Goal: Feedback & Contribution: Submit feedback/report problem

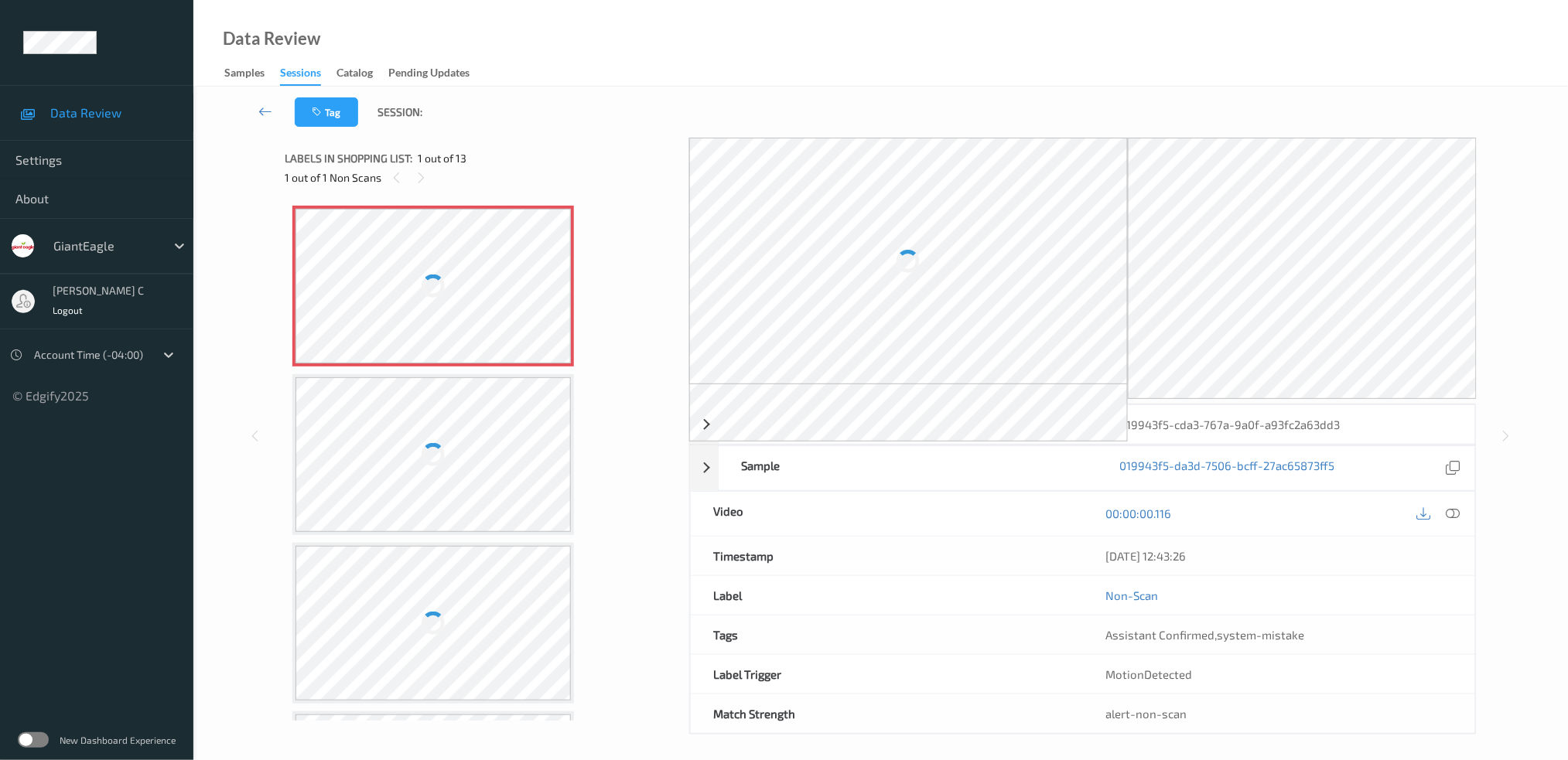
click at [476, 270] on div at bounding box center [434, 286] width 276 height 155
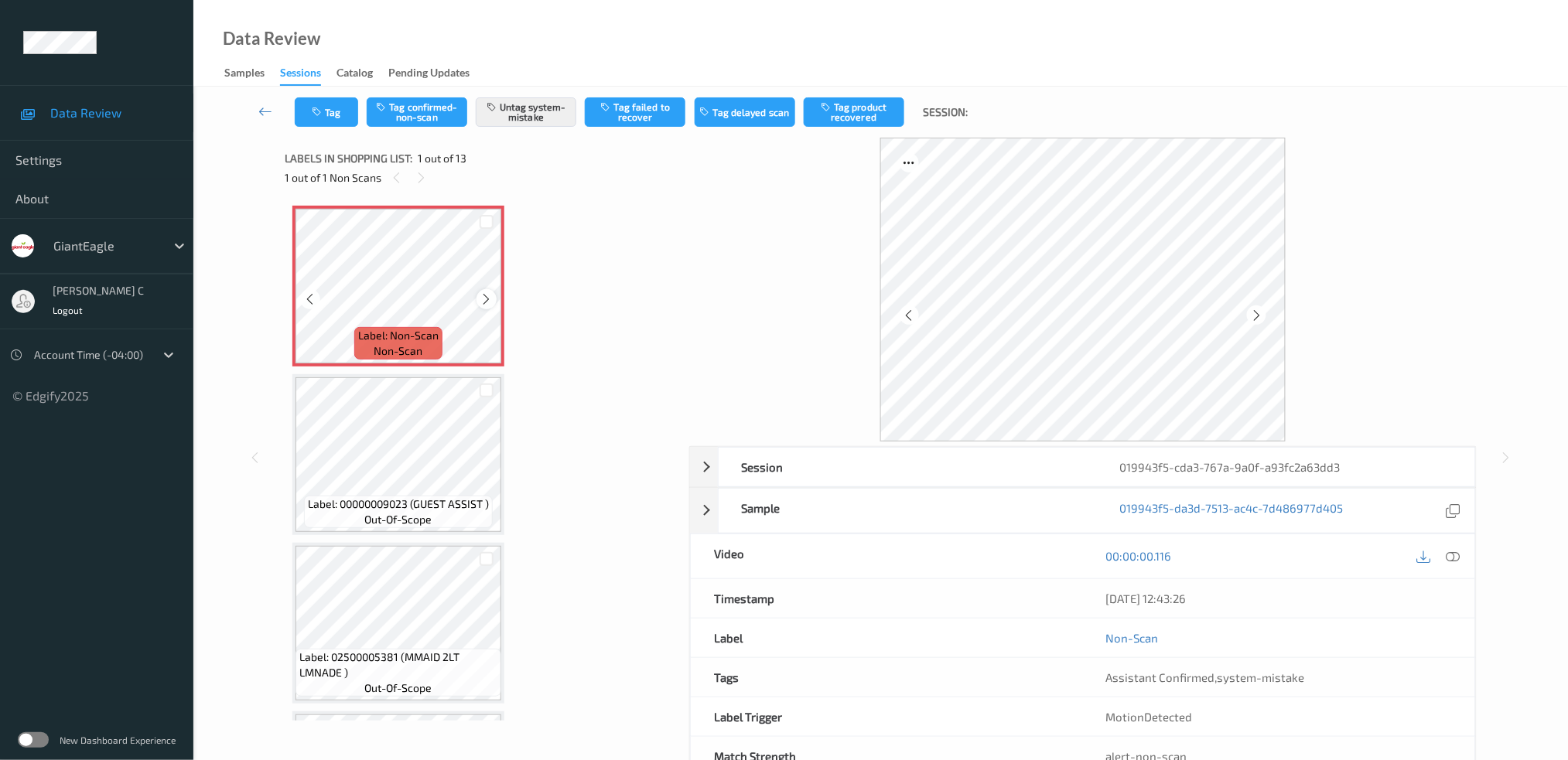
click at [480, 297] on icon at bounding box center [486, 300] width 13 height 14
click at [492, 297] on div at bounding box center [485, 299] width 19 height 19
click at [496, 297] on div at bounding box center [485, 299] width 19 height 19
click at [485, 298] on icon at bounding box center [486, 300] width 13 height 14
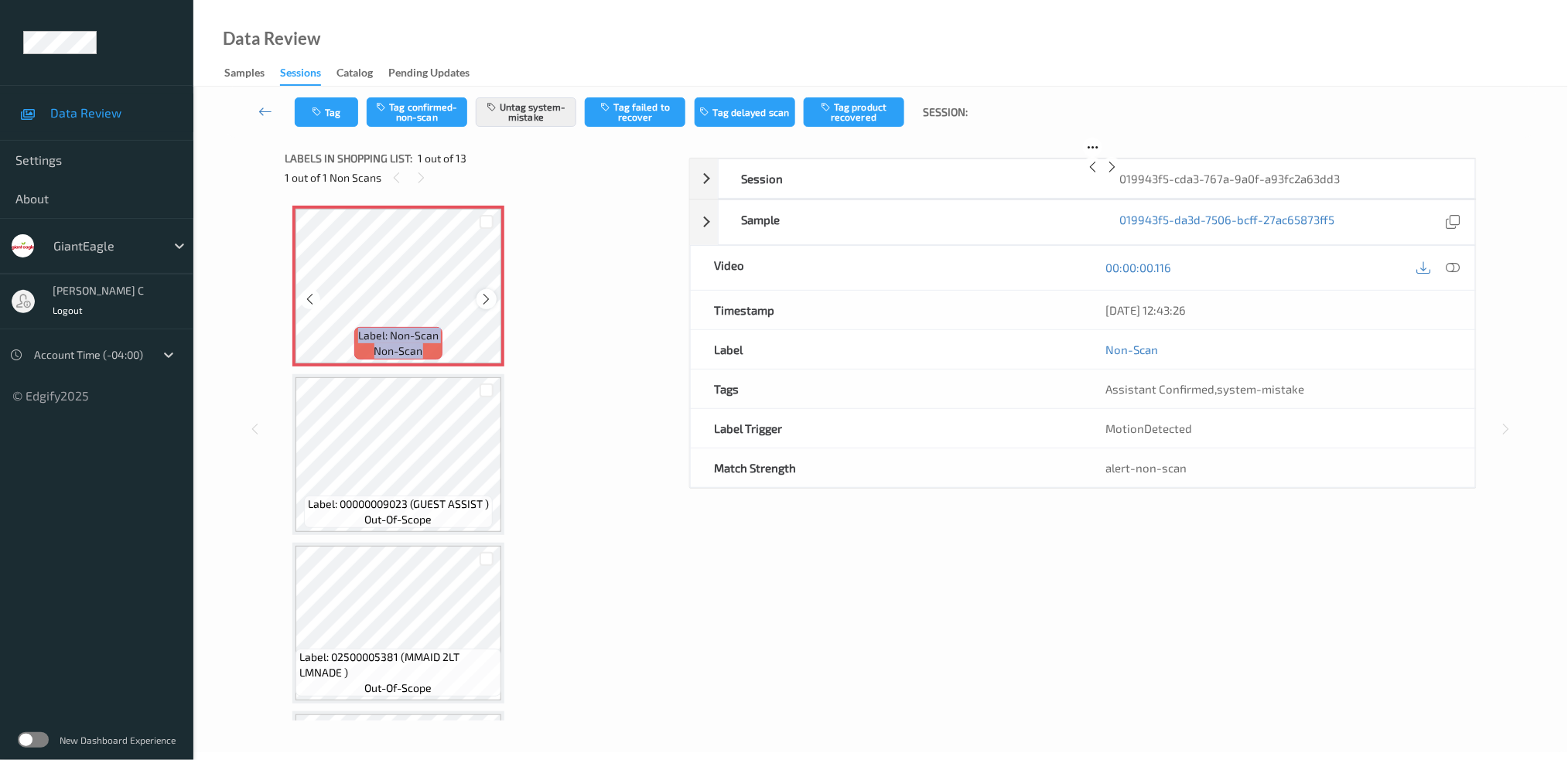
click at [485, 298] on icon at bounding box center [486, 300] width 13 height 14
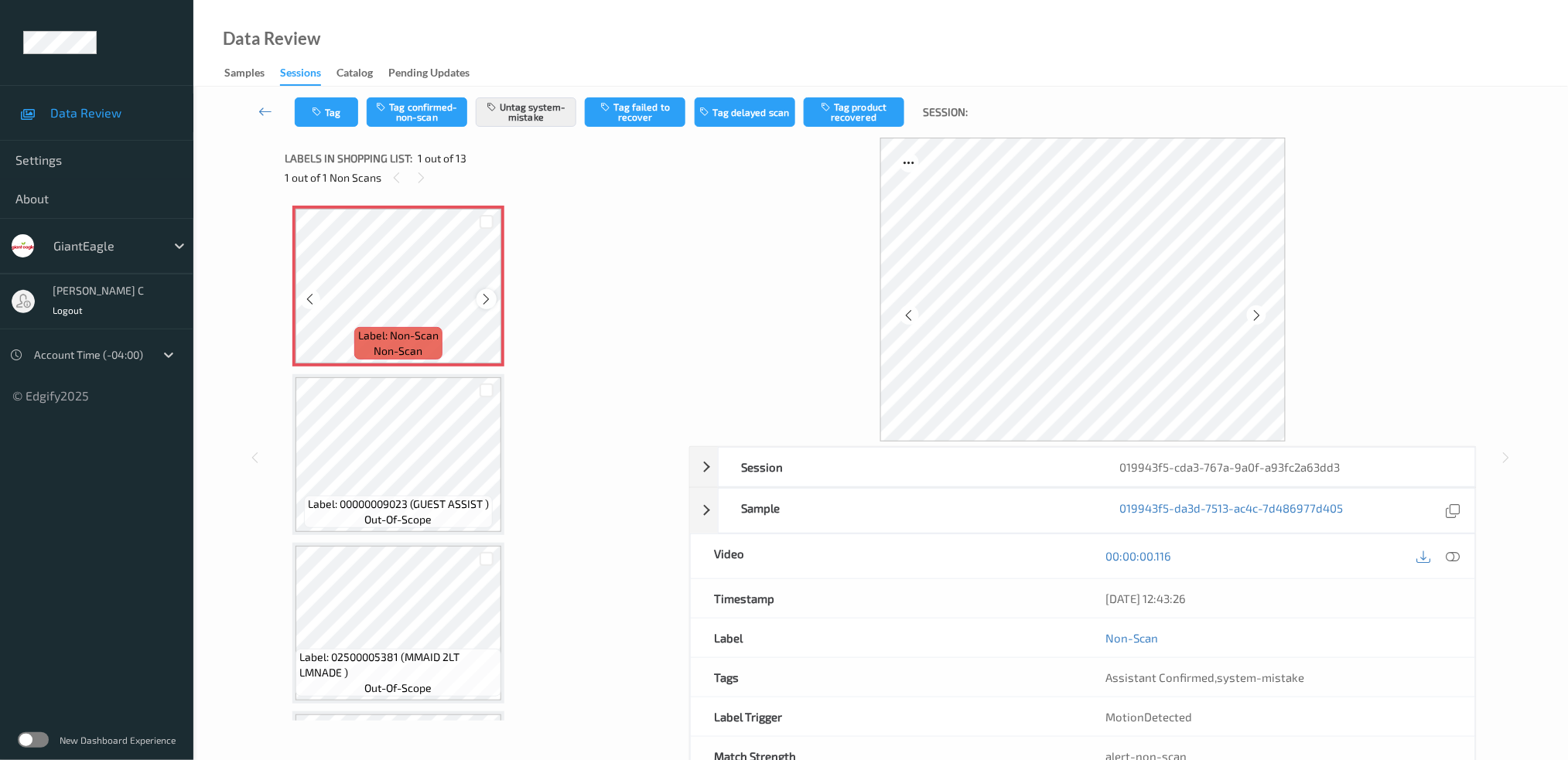
click at [488, 298] on icon at bounding box center [486, 300] width 13 height 14
click at [489, 298] on icon at bounding box center [486, 300] width 13 height 14
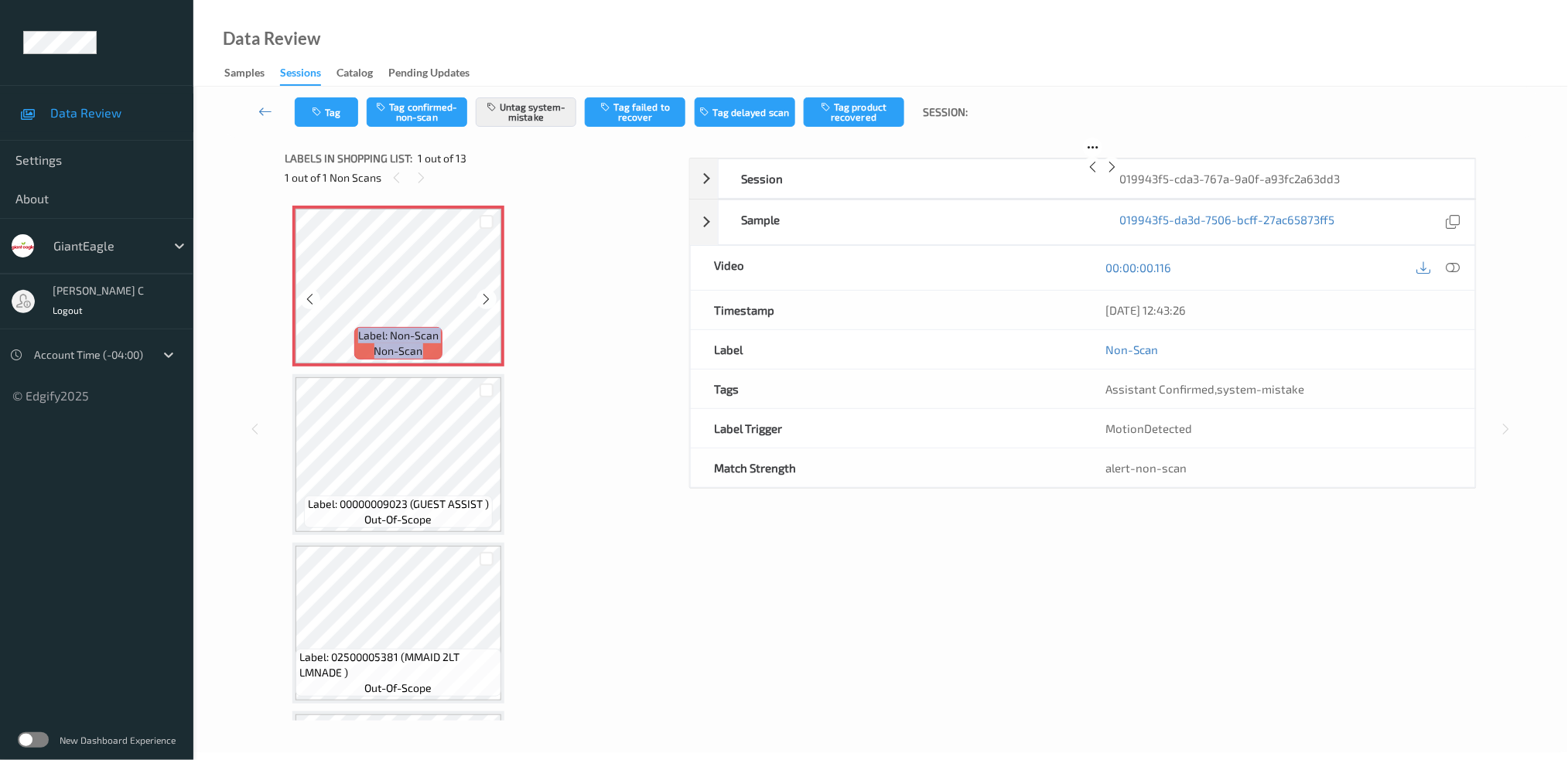
click at [489, 298] on icon at bounding box center [486, 300] width 13 height 14
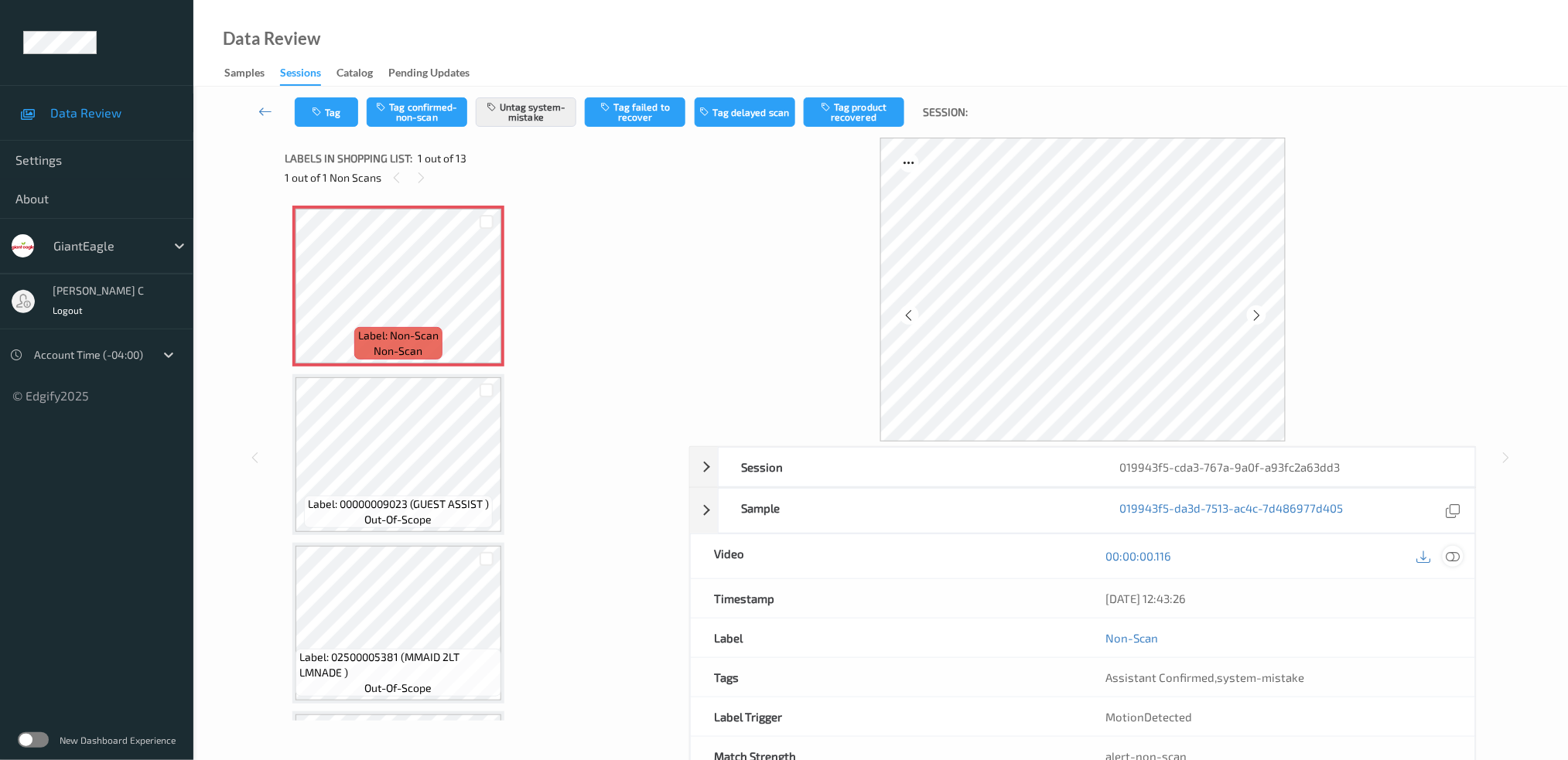
click at [1450, 557] on icon at bounding box center [1453, 556] width 14 height 14
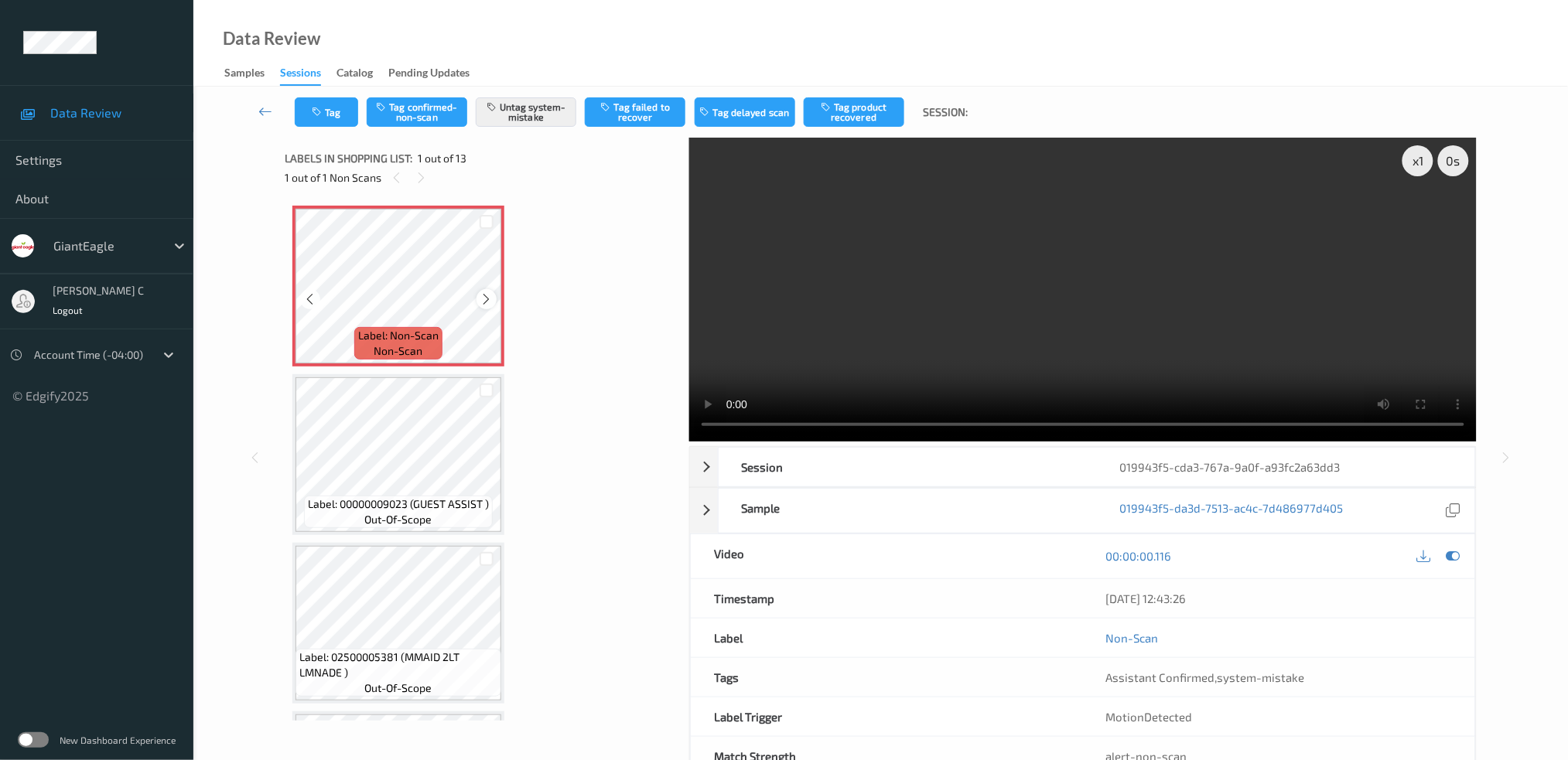
click at [476, 297] on div at bounding box center [485, 299] width 19 height 19
click at [480, 303] on icon at bounding box center [486, 300] width 13 height 14
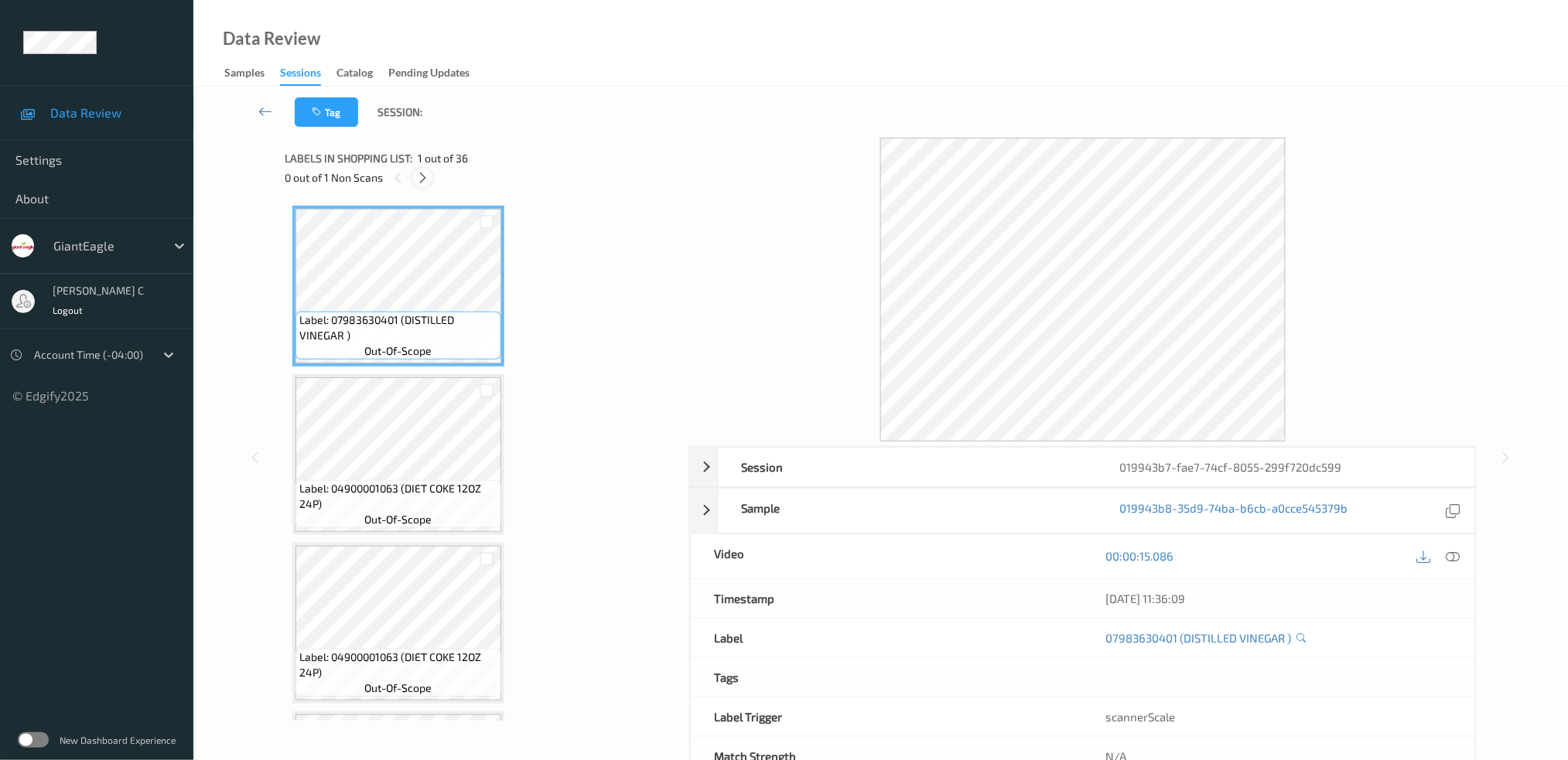
click at [416, 178] on icon at bounding box center [422, 178] width 13 height 14
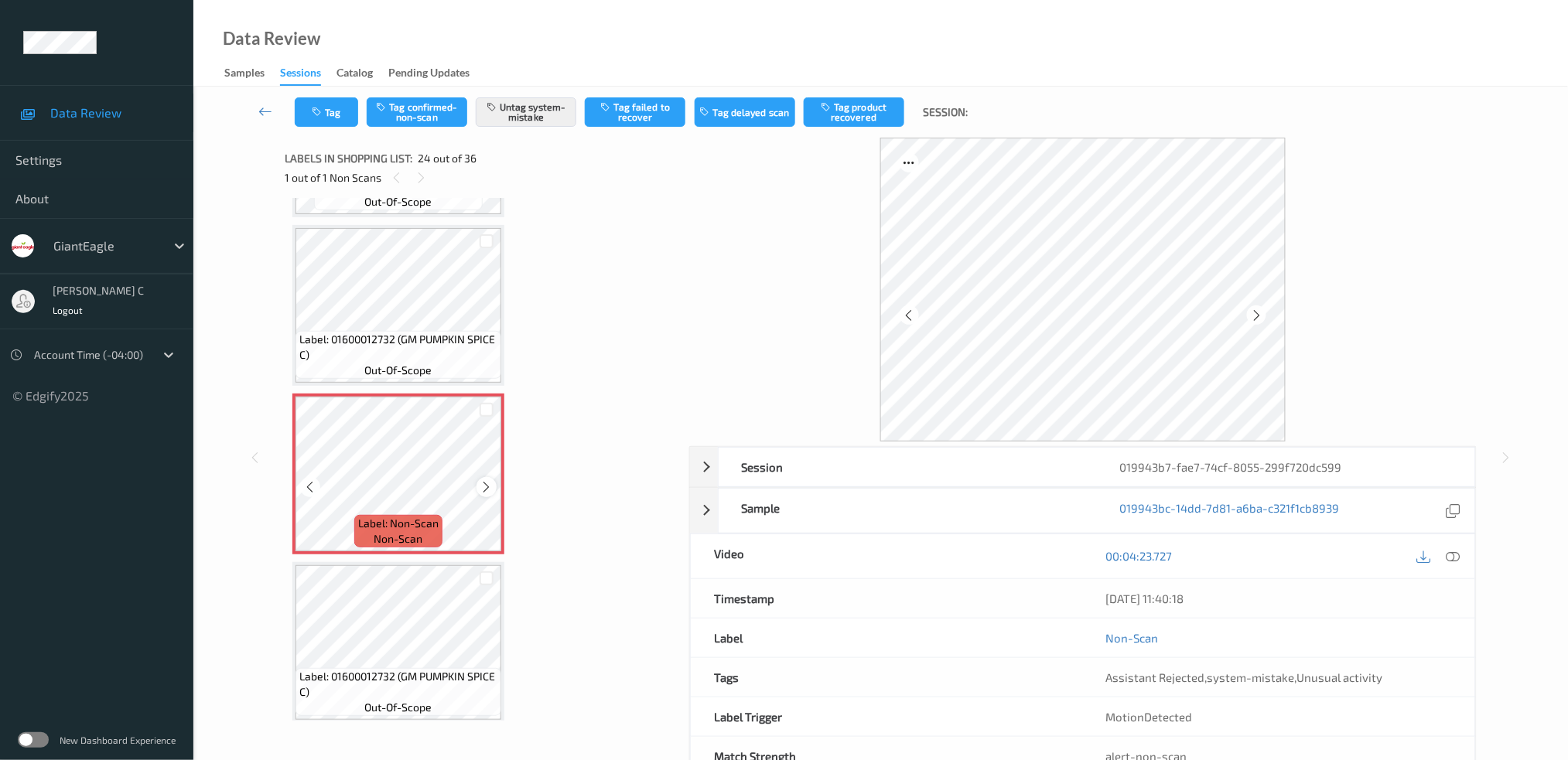
click at [485, 480] on icon at bounding box center [486, 487] width 13 height 14
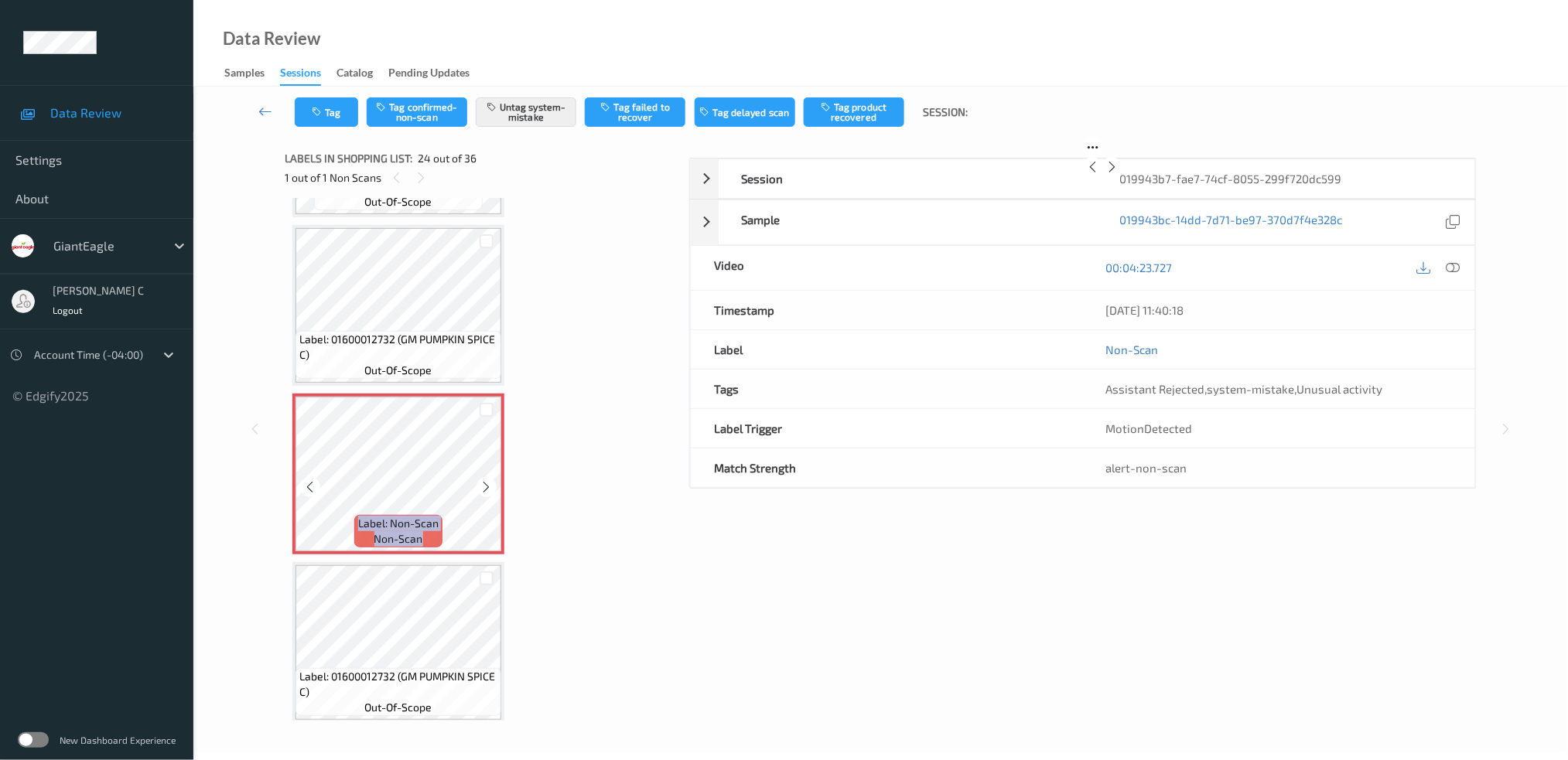
click at [485, 480] on icon at bounding box center [486, 487] width 13 height 14
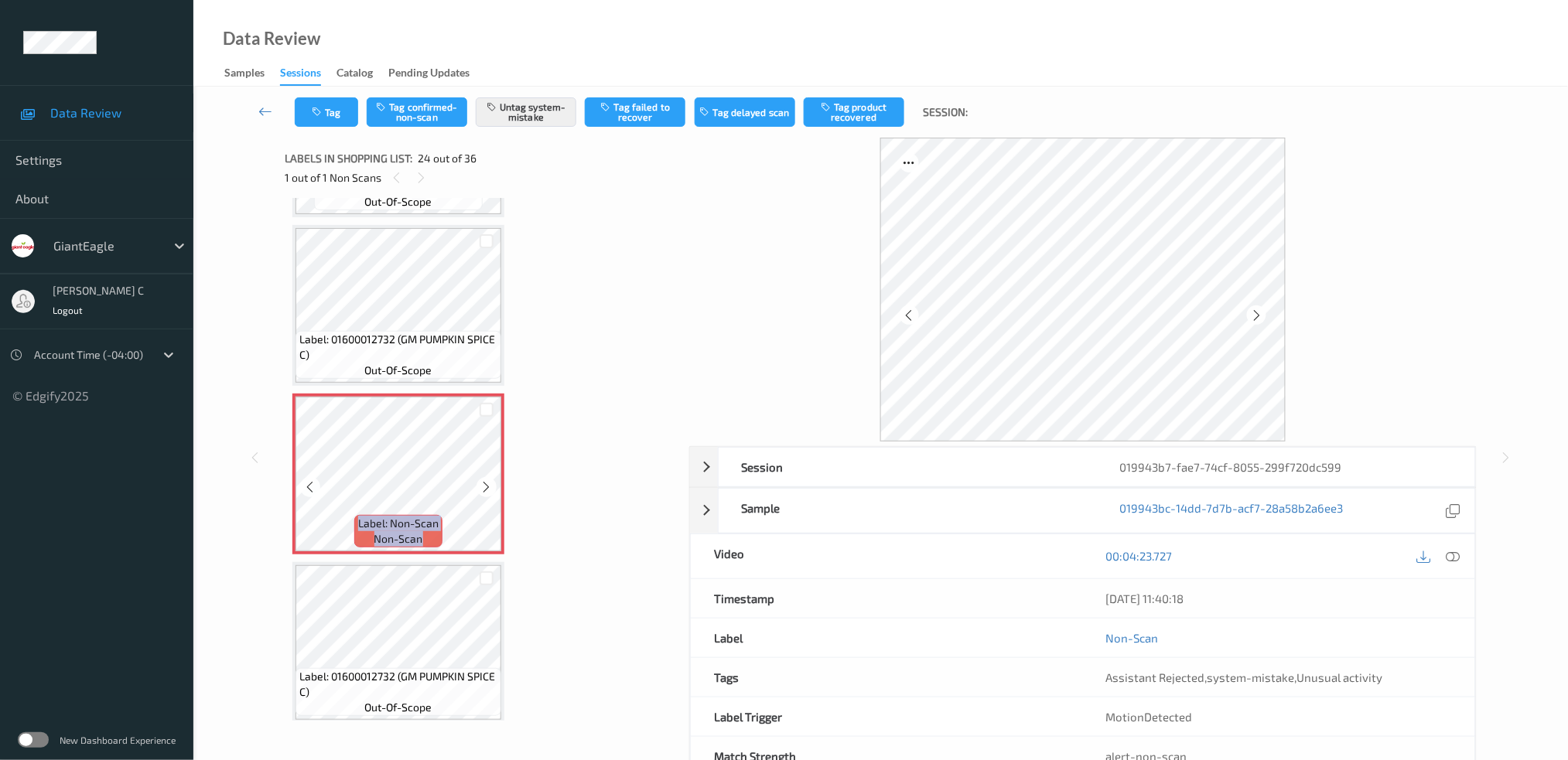
click at [485, 480] on icon at bounding box center [486, 487] width 13 height 14
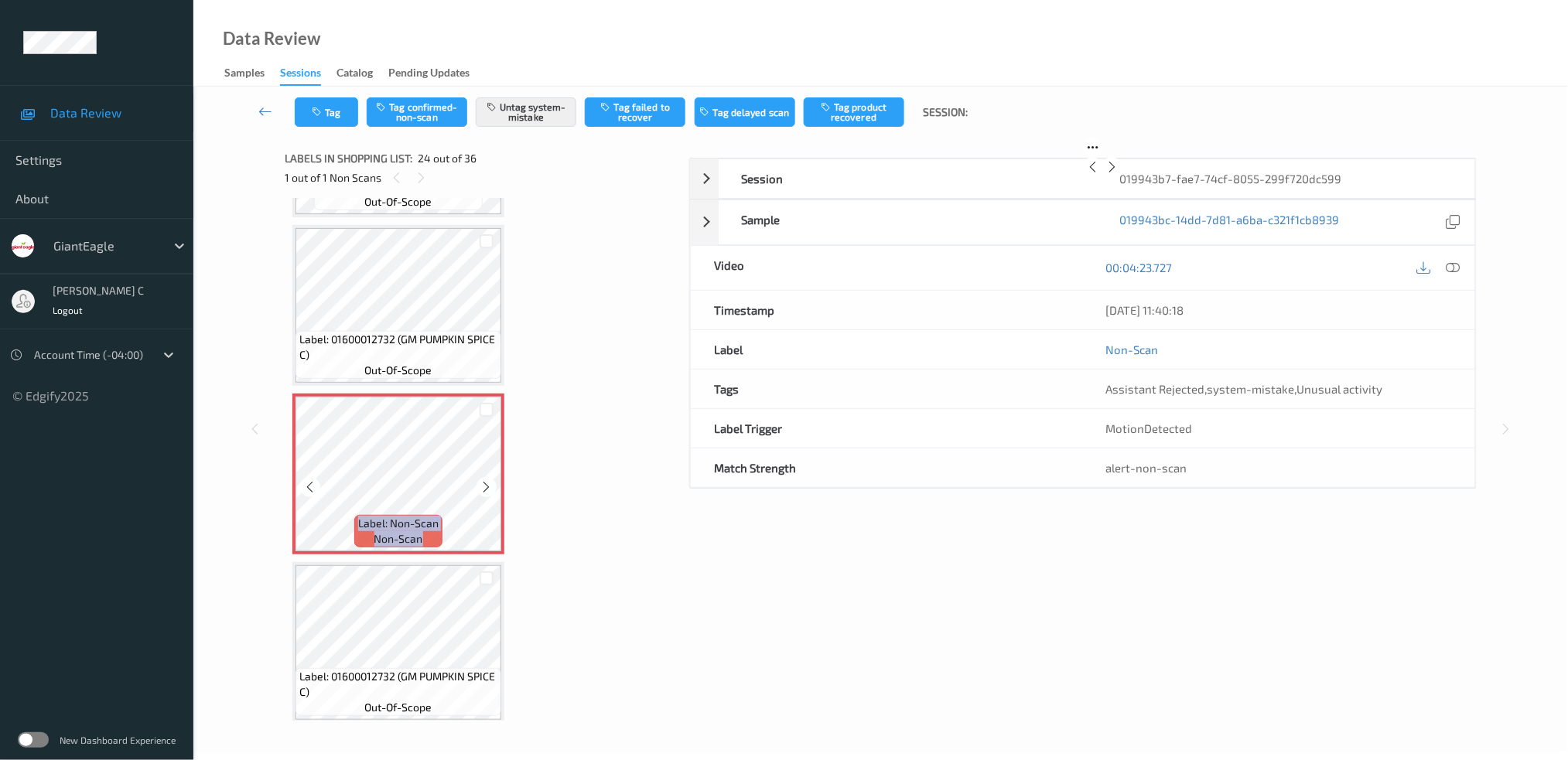
click at [485, 480] on icon at bounding box center [486, 487] width 13 height 14
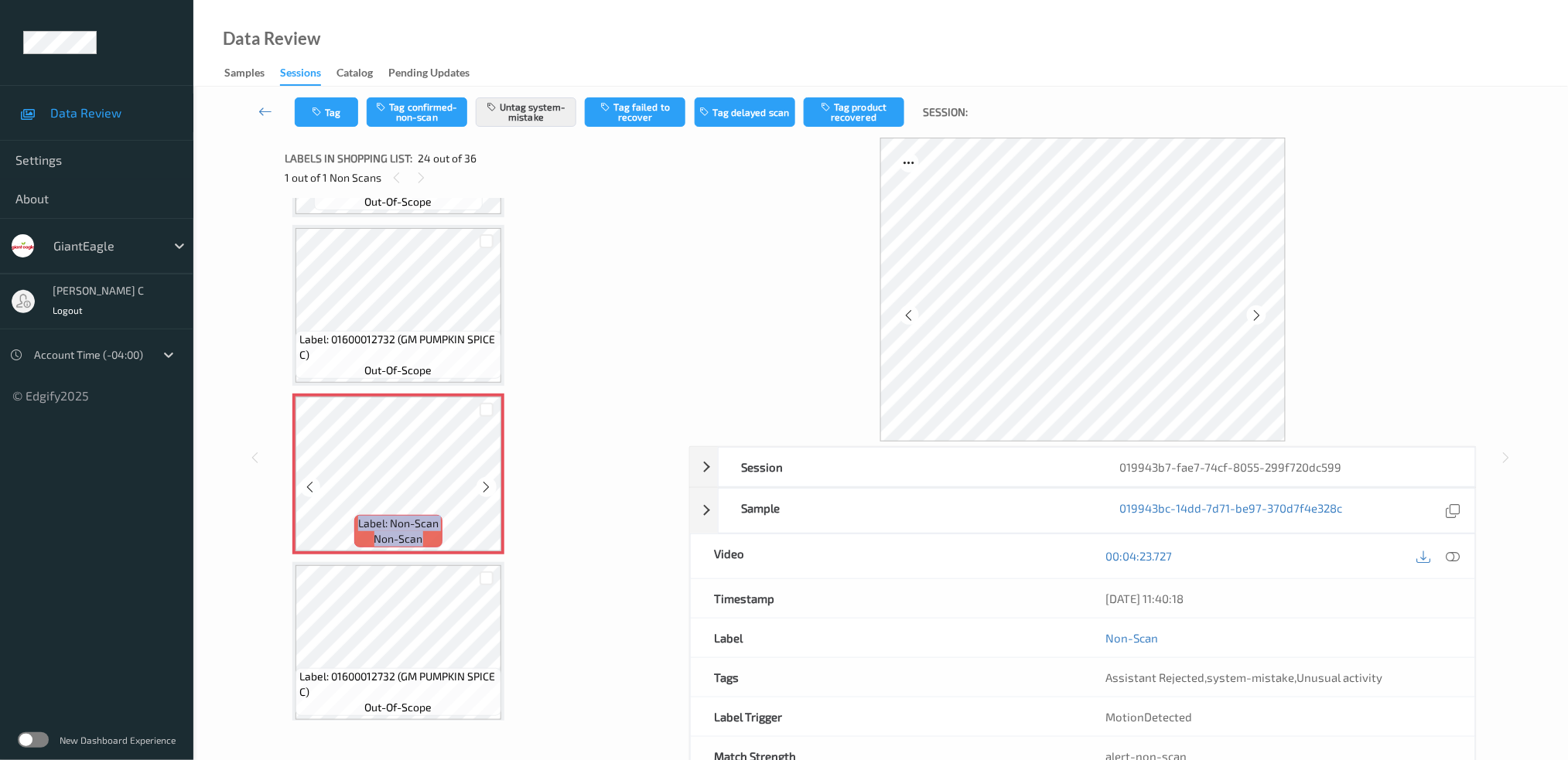
click at [485, 480] on icon at bounding box center [486, 487] width 13 height 14
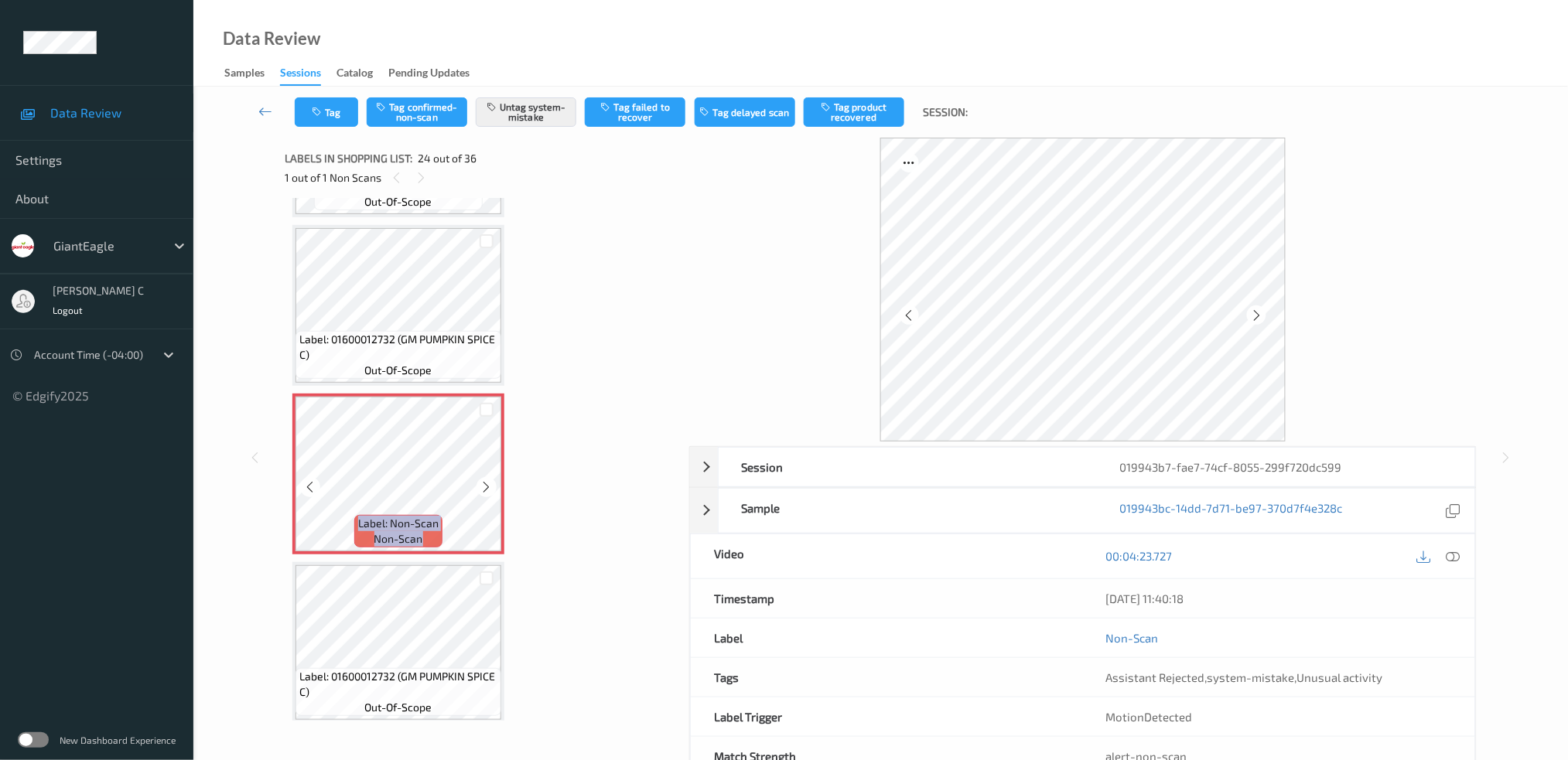
click at [485, 480] on icon at bounding box center [486, 487] width 13 height 14
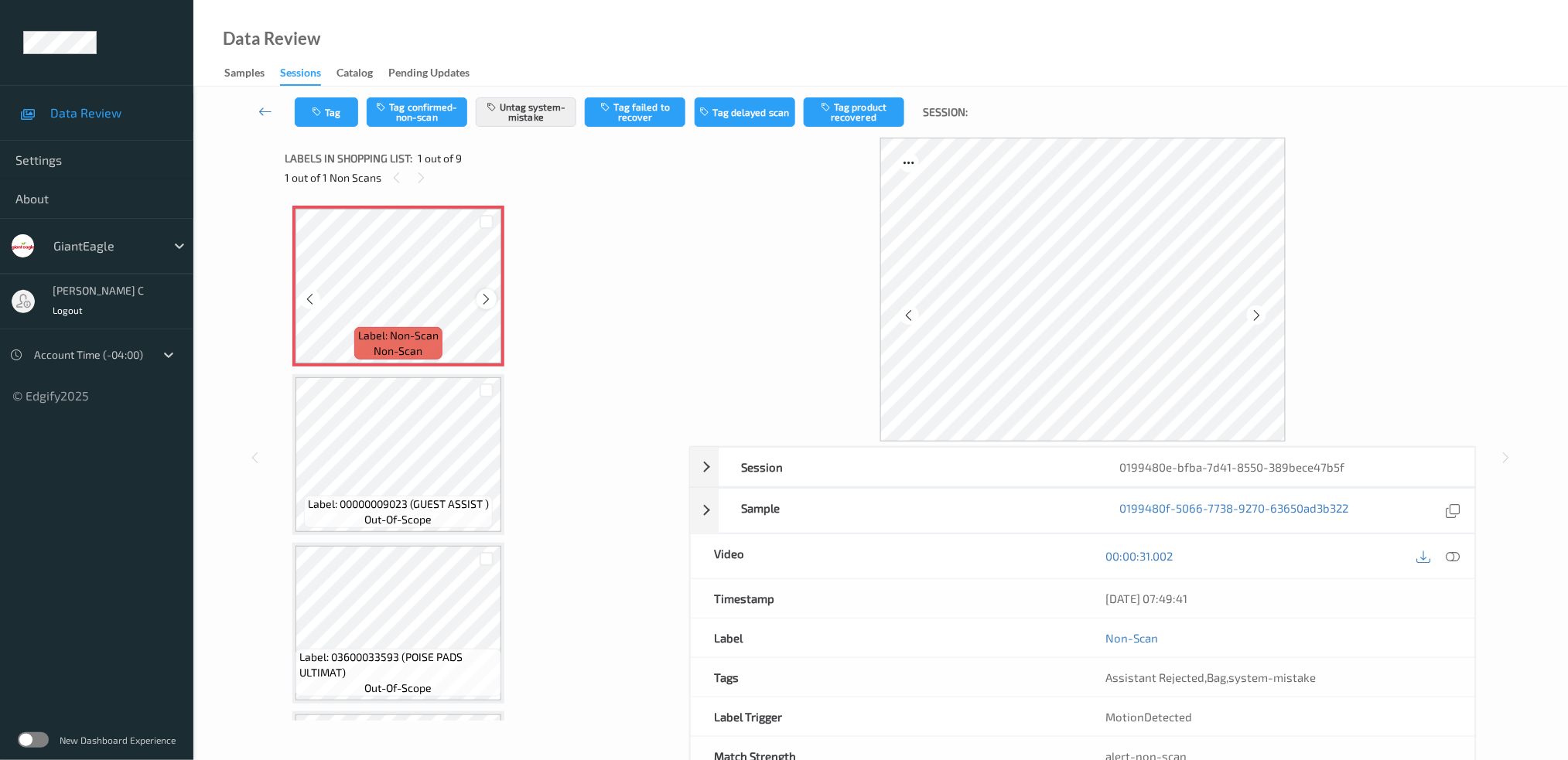
click at [480, 296] on icon at bounding box center [486, 300] width 13 height 14
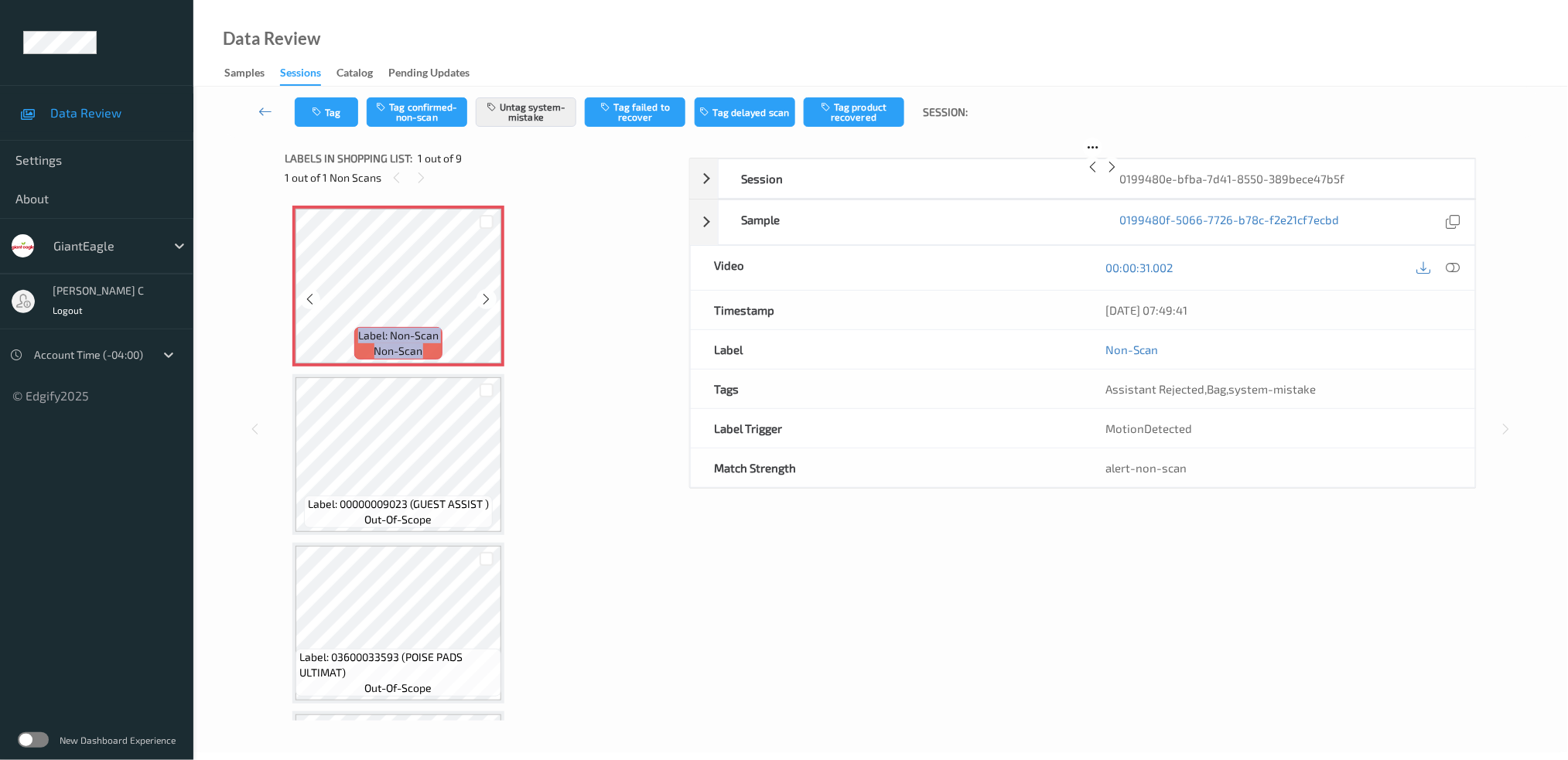
click at [480, 296] on icon at bounding box center [486, 300] width 13 height 14
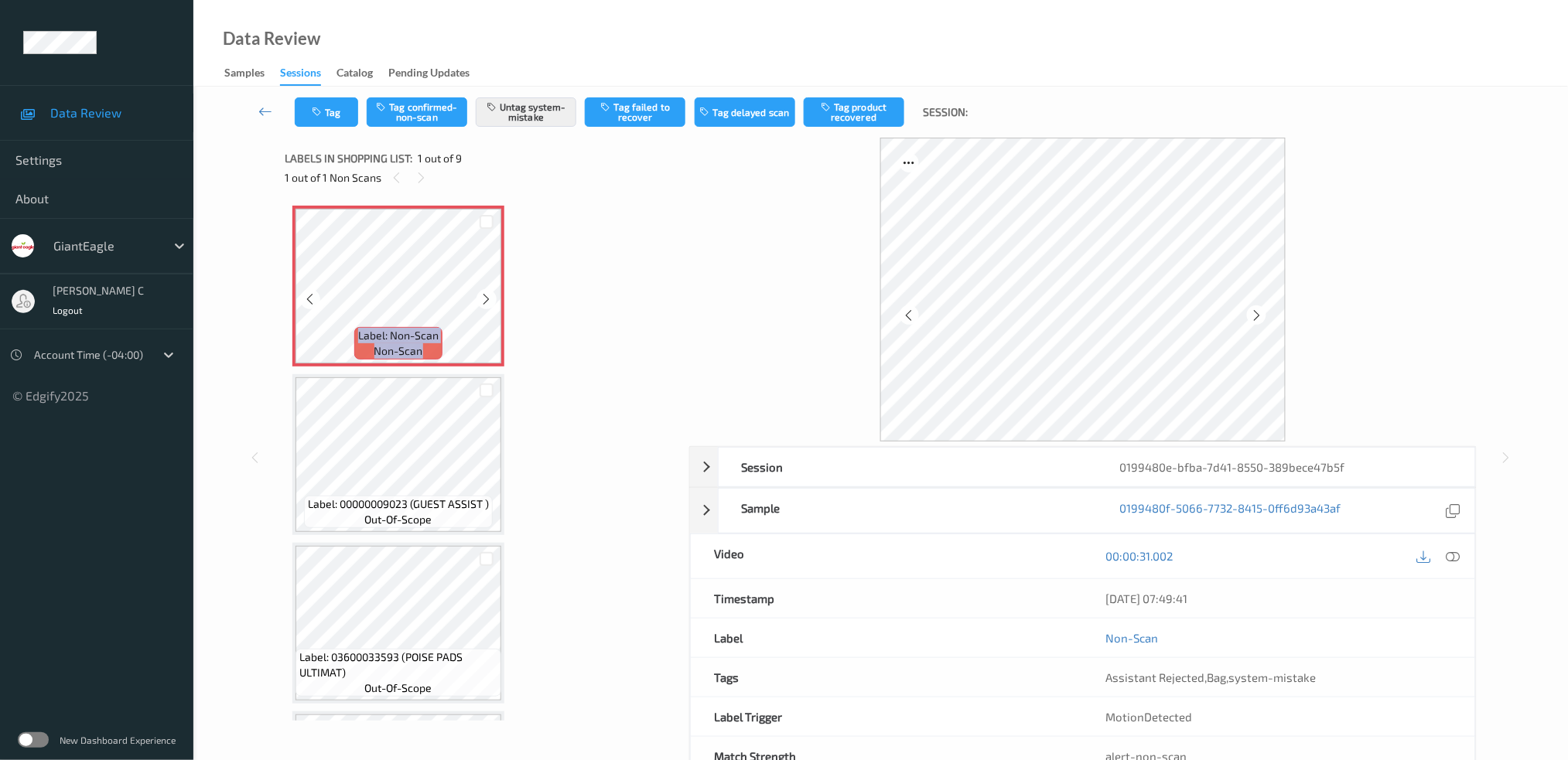
click at [480, 296] on icon at bounding box center [486, 300] width 13 height 14
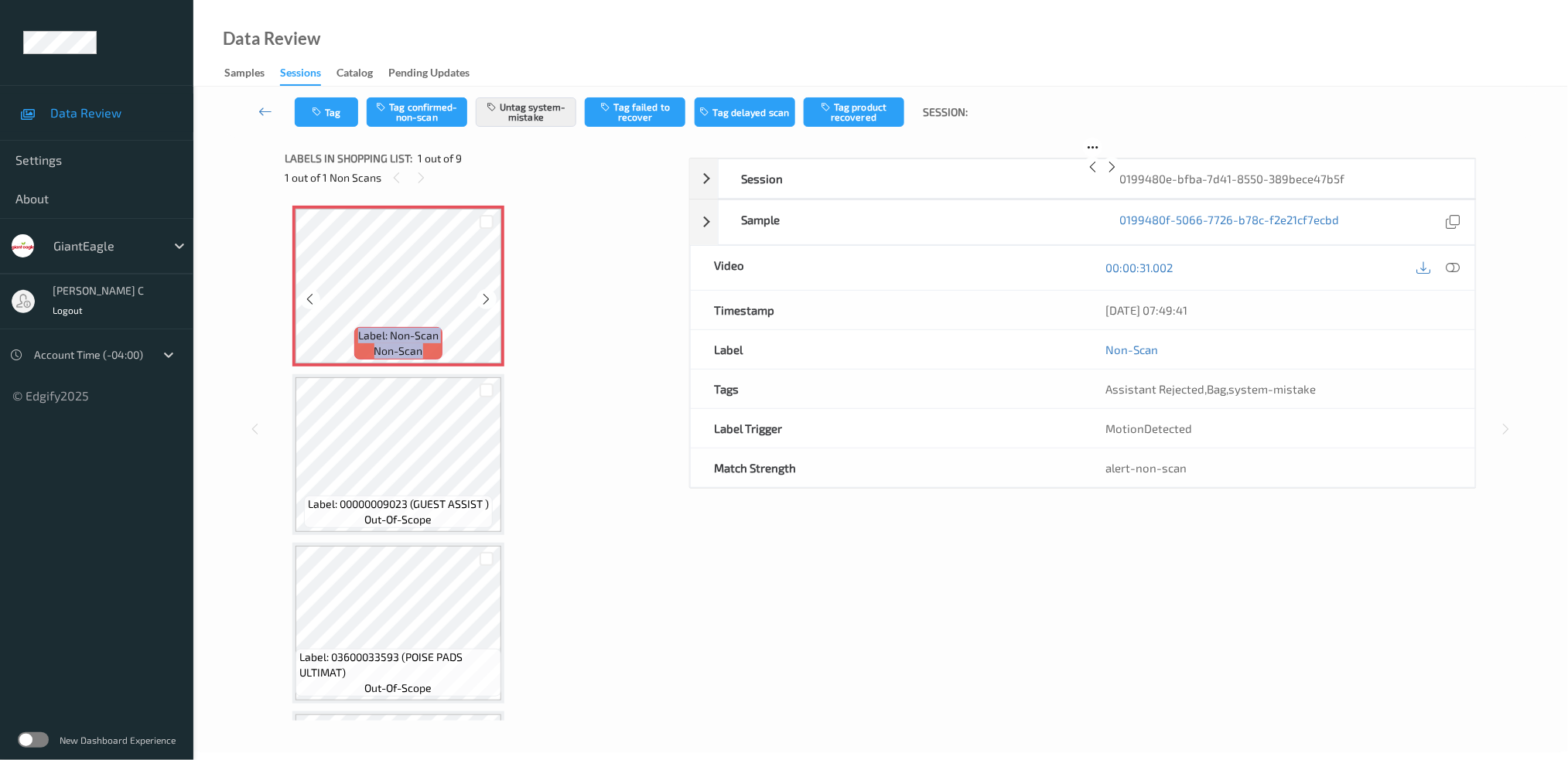
click at [480, 296] on icon at bounding box center [486, 300] width 13 height 14
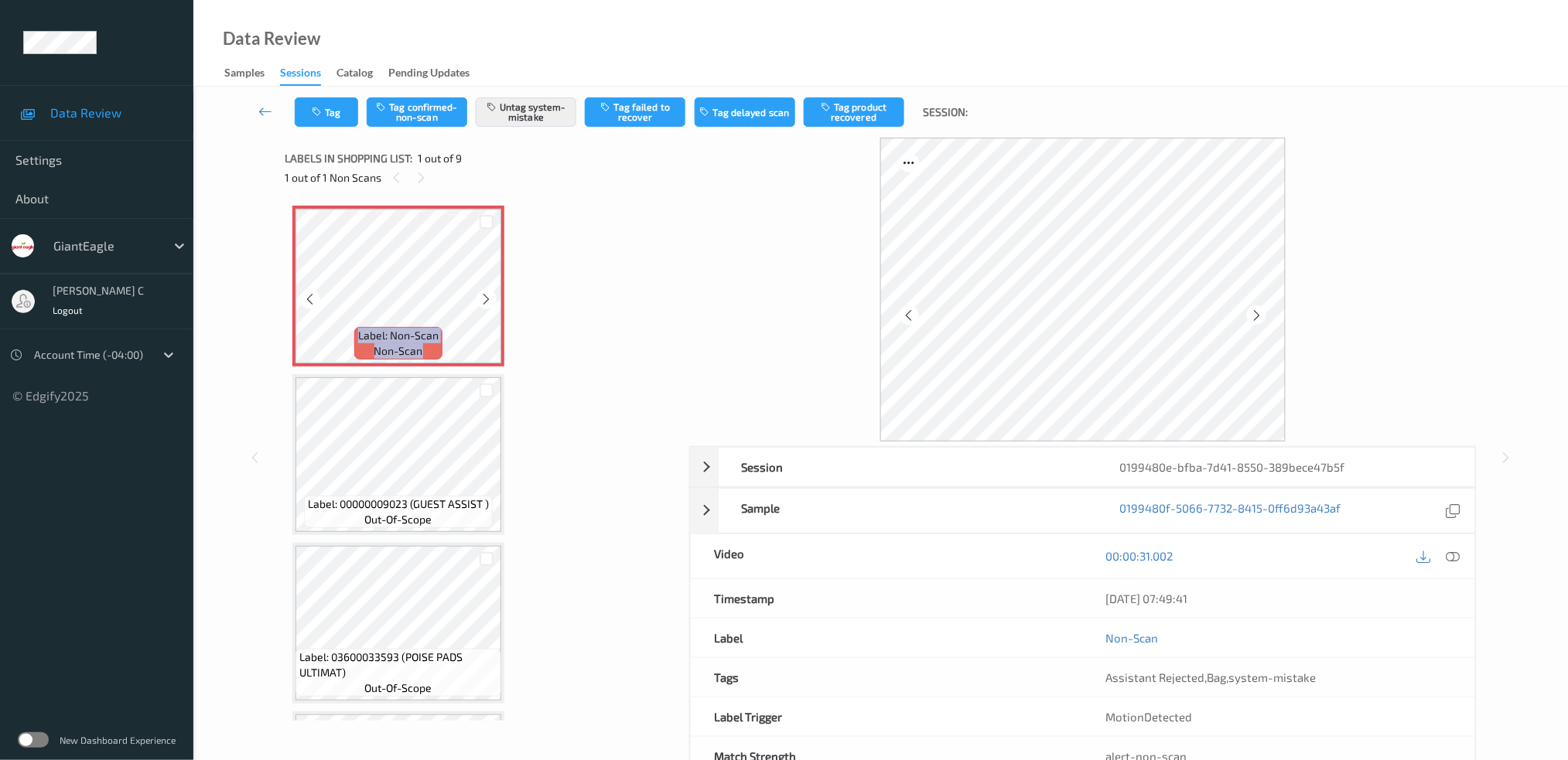
click at [480, 296] on icon at bounding box center [486, 300] width 13 height 14
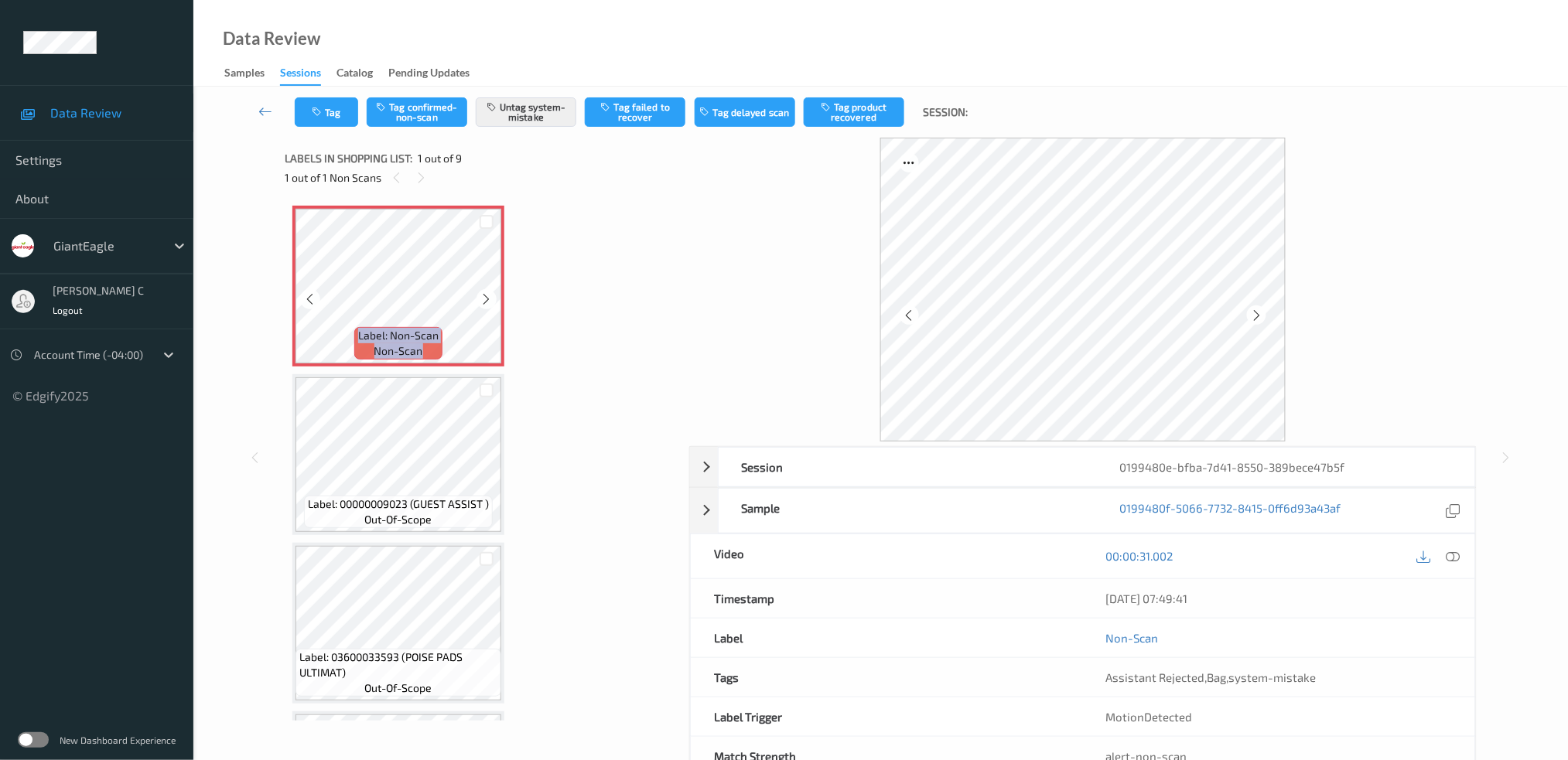
click at [480, 296] on icon at bounding box center [486, 300] width 13 height 14
click at [1457, 555] on icon at bounding box center [1453, 556] width 14 height 14
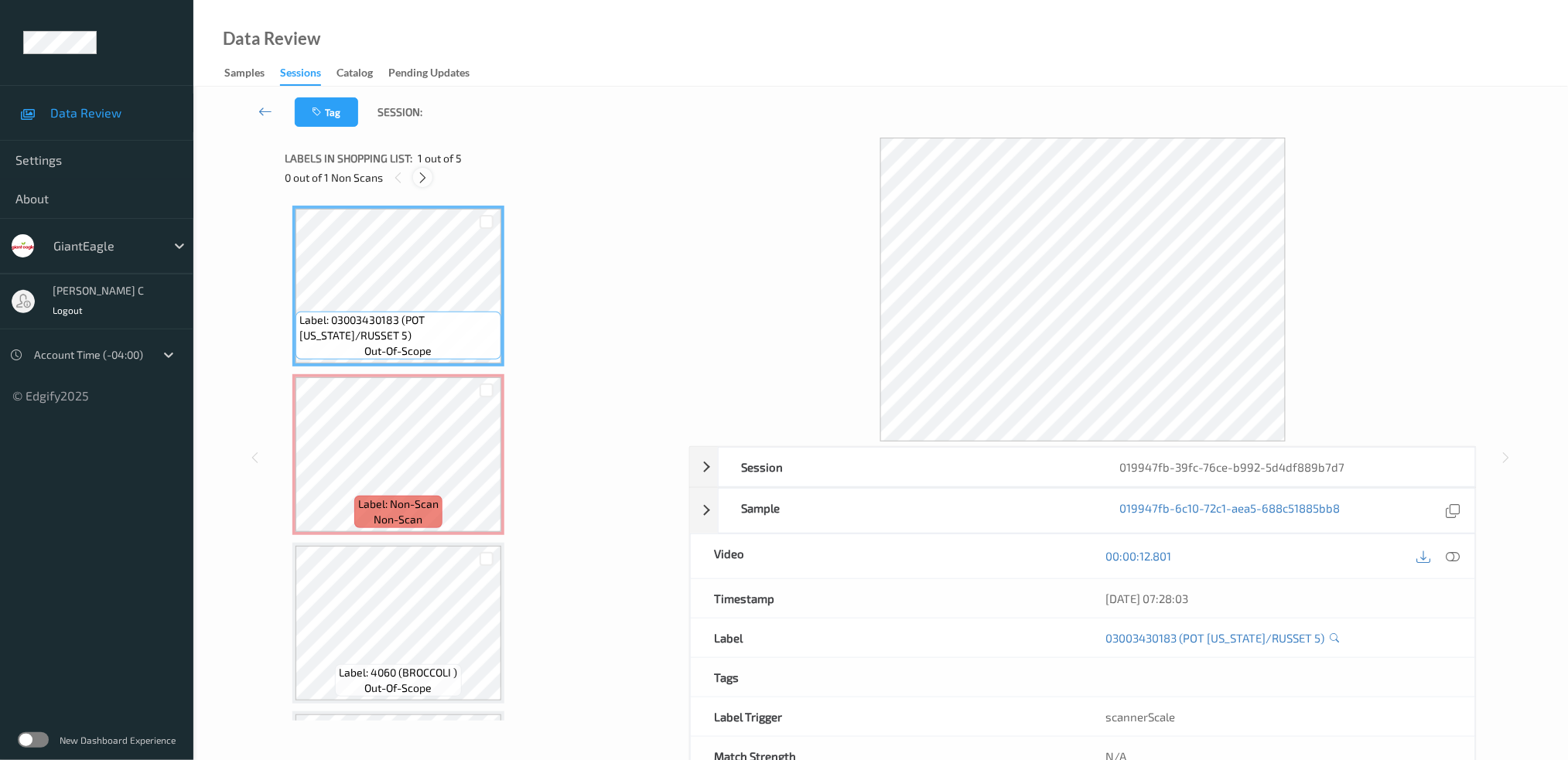
click at [423, 176] on icon at bounding box center [422, 178] width 13 height 14
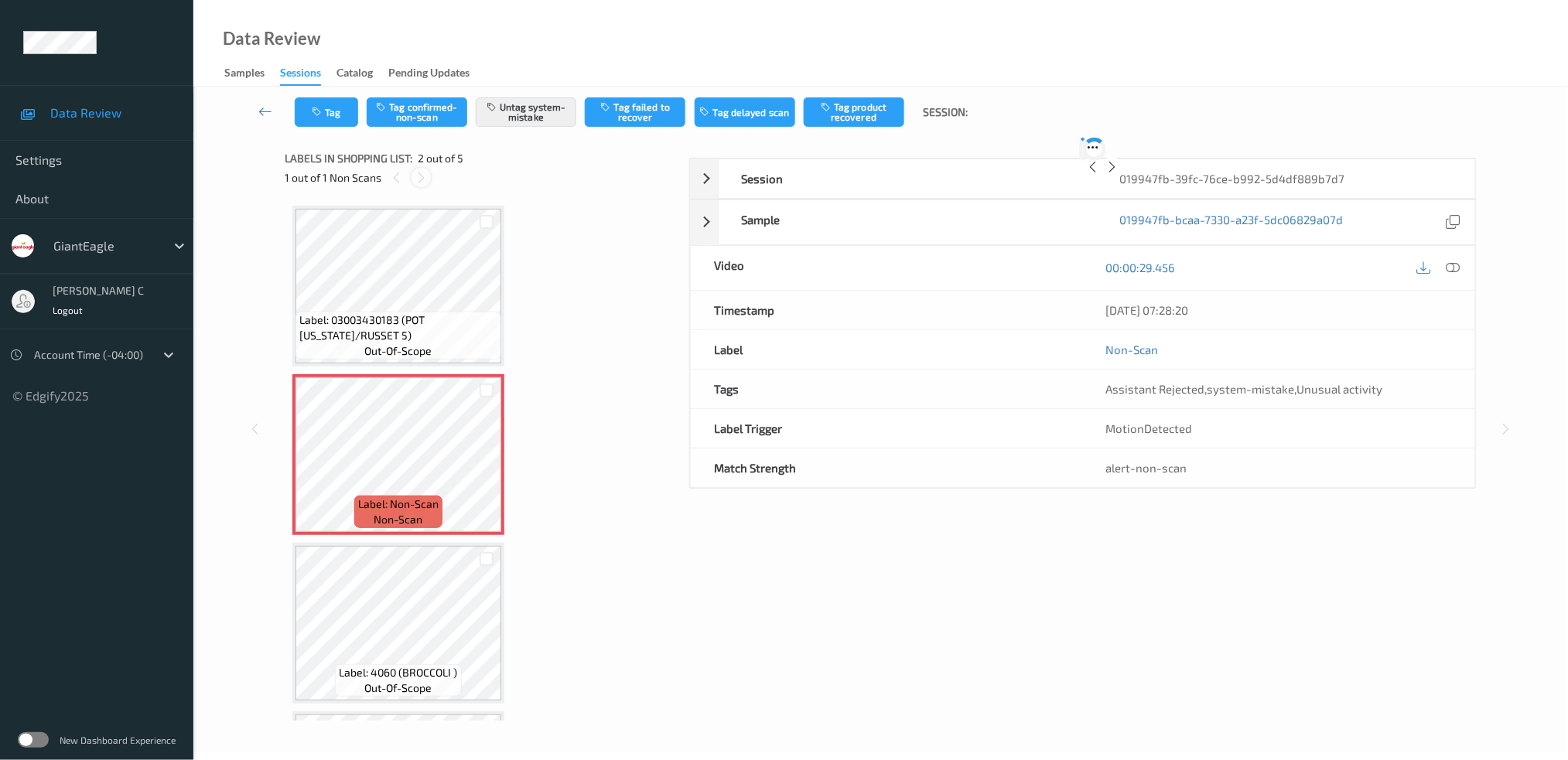
scroll to position [7, 0]
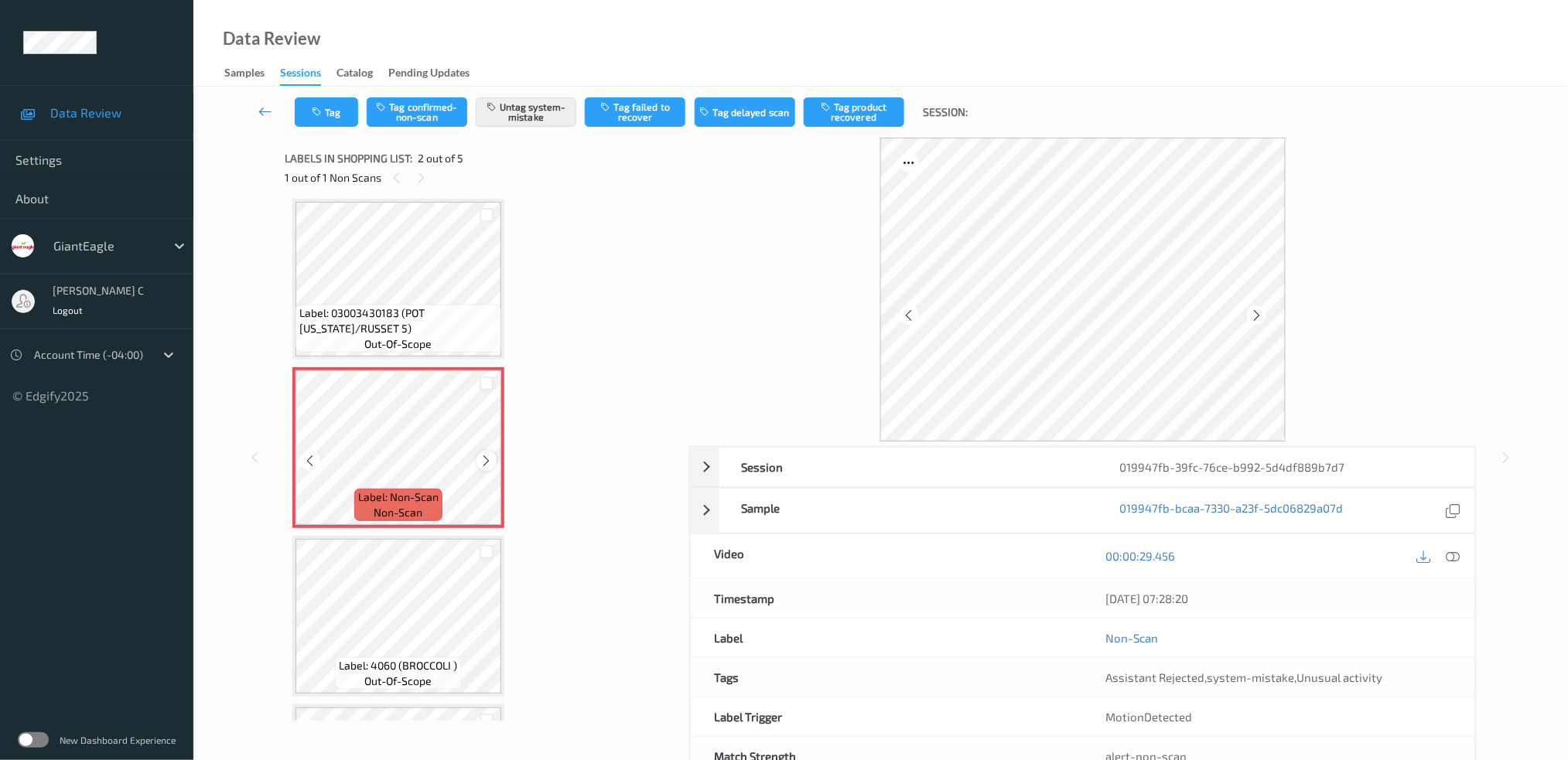
click at [488, 464] on div at bounding box center [485, 460] width 19 height 19
click at [482, 462] on icon at bounding box center [486, 460] width 13 height 14
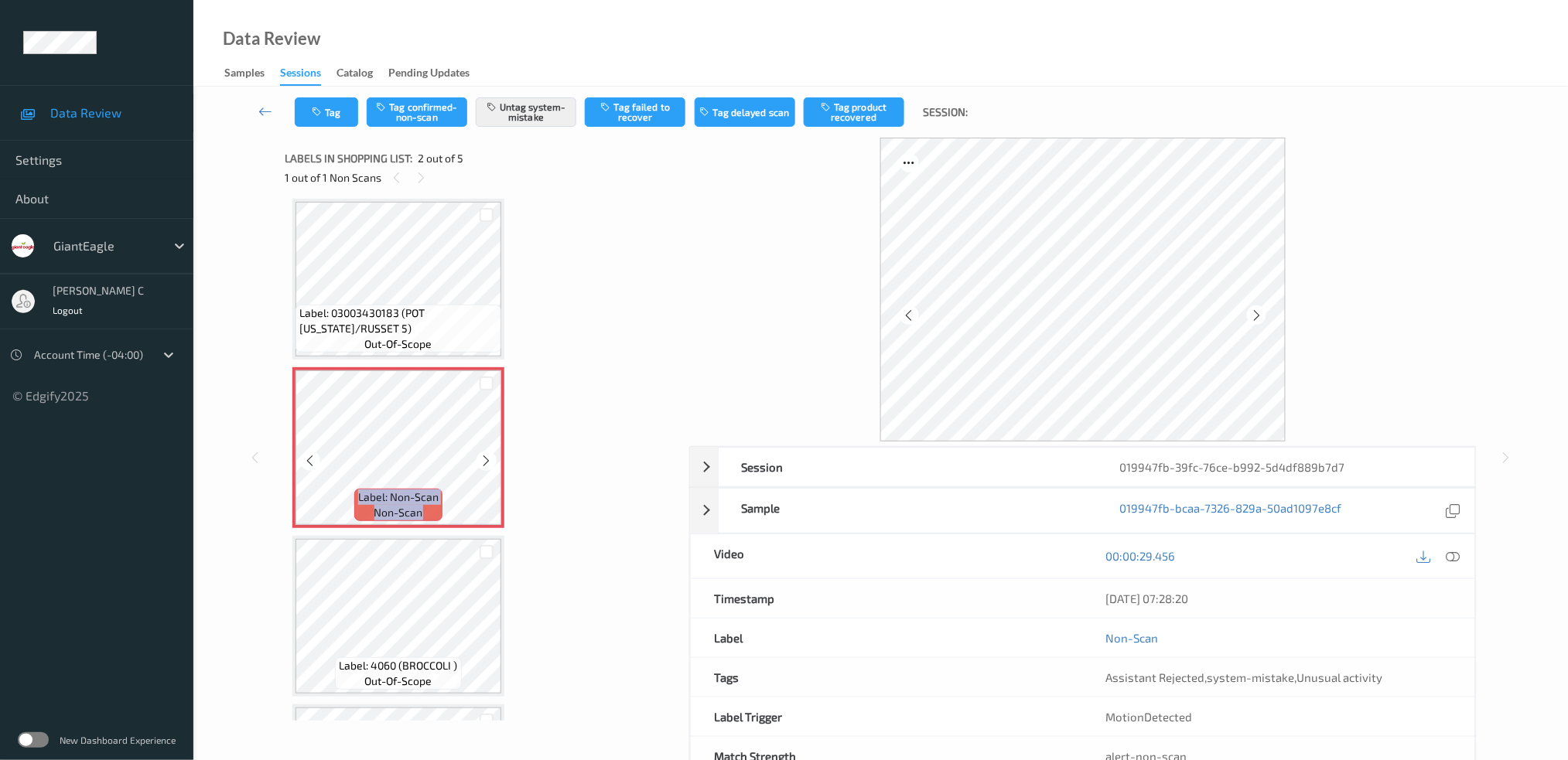
click at [482, 462] on icon at bounding box center [486, 460] width 13 height 14
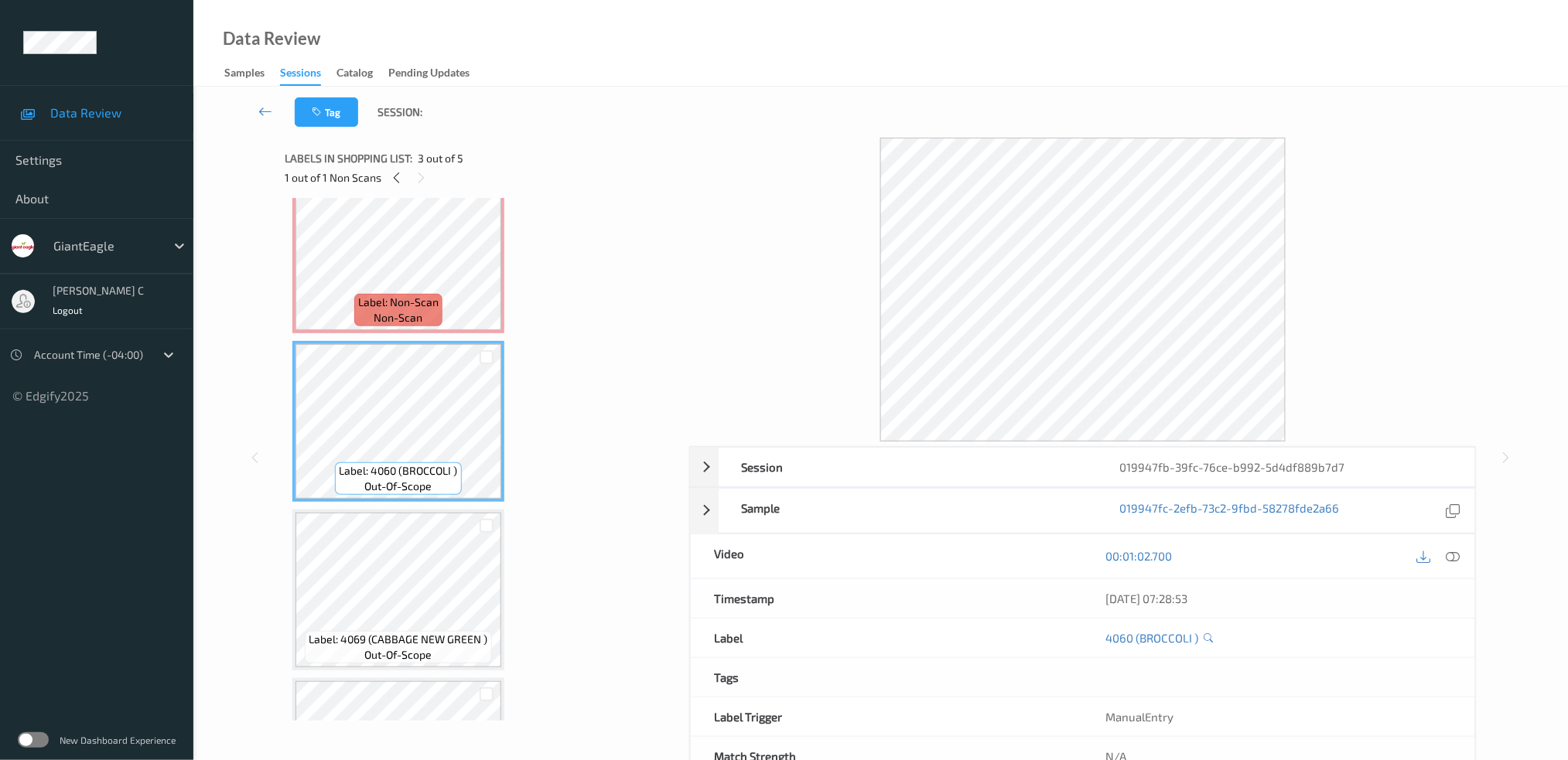
scroll to position [206, 0]
click at [403, 643] on span "out-of-scope" at bounding box center [398, 651] width 67 height 15
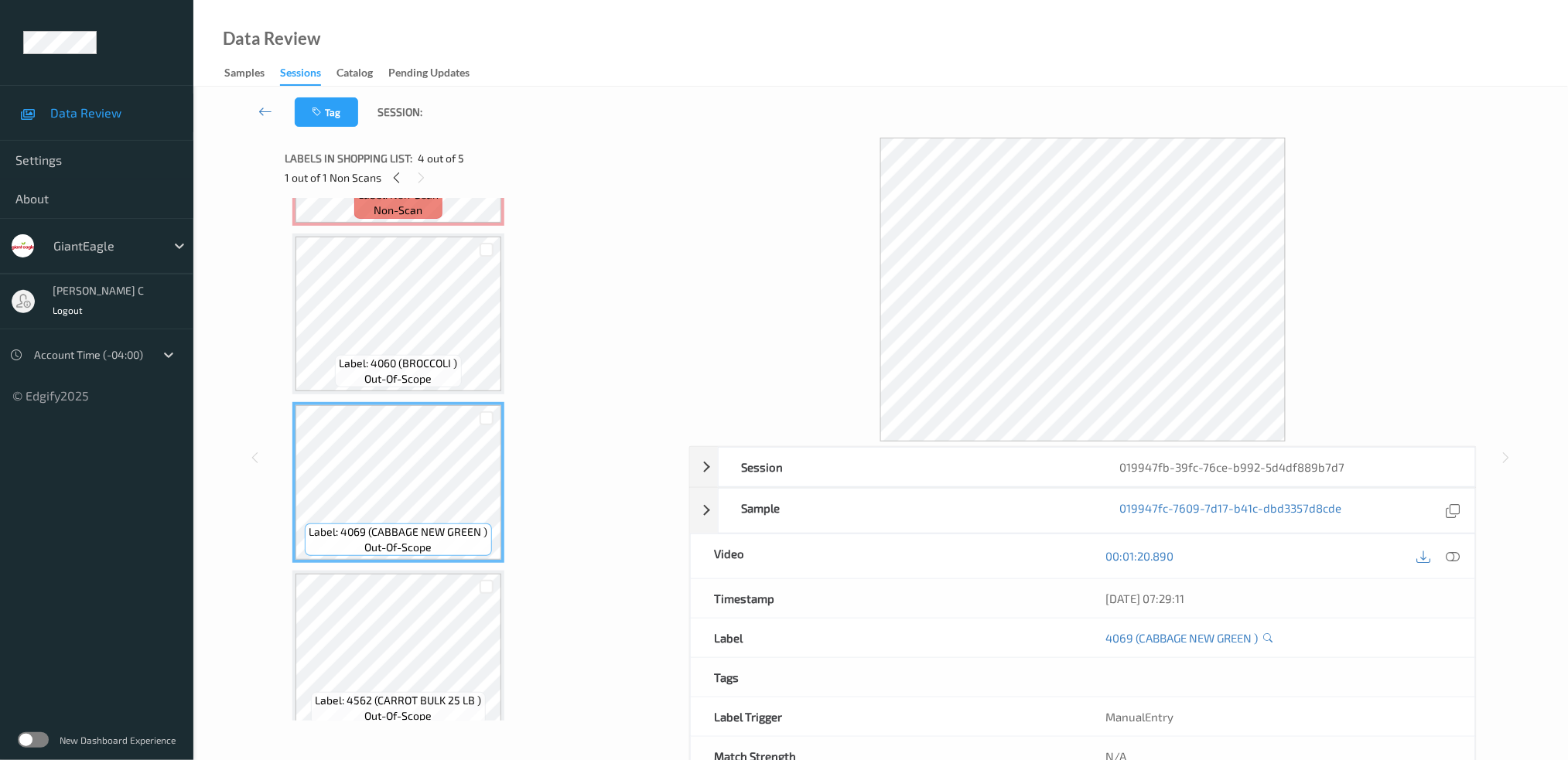
scroll to position [0, 0]
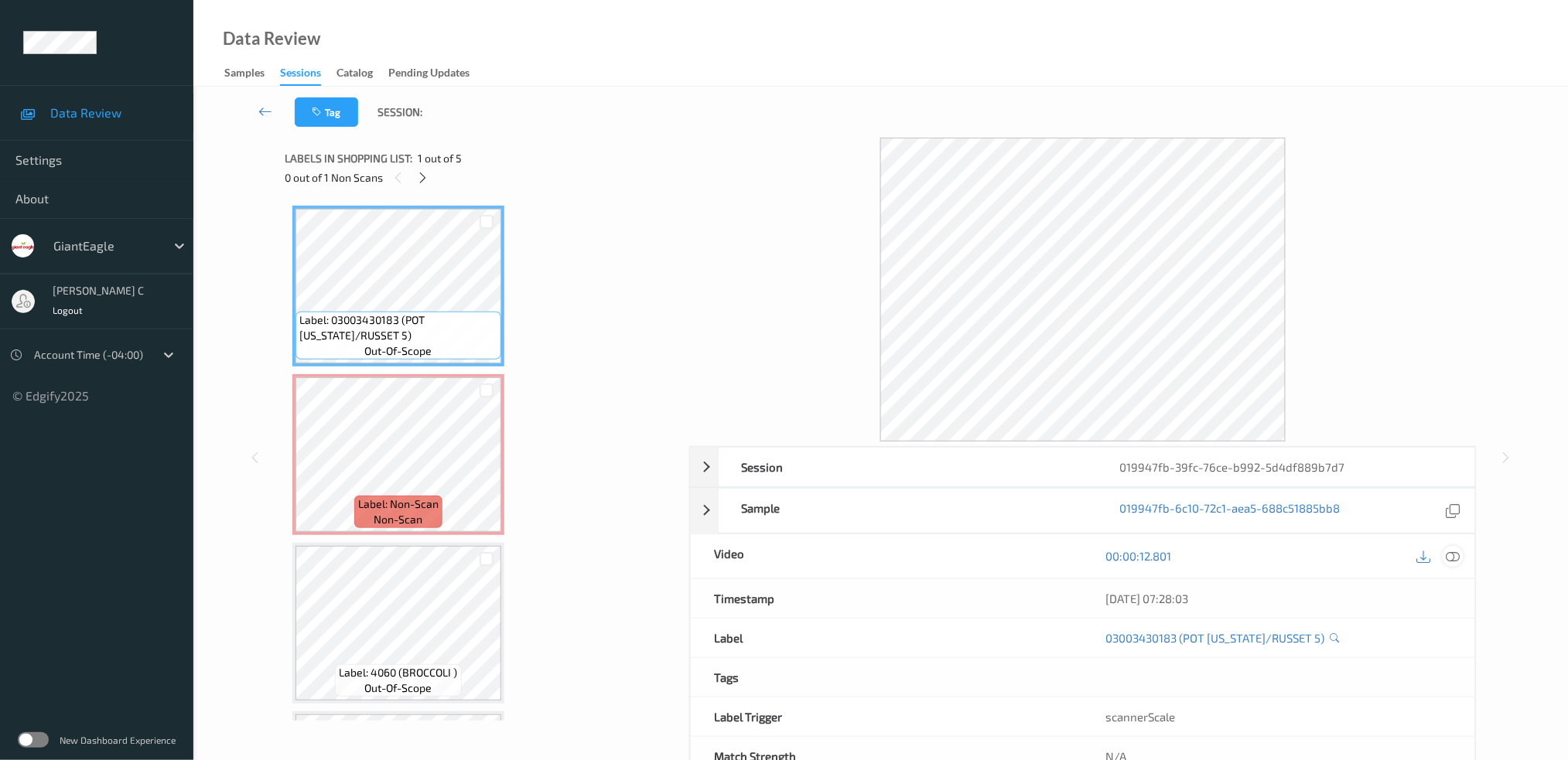
click at [1444, 550] on div at bounding box center [1453, 556] width 21 height 21
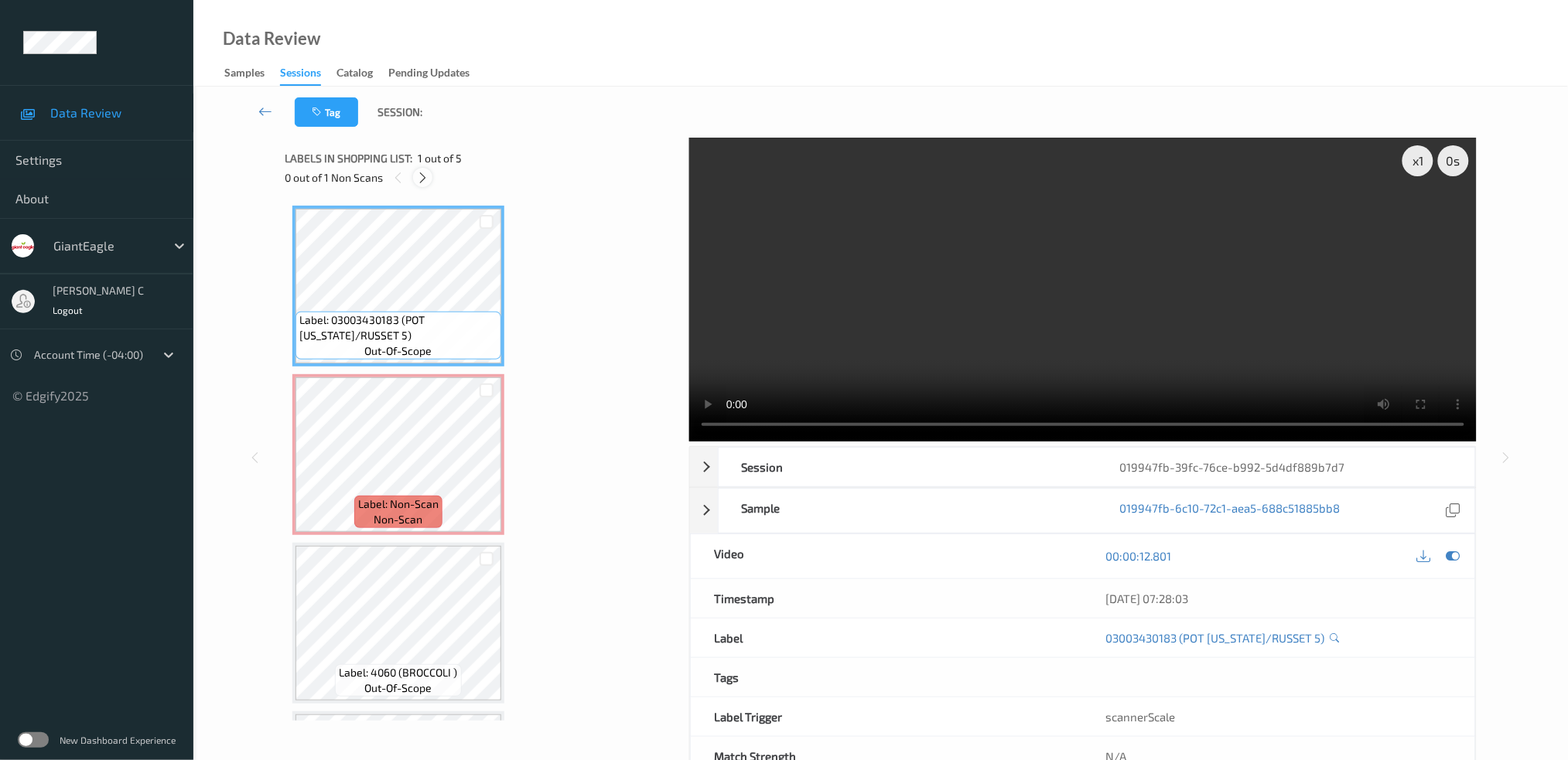
click at [424, 173] on icon at bounding box center [422, 178] width 13 height 14
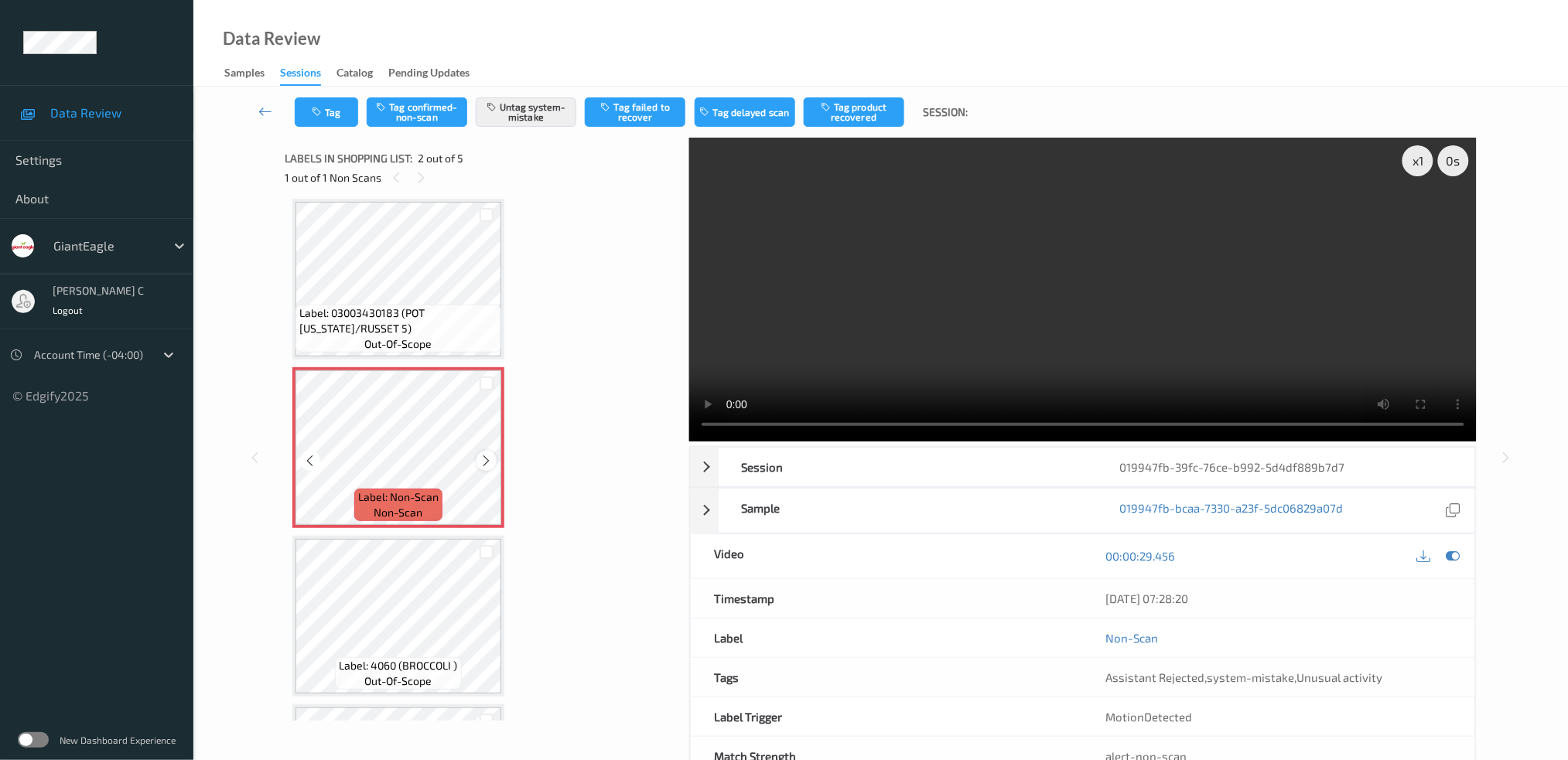
click at [493, 462] on div at bounding box center [485, 460] width 19 height 19
click at [485, 459] on icon at bounding box center [486, 460] width 13 height 14
click at [436, 307] on span "Label: 03003430183 (POT IDAHO/RUSSET 5)" at bounding box center [399, 321] width 198 height 31
click at [407, 315] on span "Label: 03003430183 (POT IDAHO/RUSSET 5)" at bounding box center [399, 321] width 198 height 31
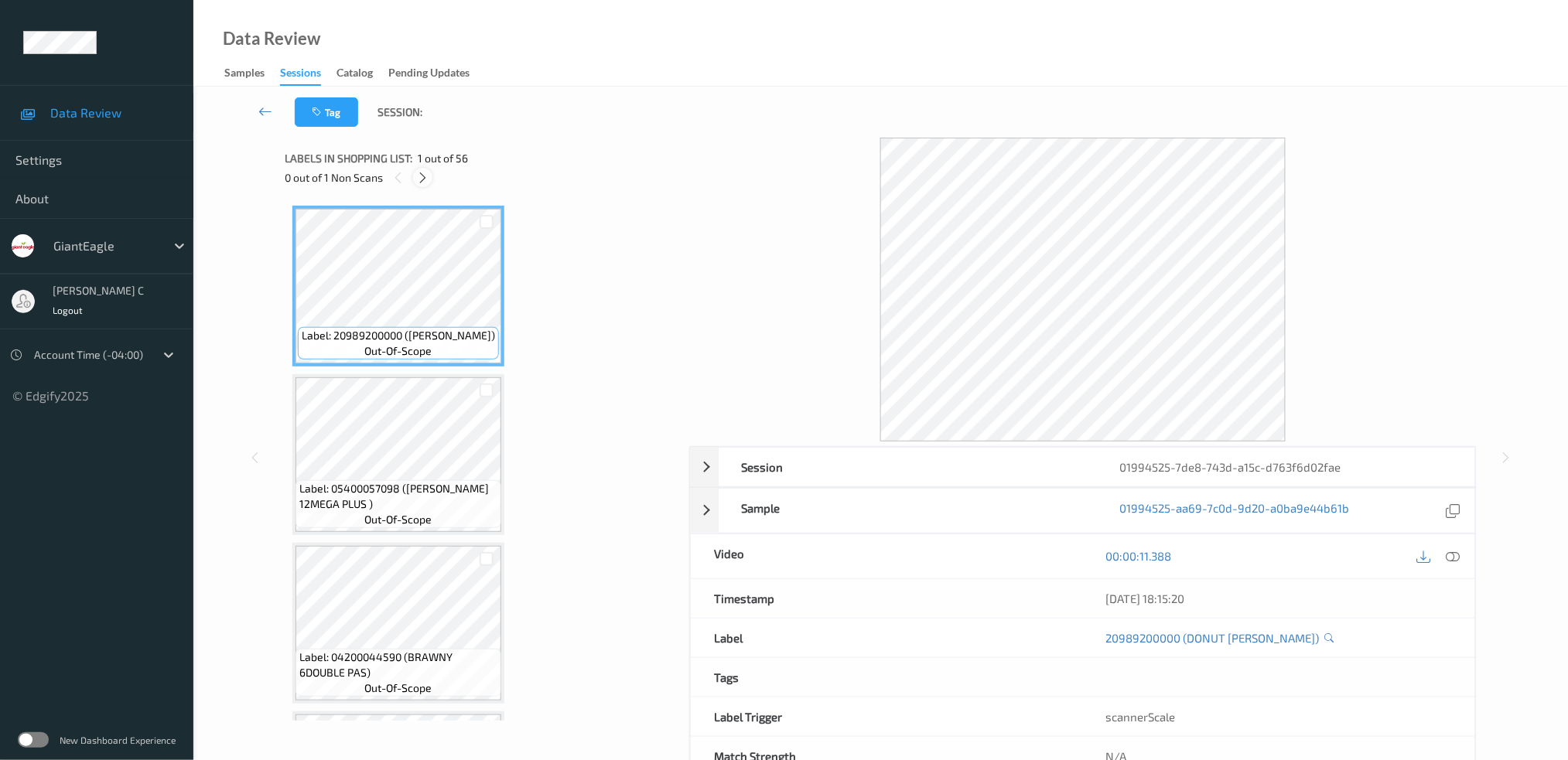
click at [415, 180] on div at bounding box center [422, 177] width 19 height 19
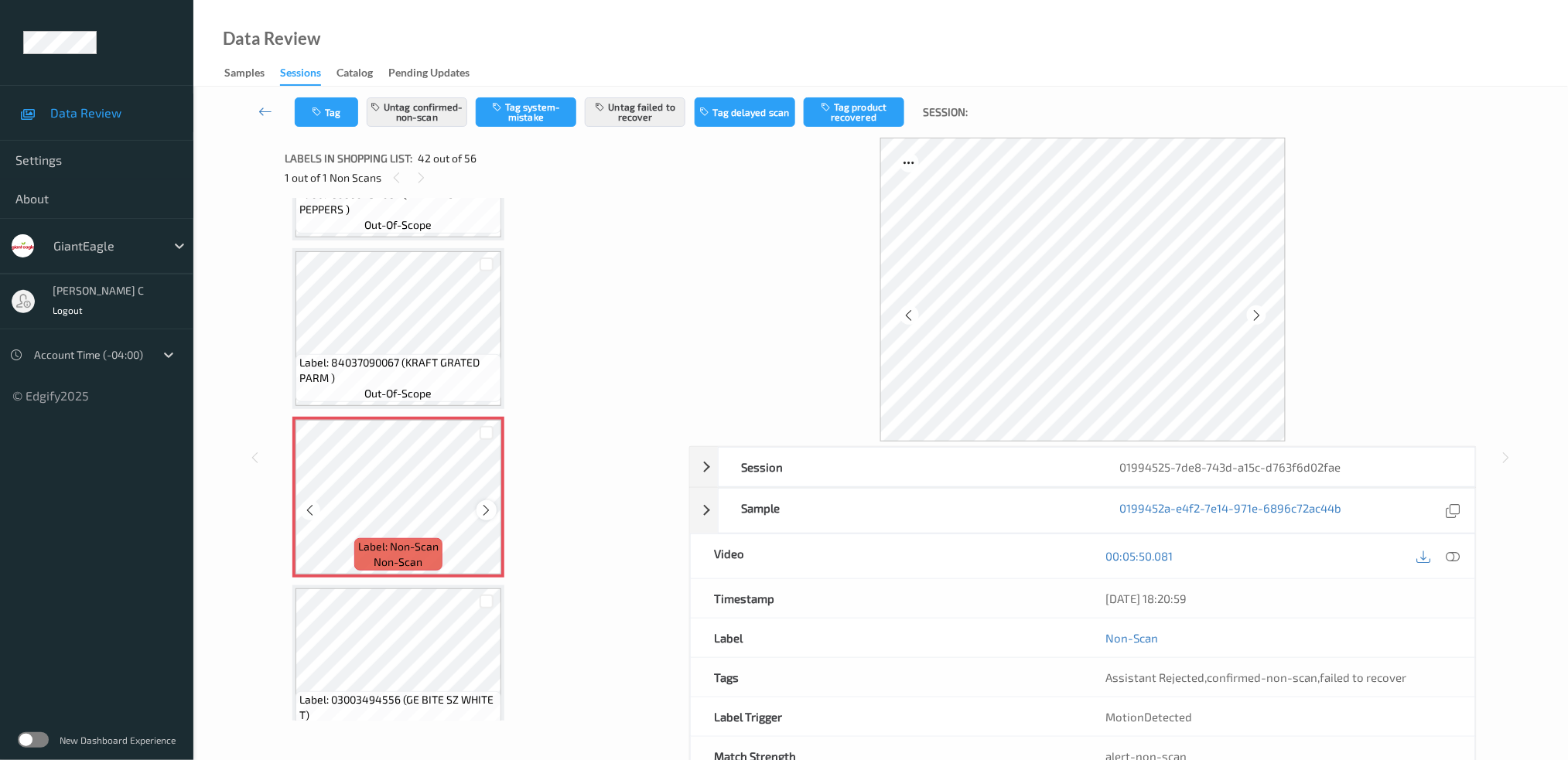
click at [486, 503] on icon at bounding box center [486, 510] width 13 height 14
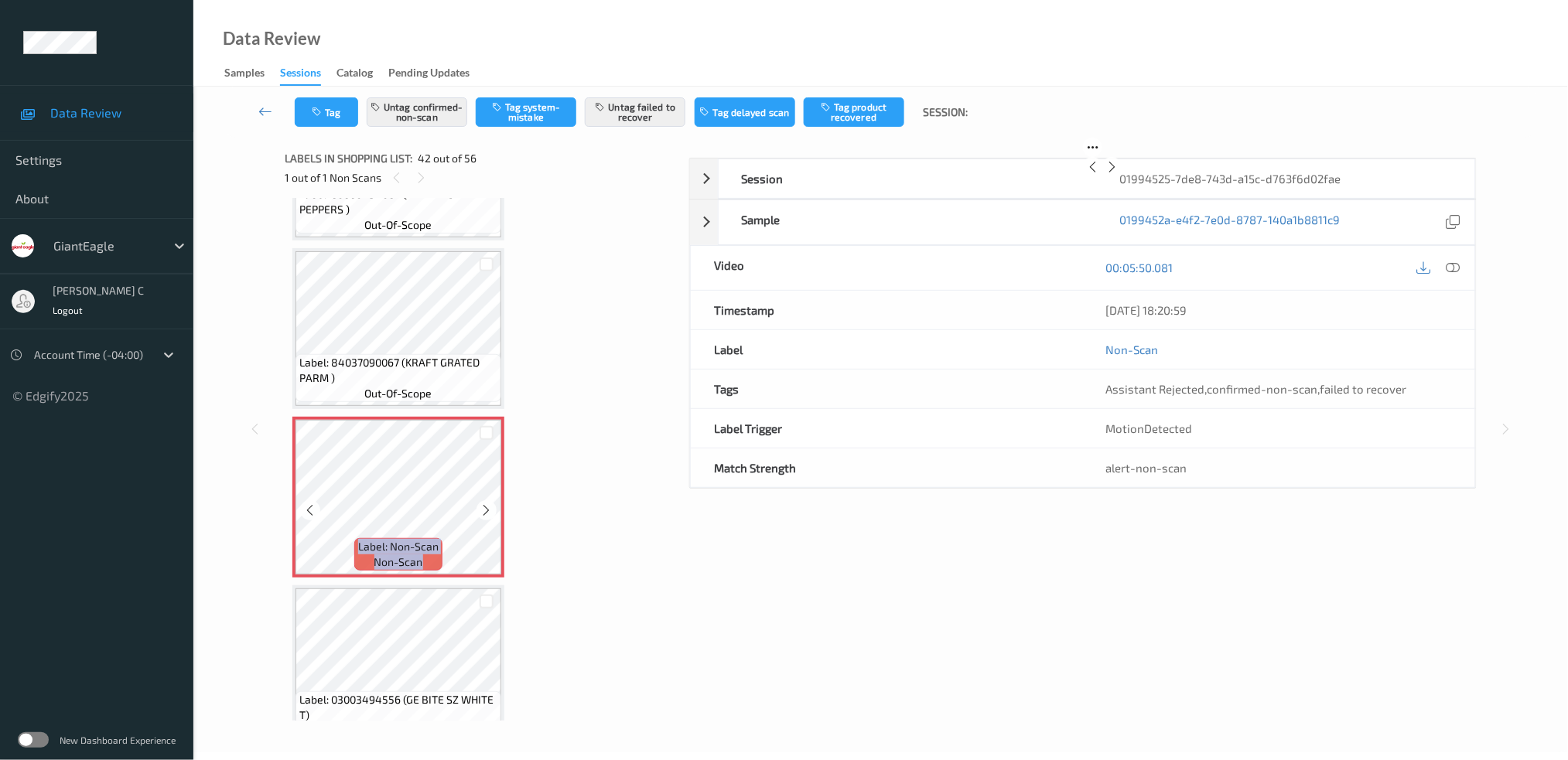
click at [486, 503] on icon at bounding box center [486, 510] width 13 height 14
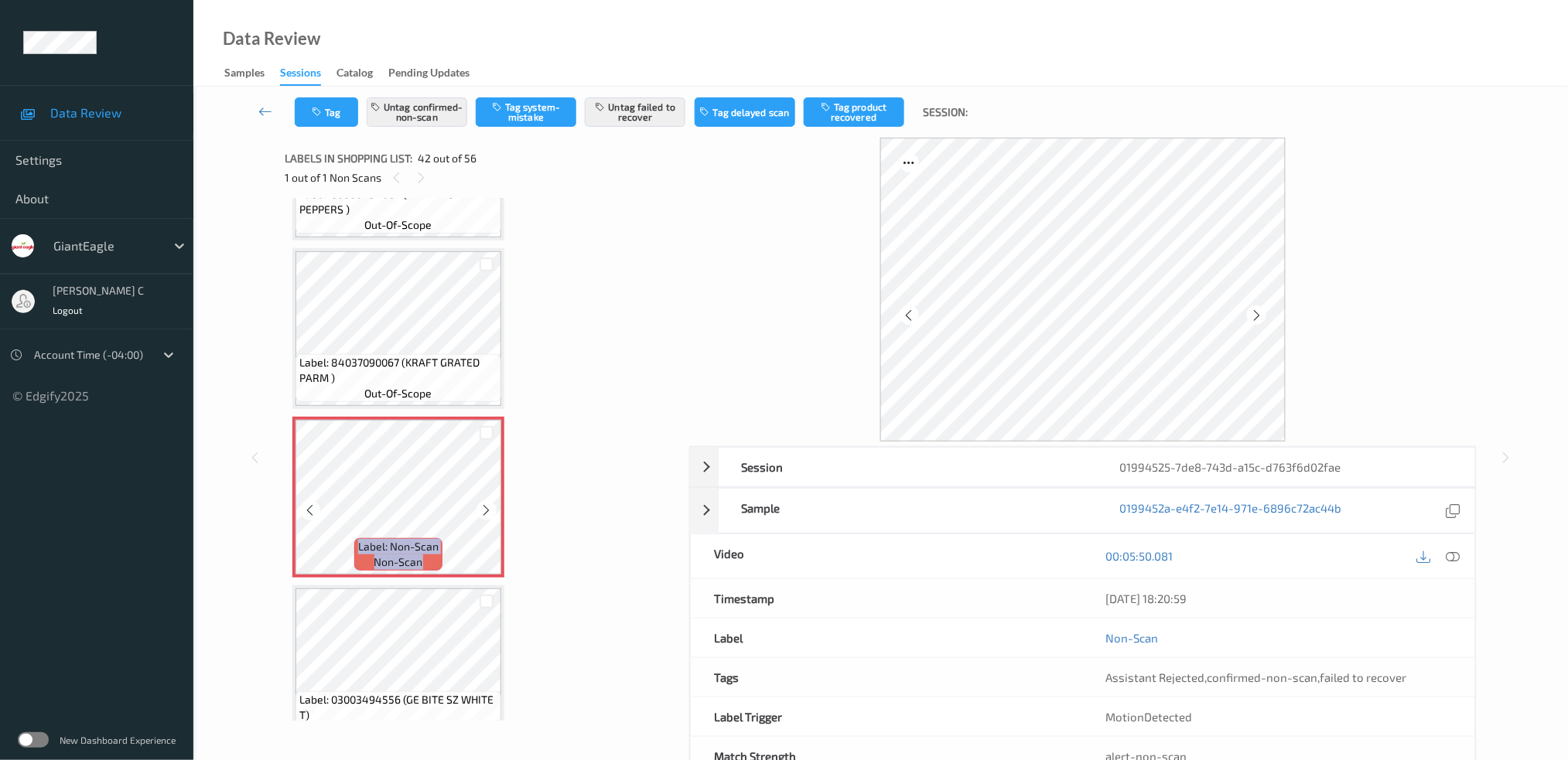
click at [486, 503] on icon at bounding box center [486, 510] width 13 height 14
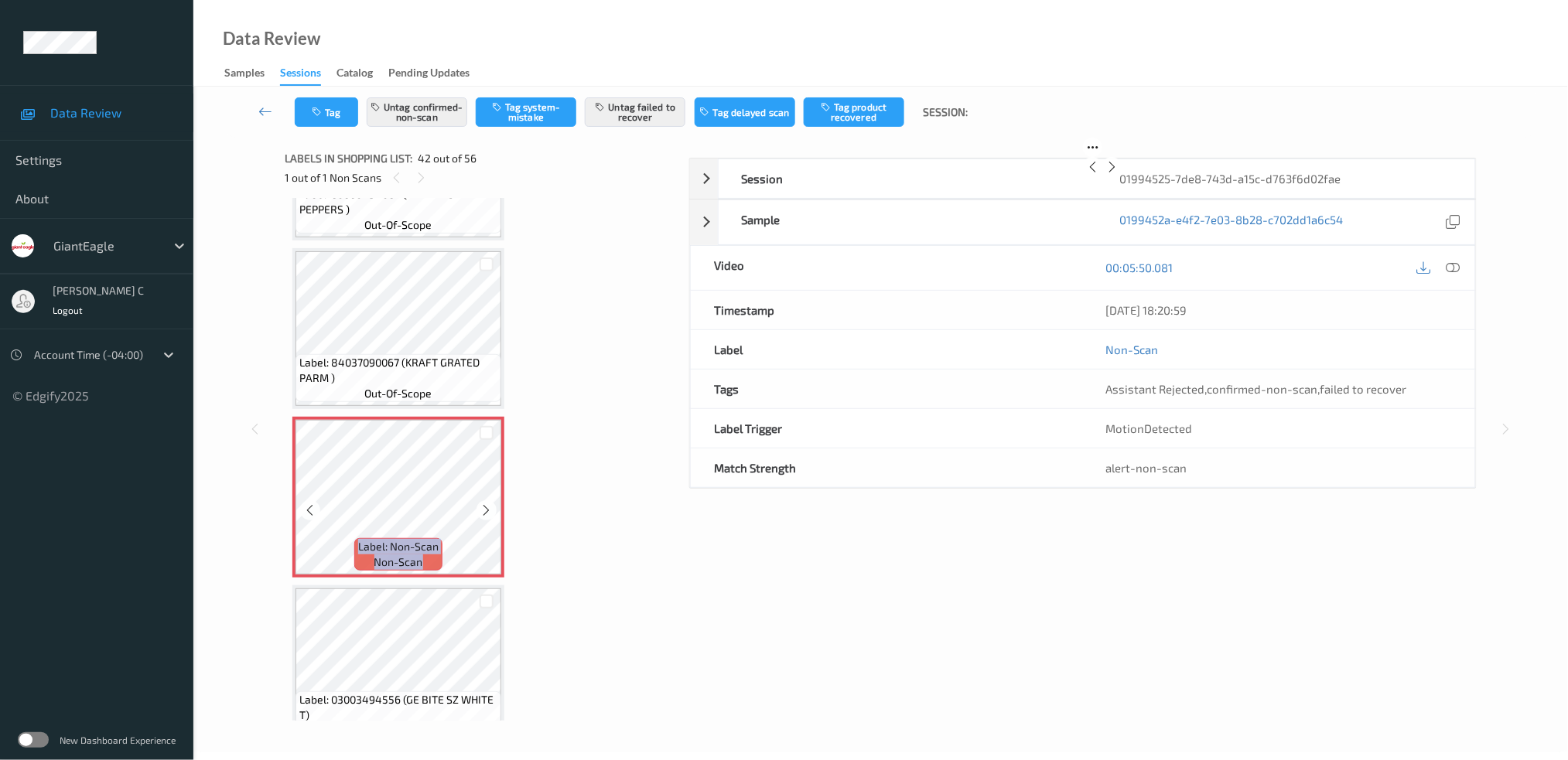
click at [486, 503] on icon at bounding box center [486, 510] width 13 height 14
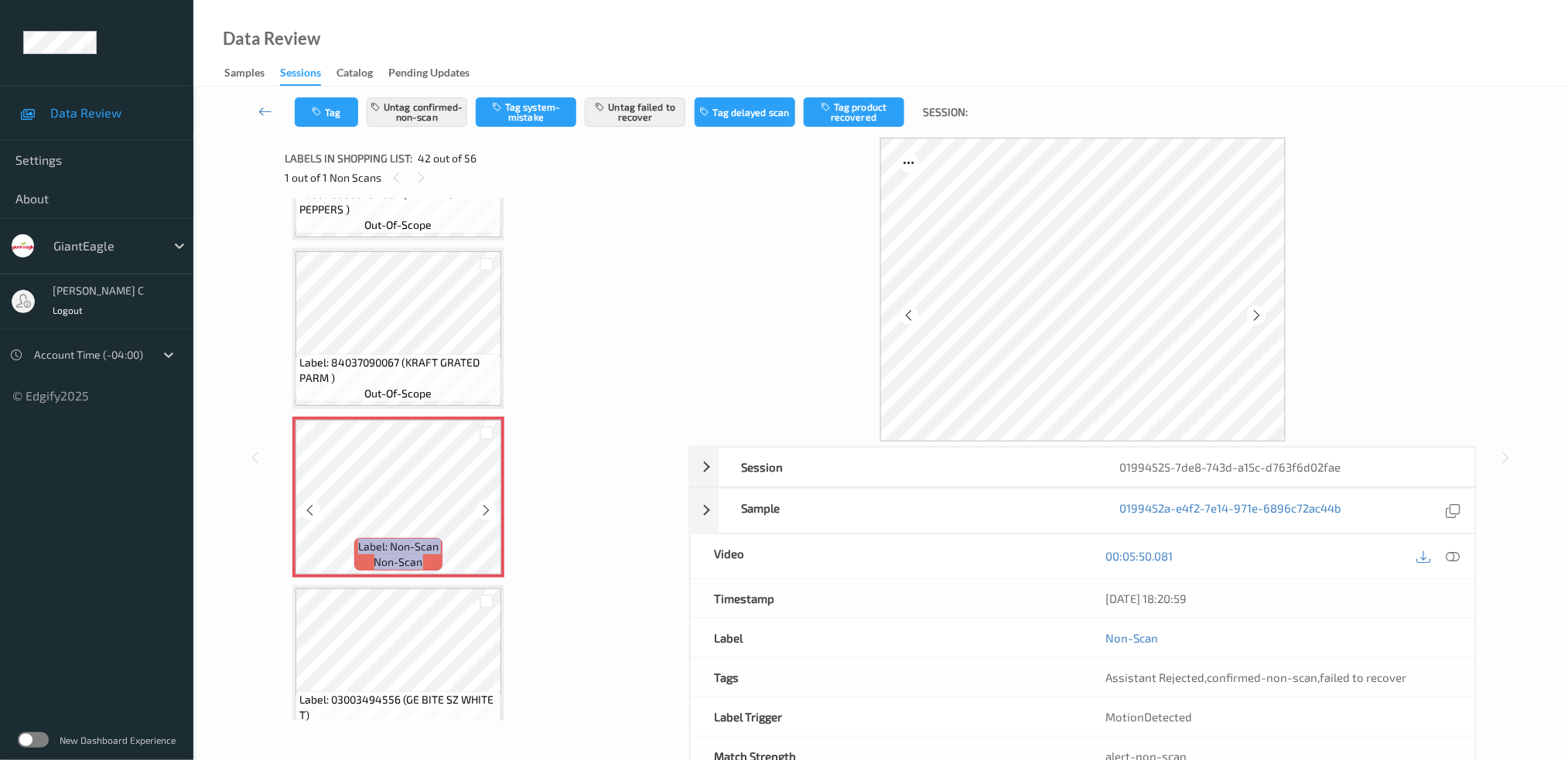
click at [486, 503] on icon at bounding box center [486, 510] width 13 height 14
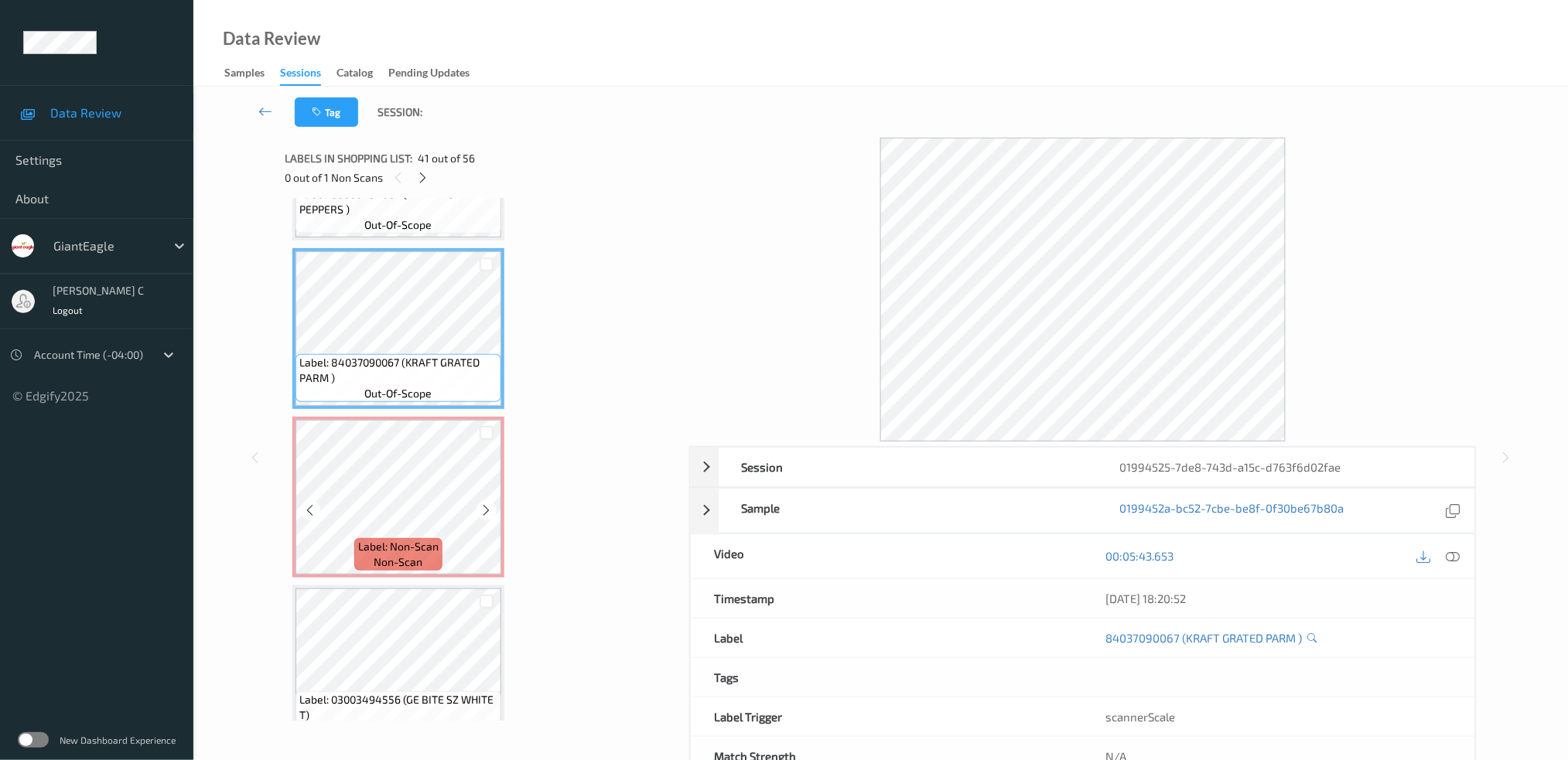
click at [437, 538] on div "Label: Non-Scan non-scan" at bounding box center [398, 554] width 88 height 33
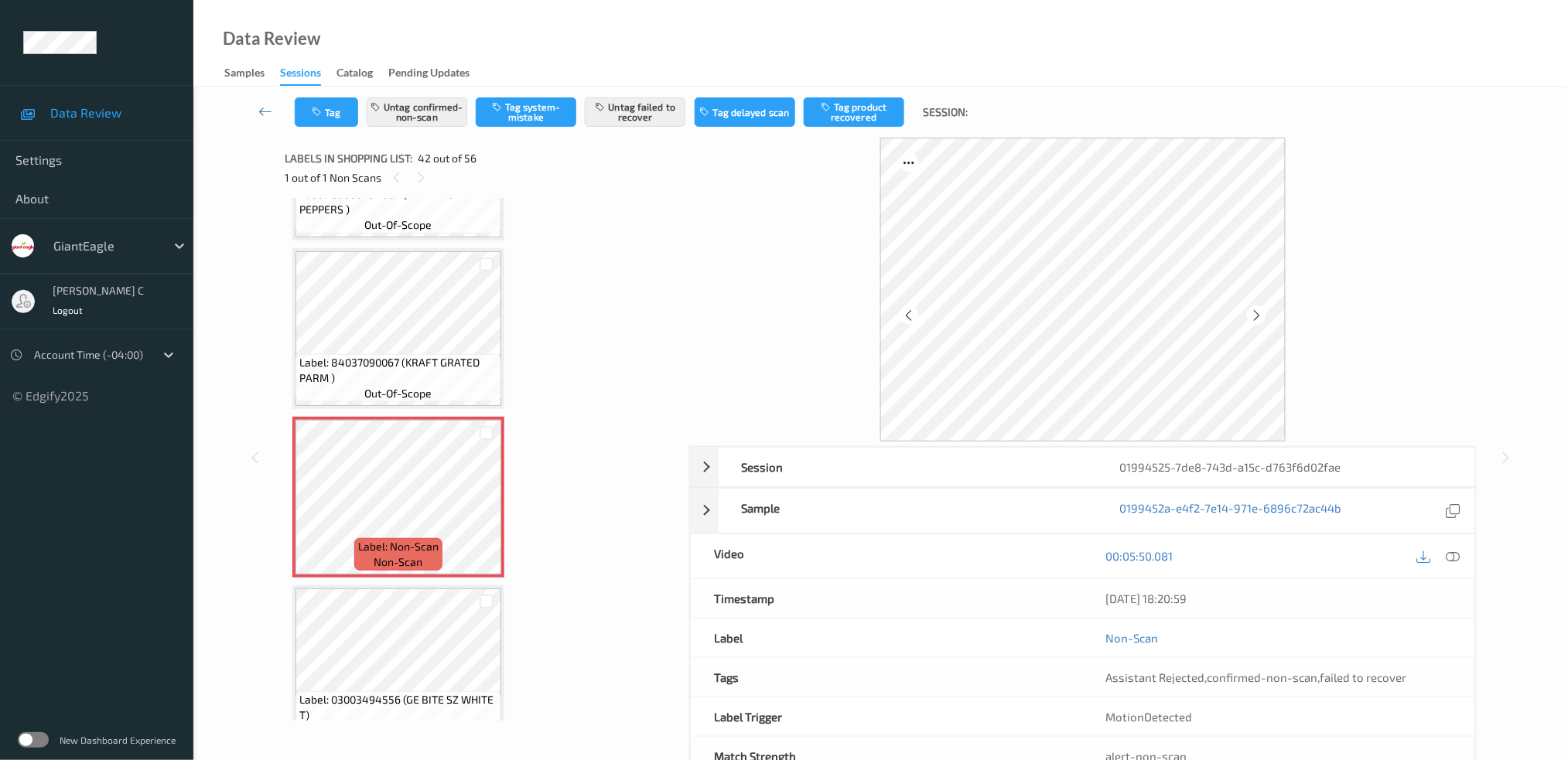
scroll to position [6801, 0]
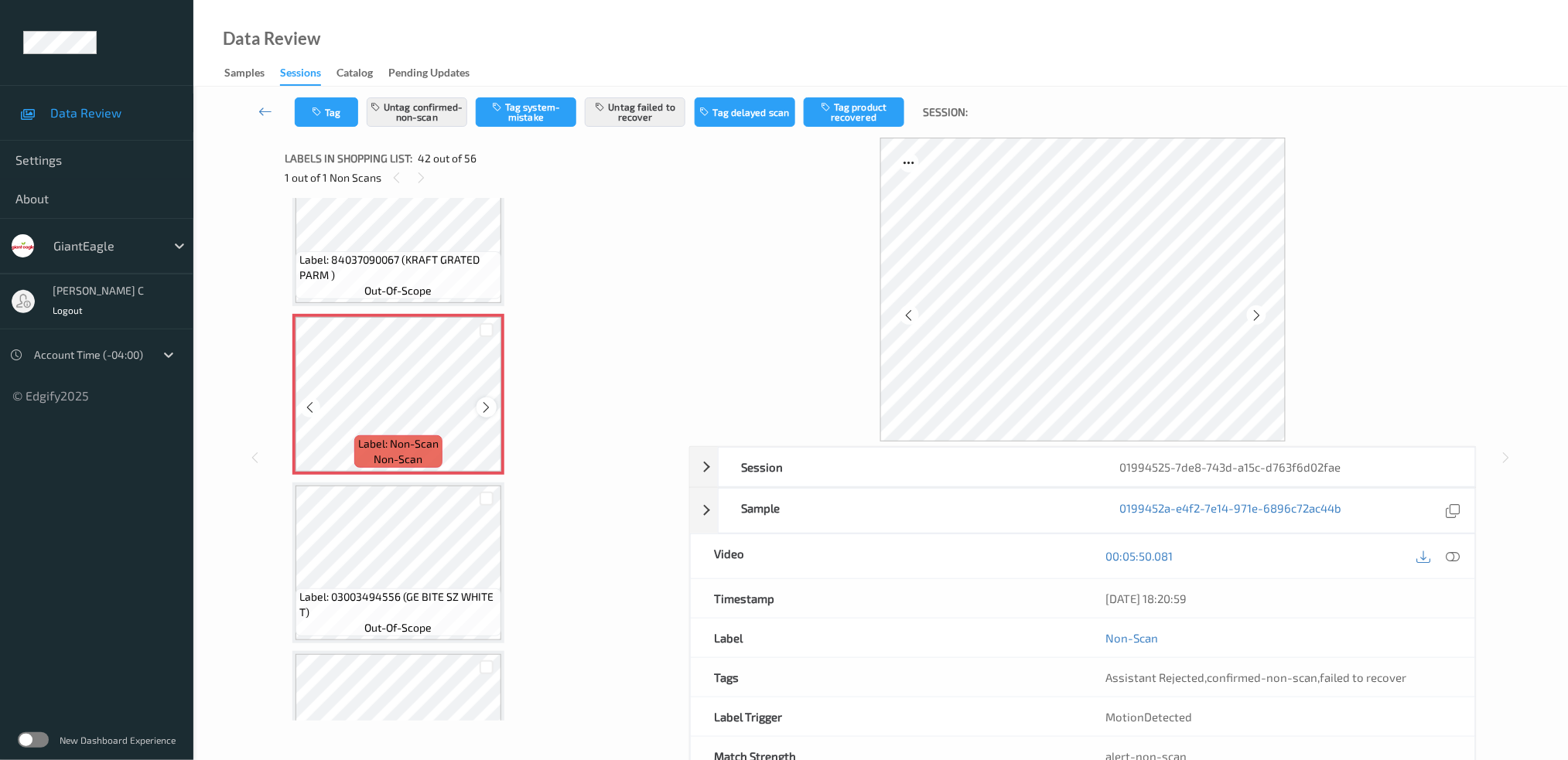
click at [489, 400] on icon at bounding box center [486, 407] width 13 height 14
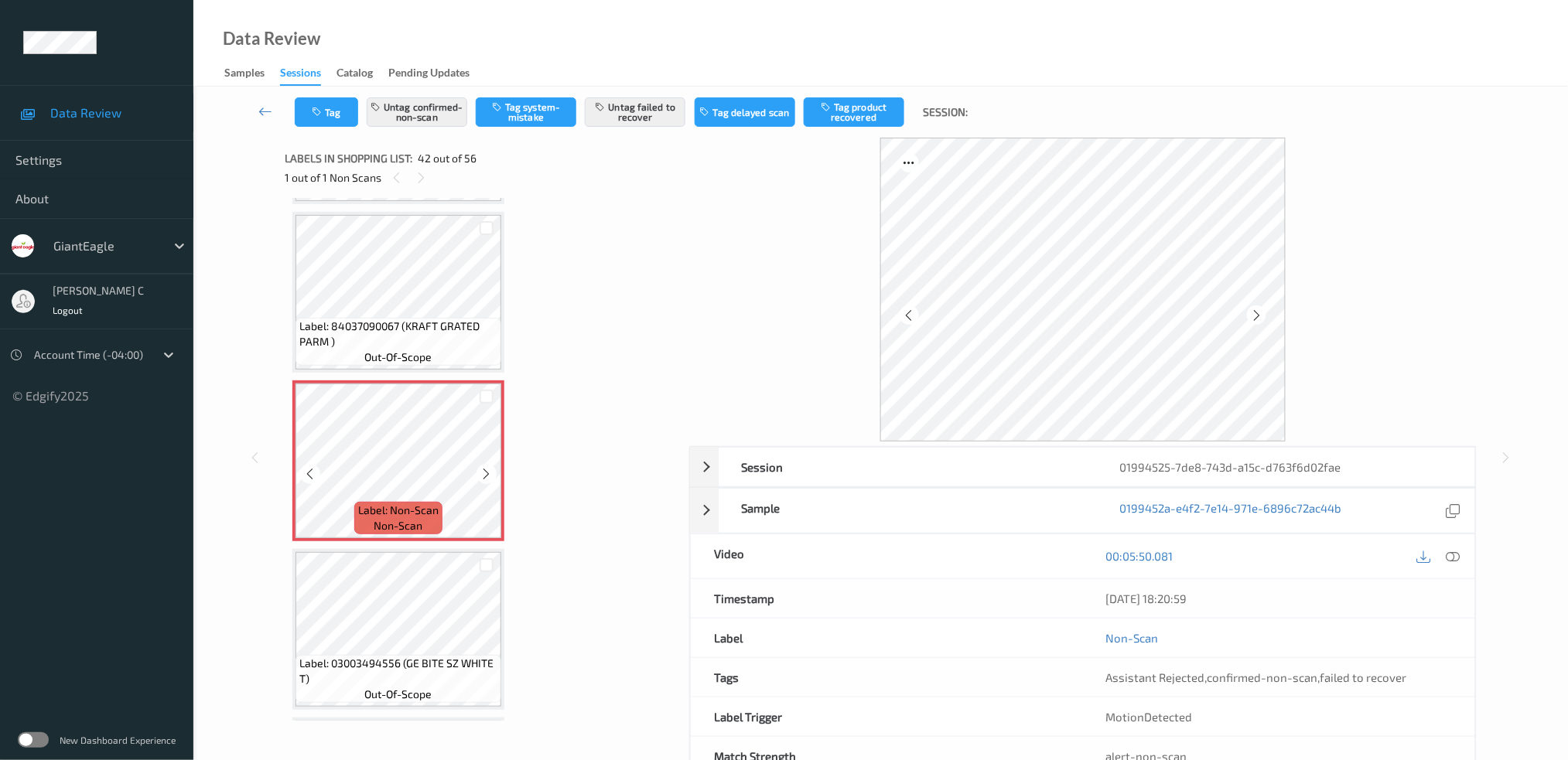
scroll to position [6698, 0]
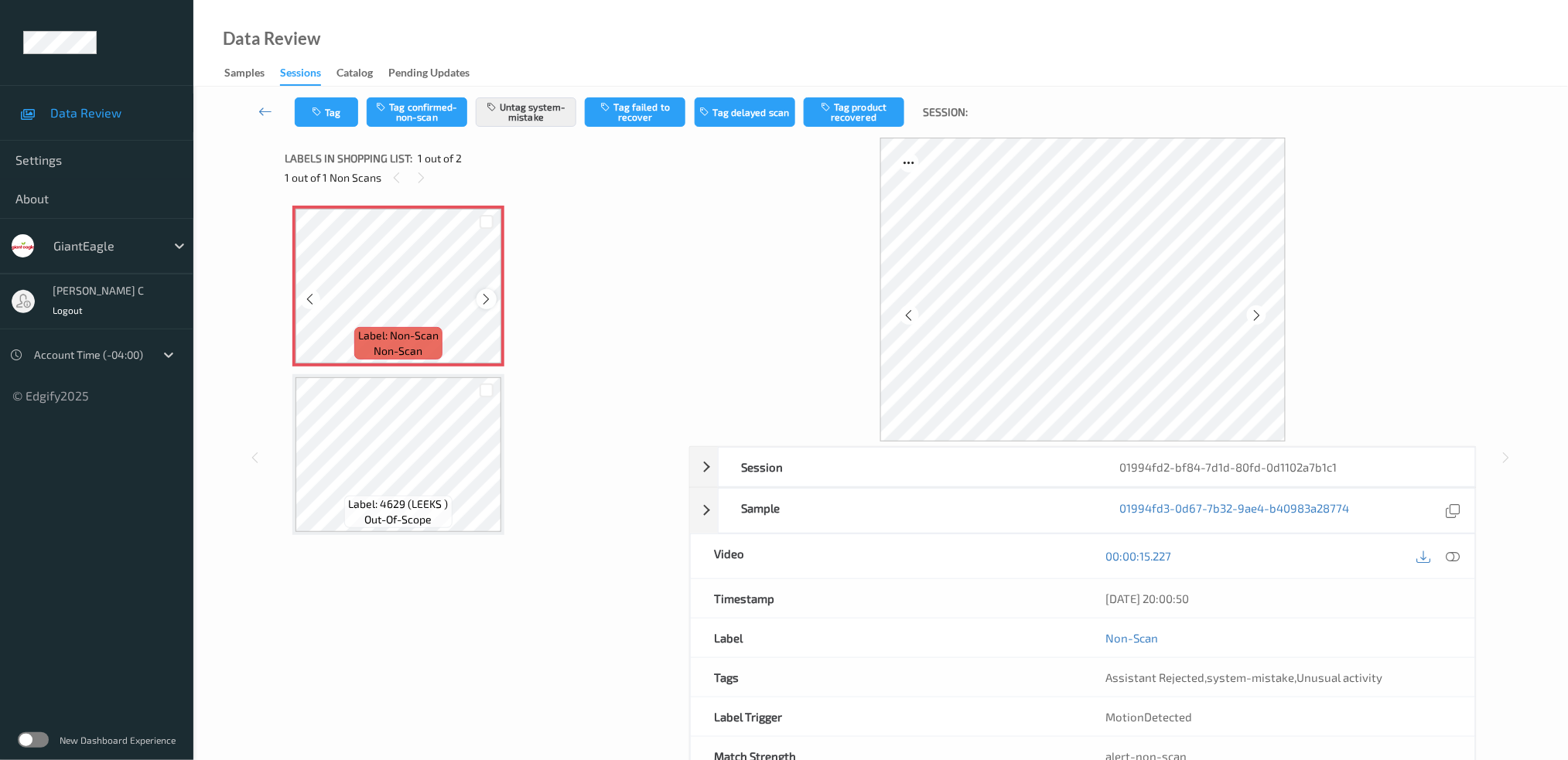
click at [482, 296] on icon at bounding box center [486, 300] width 13 height 14
click at [1453, 558] on icon at bounding box center [1453, 556] width 14 height 14
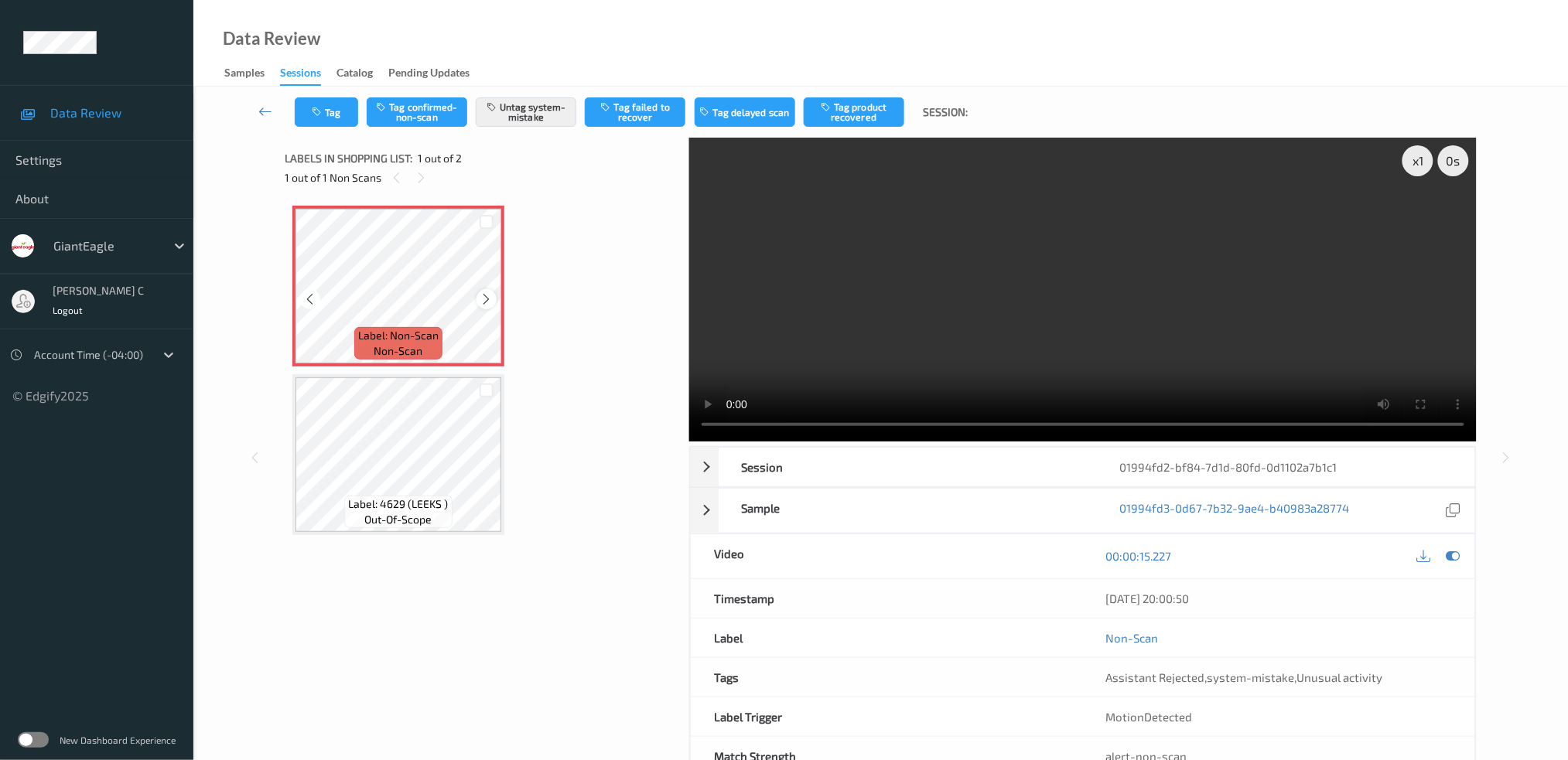
click at [489, 300] on icon at bounding box center [486, 300] width 13 height 14
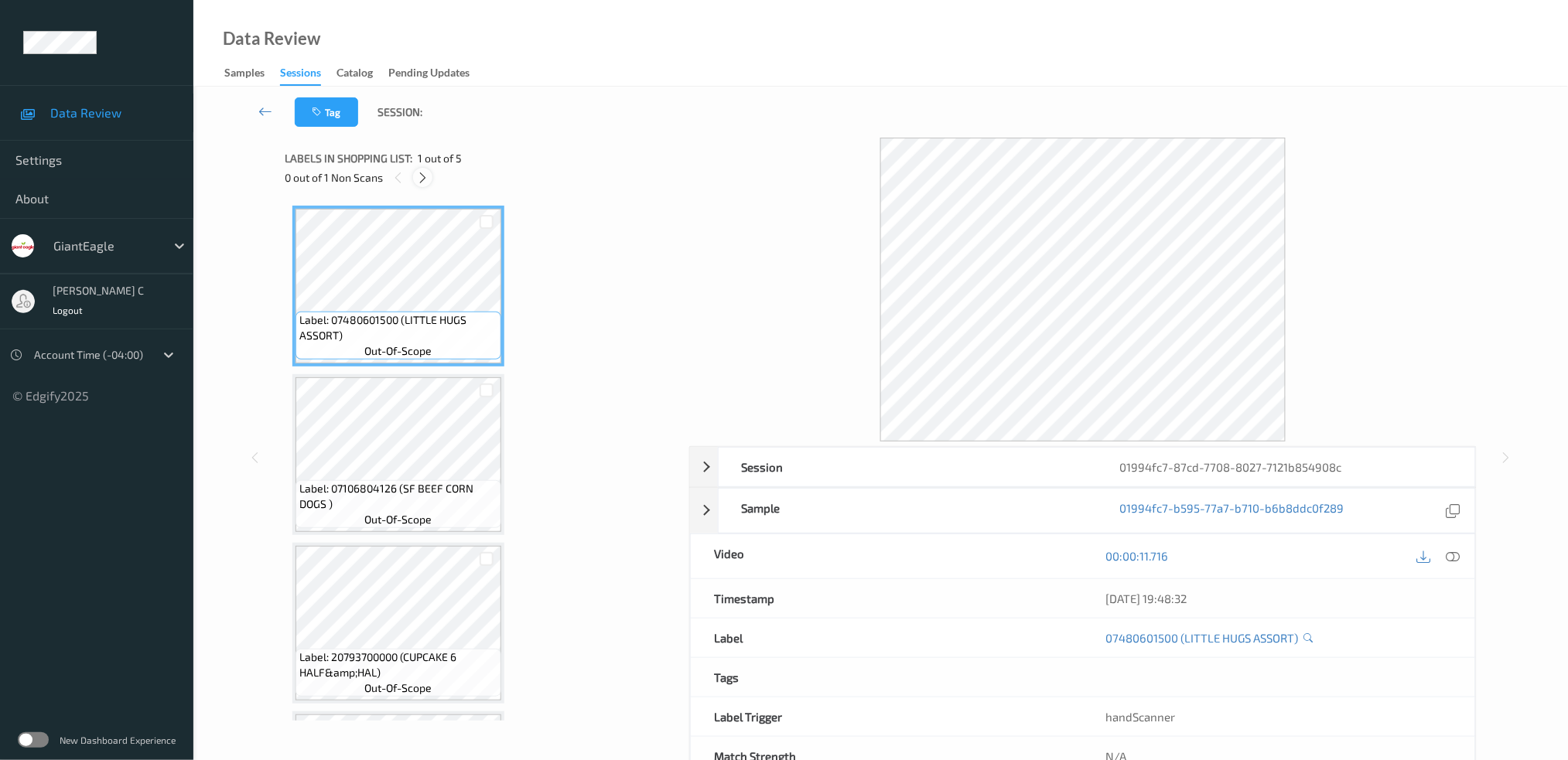
click at [424, 173] on icon at bounding box center [422, 178] width 13 height 14
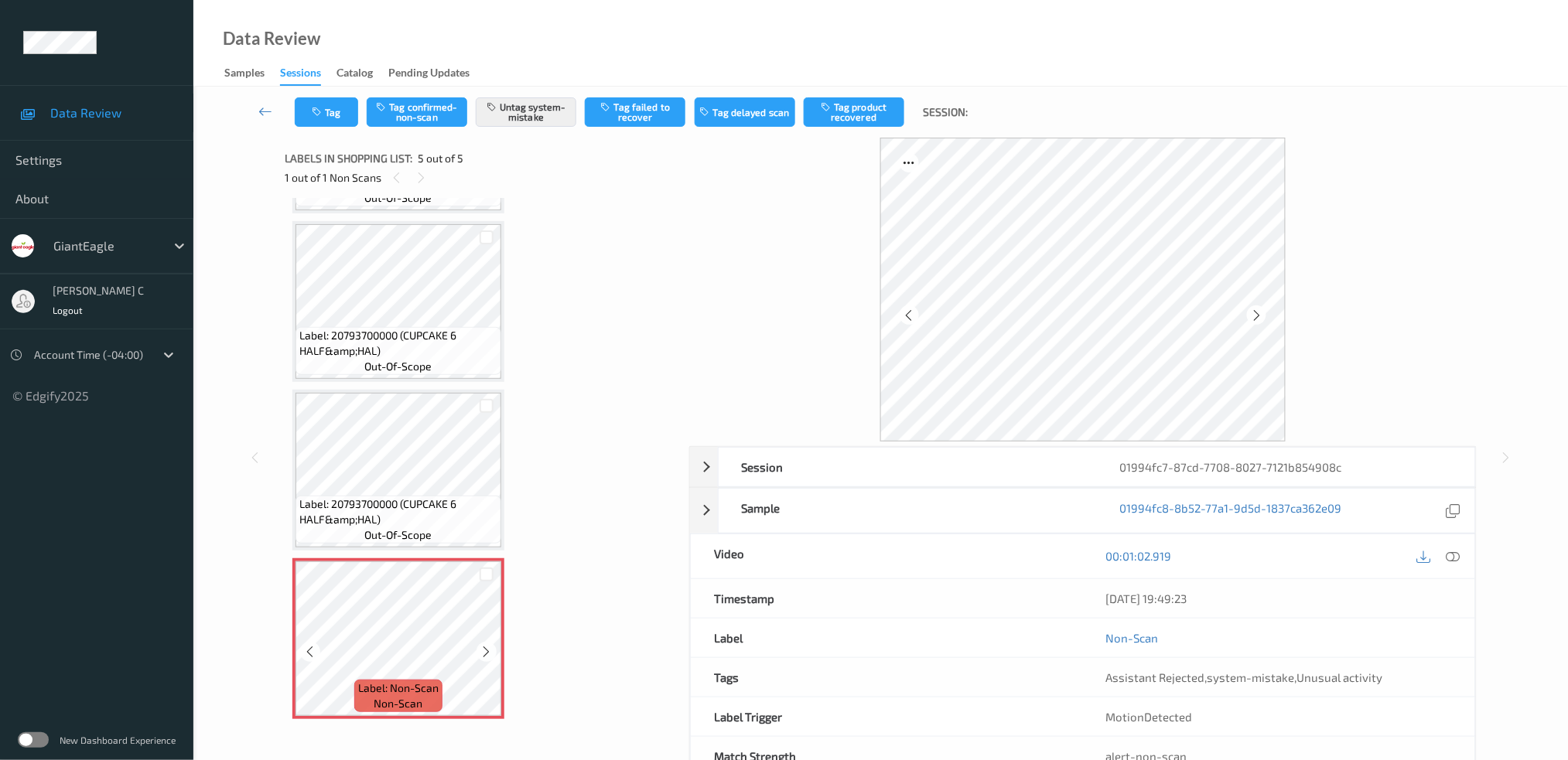
click at [482, 651] on icon at bounding box center [486, 652] width 13 height 14
click at [426, 496] on span "Label: 20793700000 (CUPCAKE 6 HALF&amp;HAL)" at bounding box center [399, 512] width 198 height 31
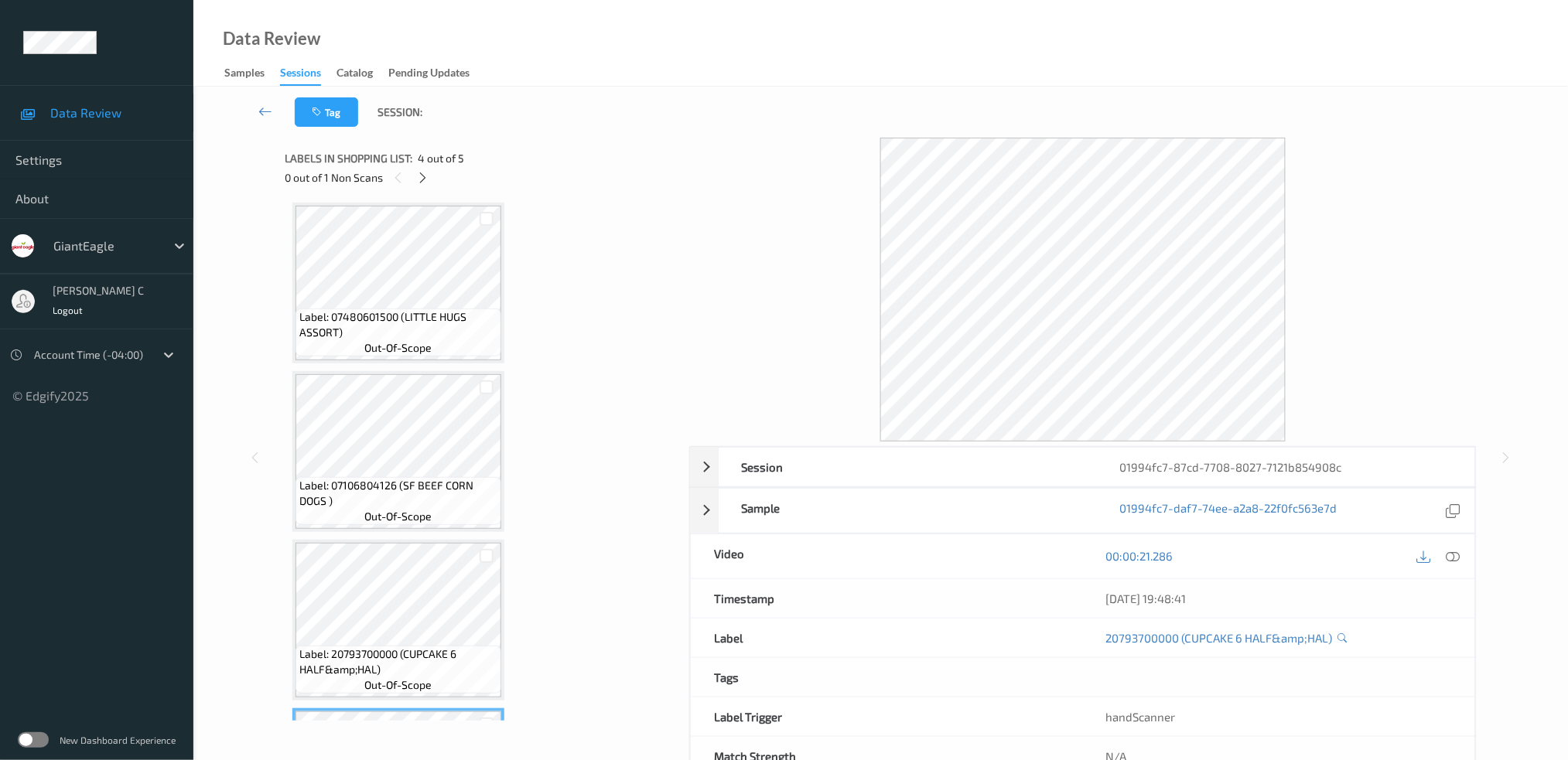
scroll to position [0, 0]
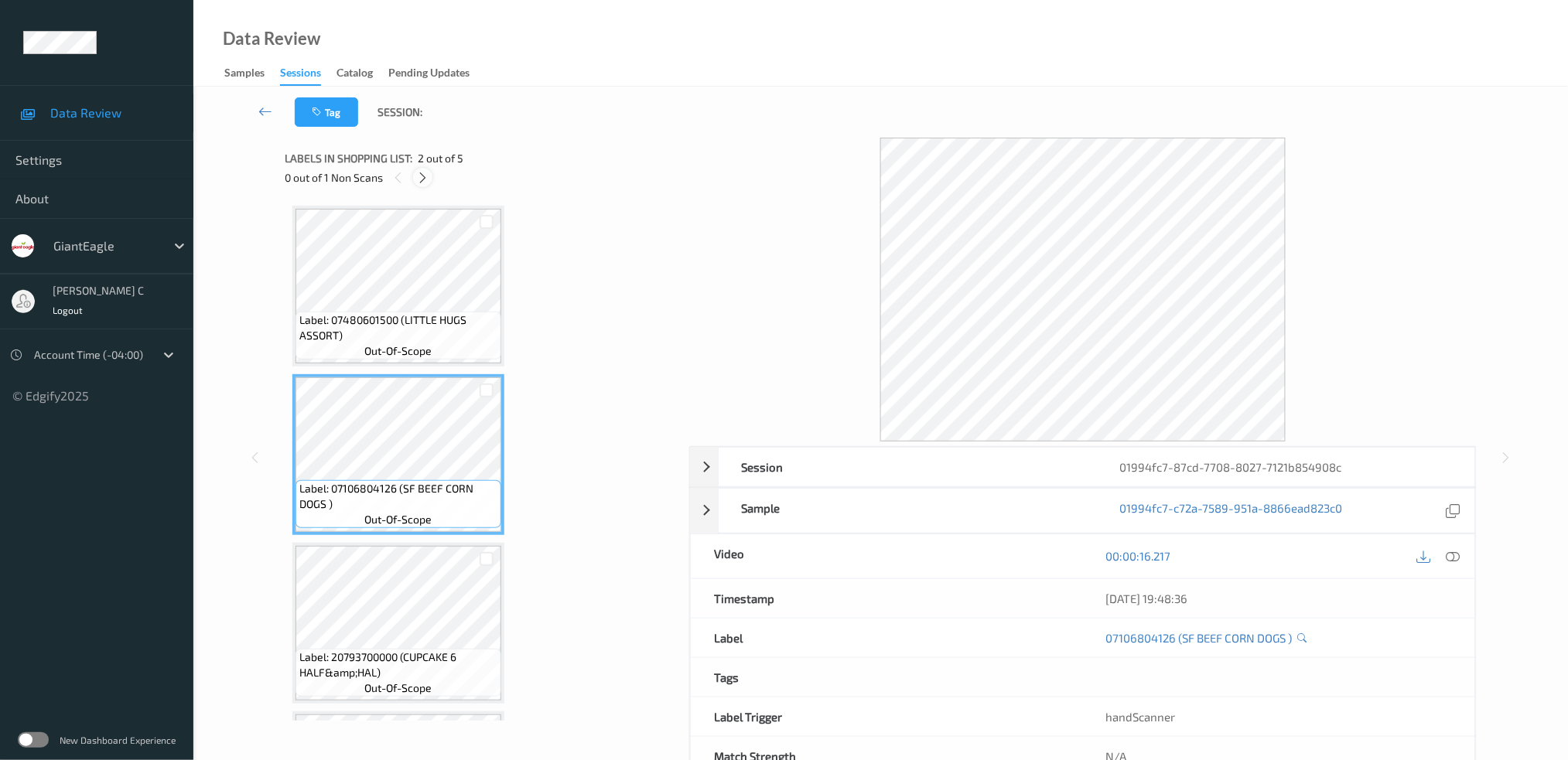
click at [419, 173] on icon at bounding box center [422, 178] width 13 height 14
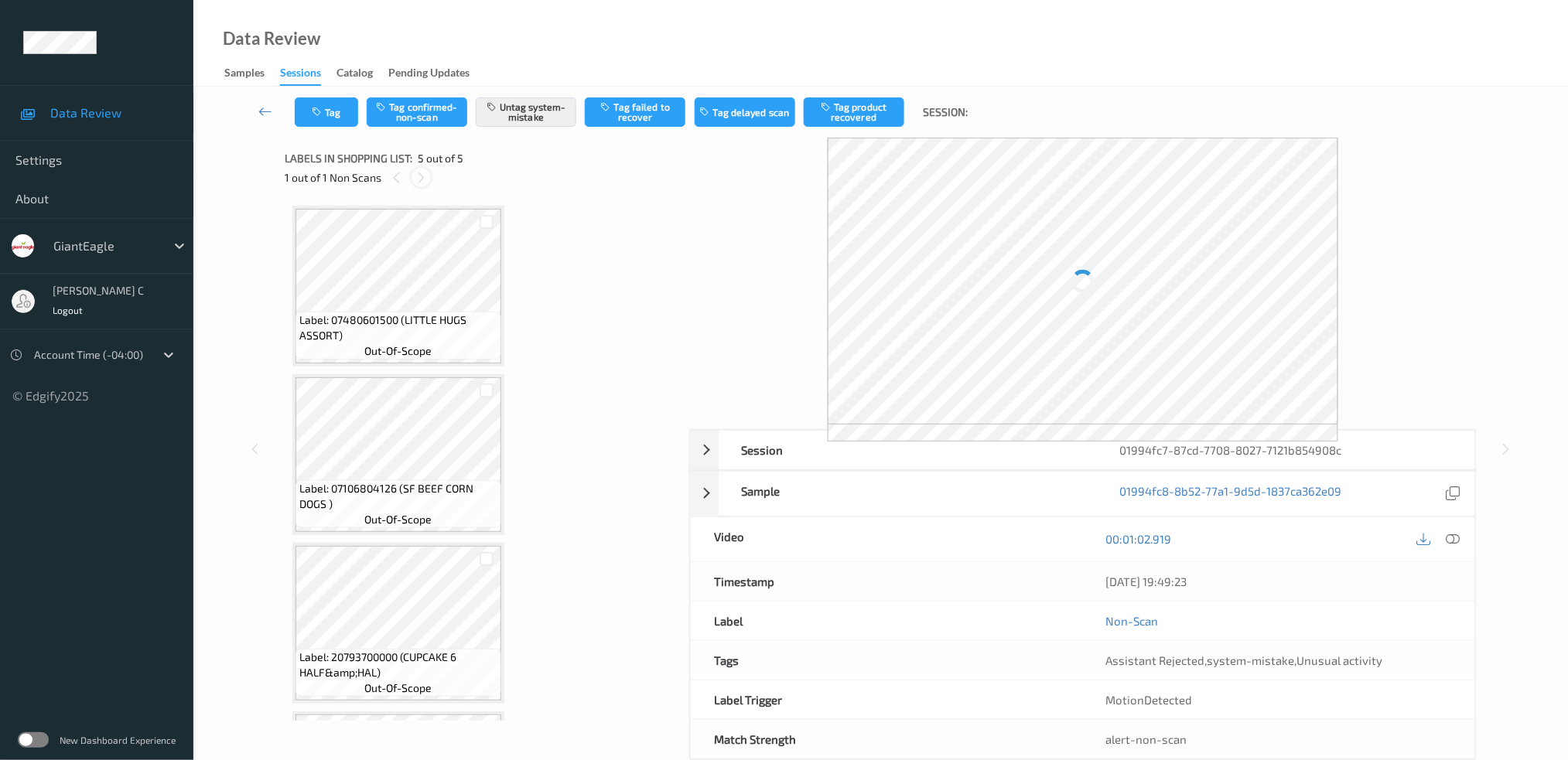
scroll to position [322, 0]
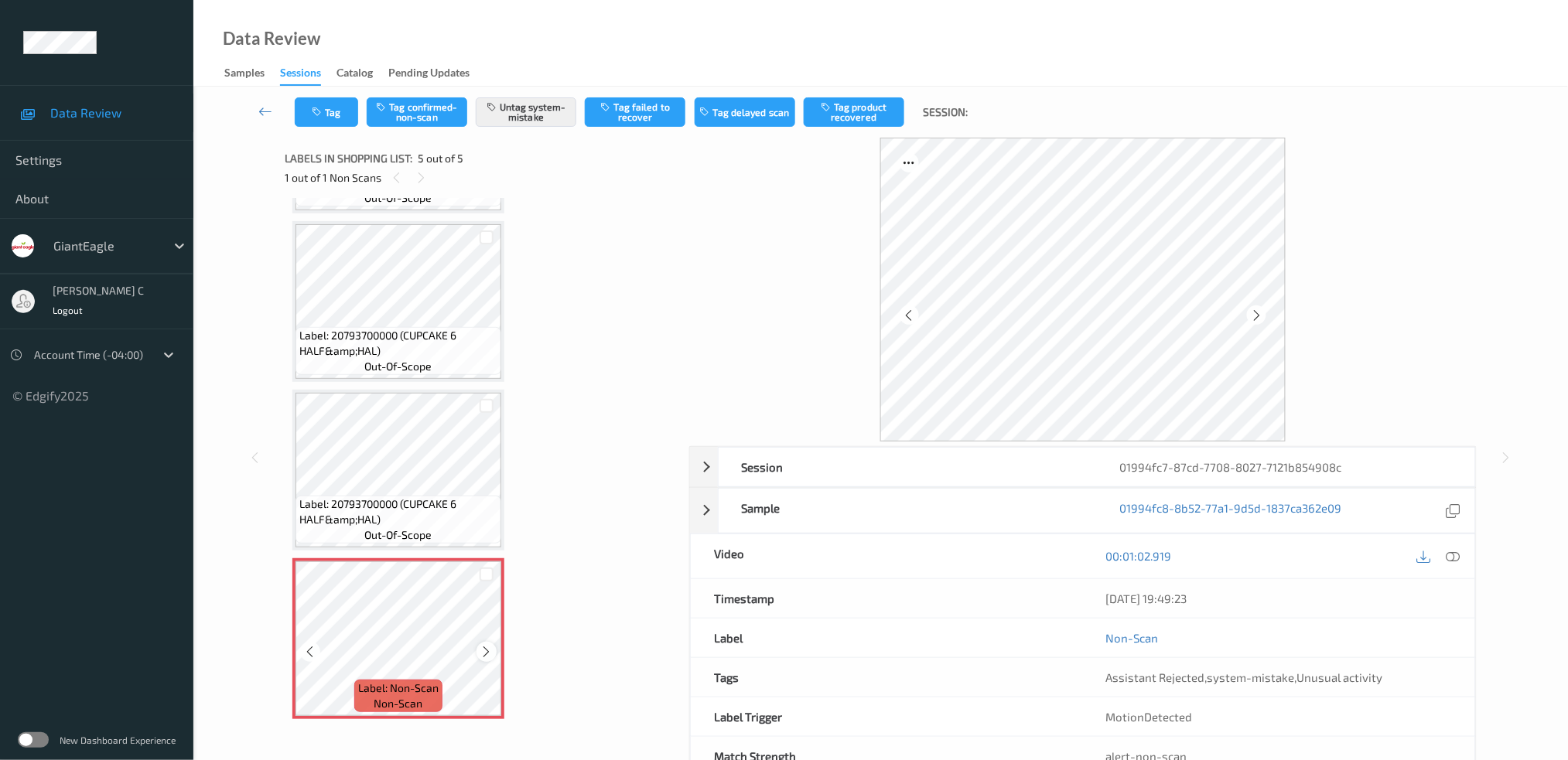
click at [478, 647] on div at bounding box center [485, 651] width 19 height 19
click at [415, 348] on span "Label: 20793700000 (CUPCAKE 6 HALF&amp;HAL)" at bounding box center [399, 344] width 198 height 31
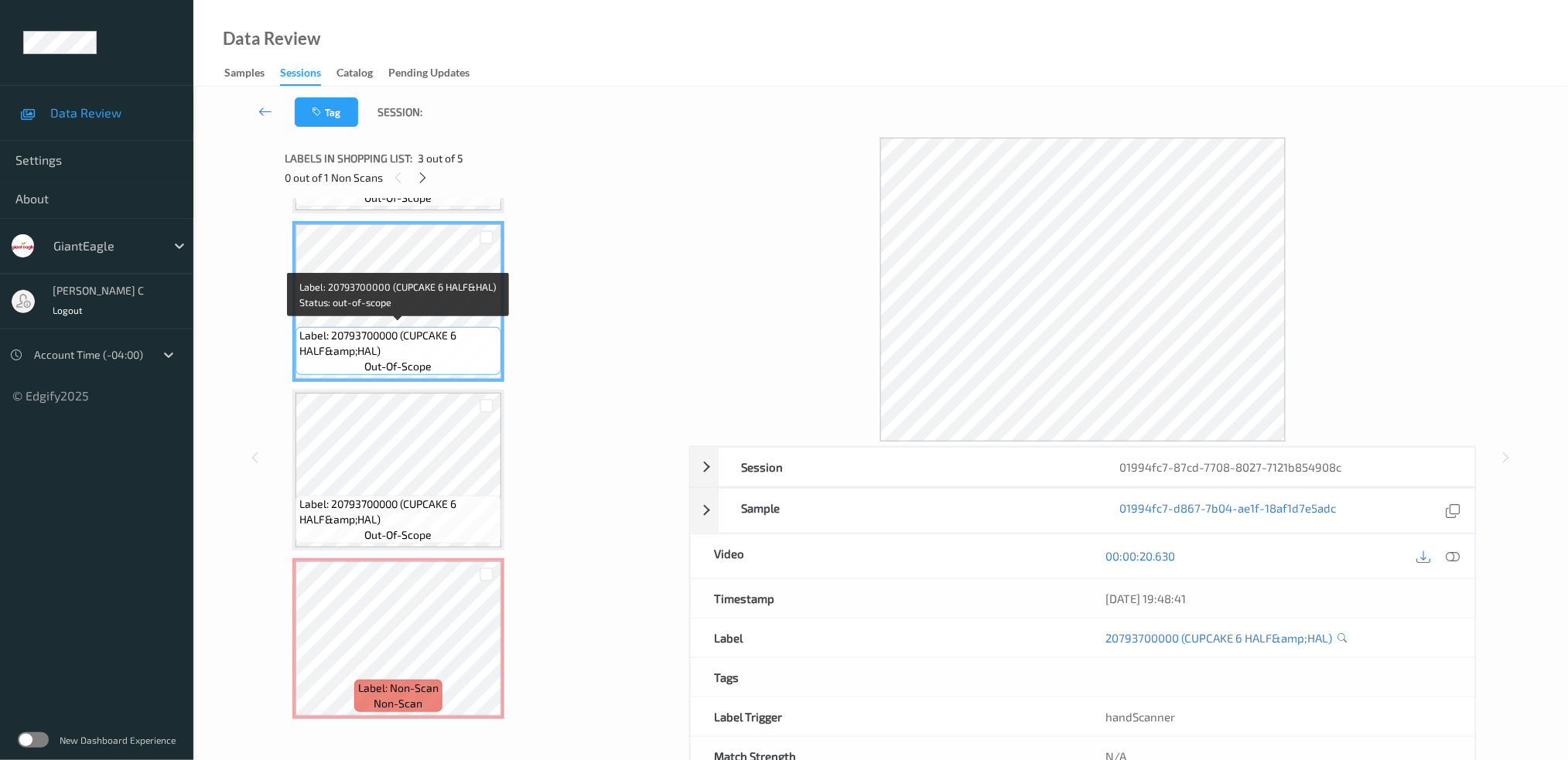
scroll to position [0, 0]
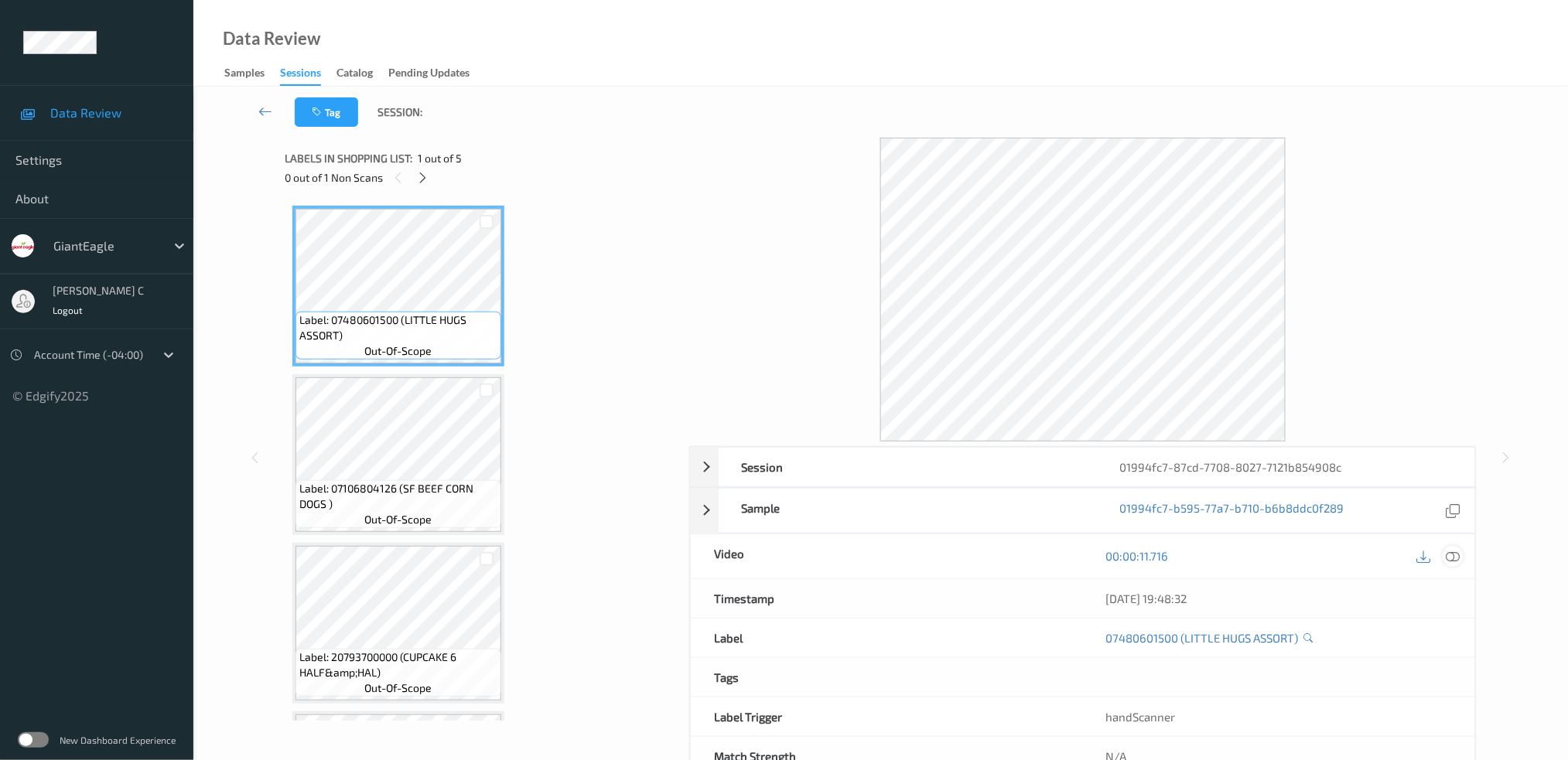
click at [1444, 553] on div at bounding box center [1453, 556] width 21 height 21
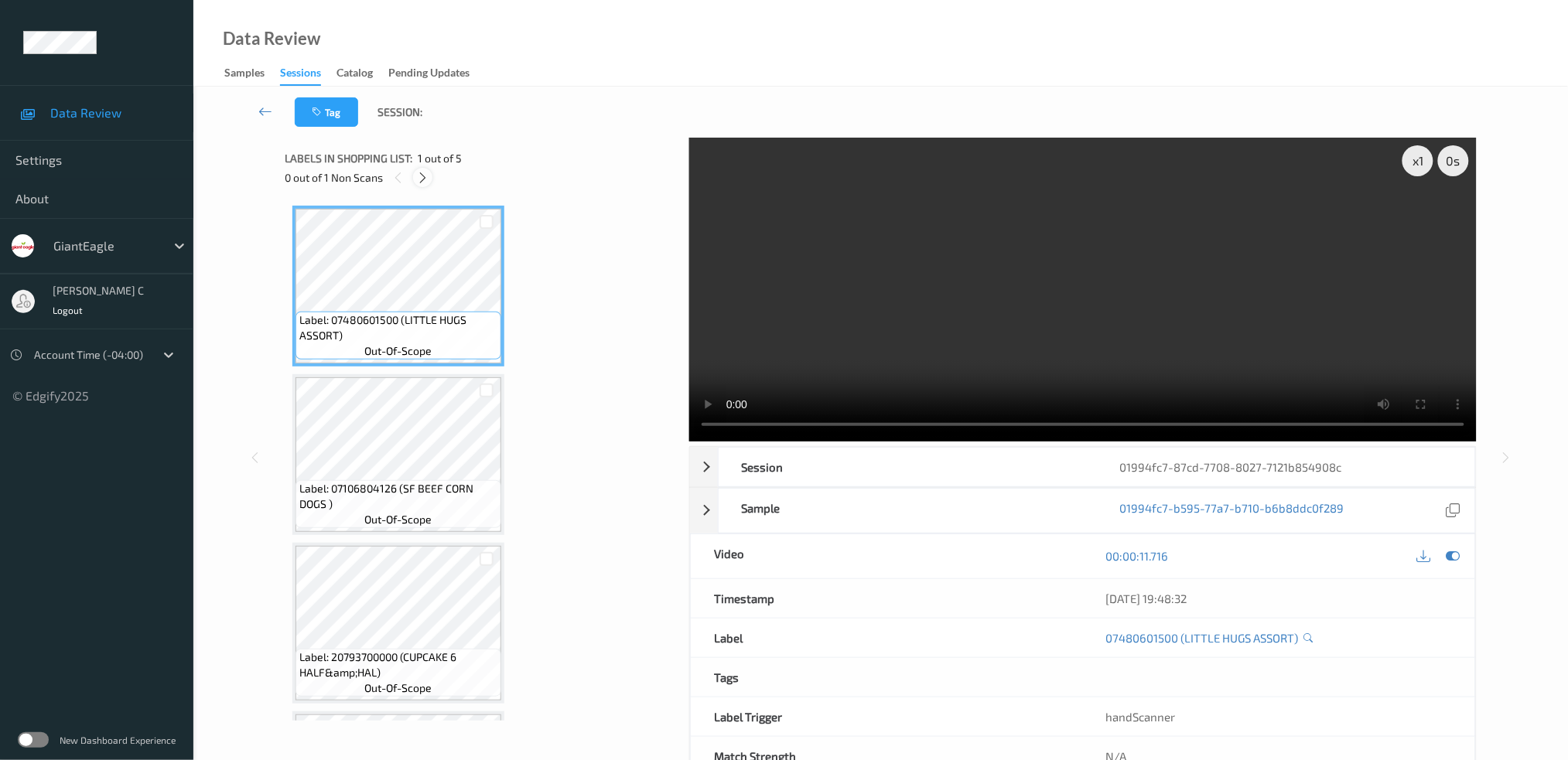
click at [427, 179] on icon at bounding box center [422, 178] width 13 height 14
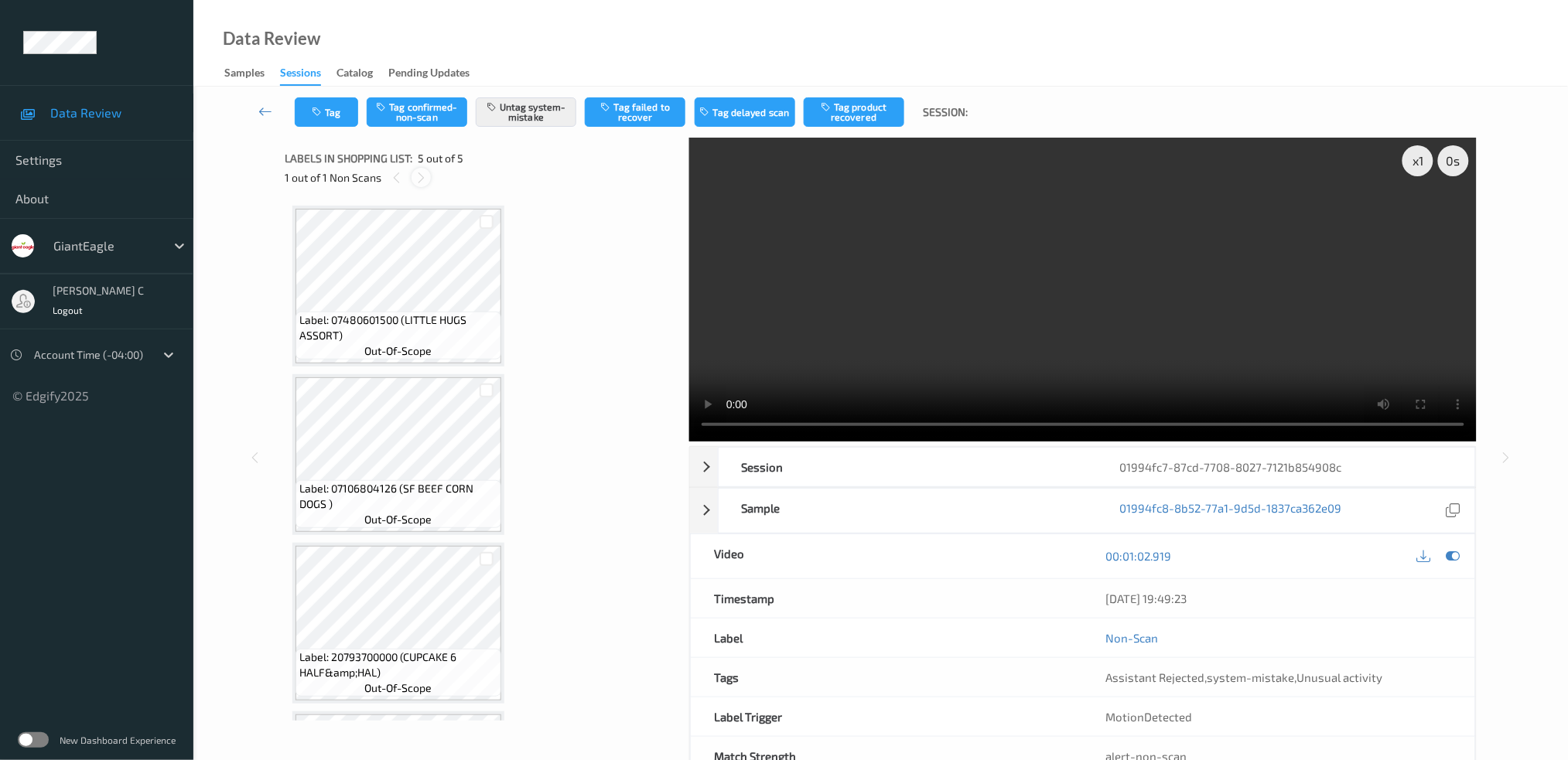
scroll to position [322, 0]
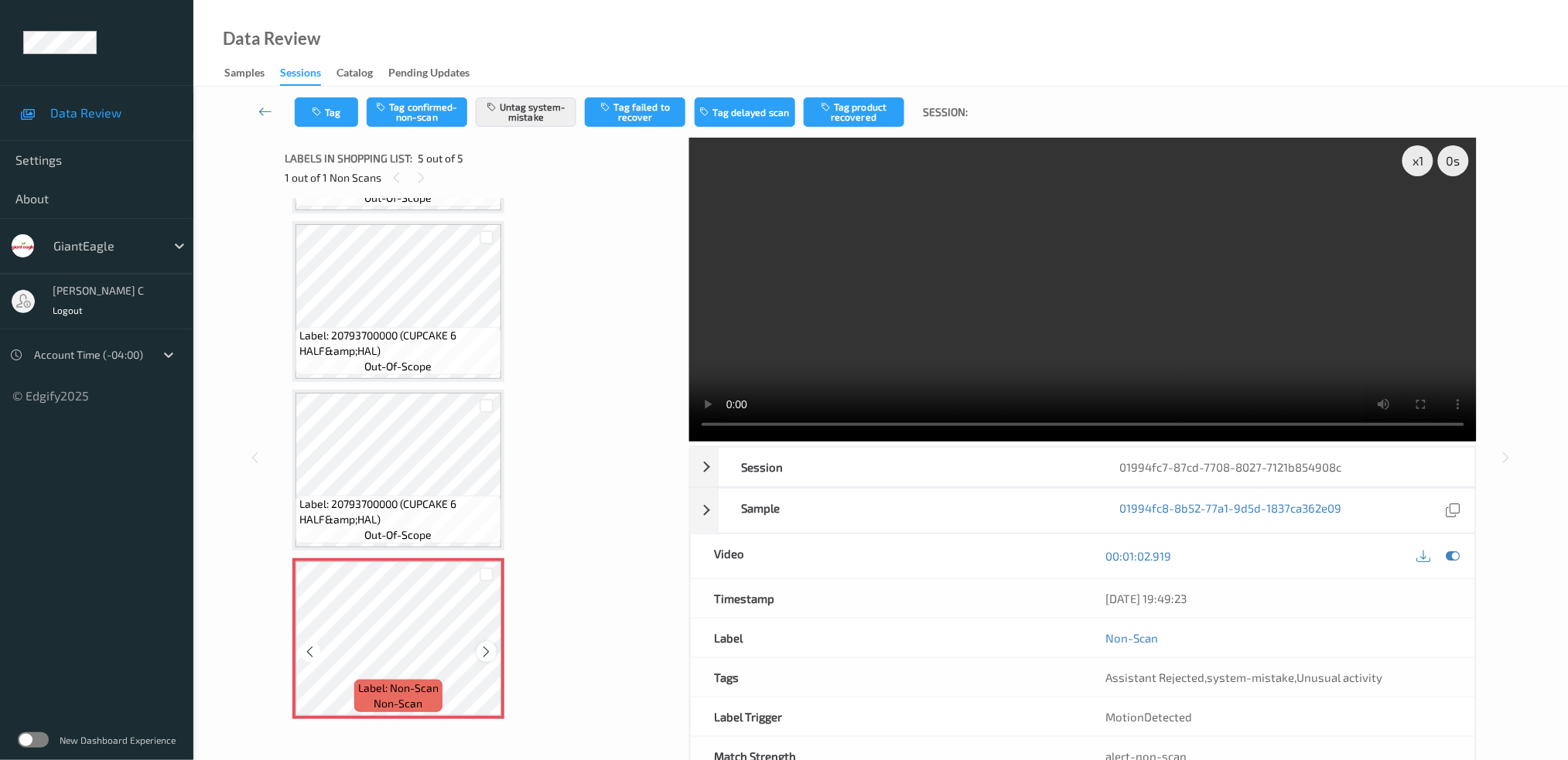
click at [485, 642] on div at bounding box center [485, 651] width 19 height 19
click at [485, 645] on icon at bounding box center [486, 652] width 13 height 14
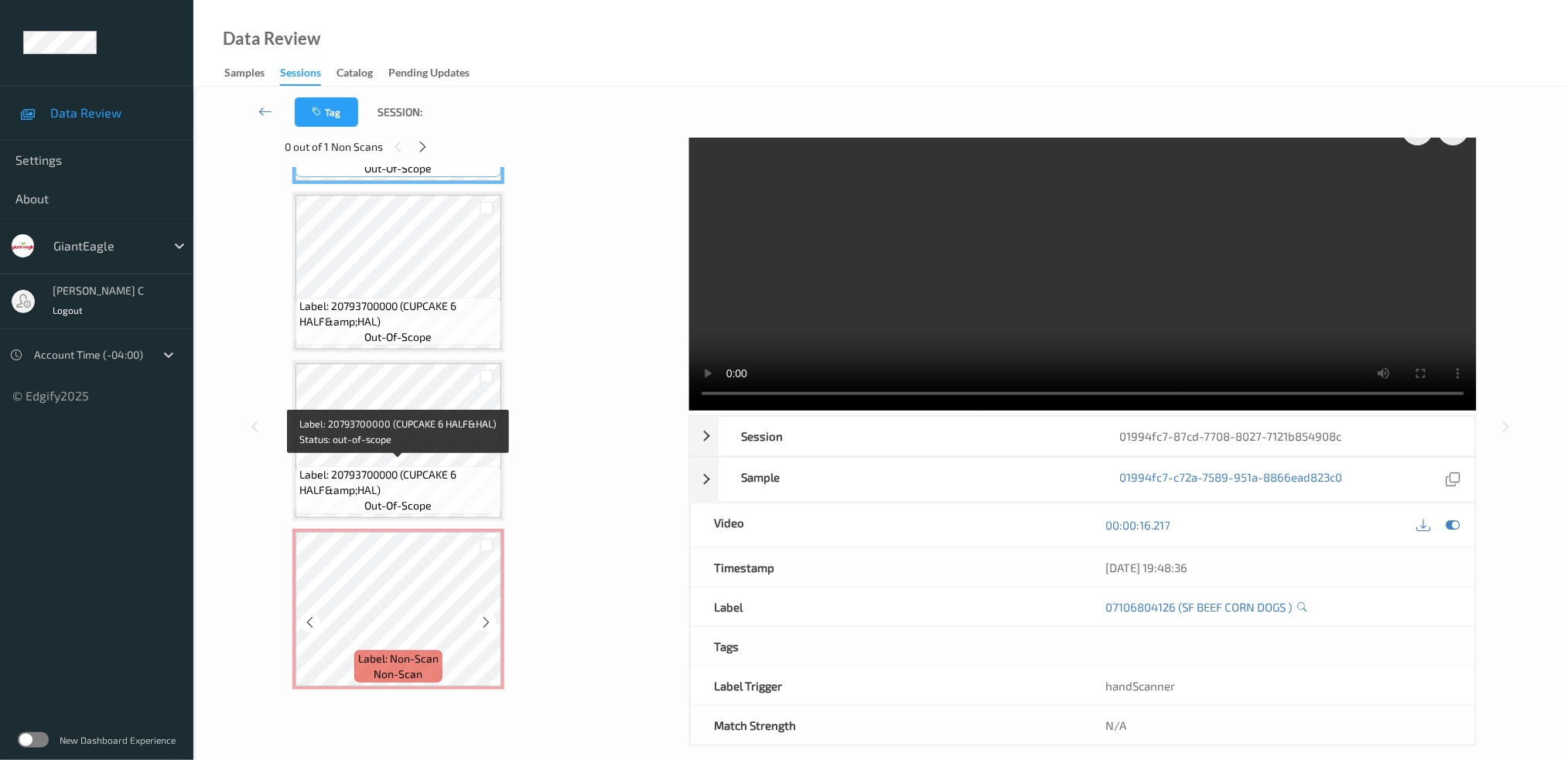
scroll to position [48, 0]
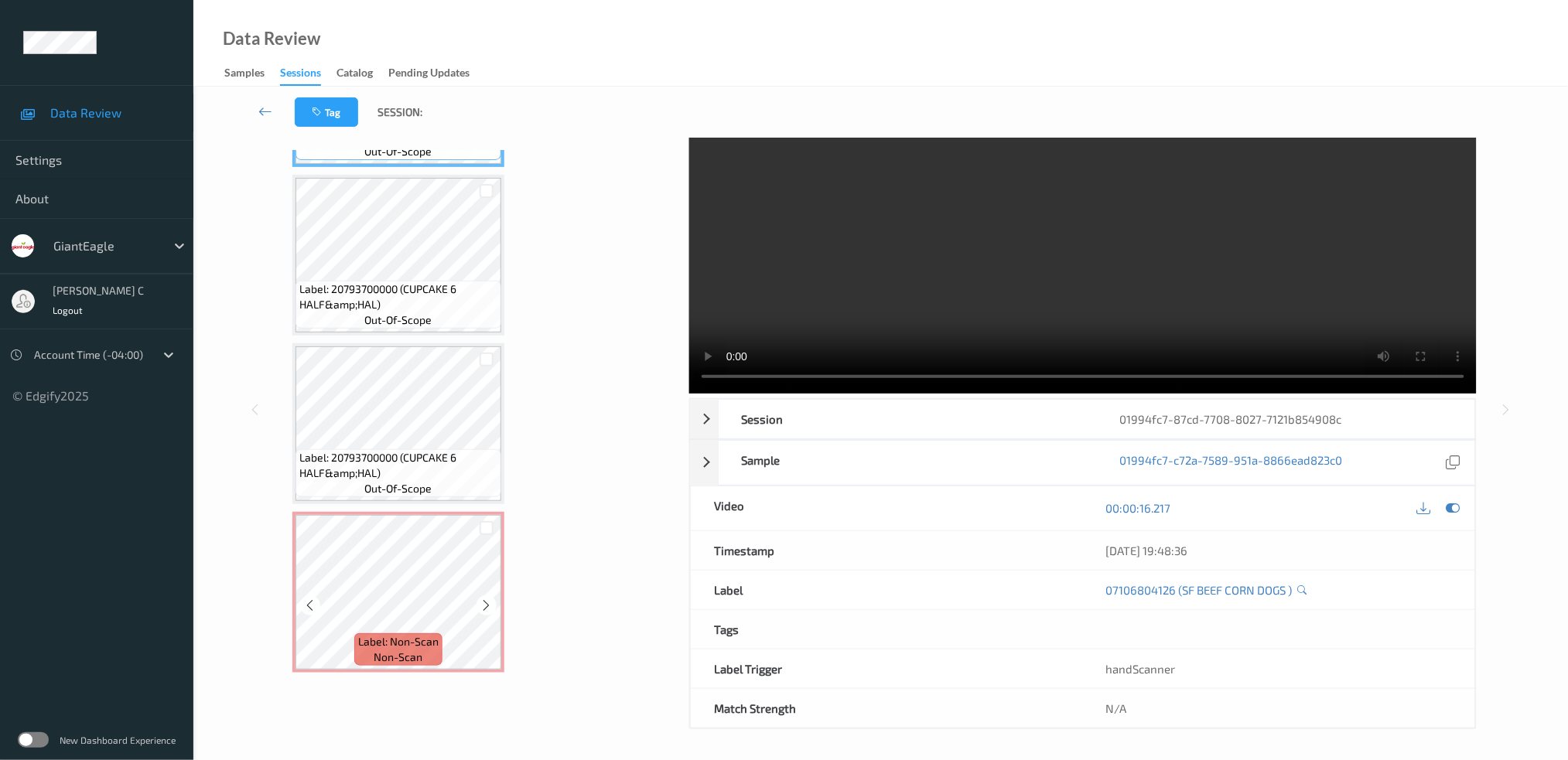
click at [400, 654] on span "non-scan" at bounding box center [398, 657] width 49 height 15
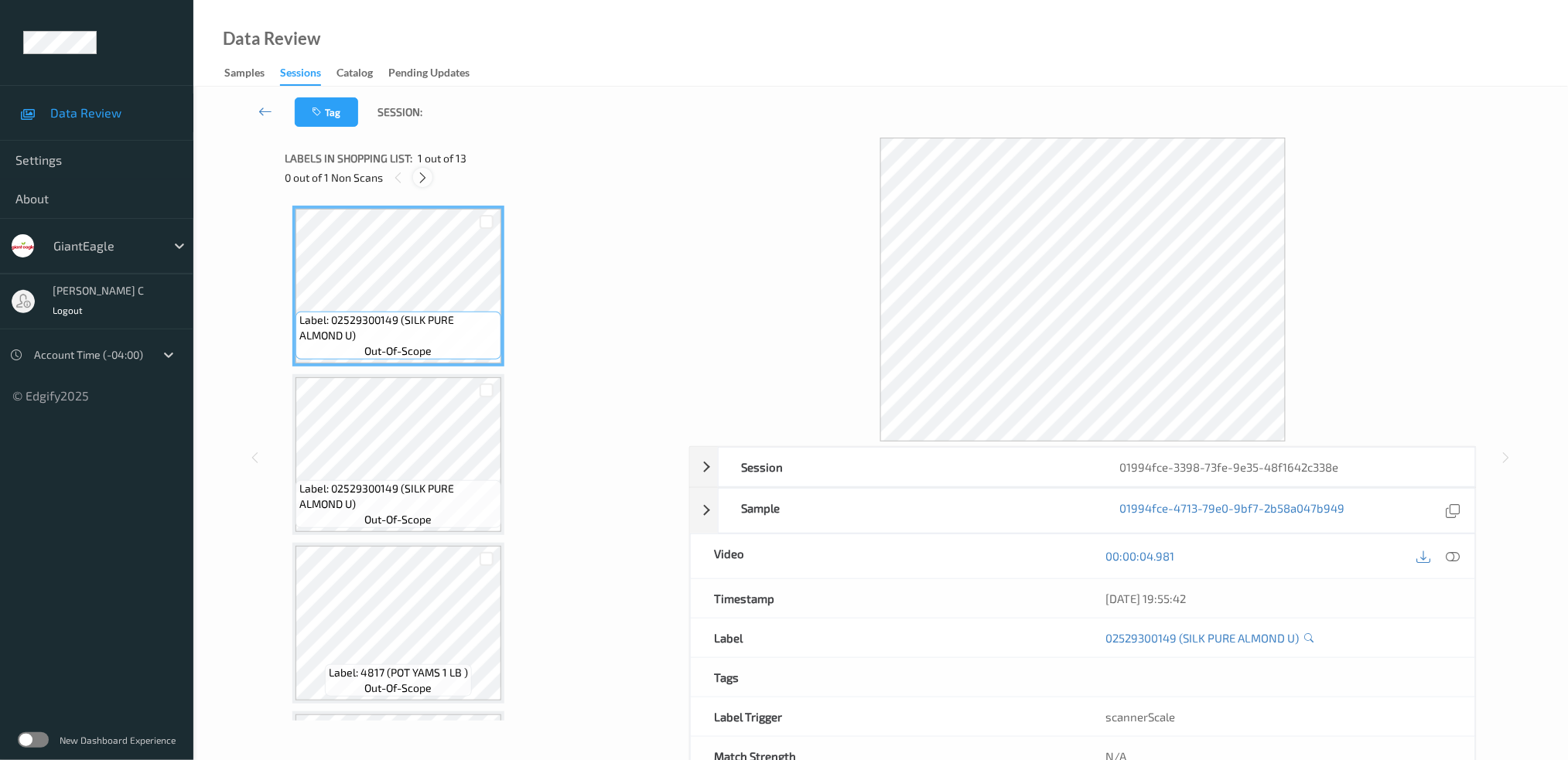
click at [421, 171] on icon at bounding box center [422, 178] width 13 height 14
click at [1456, 555] on icon at bounding box center [1453, 556] width 14 height 14
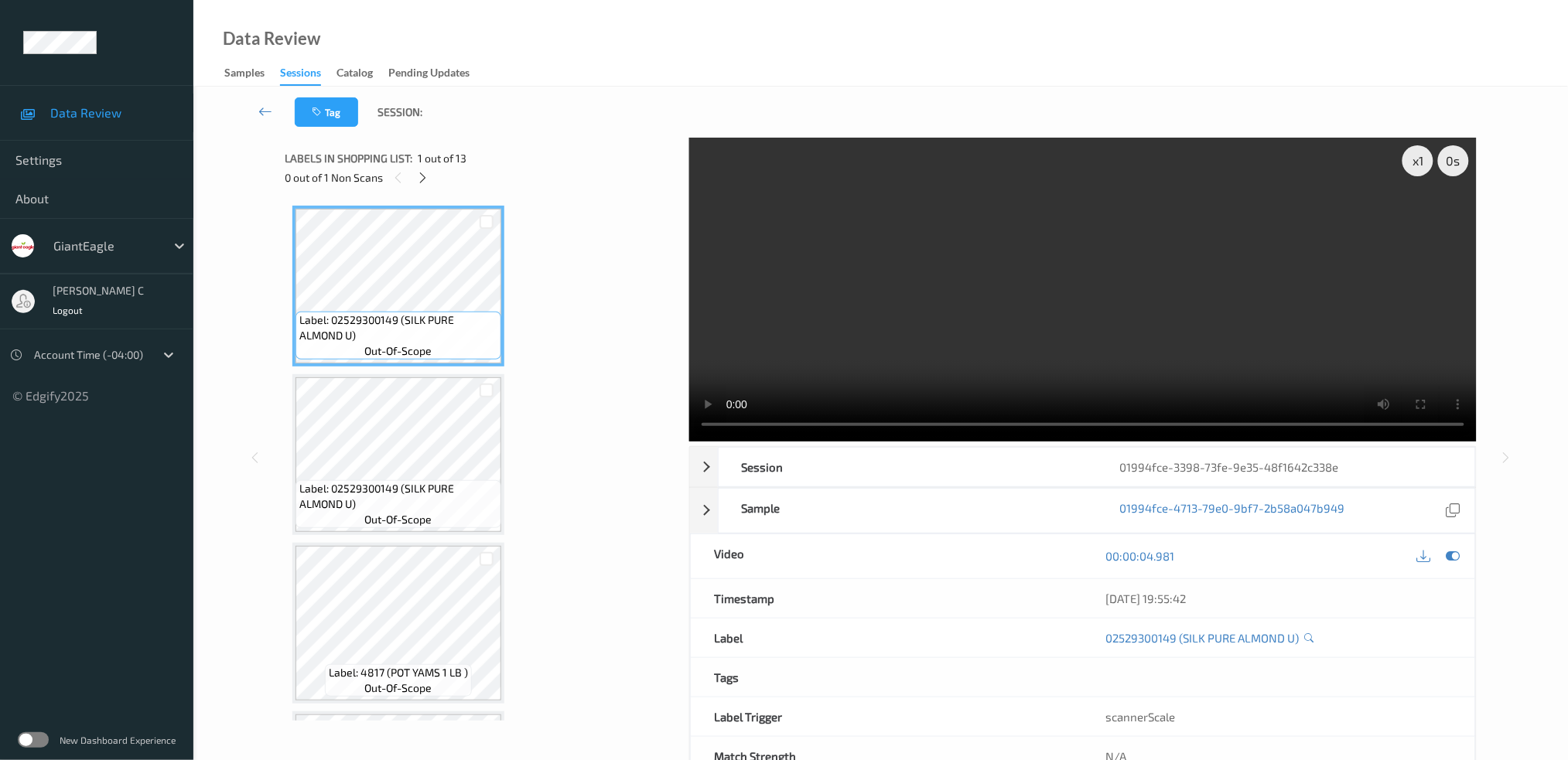
click at [431, 168] on div "0 out of 1 Non Scans" at bounding box center [482, 177] width 393 height 19
click at [415, 178] on div at bounding box center [422, 177] width 19 height 19
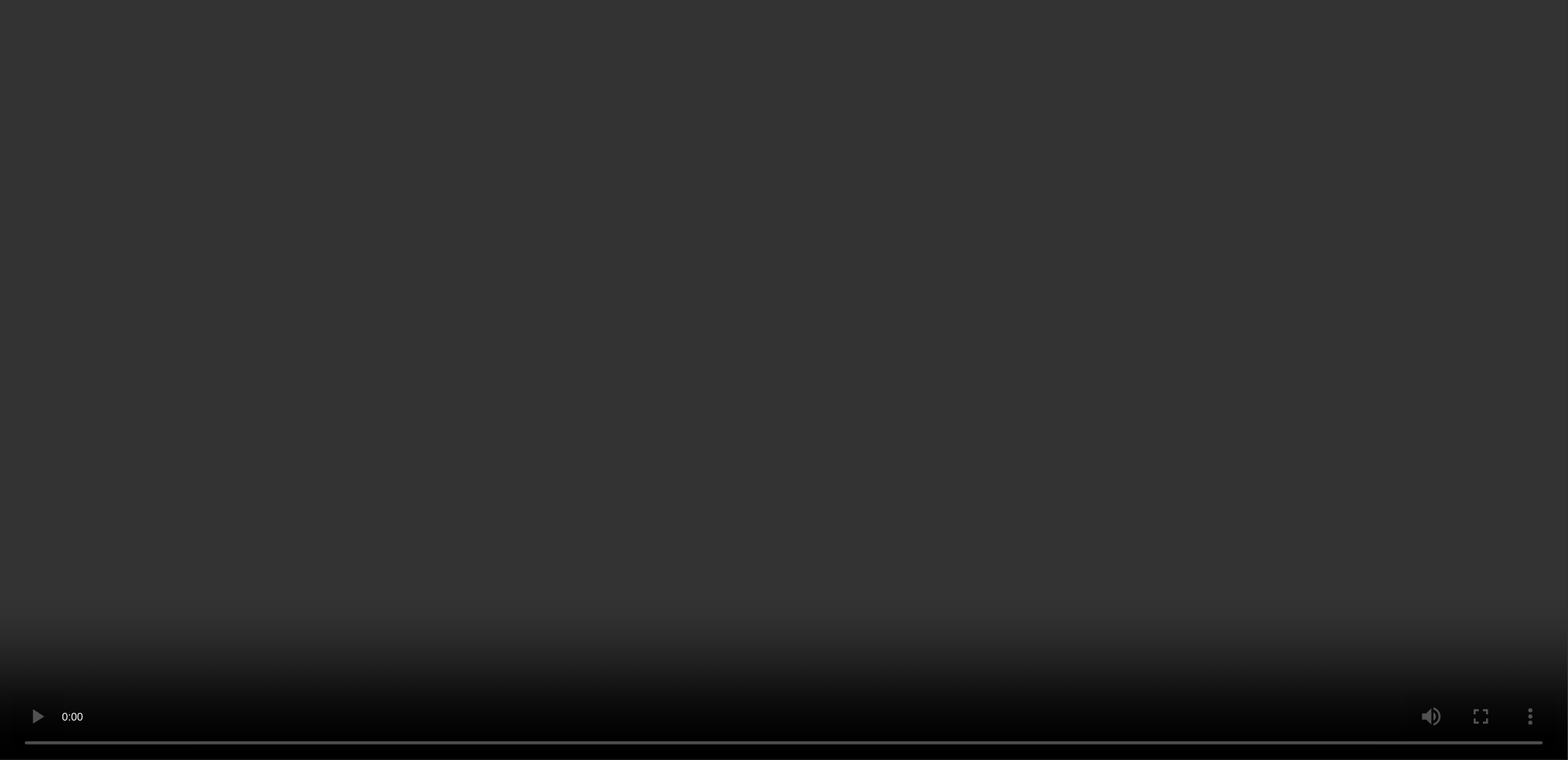
scroll to position [721, 0]
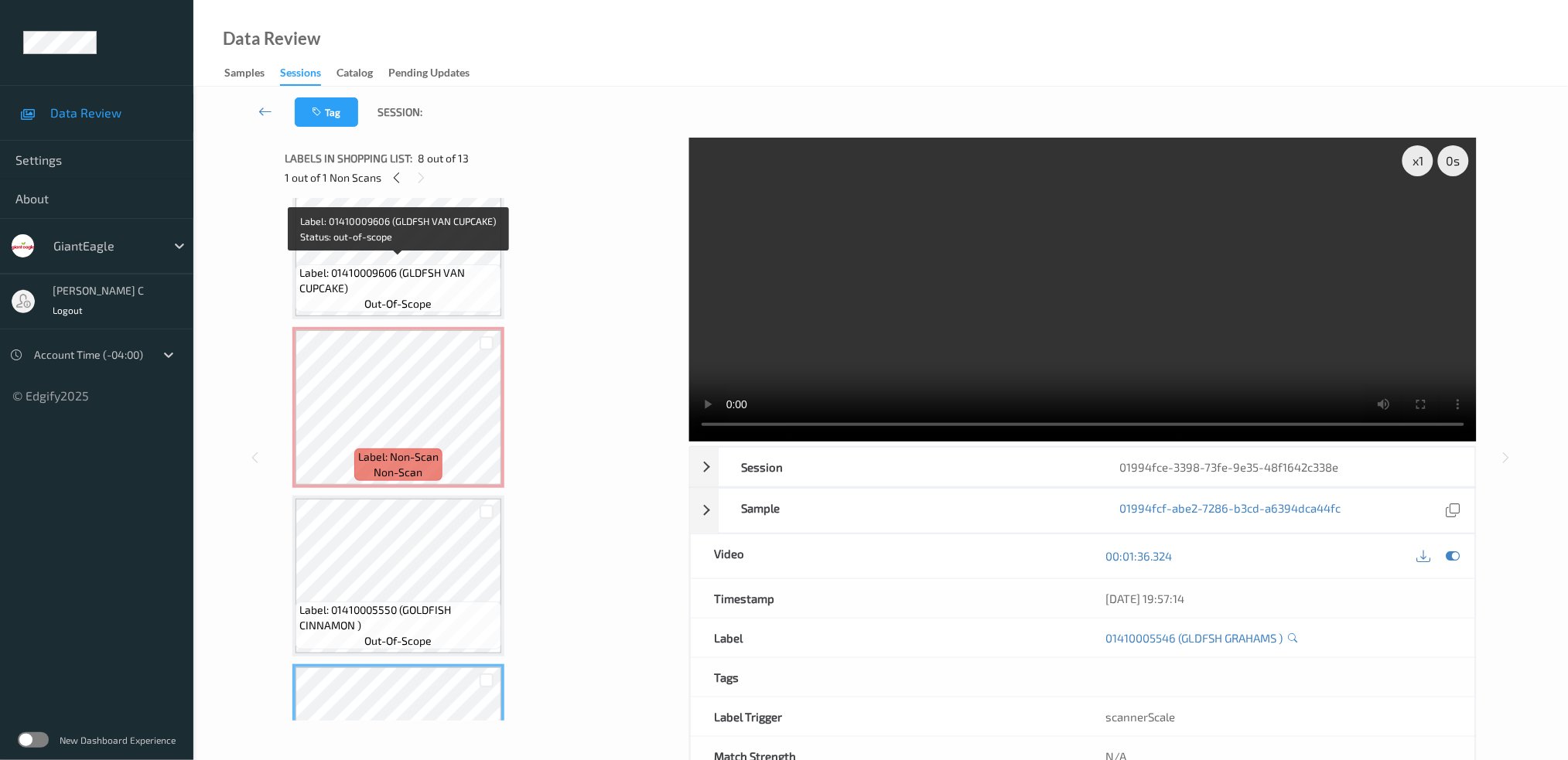
click at [356, 285] on span "Label: 01410009606 (GLDFSH VAN CUPCAKE)" at bounding box center [399, 281] width 198 height 31
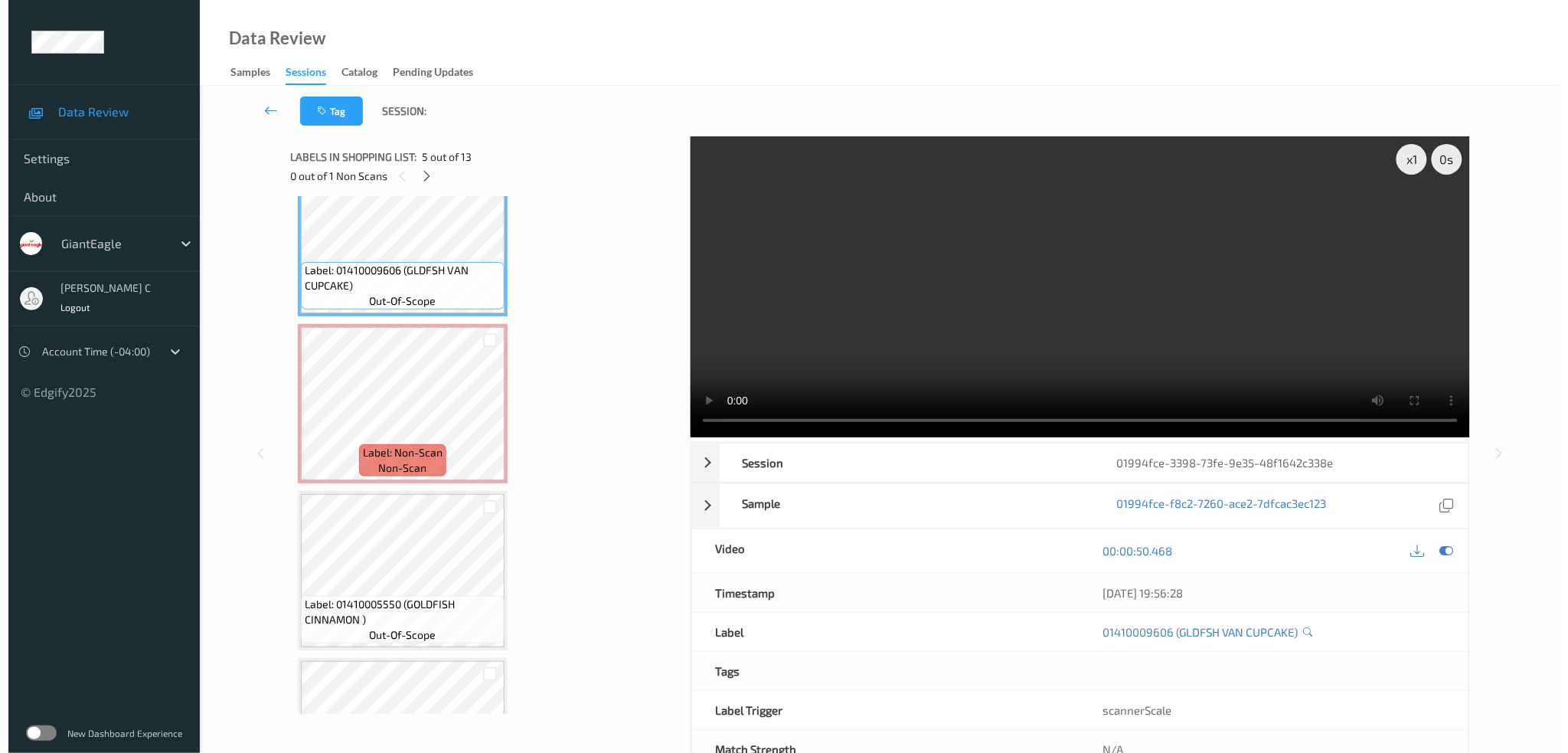
scroll to position [613, 0]
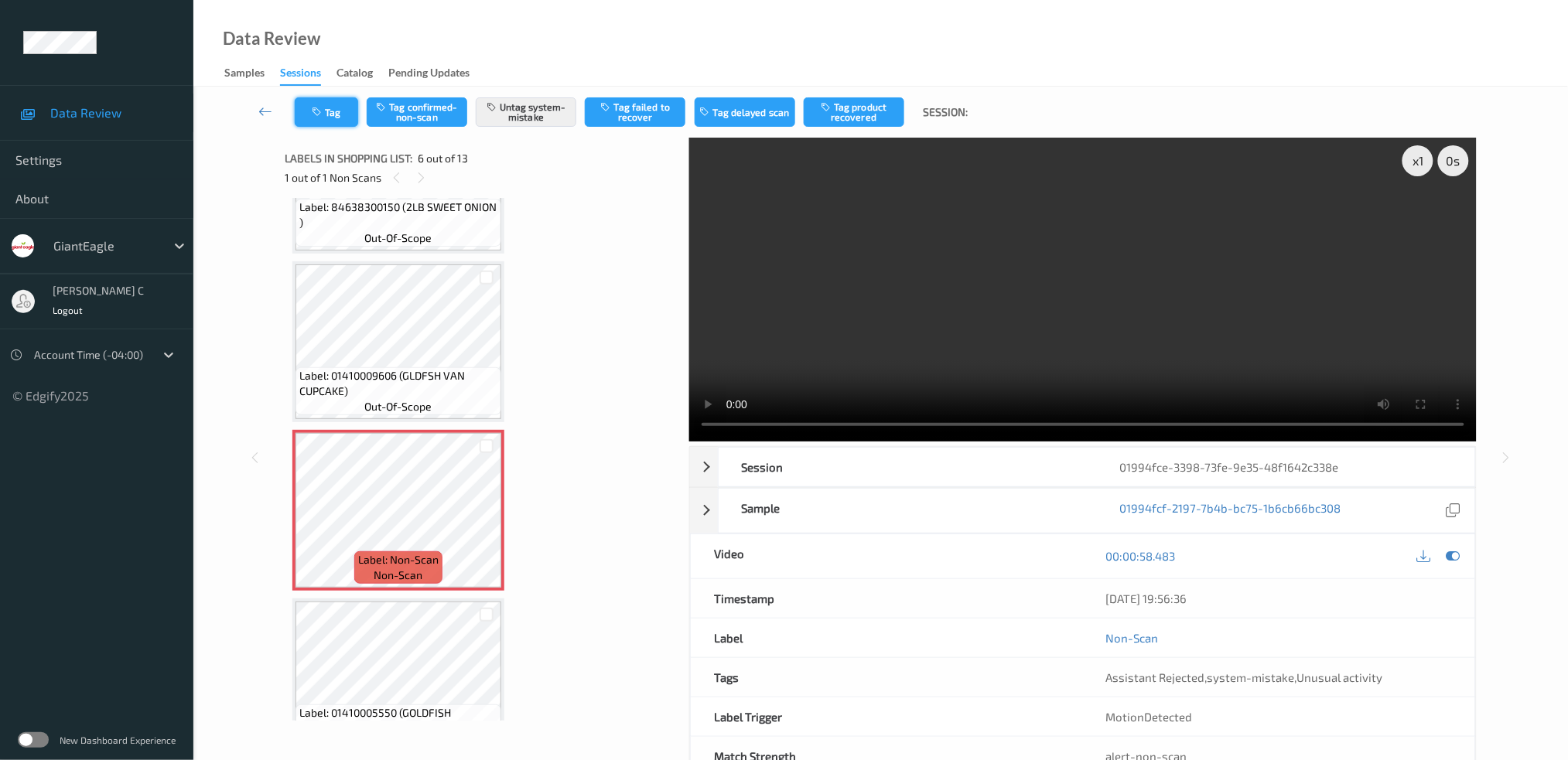
click at [315, 113] on icon "button" at bounding box center [318, 112] width 13 height 11
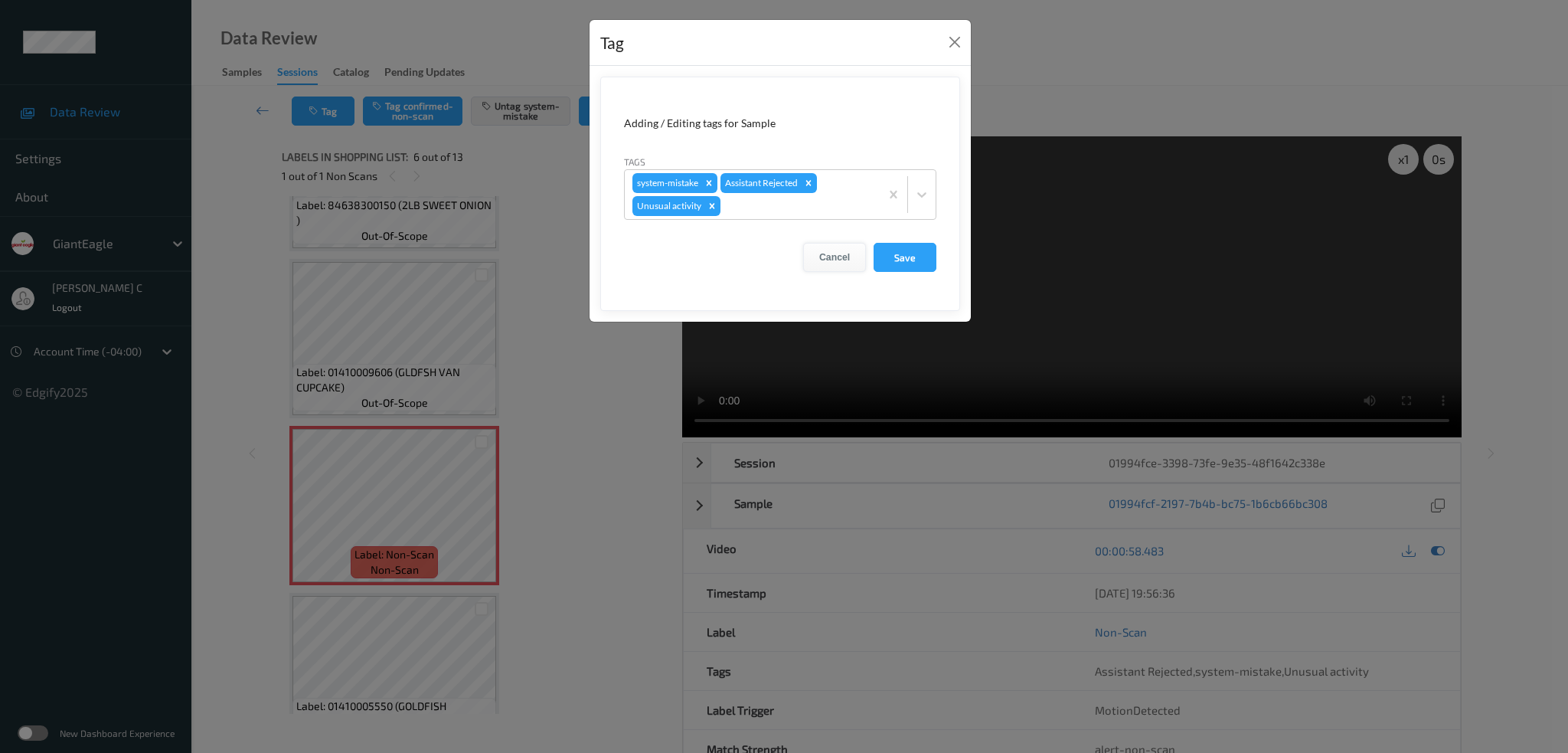
drag, startPoint x: 713, startPoint y: 212, endPoint x: 858, endPoint y: 245, distance: 148.7
click at [715, 212] on div "Remove Unusual activity" at bounding box center [712, 206] width 17 height 20
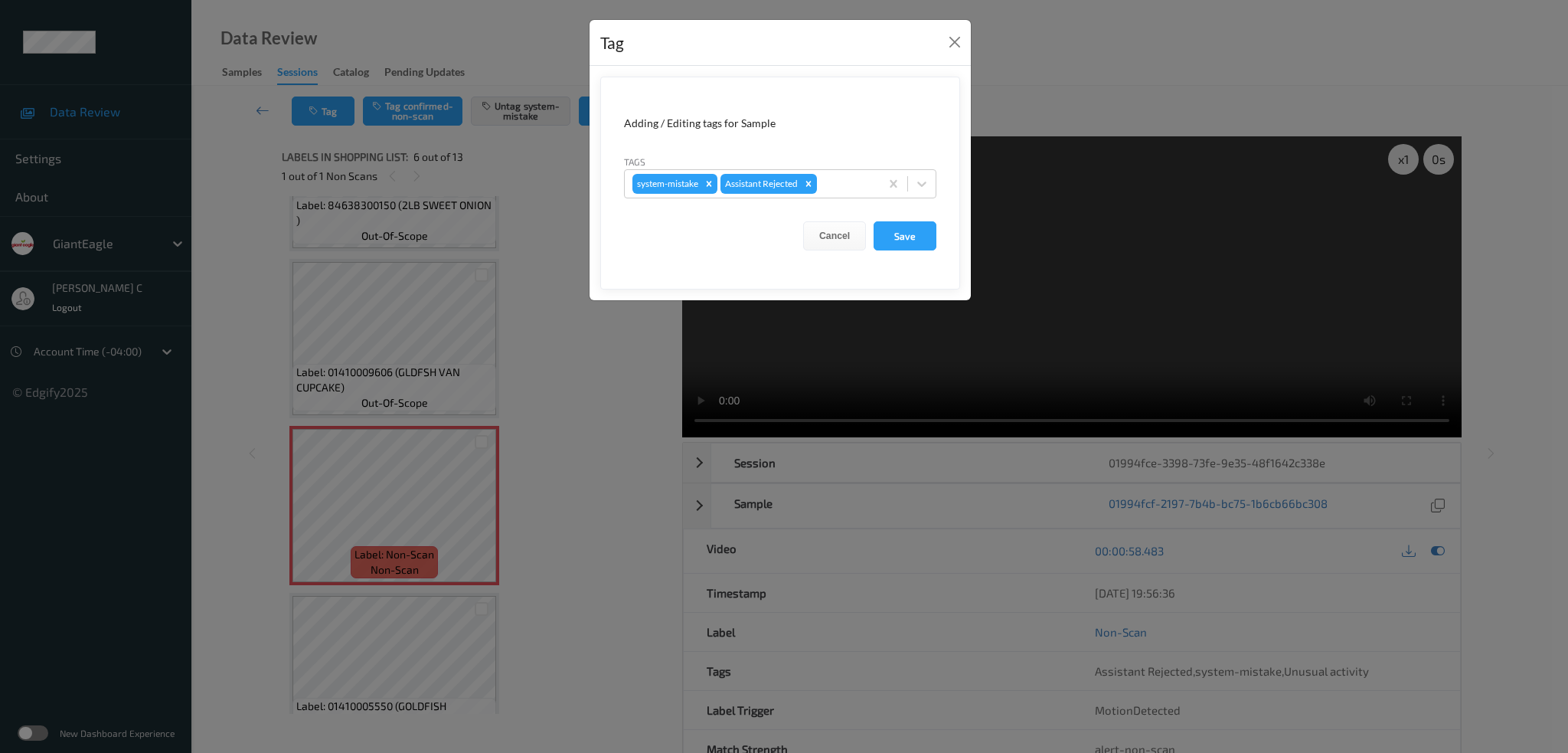
click at [892, 252] on form "Adding / Editing tags for Sample Tags system-mistake Assistant Rejected Cancel …" at bounding box center [779, 183] width 359 height 213
click at [888, 233] on button "Save" at bounding box center [905, 236] width 63 height 29
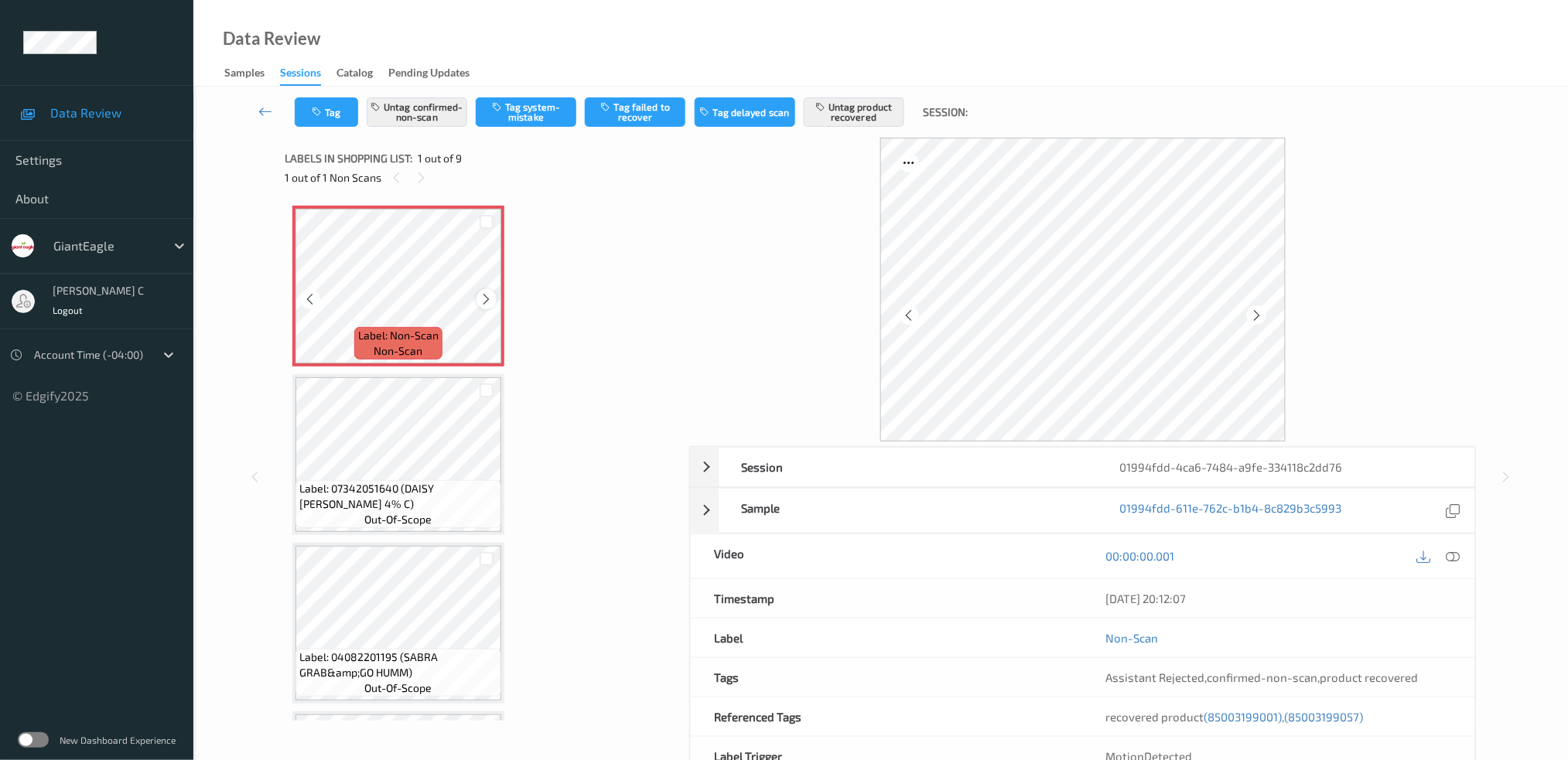
click at [480, 294] on icon at bounding box center [486, 300] width 13 height 14
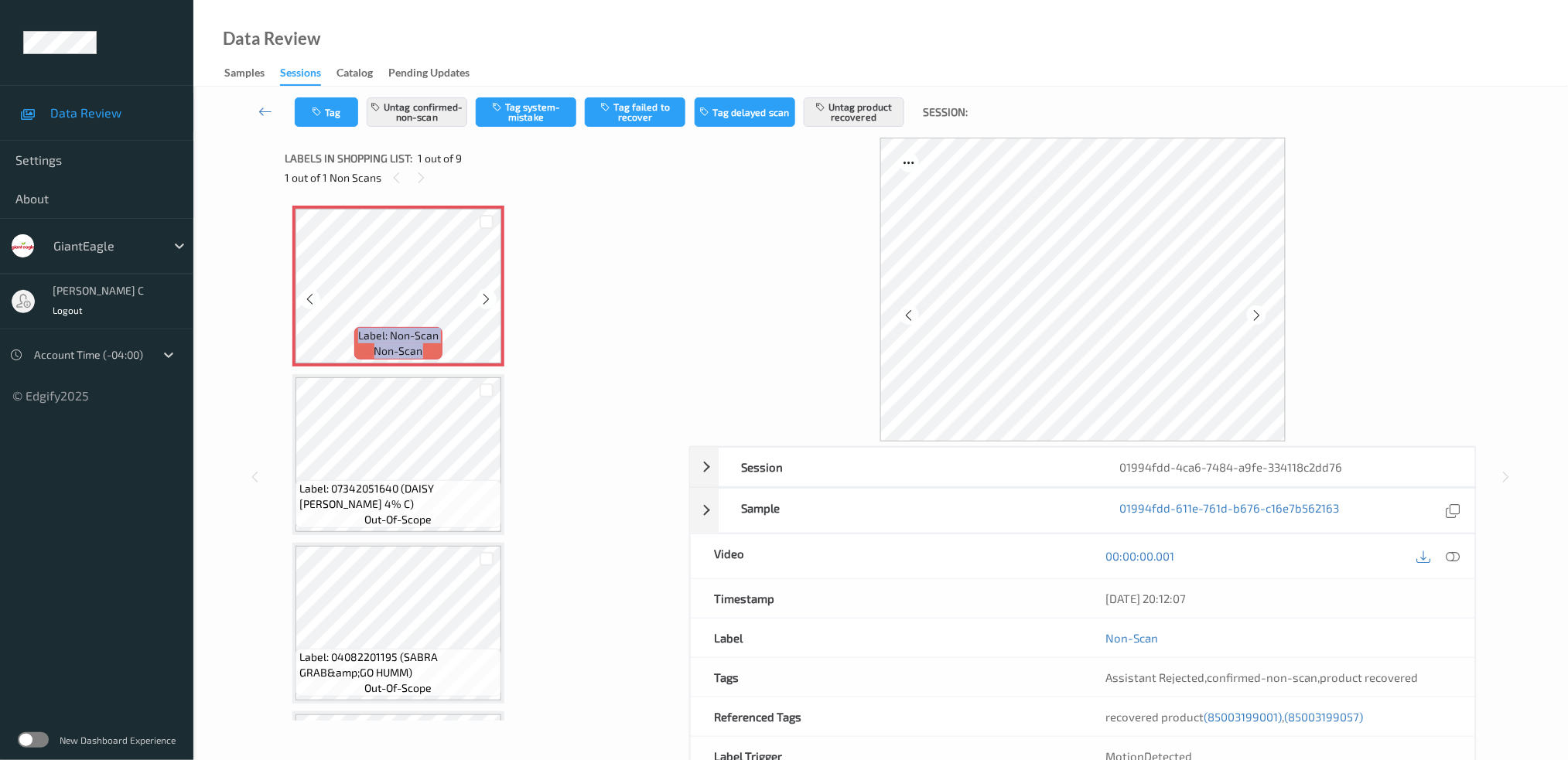
click at [480, 294] on icon at bounding box center [486, 300] width 13 height 14
click at [1449, 561] on icon at bounding box center [1453, 556] width 14 height 14
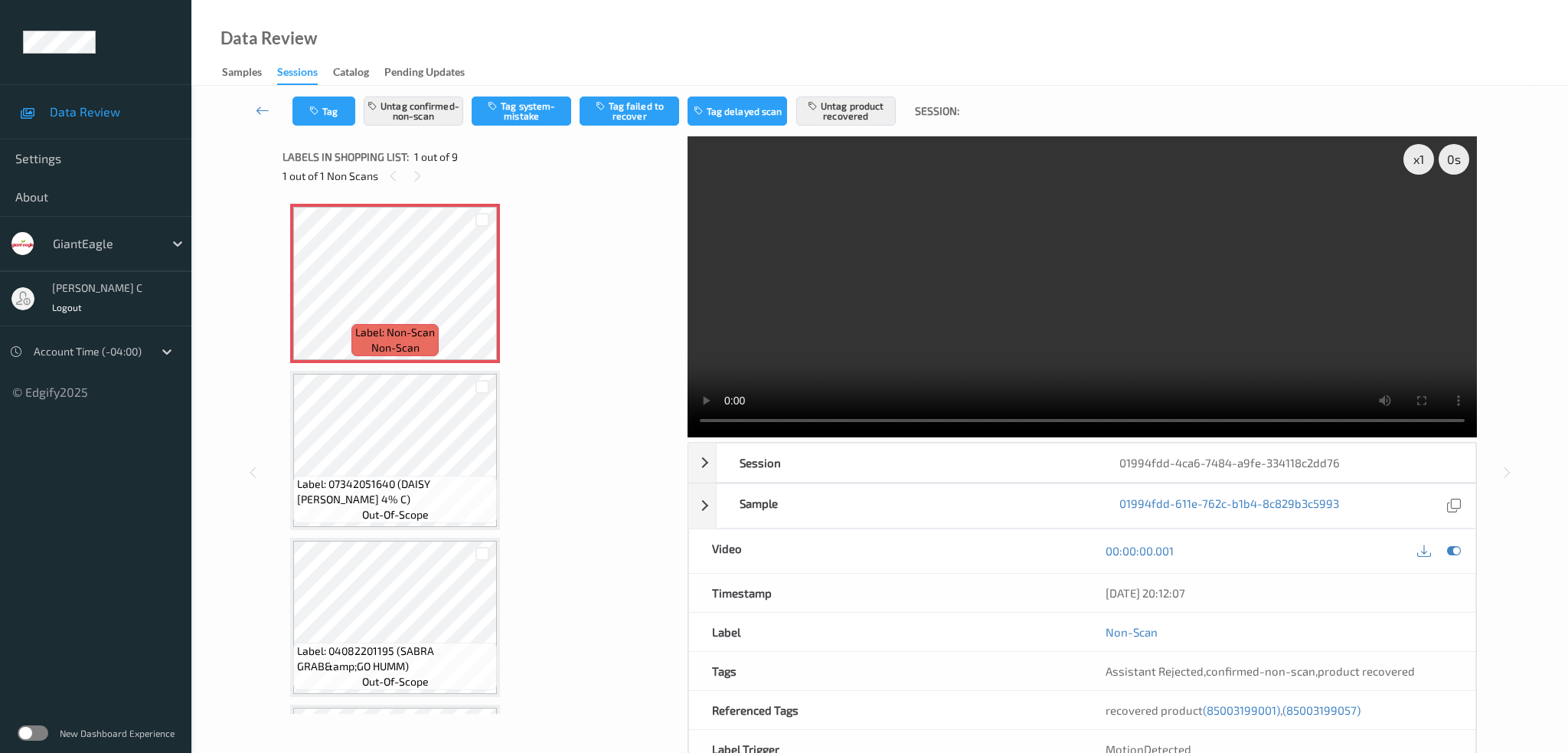
click at [1423, 215] on video at bounding box center [1082, 287] width 789 height 301
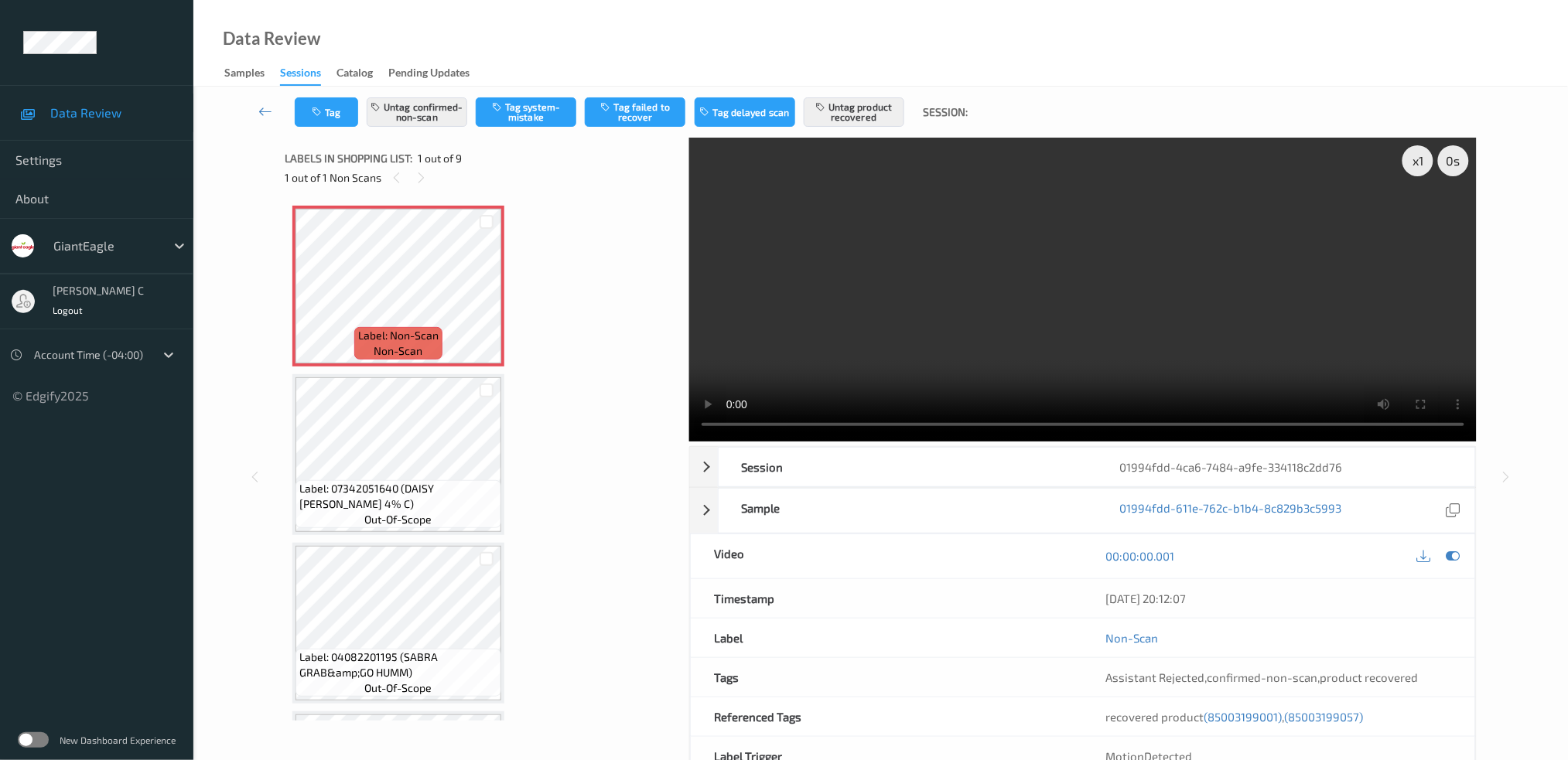
click at [1438, 217] on video at bounding box center [1083, 289] width 787 height 304
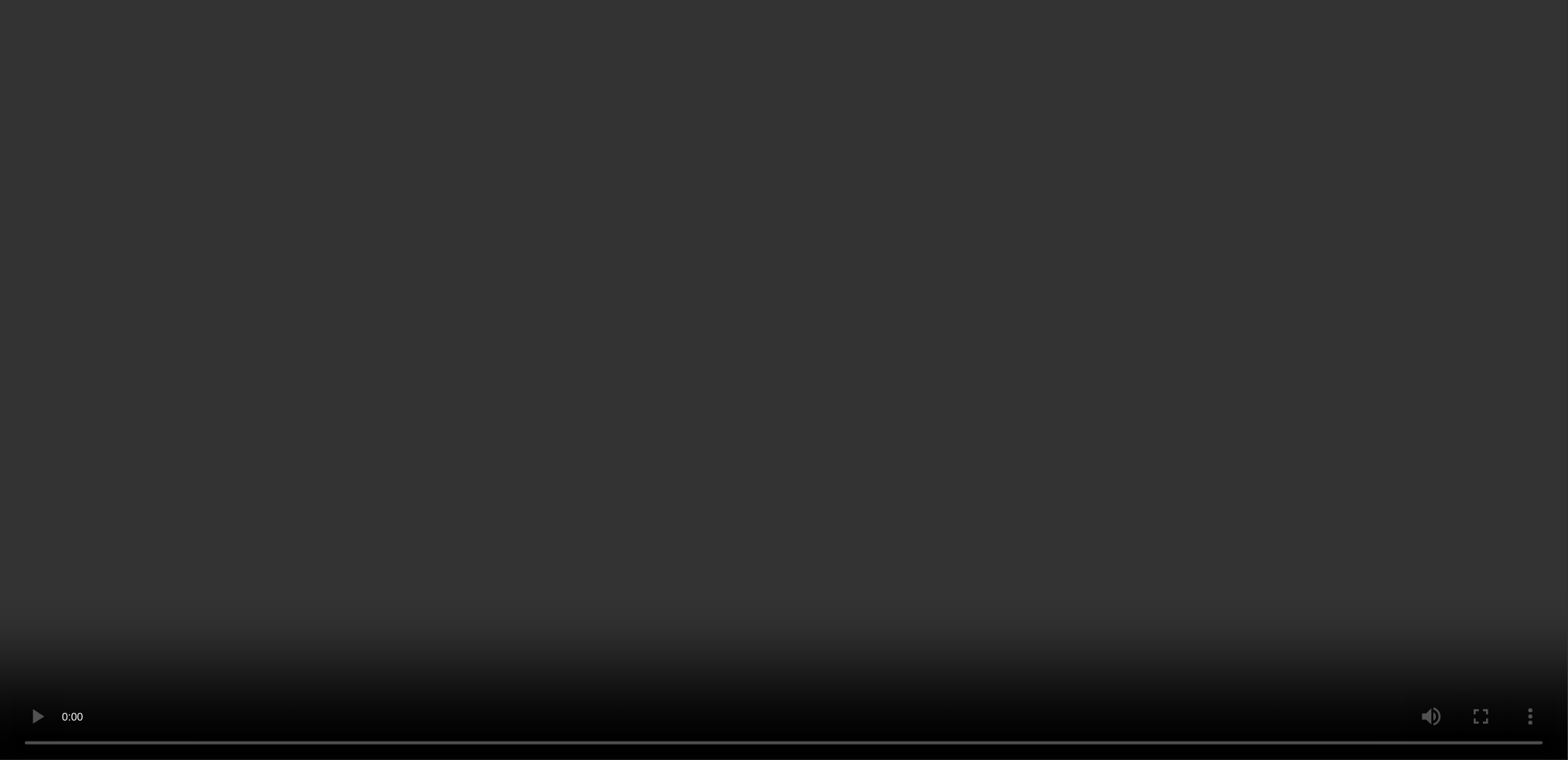
click at [1438, 306] on video at bounding box center [784, 380] width 1568 height 760
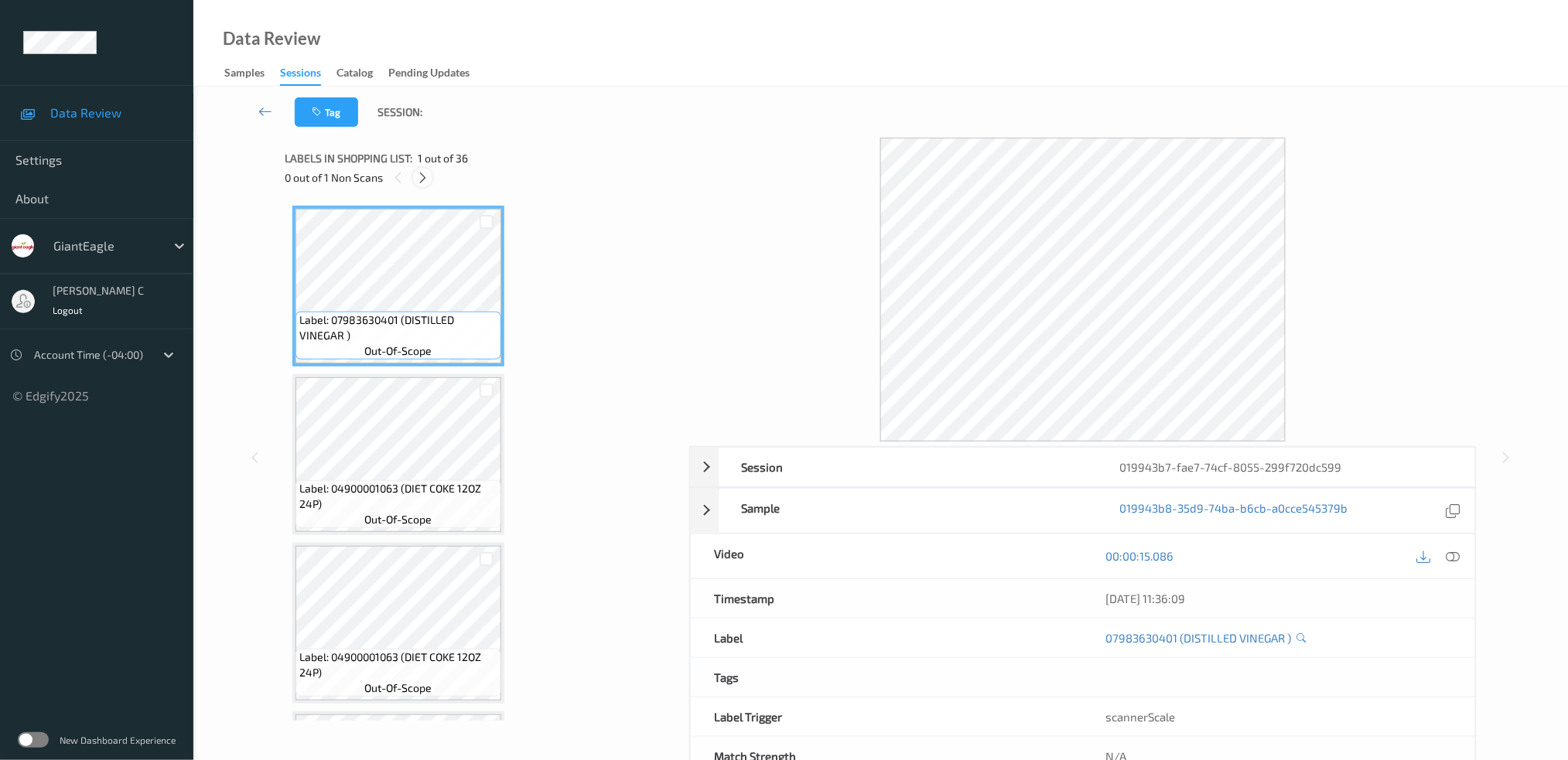
click at [414, 173] on div at bounding box center [422, 177] width 19 height 19
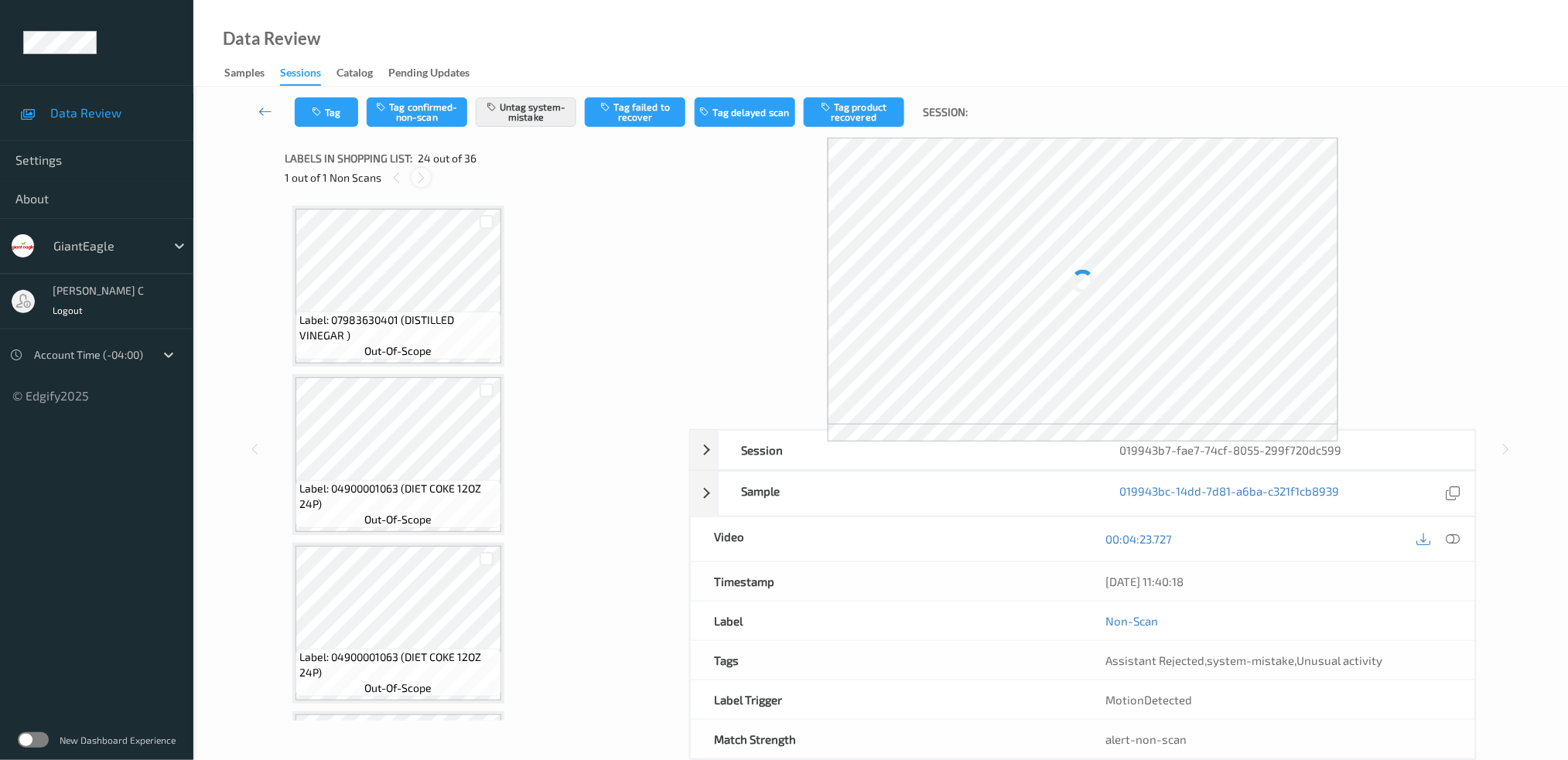
scroll to position [3689, 0]
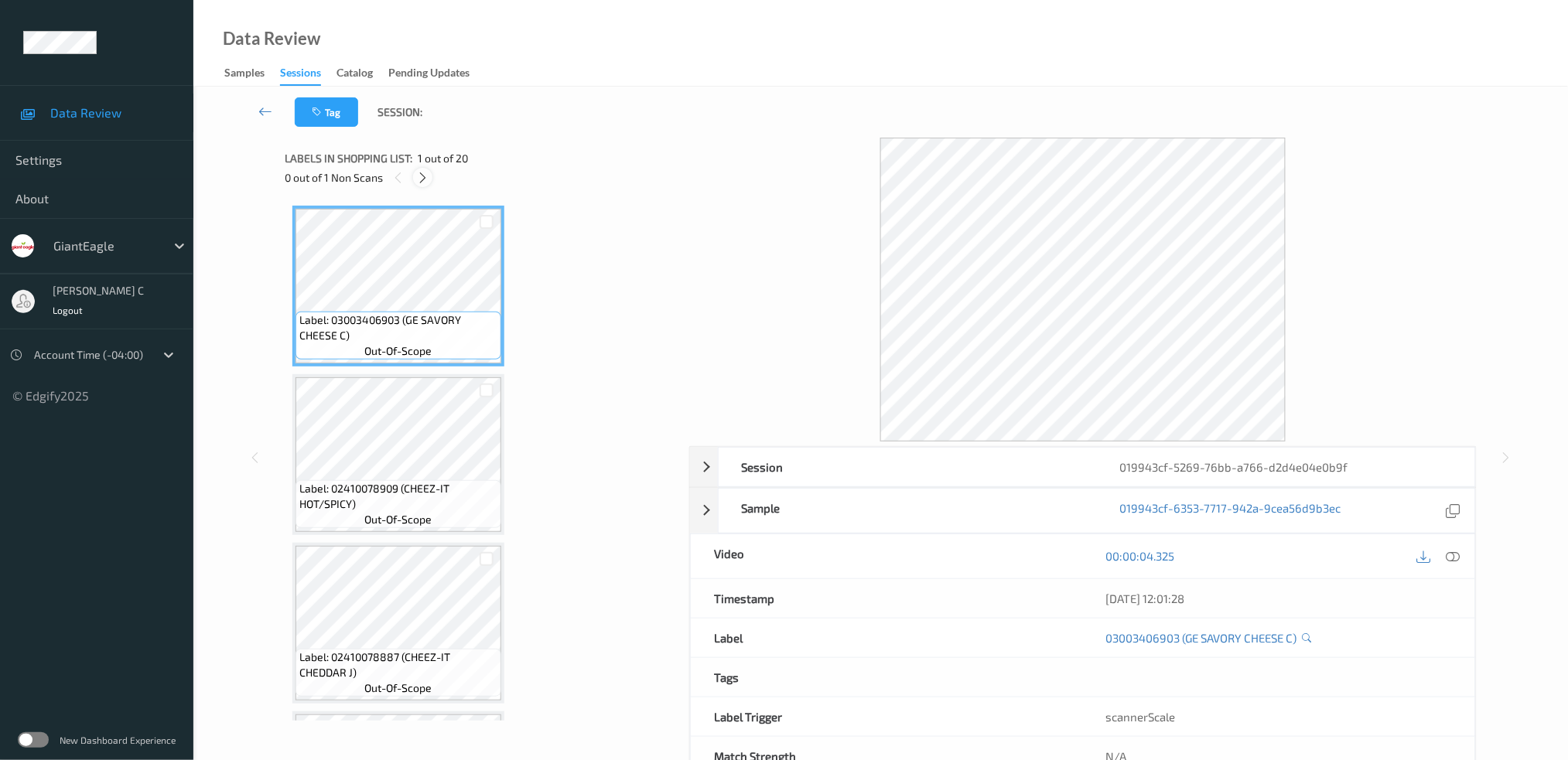
click at [423, 180] on icon at bounding box center [422, 178] width 13 height 14
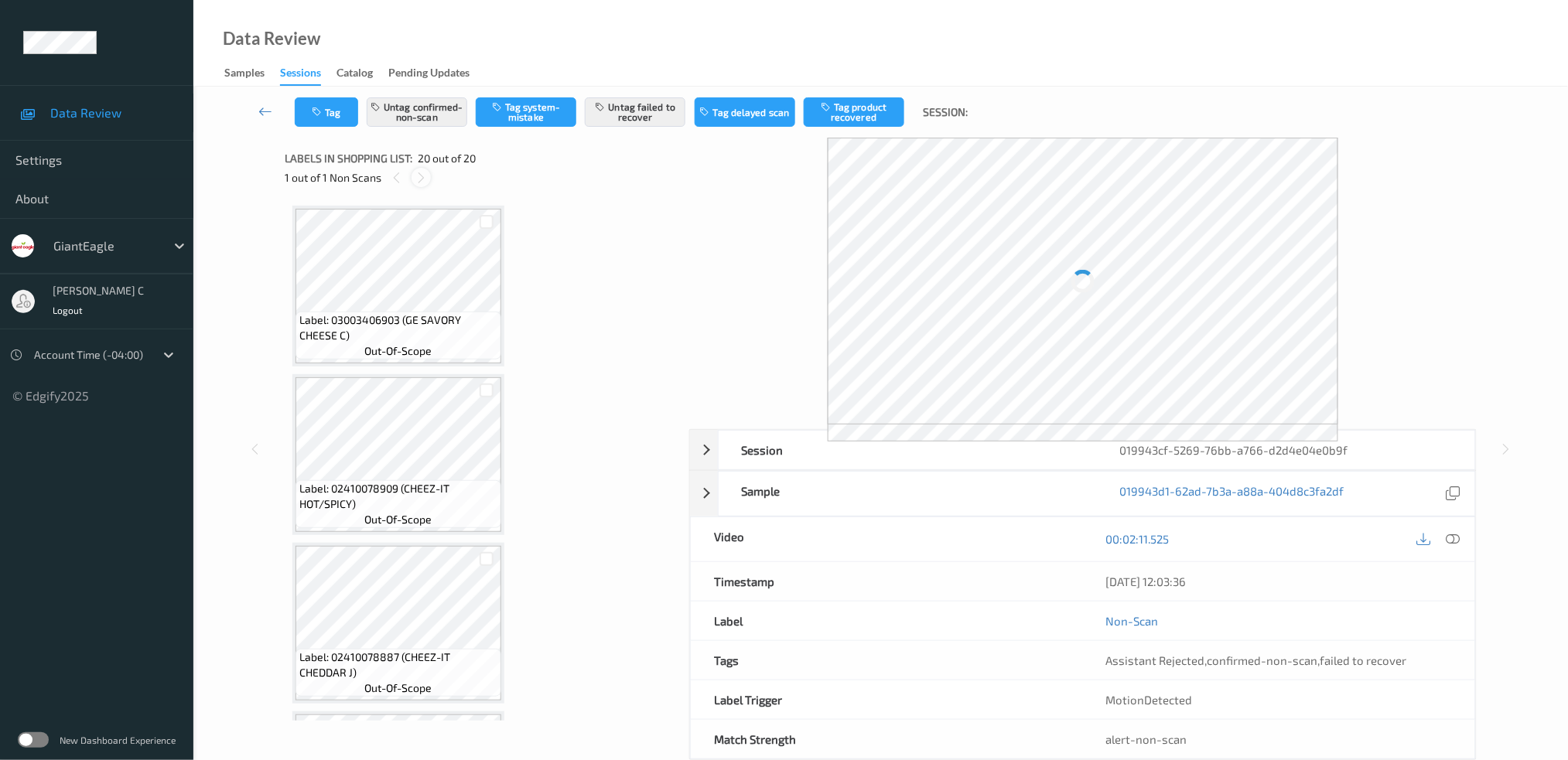
scroll to position [2830, 0]
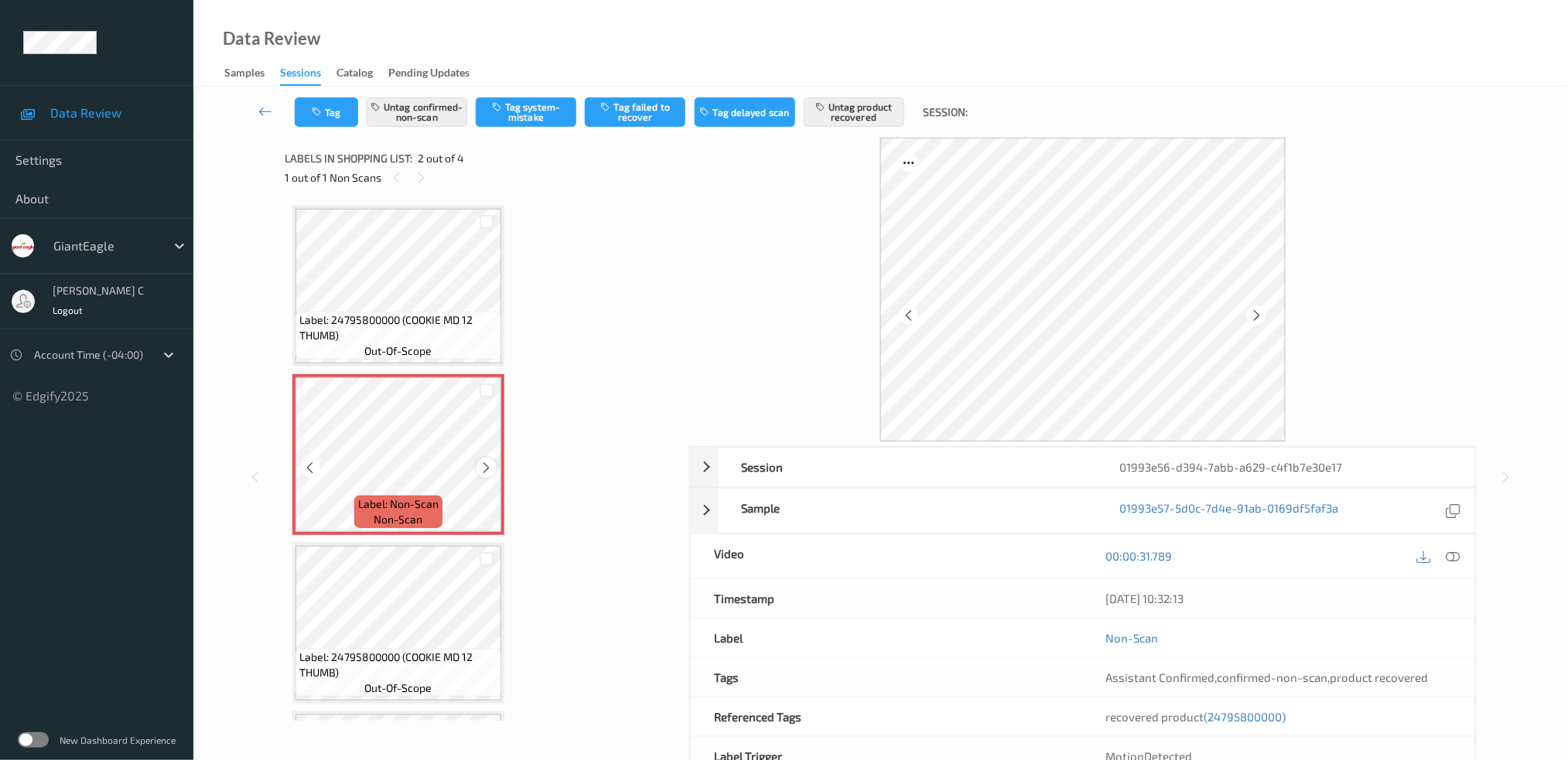
click at [485, 470] on icon at bounding box center [486, 467] width 13 height 14
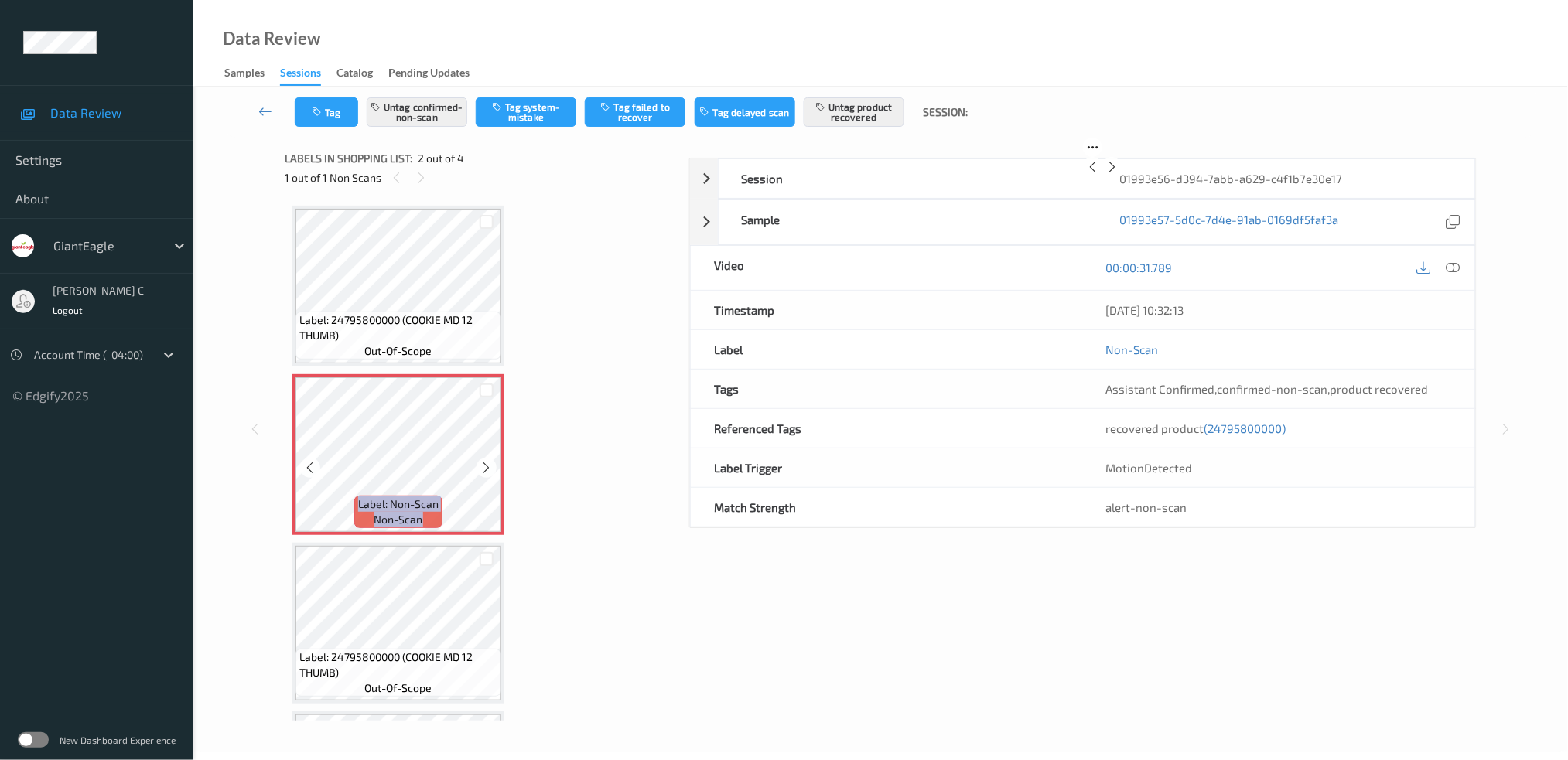
click at [485, 470] on icon at bounding box center [486, 467] width 13 height 14
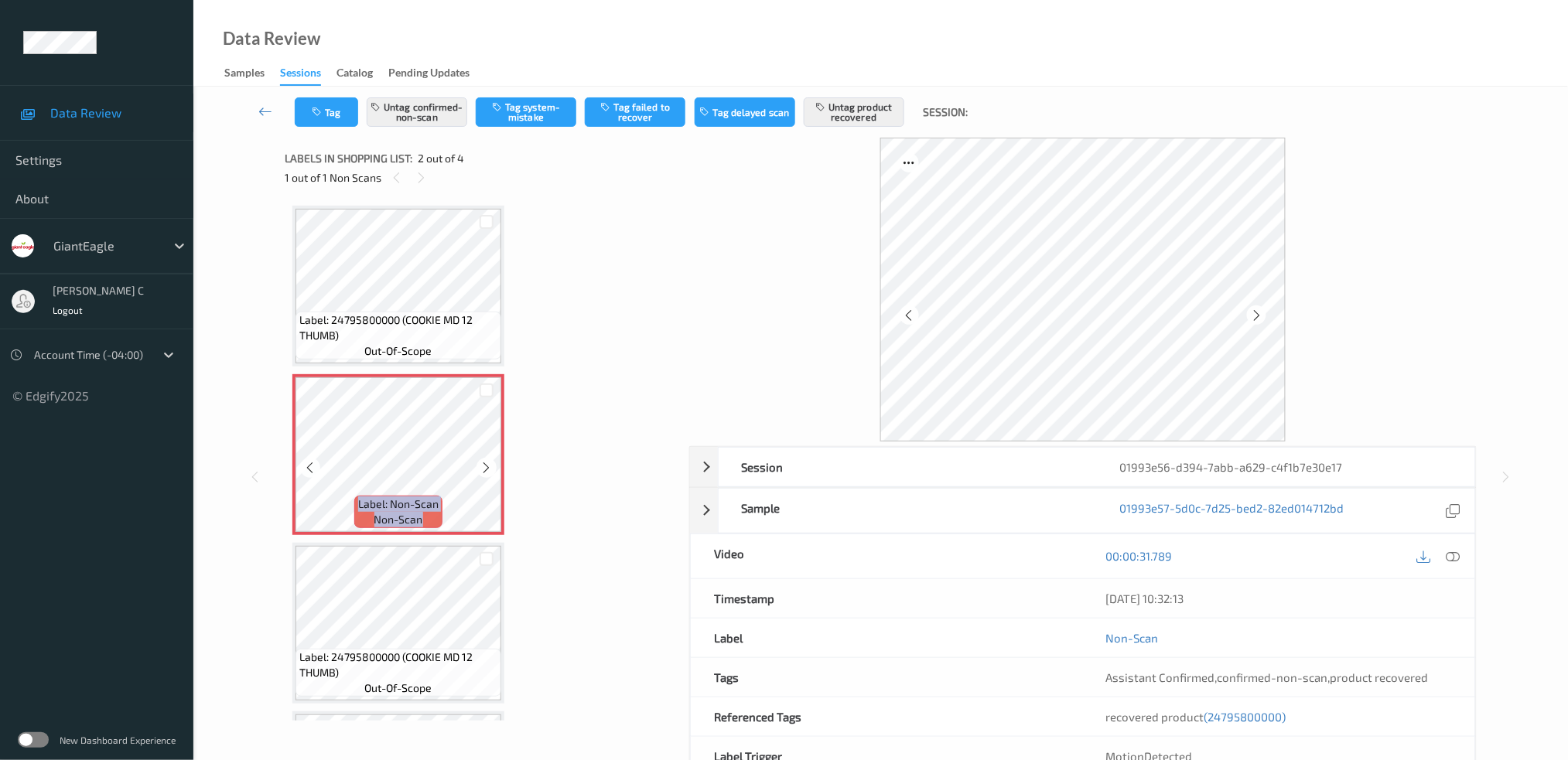
click at [485, 470] on icon at bounding box center [486, 467] width 13 height 14
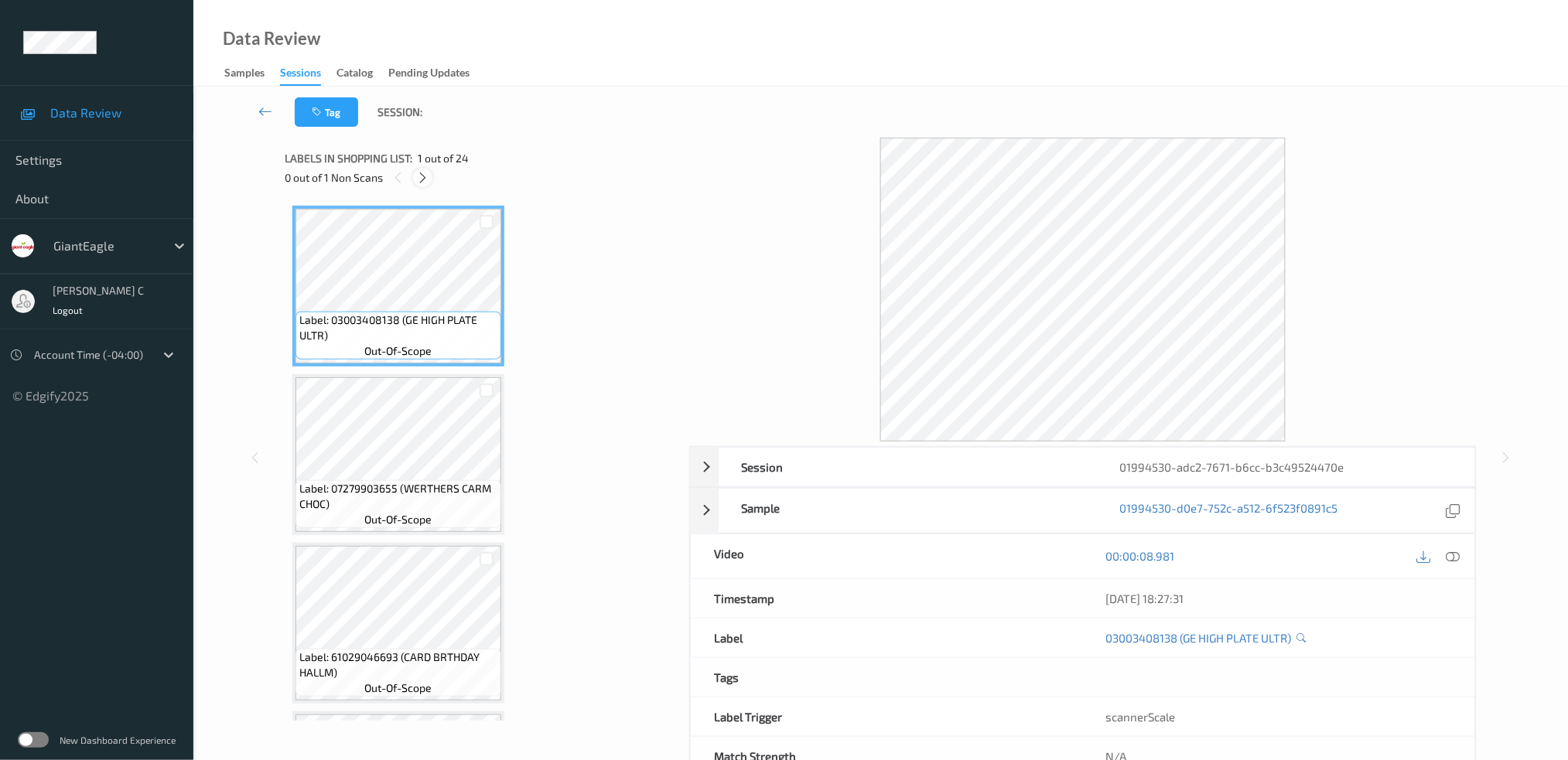
click at [420, 175] on icon at bounding box center [422, 178] width 13 height 14
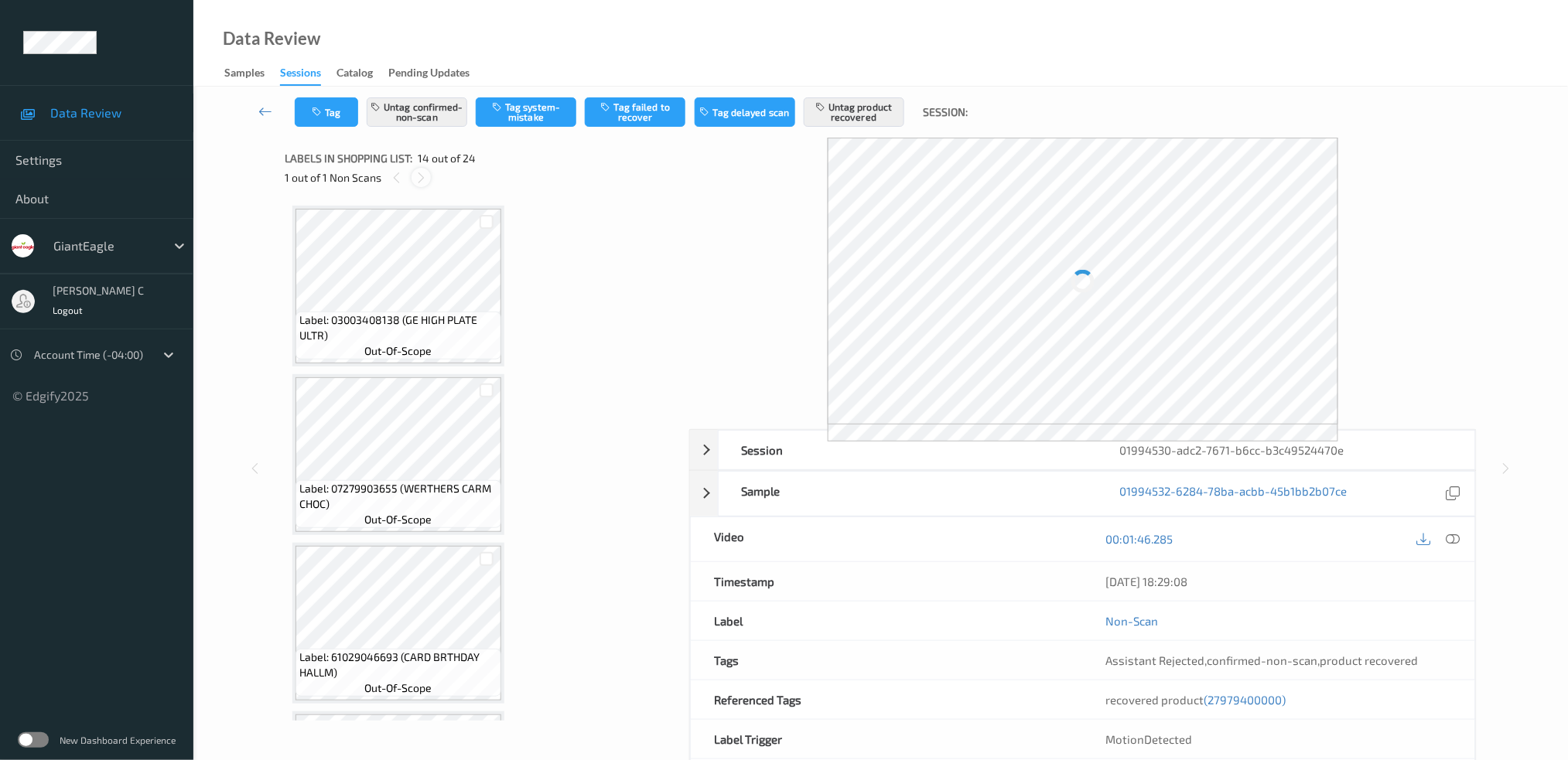
scroll to position [2015, 0]
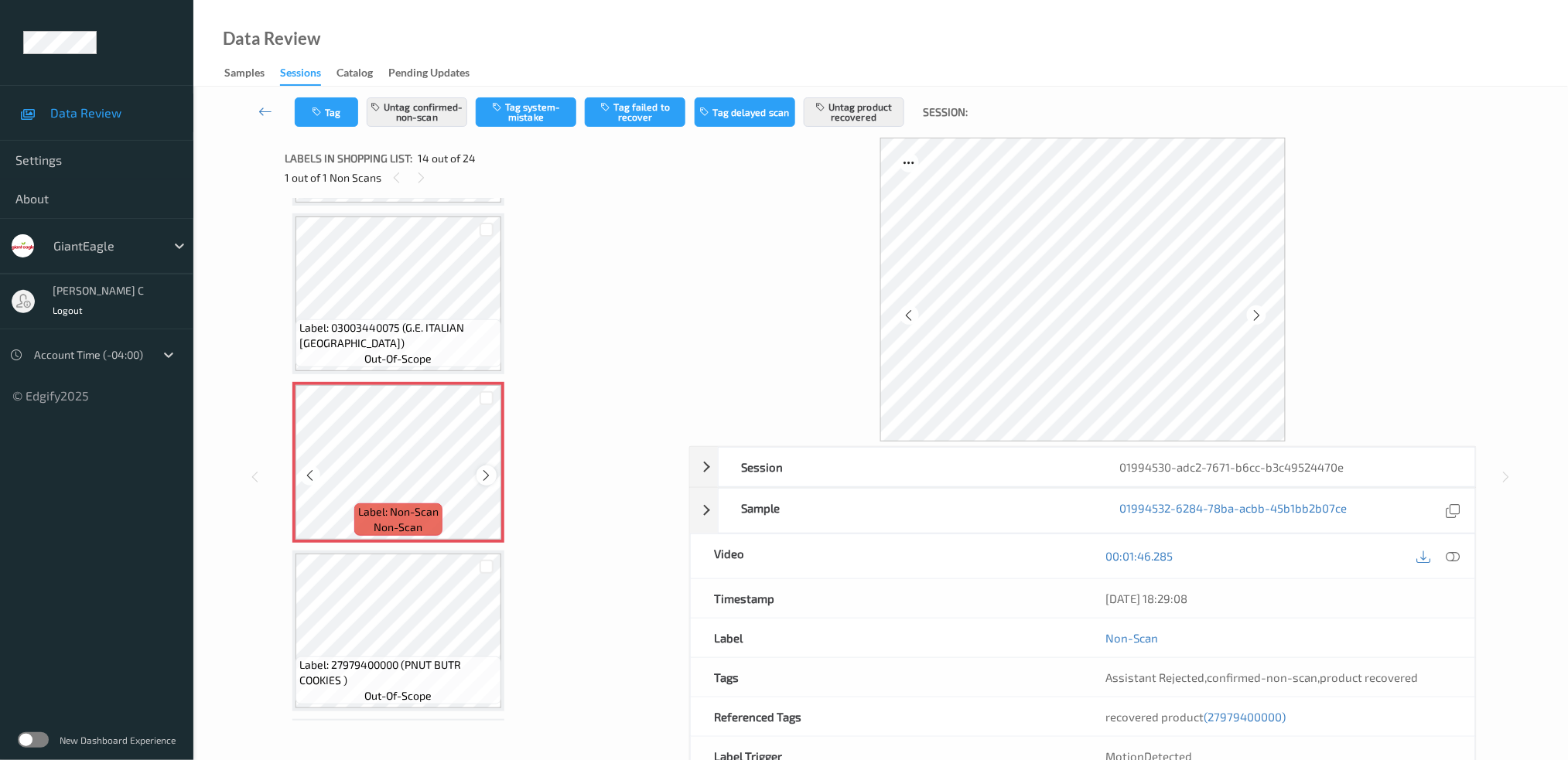
click at [483, 468] on icon at bounding box center [486, 475] width 13 height 14
click at [490, 468] on icon at bounding box center [486, 475] width 13 height 14
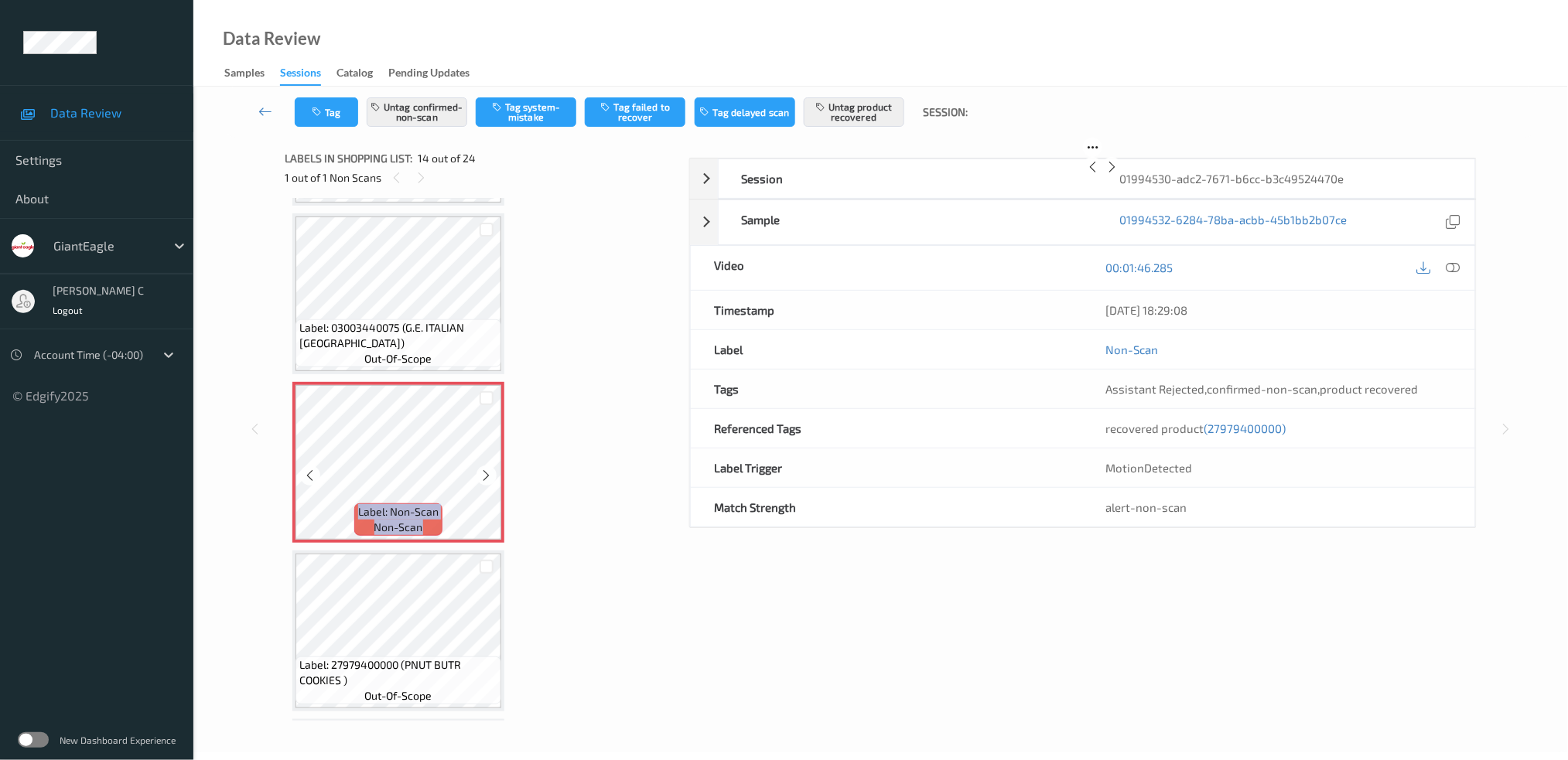
click at [492, 465] on div at bounding box center [485, 474] width 19 height 19
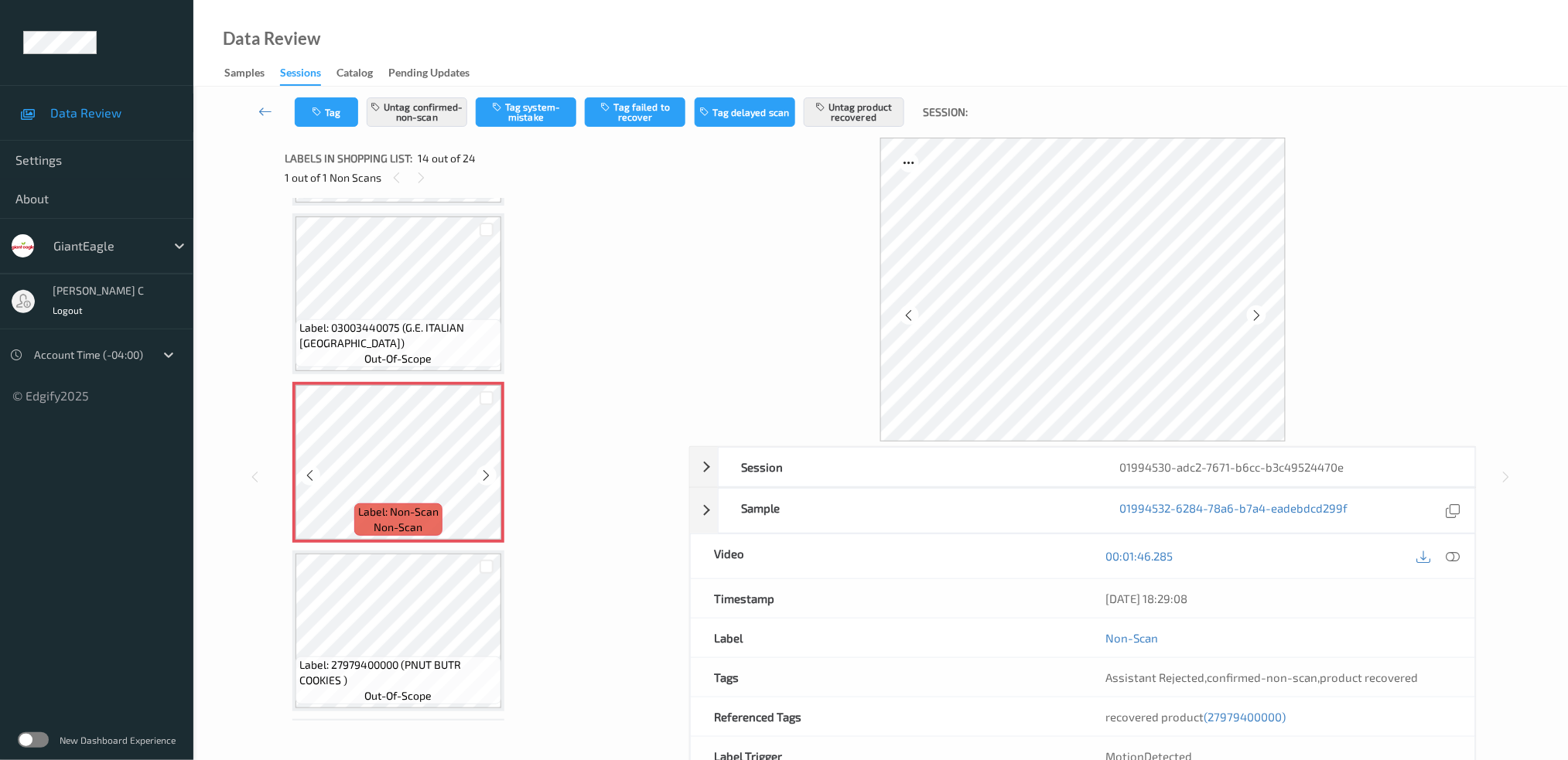
click at [492, 465] on div at bounding box center [485, 474] width 19 height 19
click at [485, 468] on icon at bounding box center [486, 475] width 13 height 14
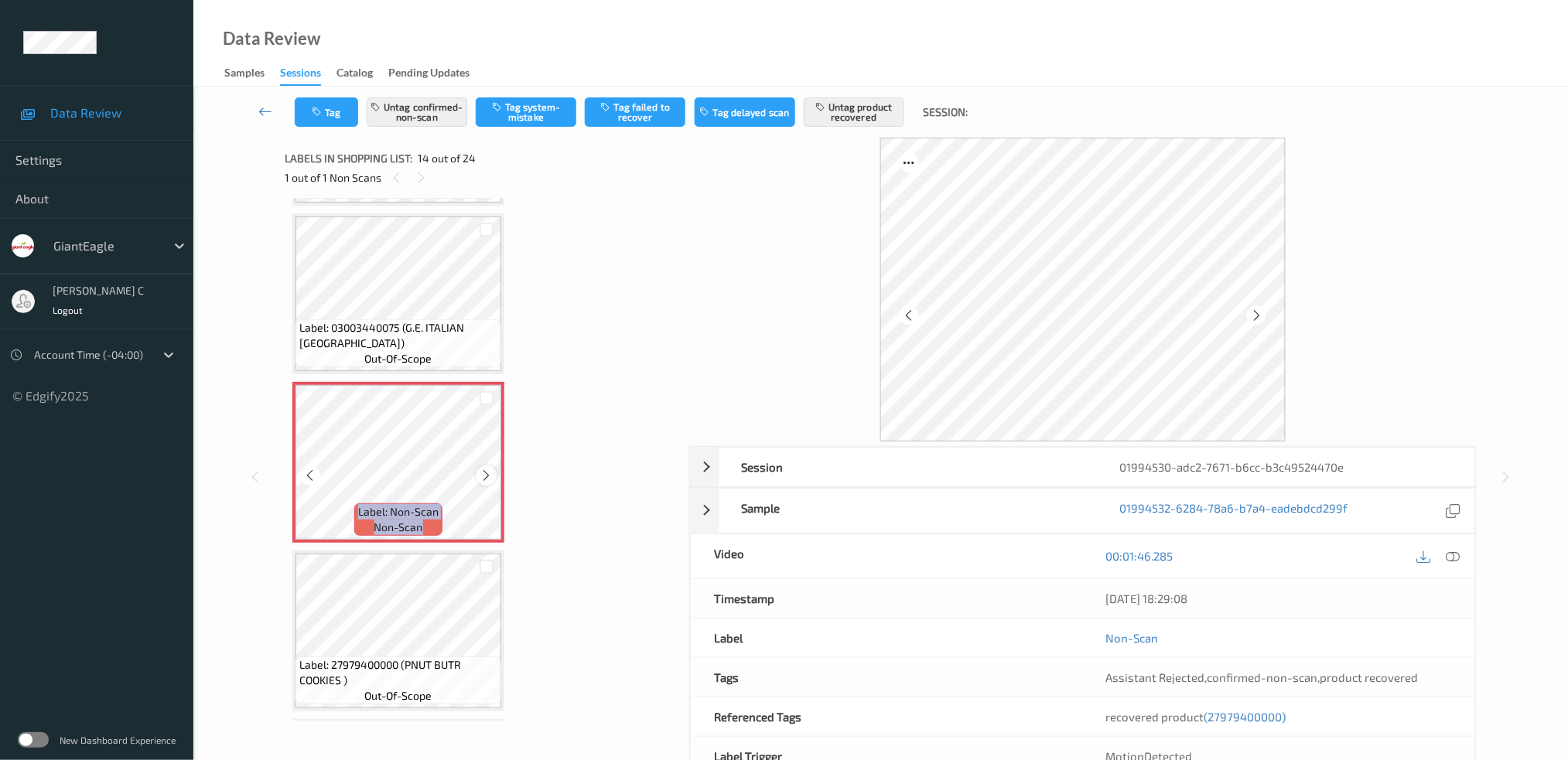
click at [487, 468] on icon at bounding box center [486, 475] width 13 height 14
click at [485, 468] on icon at bounding box center [486, 475] width 13 height 14
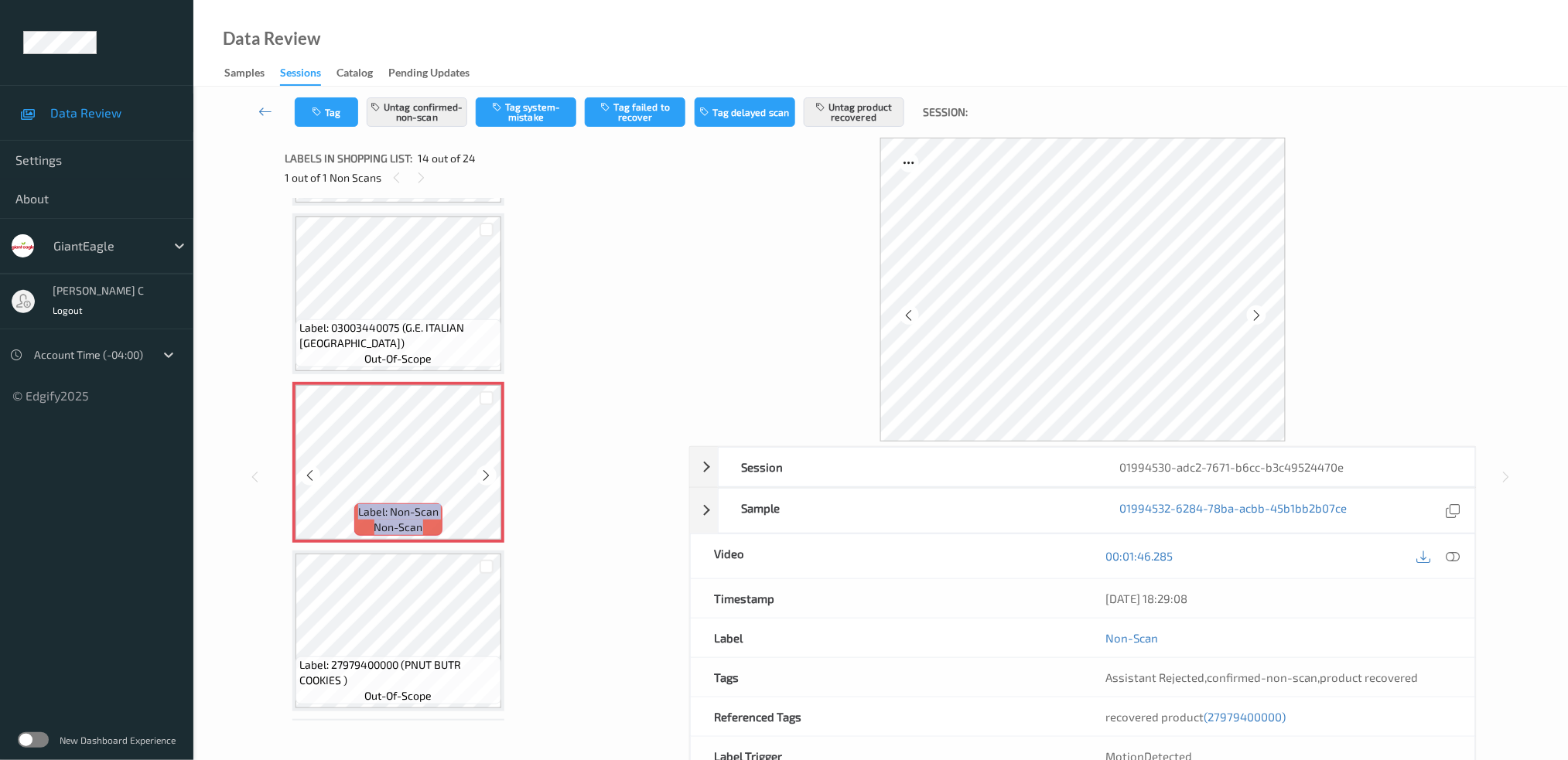
click at [485, 468] on icon at bounding box center [486, 475] width 13 height 14
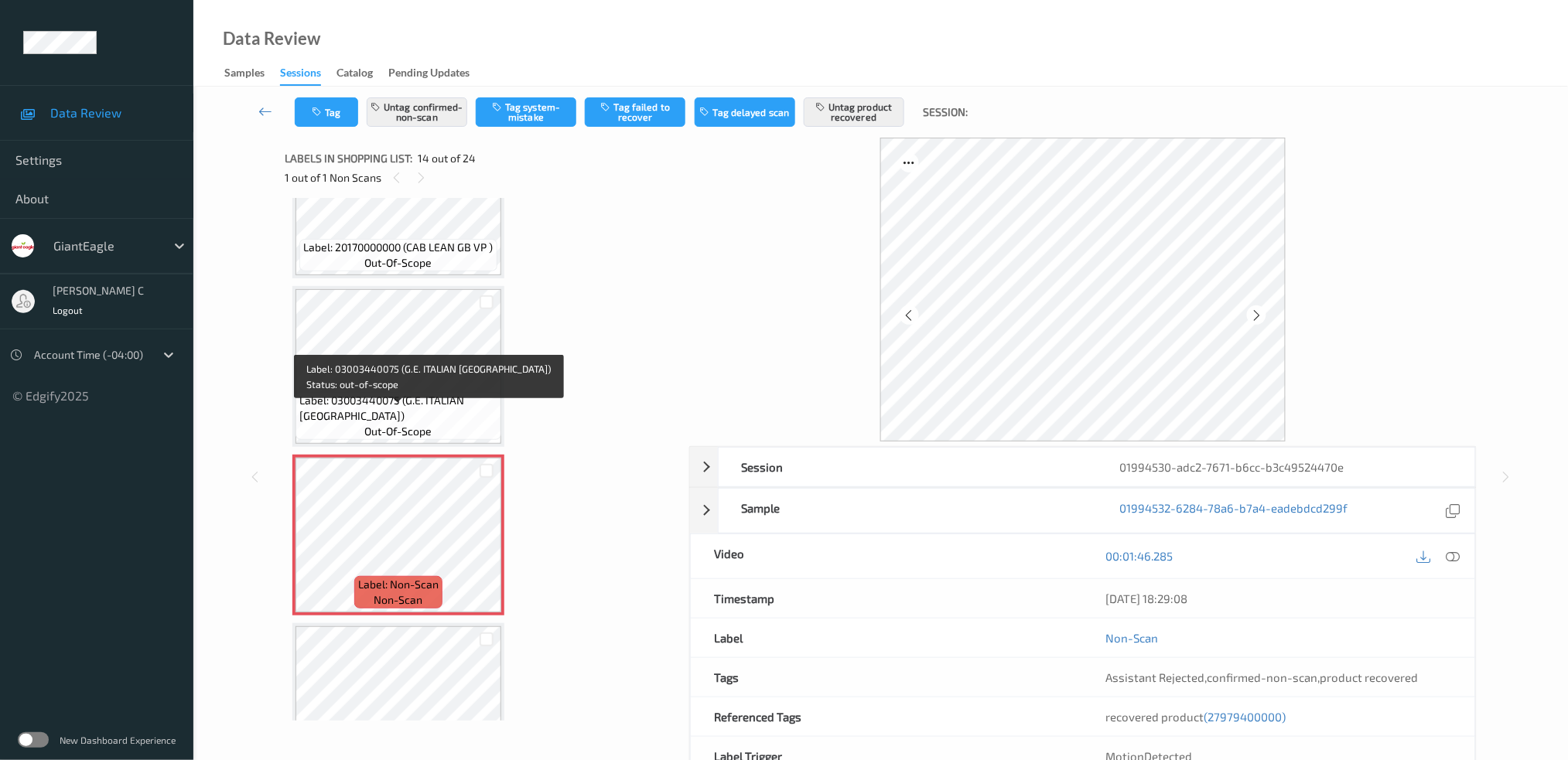
scroll to position [1912, 0]
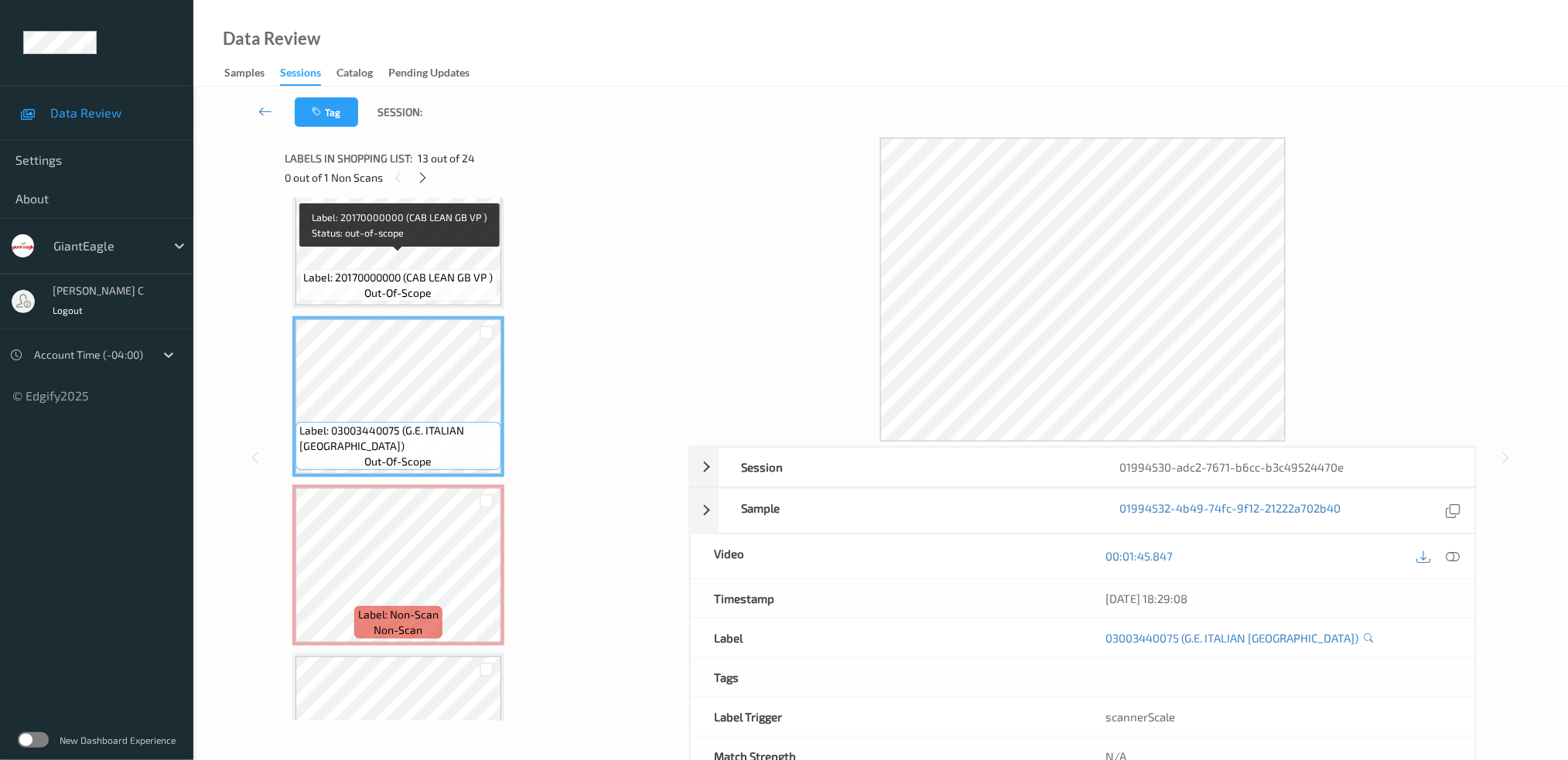
click at [415, 270] on span "Label: 20170000000 (CAB LEAN GB VP )" at bounding box center [399, 278] width 190 height 15
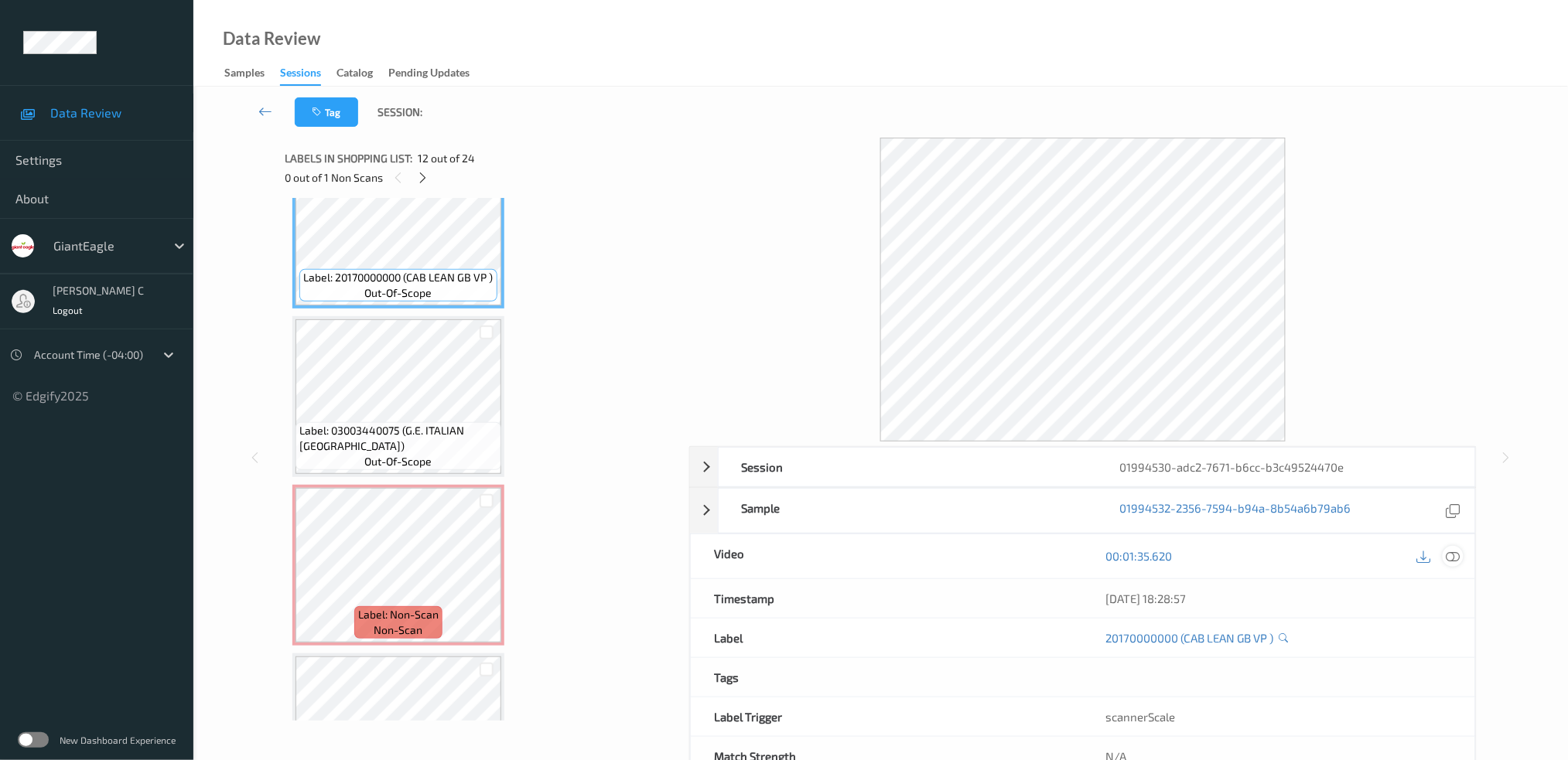
click at [1458, 552] on icon at bounding box center [1453, 556] width 14 height 14
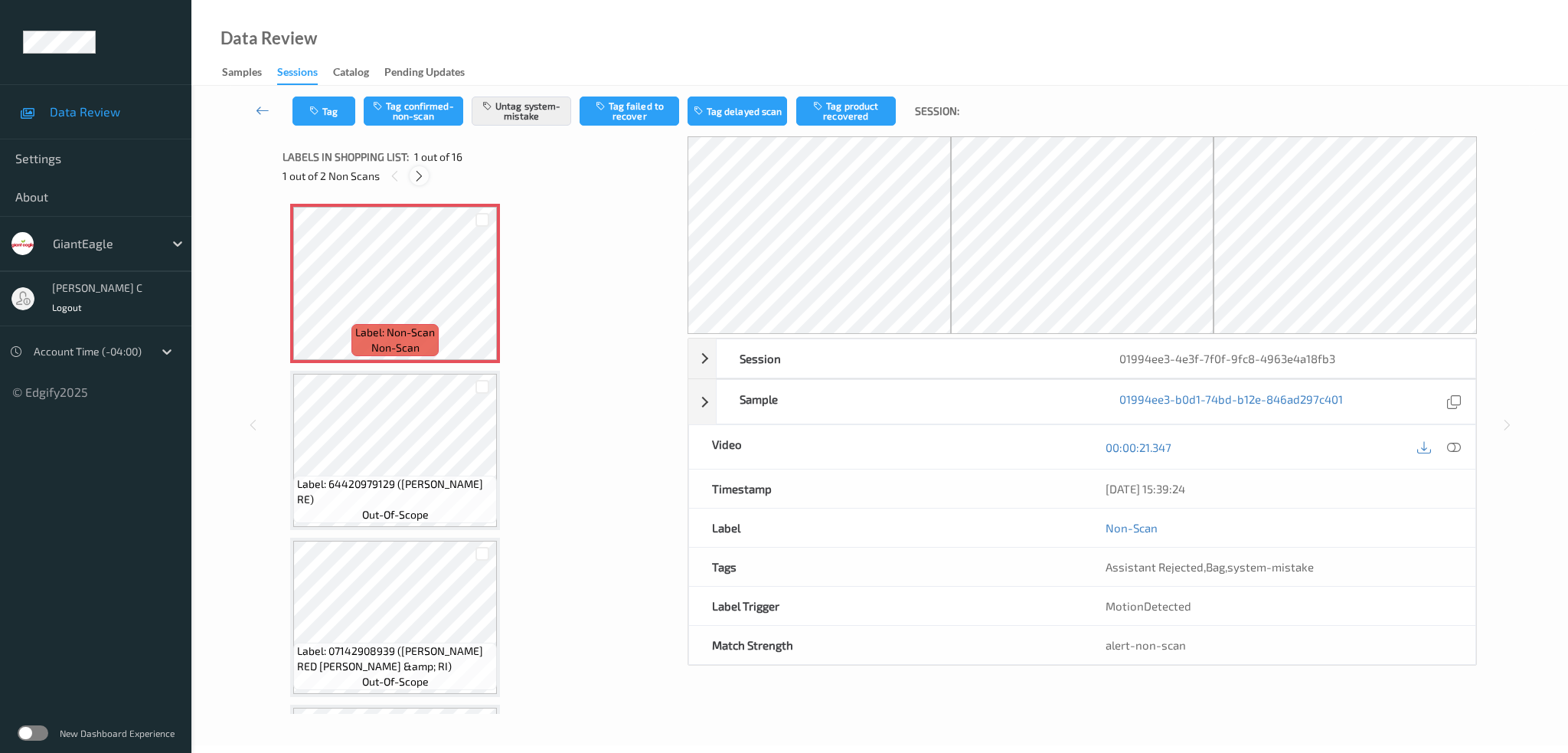
click at [422, 174] on icon at bounding box center [418, 176] width 13 height 14
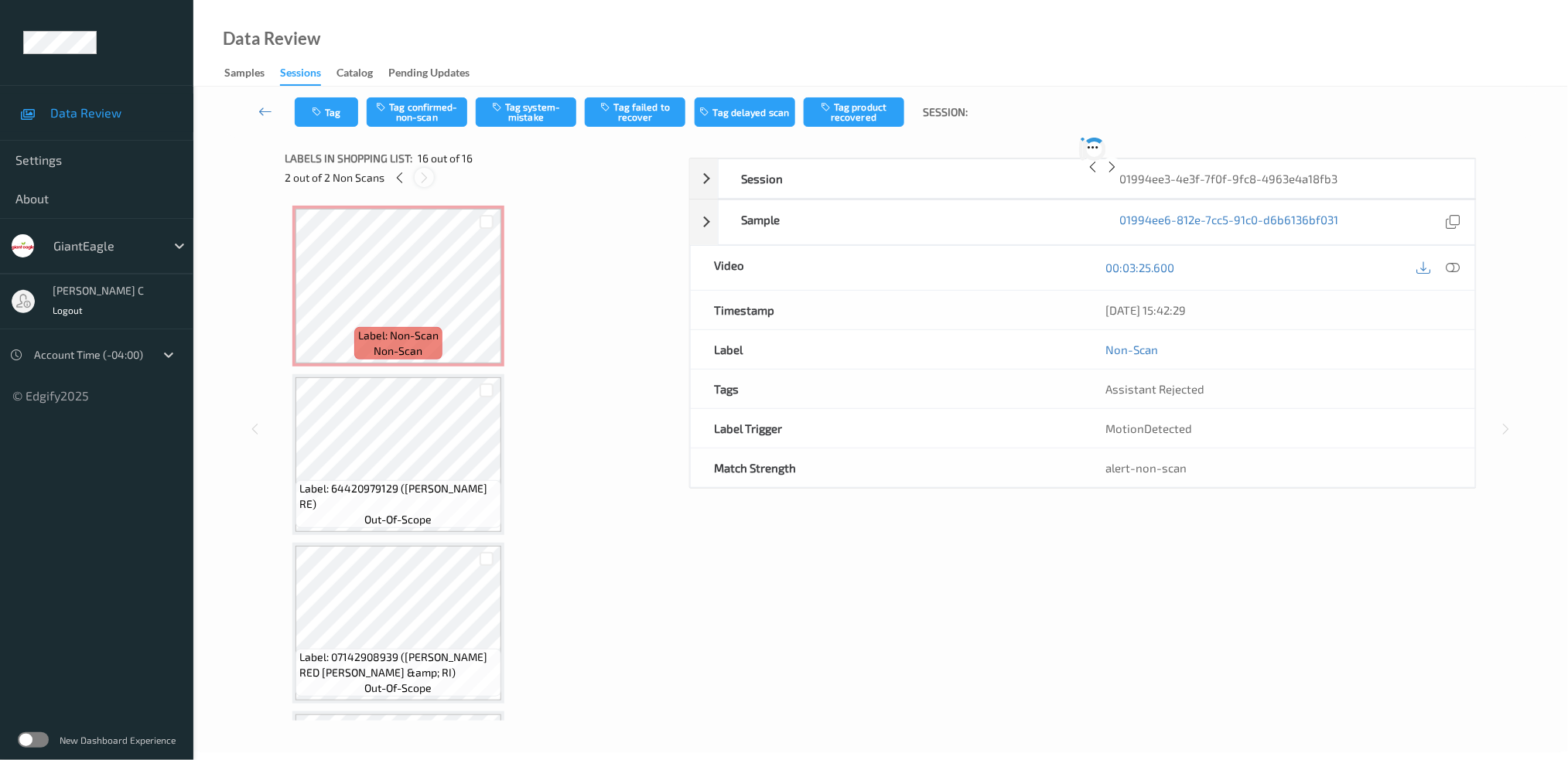
scroll to position [2161, 0]
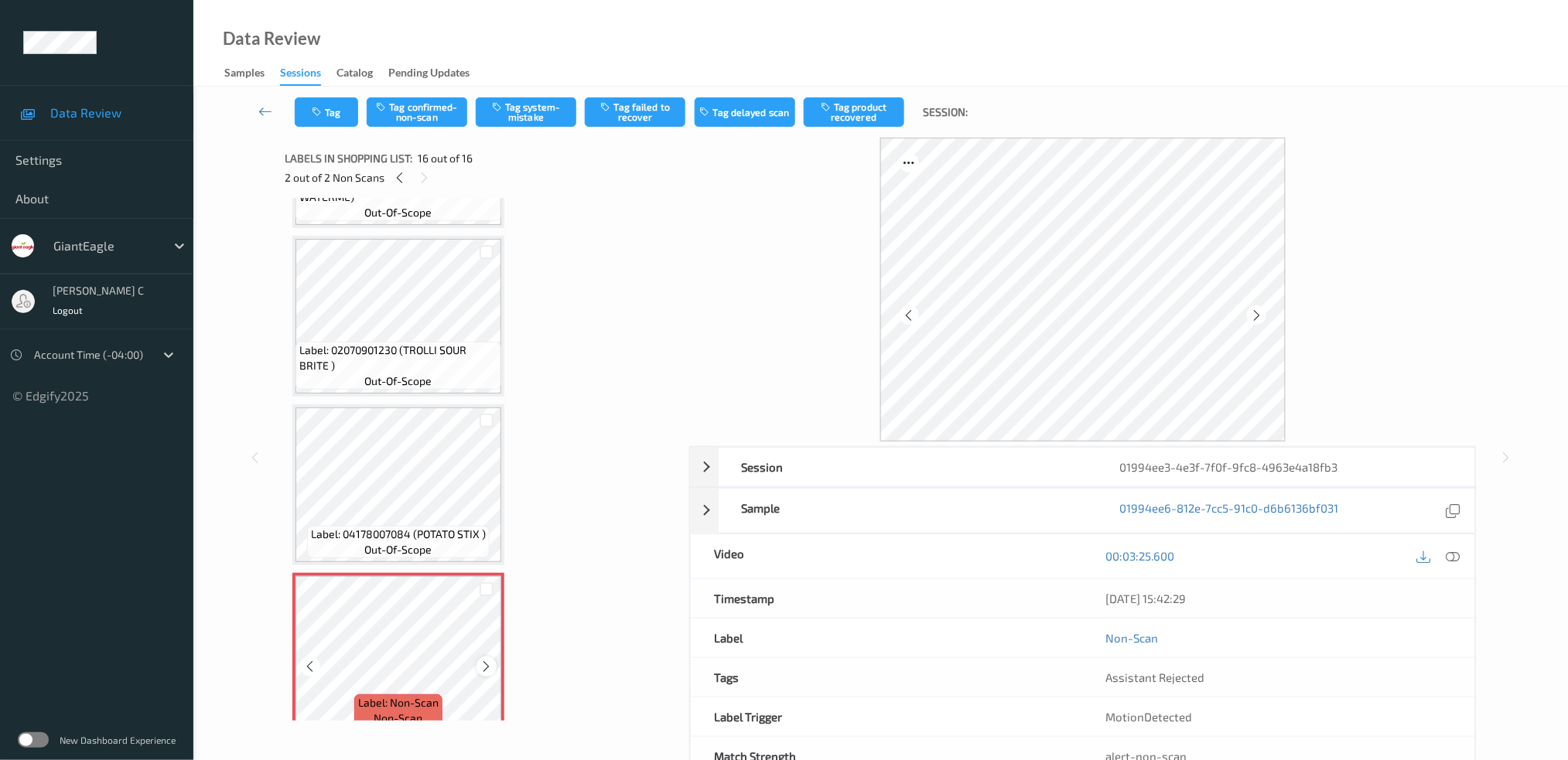
click at [492, 656] on div at bounding box center [485, 666] width 19 height 19
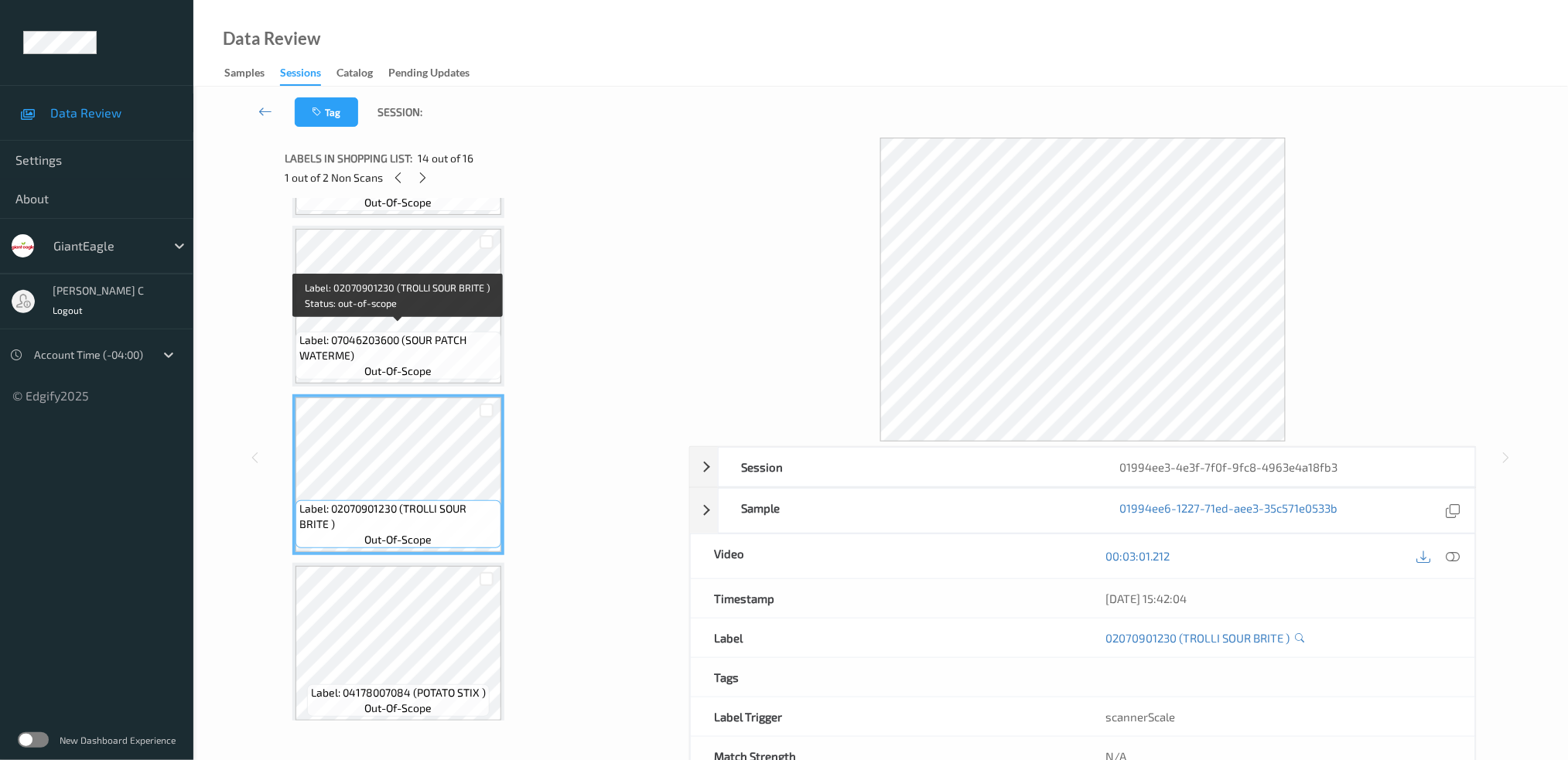
scroll to position [1955, 0]
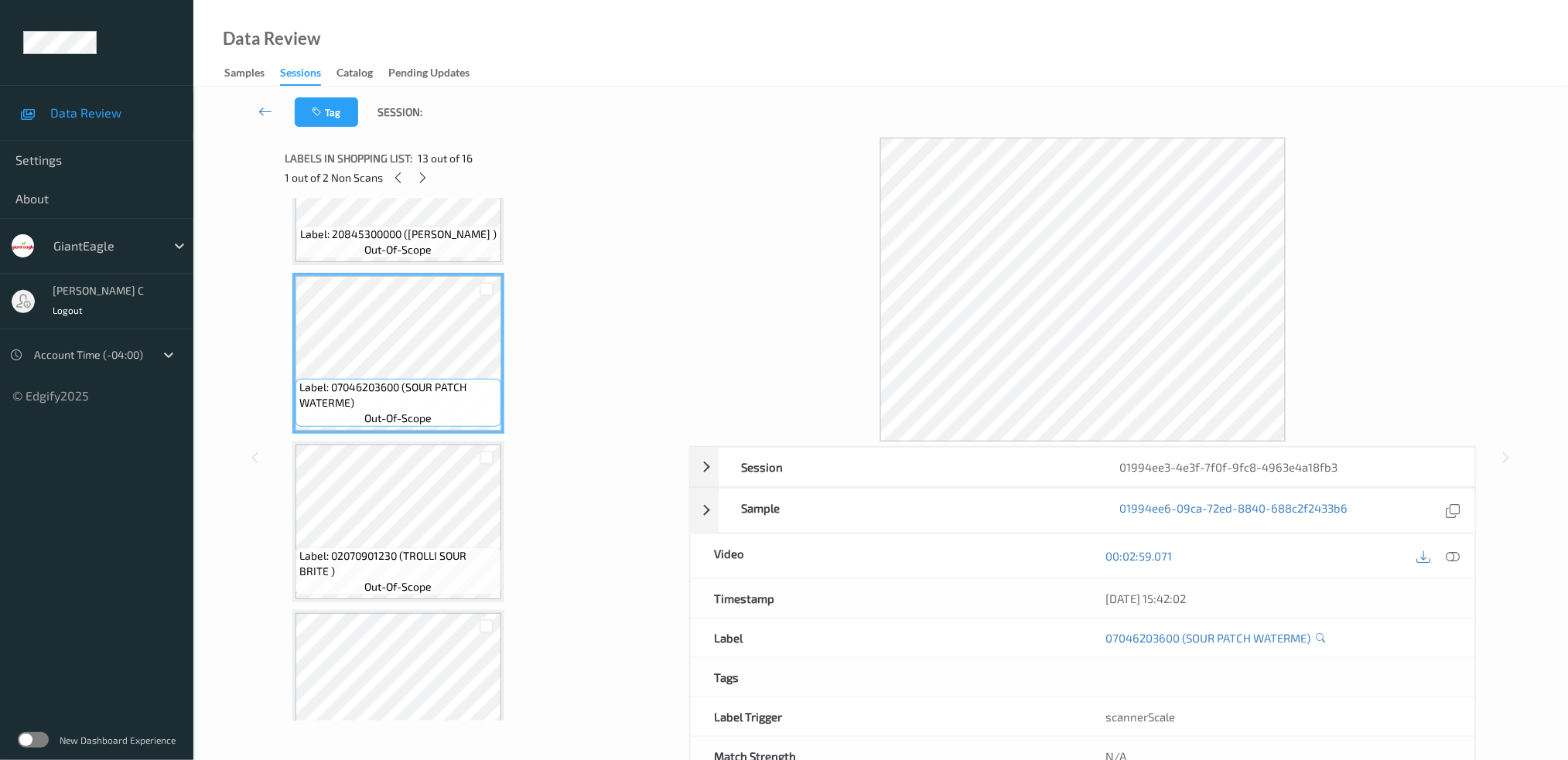
click at [1465, 536] on div "00:02:59.071" at bounding box center [1278, 556] width 392 height 44
click at [1456, 552] on icon at bounding box center [1453, 556] width 14 height 14
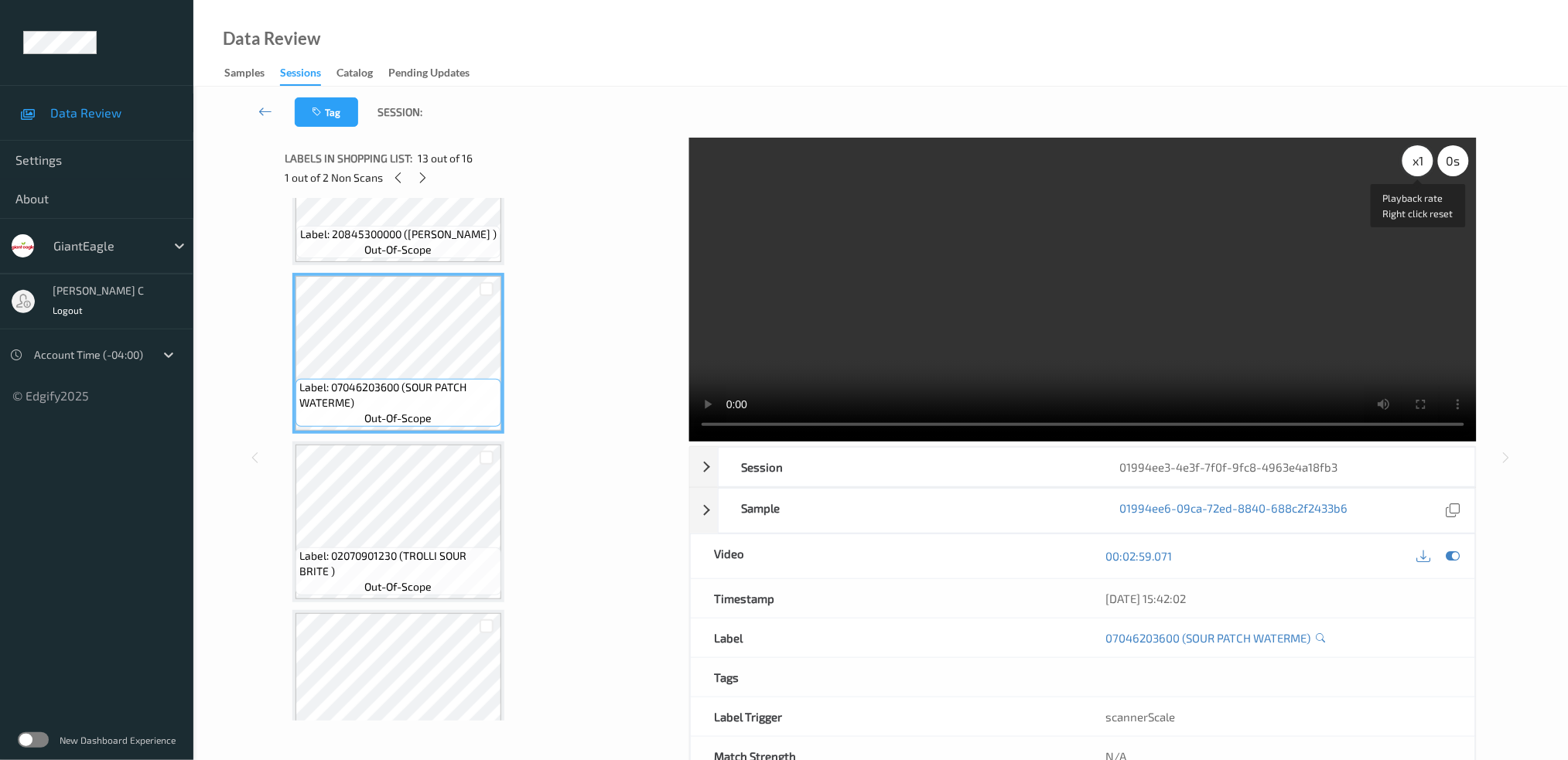
click at [1419, 172] on div "x 1" at bounding box center [1418, 161] width 31 height 31
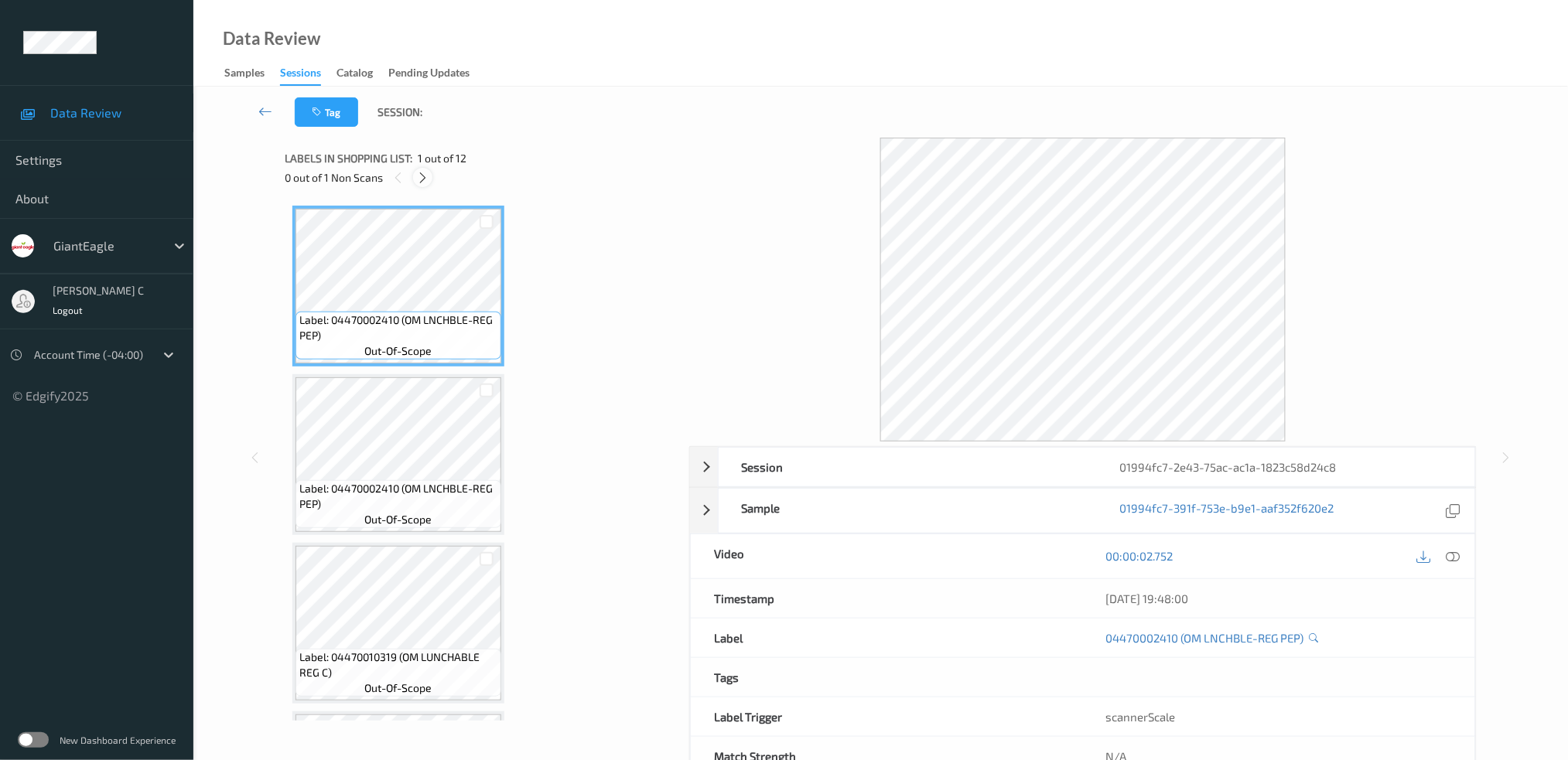
click at [425, 176] on icon at bounding box center [422, 178] width 13 height 14
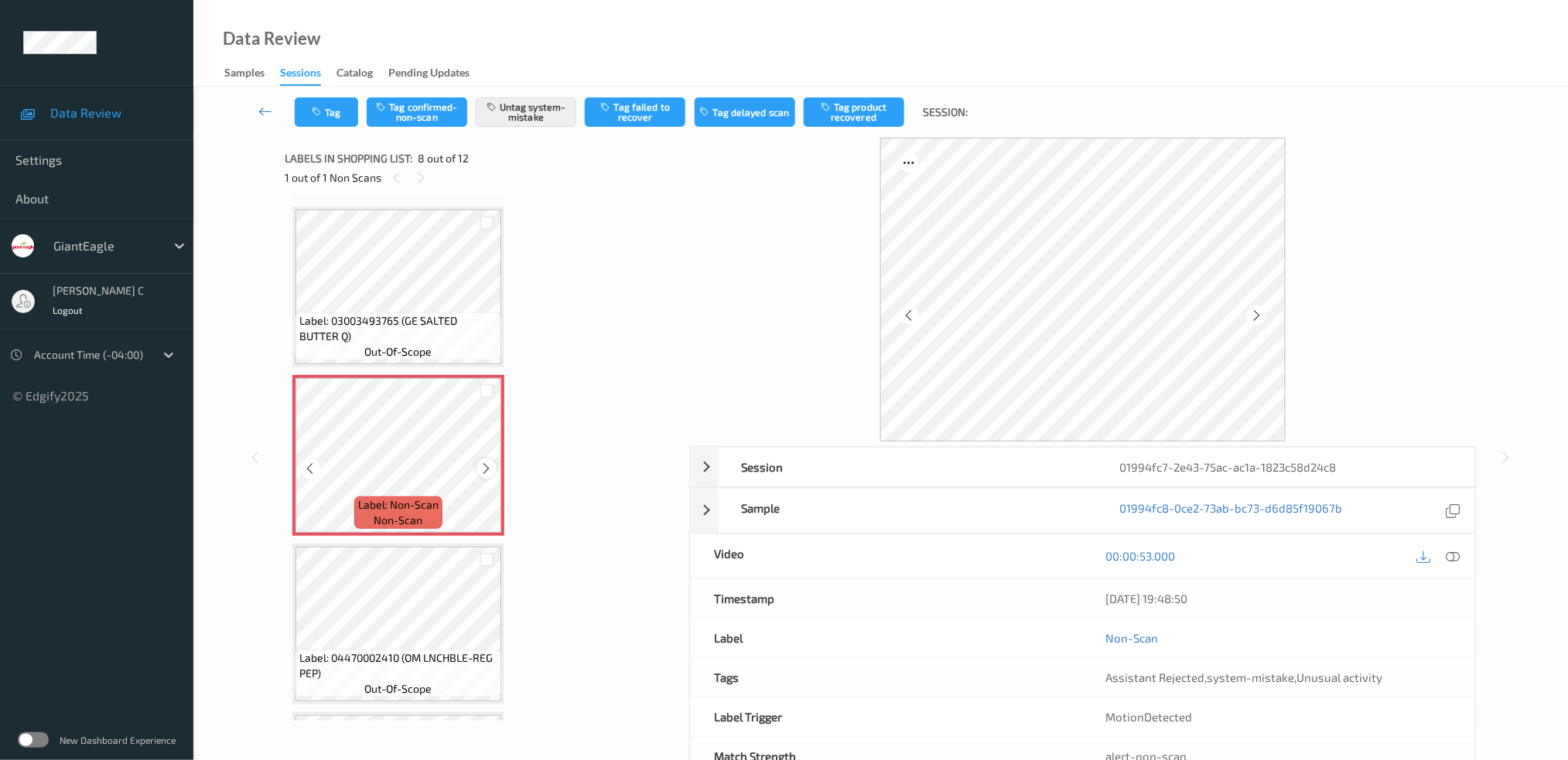
click at [484, 461] on icon at bounding box center [486, 468] width 13 height 14
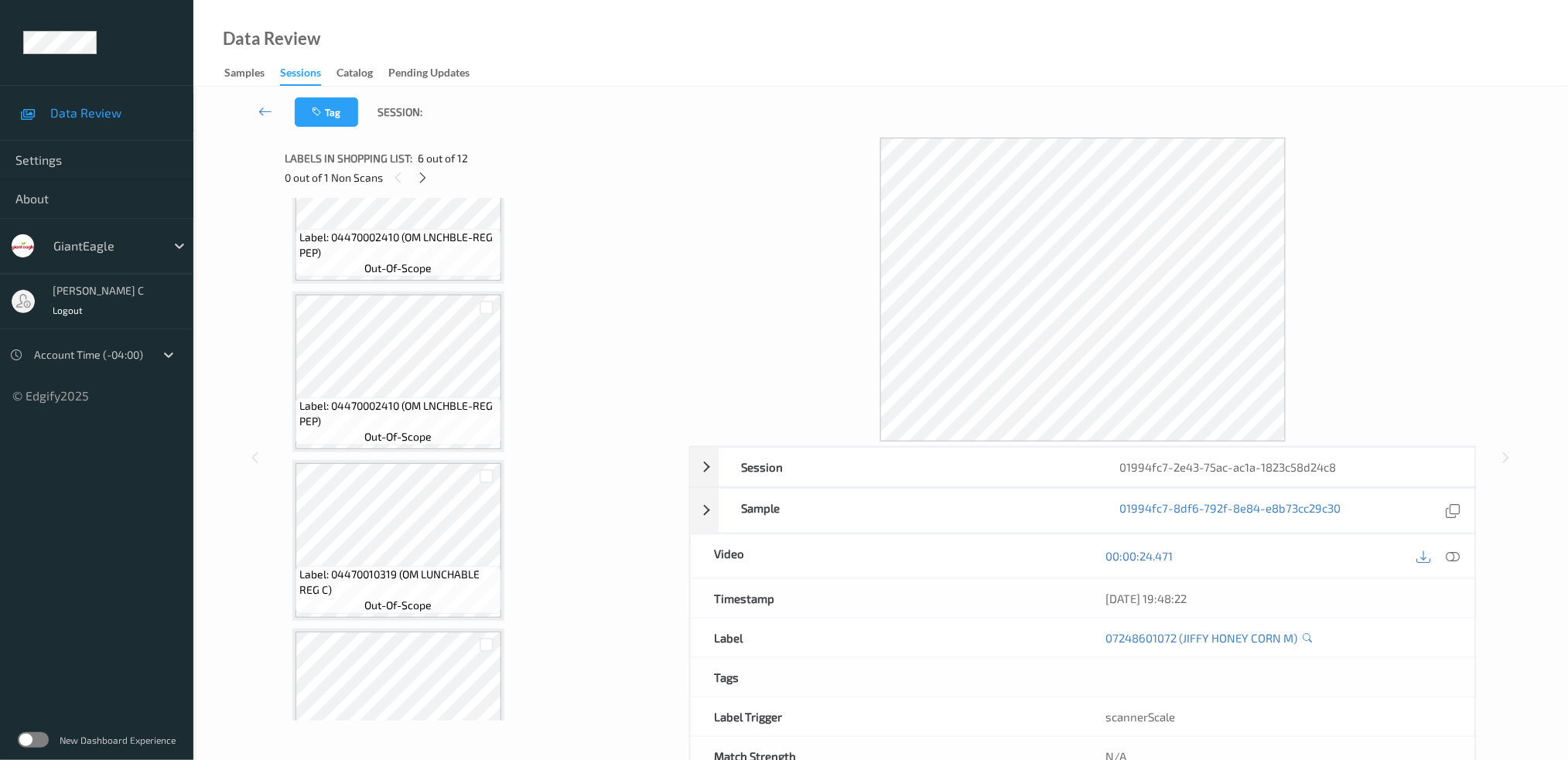
scroll to position [0, 0]
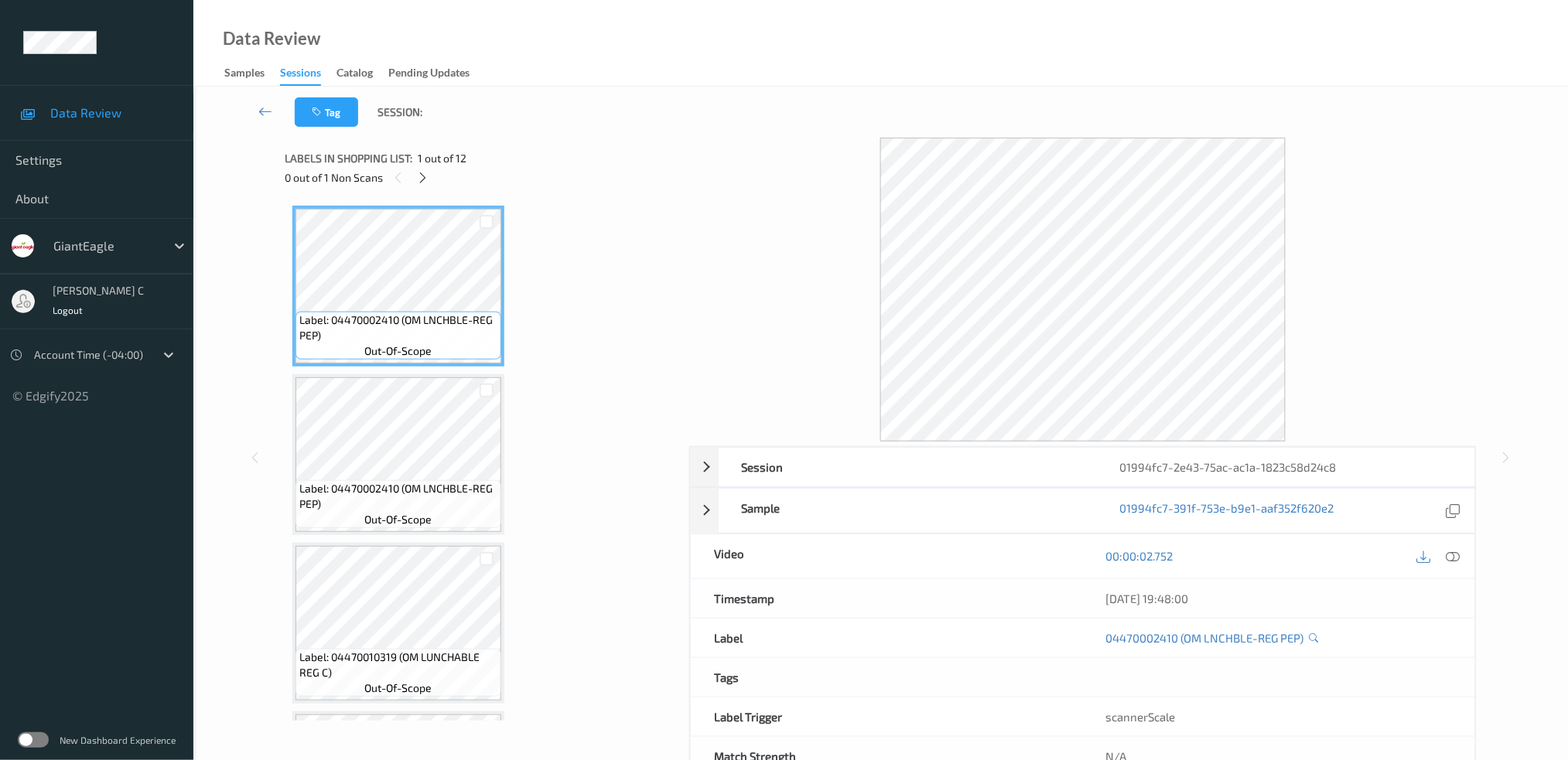
click at [1470, 553] on div "00:00:02.752" at bounding box center [1278, 556] width 392 height 44
click at [1464, 556] on div "00:00:02.752" at bounding box center [1278, 556] width 392 height 44
click at [1453, 551] on icon at bounding box center [1453, 556] width 14 height 14
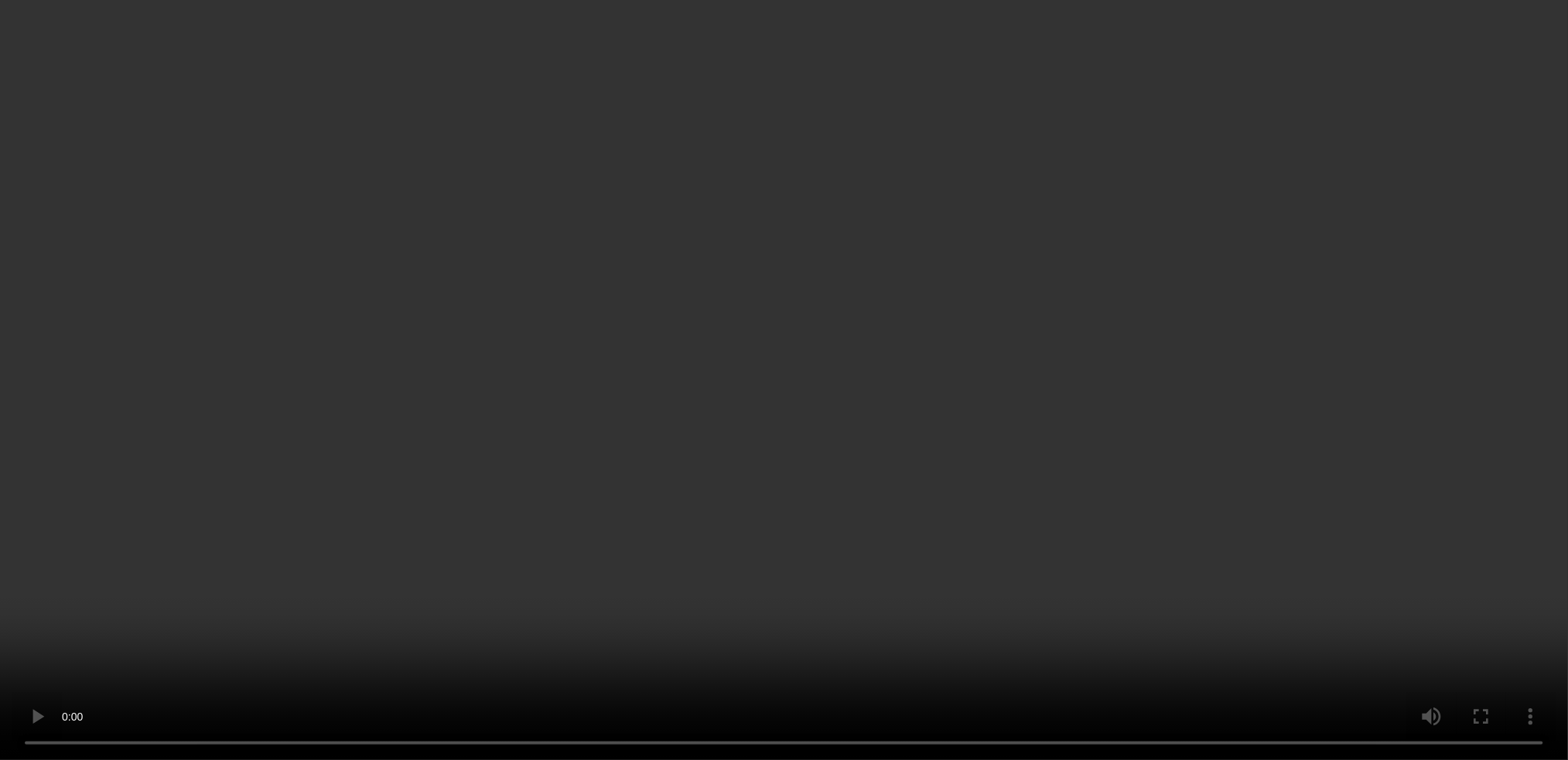
scroll to position [1031, 0]
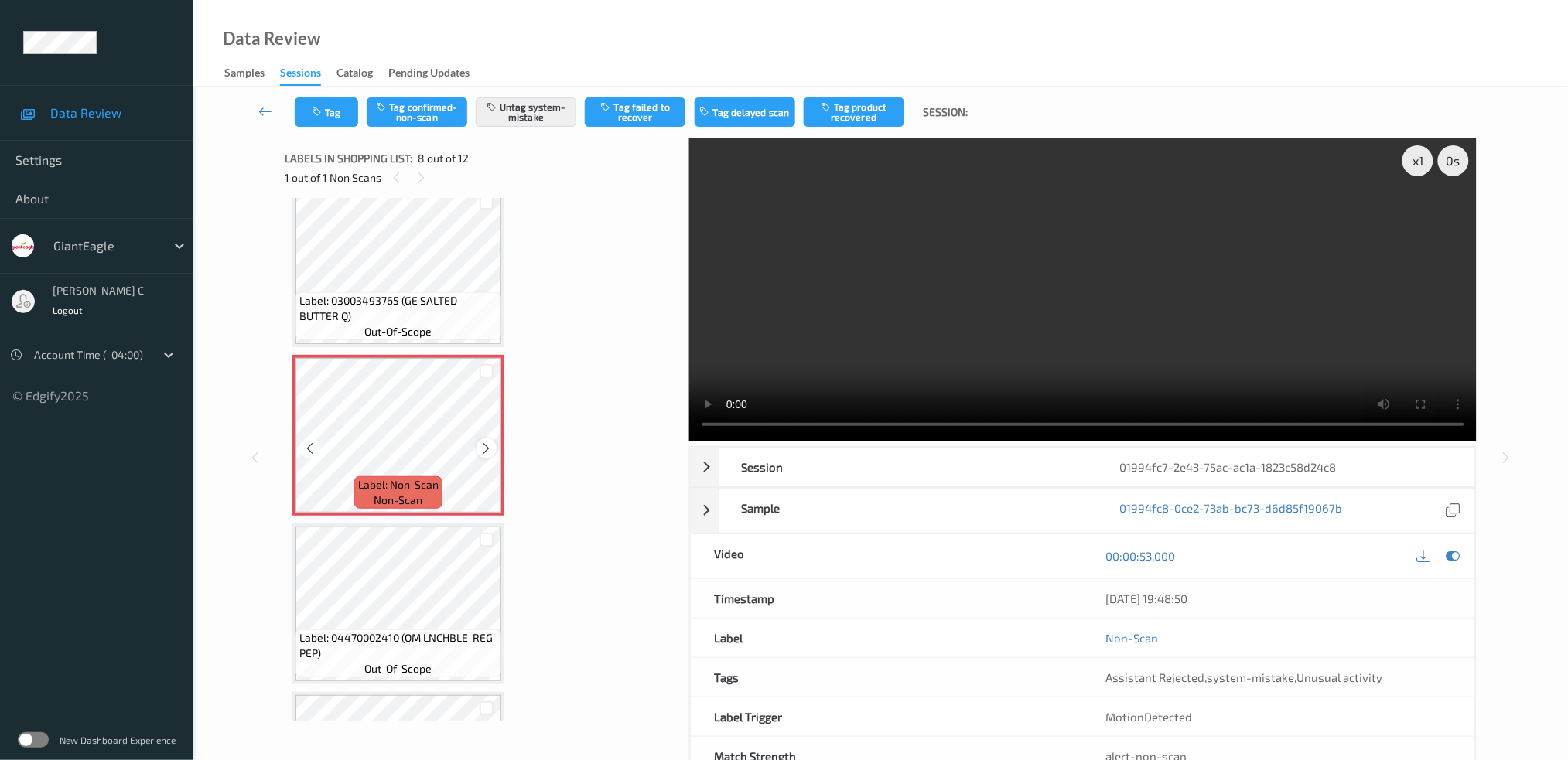
click at [482, 441] on icon at bounding box center [486, 448] width 13 height 14
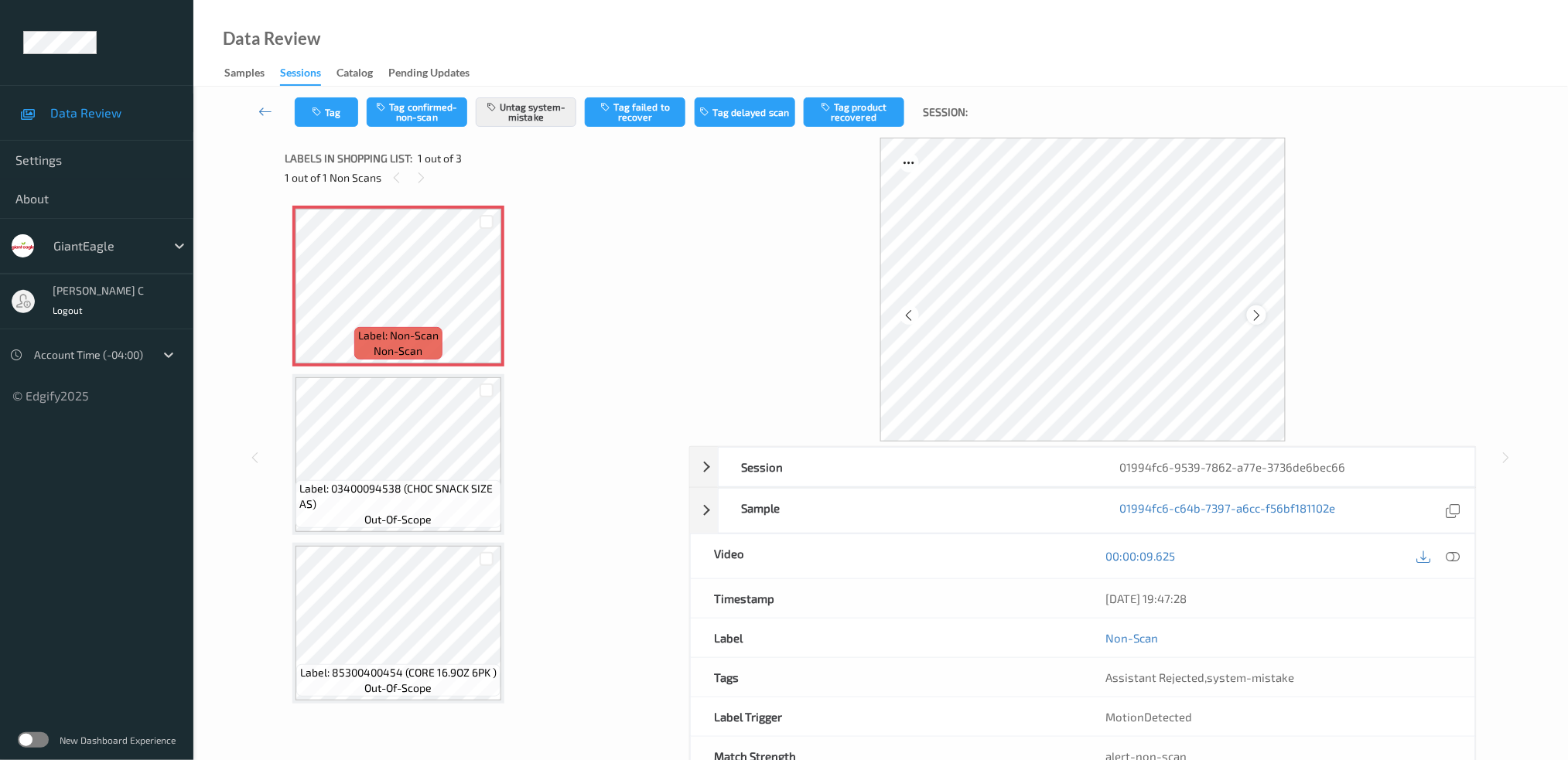
click at [1255, 314] on icon at bounding box center [1256, 315] width 13 height 14
click at [1450, 549] on icon at bounding box center [1453, 556] width 14 height 14
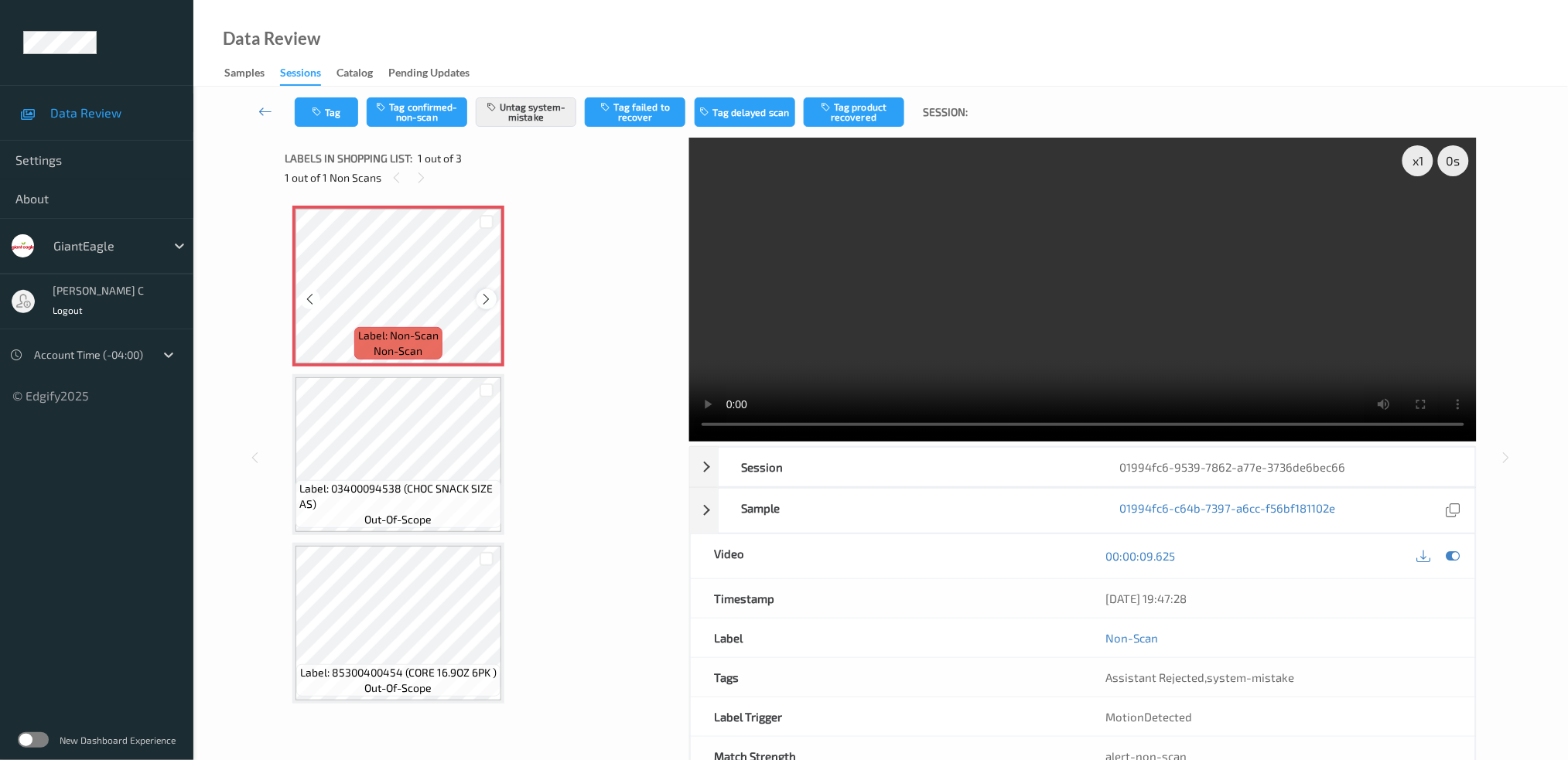
click at [485, 300] on icon at bounding box center [486, 300] width 13 height 14
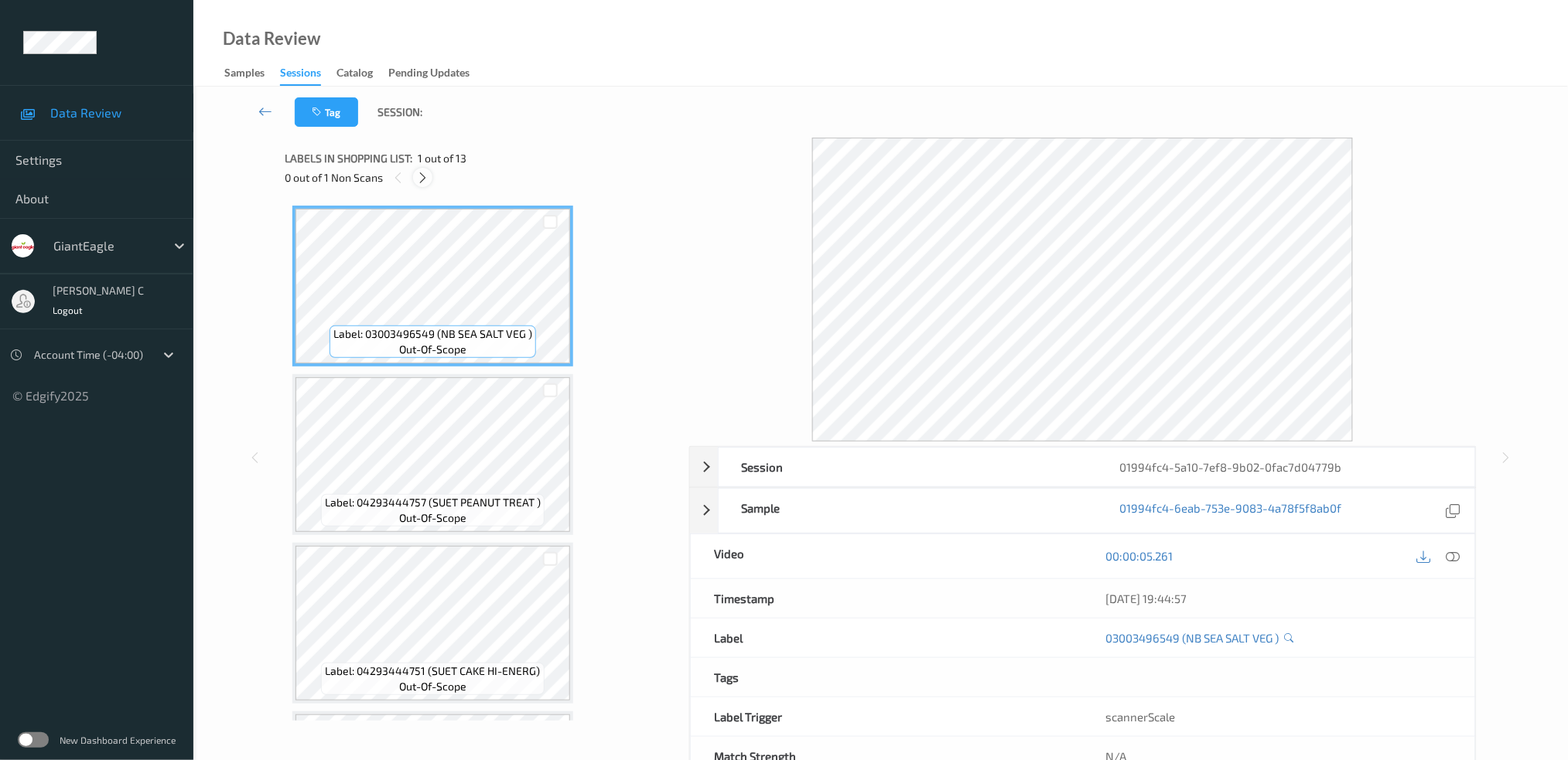
click at [421, 173] on icon at bounding box center [422, 178] width 13 height 14
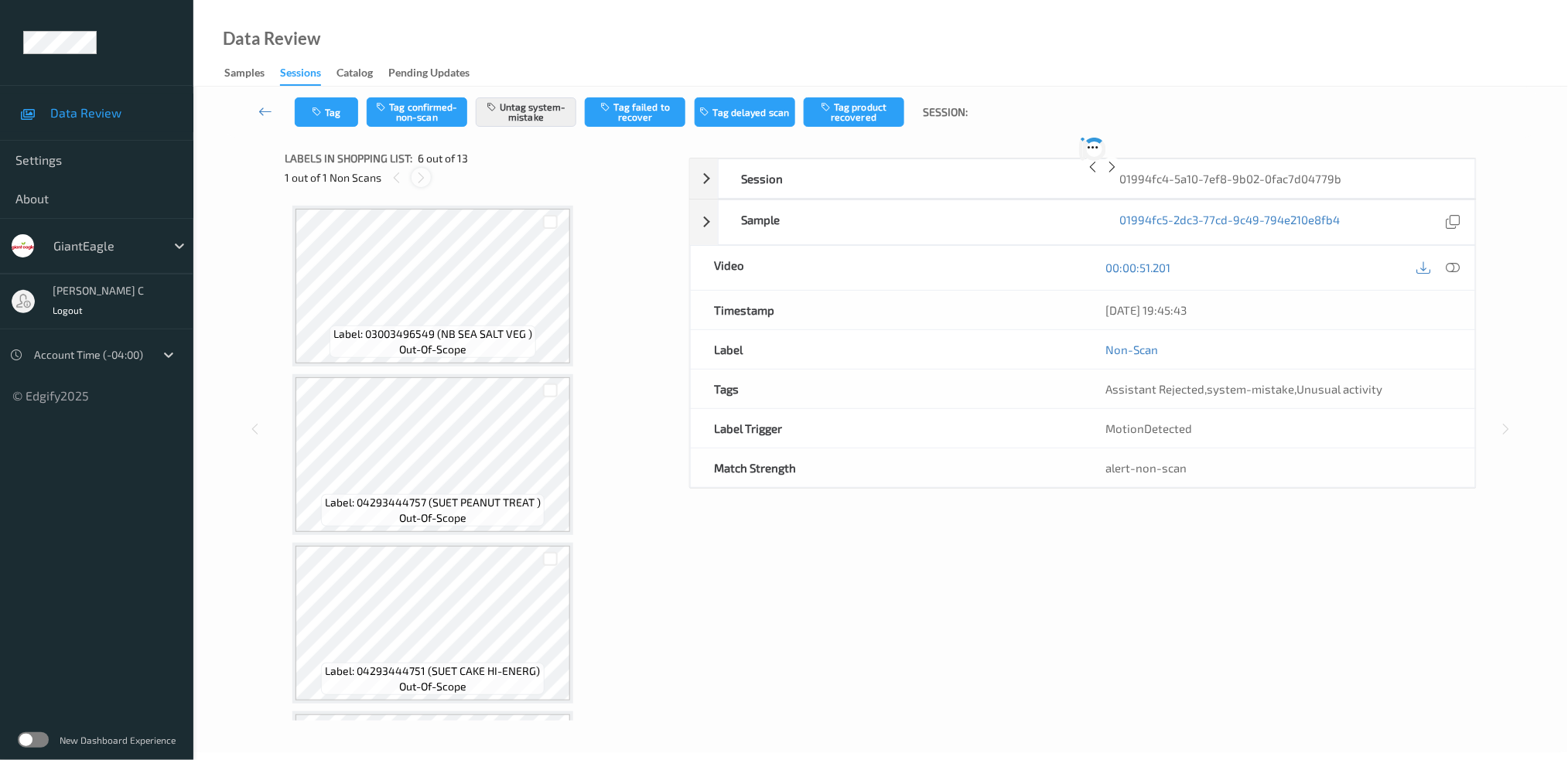
scroll to position [676, 0]
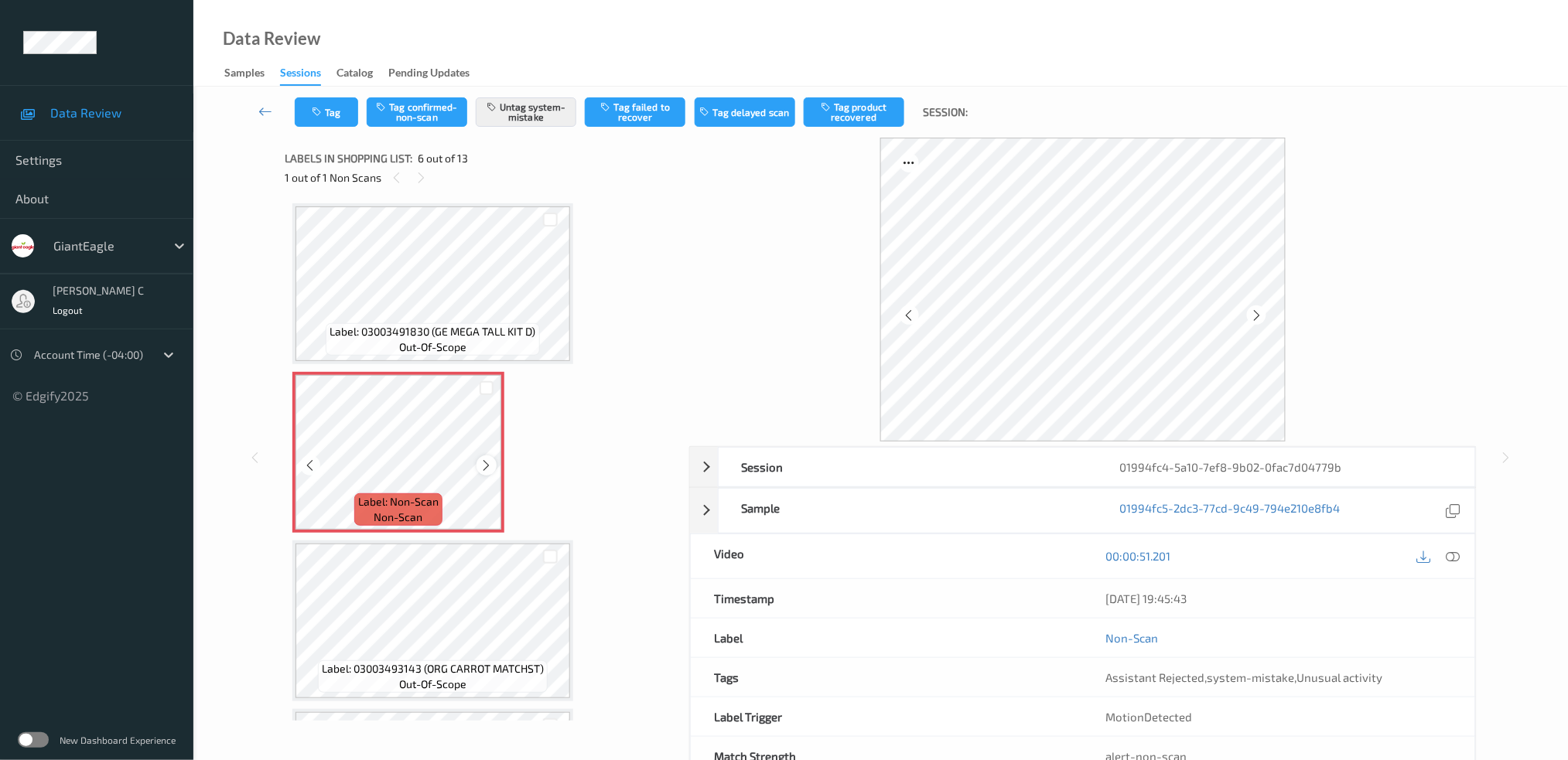
click at [483, 461] on icon at bounding box center [486, 465] width 13 height 14
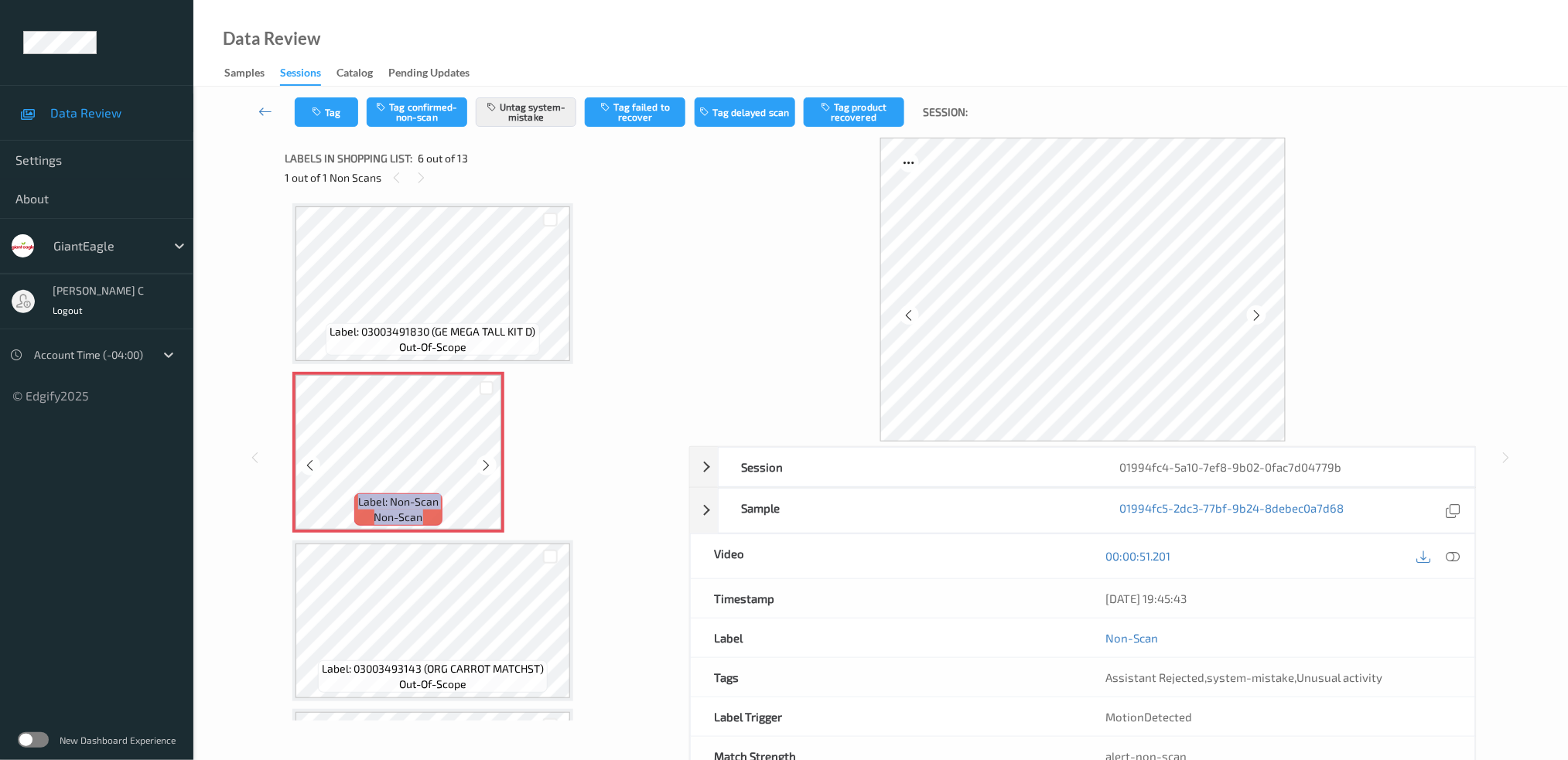
click at [483, 461] on icon at bounding box center [486, 465] width 13 height 14
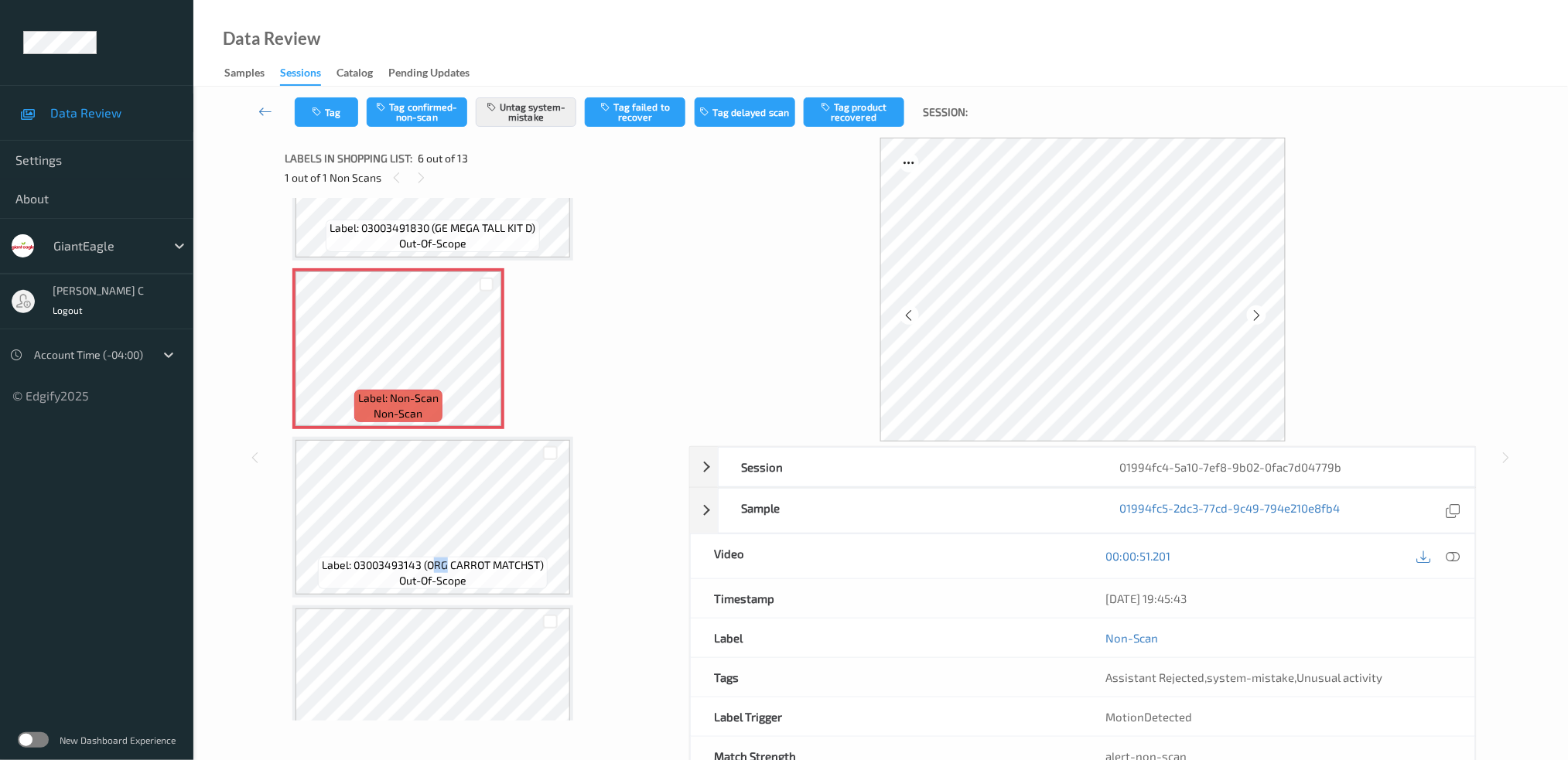
click at [446, 556] on div "Label: 03003493143 (ORG CARROT MATCHST) out-of-scope" at bounding box center [433, 573] width 230 height 33
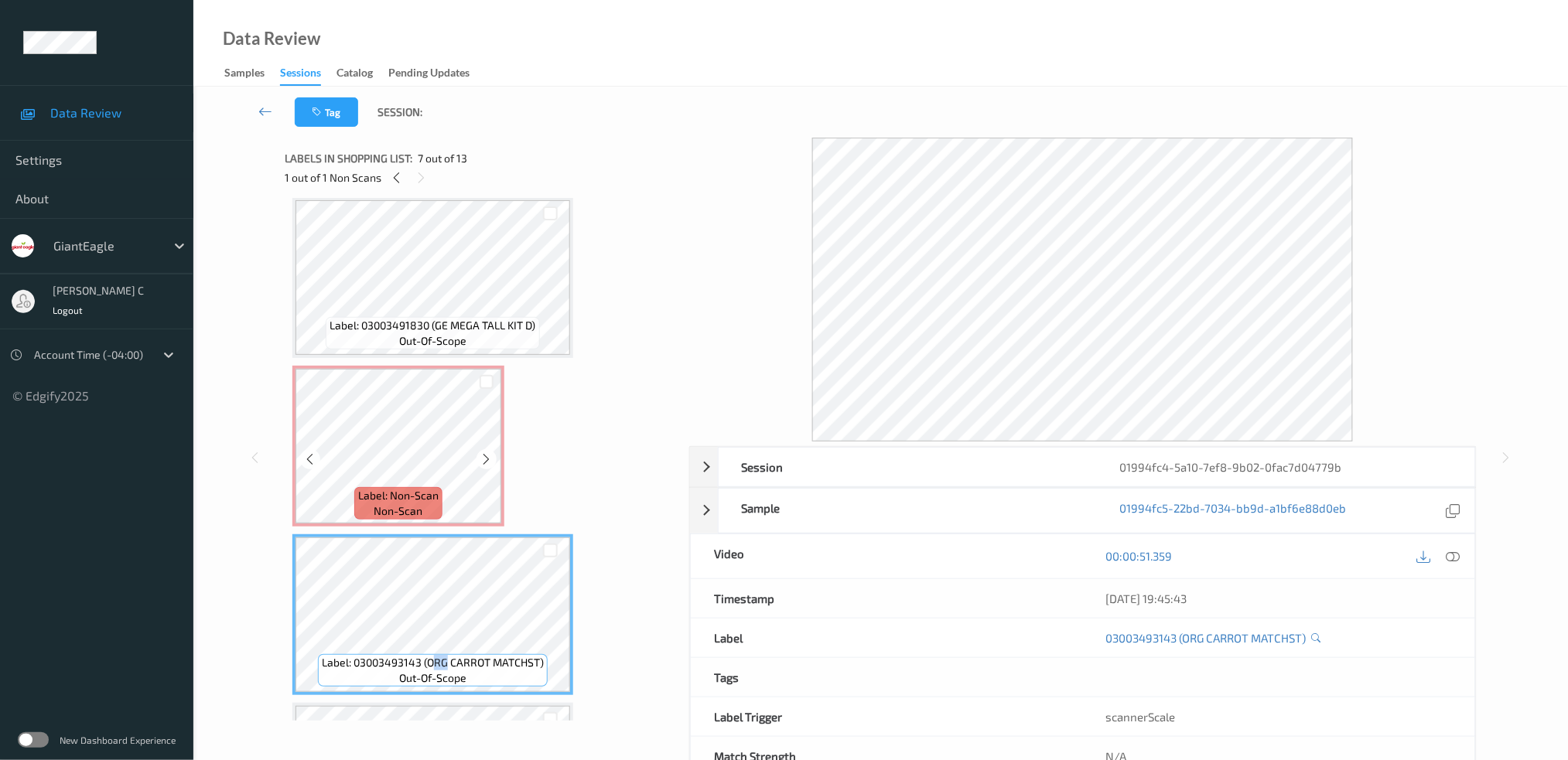
scroll to position [573, 0]
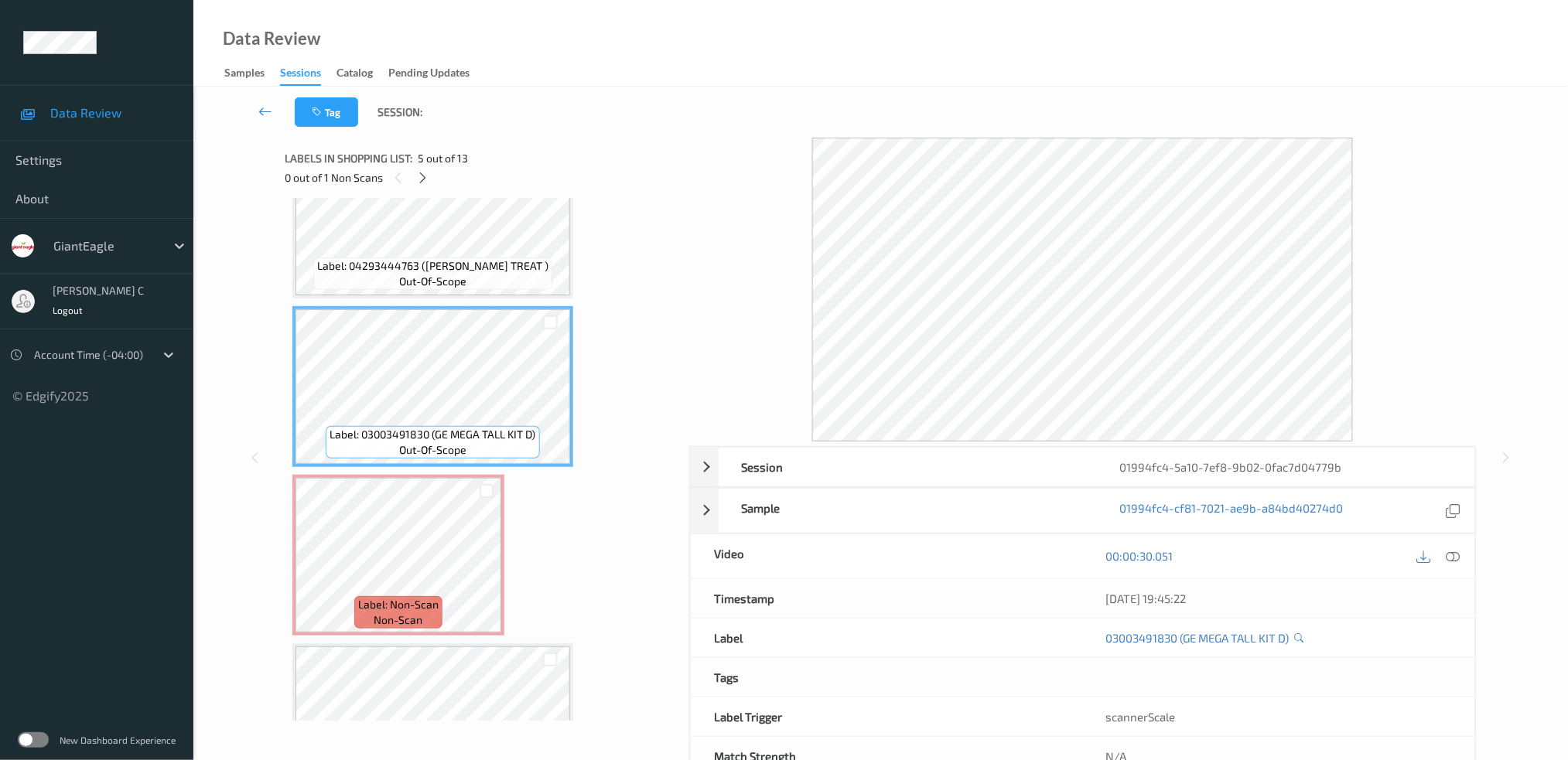
click at [1454, 545] on div "00:00:30.051" at bounding box center [1278, 556] width 392 height 44
click at [1449, 559] on icon at bounding box center [1453, 556] width 14 height 14
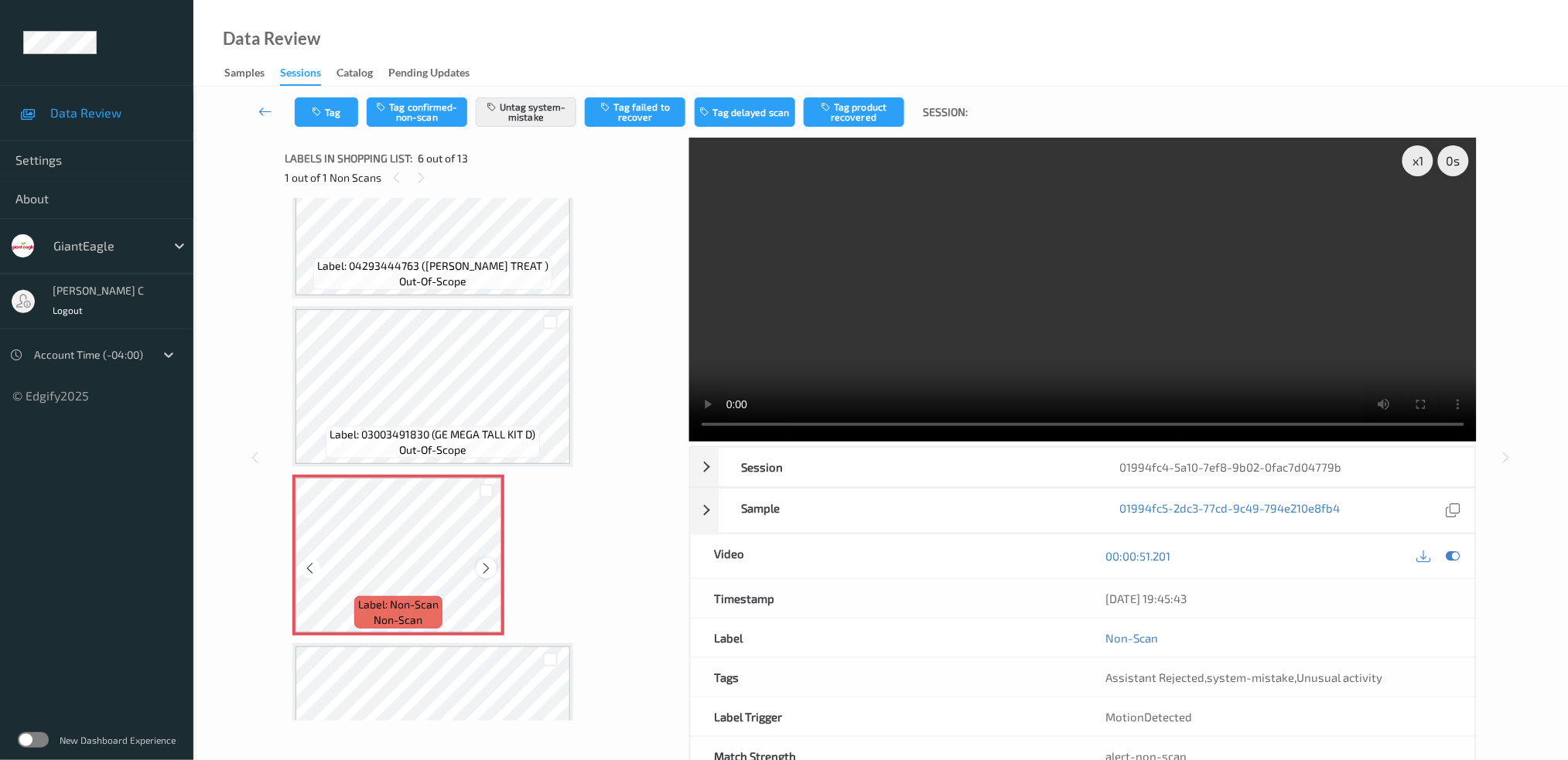
click at [487, 561] on icon at bounding box center [486, 568] width 13 height 14
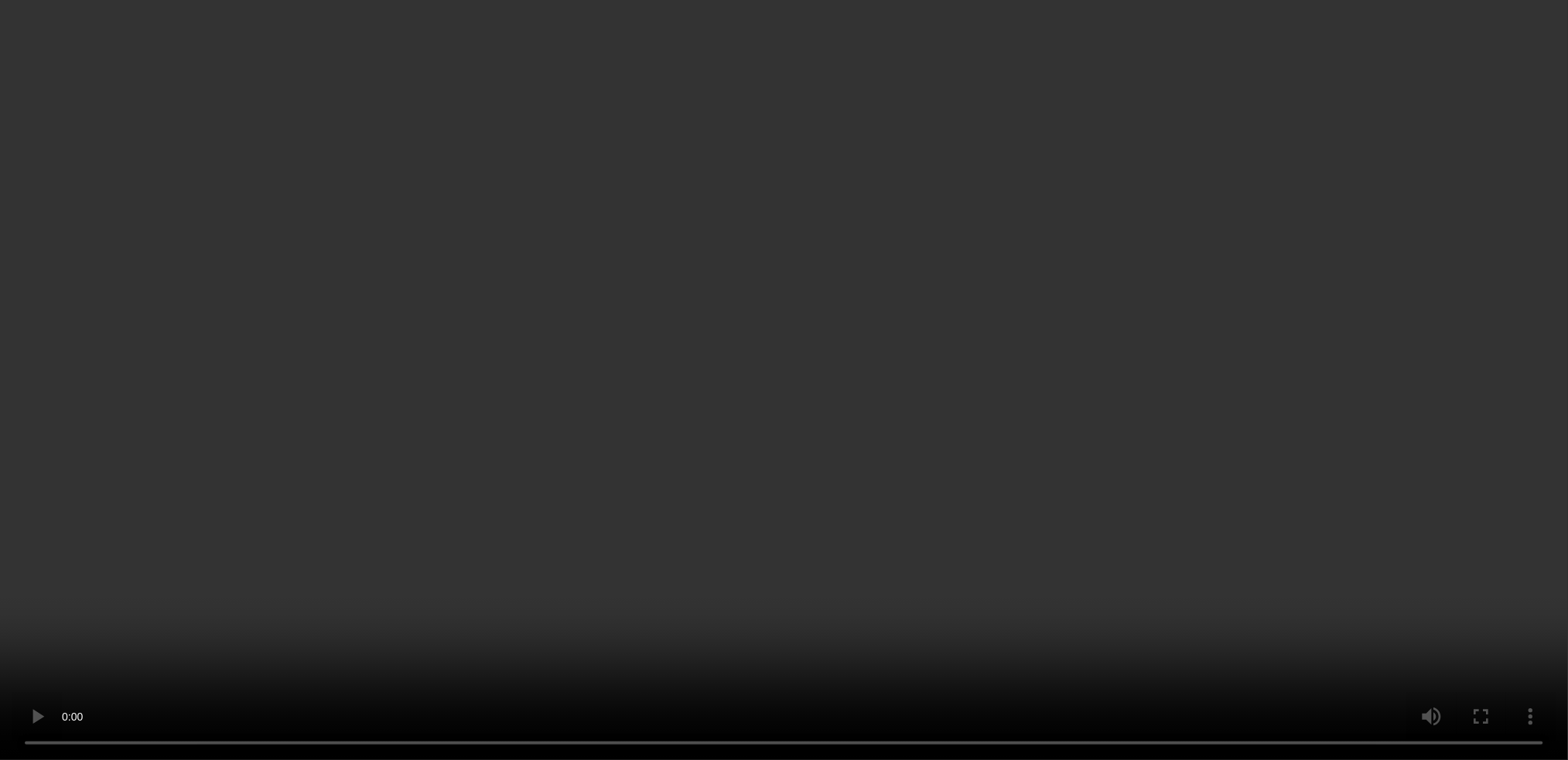
scroll to position [883, 0]
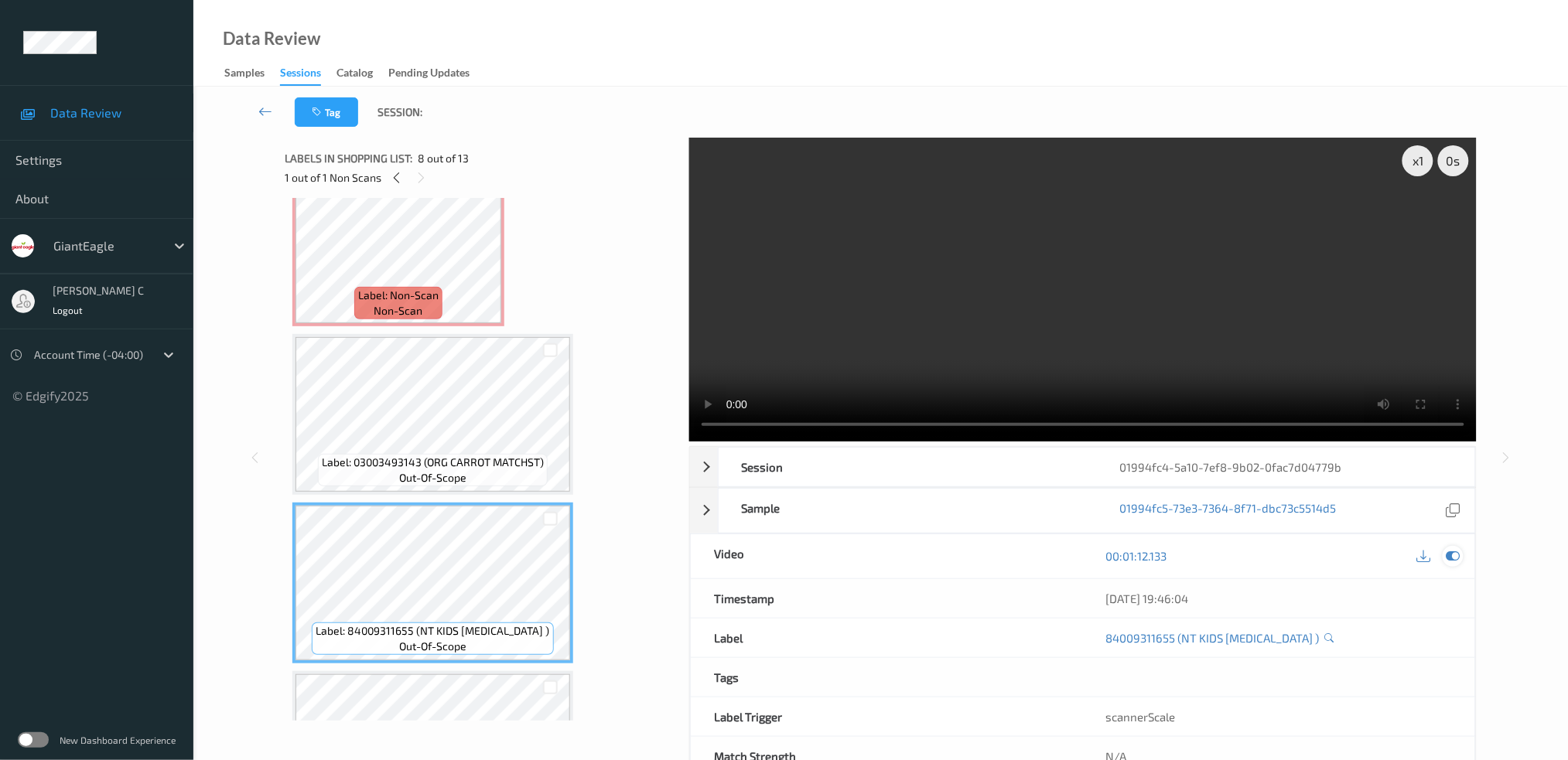
click at [1454, 561] on icon at bounding box center [1453, 556] width 14 height 14
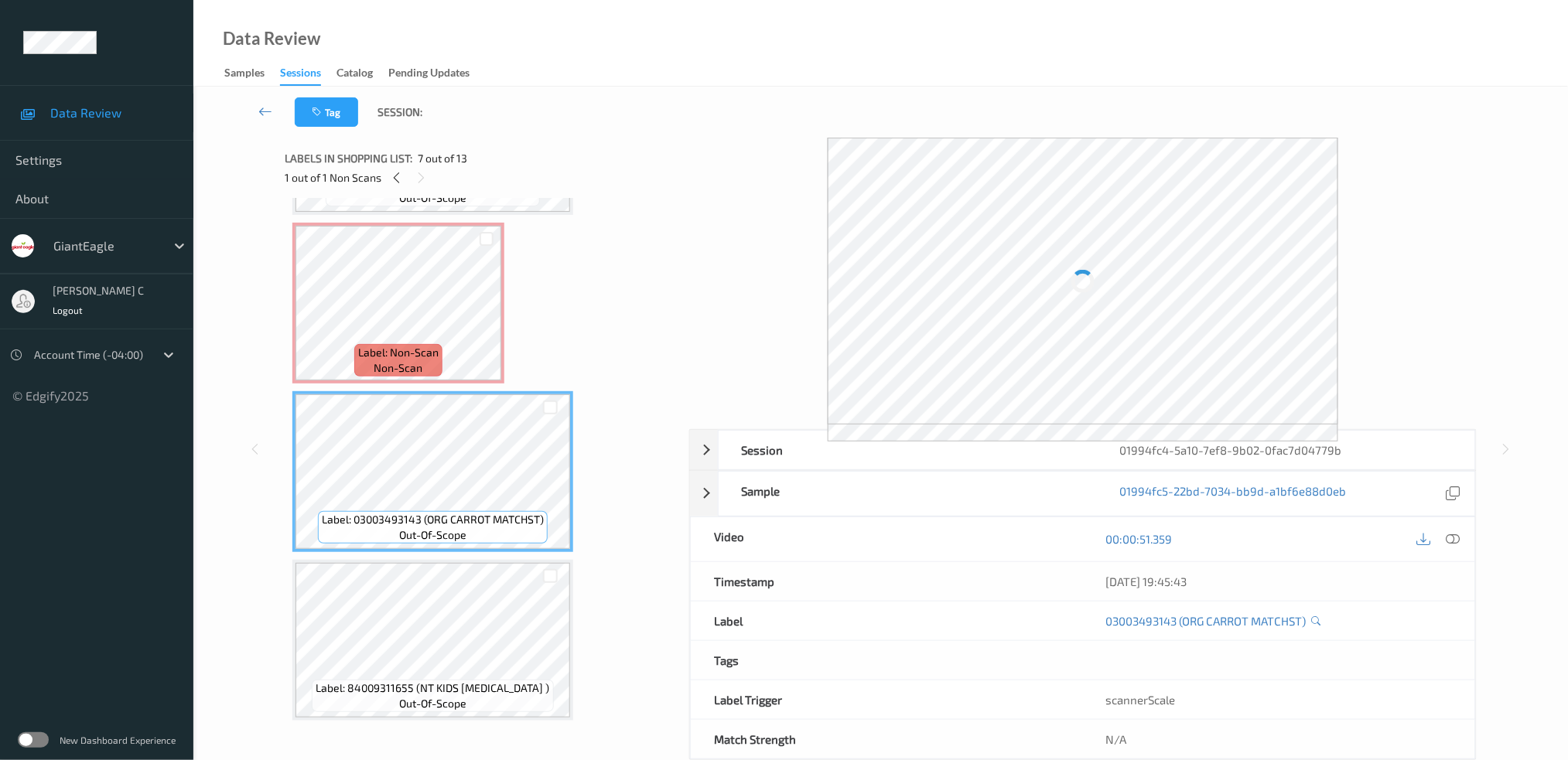
scroll to position [780, 0]
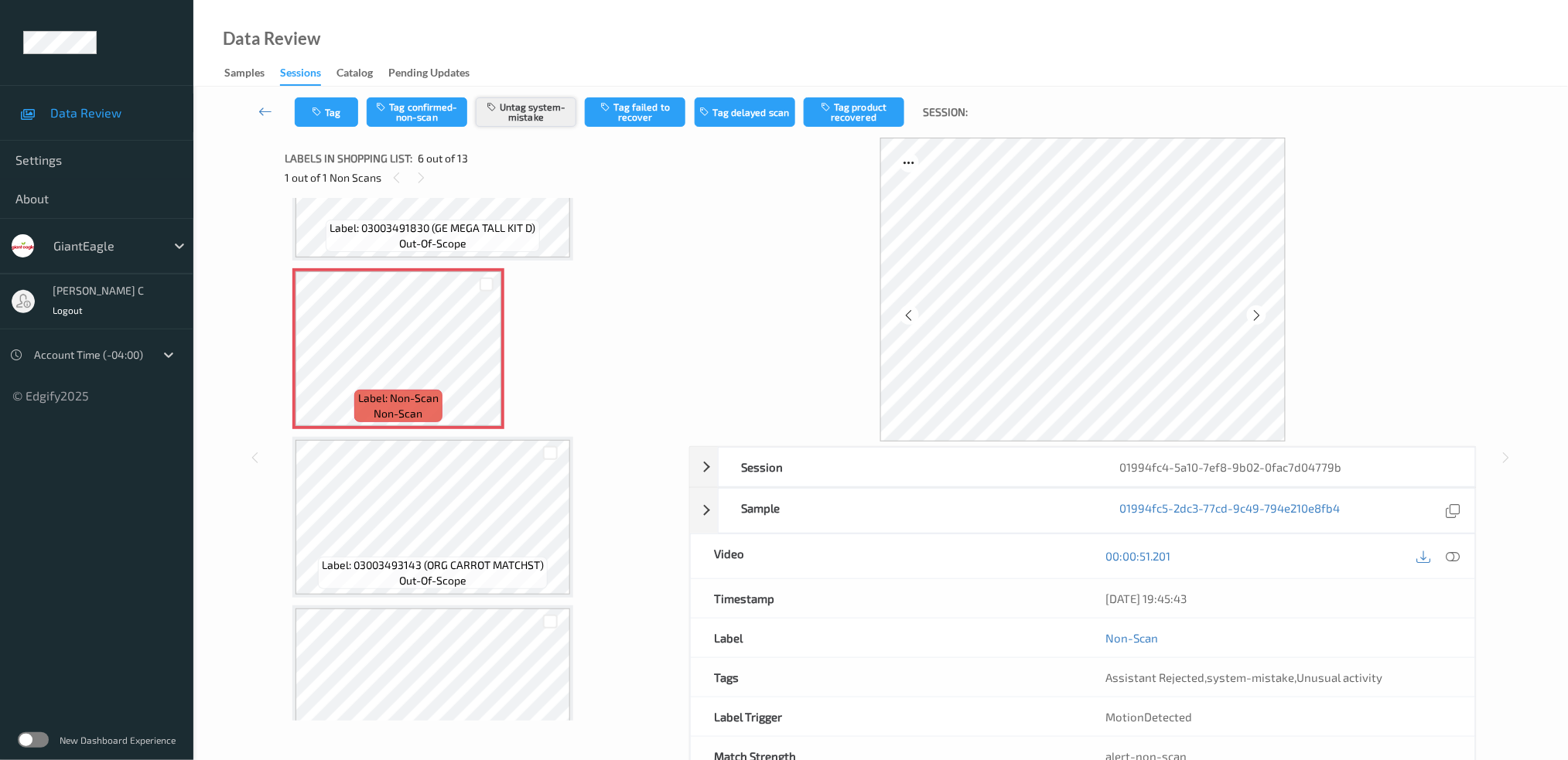
click at [535, 105] on button "Untag system-mistake" at bounding box center [526, 112] width 101 height 29
click at [352, 105] on button "Tag" at bounding box center [327, 112] width 63 height 29
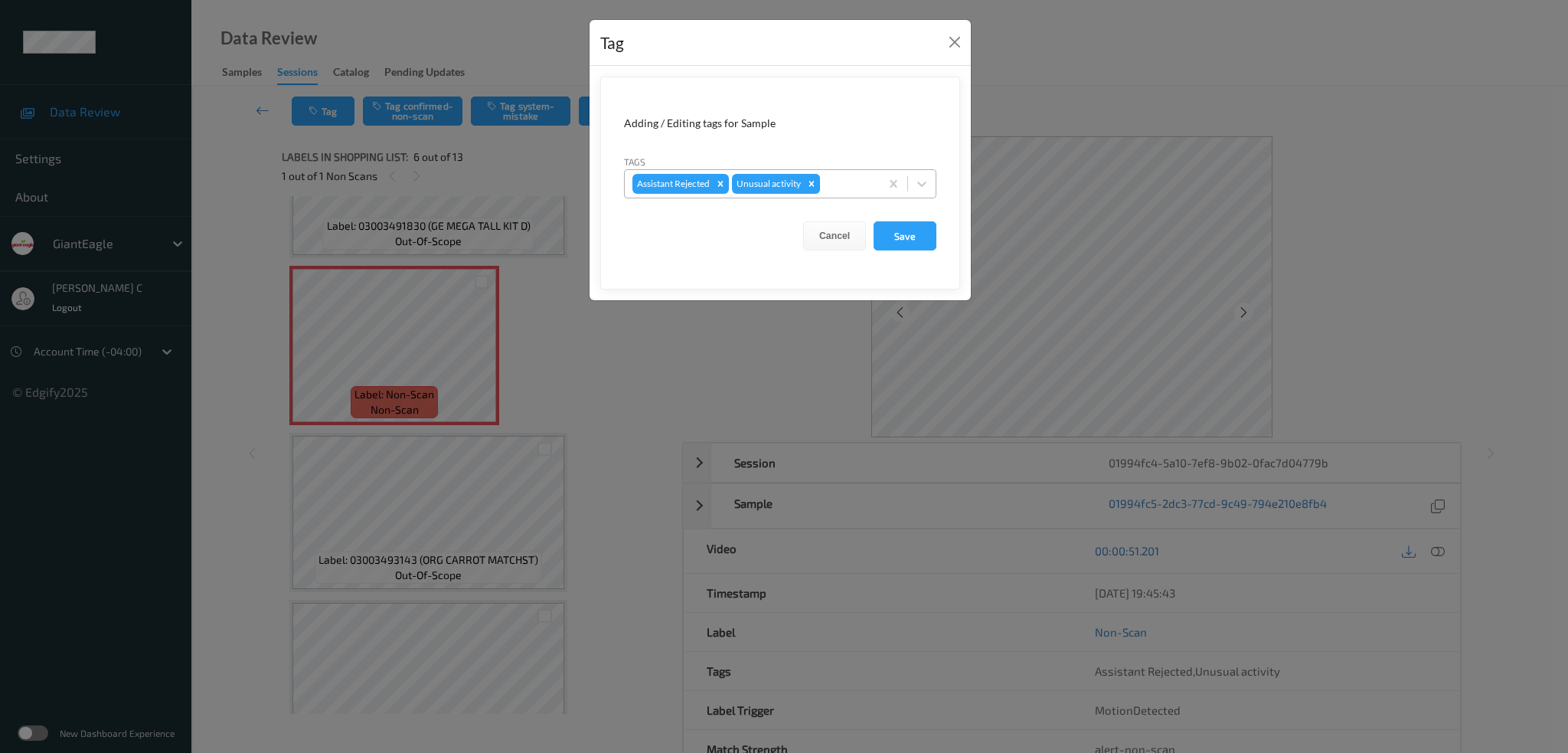
click at [817, 186] on icon "Remove Unusual activity" at bounding box center [812, 184] width 11 height 11
click at [894, 240] on button "Save" at bounding box center [905, 236] width 63 height 29
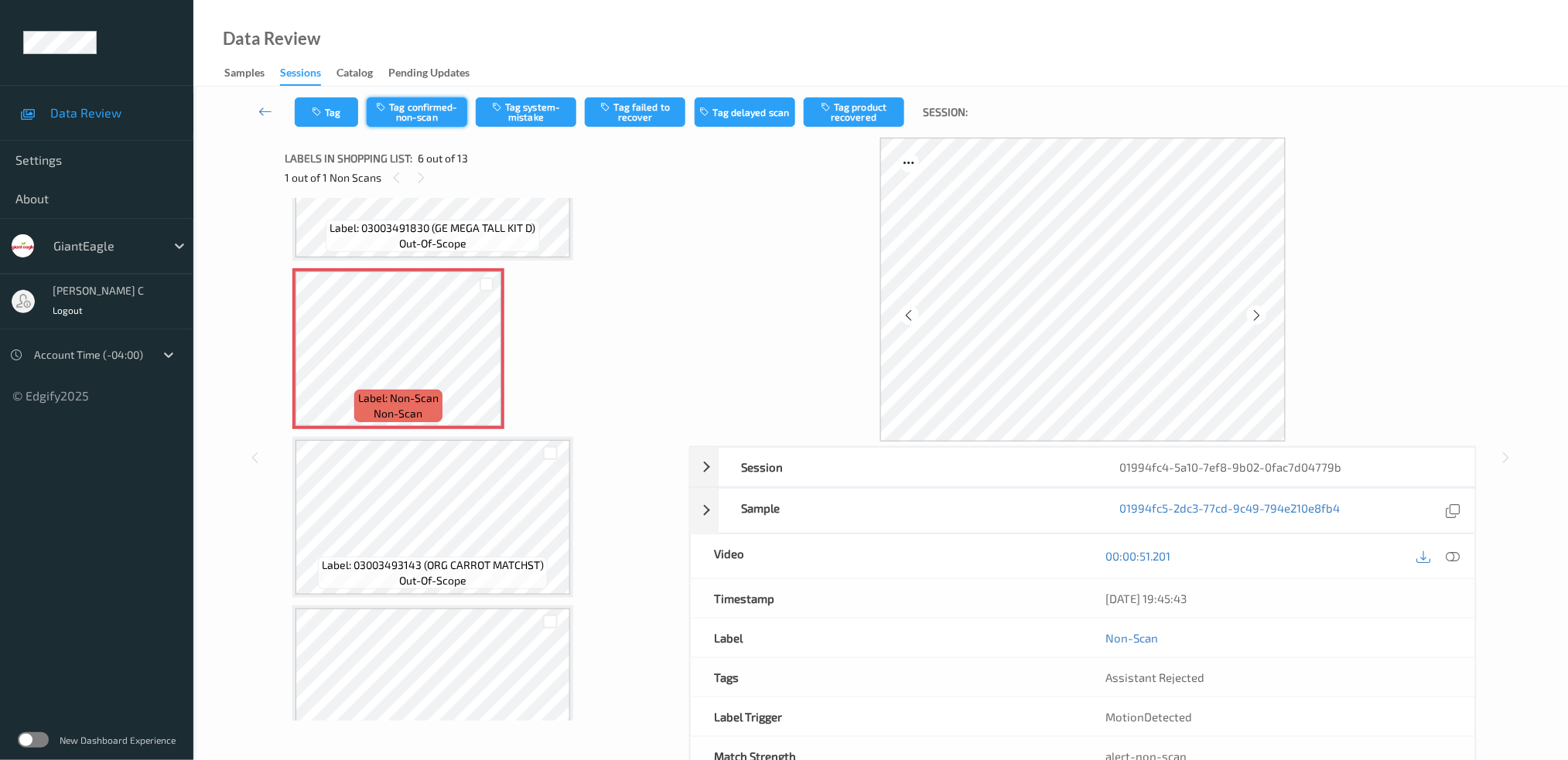
click at [409, 111] on button "Tag confirmed-non-scan" at bounding box center [417, 112] width 101 height 29
click at [640, 112] on button "Tag failed to recover" at bounding box center [635, 112] width 101 height 29
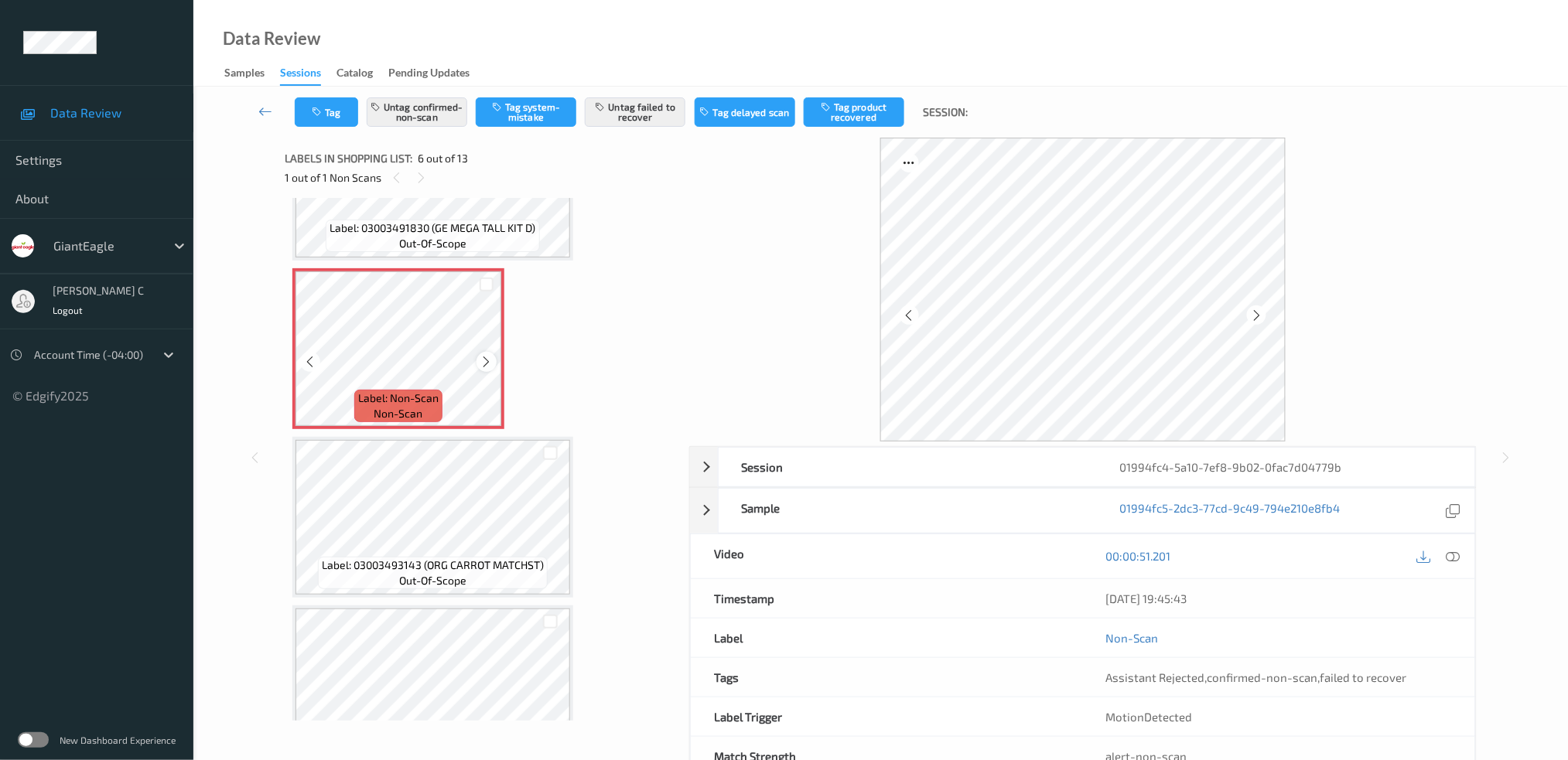
click at [489, 358] on icon at bounding box center [486, 361] width 13 height 14
click at [488, 354] on icon at bounding box center [486, 361] width 13 height 14
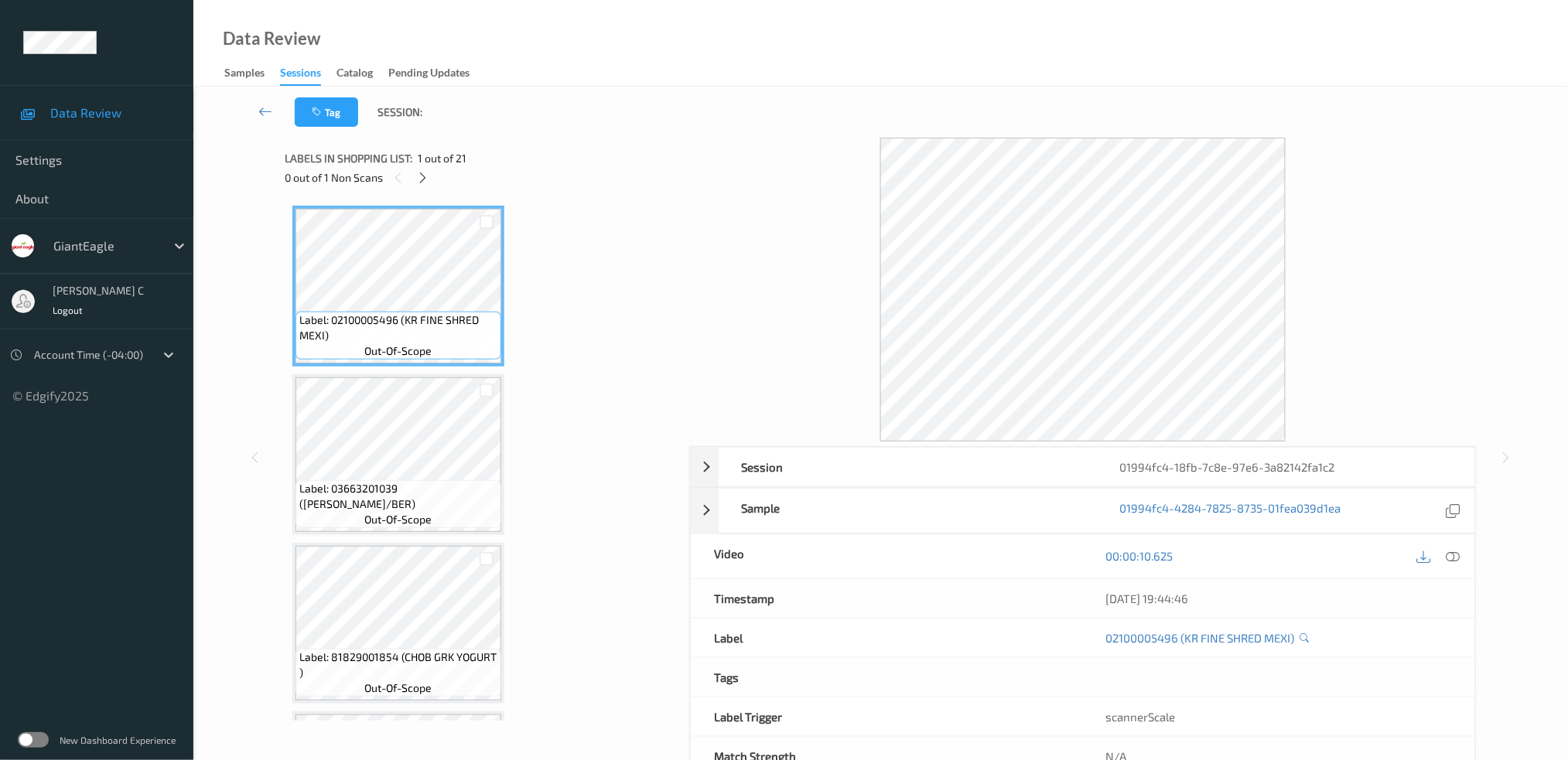
click at [414, 165] on div "Labels in shopping list: 1 out of 21" at bounding box center [482, 158] width 393 height 19
click at [425, 185] on div at bounding box center [422, 177] width 19 height 19
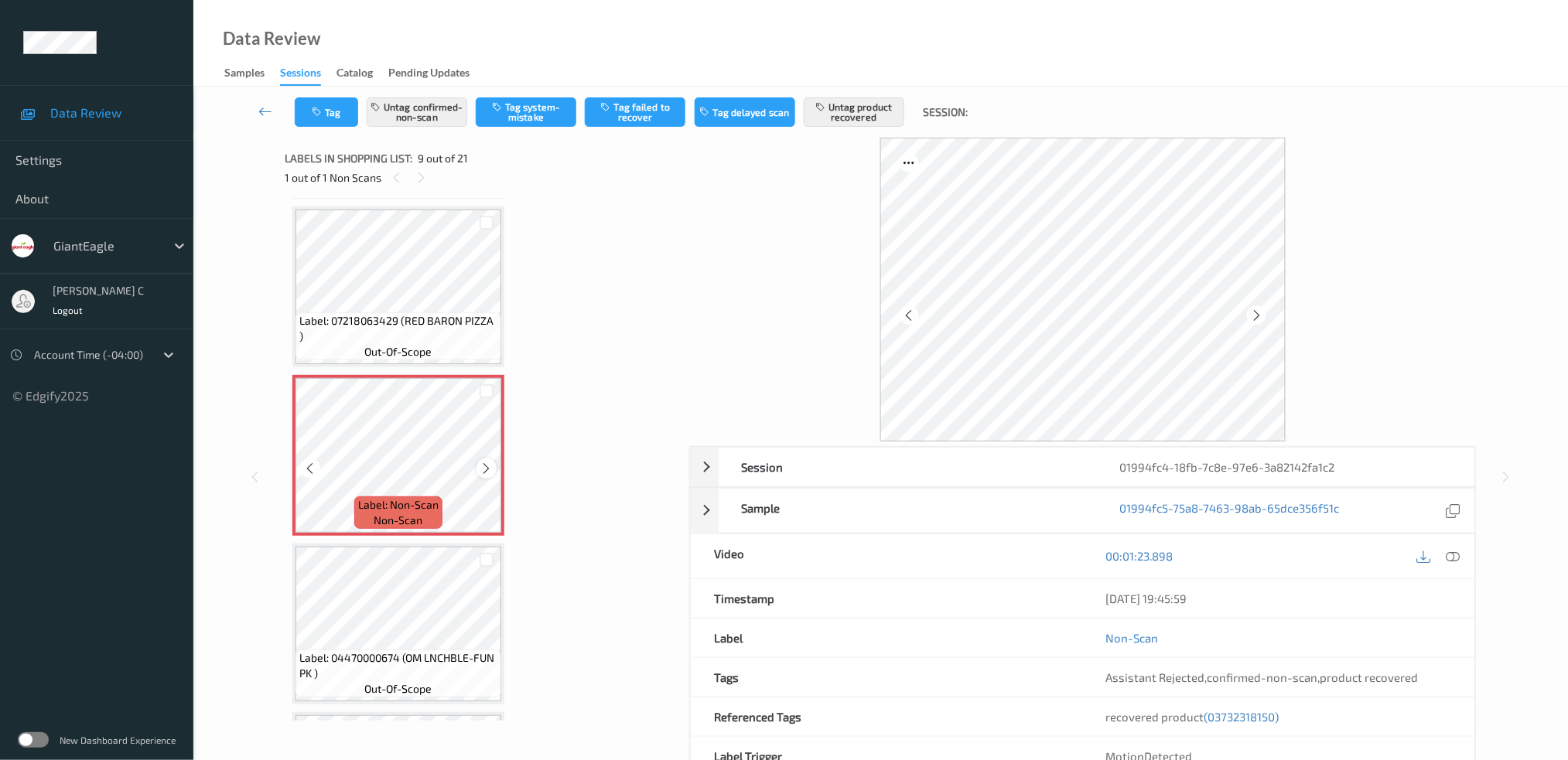
click at [490, 458] on div at bounding box center [485, 467] width 19 height 19
click at [489, 461] on icon at bounding box center [486, 468] width 13 height 14
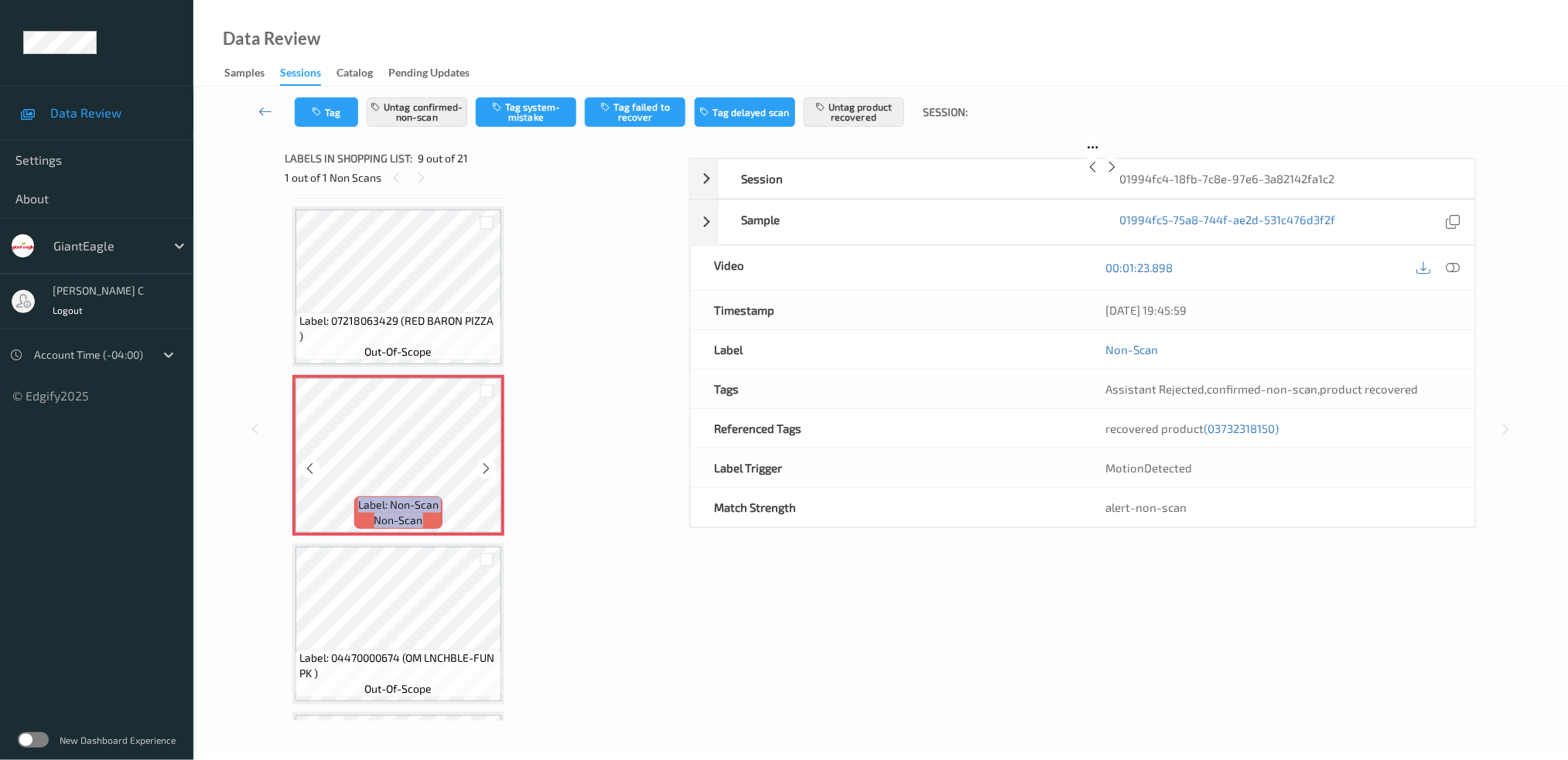
click at [489, 461] on icon at bounding box center [486, 468] width 13 height 14
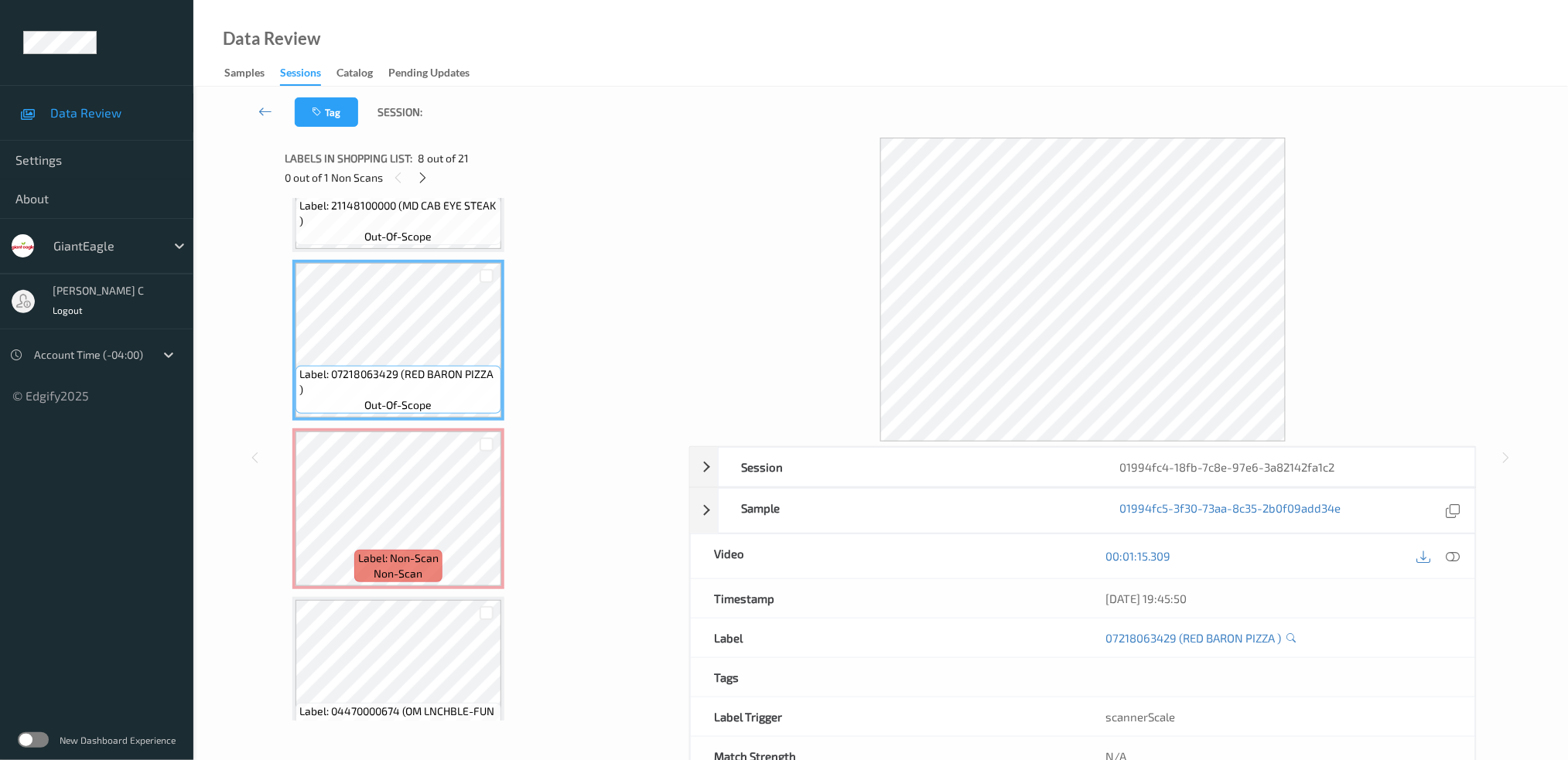
scroll to position [1076, 0]
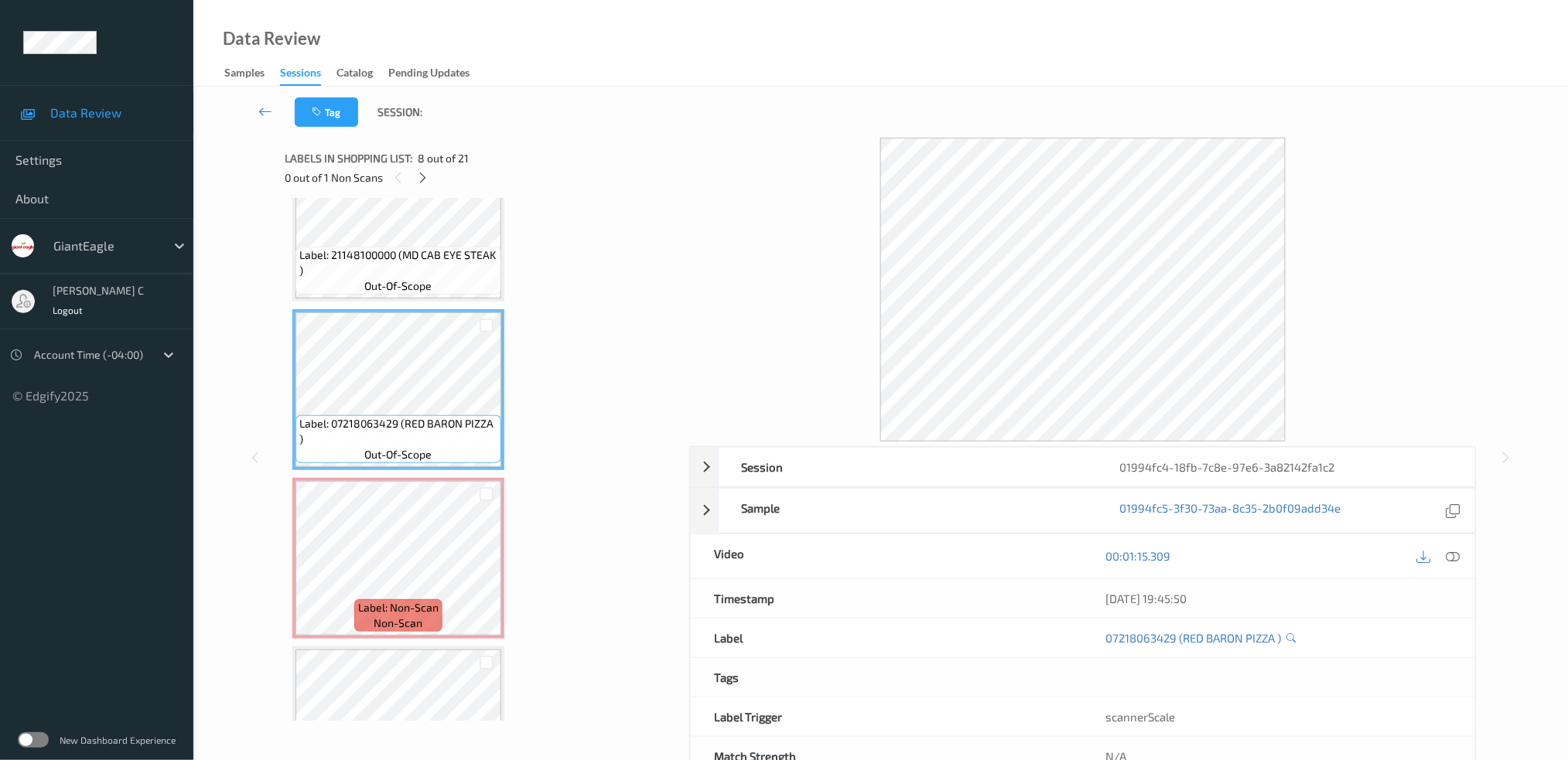
click at [420, 286] on span "out-of-scope" at bounding box center [398, 286] width 67 height 15
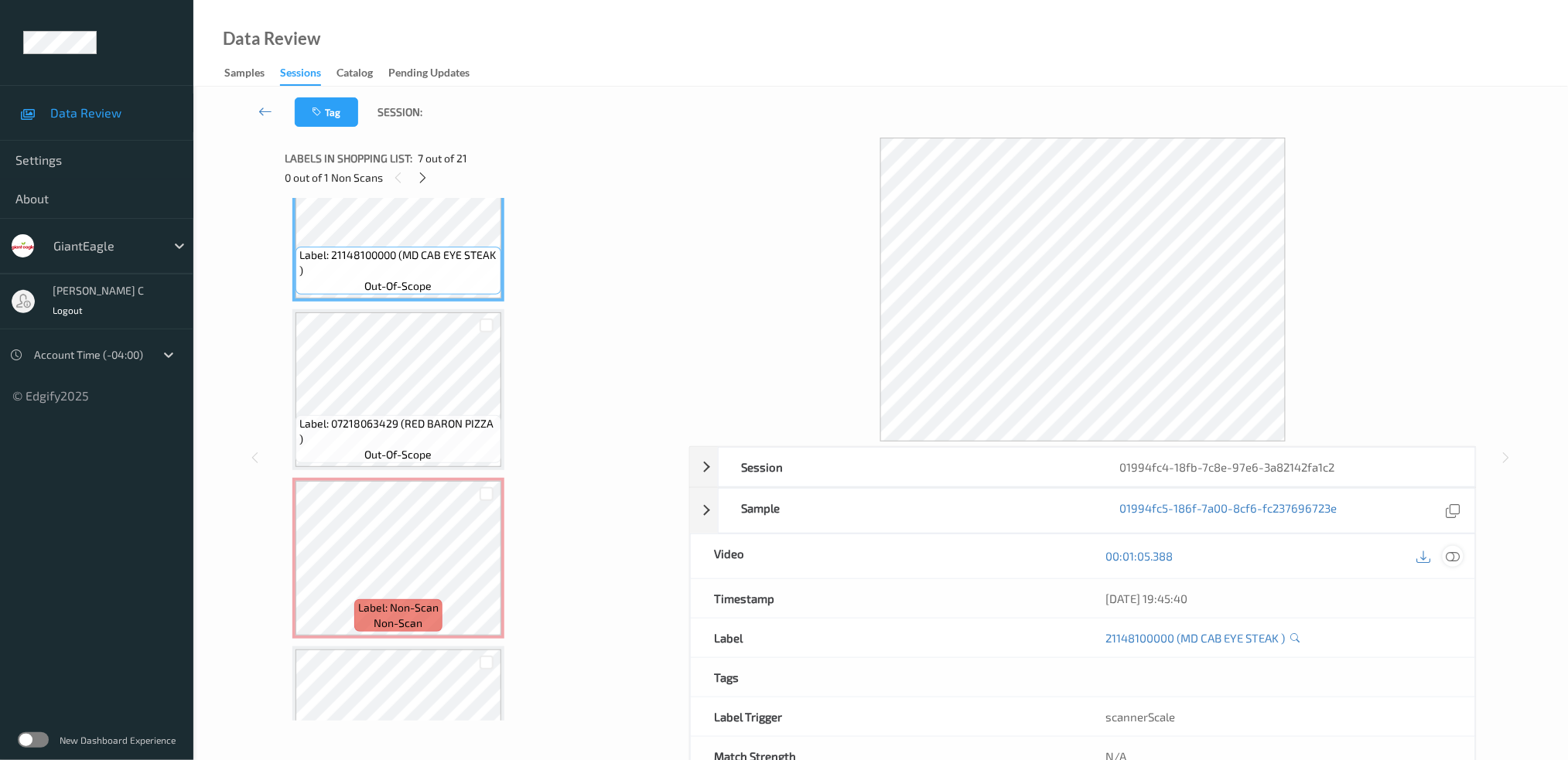
click at [1449, 556] on icon at bounding box center [1453, 556] width 14 height 14
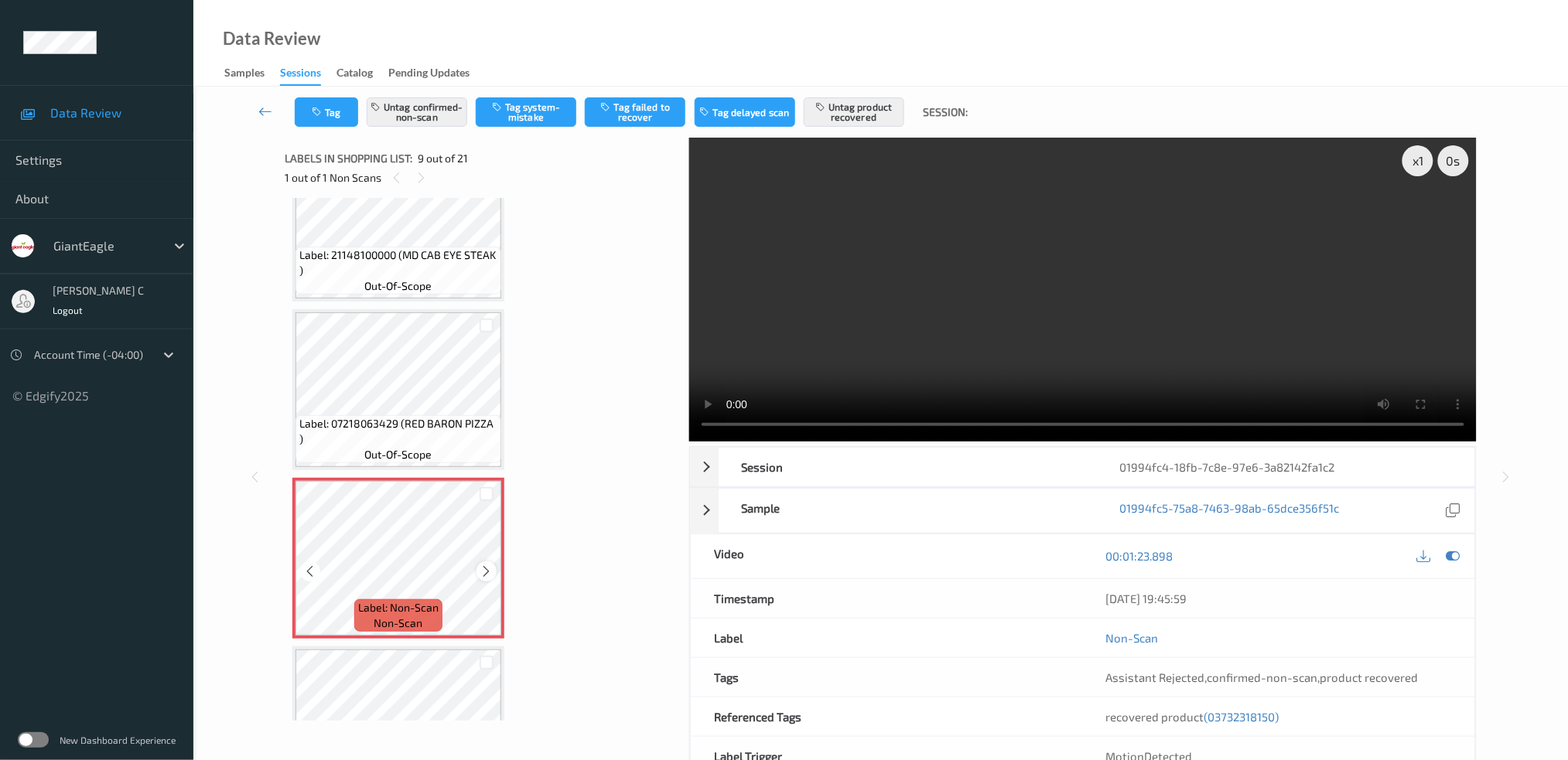
click at [478, 561] on div at bounding box center [485, 570] width 19 height 19
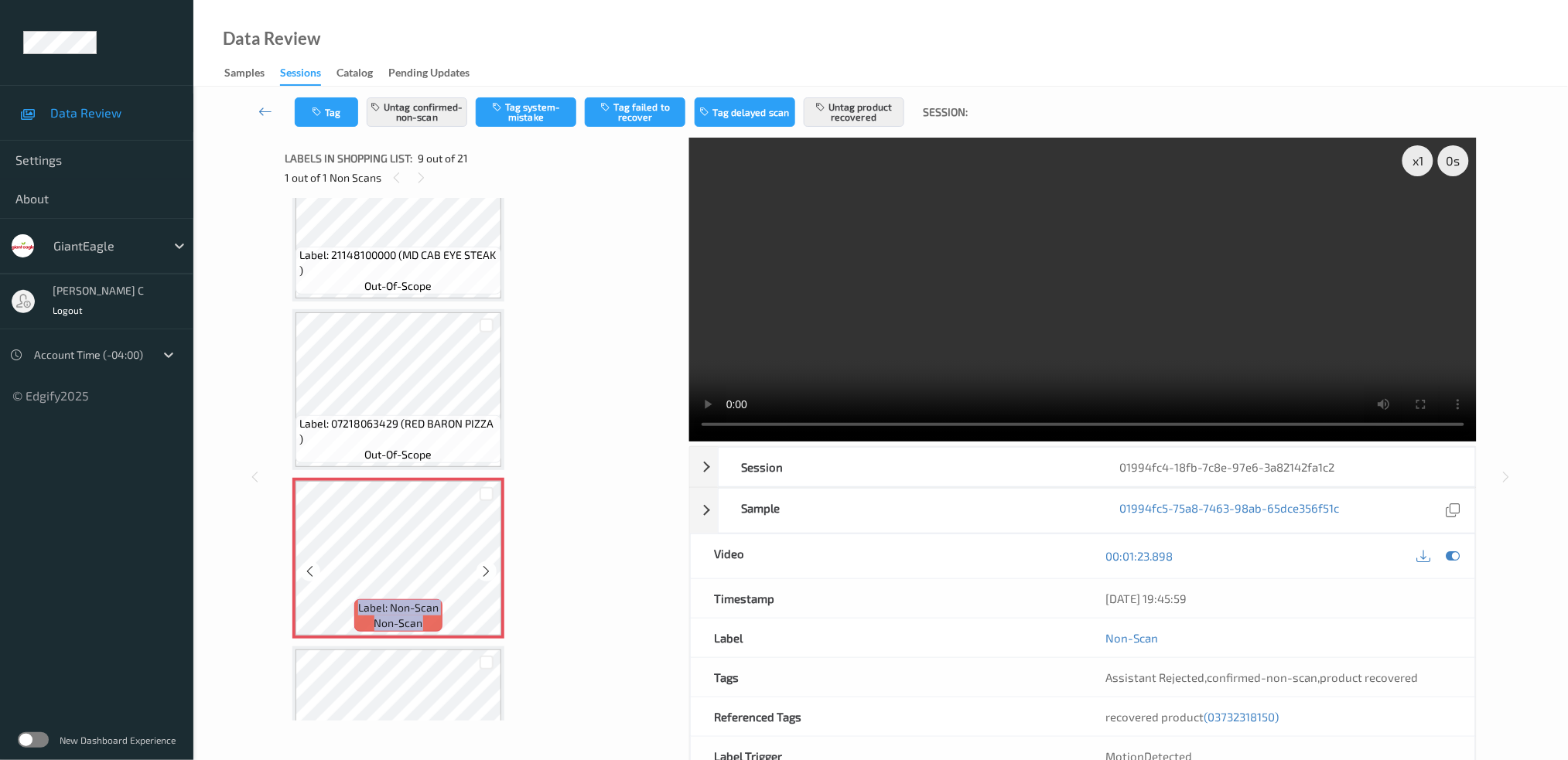
click at [478, 561] on div at bounding box center [485, 570] width 19 height 19
click at [387, 286] on span "out-of-scope" at bounding box center [398, 286] width 67 height 15
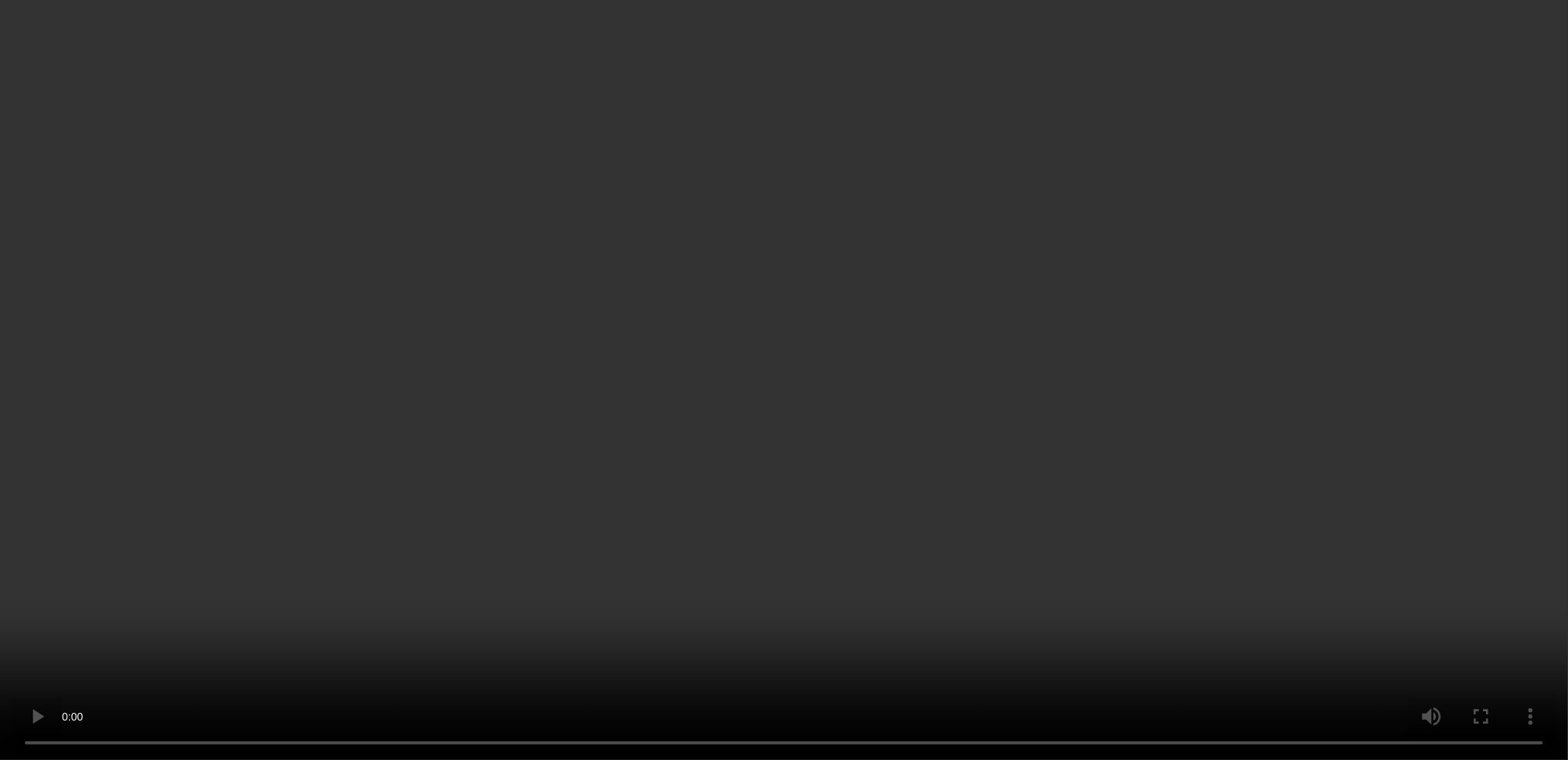
scroll to position [1179, 0]
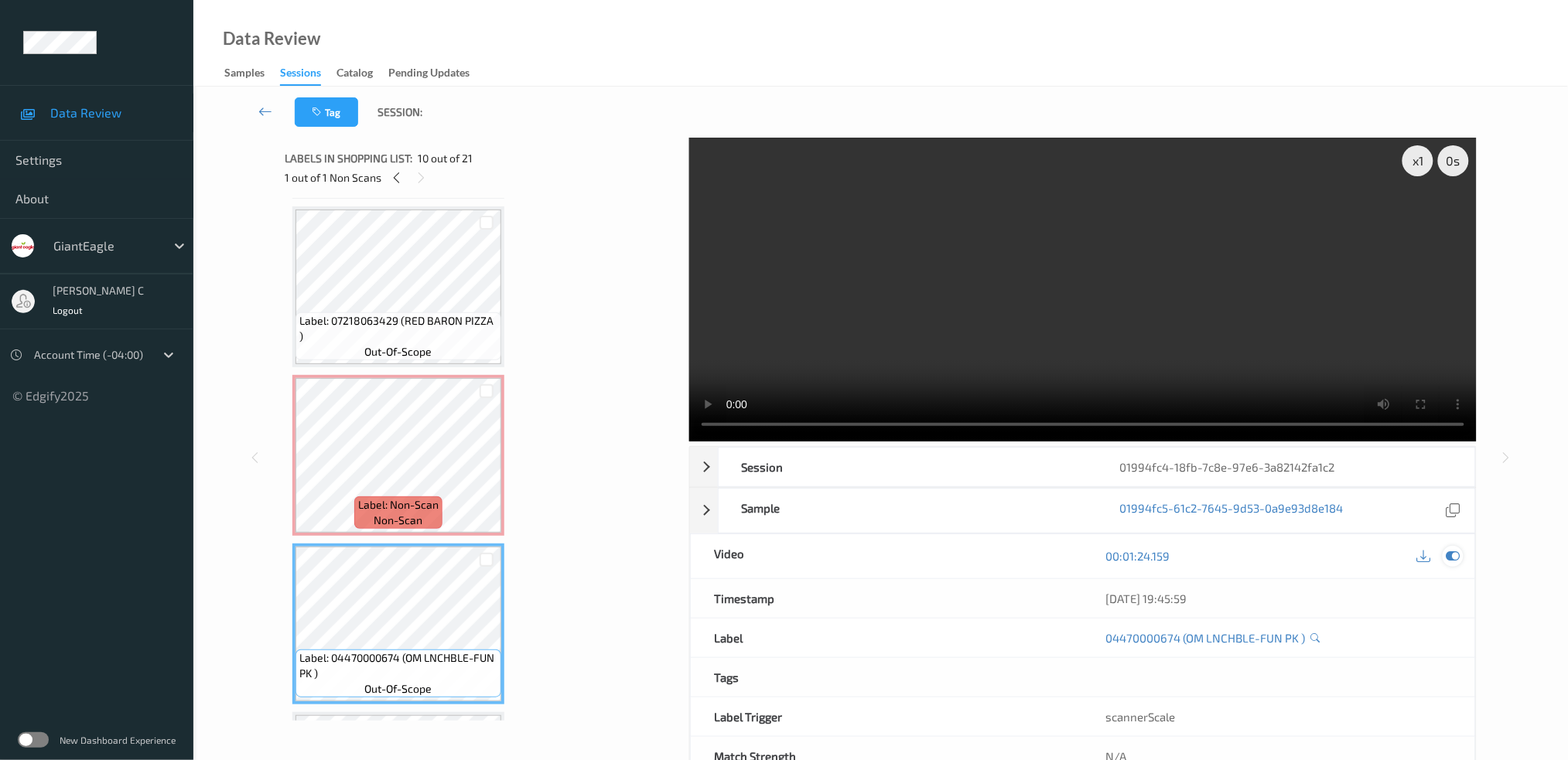
click at [1450, 557] on icon at bounding box center [1453, 556] width 14 height 14
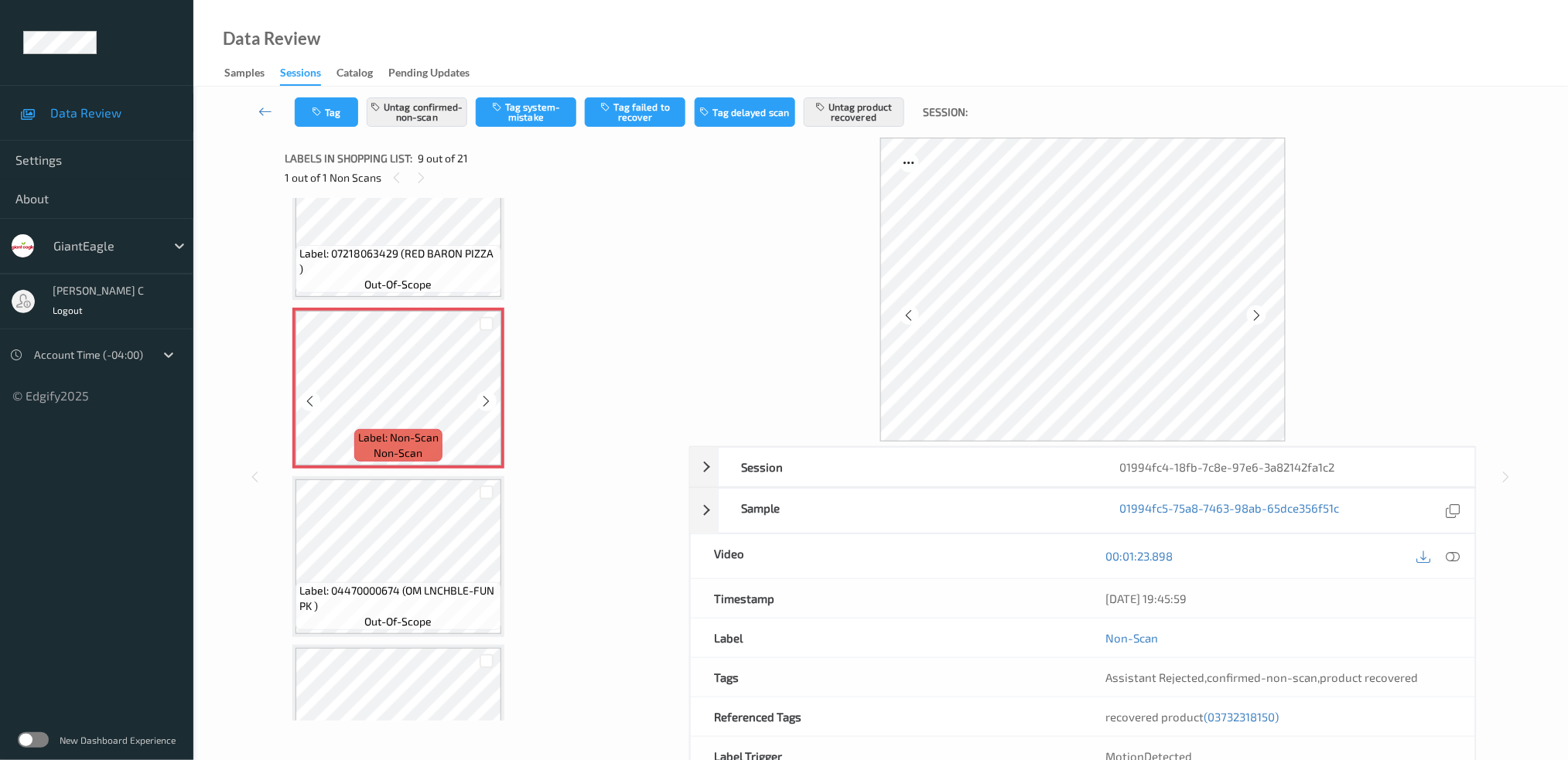
scroll to position [1282, 0]
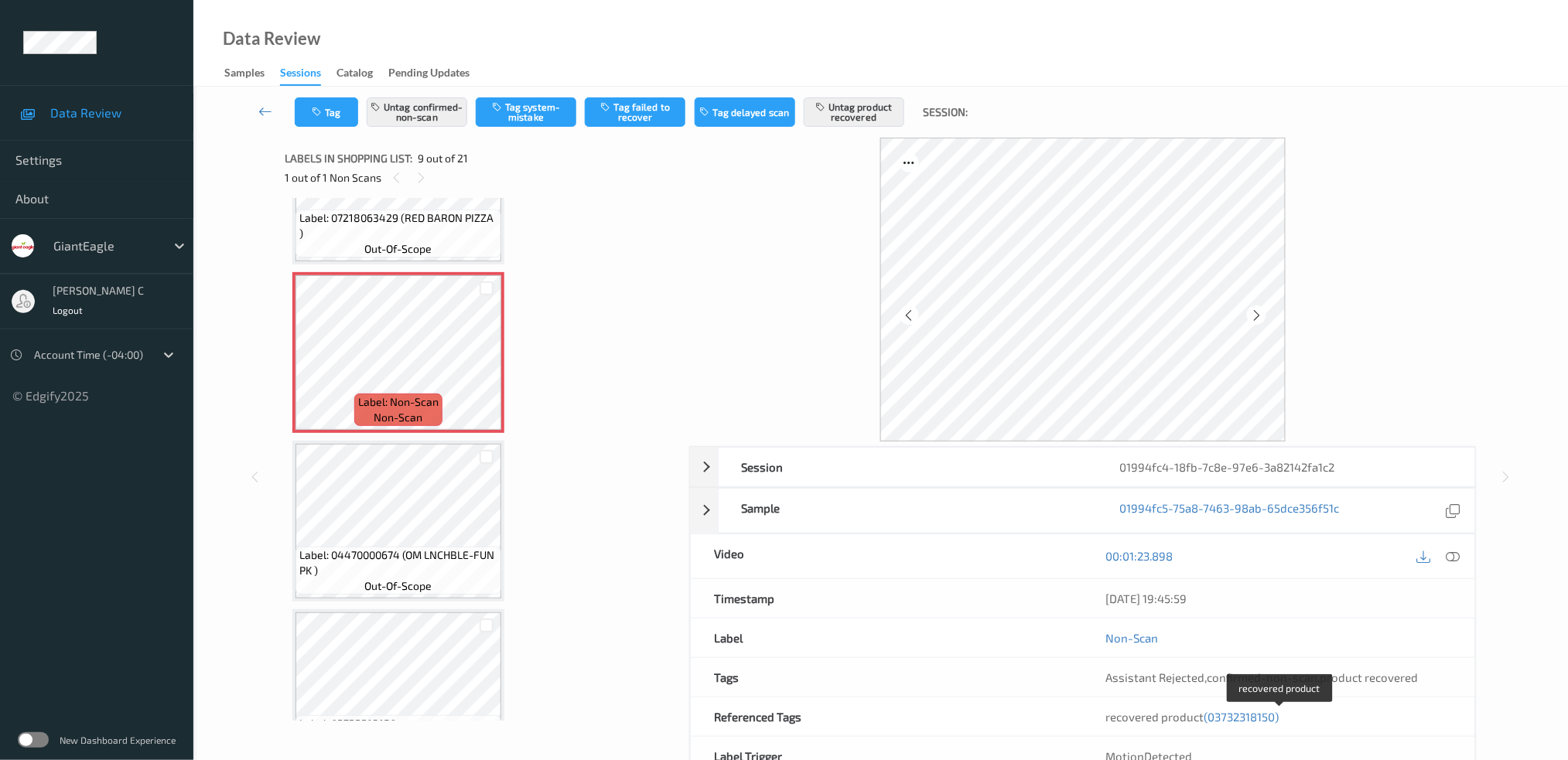
click at [1220, 717] on span "(03732318150)" at bounding box center [1241, 717] width 75 height 14
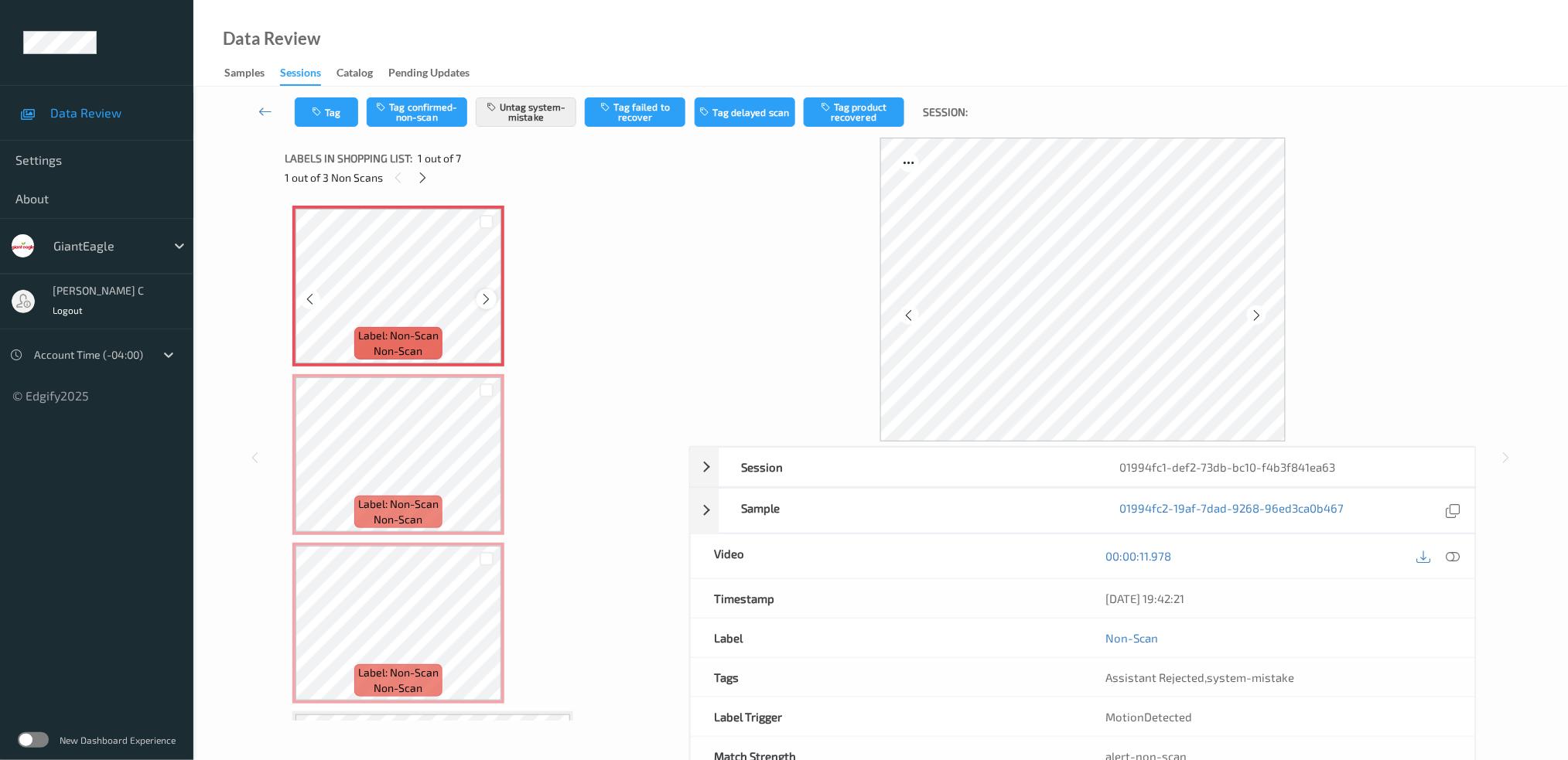
click at [480, 293] on icon at bounding box center [486, 300] width 13 height 14
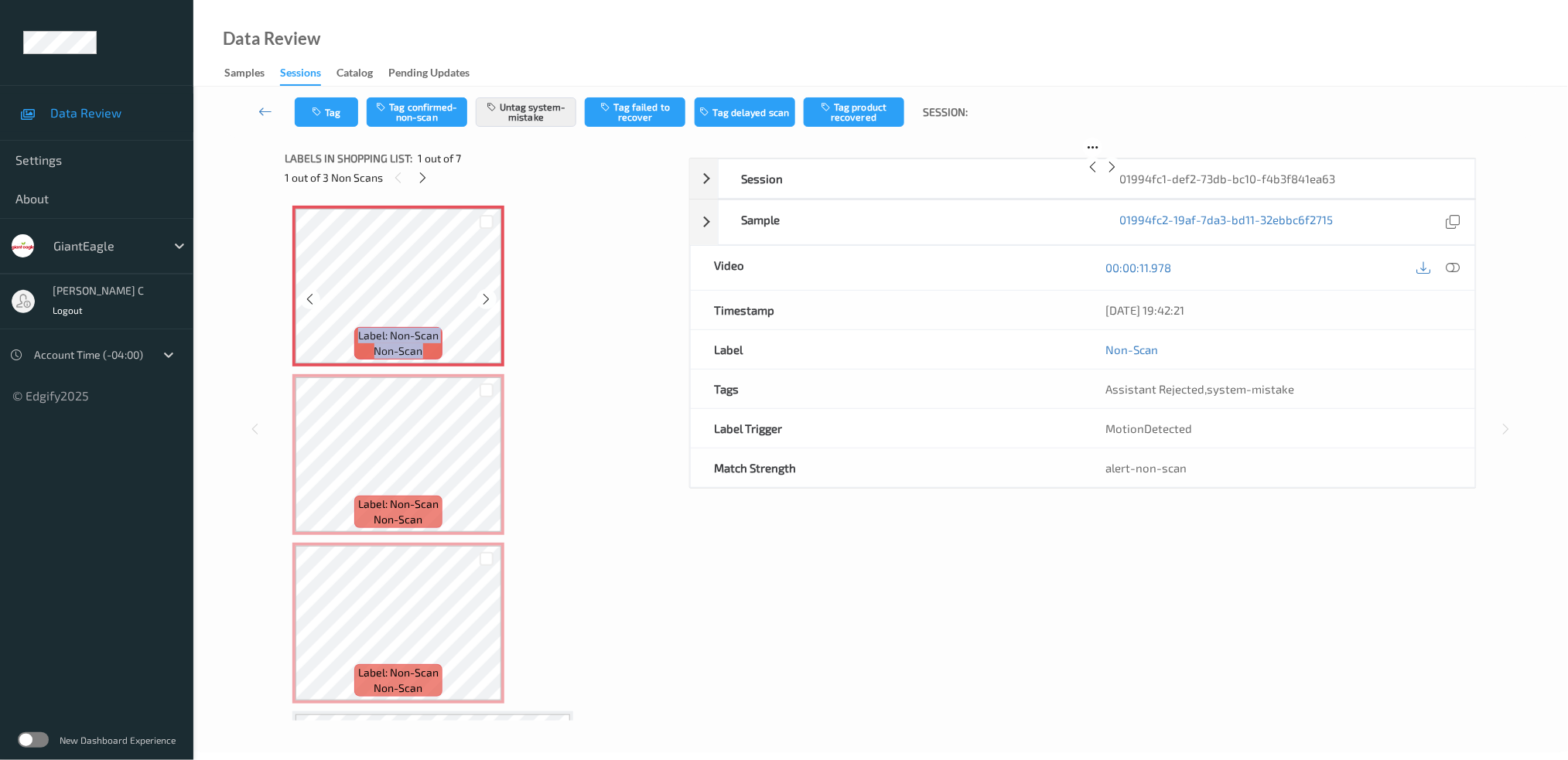
click at [480, 293] on icon at bounding box center [486, 300] width 13 height 14
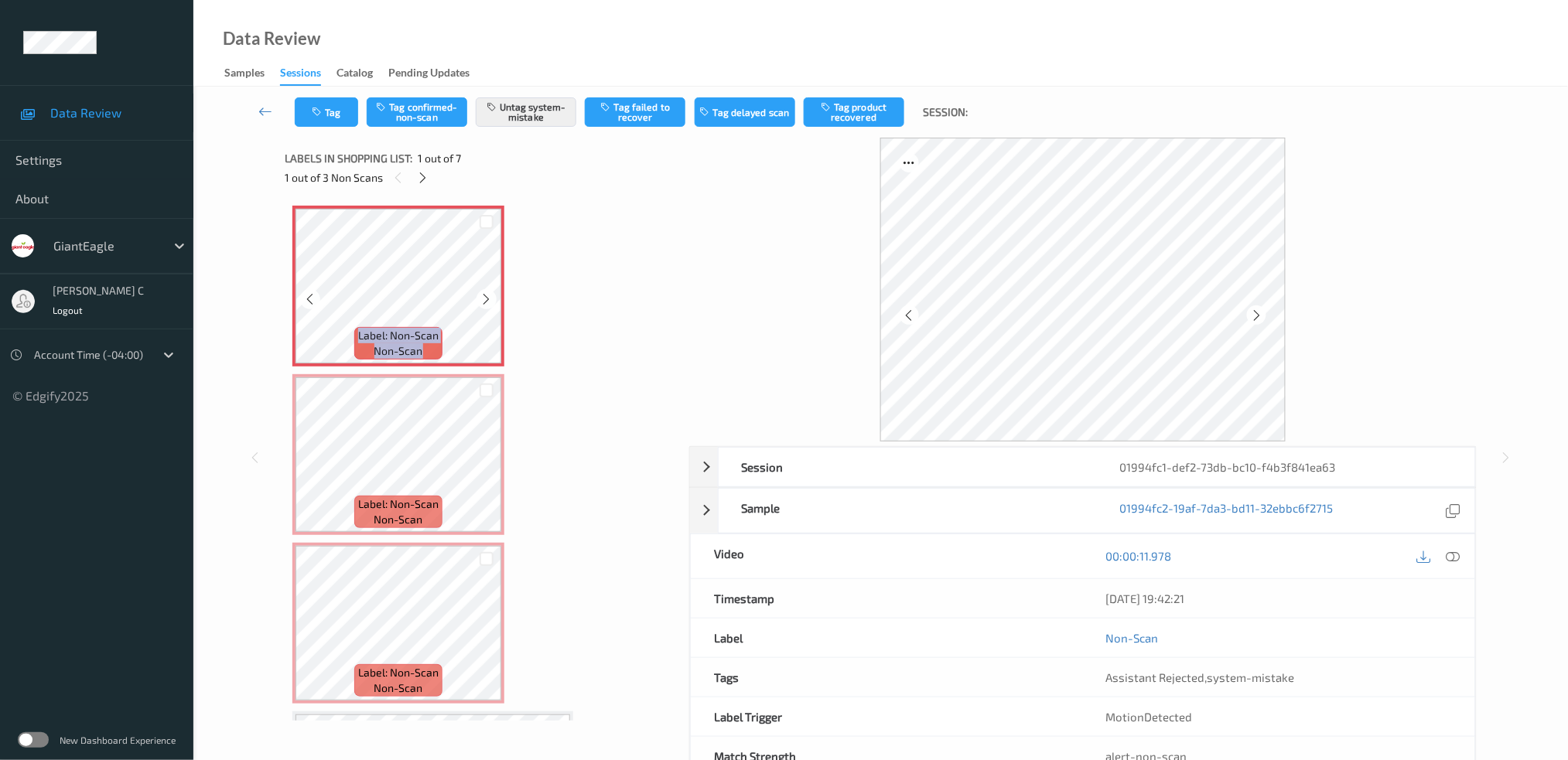
click at [480, 293] on icon at bounding box center [486, 300] width 13 height 14
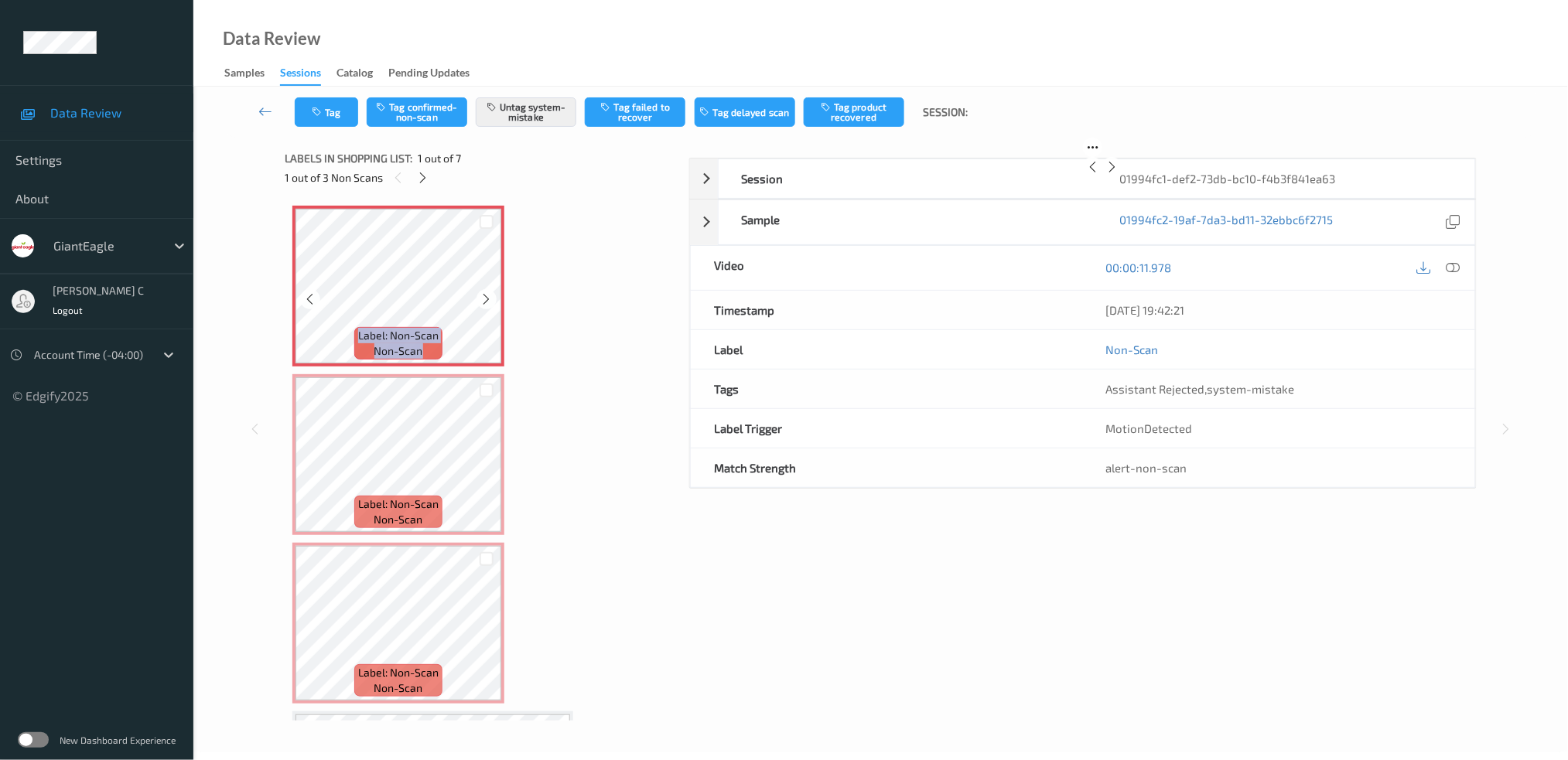
click at [480, 293] on icon at bounding box center [486, 300] width 13 height 14
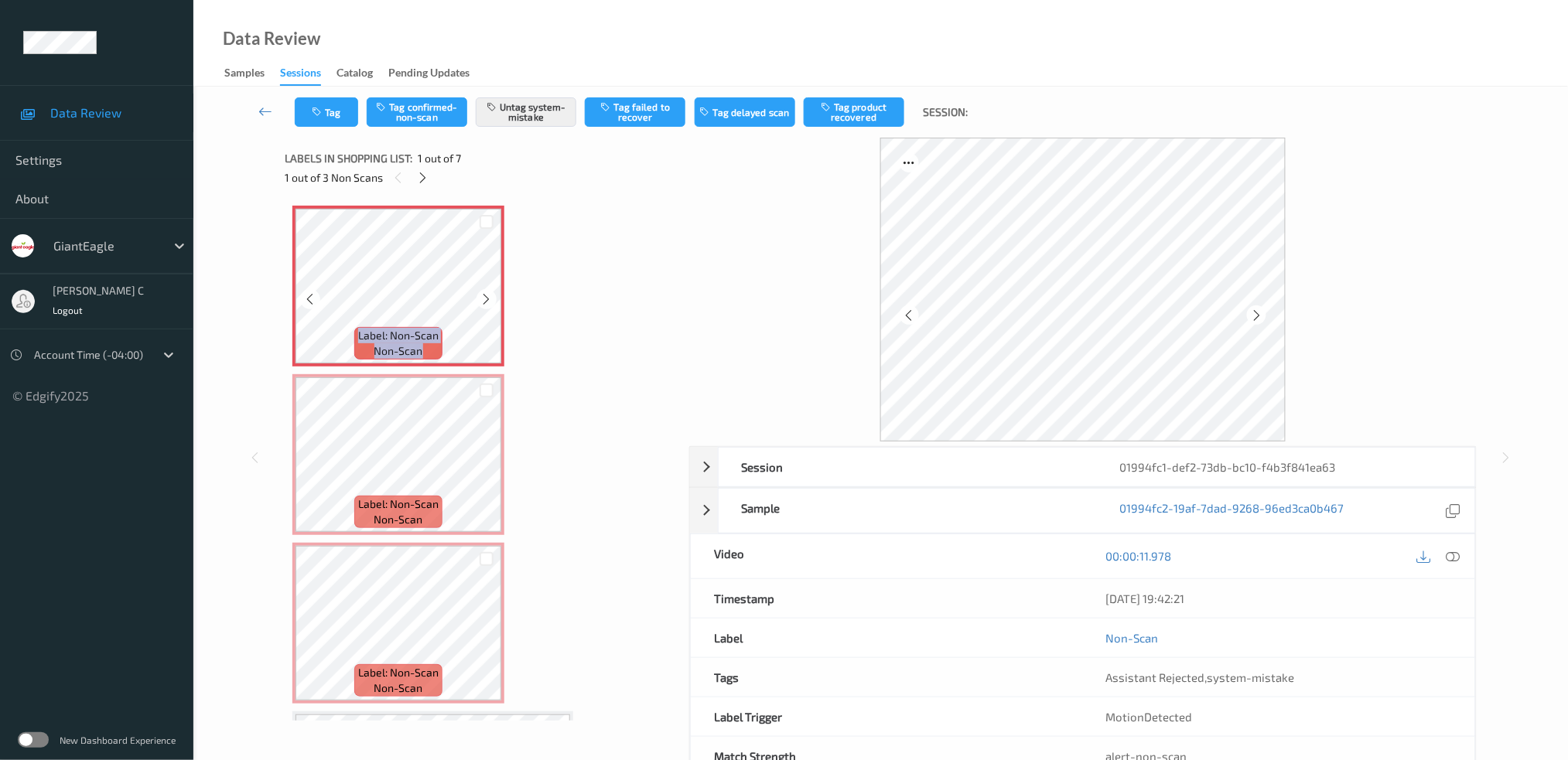
click at [480, 293] on icon at bounding box center [486, 300] width 13 height 14
click at [1453, 566] on div at bounding box center [1453, 556] width 21 height 21
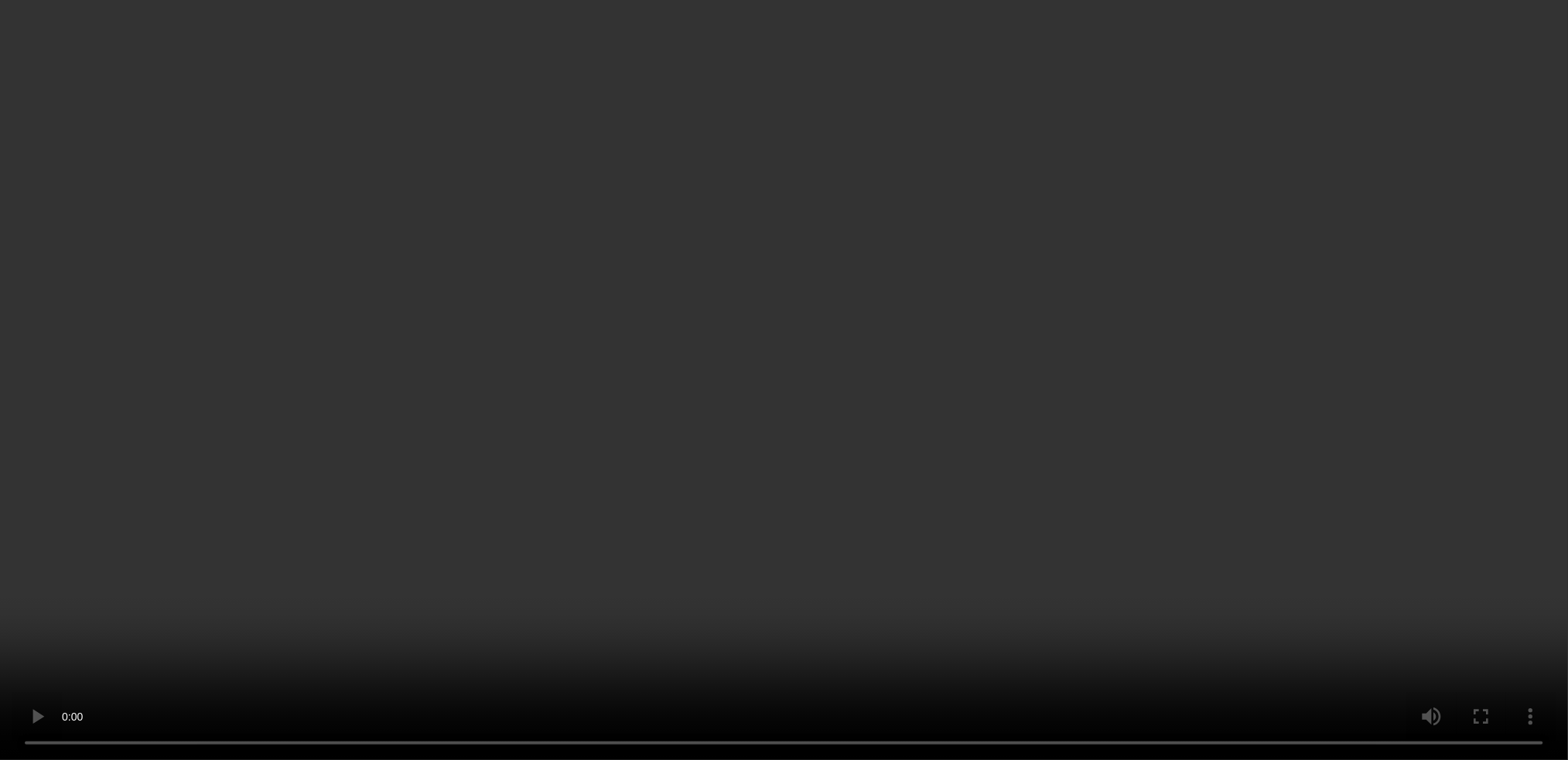
scroll to position [206, 0]
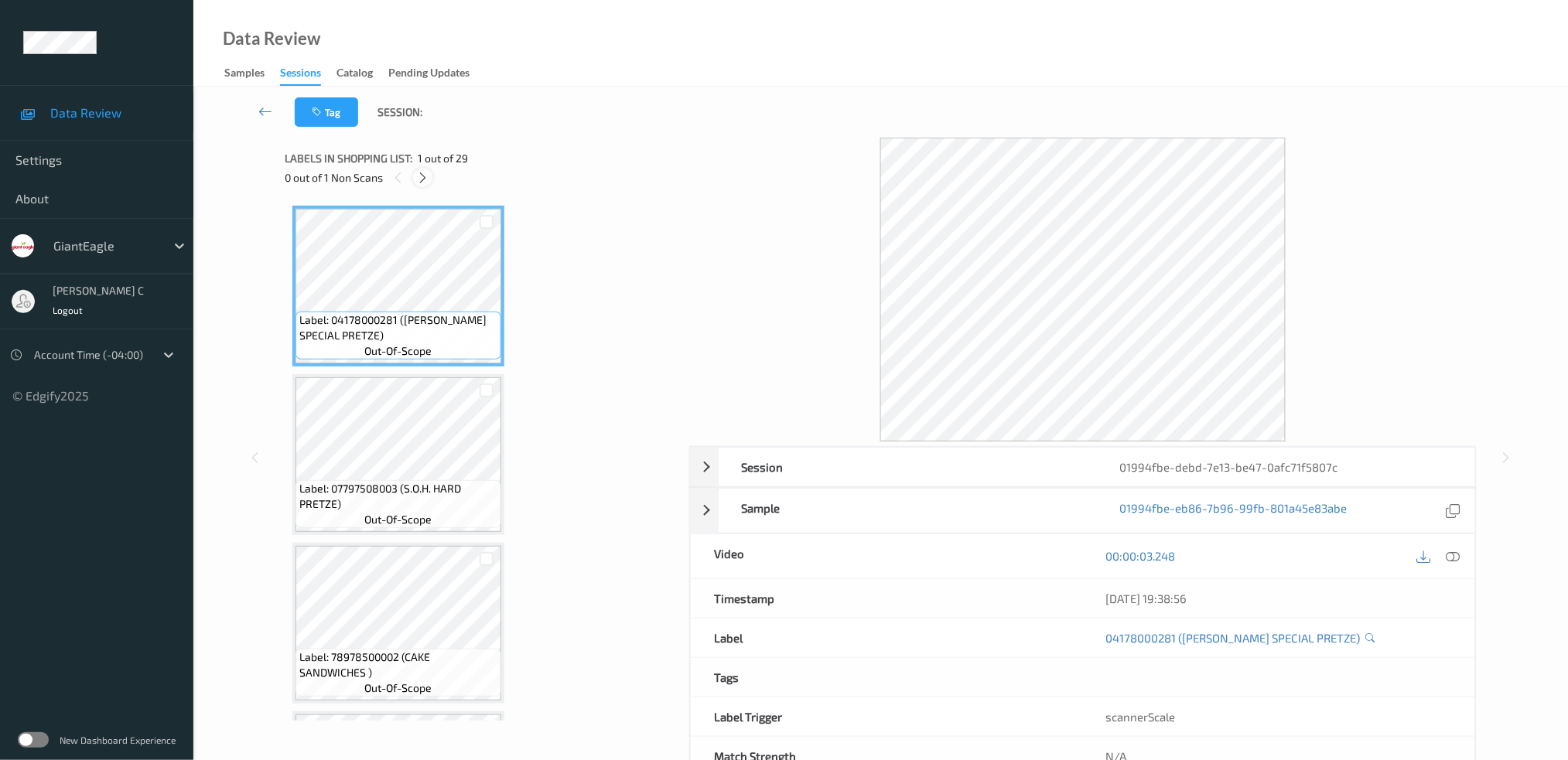
click at [424, 171] on icon at bounding box center [422, 178] width 13 height 14
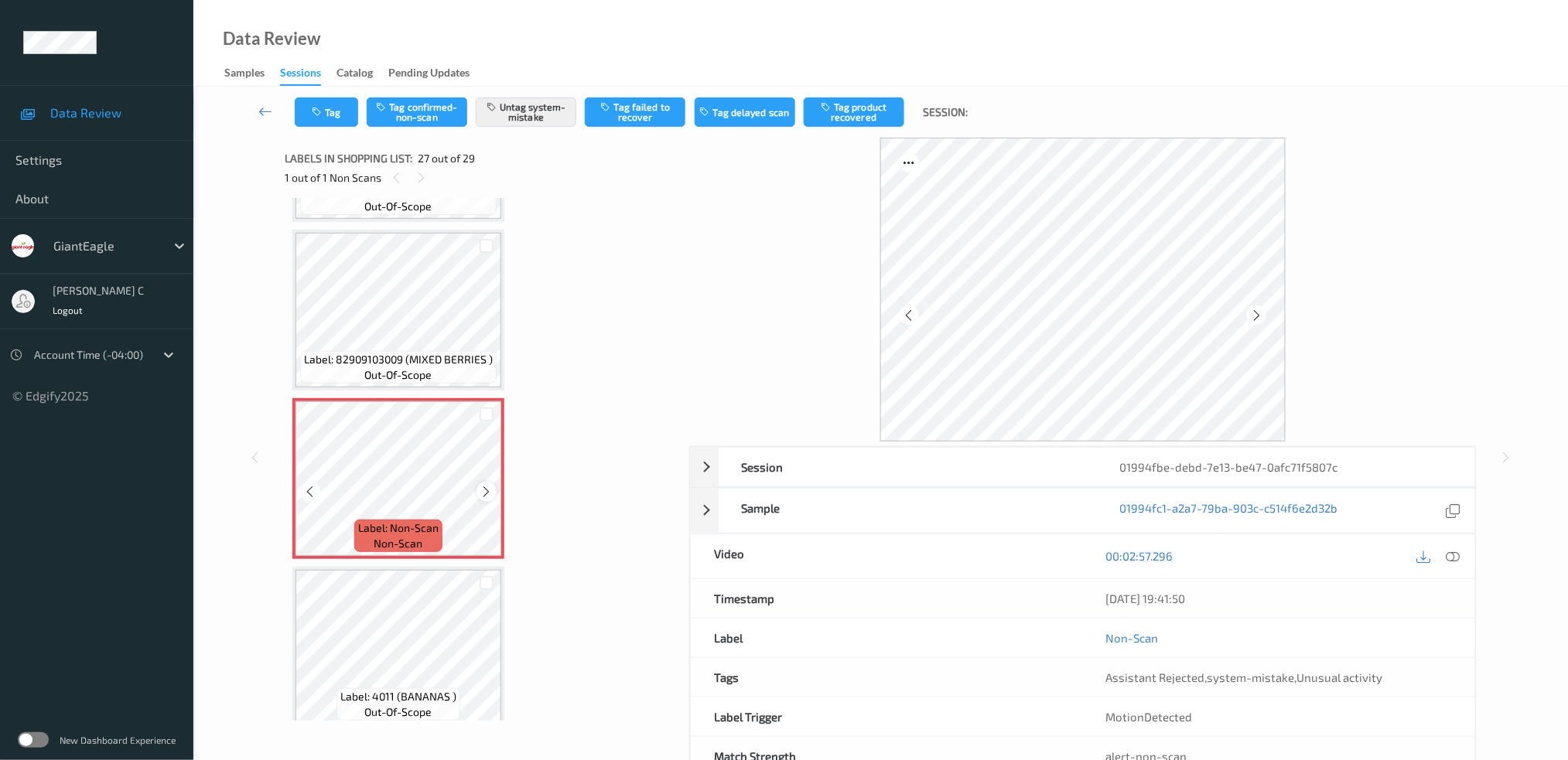
click at [489, 484] on icon at bounding box center [486, 491] width 13 height 14
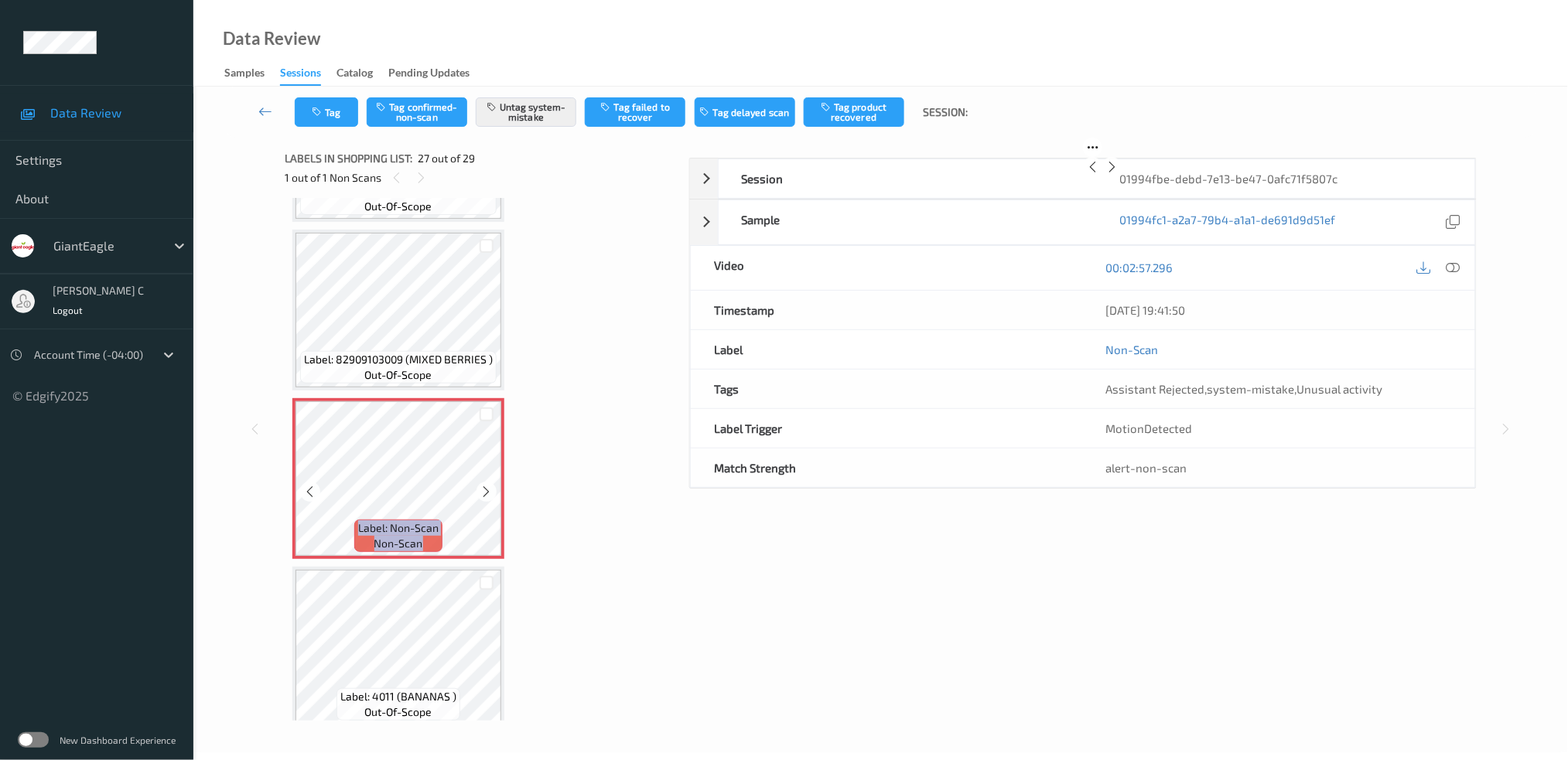
click at [489, 484] on icon at bounding box center [486, 491] width 13 height 14
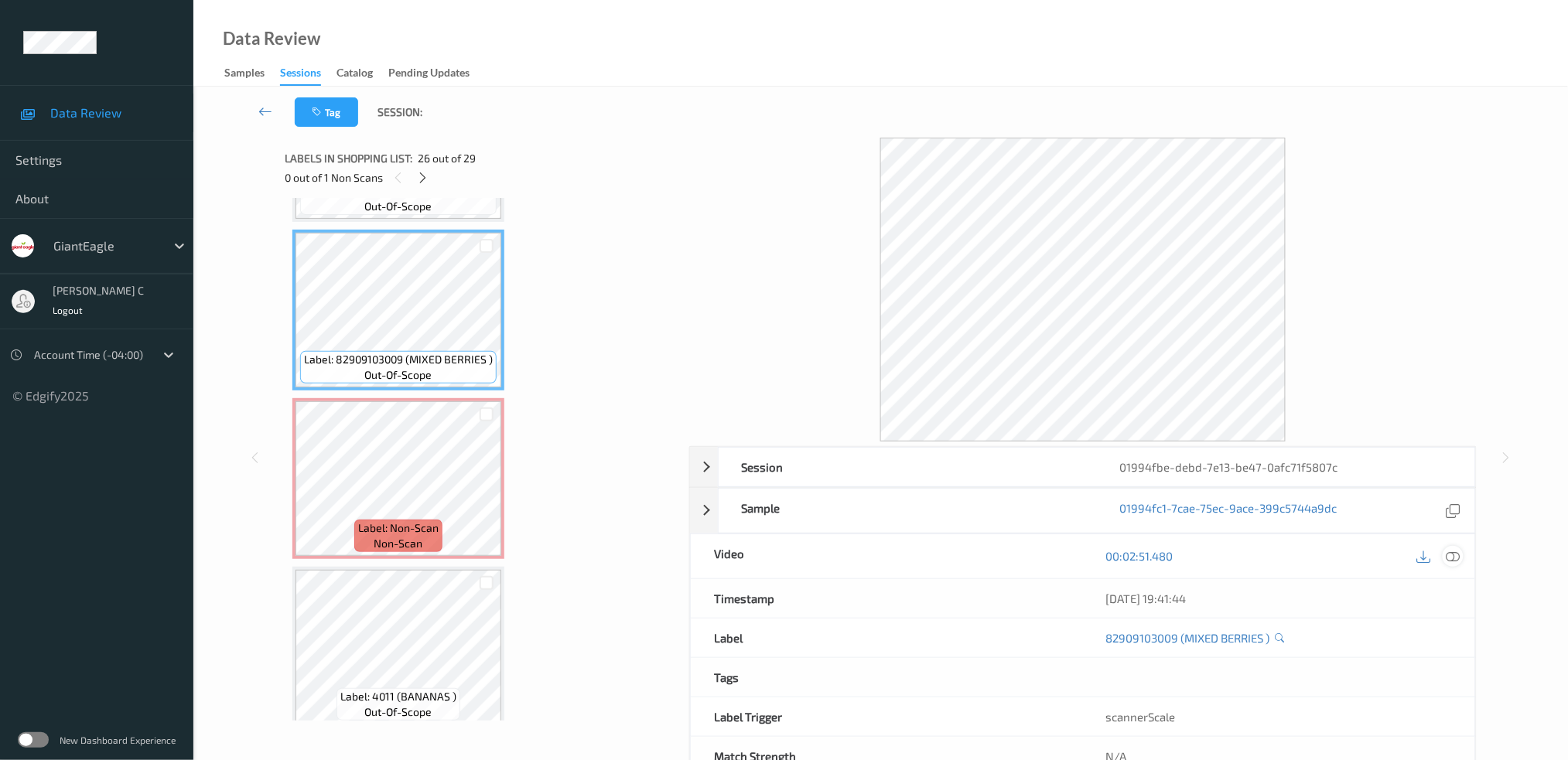
click at [1450, 550] on icon at bounding box center [1453, 556] width 14 height 14
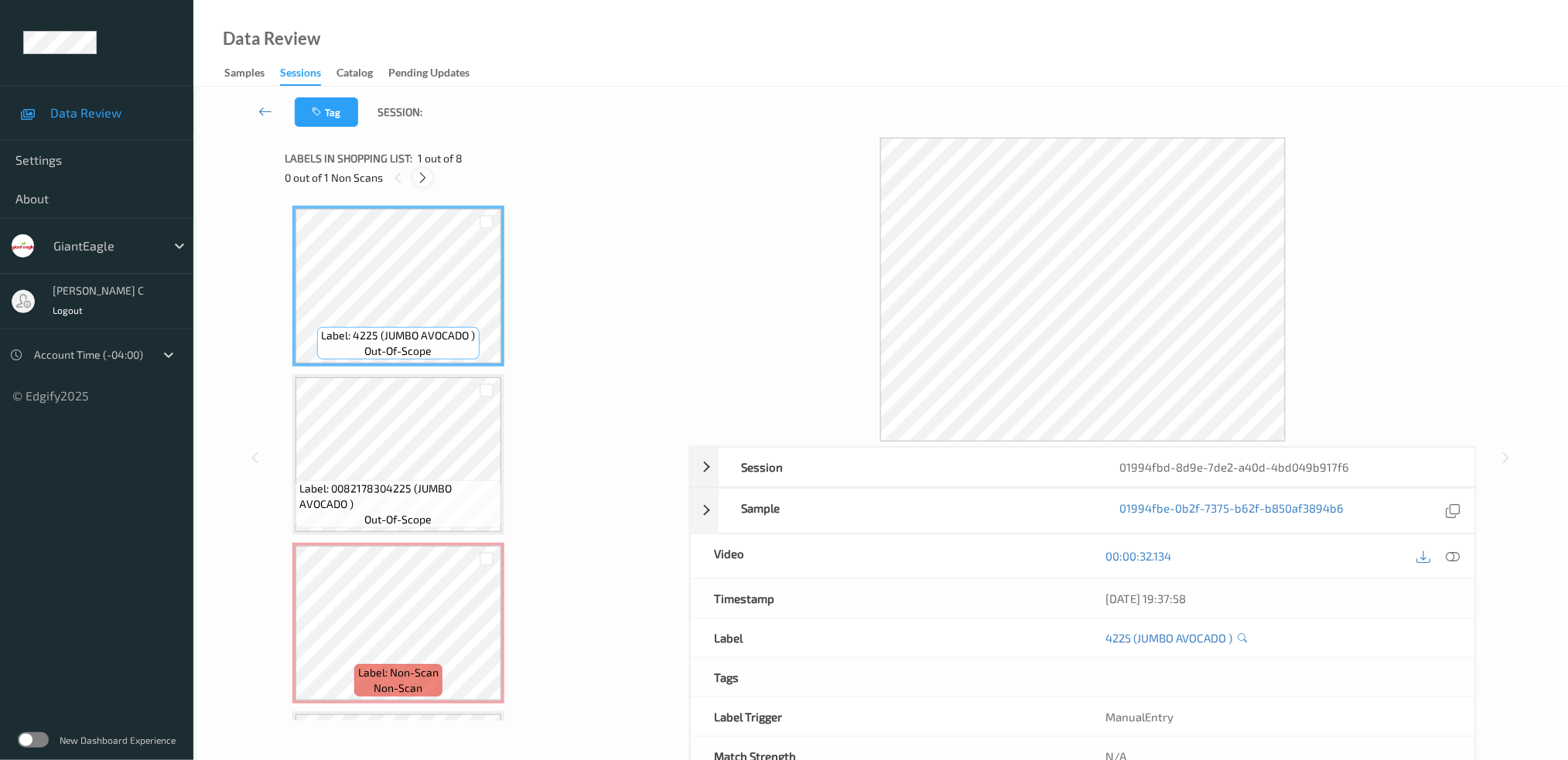
click at [430, 175] on div at bounding box center [422, 177] width 19 height 19
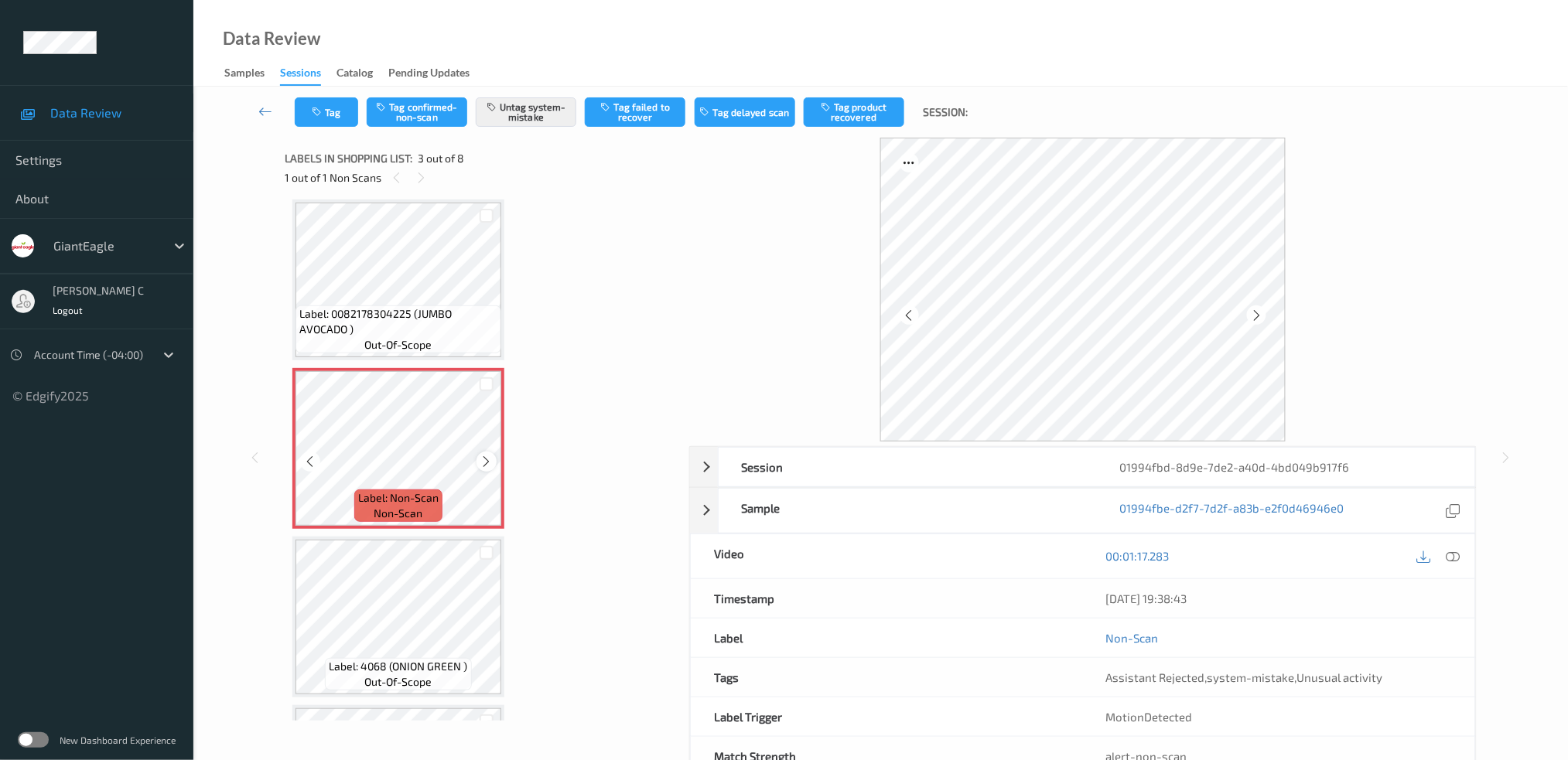
click at [481, 454] on icon at bounding box center [486, 461] width 13 height 14
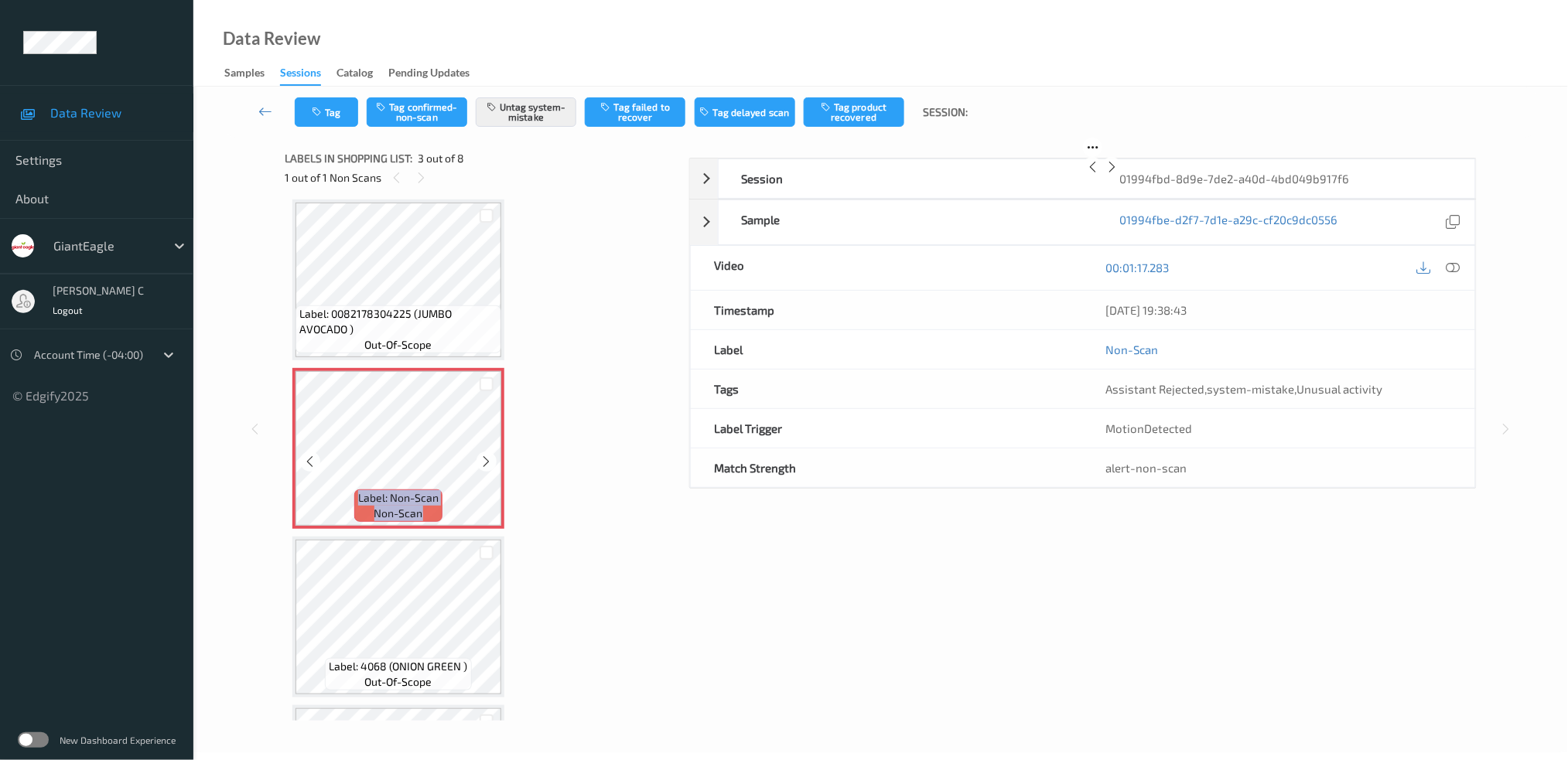
click at [481, 454] on icon at bounding box center [486, 461] width 13 height 14
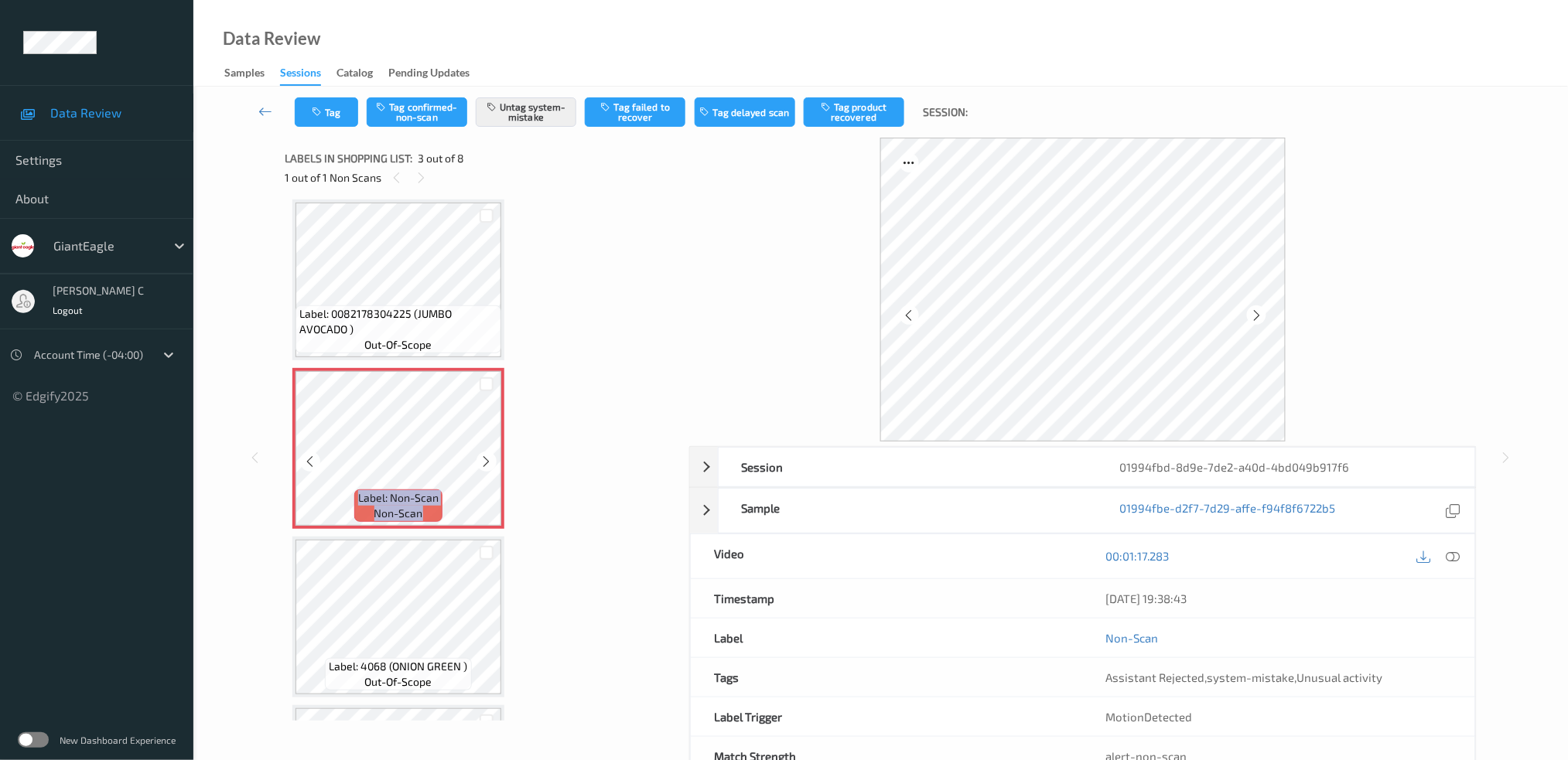
click at [481, 454] on icon at bounding box center [486, 461] width 13 height 14
click at [428, 309] on span "Label: 0082178304225 (JUMBO AVOCADO )" at bounding box center [399, 322] width 198 height 31
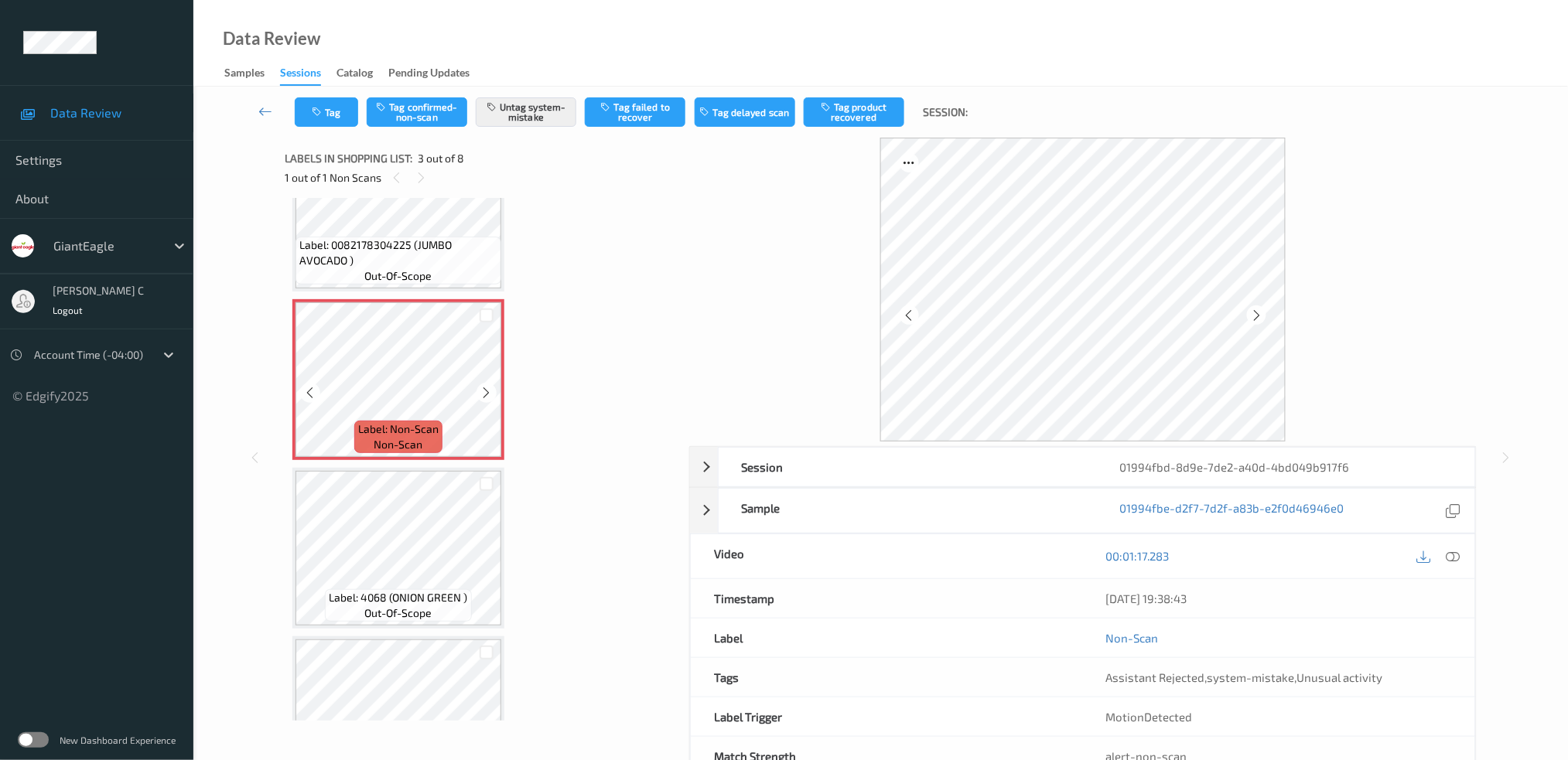
scroll to position [278, 0]
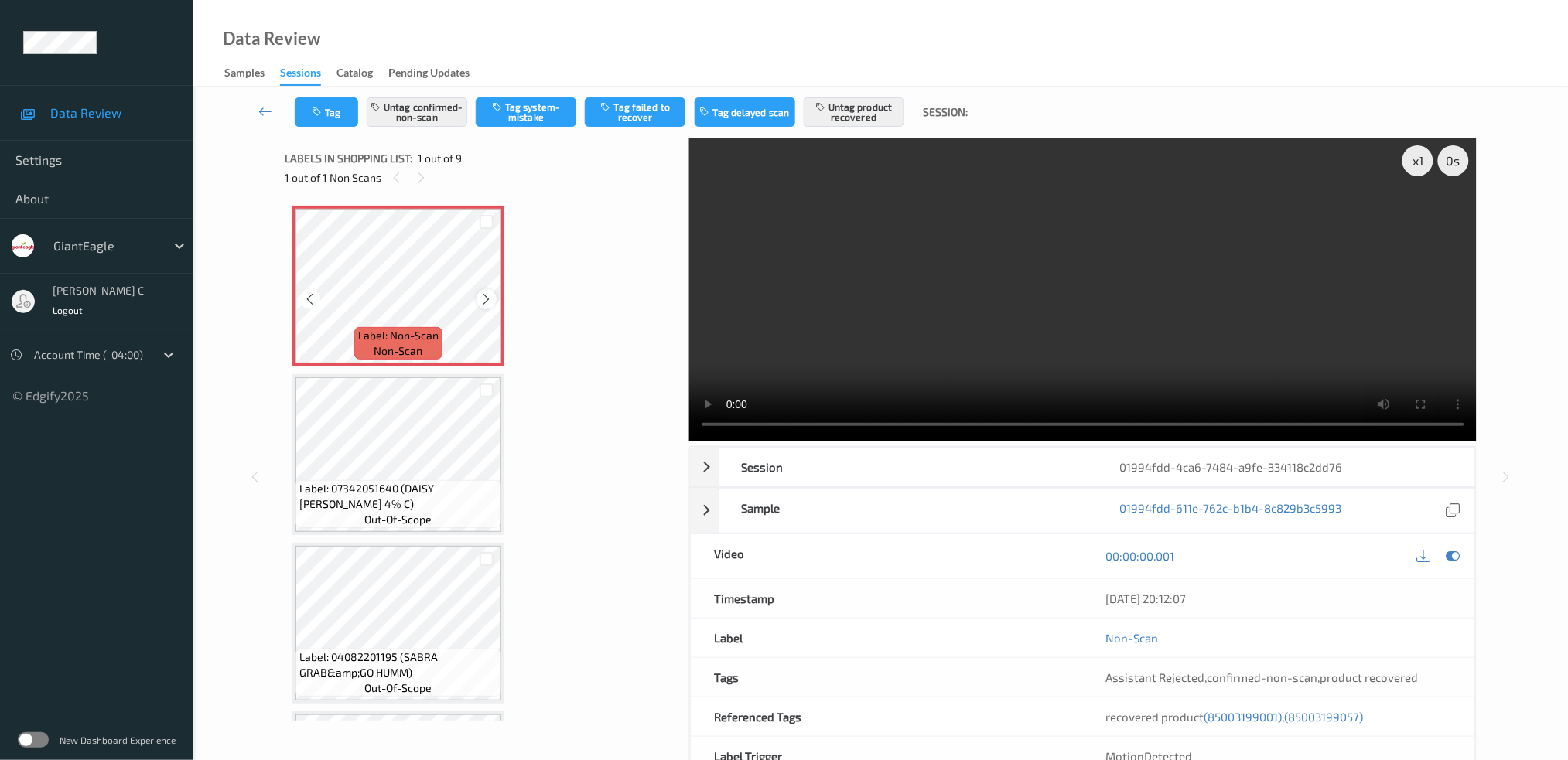
click at [487, 293] on icon at bounding box center [486, 300] width 13 height 14
click at [1421, 156] on div "x 1" at bounding box center [1418, 161] width 31 height 31
click at [1421, 156] on div "x 2" at bounding box center [1418, 161] width 31 height 31
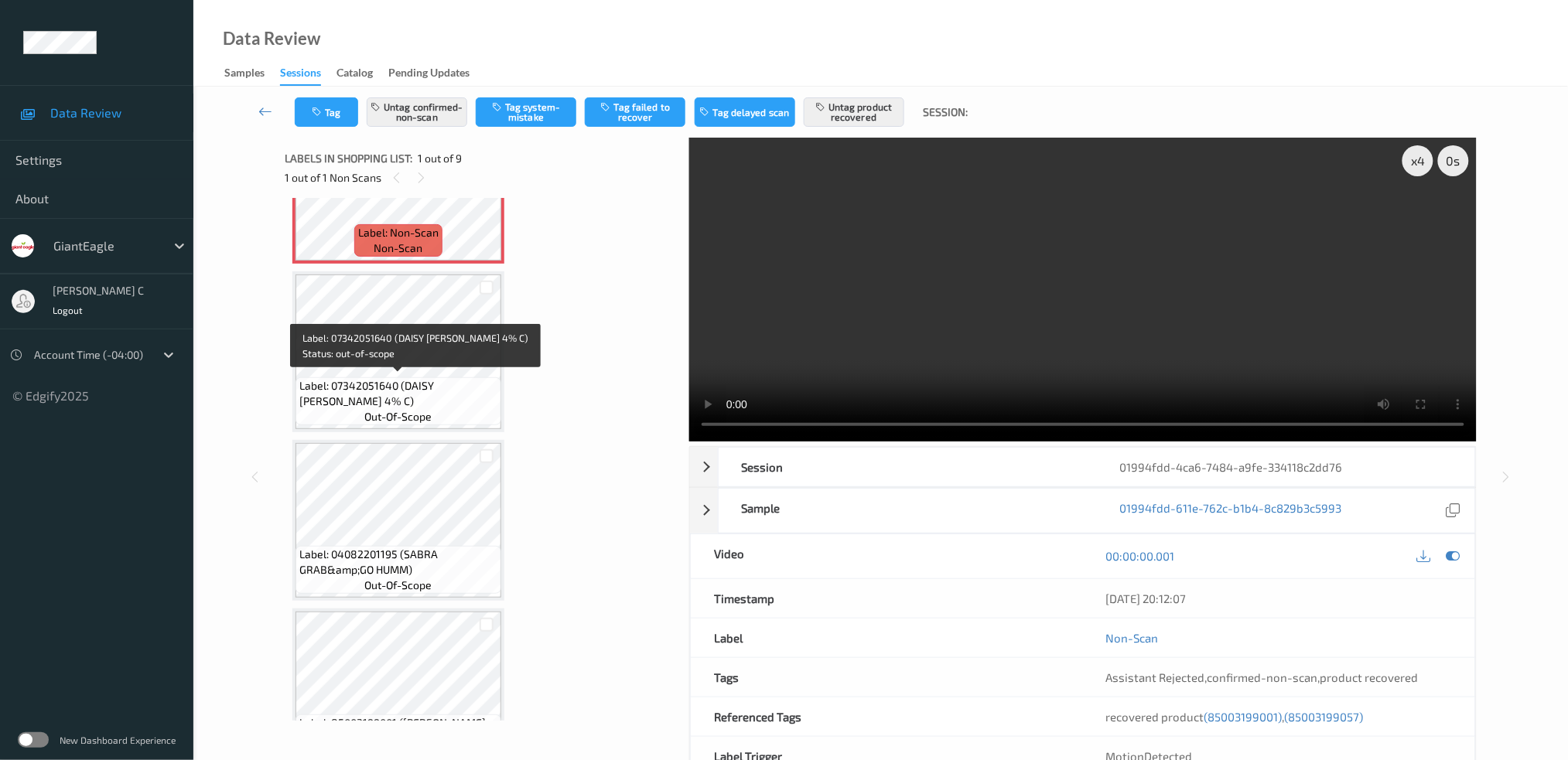
click at [379, 399] on span "Label: 07342051640 (DAISY [PERSON_NAME] 4% C)" at bounding box center [399, 393] width 198 height 31
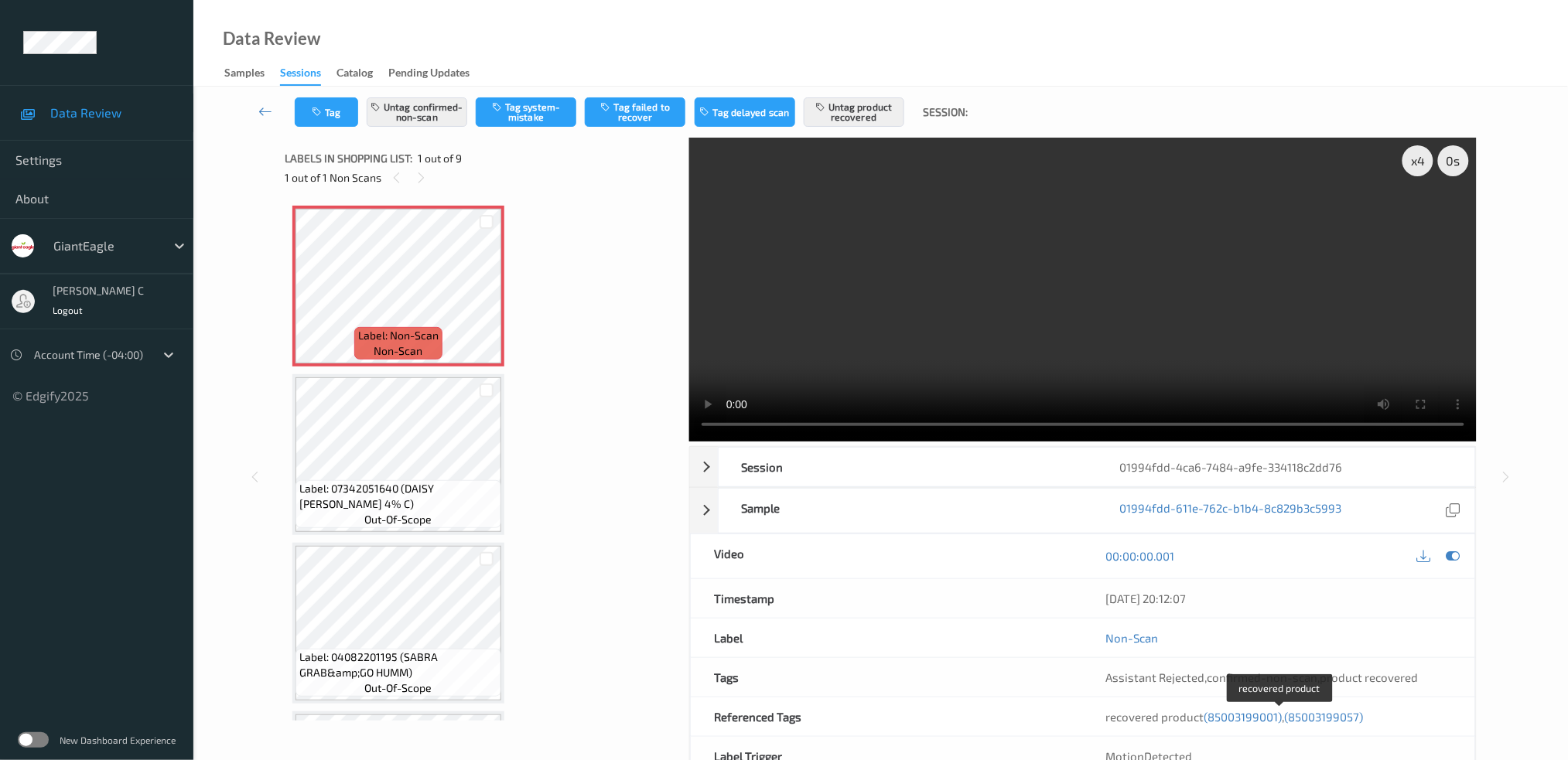
click at [1308, 722] on span "(85003199057)" at bounding box center [1324, 717] width 79 height 14
click at [1248, 710] on span "(85003199001)" at bounding box center [1243, 717] width 78 height 14
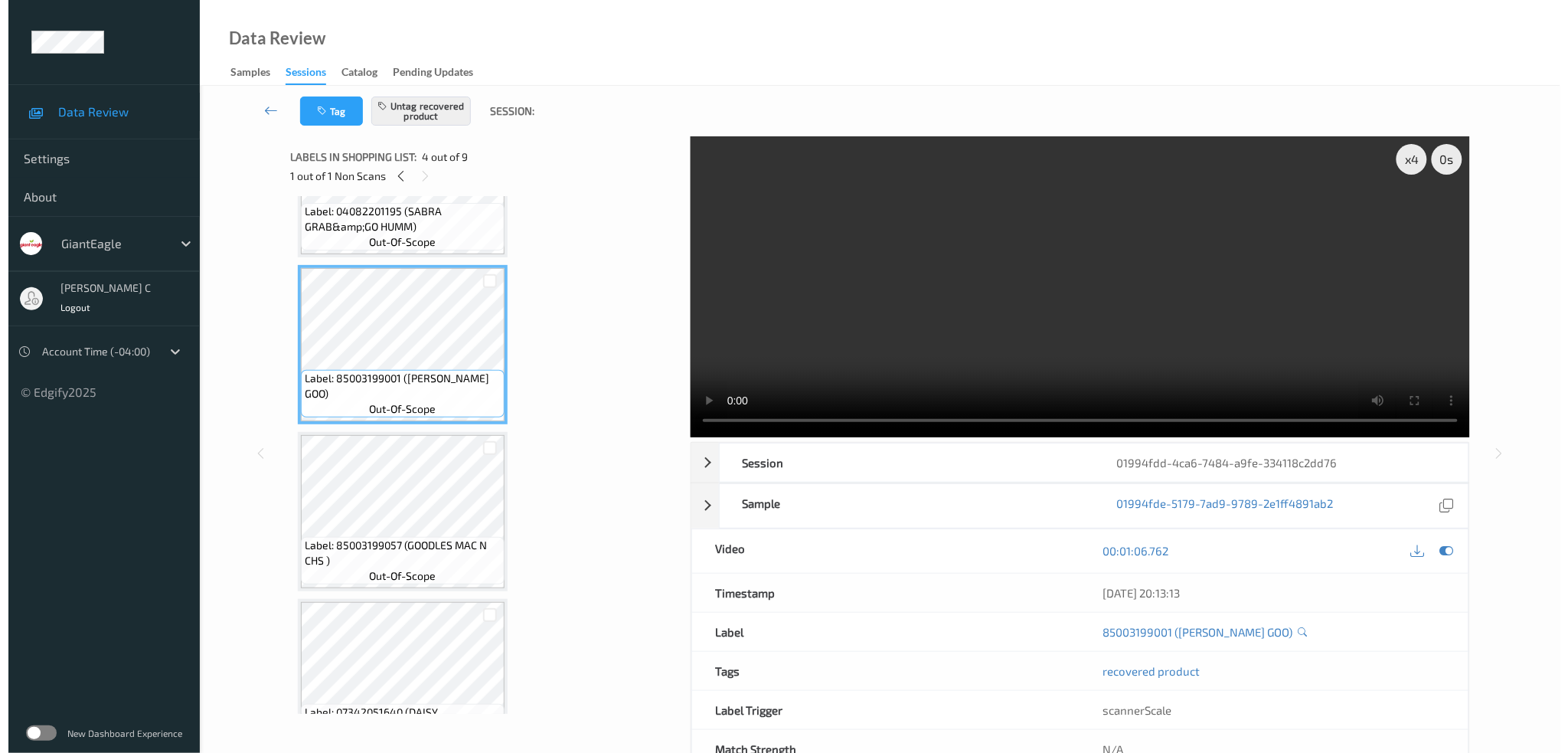
scroll to position [441, 0]
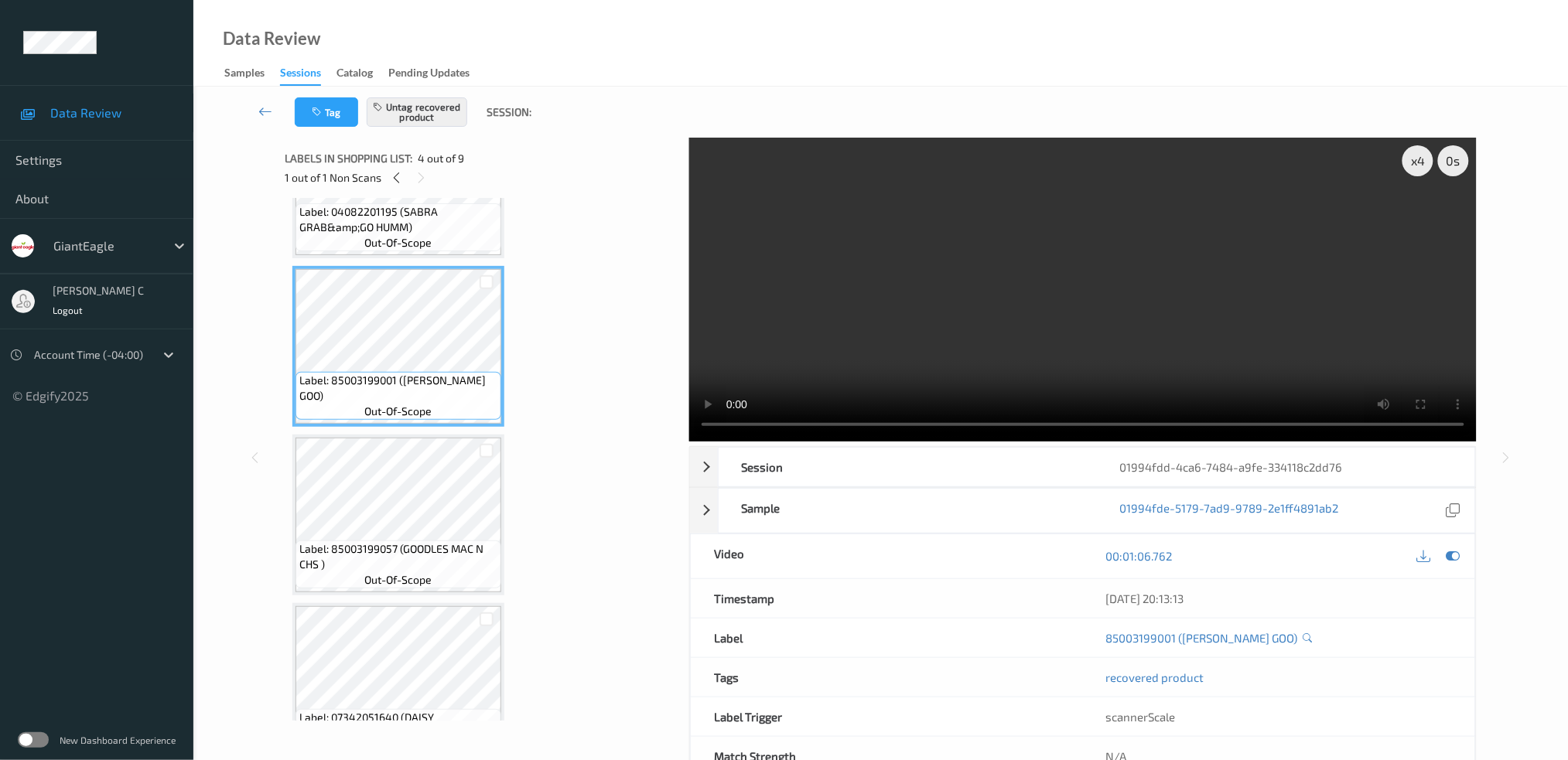
click at [379, 541] on span "Label: 85003199057 (GOODLES MAC N CHS )" at bounding box center [399, 556] width 198 height 31
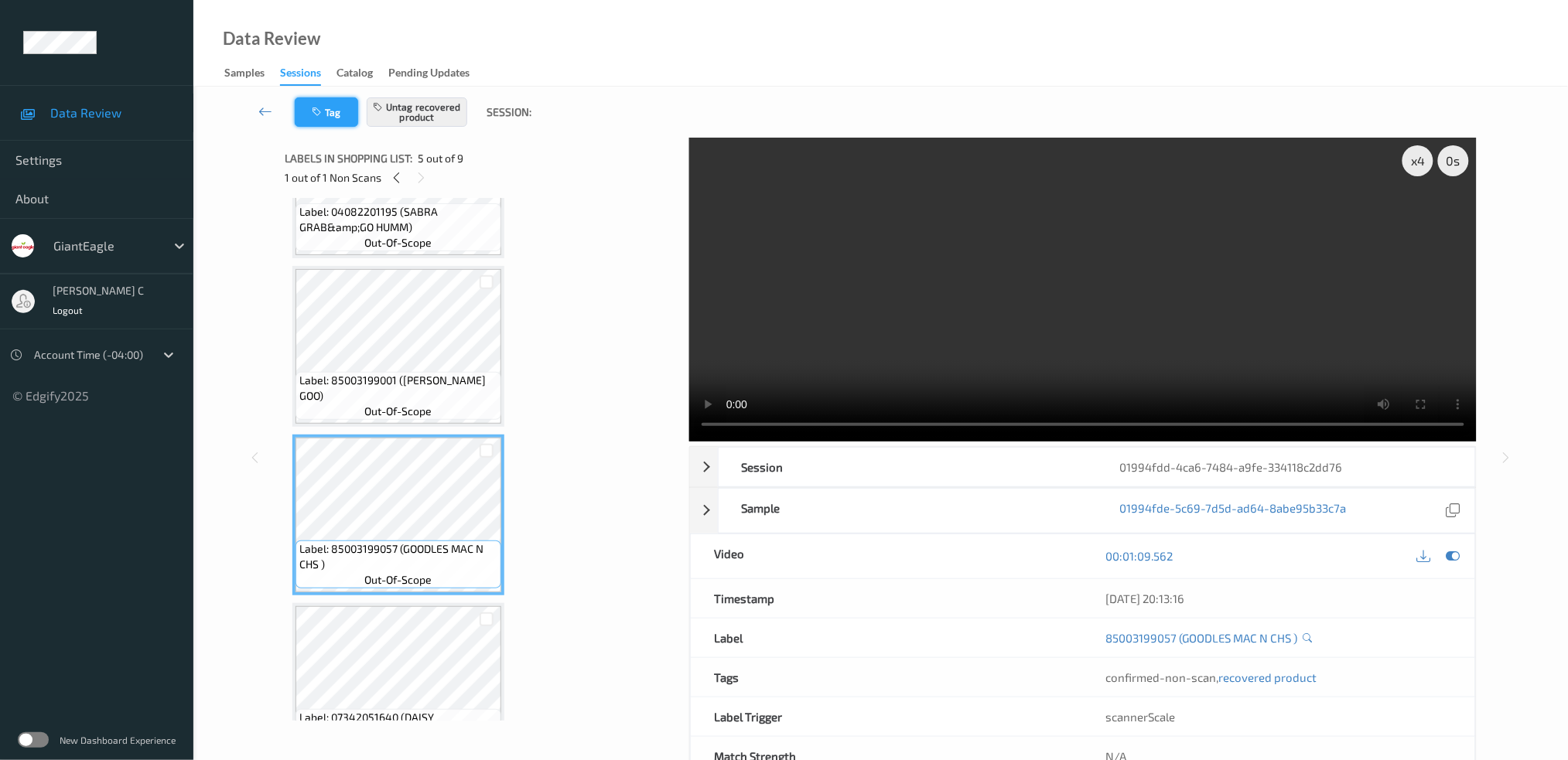
click at [320, 124] on button "Tag" at bounding box center [327, 112] width 63 height 29
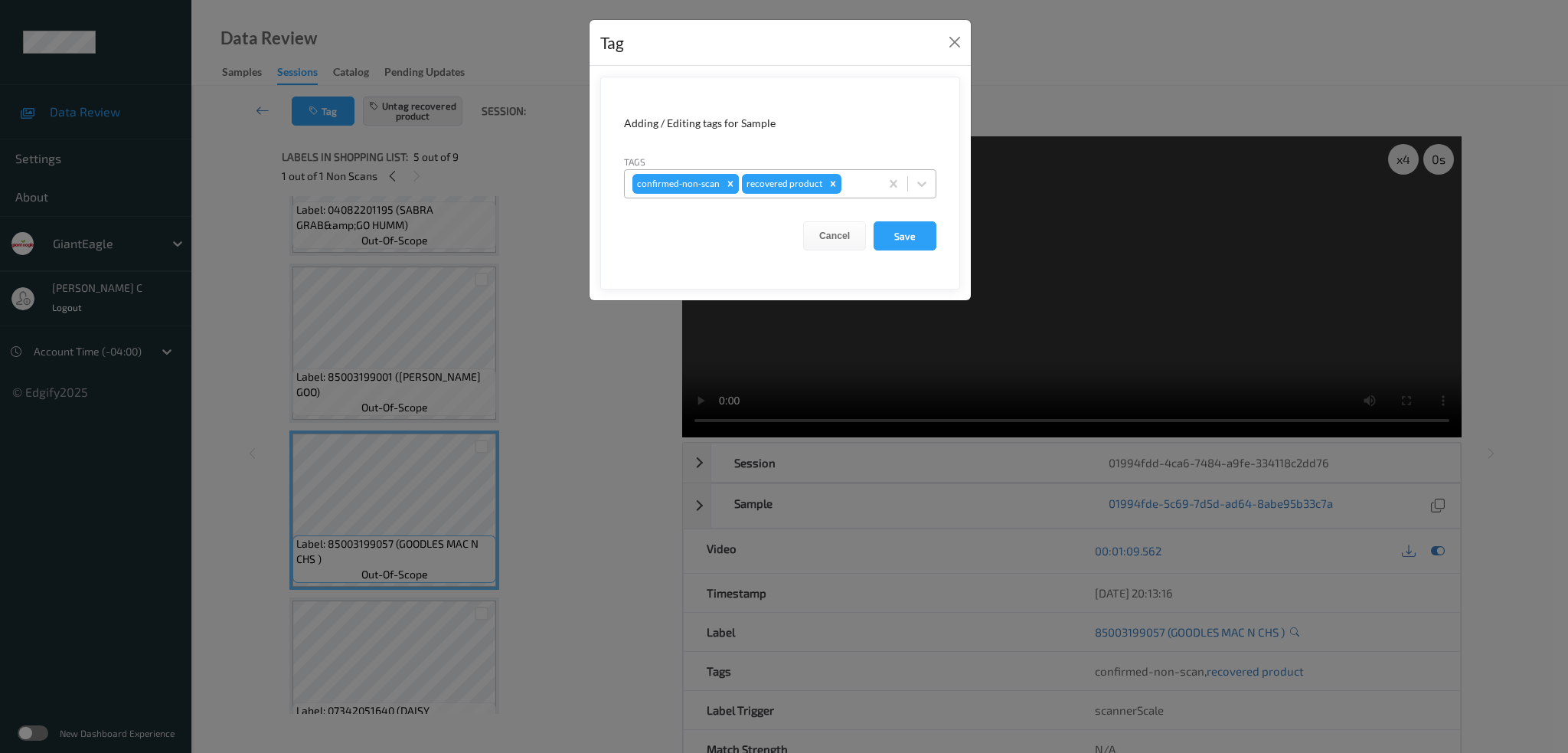
click at [727, 188] on icon "Remove confirmed-non-scan" at bounding box center [730, 184] width 11 height 11
click at [724, 185] on icon "Remove recovered product" at bounding box center [723, 184] width 11 height 11
click at [905, 241] on button "Save" at bounding box center [905, 236] width 63 height 29
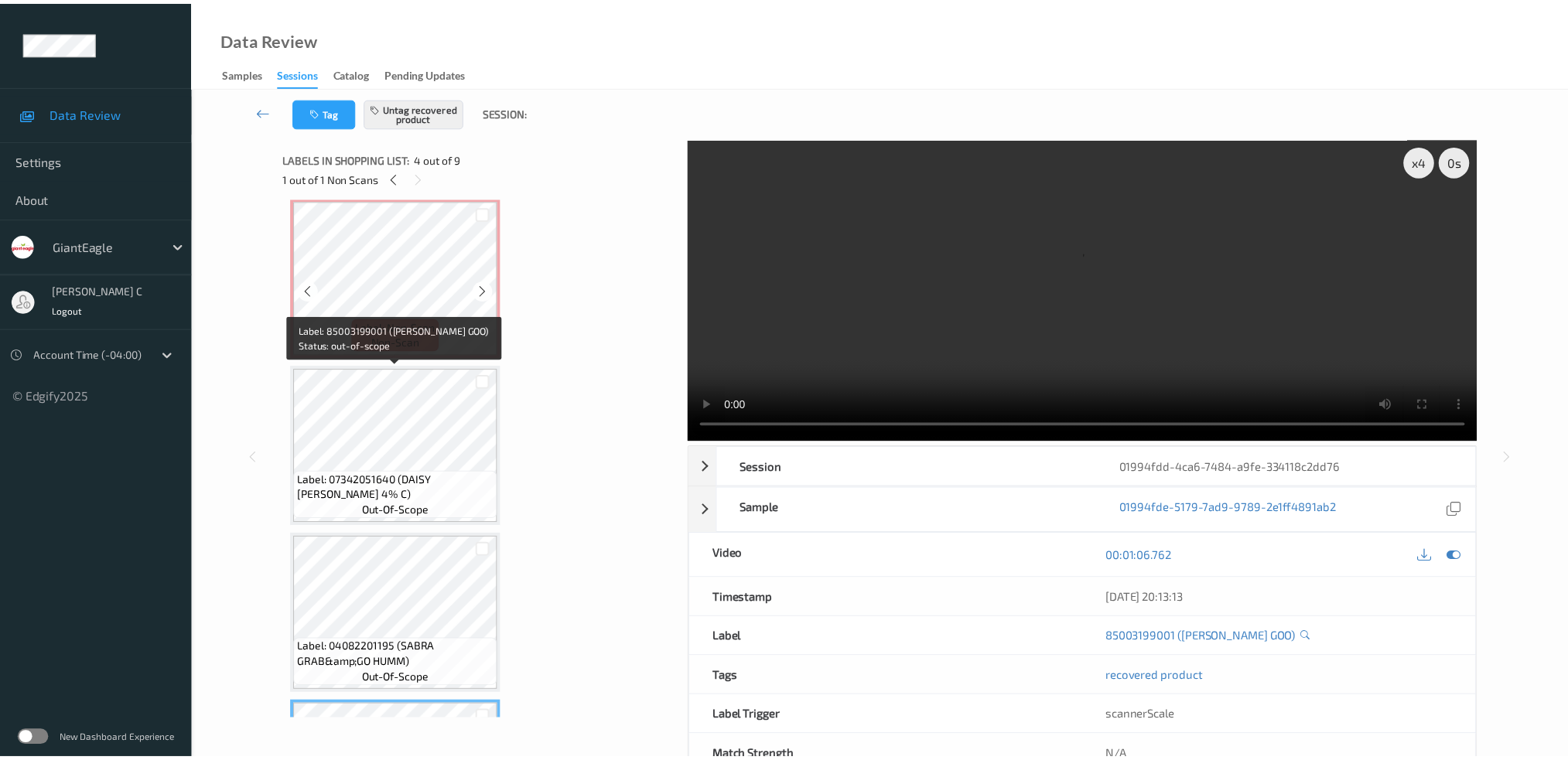
scroll to position [0, 0]
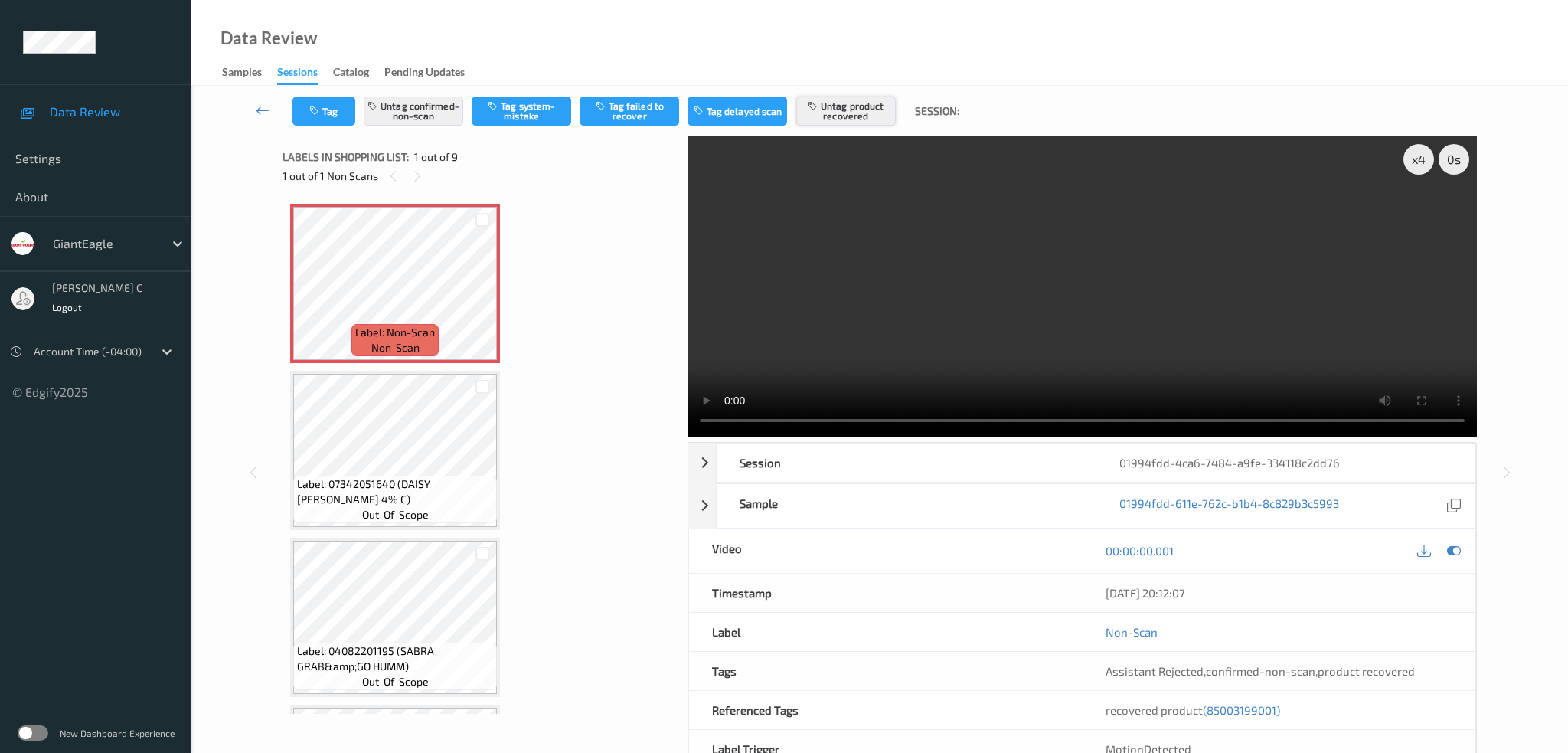
click at [840, 120] on button "Untag product recovered" at bounding box center [846, 111] width 100 height 29
click at [840, 120] on button "Tag product recovered" at bounding box center [846, 111] width 100 height 29
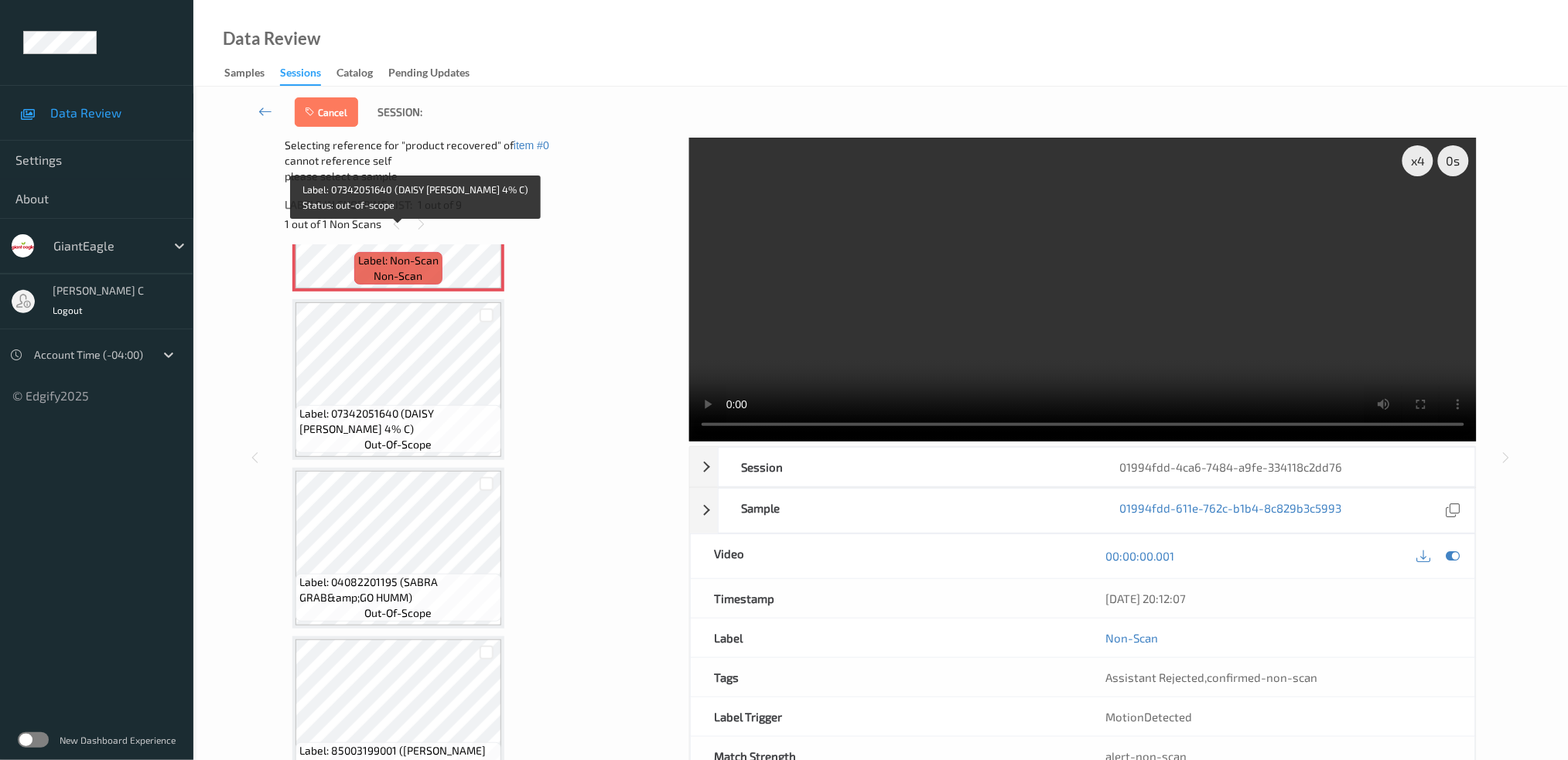
scroll to position [310, 0]
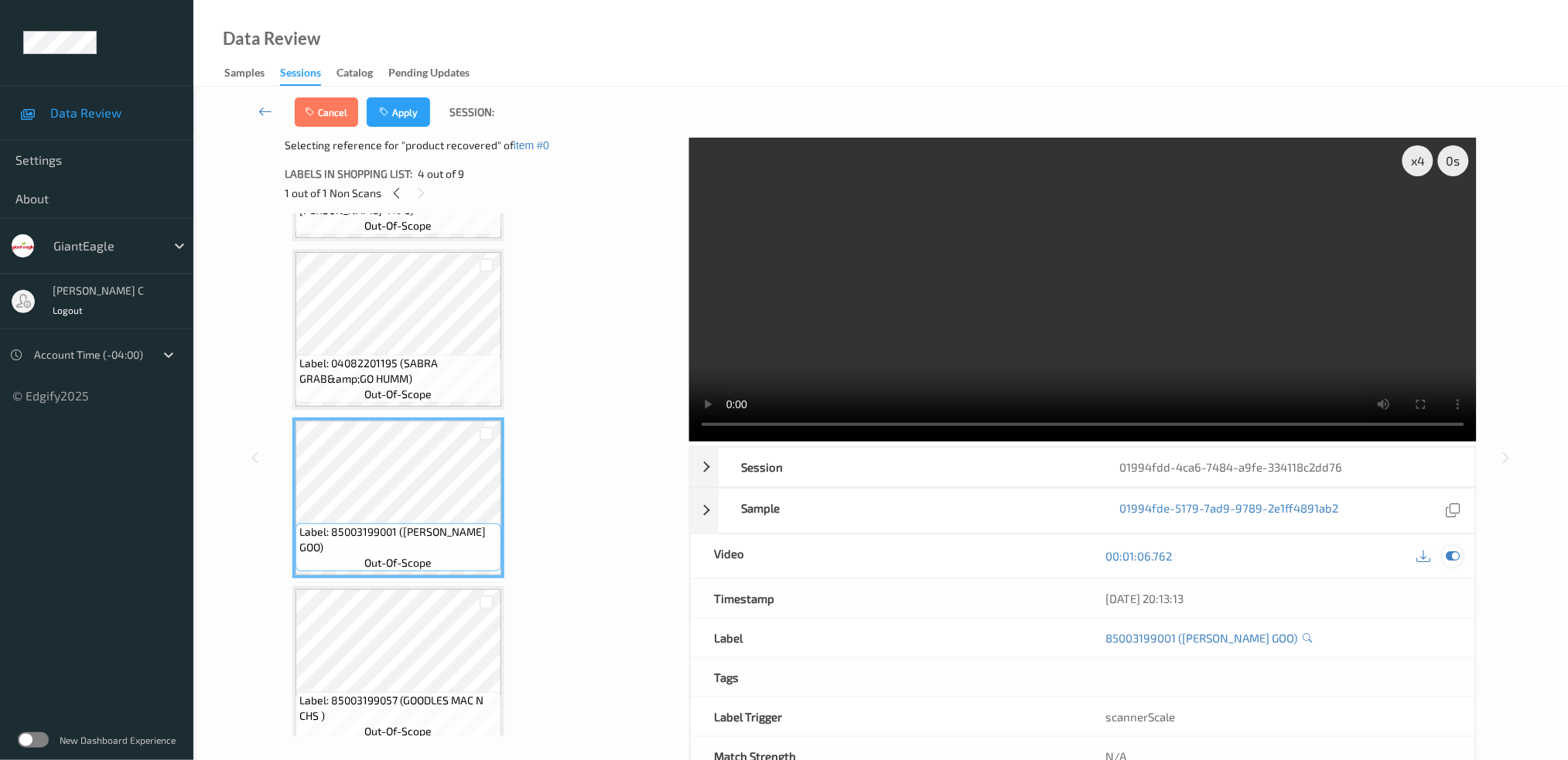
click at [1450, 549] on icon at bounding box center [1453, 556] width 14 height 14
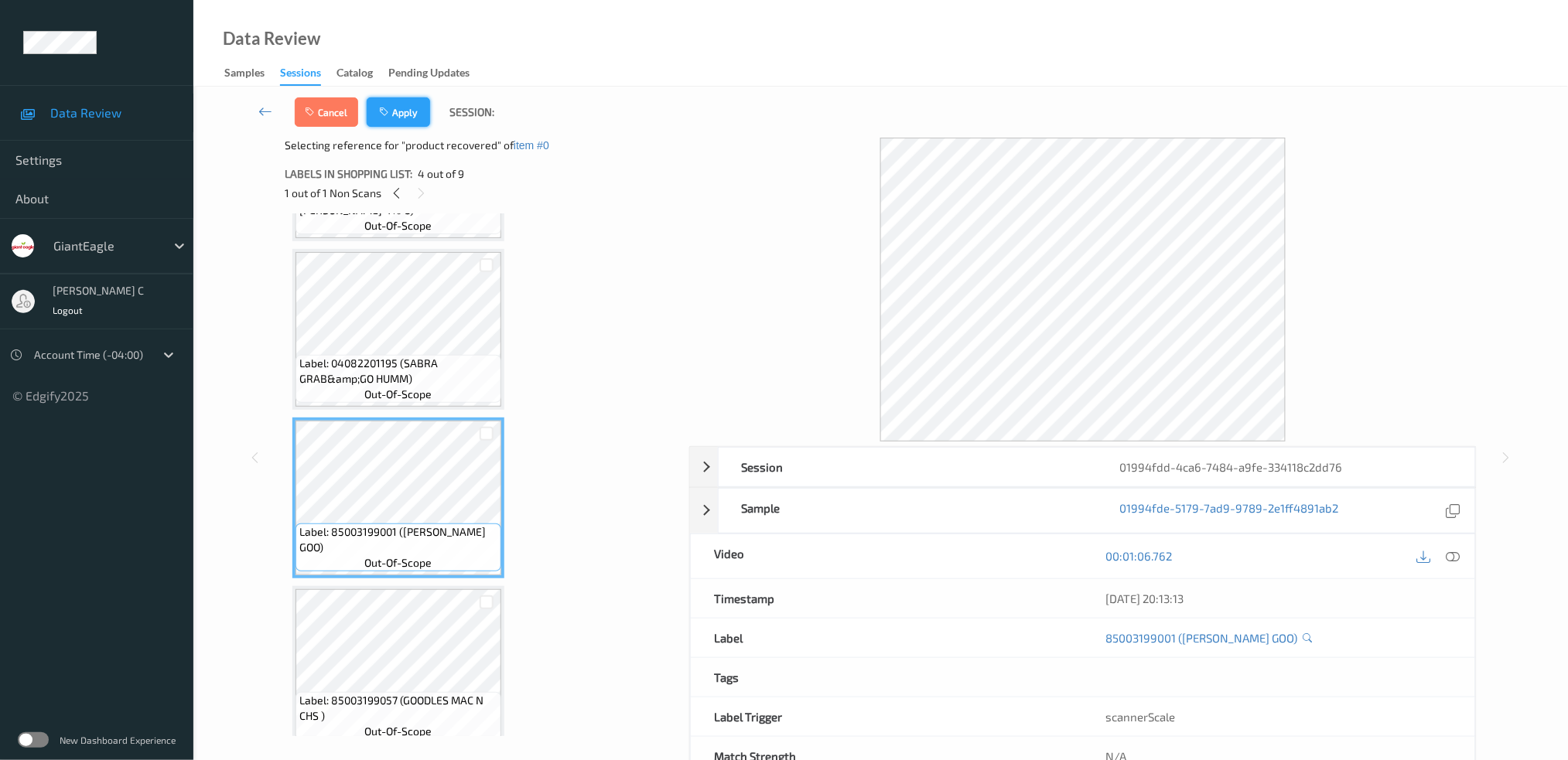
click at [379, 114] on icon "button" at bounding box center [385, 112] width 13 height 11
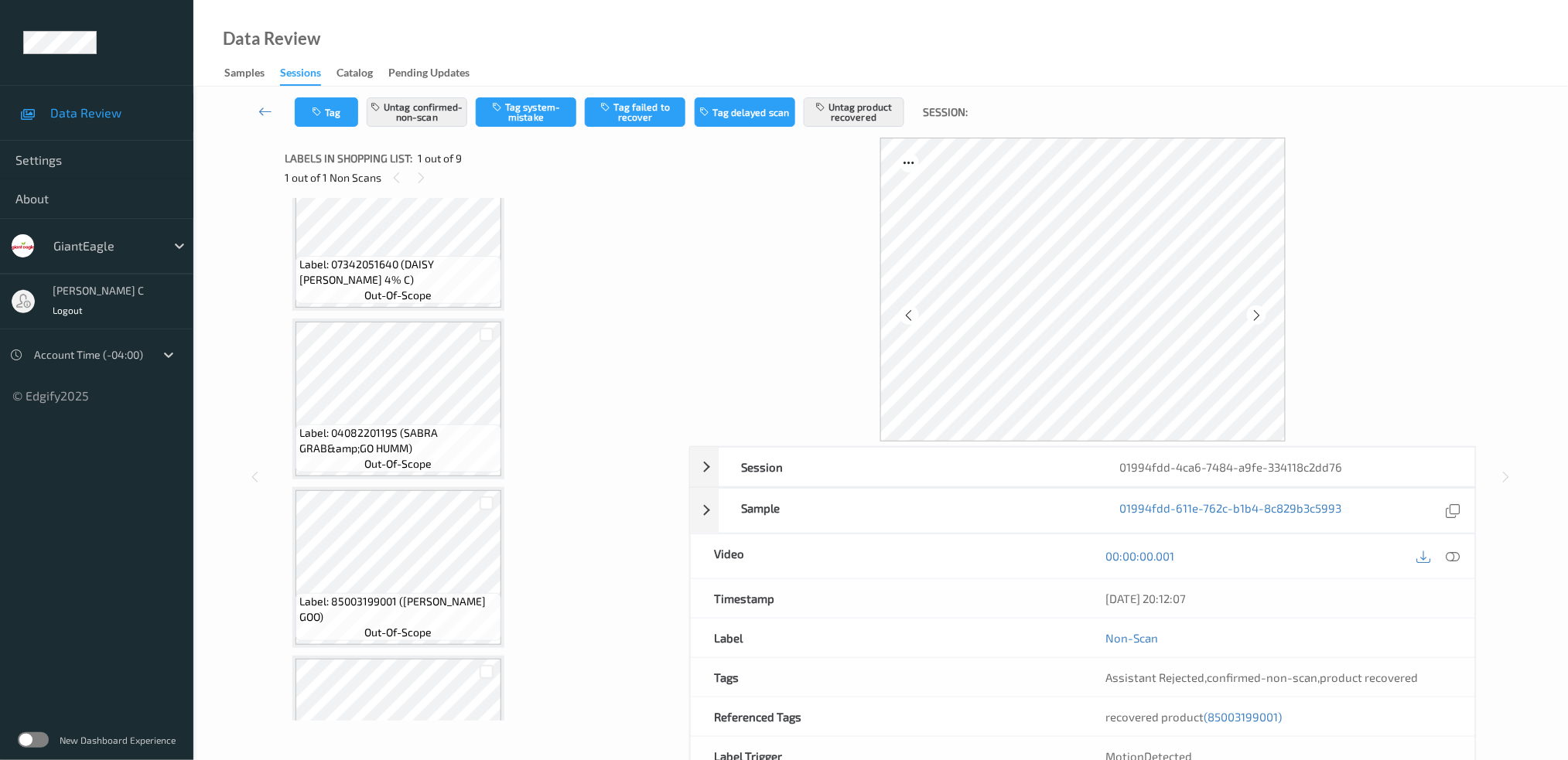
scroll to position [412, 0]
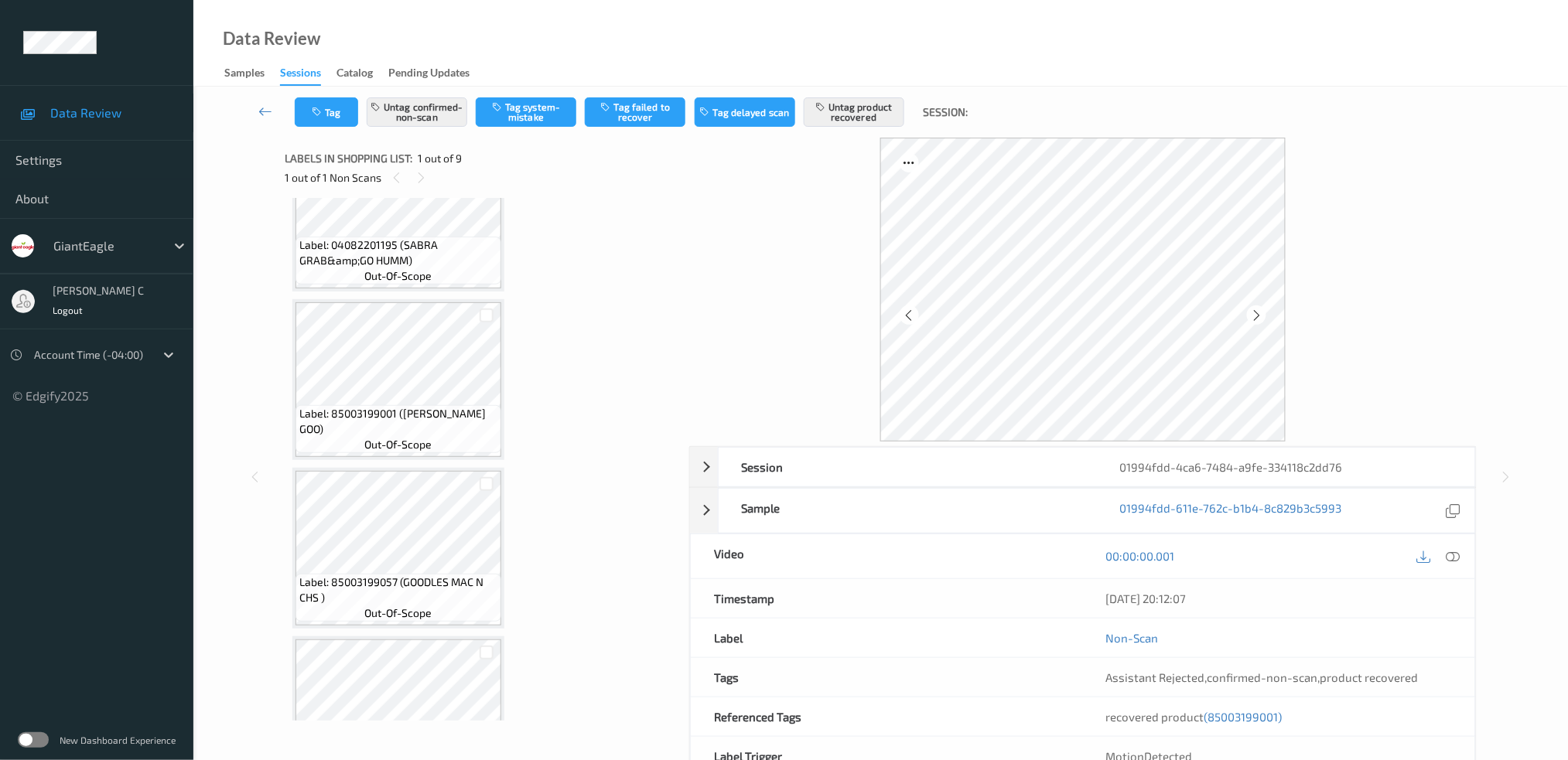
click at [402, 576] on span "Label: 85003199057 (GOODLES MAC N CHS )" at bounding box center [399, 590] width 198 height 31
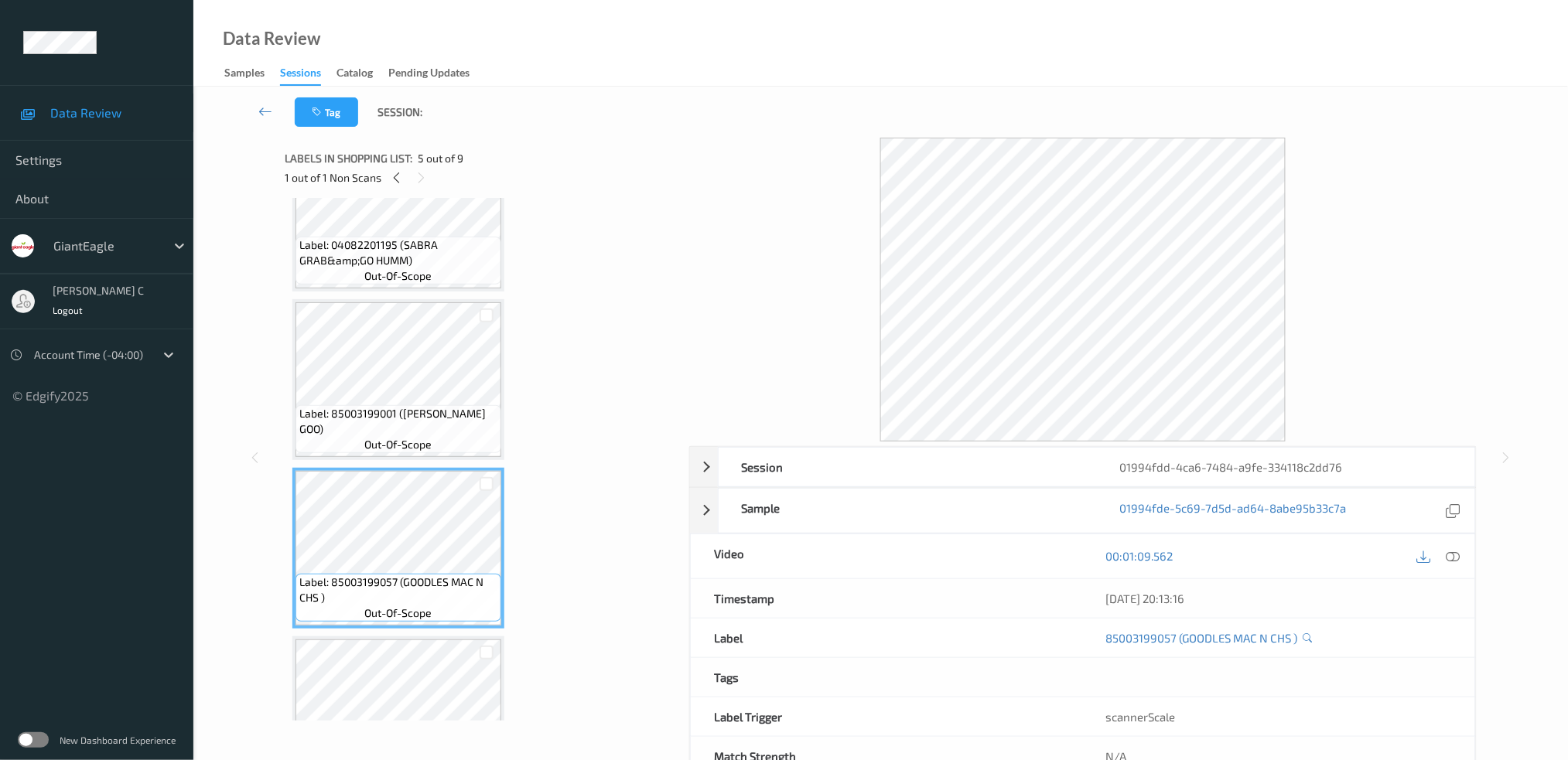
click at [396, 409] on span "Label: 85003199001 ([PERSON_NAME] GOO)" at bounding box center [399, 421] width 198 height 31
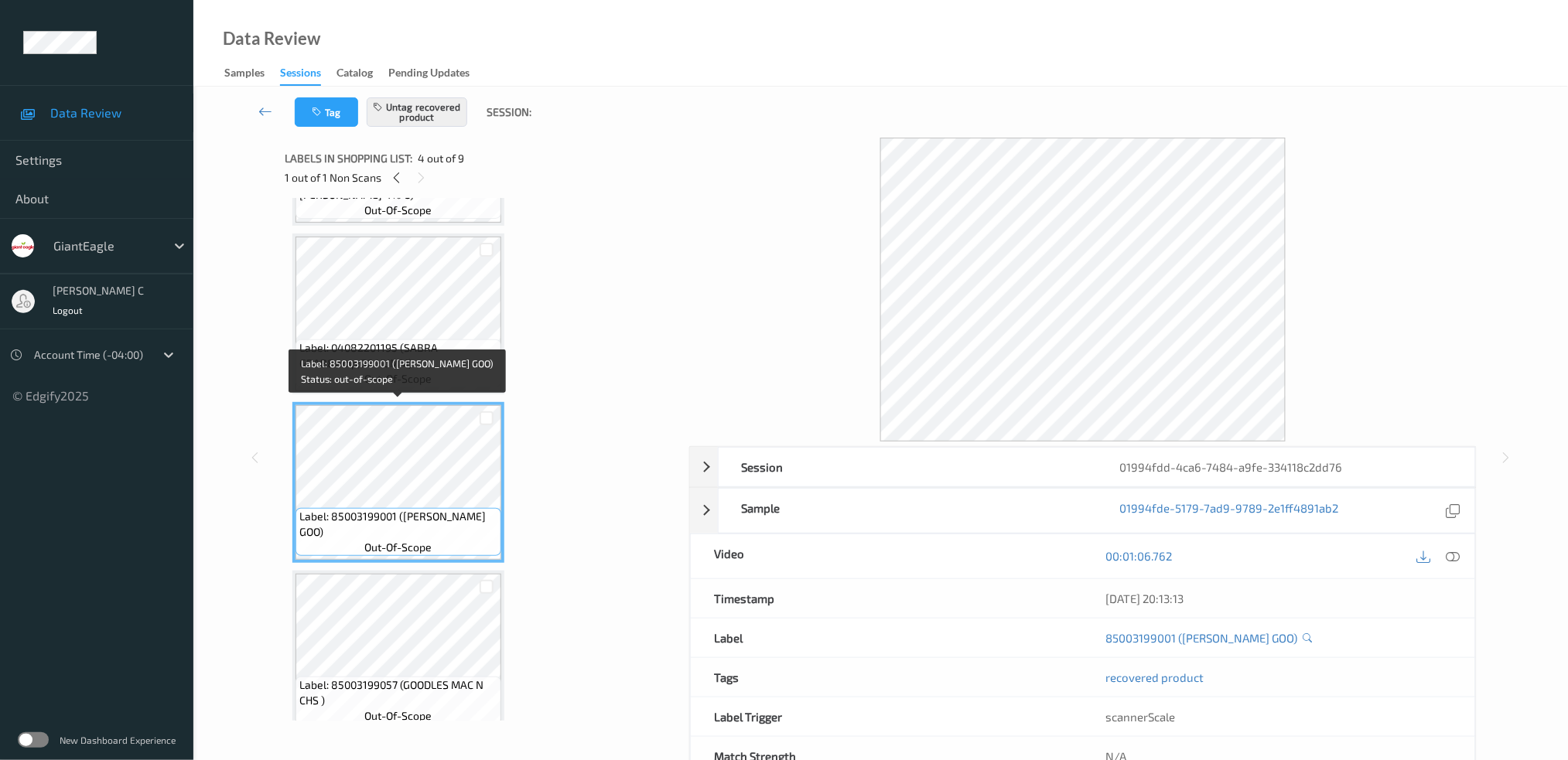
scroll to position [0, 0]
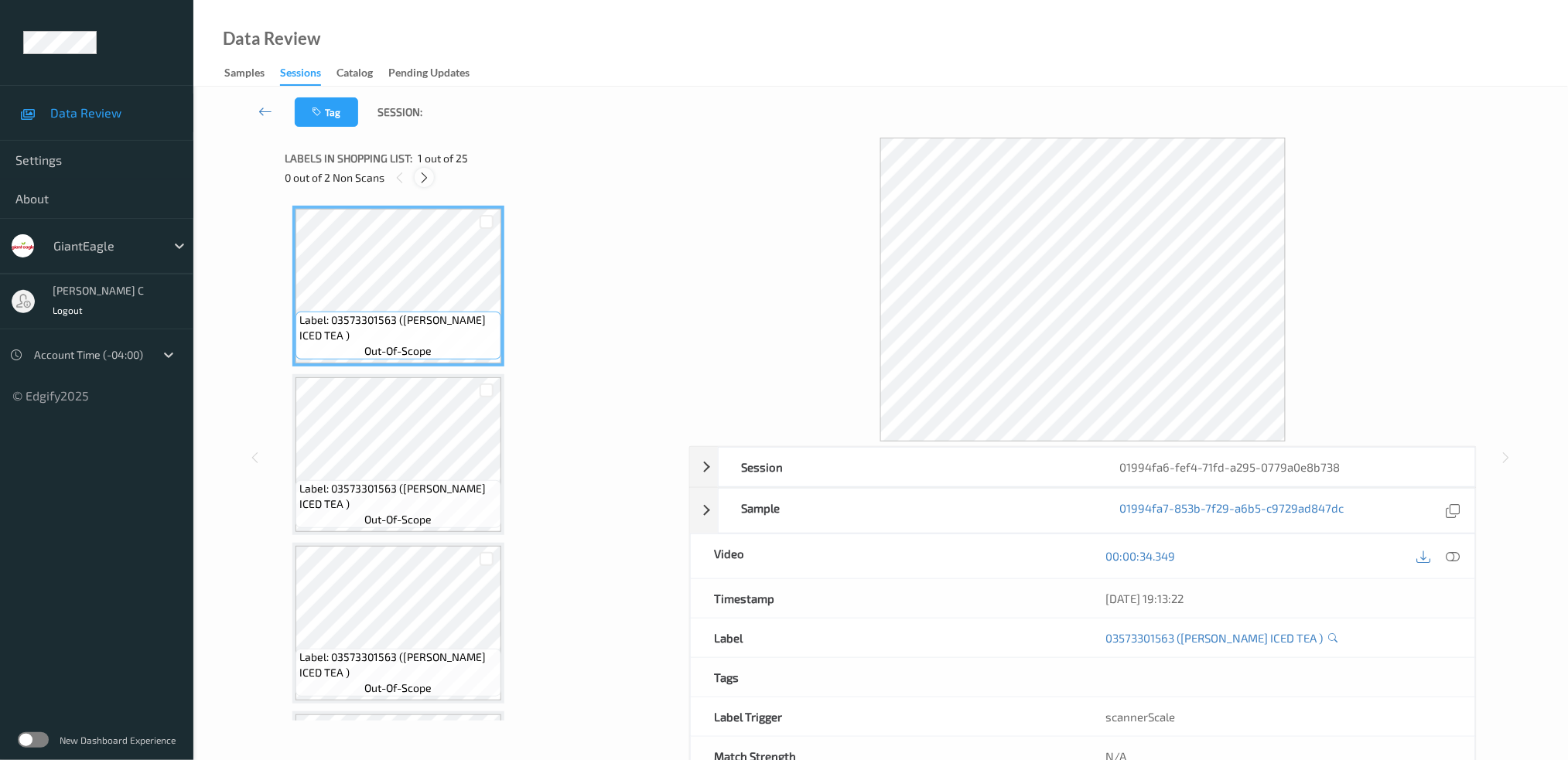
click at [428, 172] on icon at bounding box center [424, 178] width 13 height 14
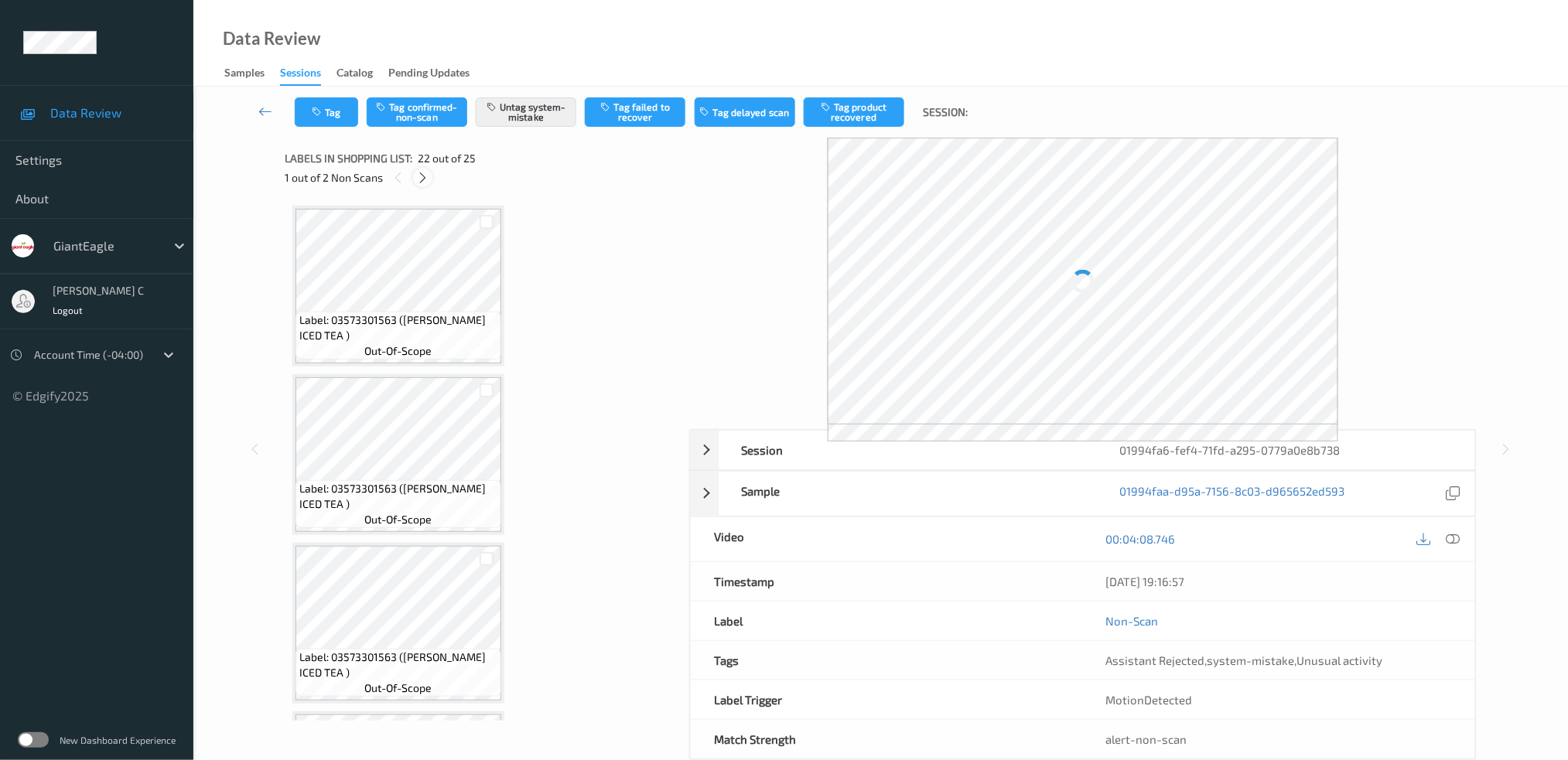
scroll to position [3353, 0]
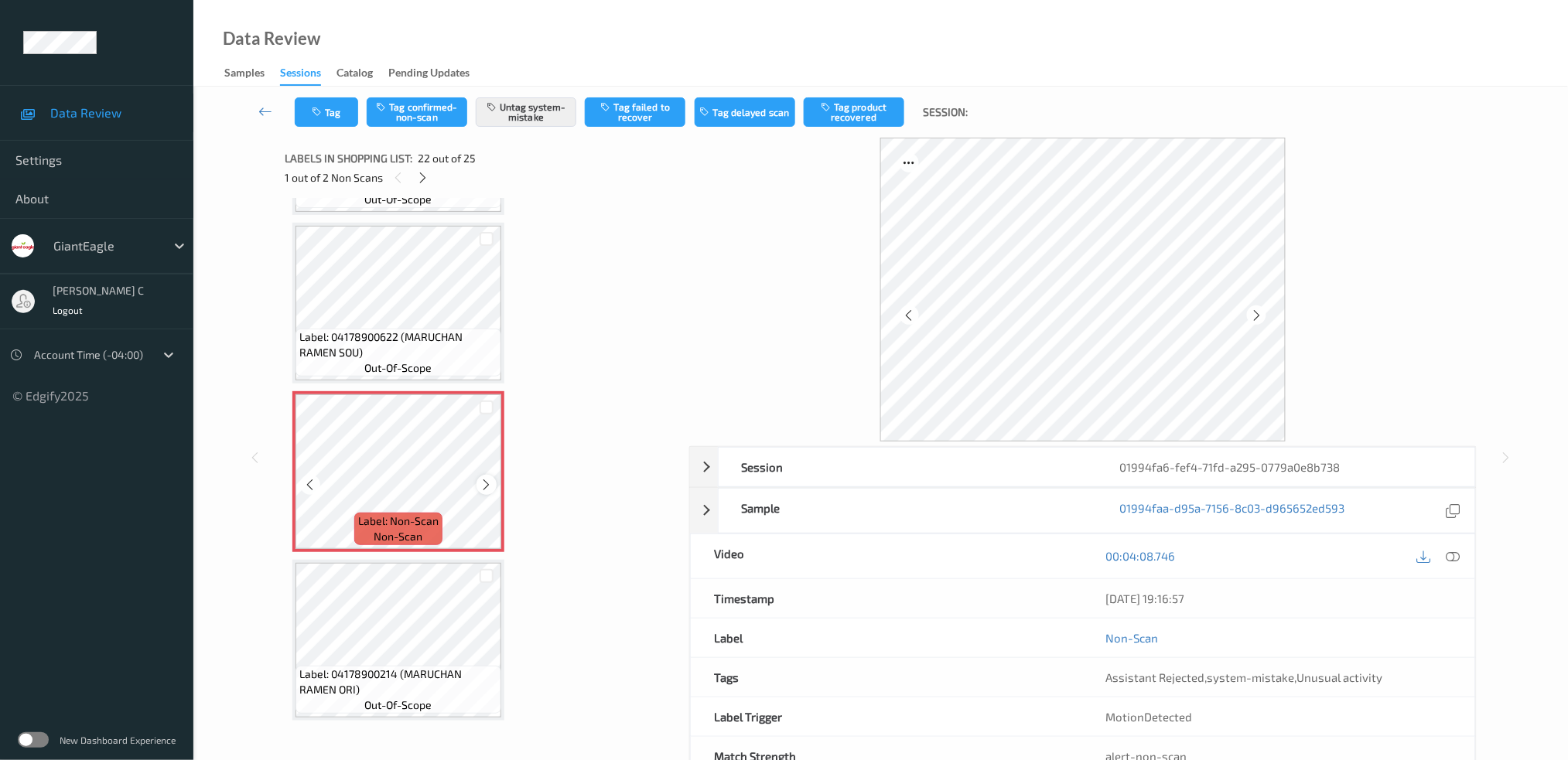
click at [486, 478] on icon at bounding box center [486, 484] width 13 height 14
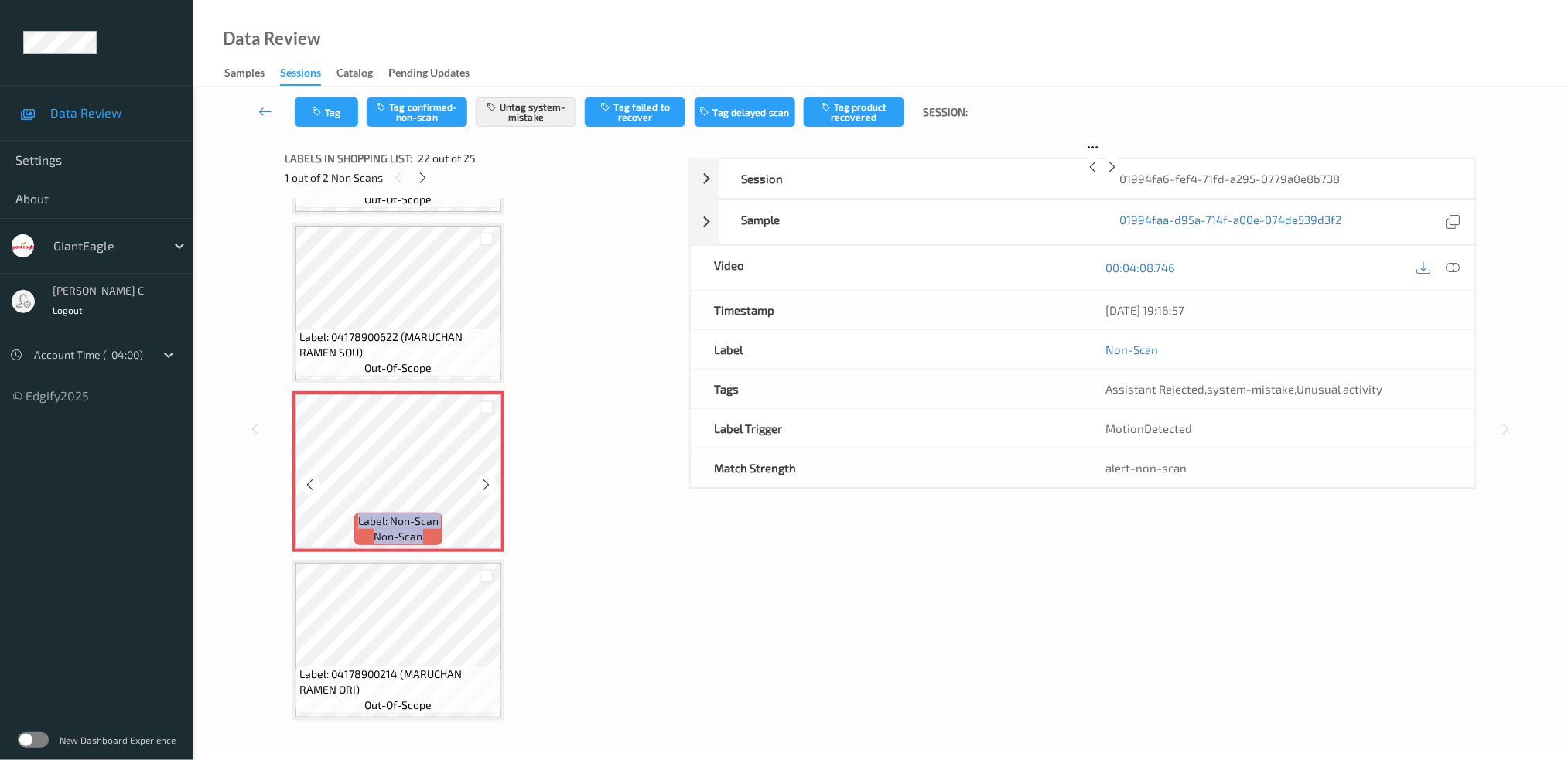
click at [486, 478] on icon at bounding box center [486, 484] width 13 height 14
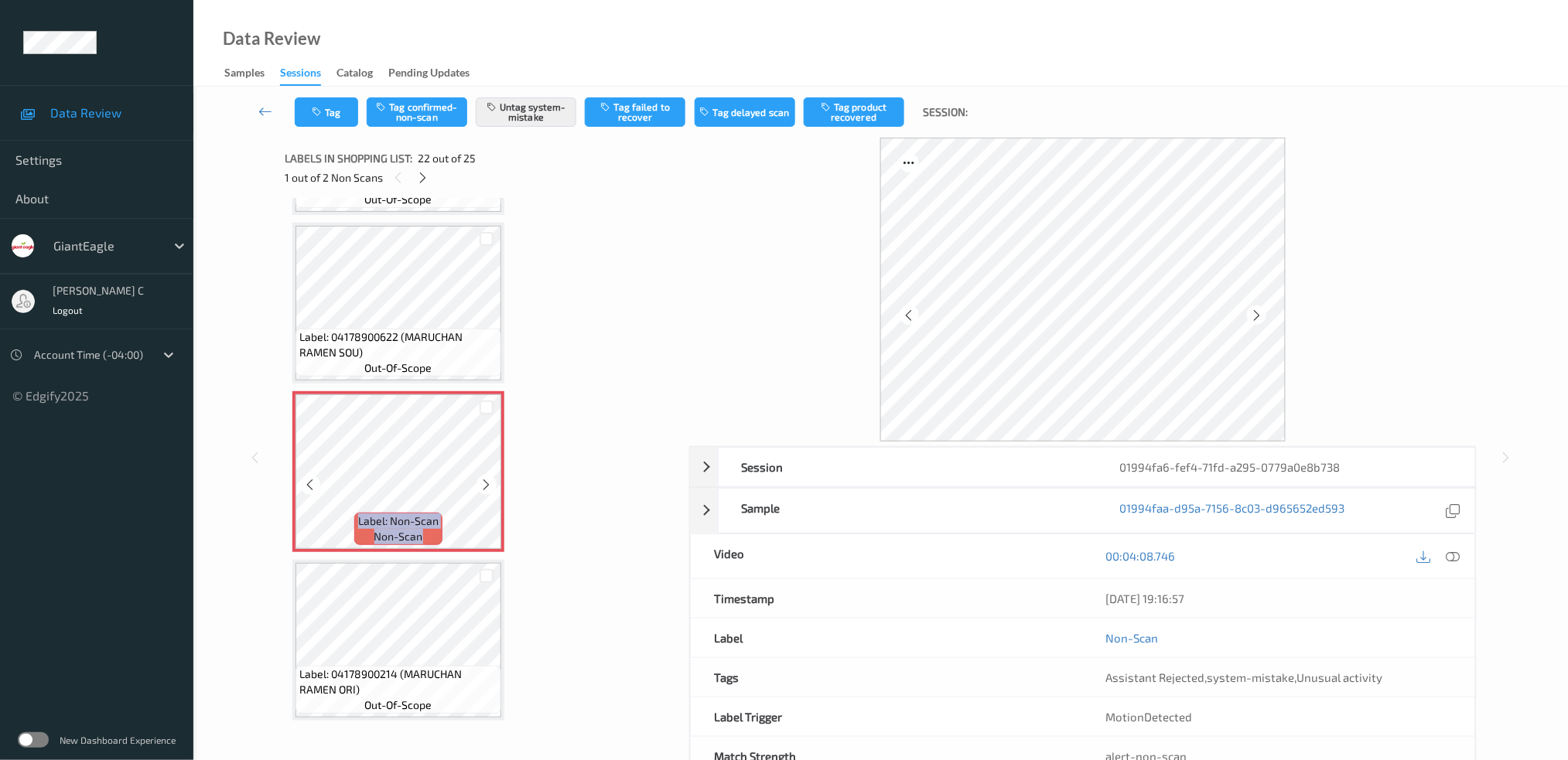
click at [486, 478] on icon at bounding box center [486, 484] width 13 height 14
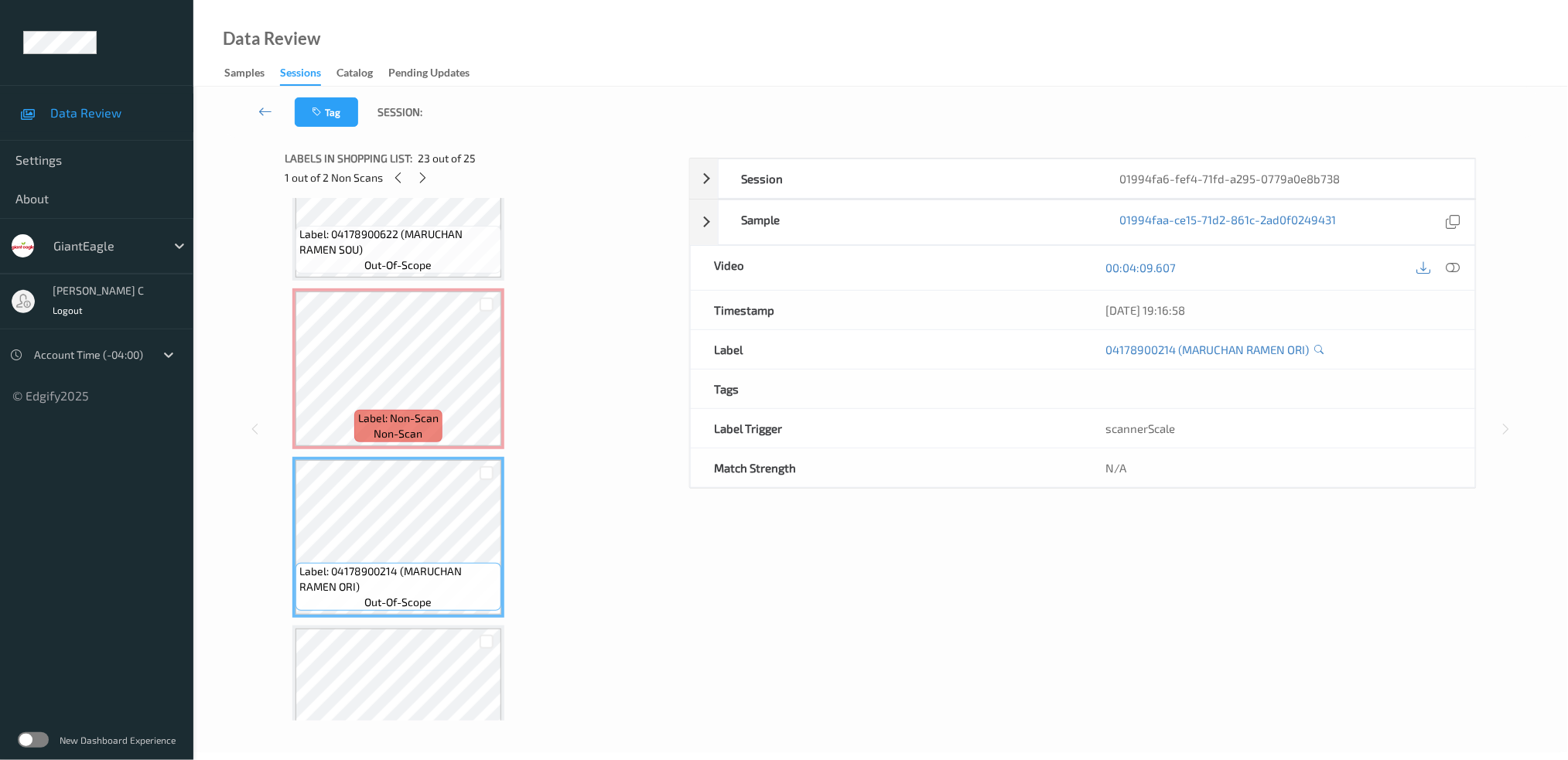
scroll to position [3147, 0]
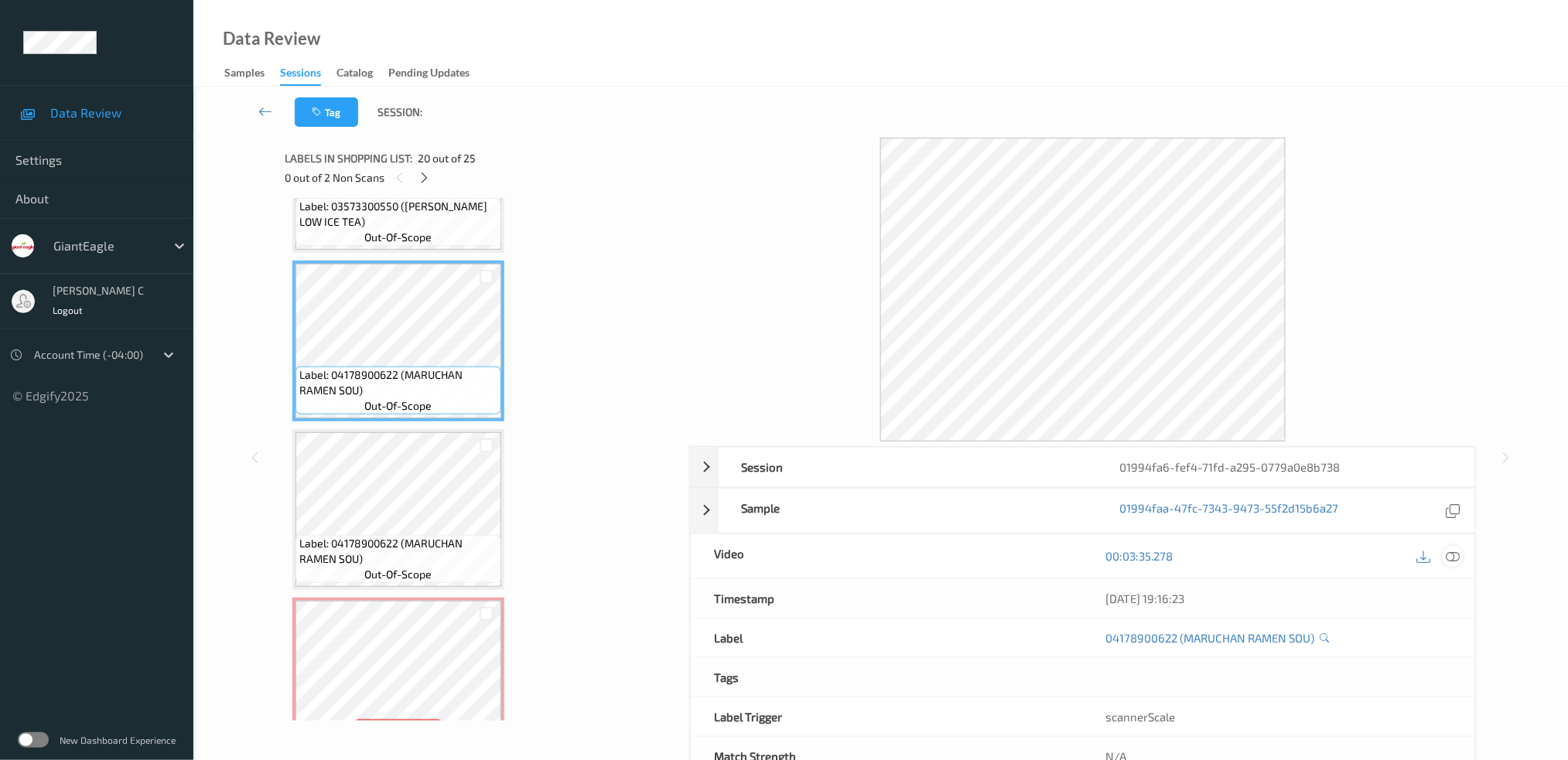
click at [1456, 546] on div at bounding box center [1453, 556] width 21 height 21
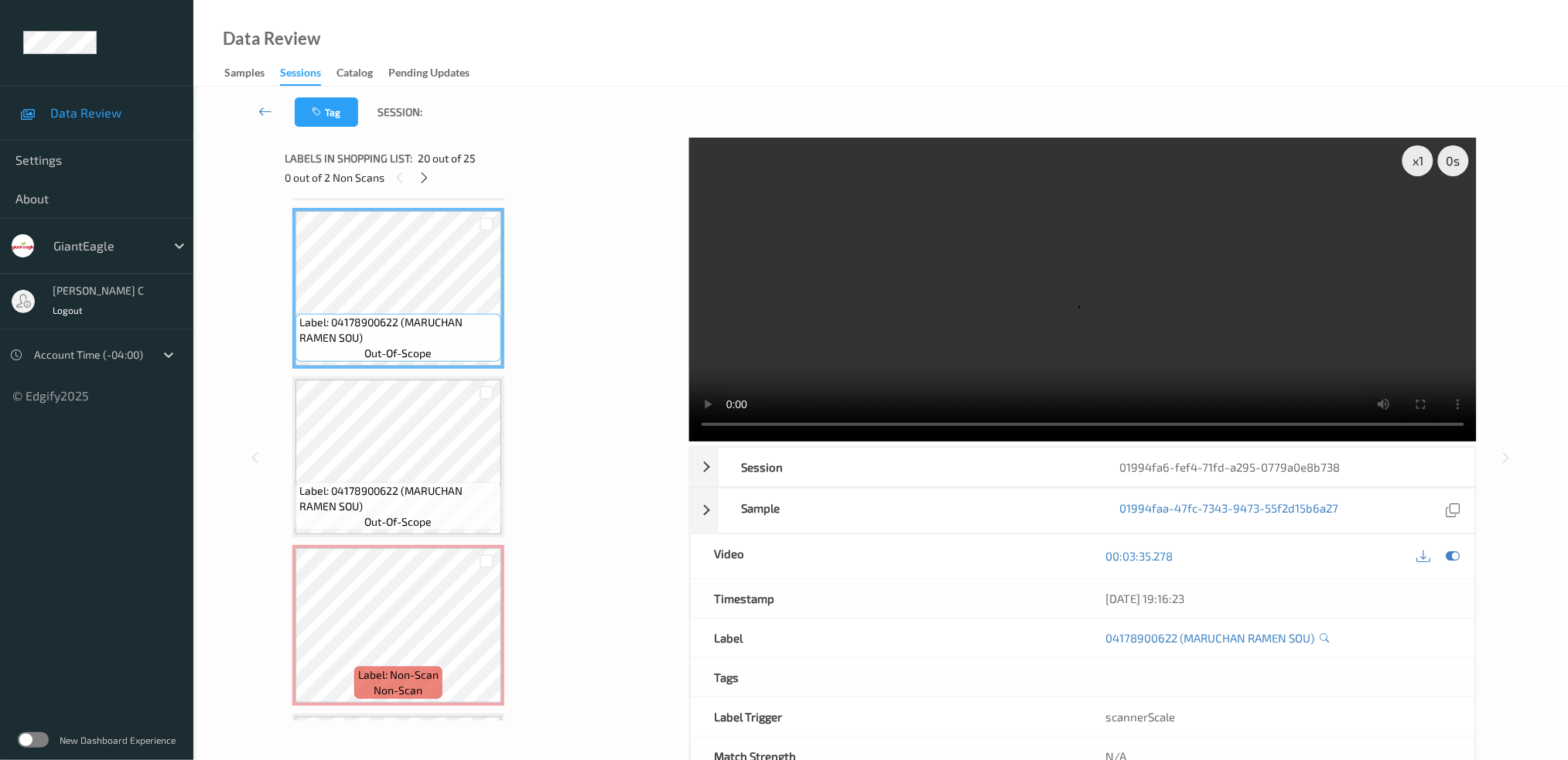
scroll to position [3250, 0]
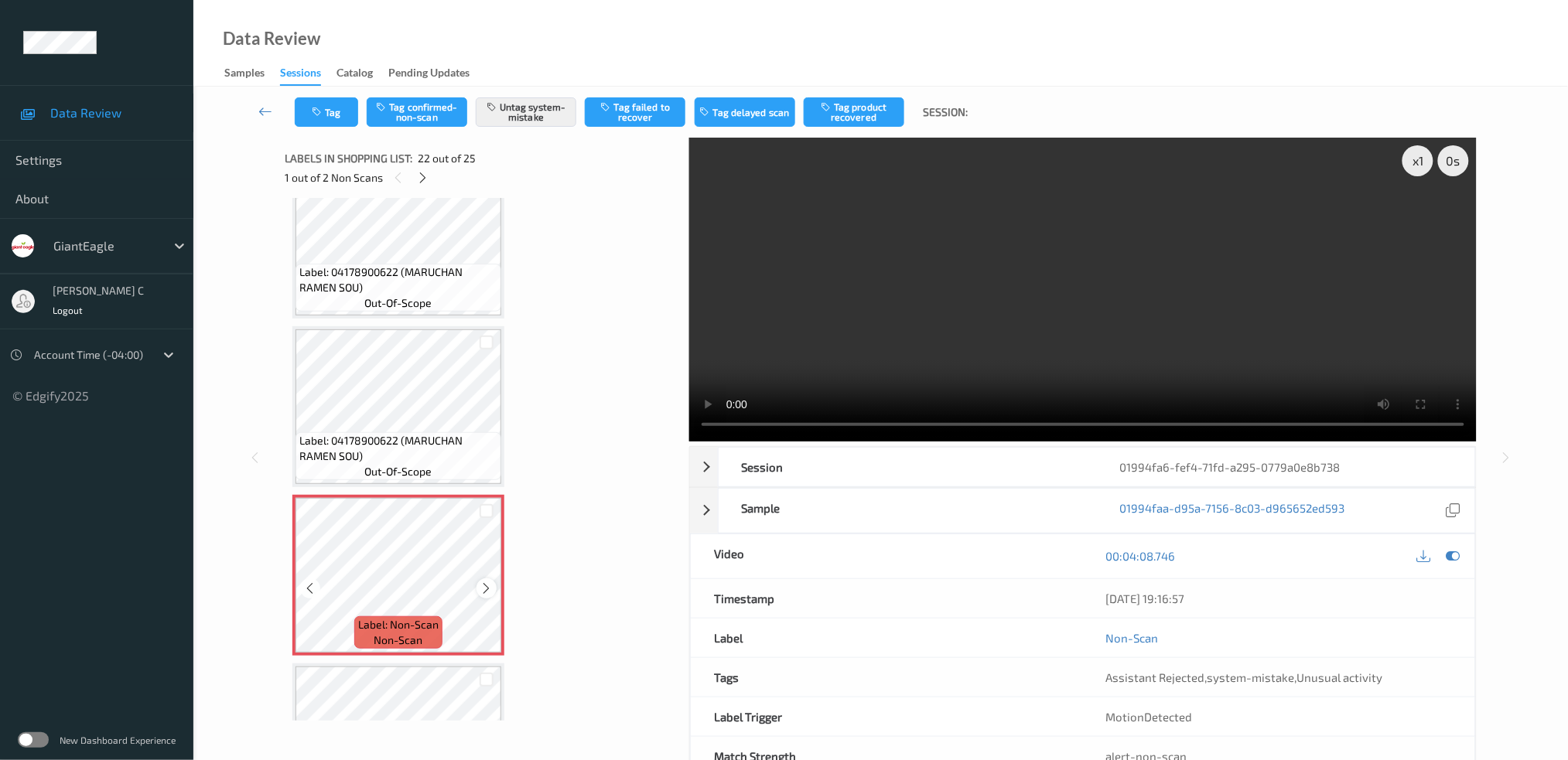
click at [480, 581] on icon at bounding box center [486, 588] width 13 height 14
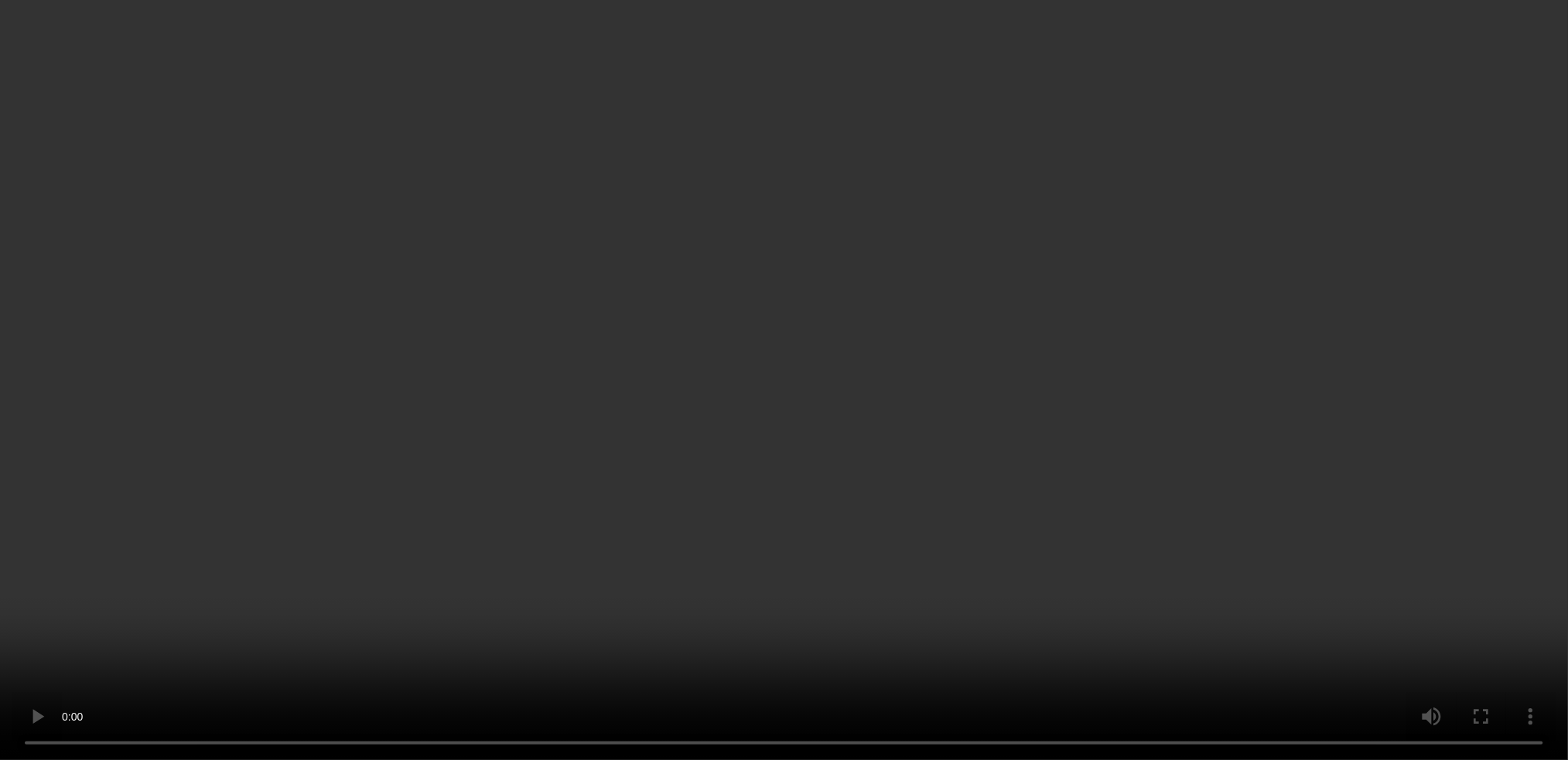
scroll to position [3456, 0]
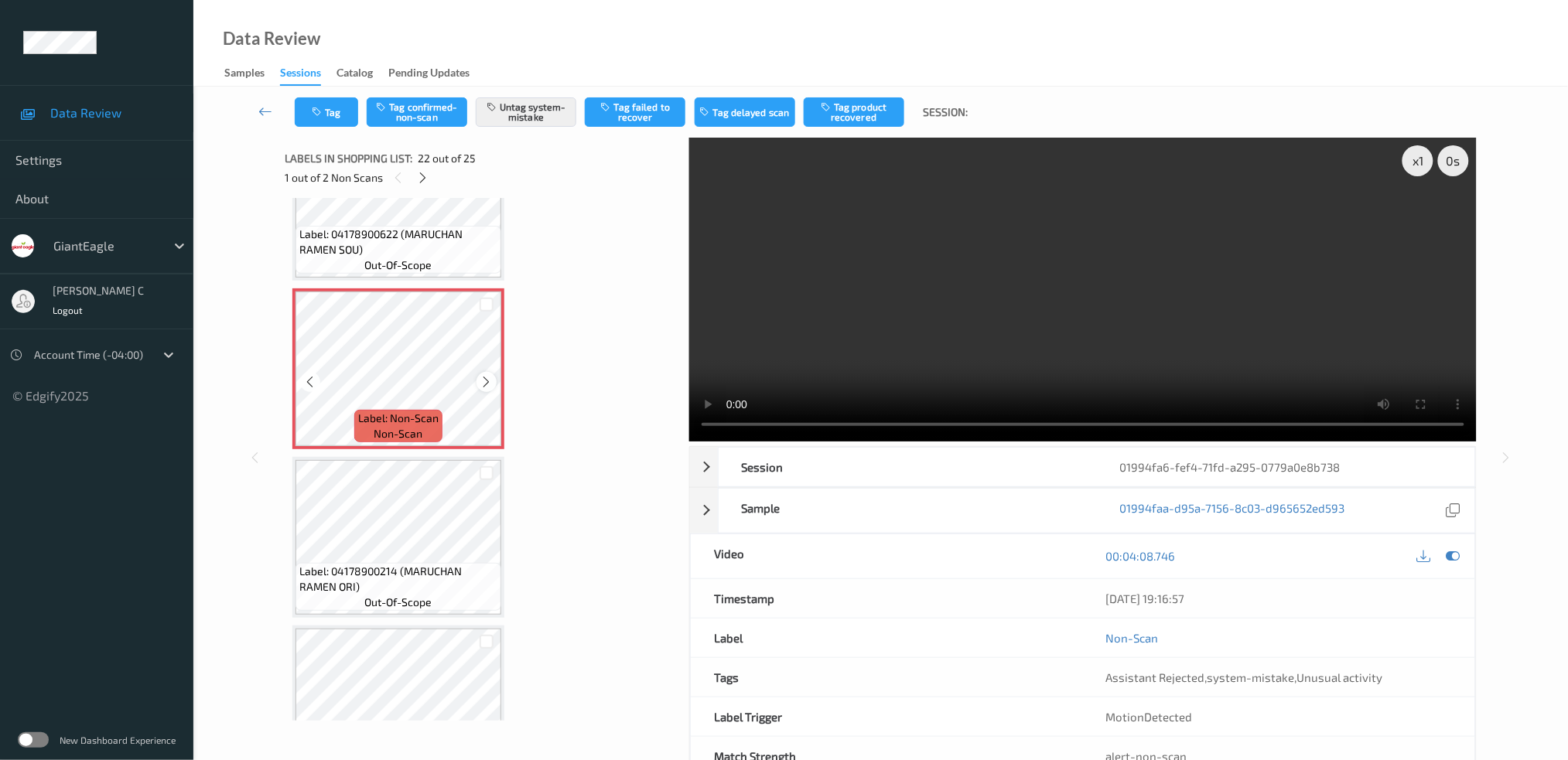
click at [492, 371] on div at bounding box center [485, 381] width 19 height 19
click at [426, 563] on div "Label: 04178900214 (MARUCHAN RAMEN ORI) out-of-scope" at bounding box center [399, 587] width 206 height 48
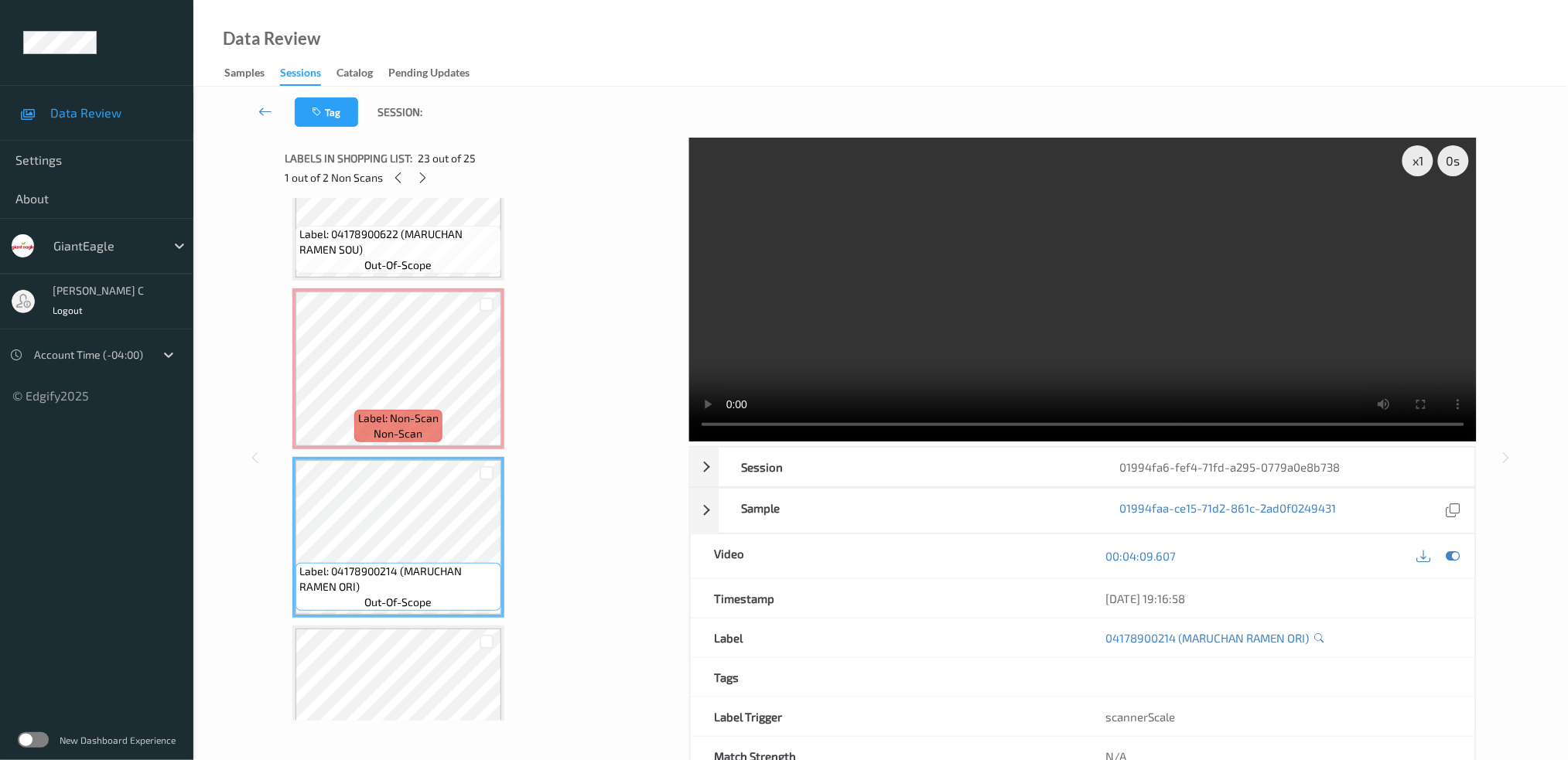
scroll to position [3663, 0]
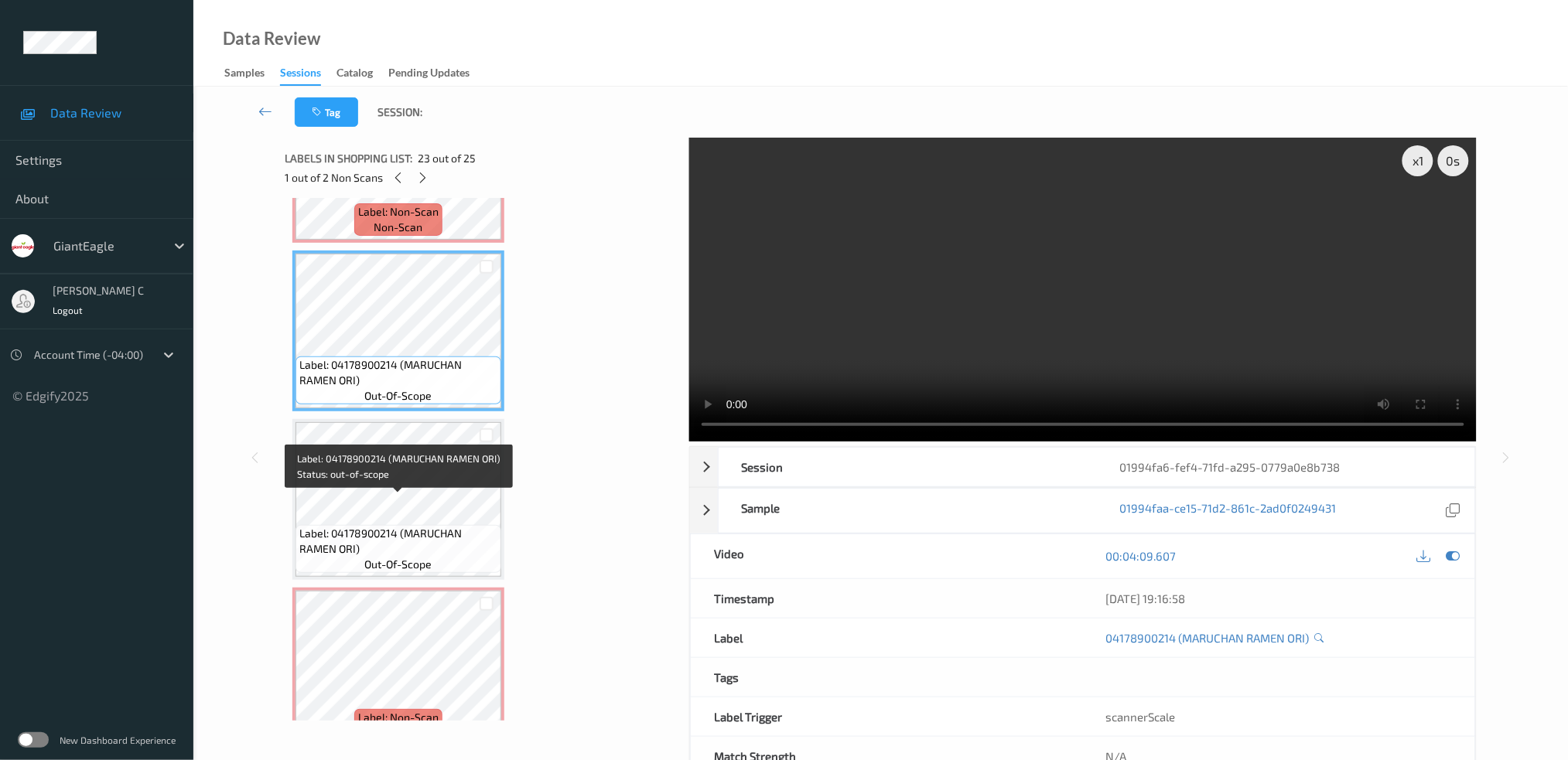
click at [407, 525] on span "Label: 04178900214 (MARUCHAN RAMEN ORI)" at bounding box center [399, 541] width 198 height 31
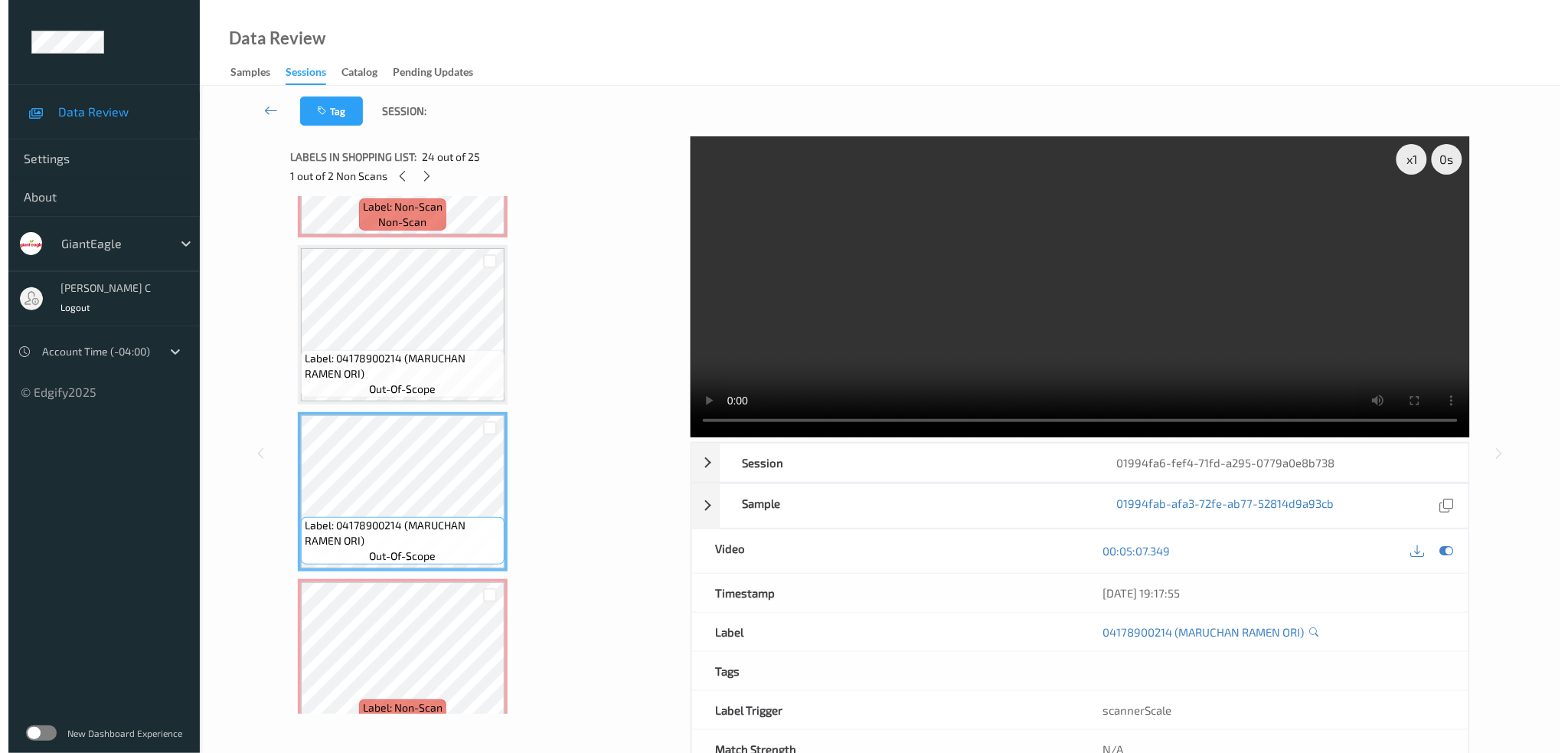
scroll to position [3633, 0]
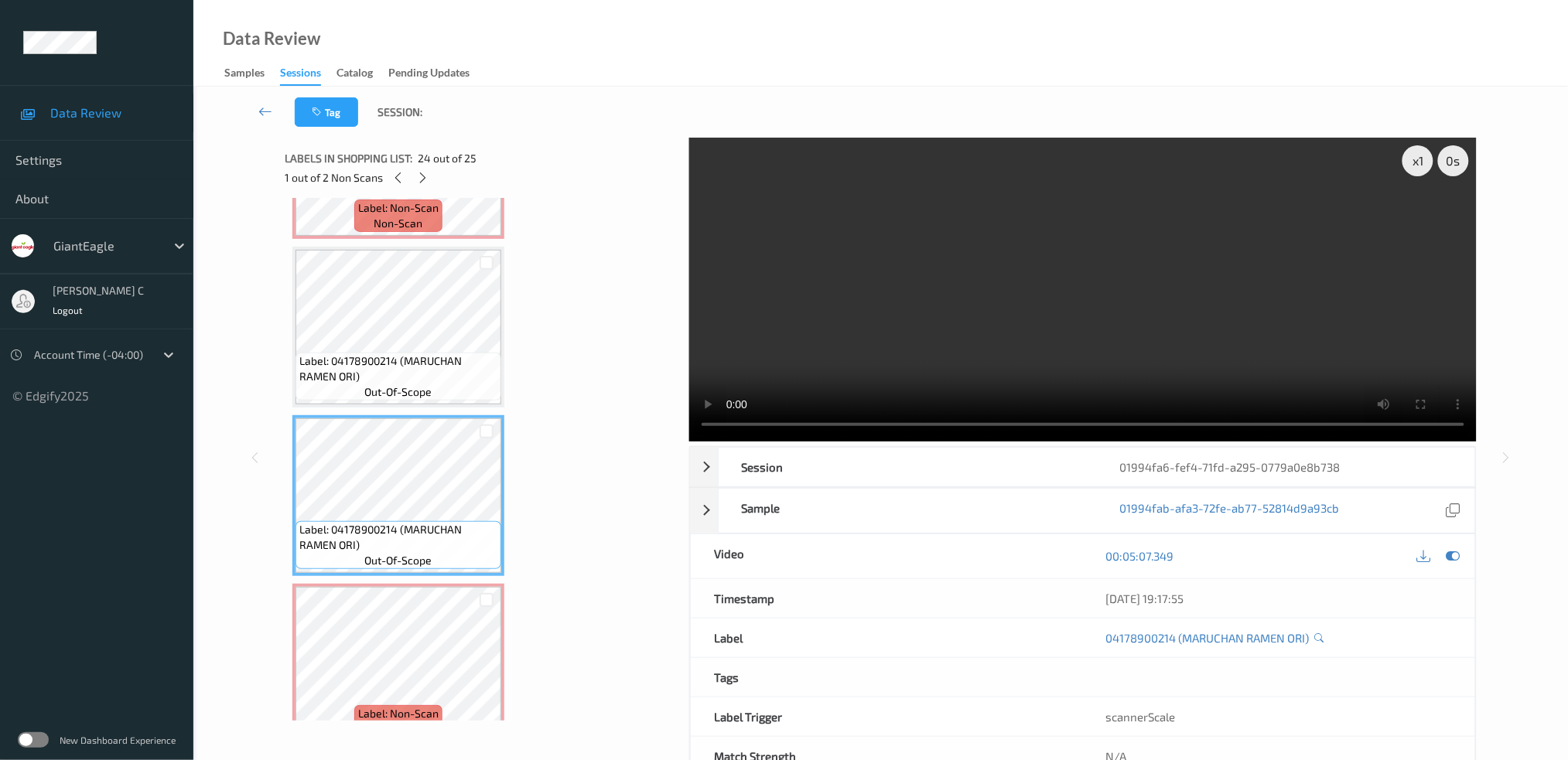
click at [391, 522] on span "Label: 04178900214 (MARUCHAN RAMEN ORI)" at bounding box center [399, 537] width 198 height 31
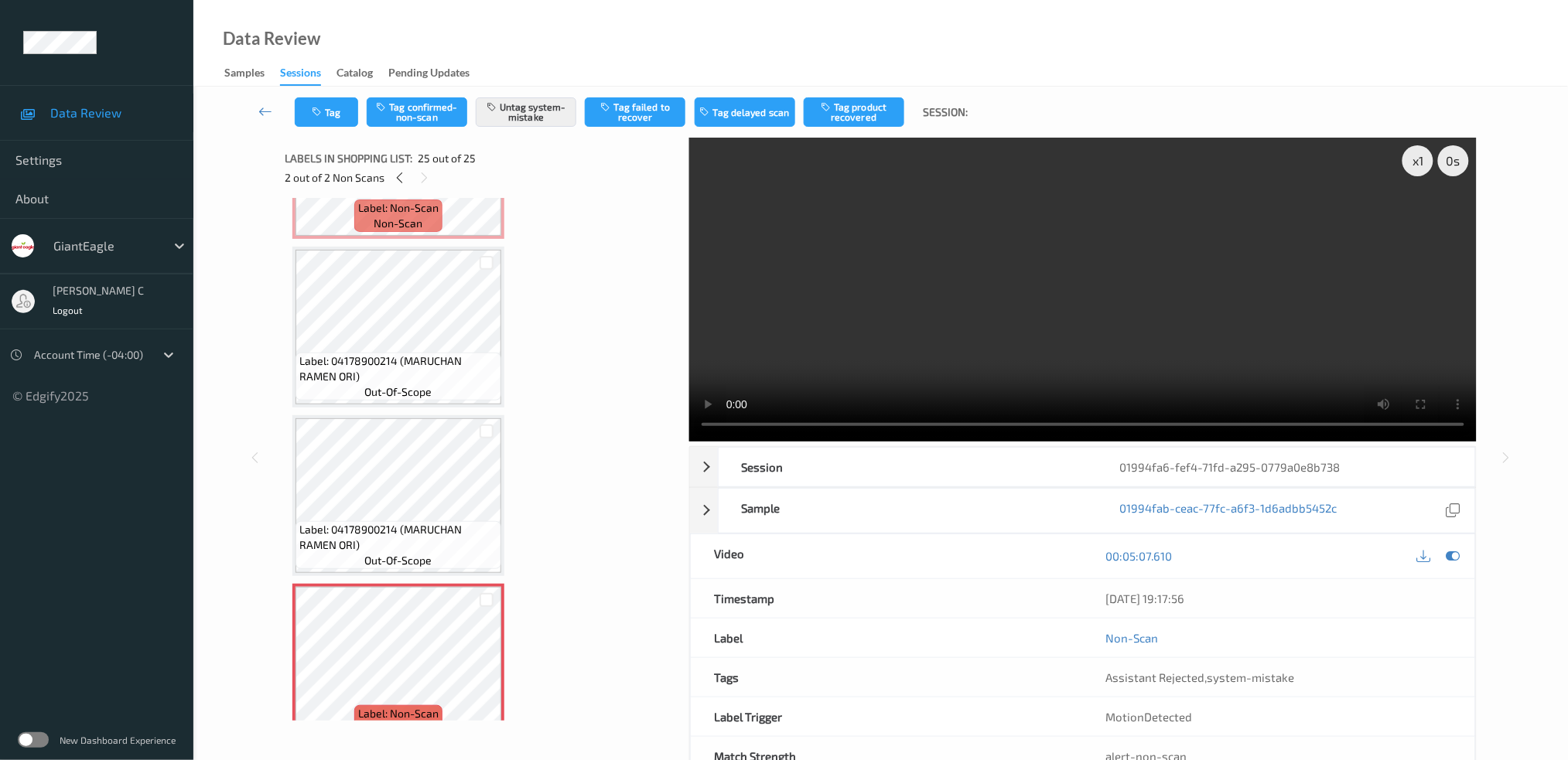
click at [331, 98] on button "Tag" at bounding box center [327, 112] width 63 height 29
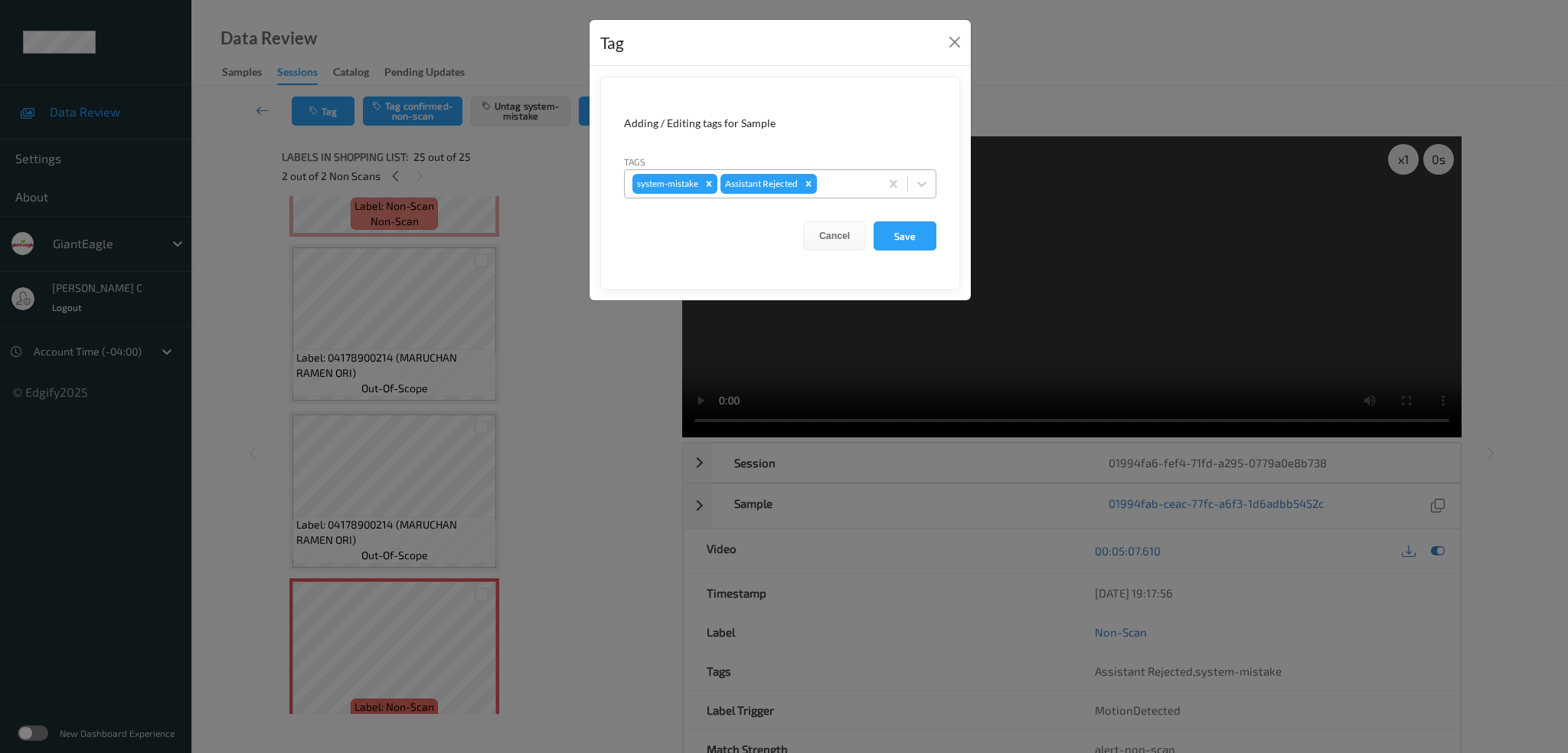
click at [821, 183] on div "system-mistake Assistant Rejected" at bounding box center [752, 184] width 255 height 26
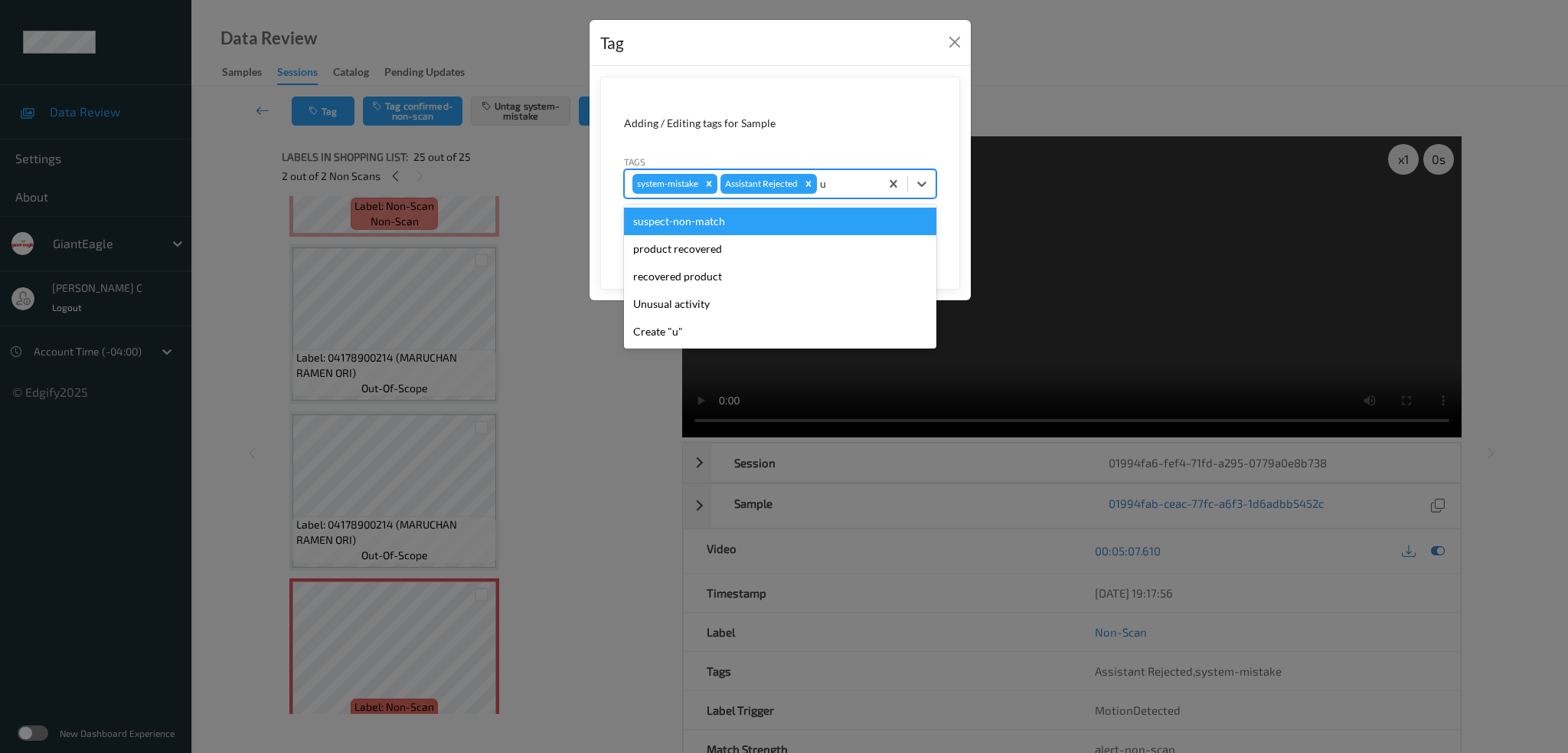
type input "un"
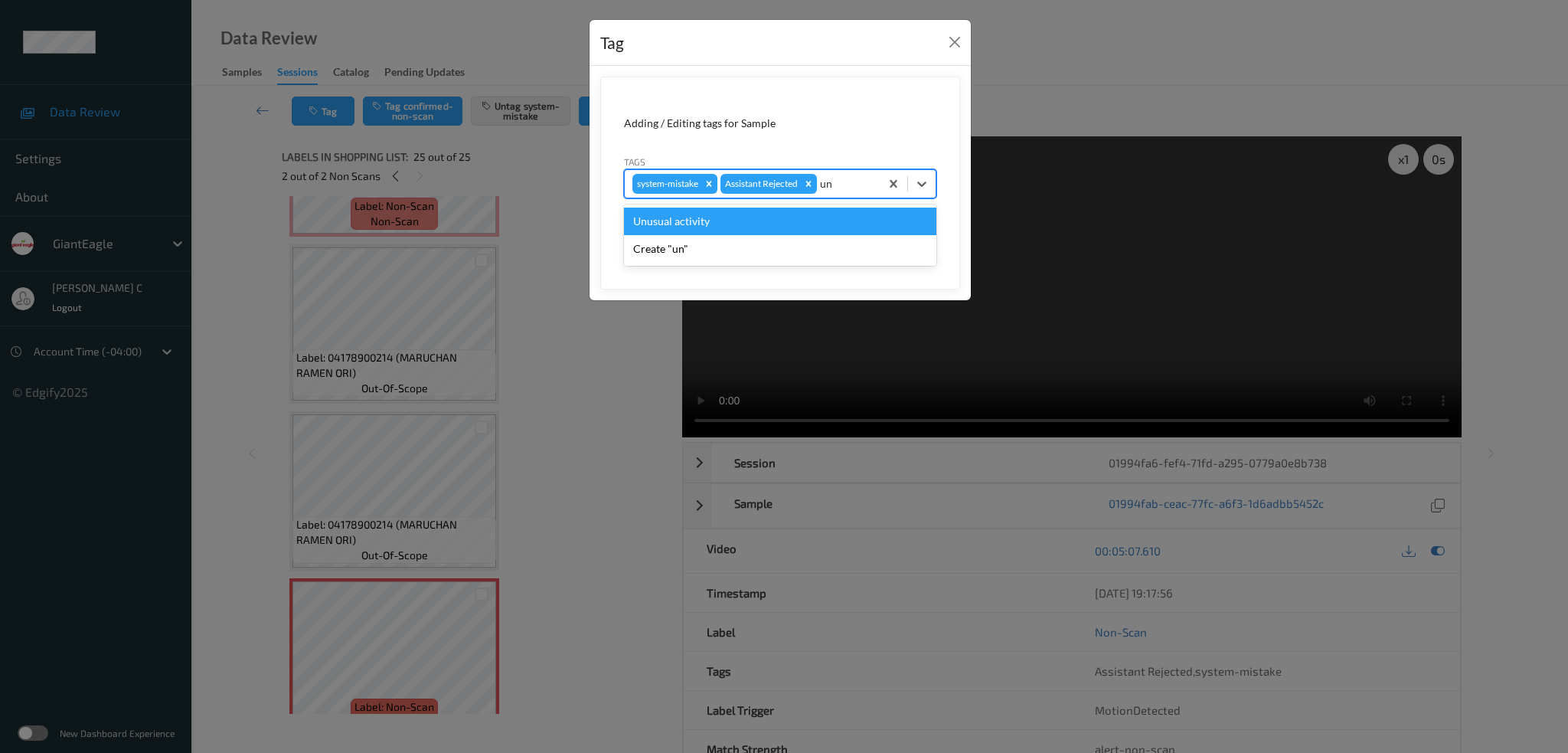
click at [813, 232] on div "Unusual activity" at bounding box center [780, 222] width 313 height 28
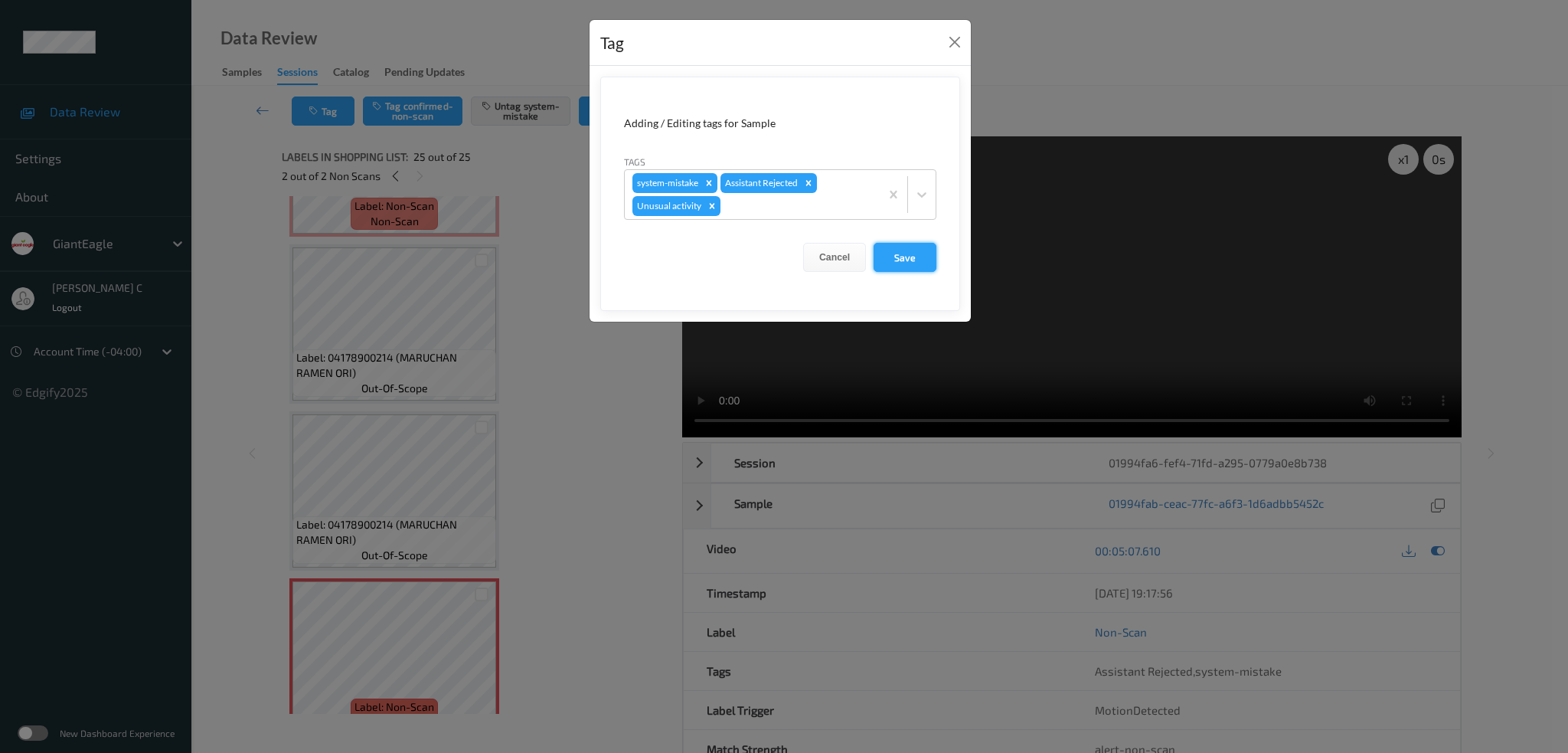
click at [908, 264] on button "Save" at bounding box center [905, 258] width 63 height 29
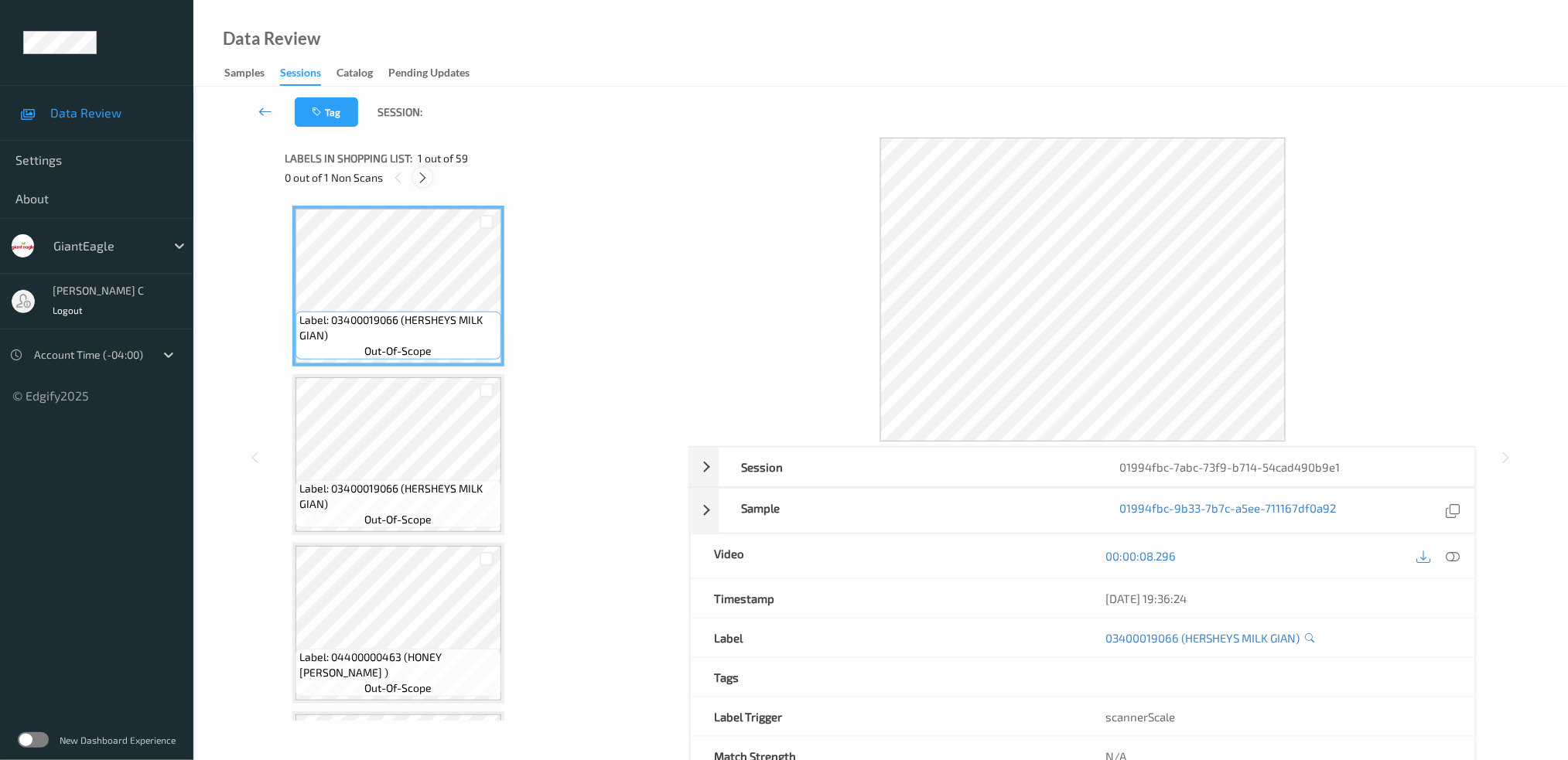
click at [427, 175] on icon at bounding box center [422, 178] width 13 height 14
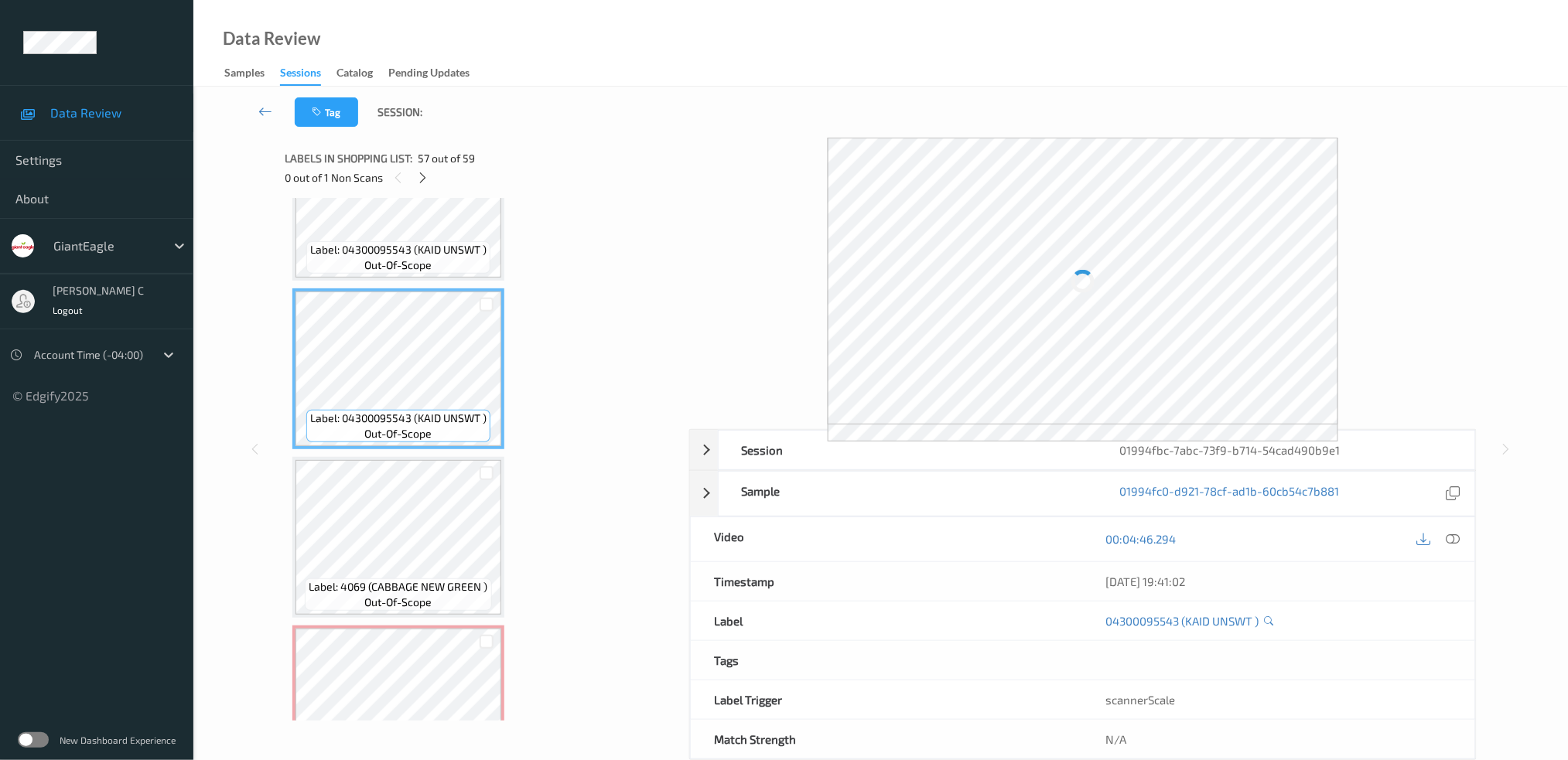
click at [443, 578] on div "Label: 4069 (CABBAGE NEW GREEN ) out-of-scope" at bounding box center [398, 594] width 187 height 33
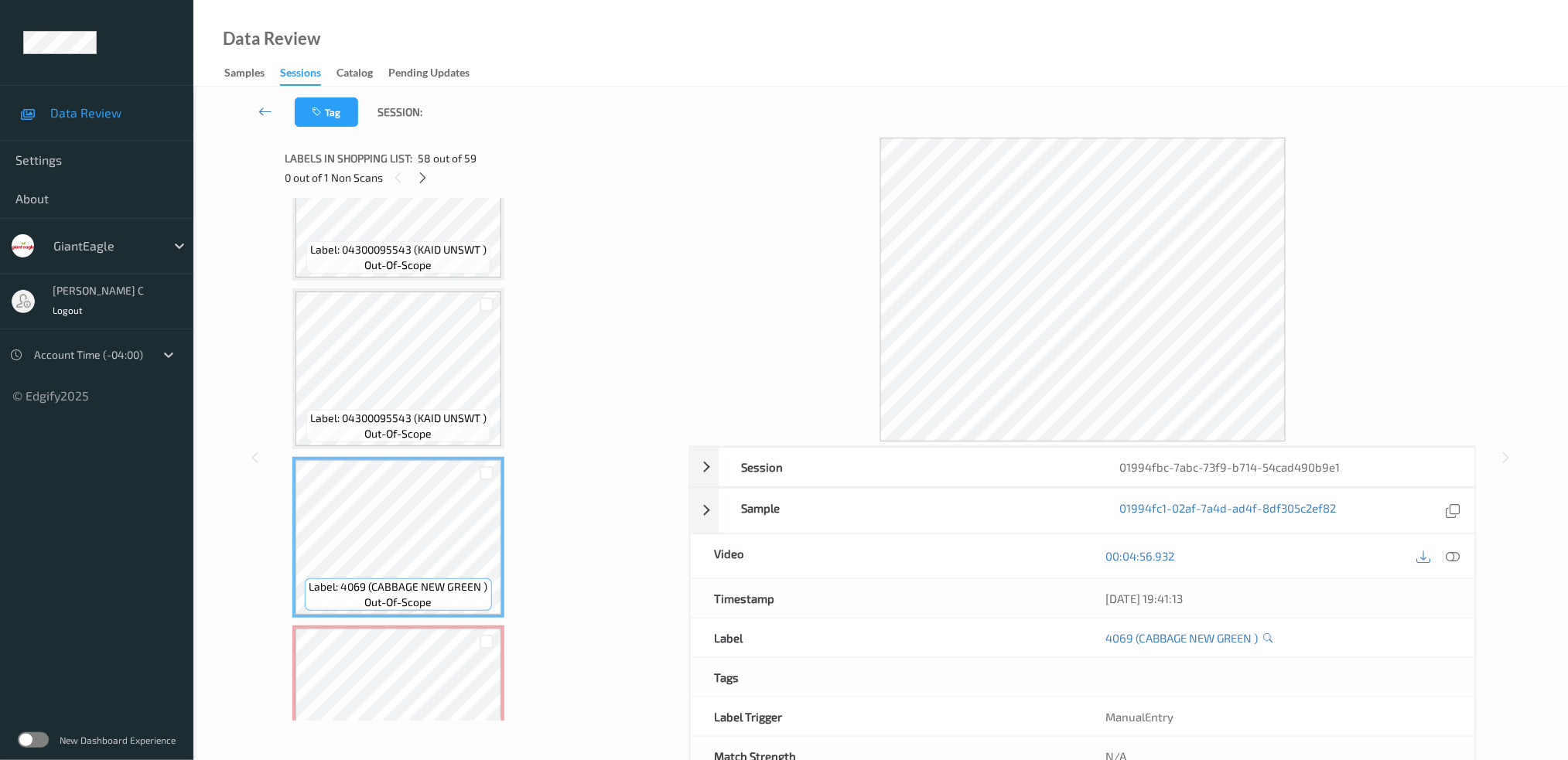
scroll to position [9355, 0]
click at [455, 626] on div "Label: Non-Scan non-scan" at bounding box center [399, 707] width 212 height 161
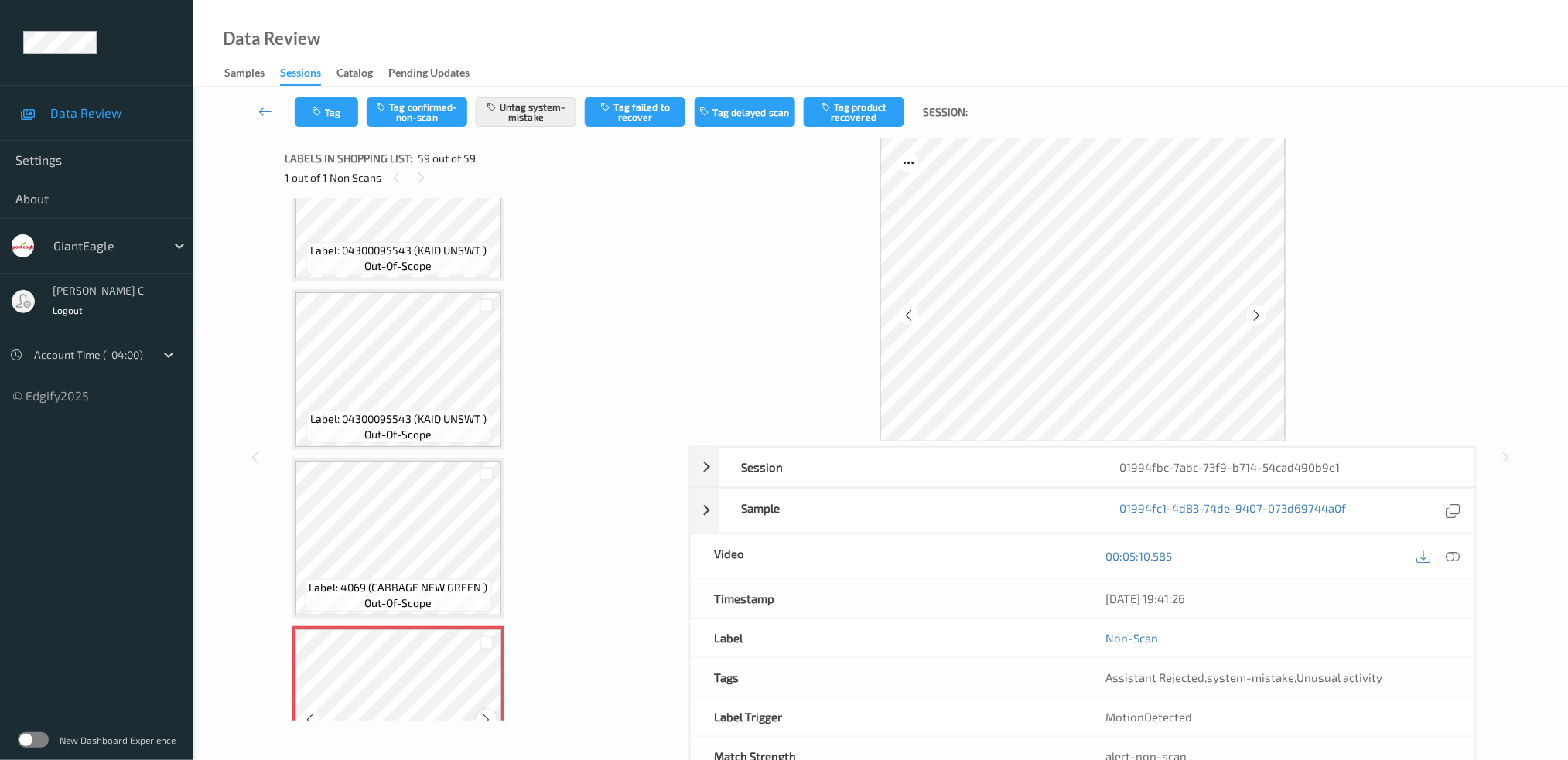
click at [491, 713] on icon at bounding box center [486, 720] width 13 height 14
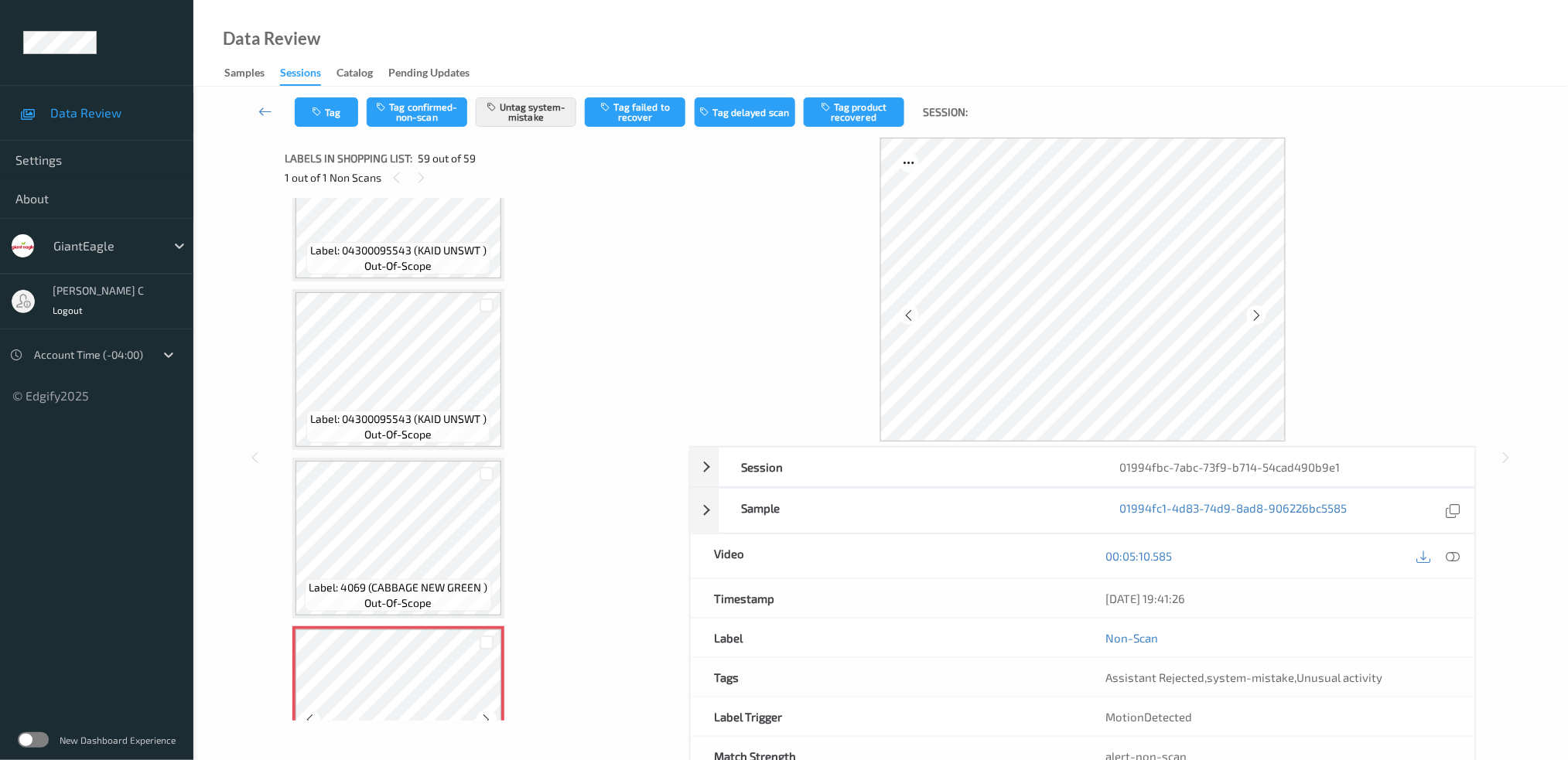
click at [491, 713] on icon at bounding box center [486, 720] width 13 height 14
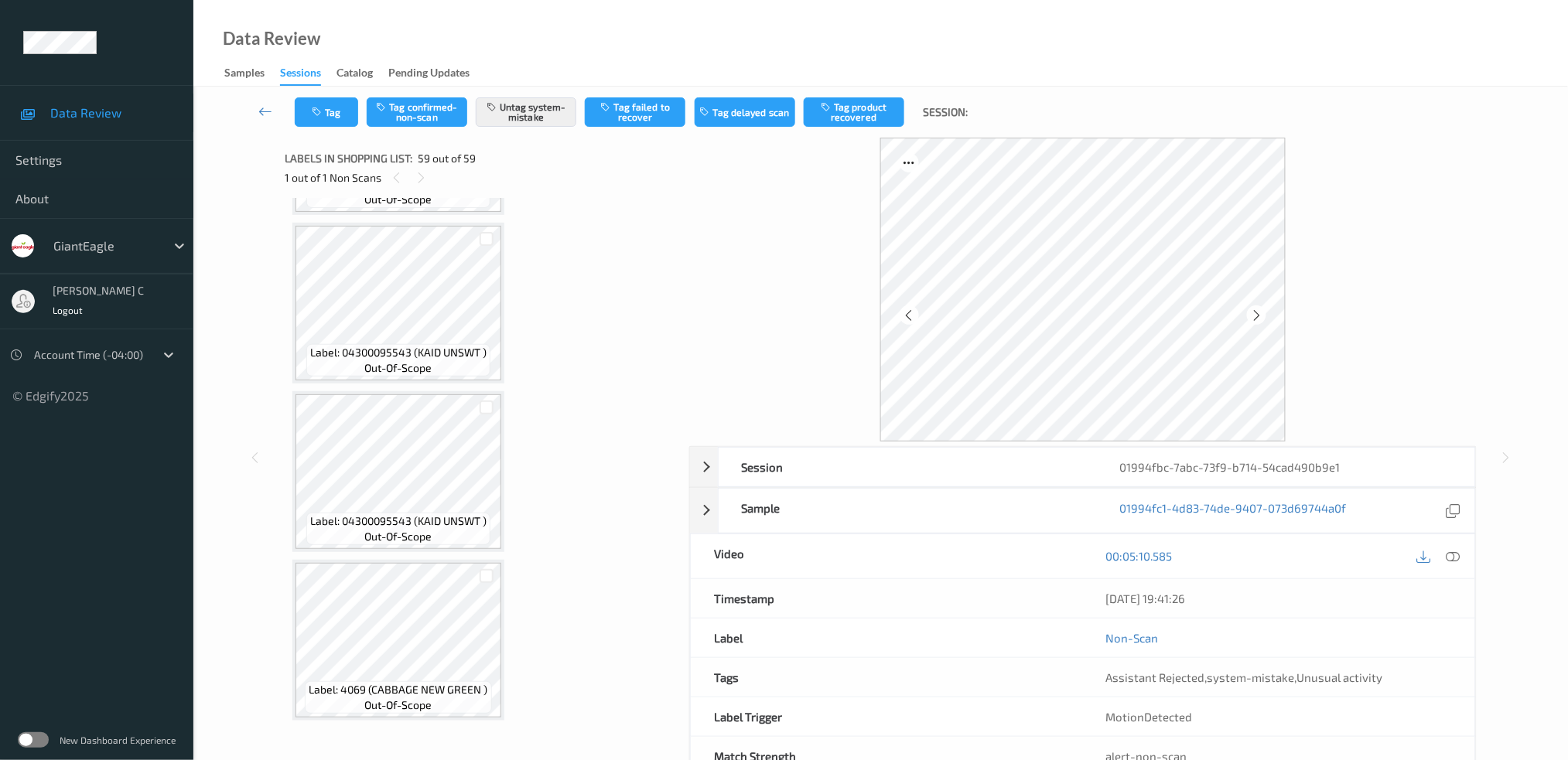
scroll to position [9251, 0]
click at [396, 361] on span "out-of-scope" at bounding box center [398, 369] width 67 height 15
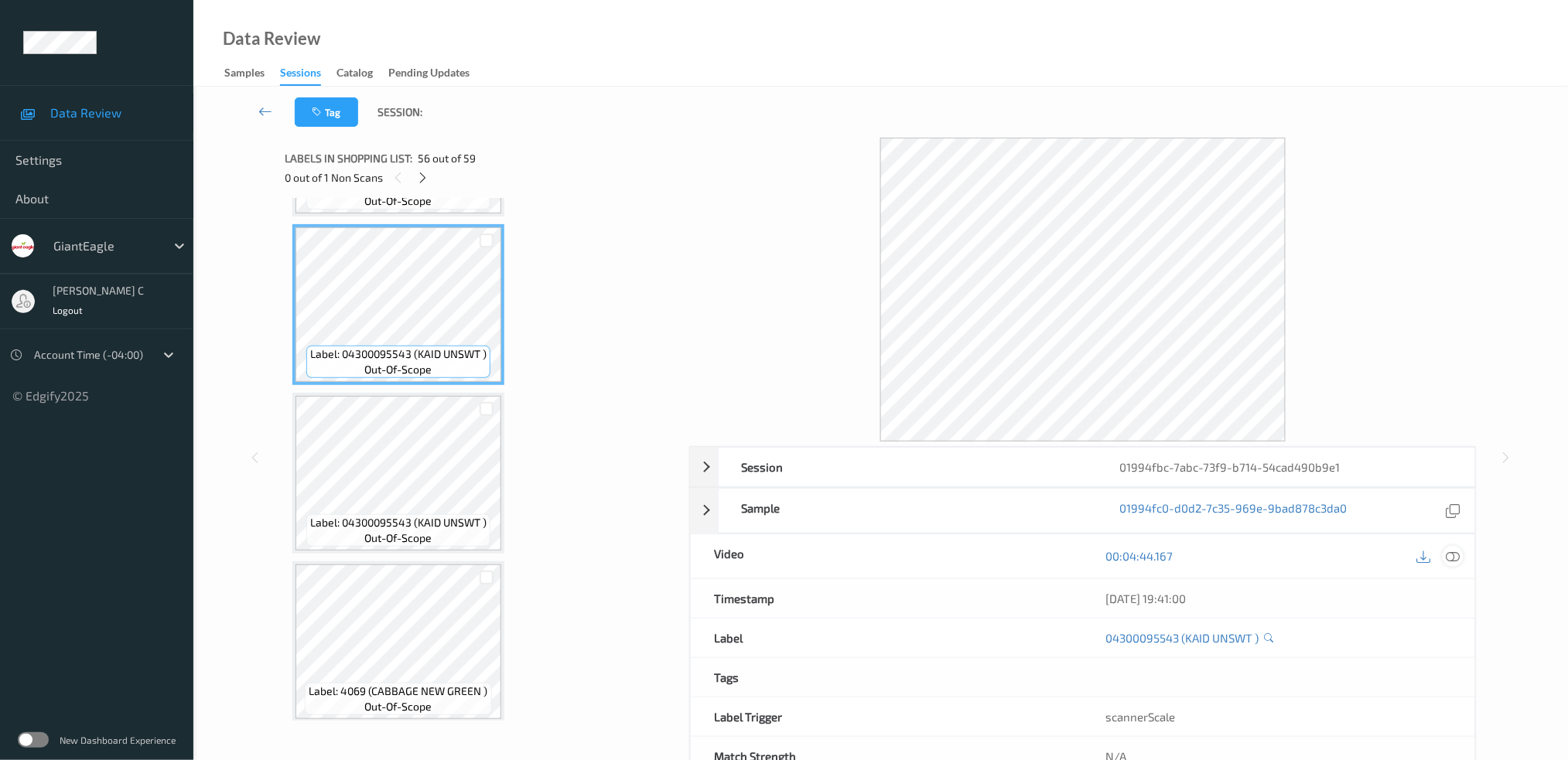
click at [1456, 550] on icon at bounding box center [1453, 556] width 14 height 14
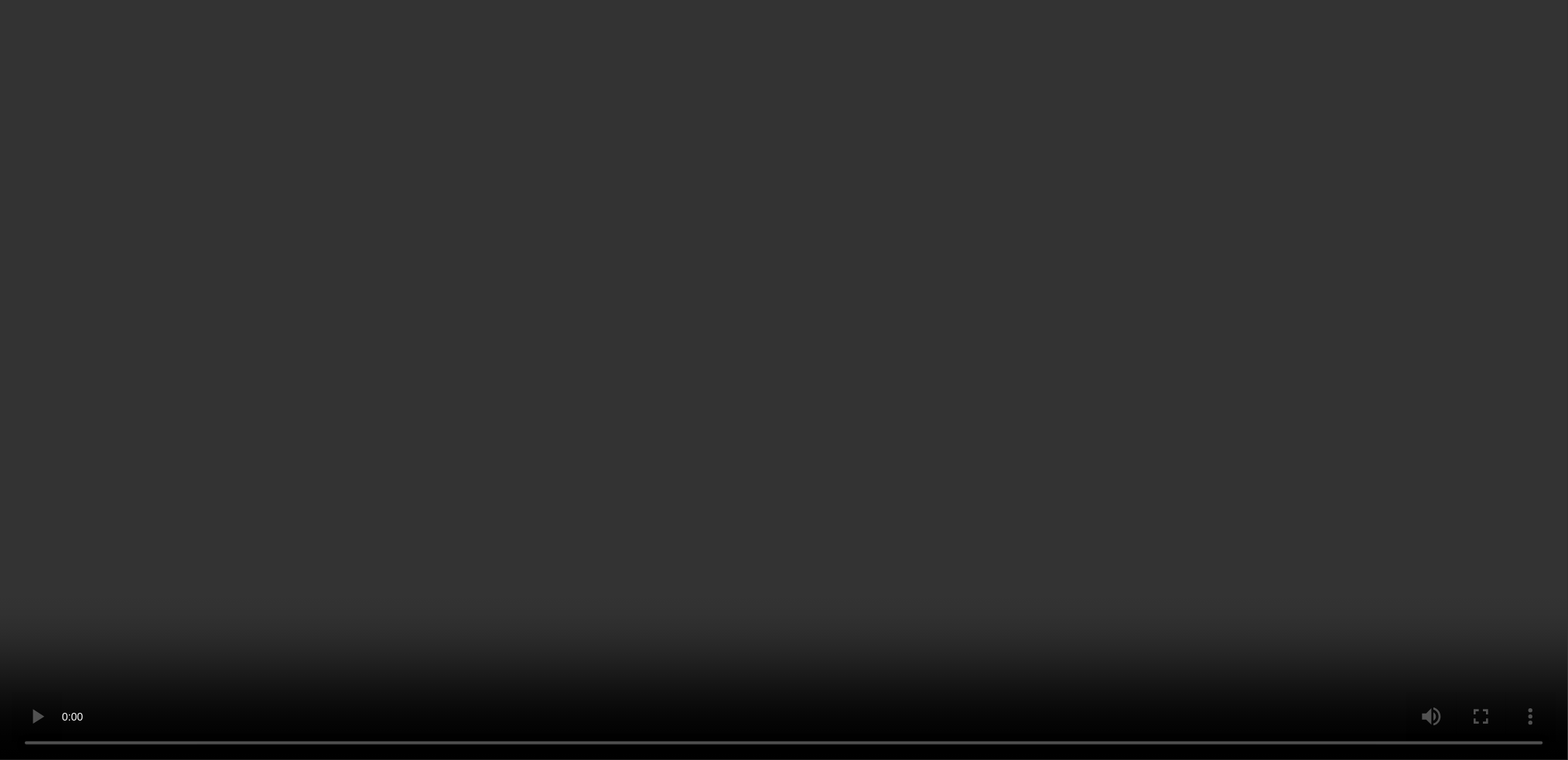
scroll to position [9355, 0]
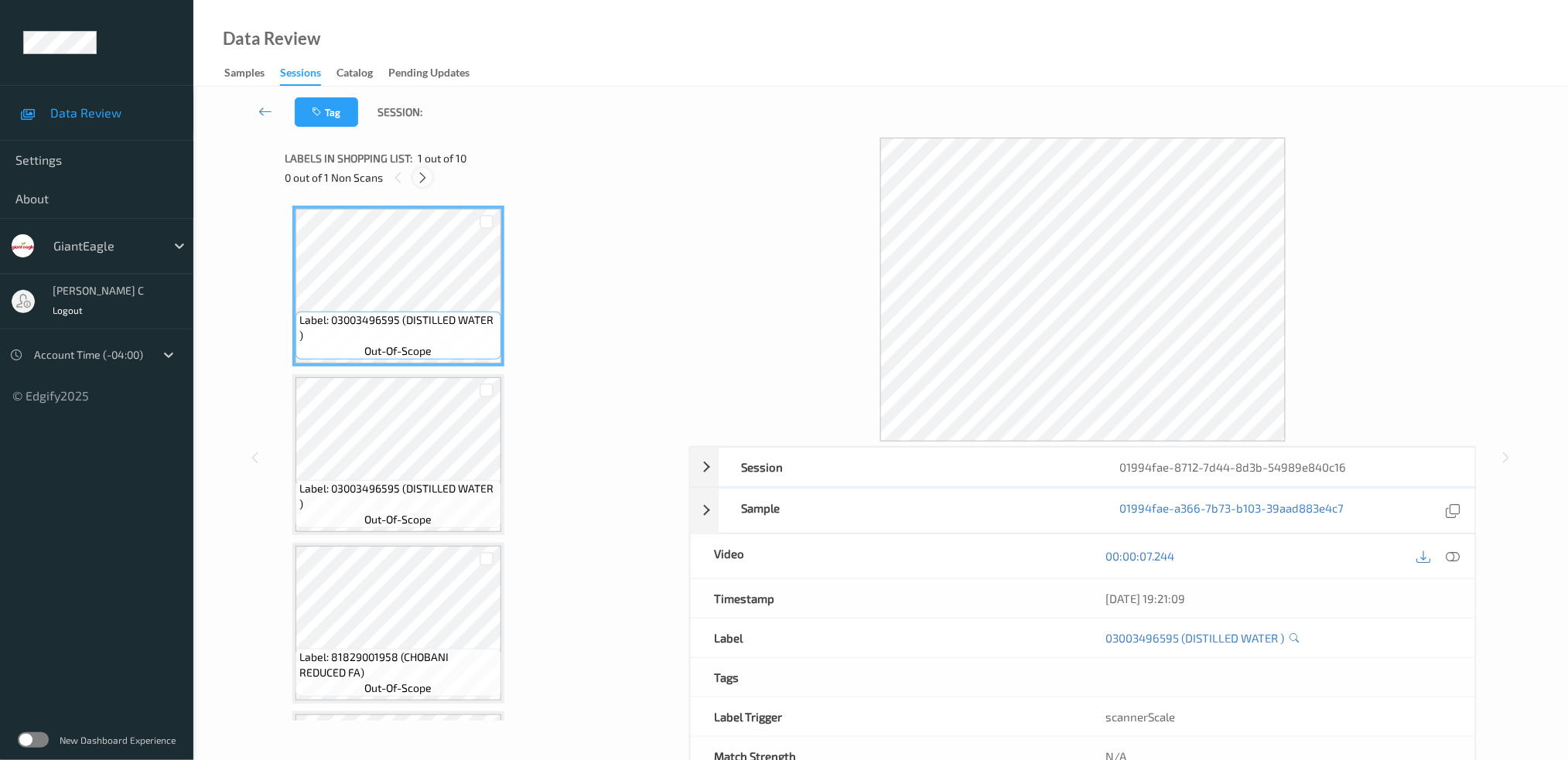
click at [427, 175] on icon at bounding box center [422, 178] width 13 height 14
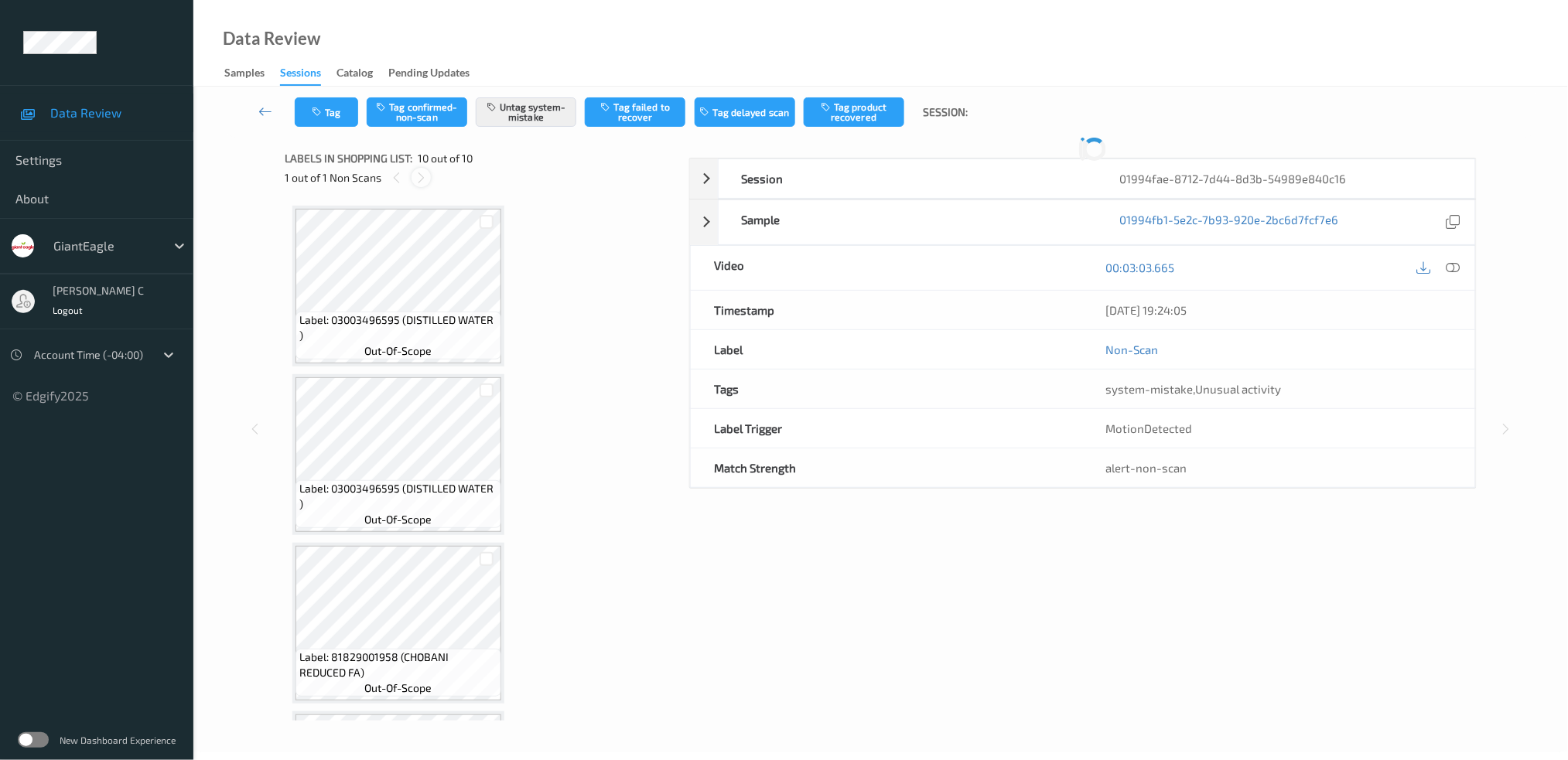
scroll to position [1157, 0]
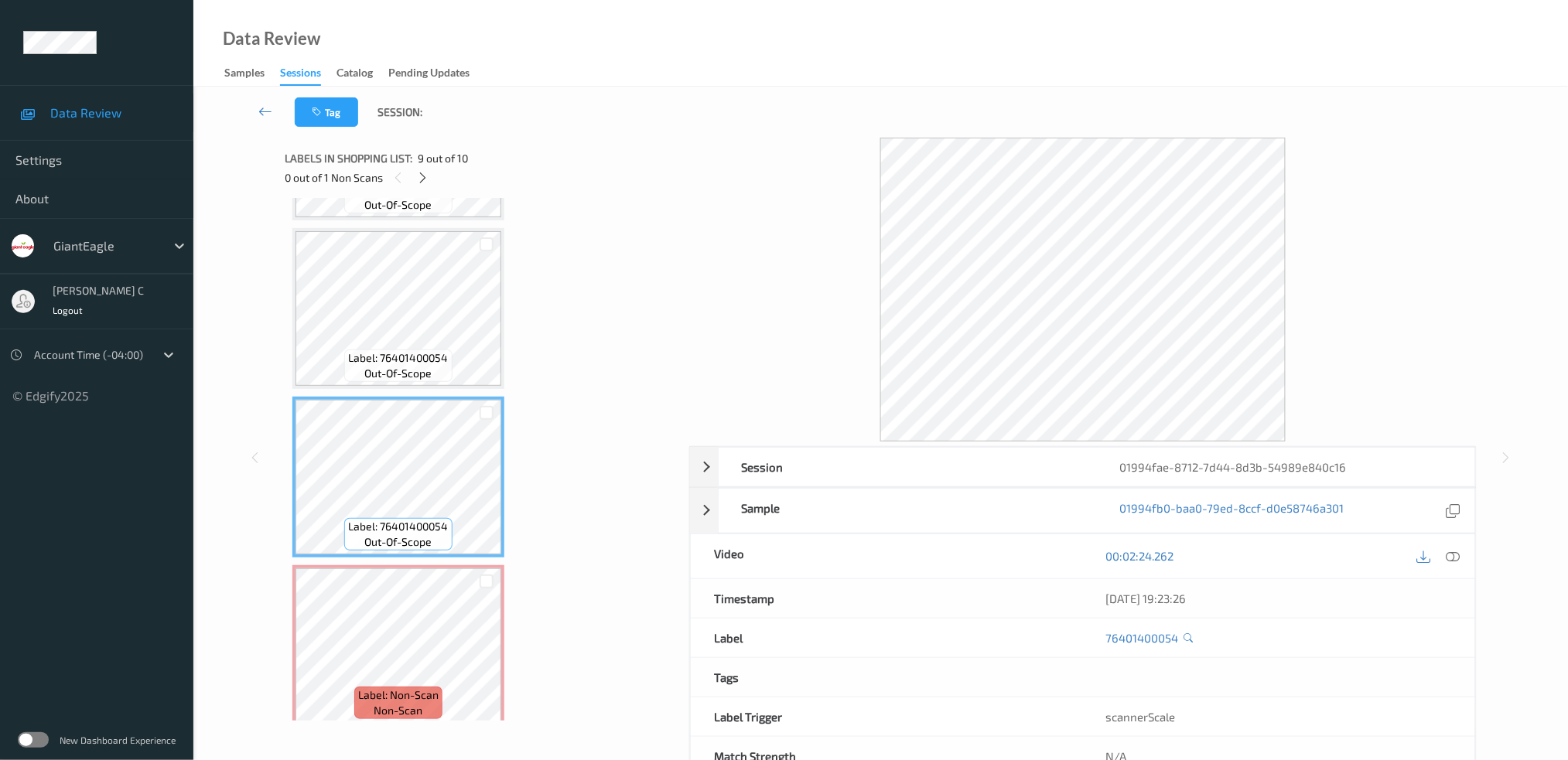
click at [410, 365] on span "out-of-scope" at bounding box center [398, 373] width 67 height 15
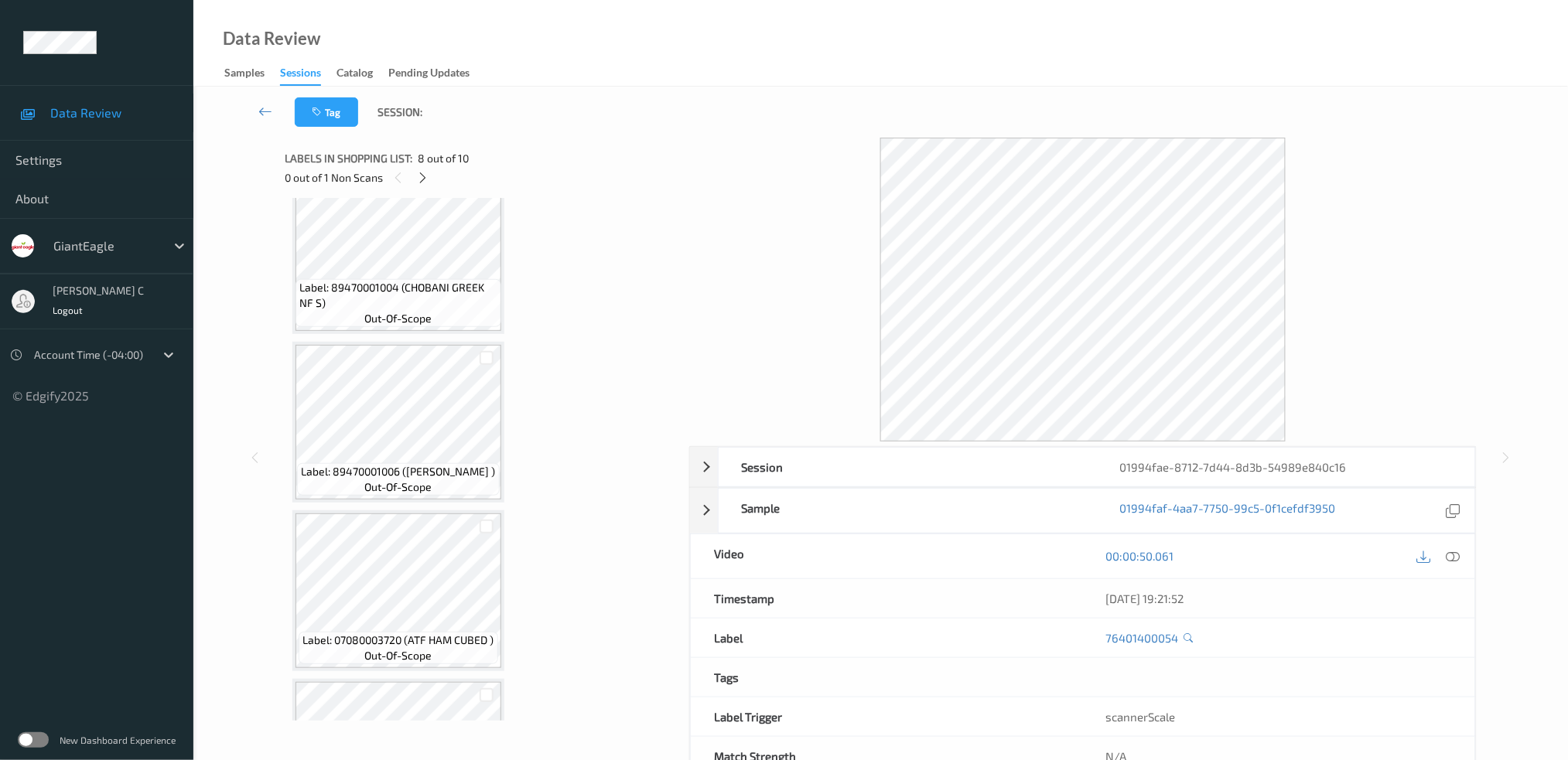
scroll to position [126, 0]
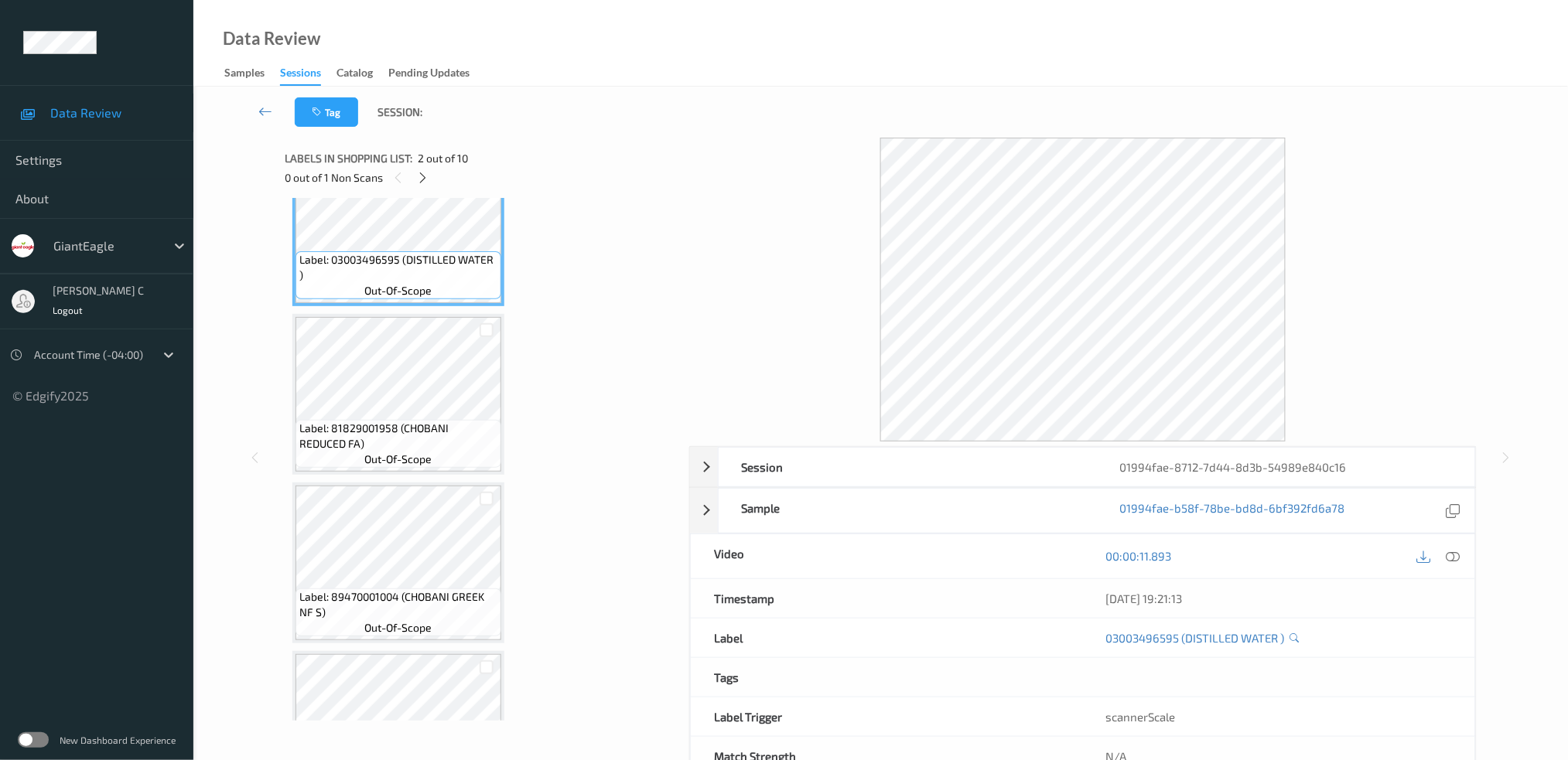
click at [411, 461] on span "out-of-scope" at bounding box center [398, 459] width 67 height 15
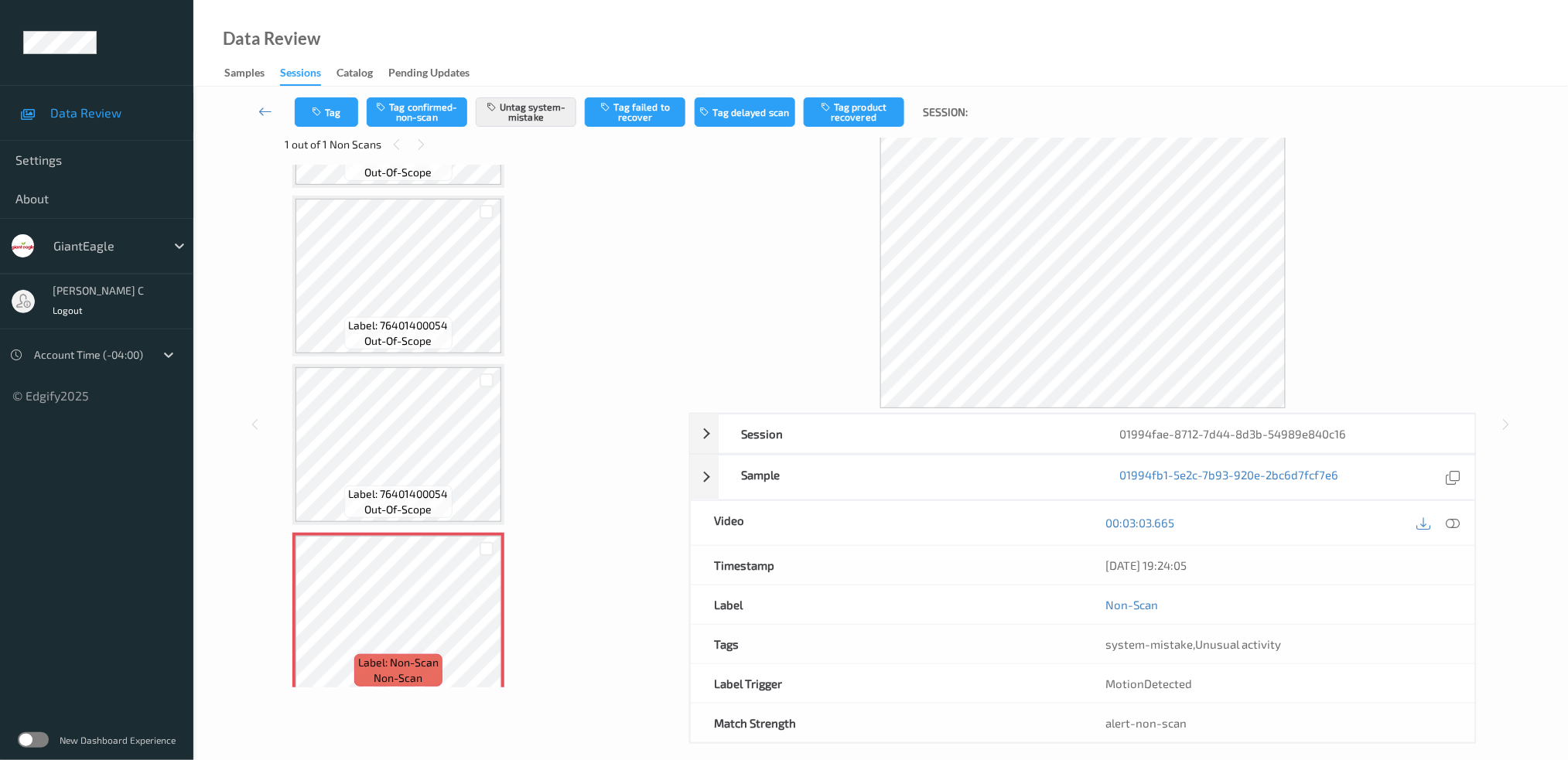
scroll to position [48, 0]
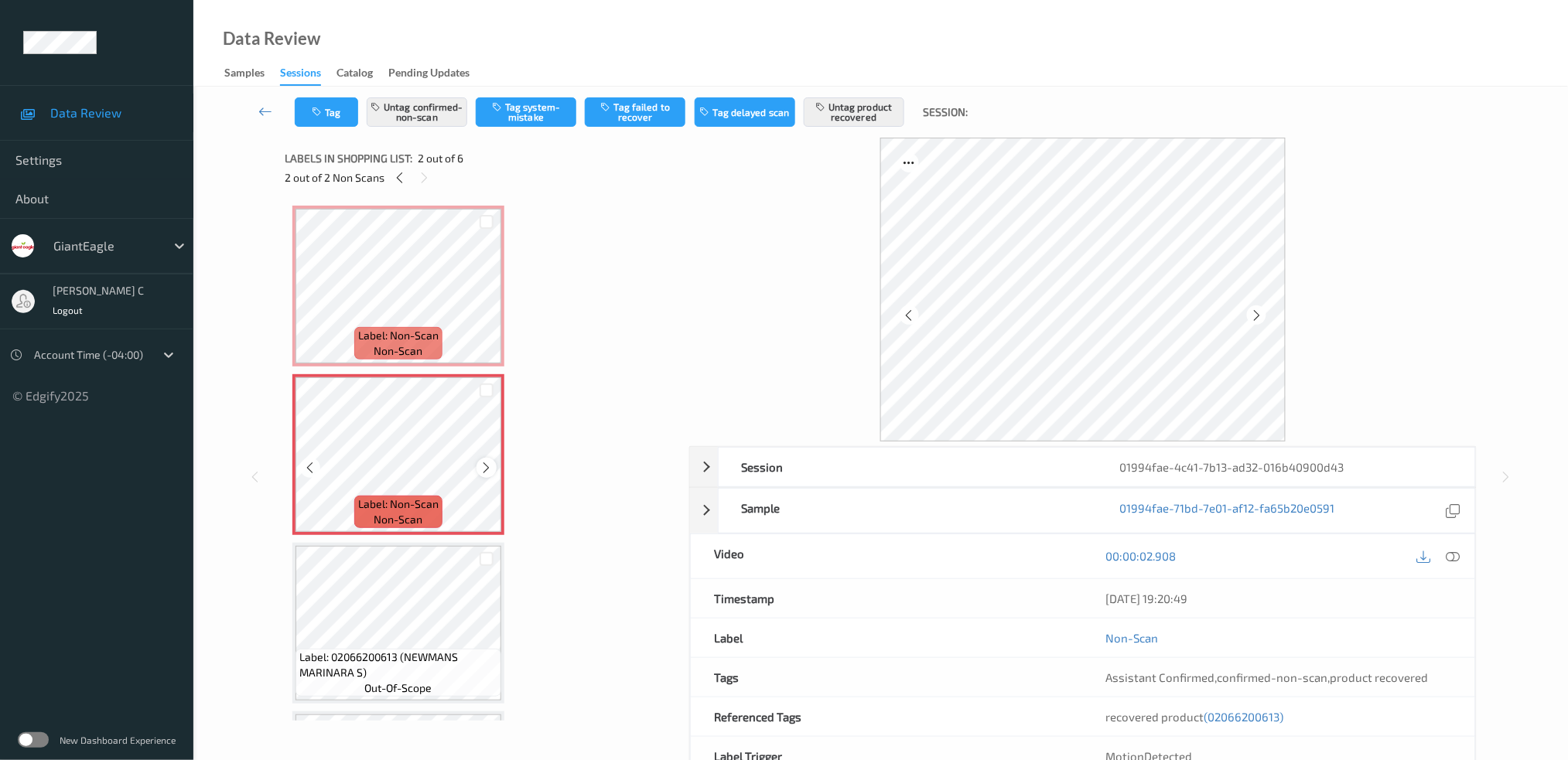
click at [489, 465] on icon at bounding box center [486, 467] width 13 height 14
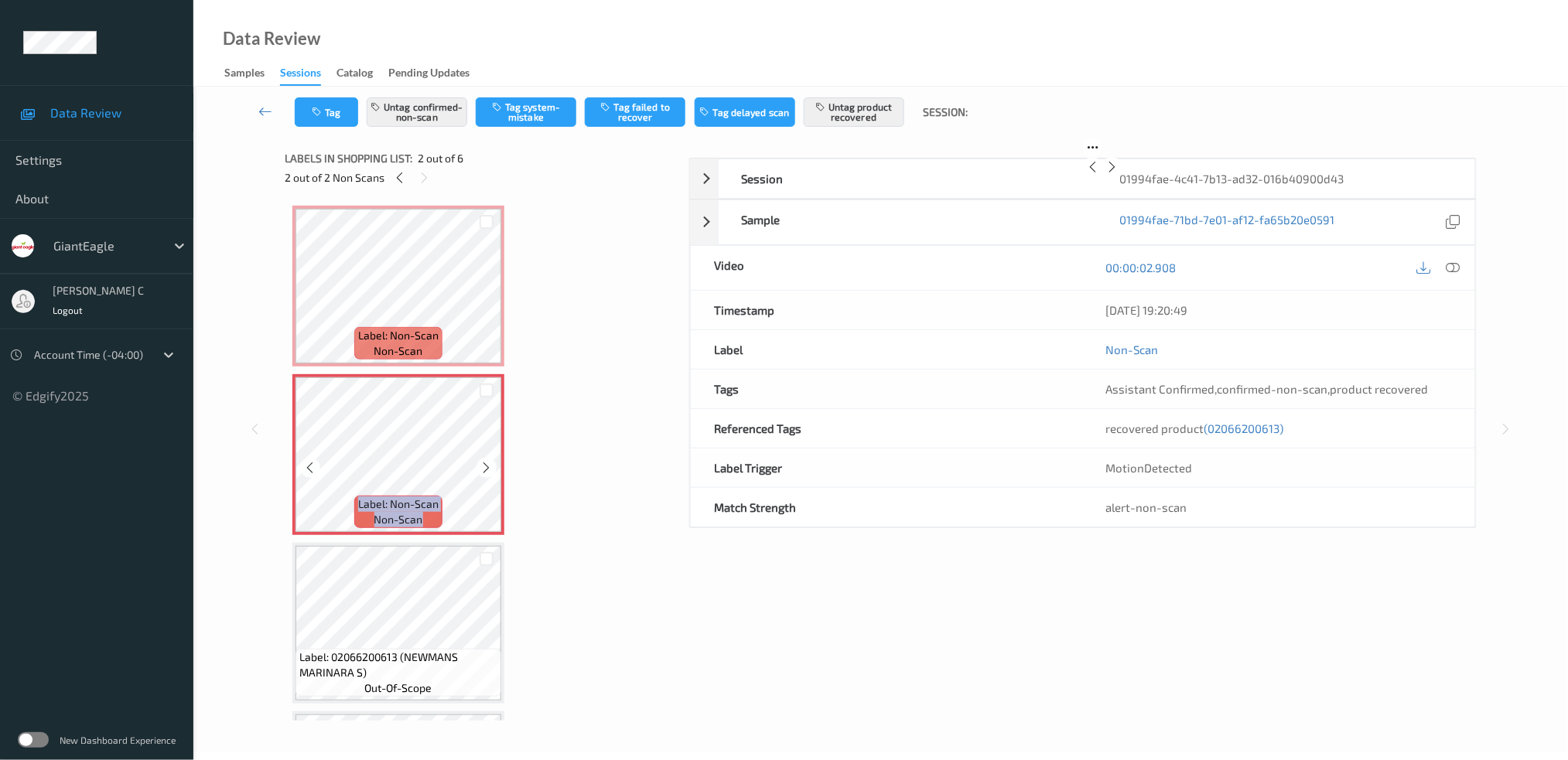
click at [489, 465] on icon at bounding box center [486, 467] width 13 height 14
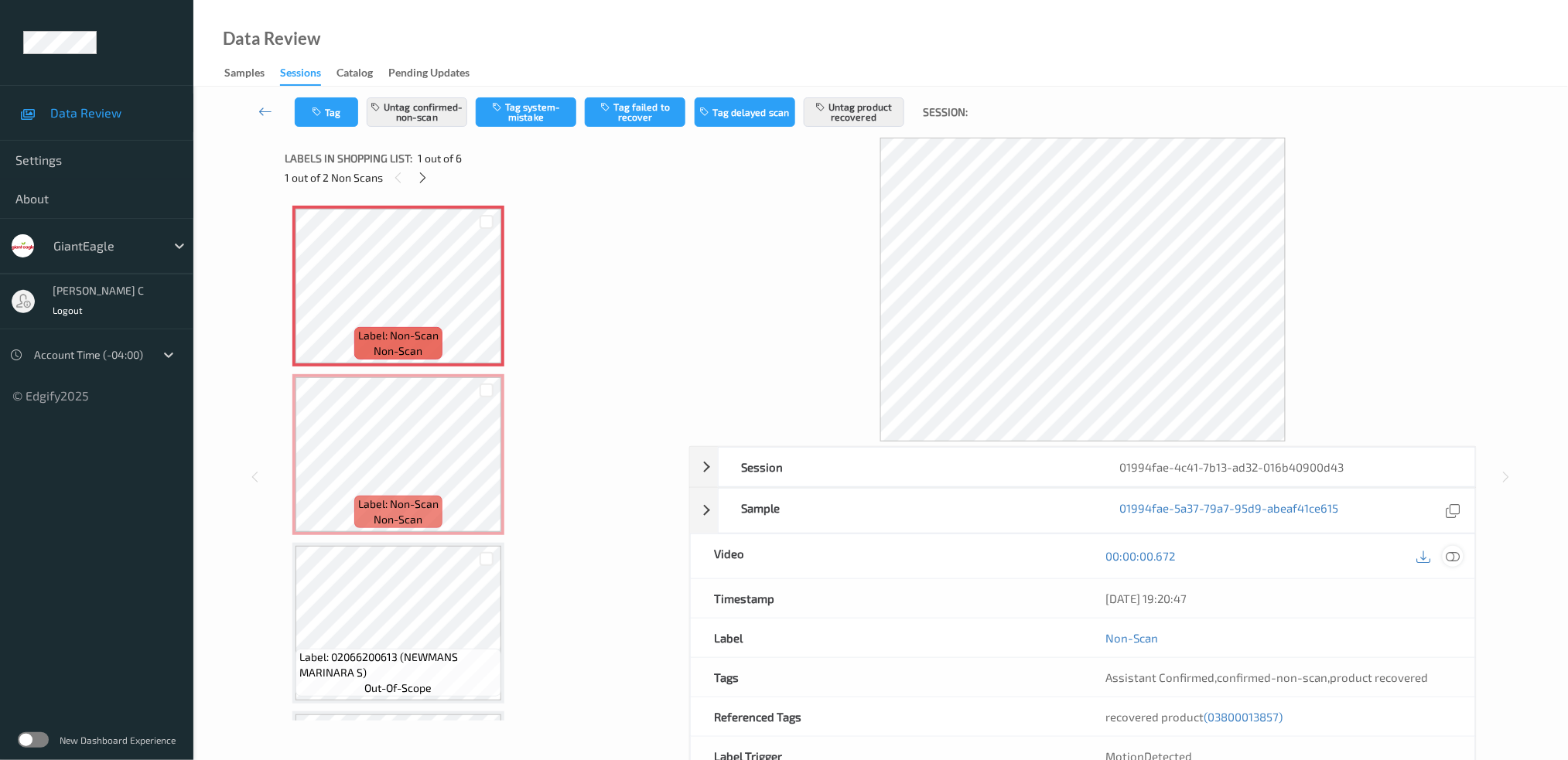
click at [1460, 556] on icon at bounding box center [1453, 556] width 14 height 14
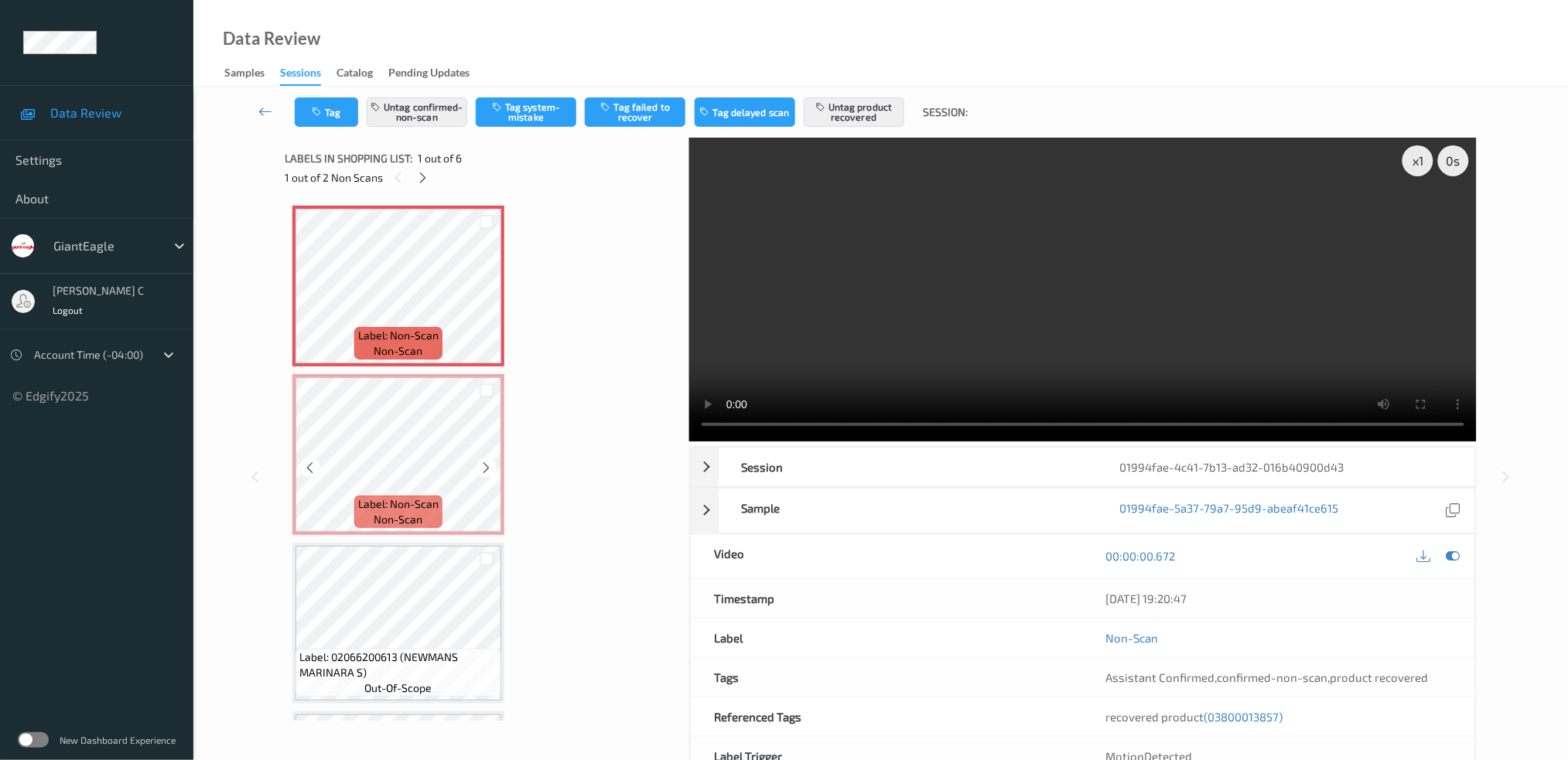
click at [418, 496] on span "Label: Non-Scan" at bounding box center [398, 504] width 81 height 15
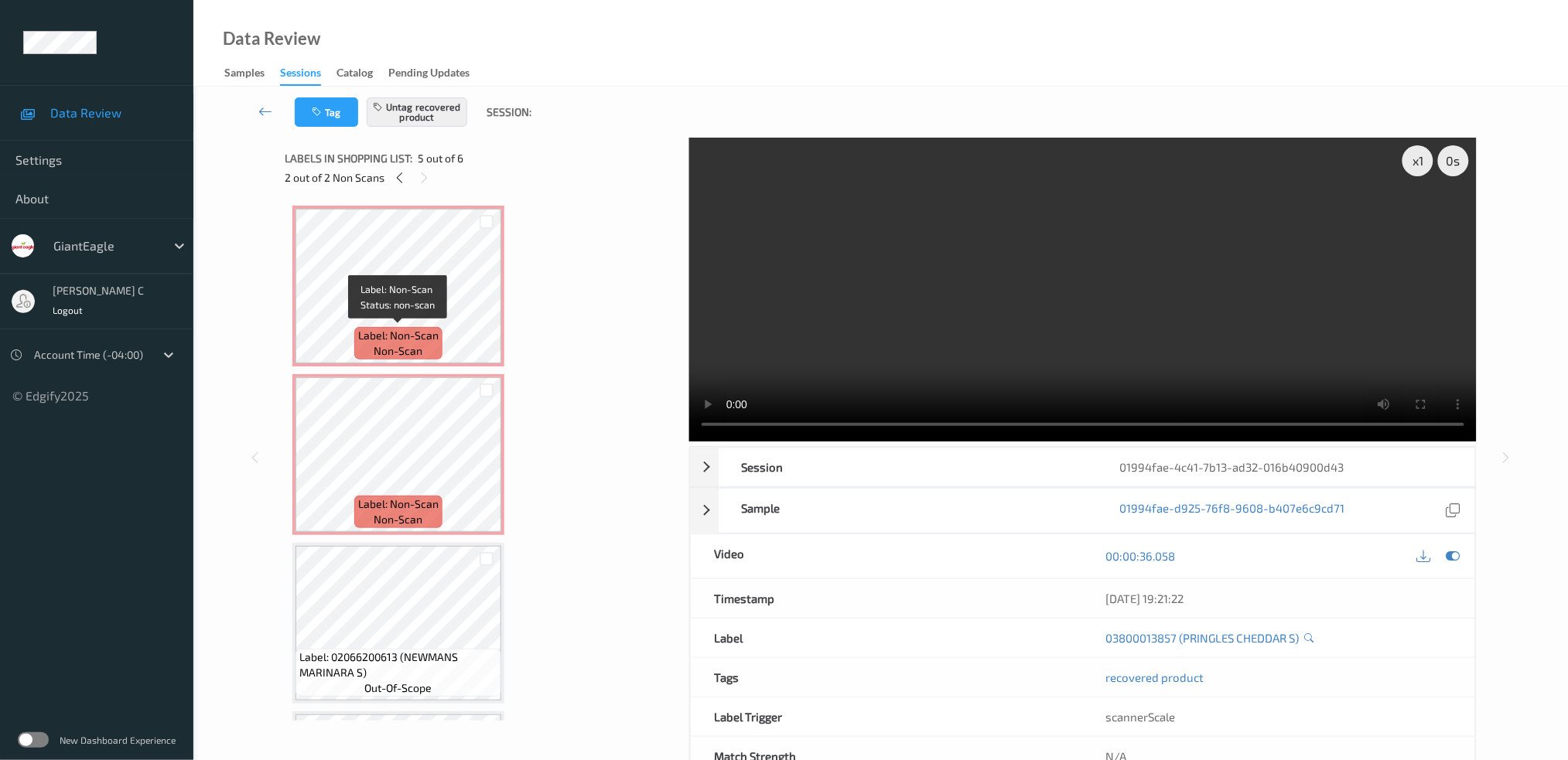
click at [396, 337] on span "Label: Non-Scan" at bounding box center [398, 336] width 81 height 15
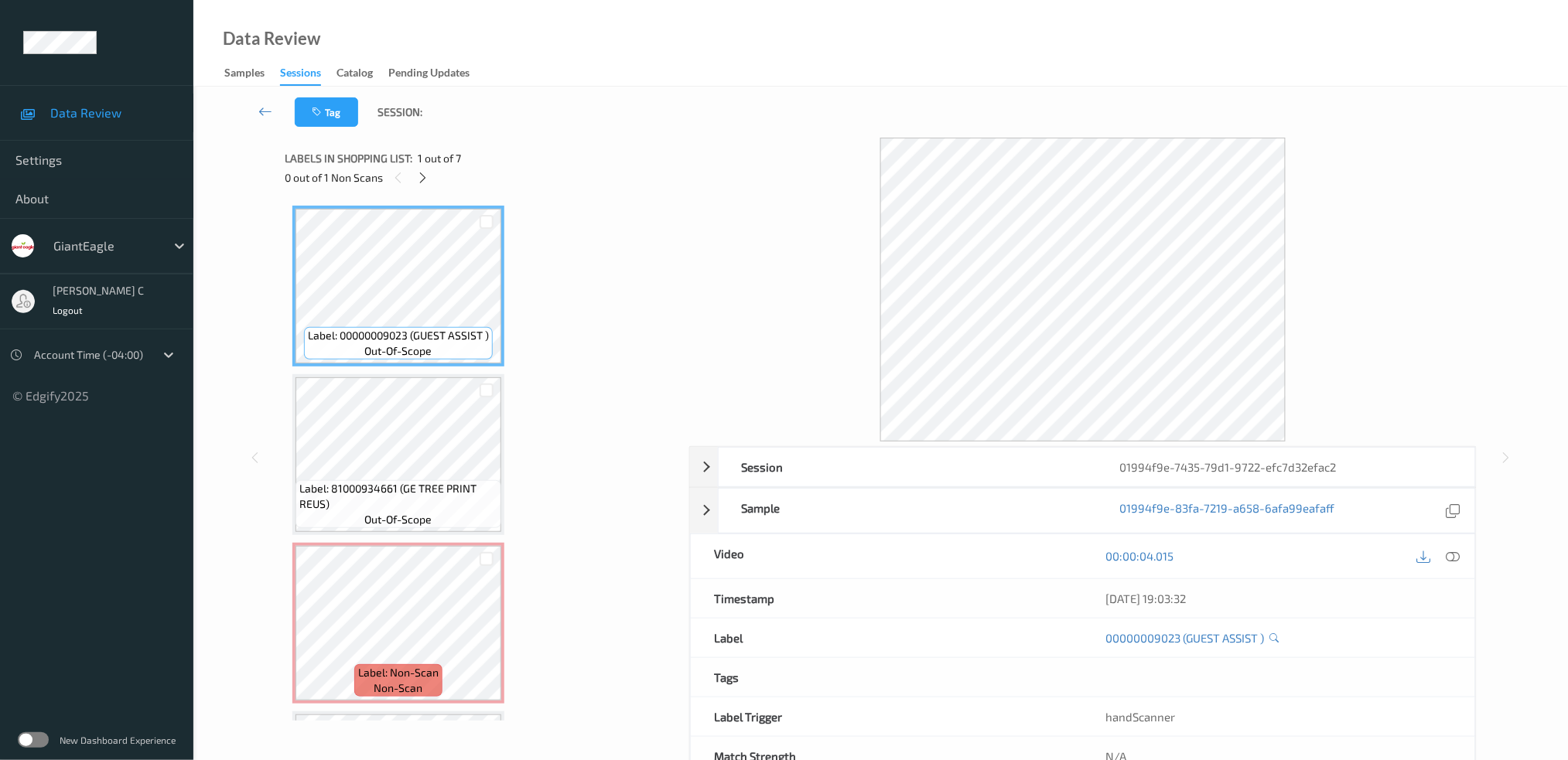
click at [430, 177] on div at bounding box center [422, 177] width 19 height 19
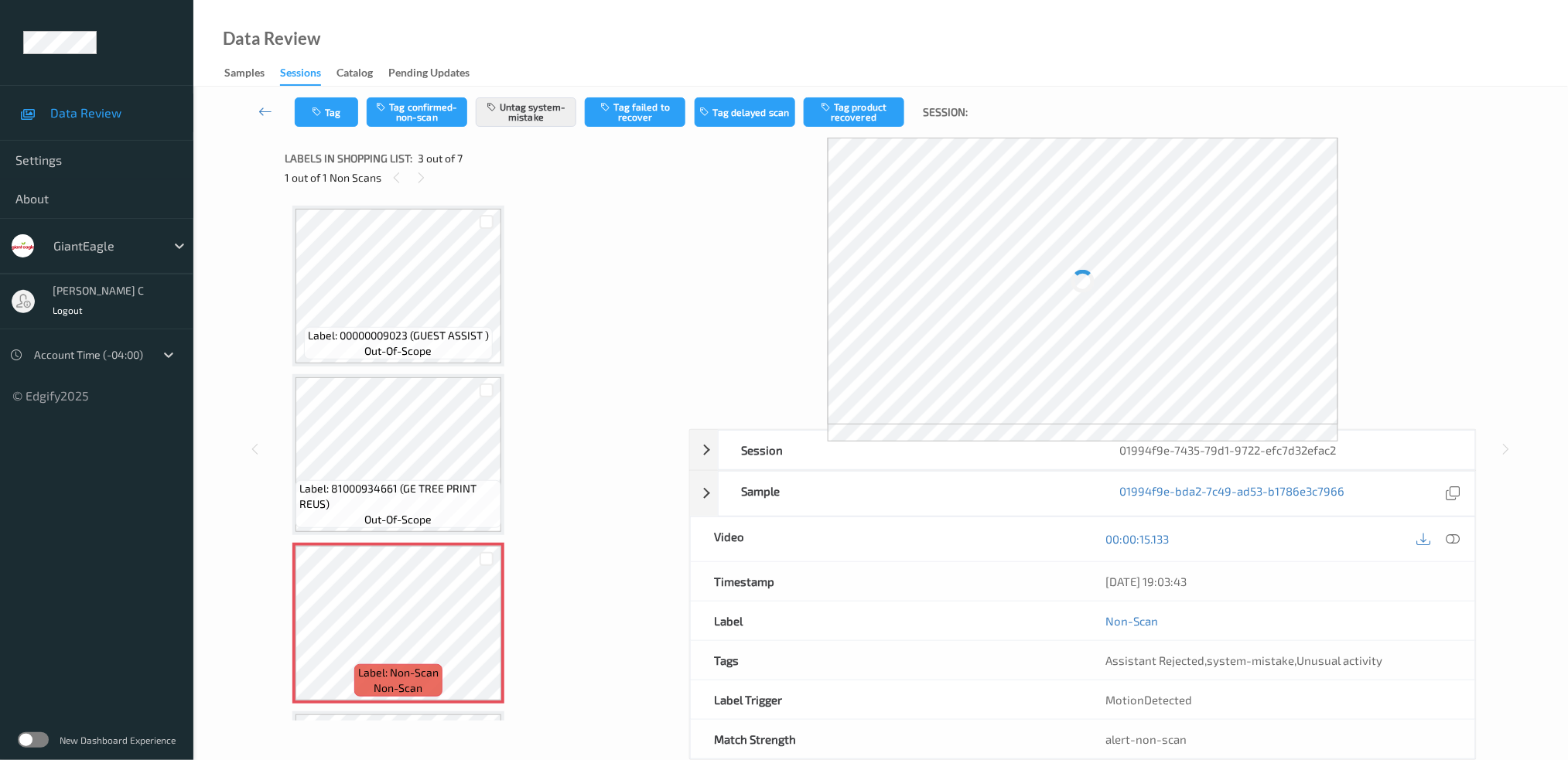
scroll to position [175, 0]
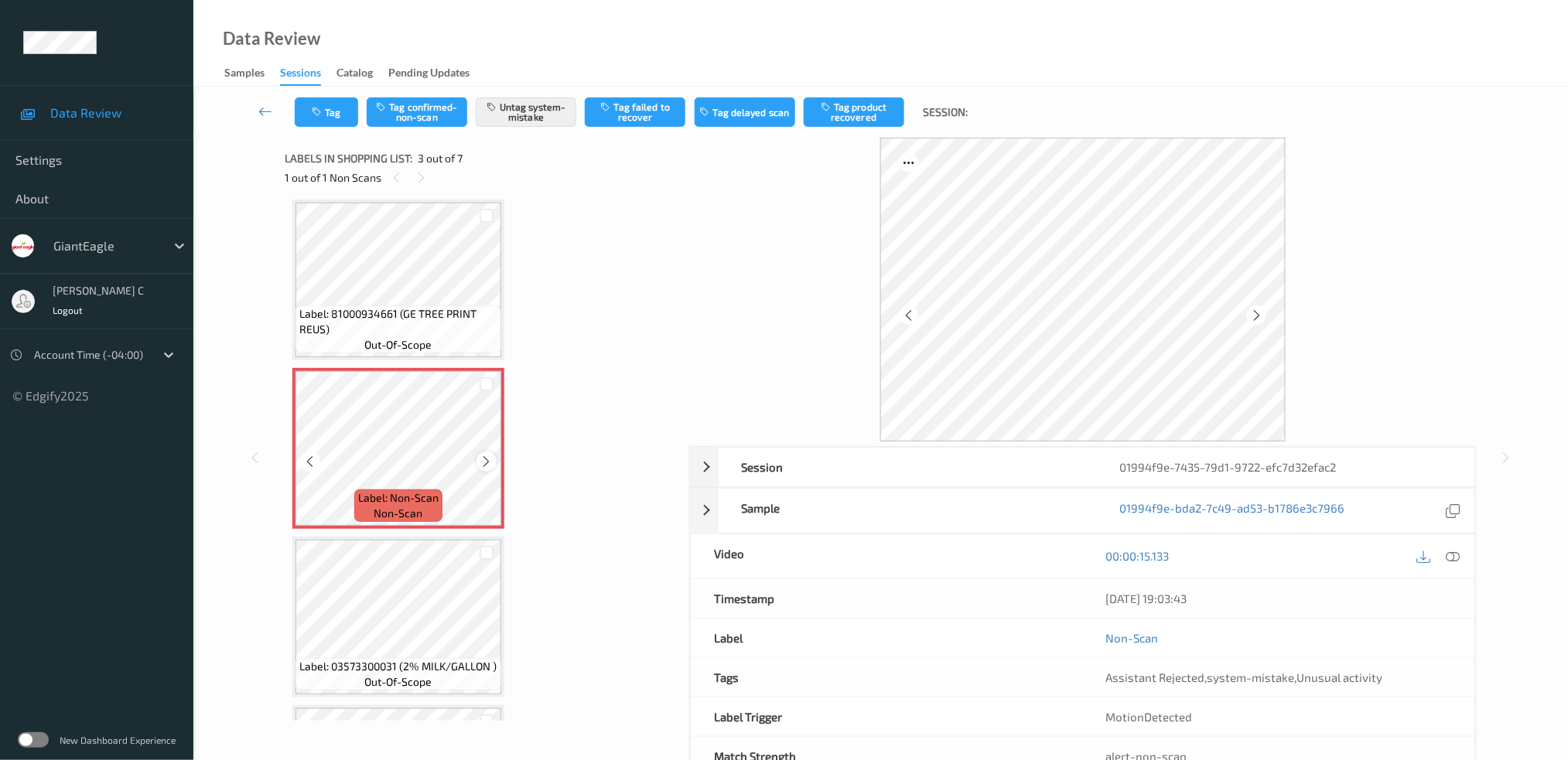
click at [485, 456] on icon at bounding box center [486, 461] width 13 height 14
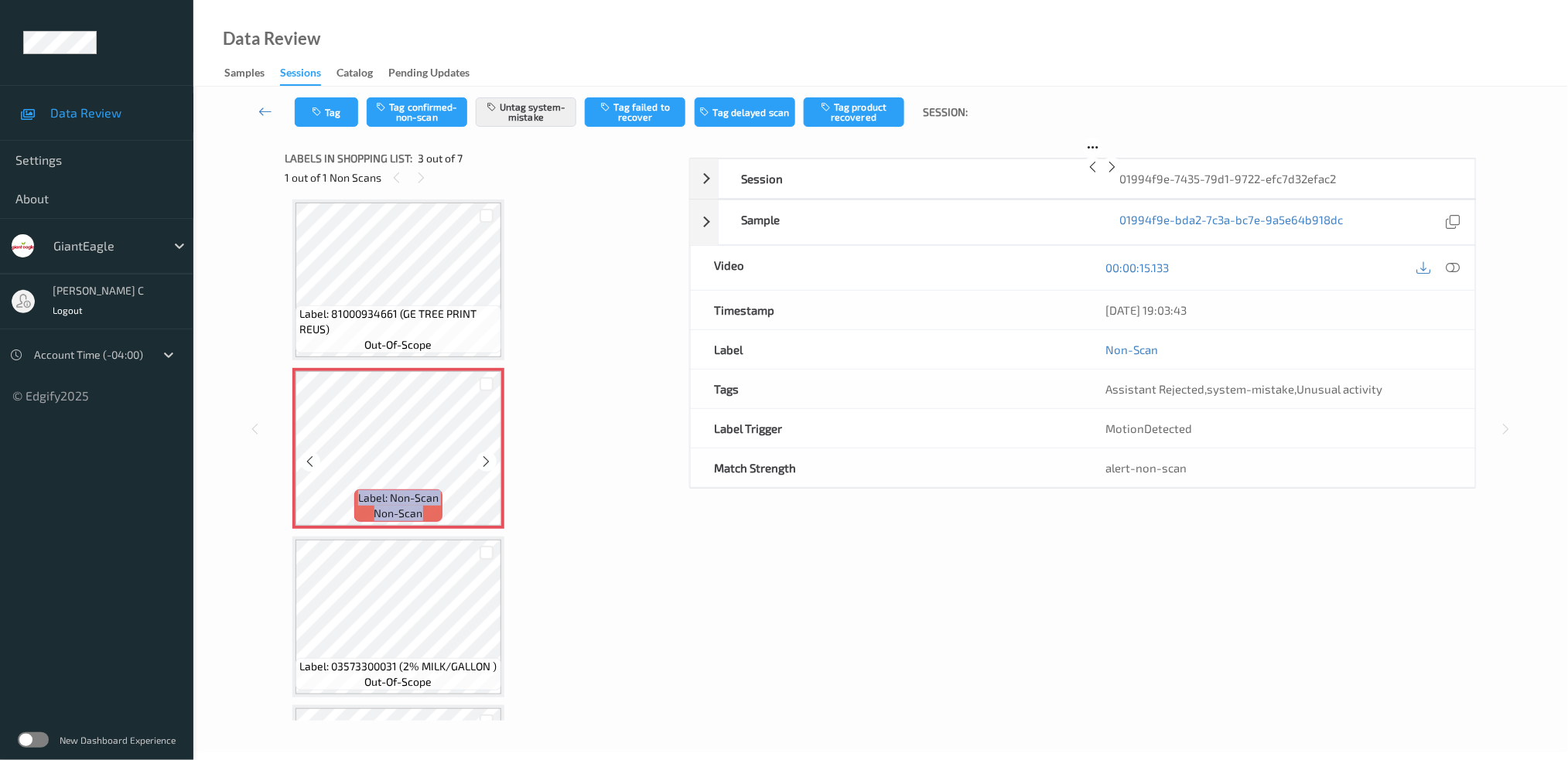
click at [485, 456] on icon at bounding box center [486, 461] width 13 height 14
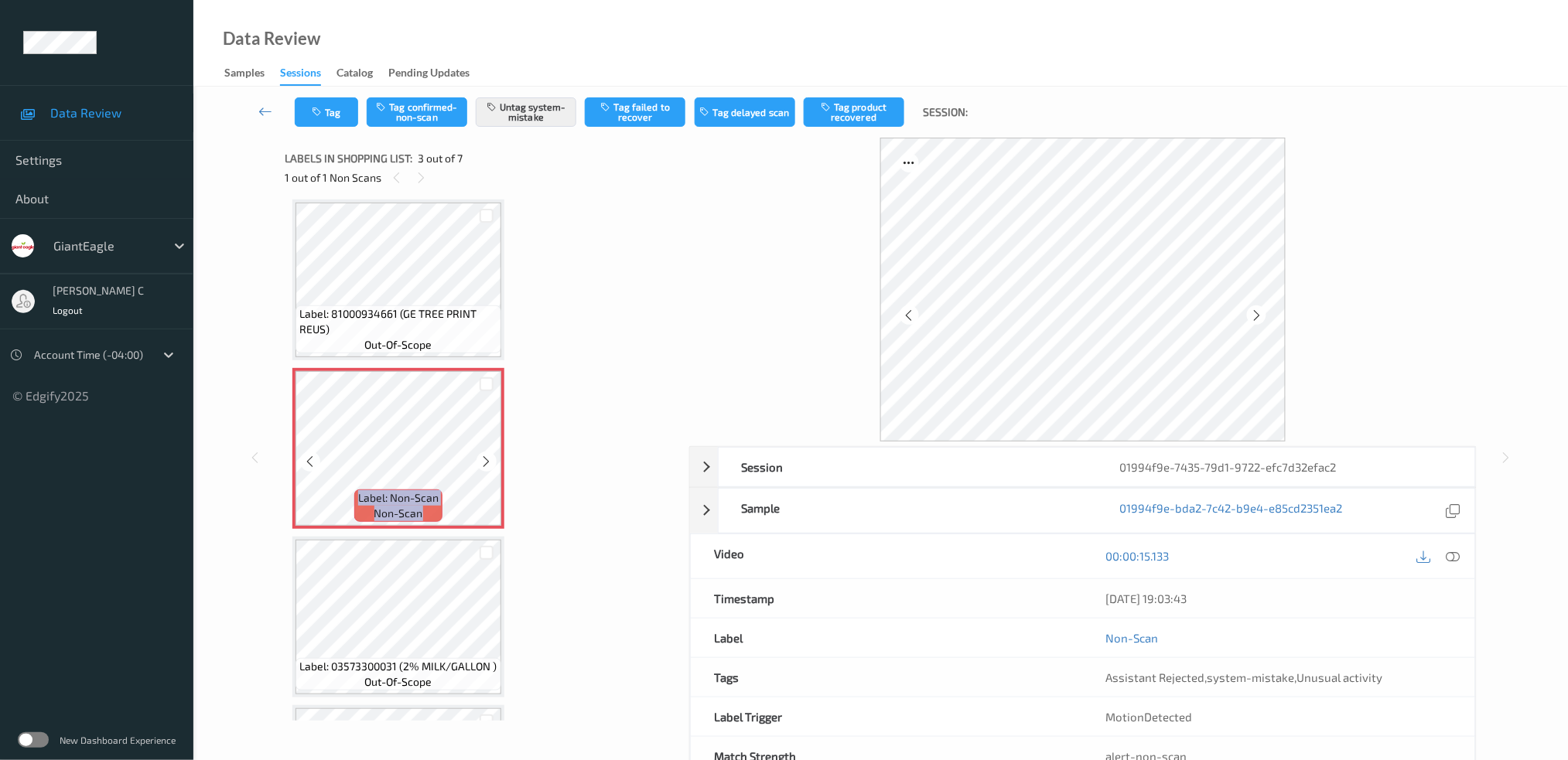
click at [485, 456] on icon at bounding box center [486, 461] width 13 height 14
click at [485, 454] on icon at bounding box center [486, 461] width 13 height 14
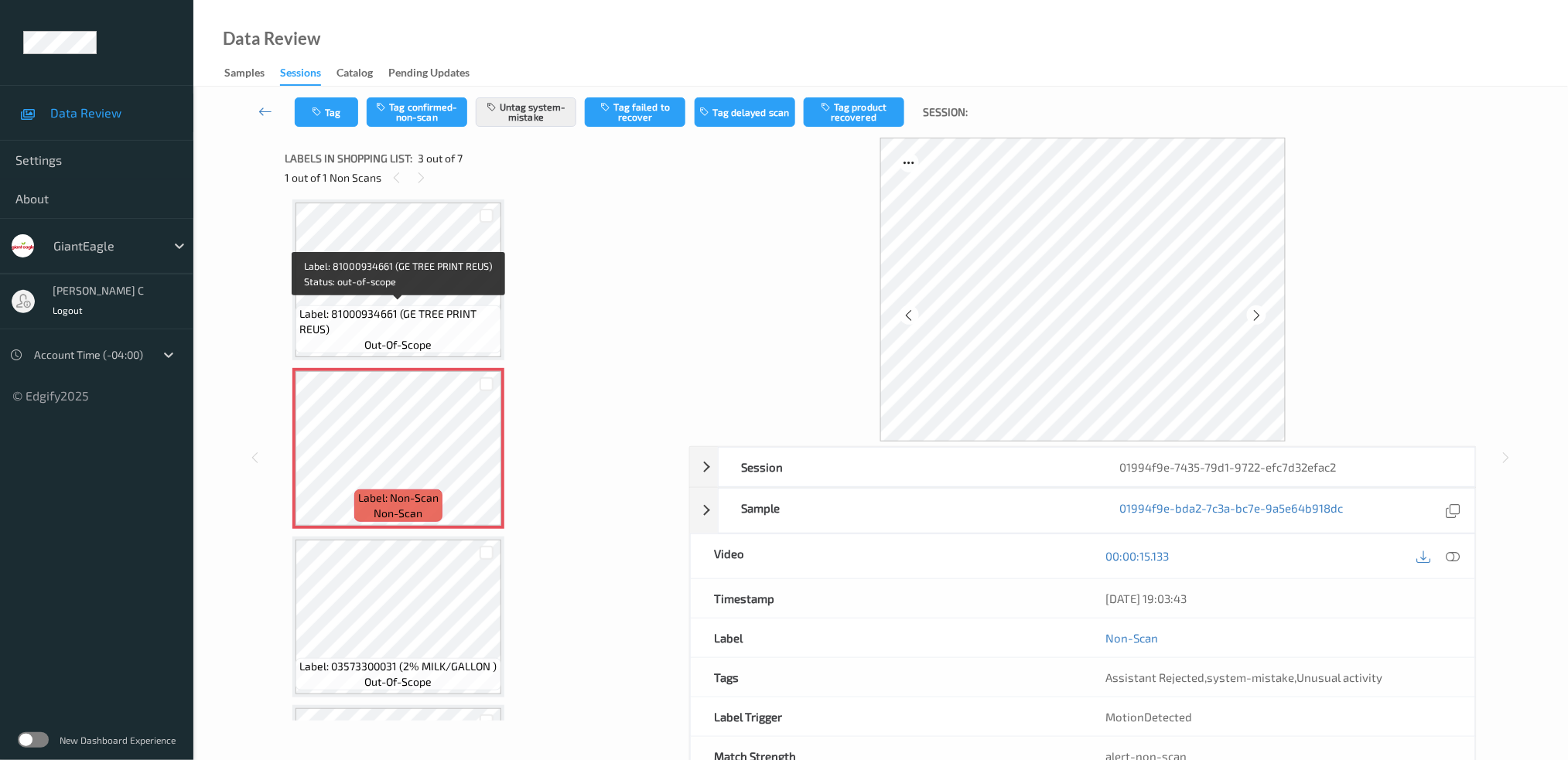
click at [385, 320] on span "Label: 81000934661 (GE TREE PRINT REUS)" at bounding box center [399, 322] width 198 height 31
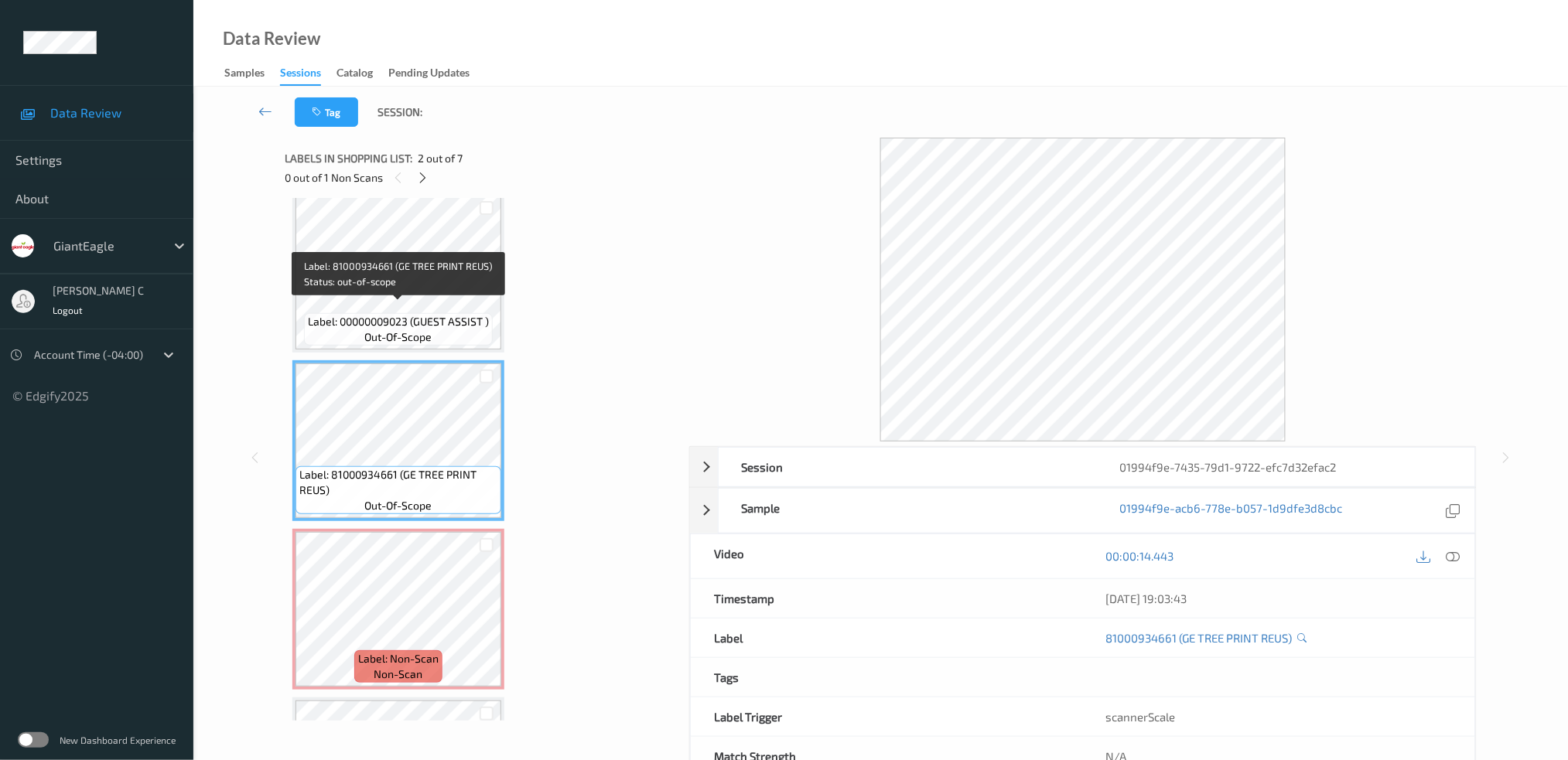
scroll to position [0, 0]
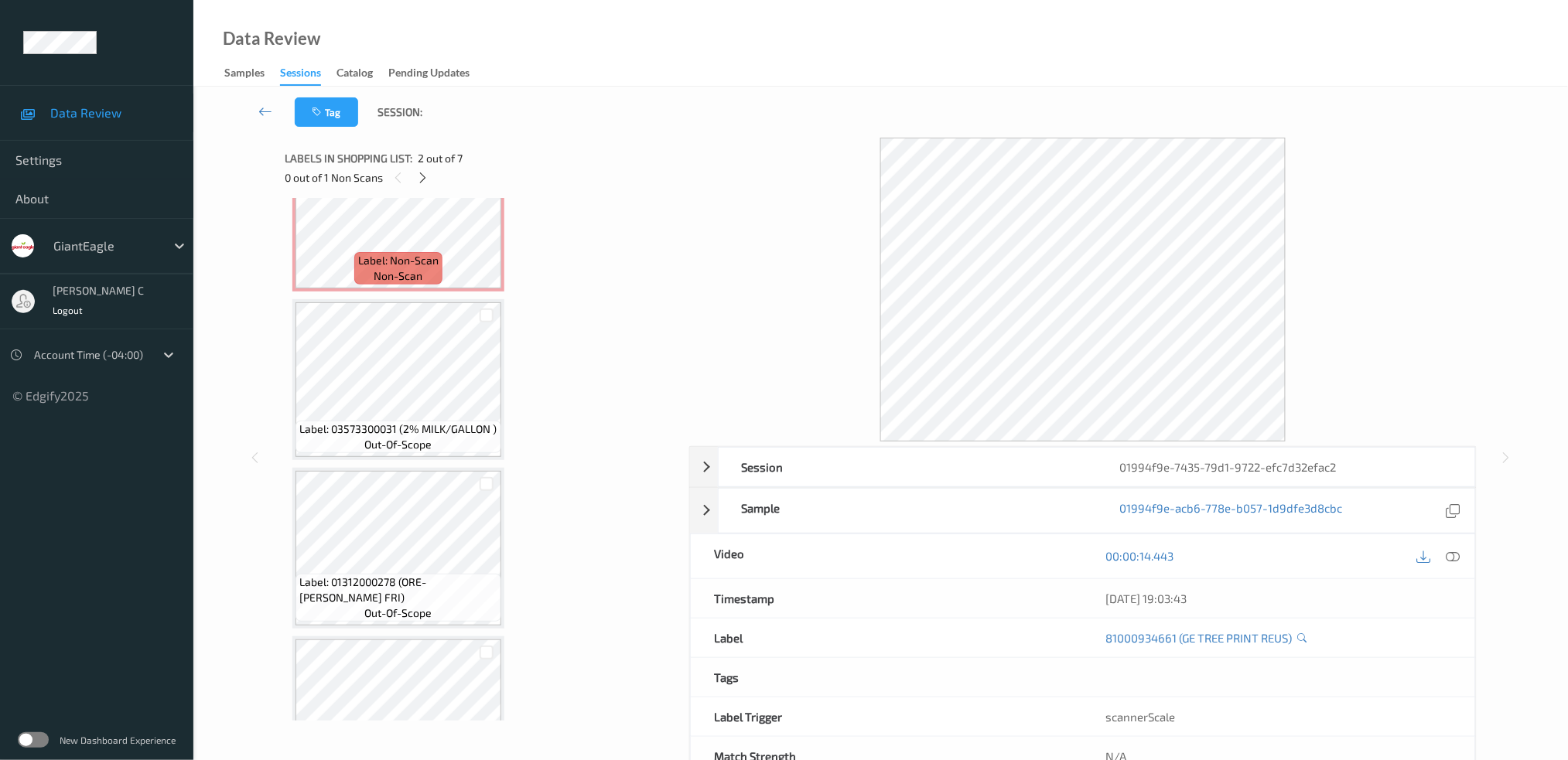
click at [388, 436] on span "out-of-scope" at bounding box center [398, 444] width 67 height 15
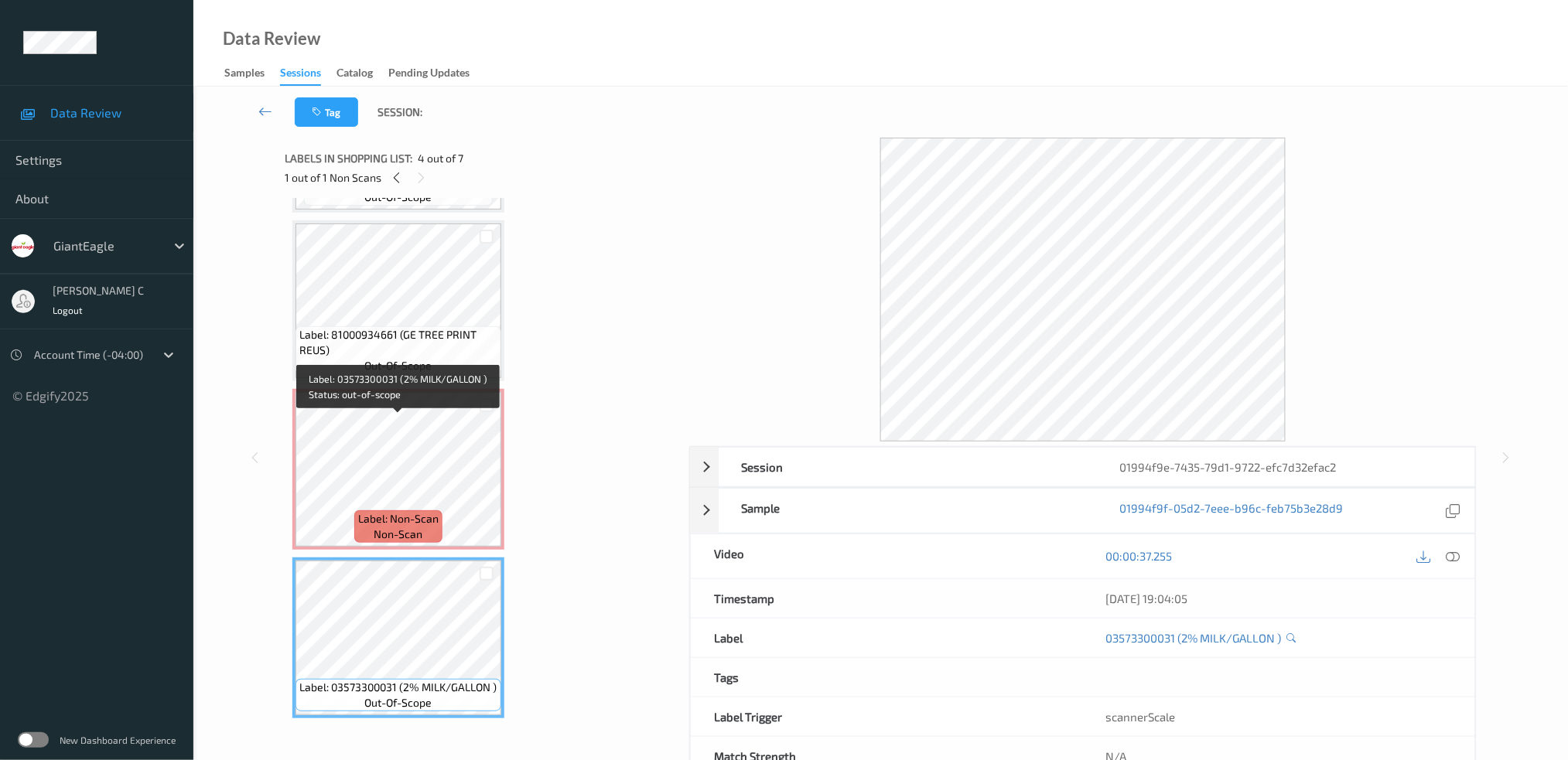
scroll to position [103, 0]
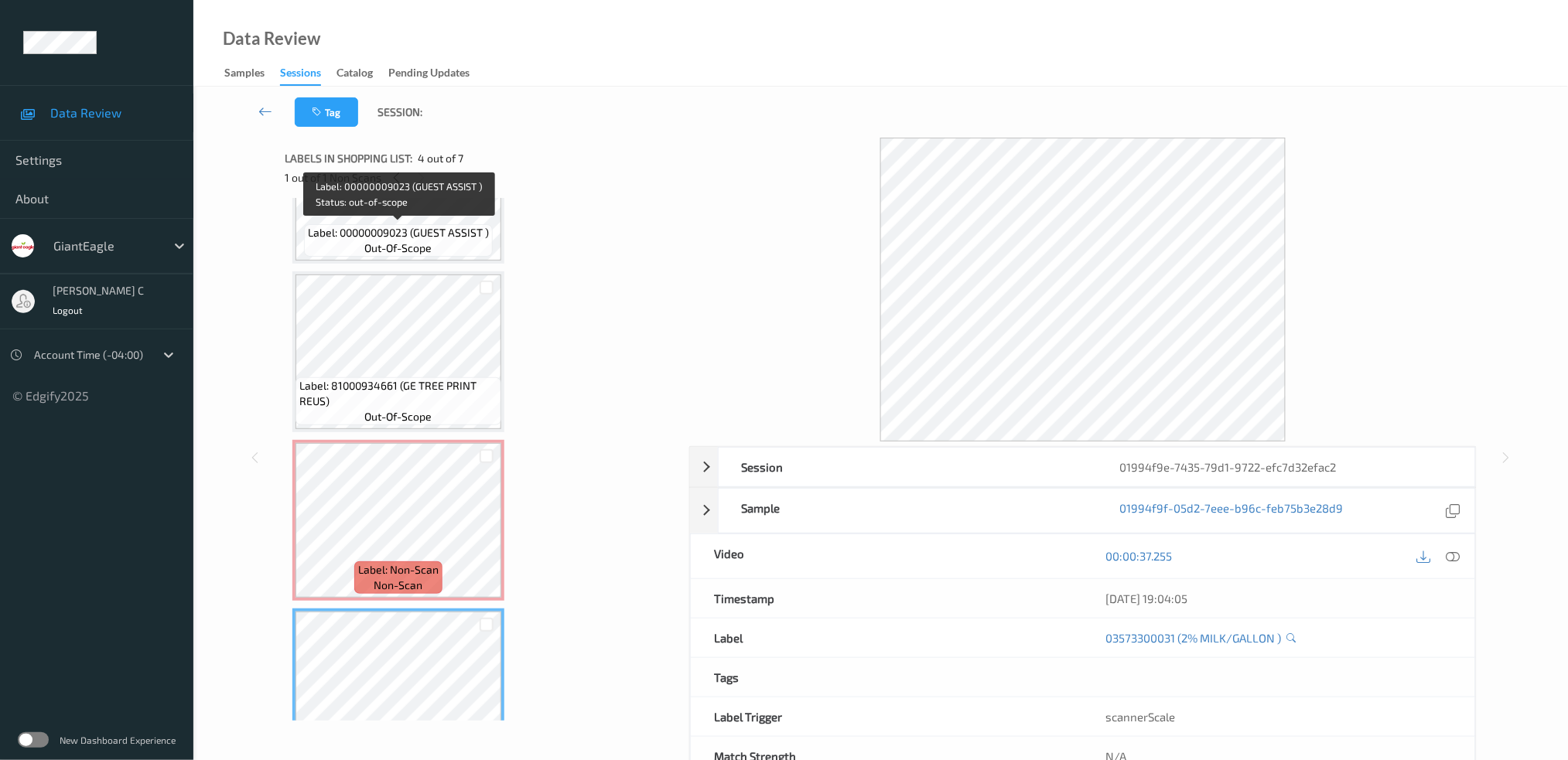
click at [421, 237] on span "Label: 00000009023 (GUEST ASSIST )" at bounding box center [399, 233] width 181 height 15
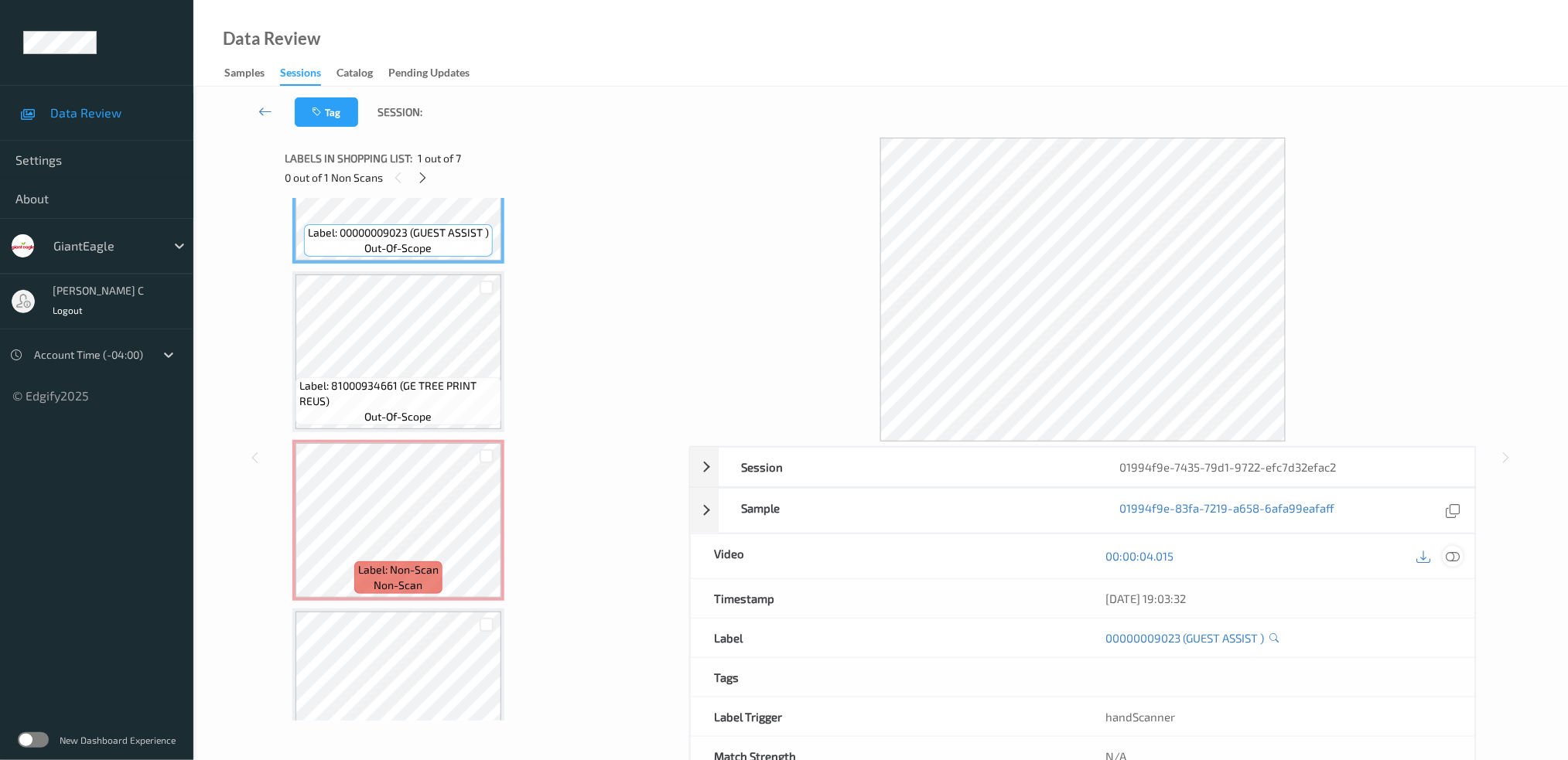
click at [1460, 555] on icon at bounding box center [1453, 556] width 14 height 14
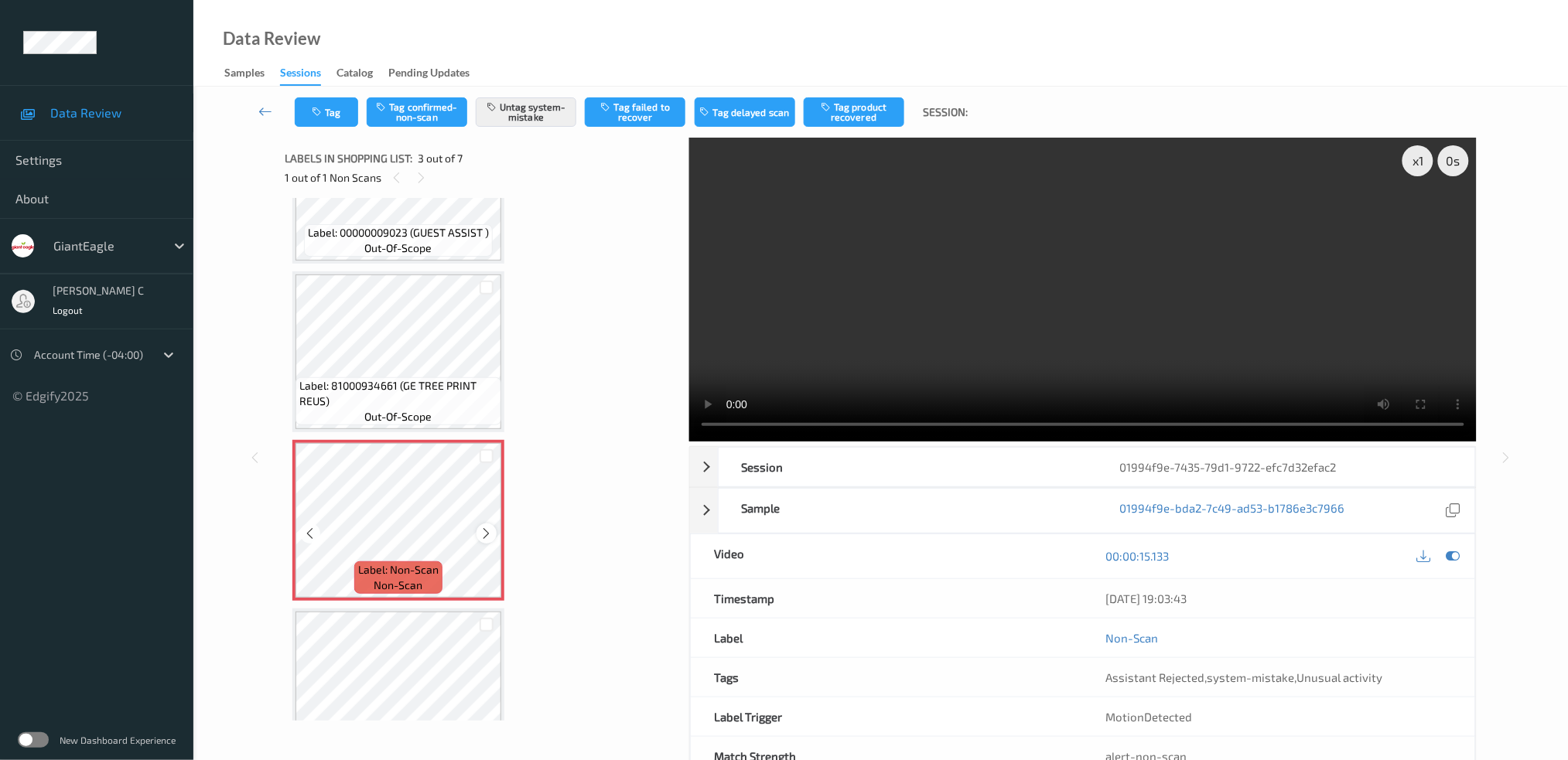
click at [478, 536] on div at bounding box center [485, 532] width 19 height 19
click at [479, 536] on div at bounding box center [485, 532] width 19 height 19
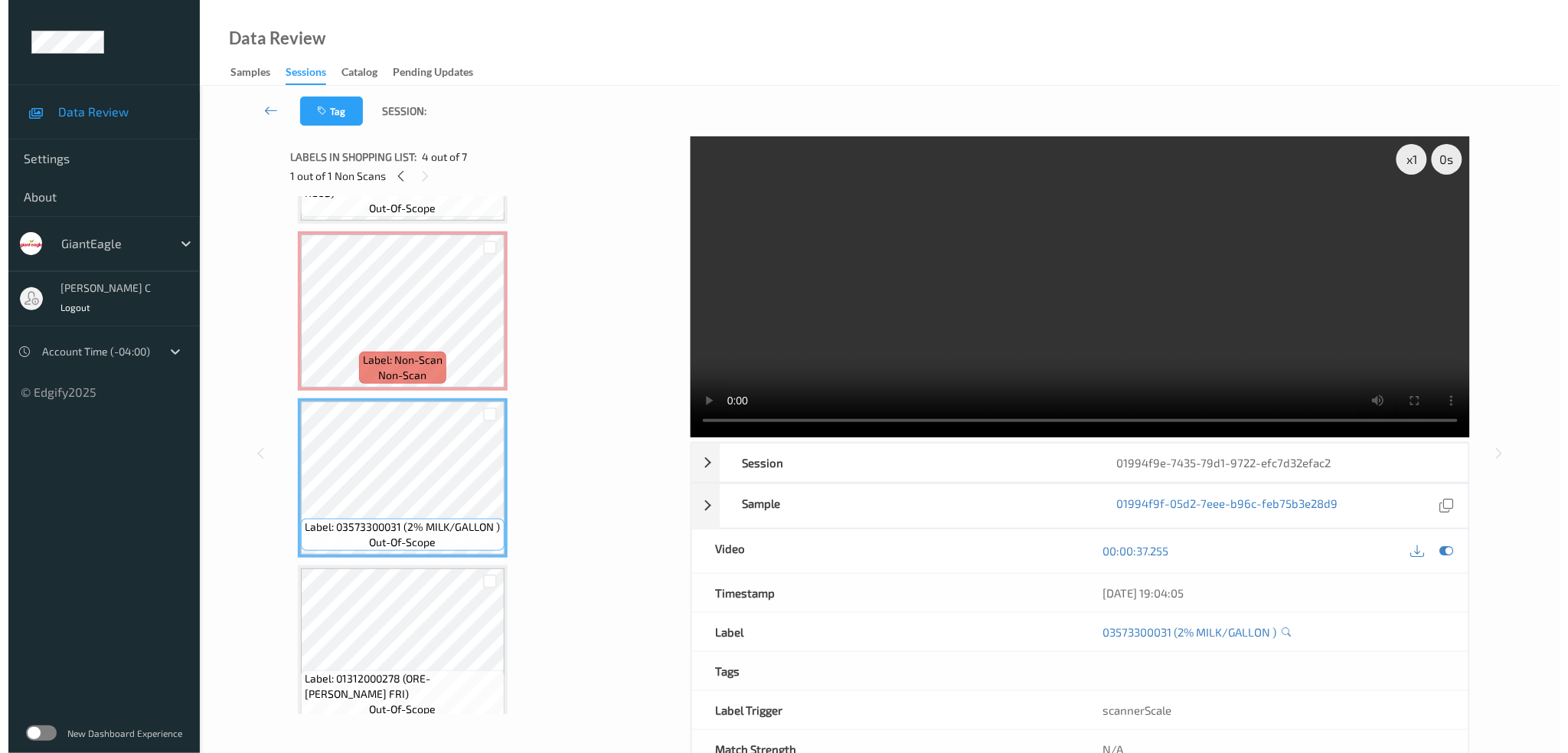
scroll to position [204, 0]
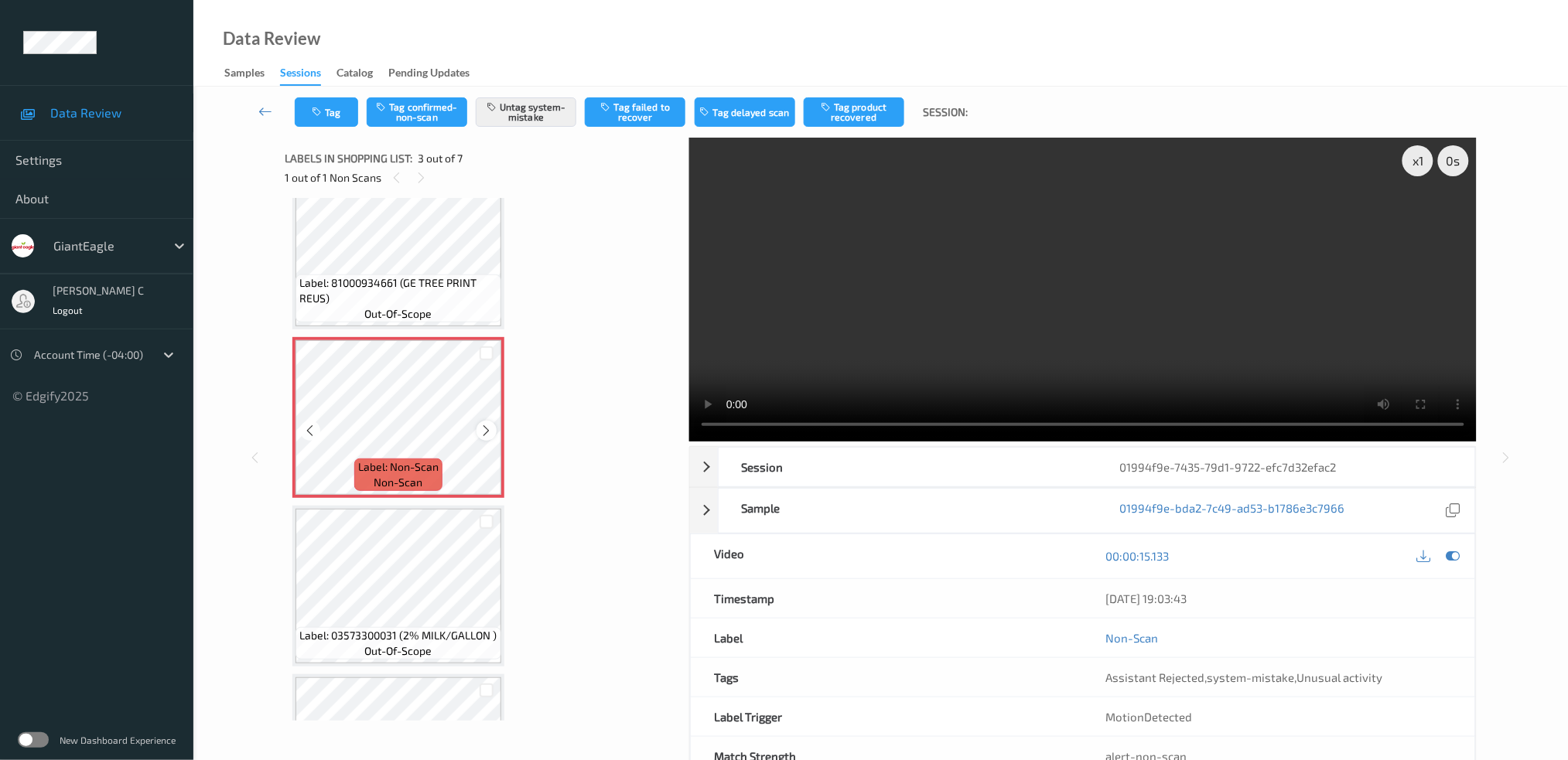
click at [485, 430] on icon at bounding box center [486, 430] width 13 height 14
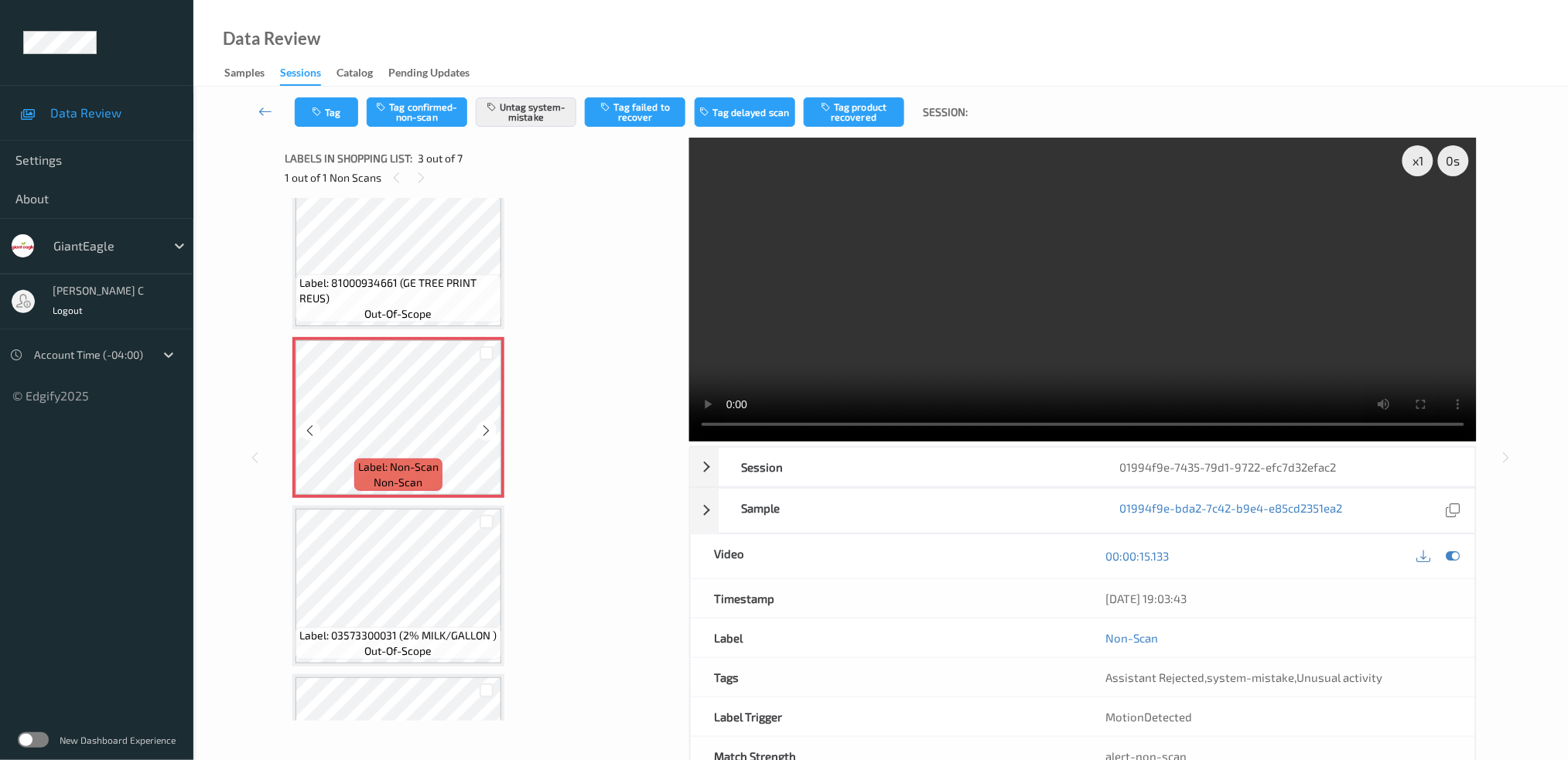
click at [485, 430] on icon at bounding box center [486, 430] width 13 height 14
click at [537, 124] on button "Untag system-mistake" at bounding box center [526, 112] width 101 height 29
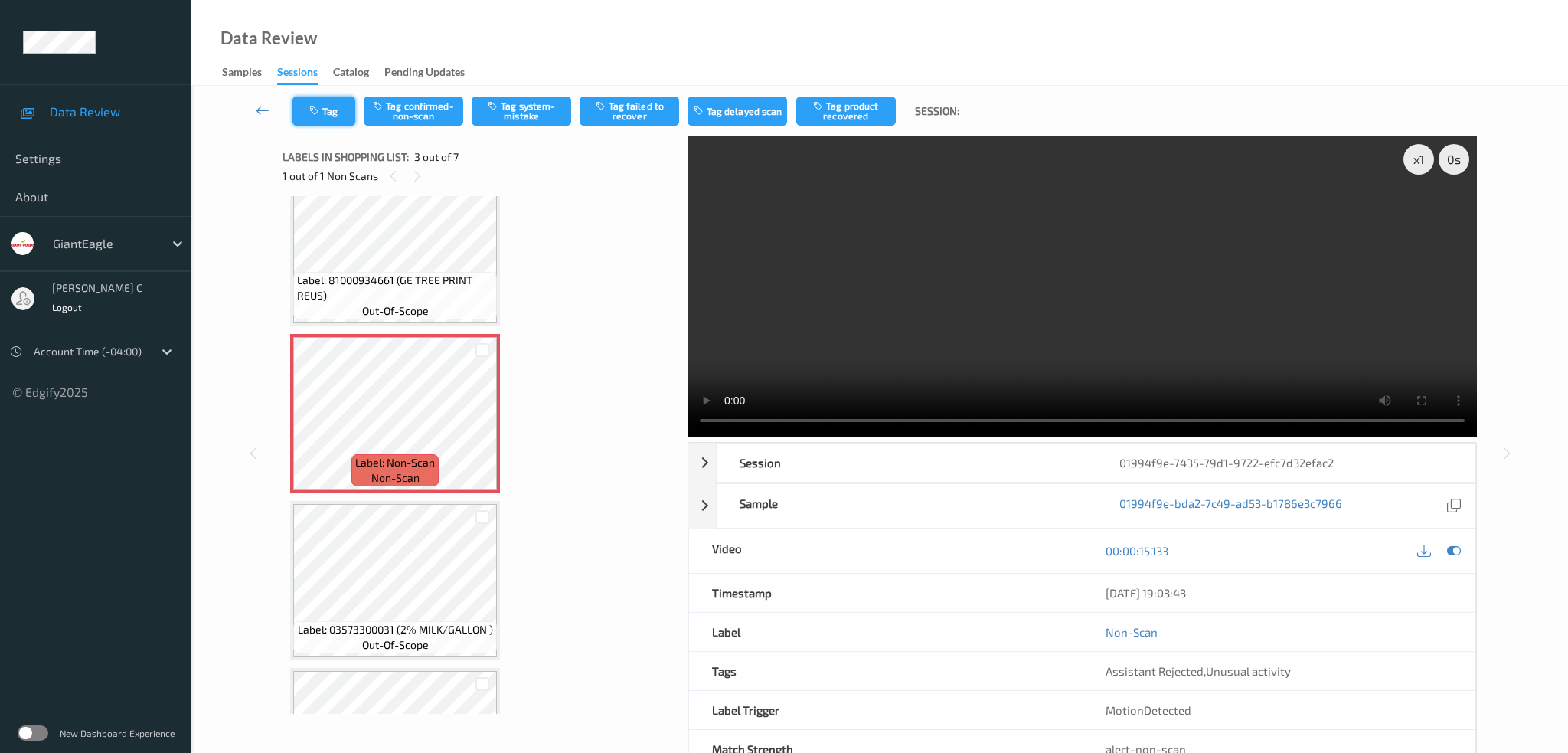
click at [305, 120] on button "Tag" at bounding box center [324, 111] width 63 height 29
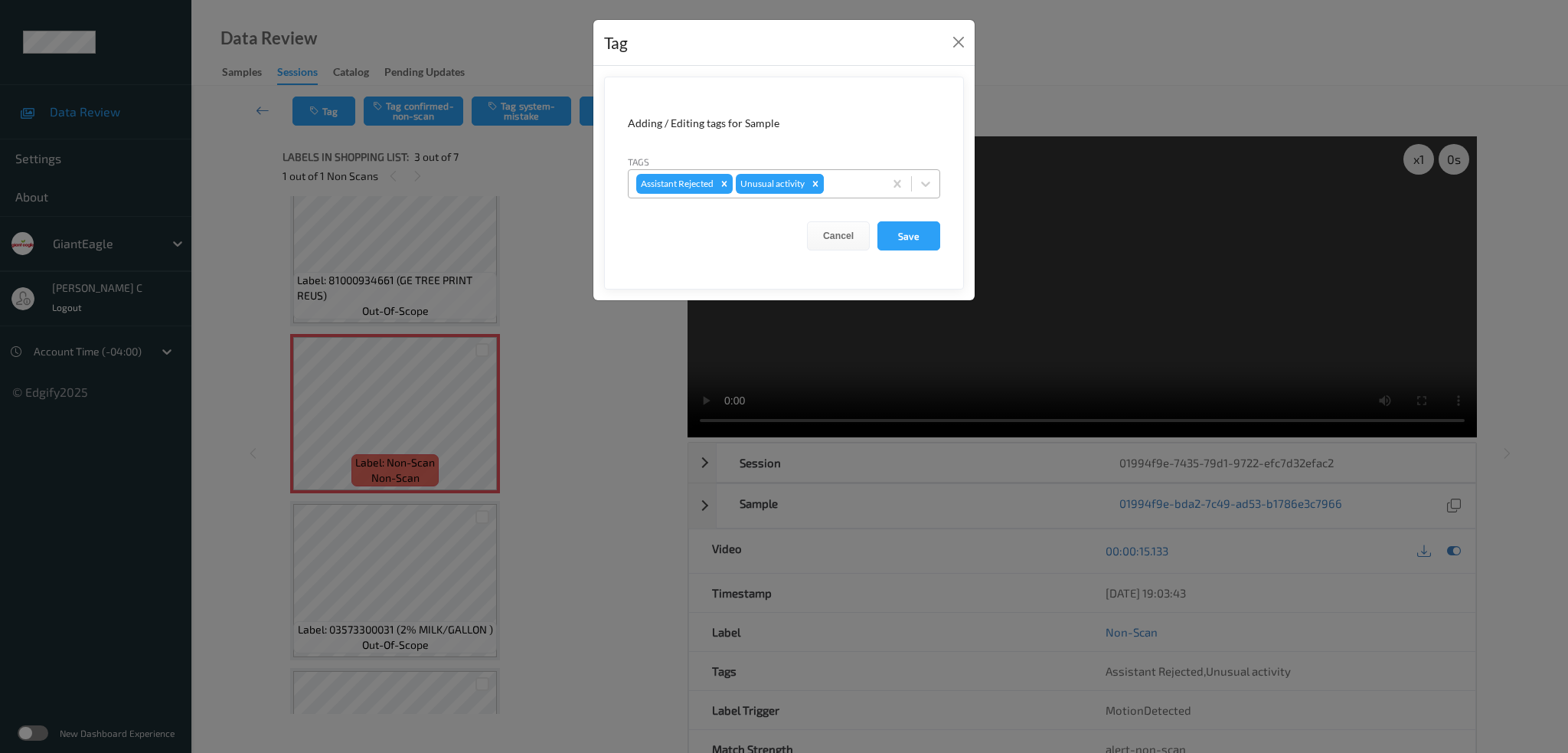
click at [816, 179] on icon "Remove Unusual activity" at bounding box center [815, 184] width 11 height 11
click at [917, 224] on button "Save" at bounding box center [909, 236] width 63 height 29
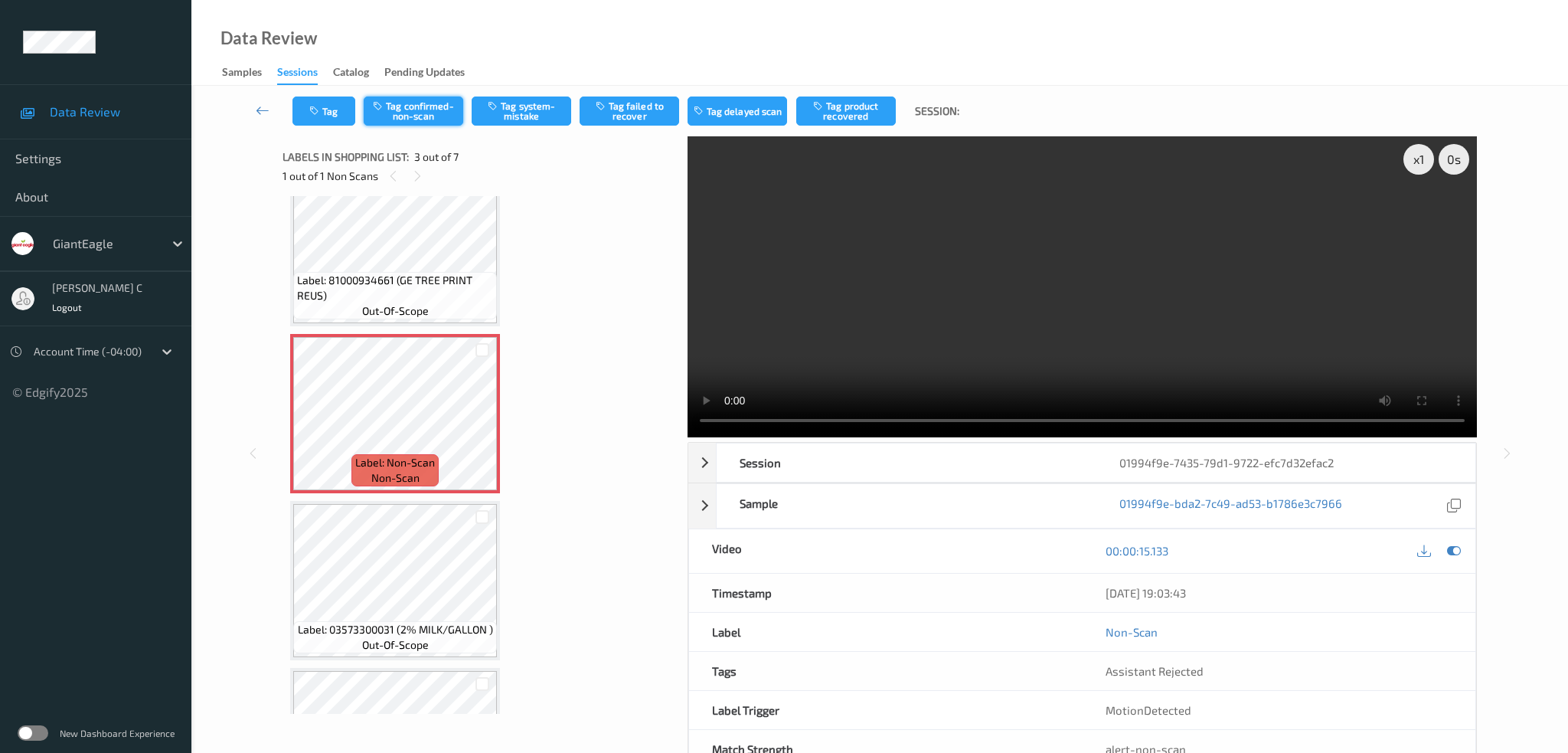
click at [424, 110] on button "Tag confirmed-non-scan" at bounding box center [413, 111] width 100 height 29
click at [605, 110] on icon "button" at bounding box center [602, 106] width 13 height 11
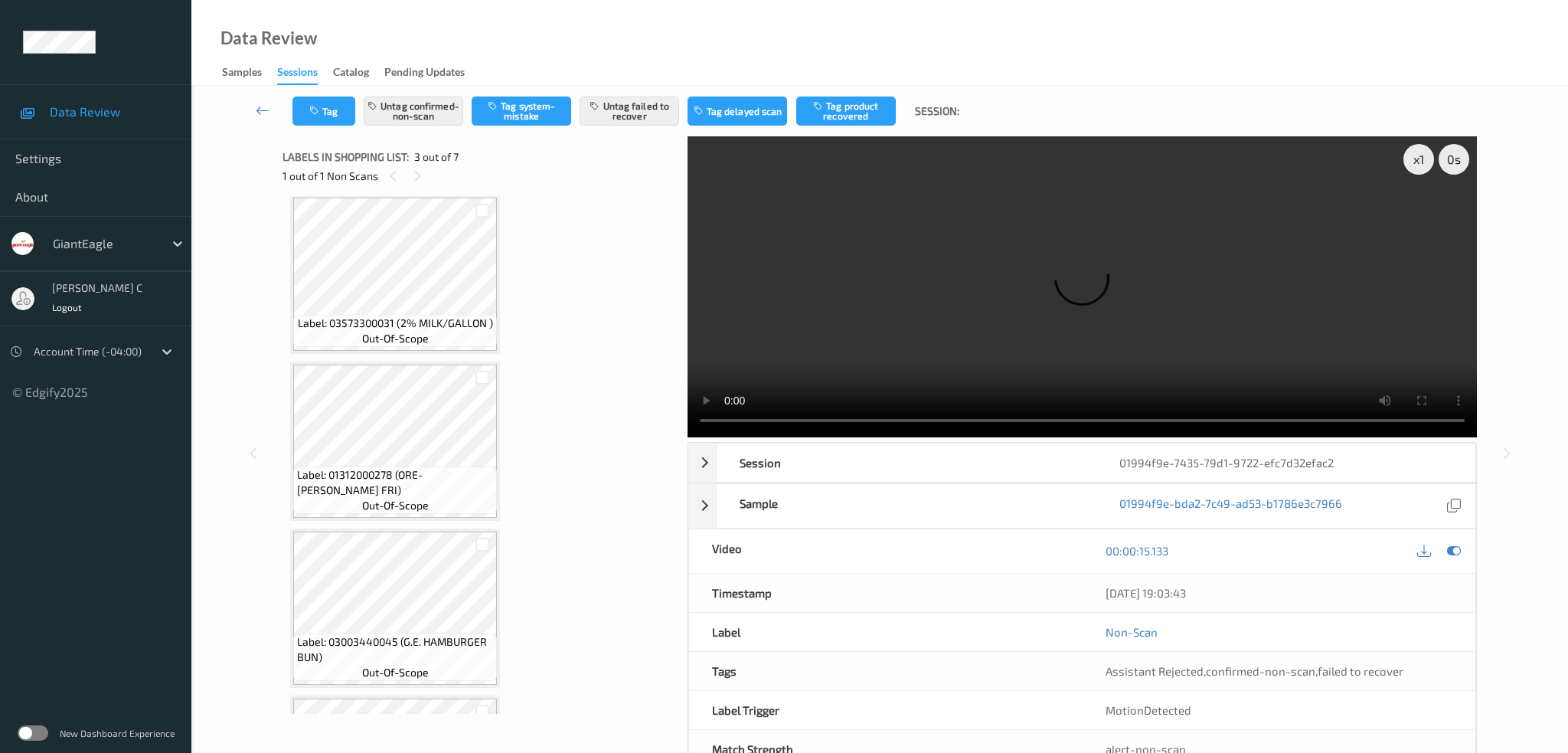
click at [416, 475] on span "Label: 01312000278 (ORE-IDA GOLDEN FRI)" at bounding box center [395, 482] width 196 height 31
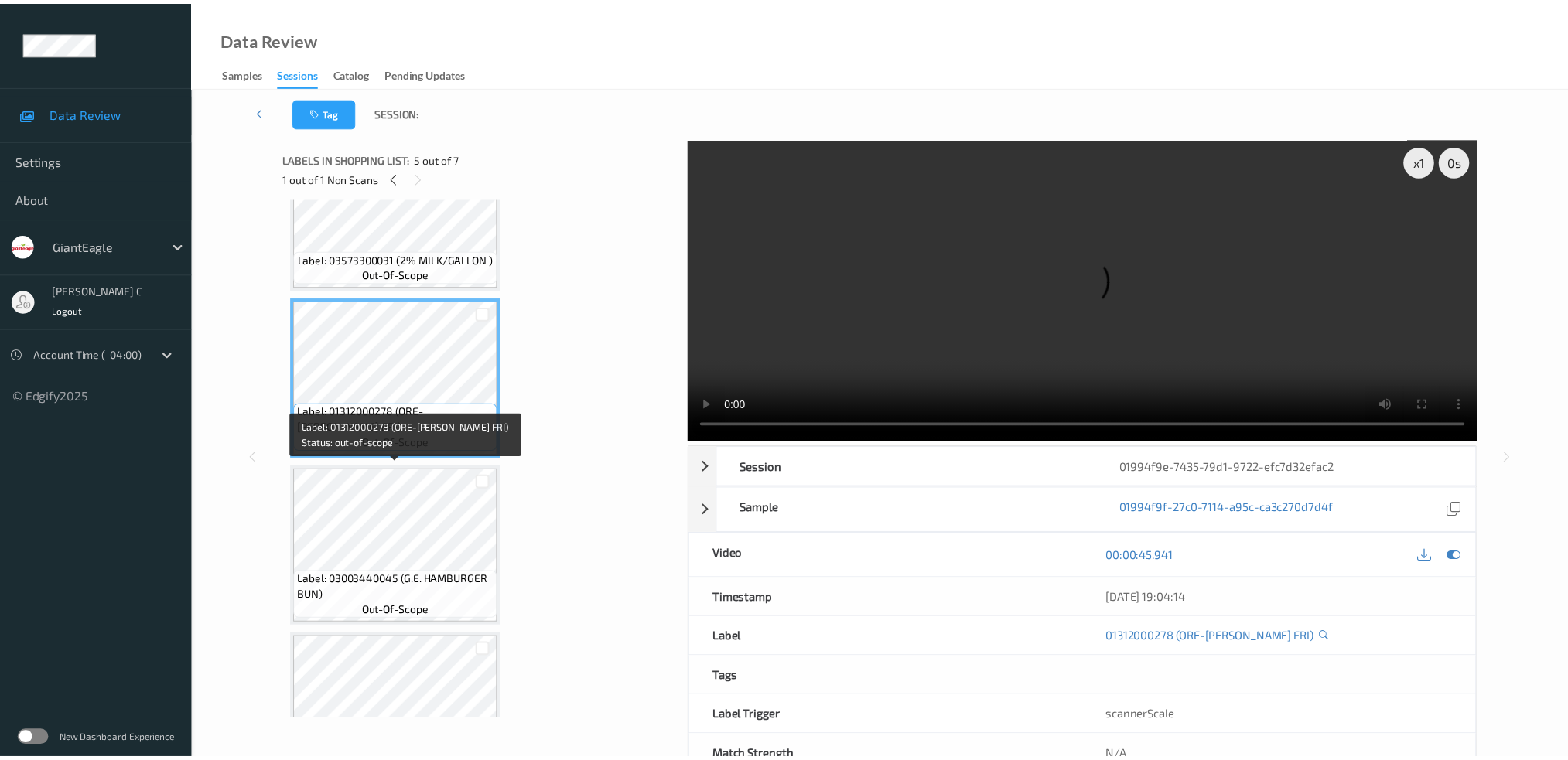
scroll to position [618, 0]
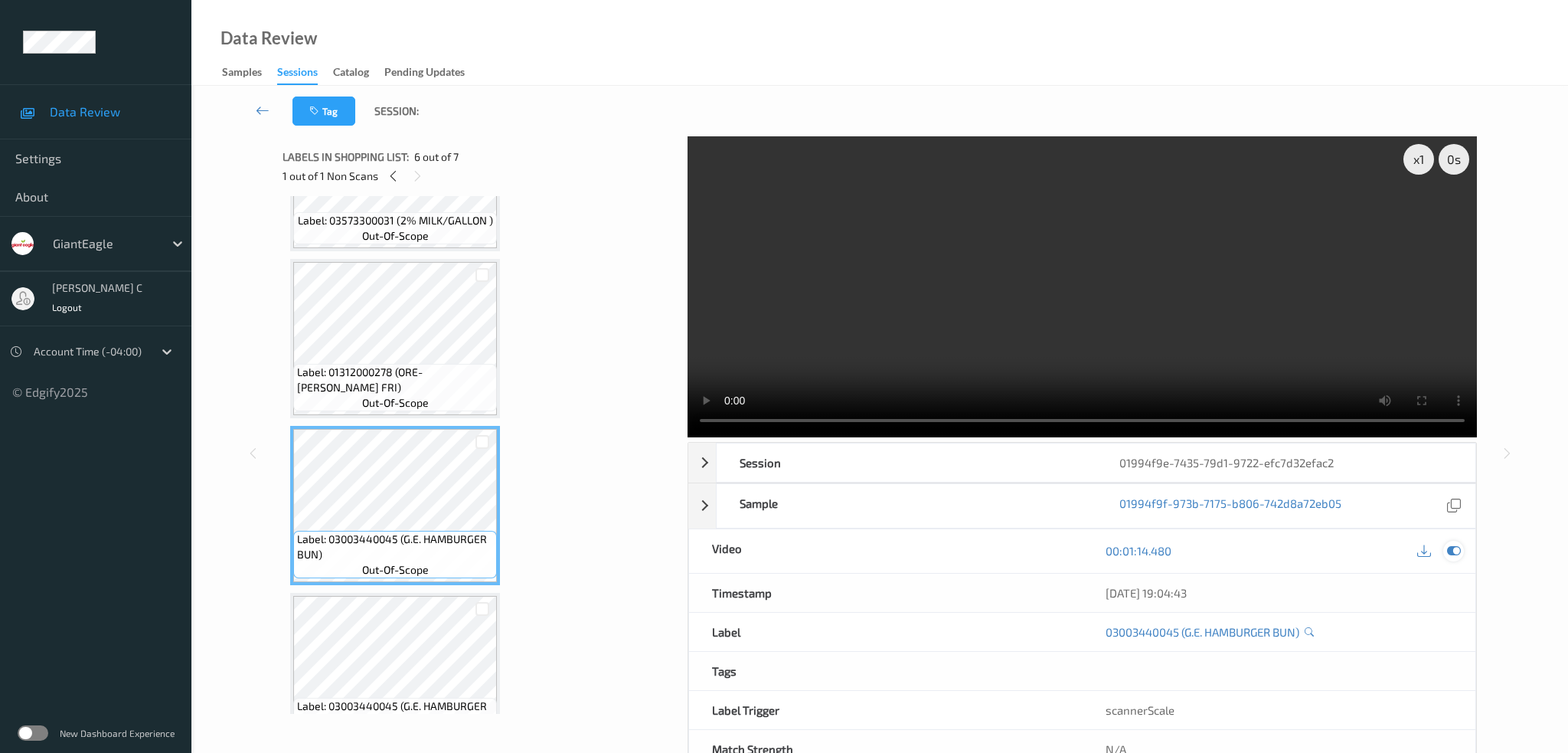
click at [1459, 544] on icon at bounding box center [1454, 551] width 14 height 14
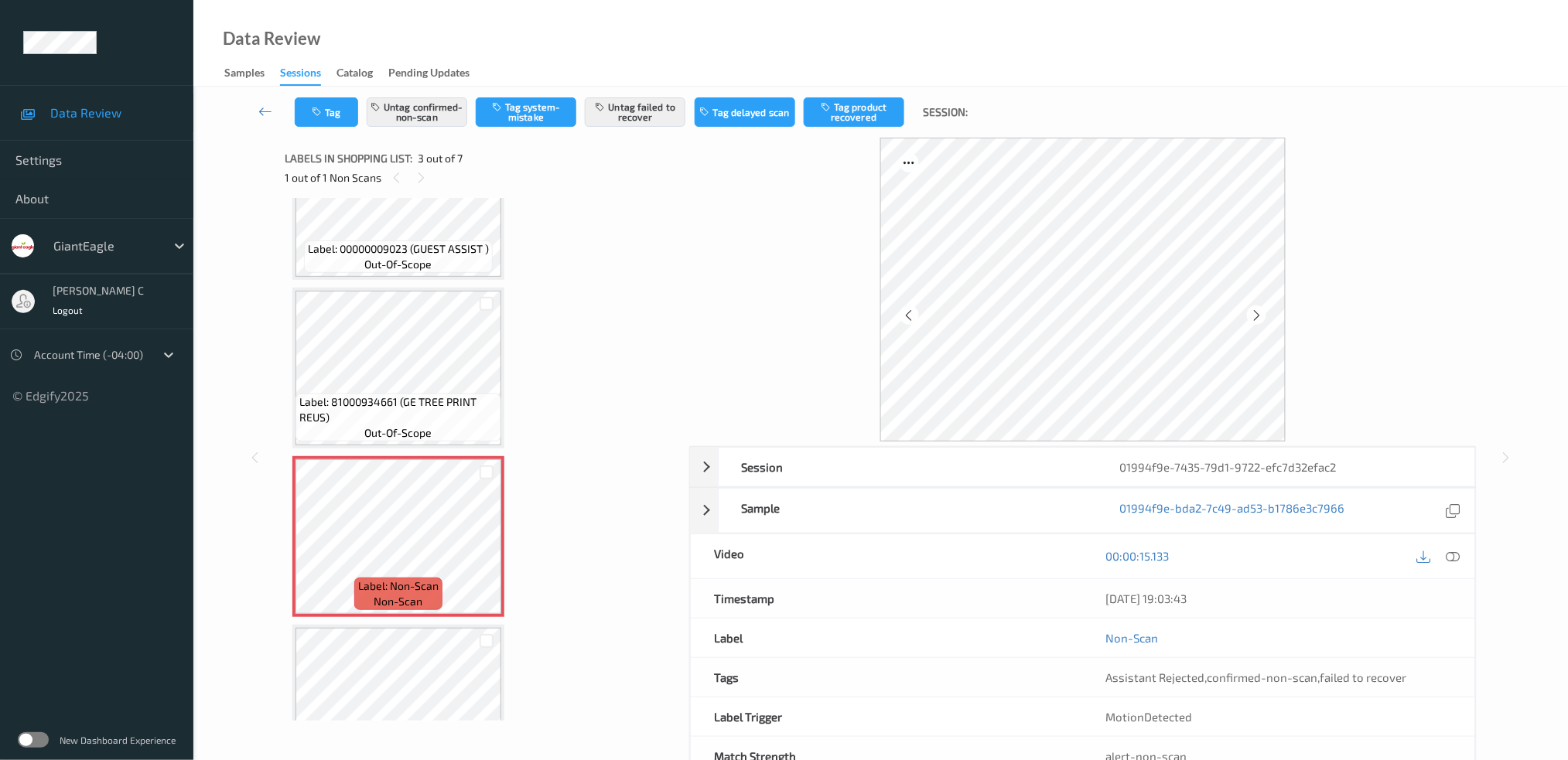
scroll to position [0, 0]
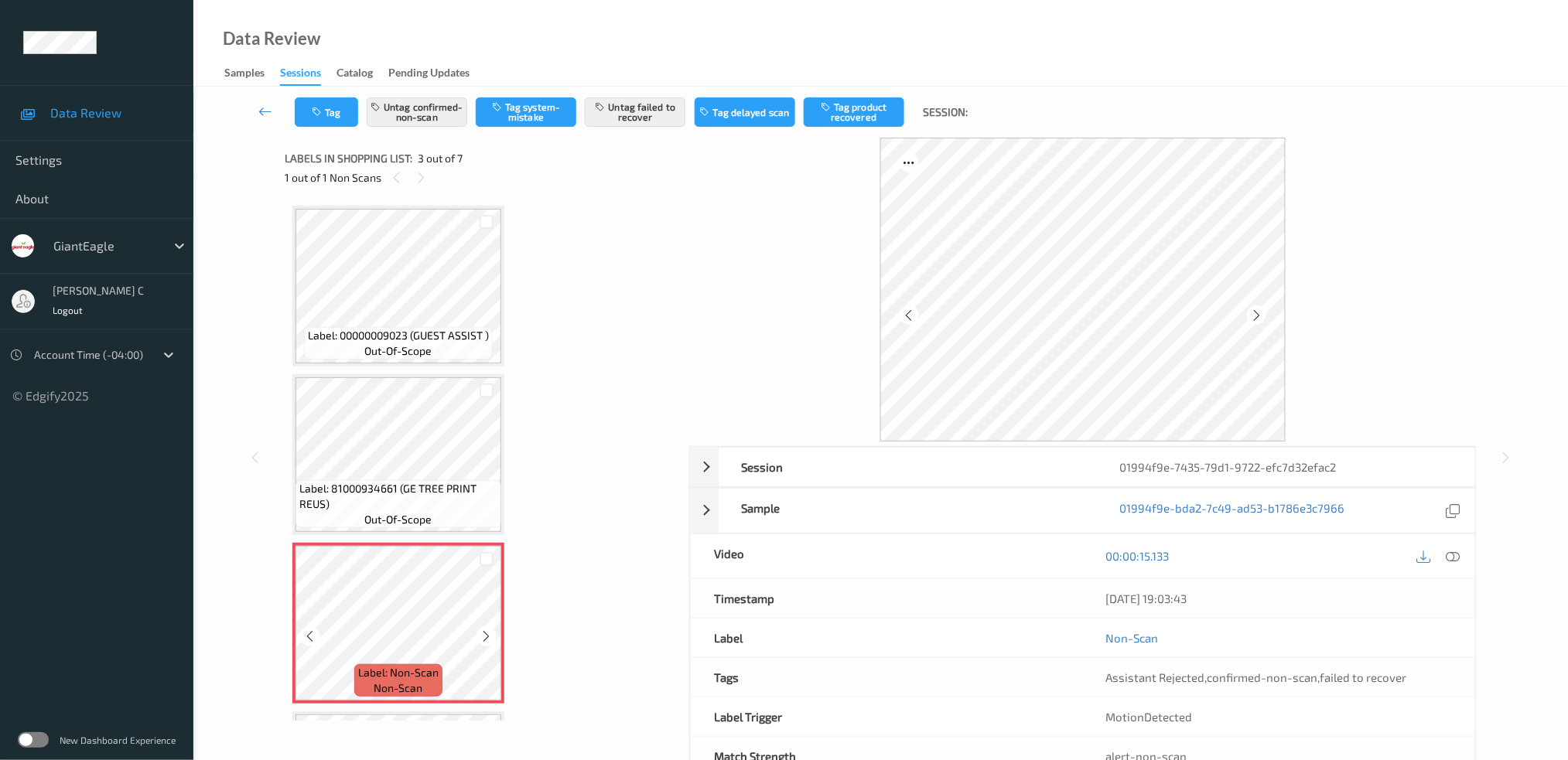
click at [480, 629] on icon at bounding box center [486, 636] width 13 height 14
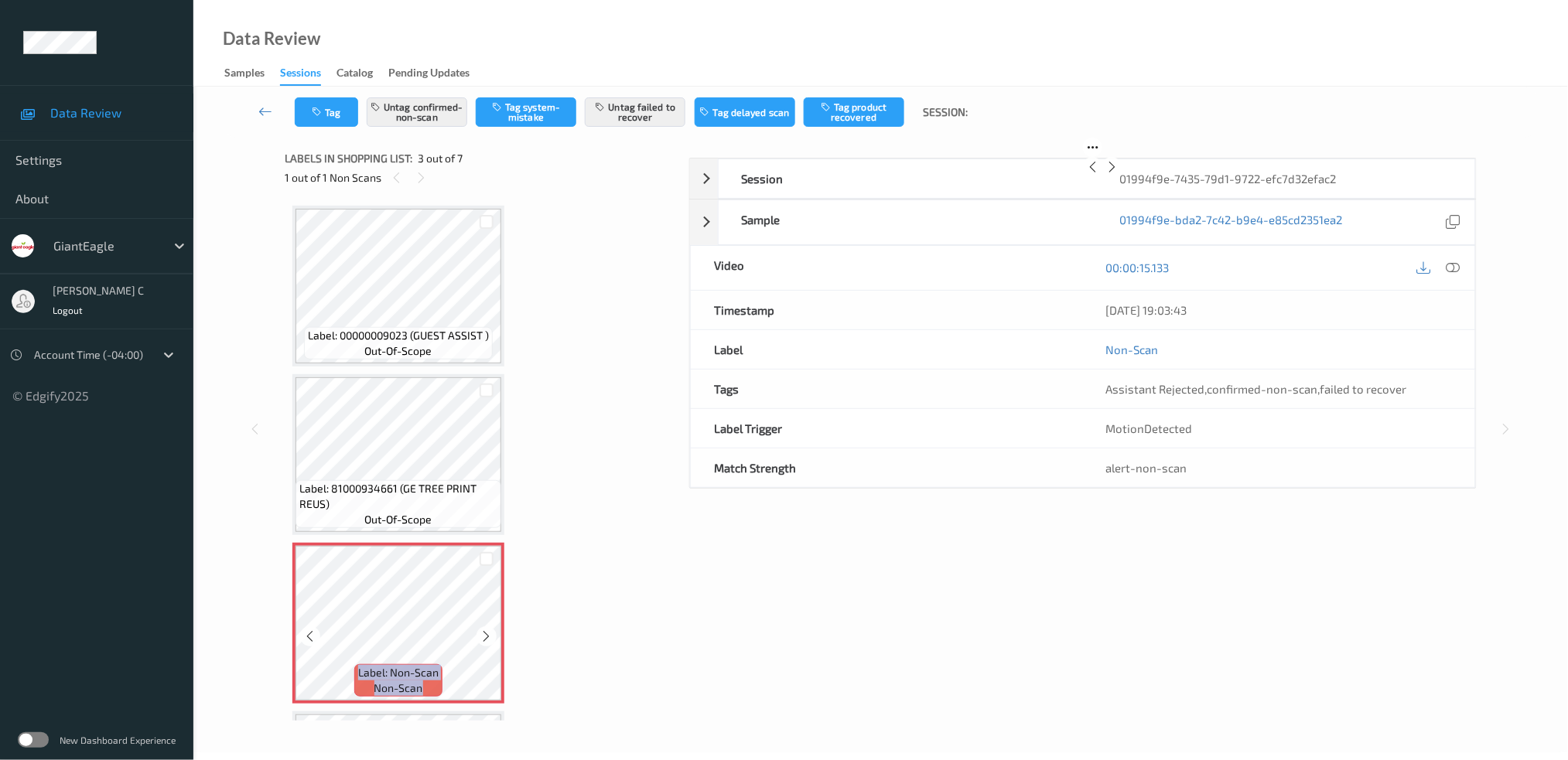
click at [480, 629] on icon at bounding box center [486, 636] width 13 height 14
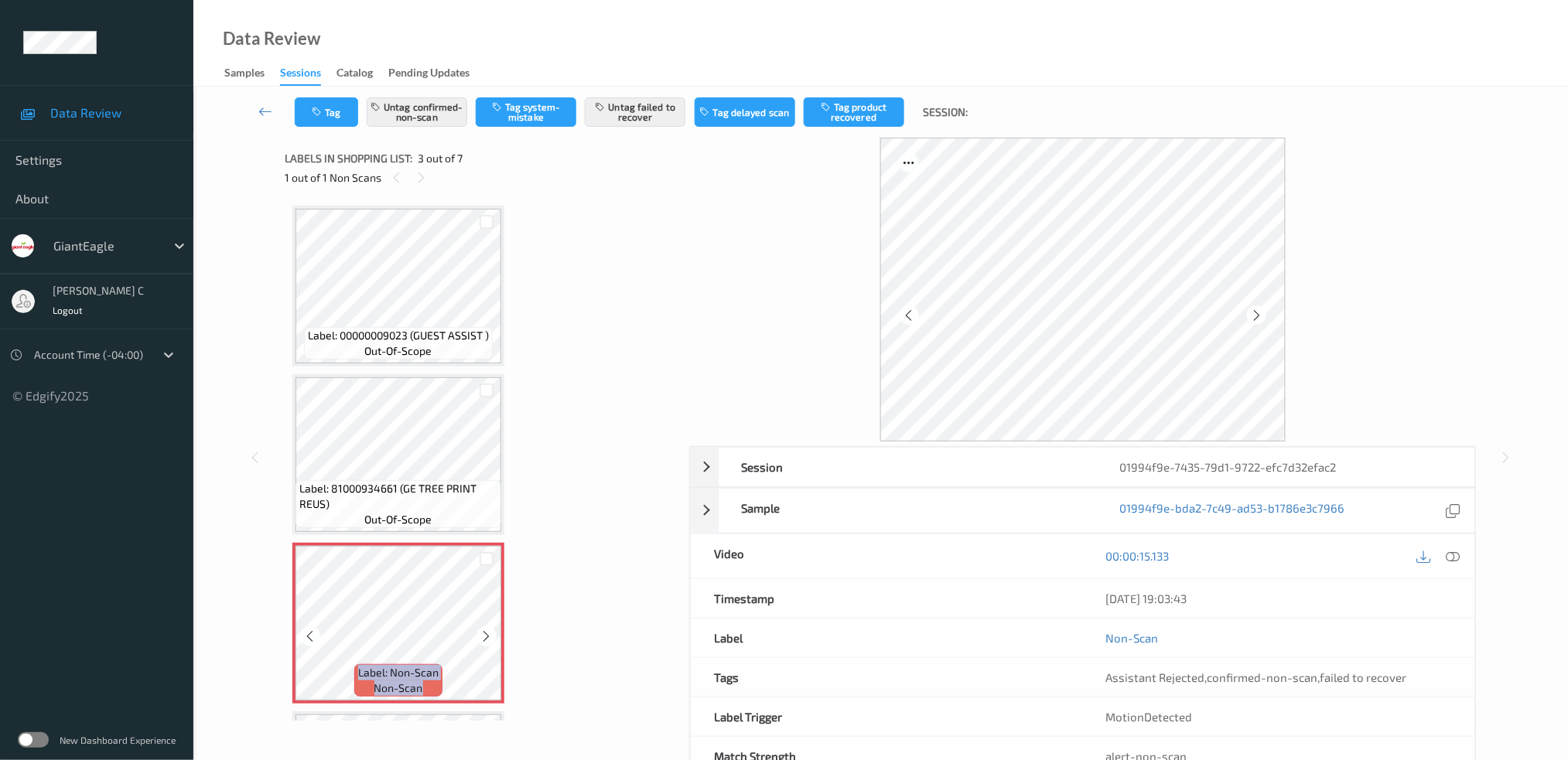
click at [480, 629] on icon at bounding box center [486, 636] width 13 height 14
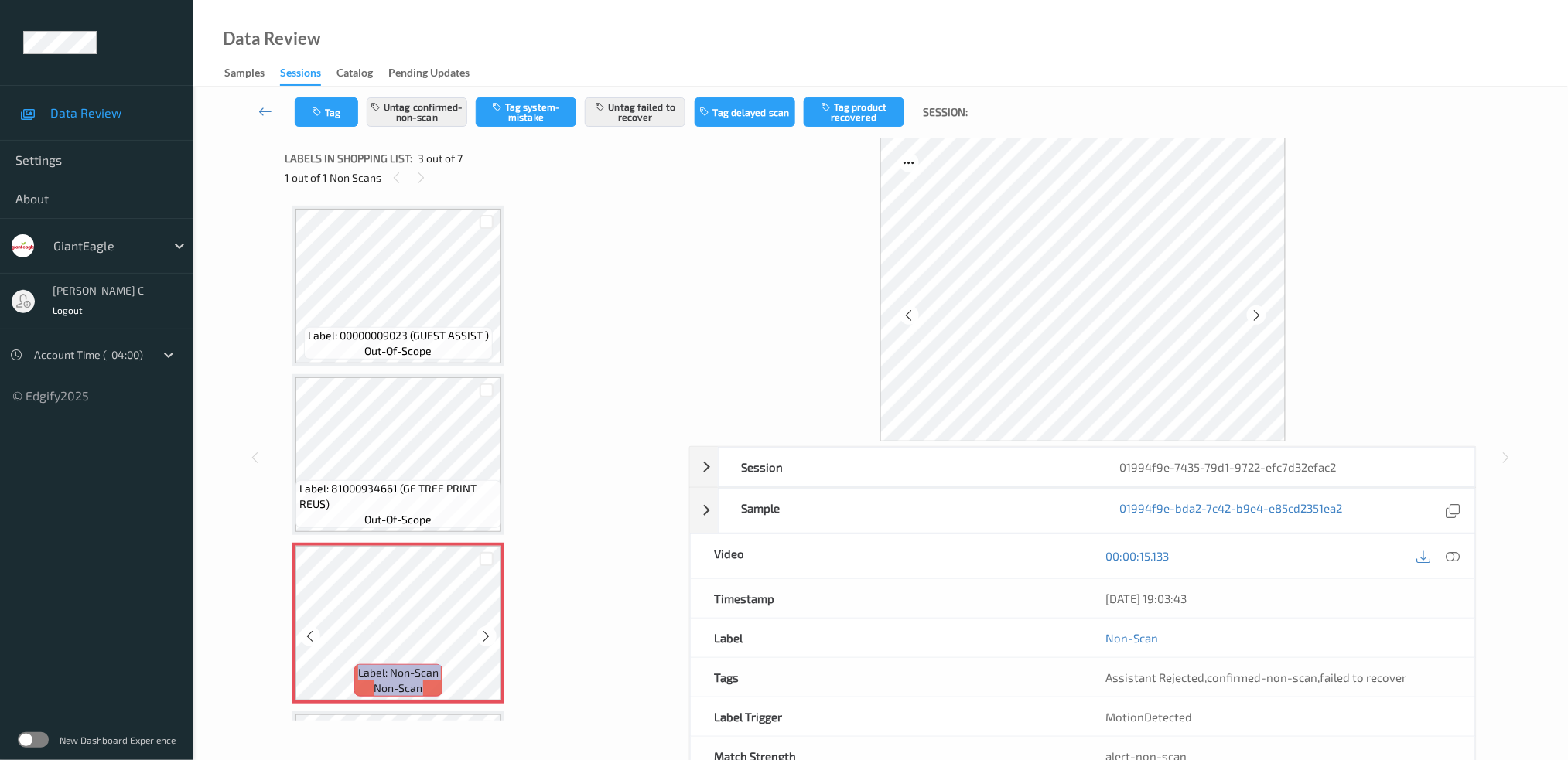
click at [480, 629] on icon at bounding box center [486, 636] width 13 height 14
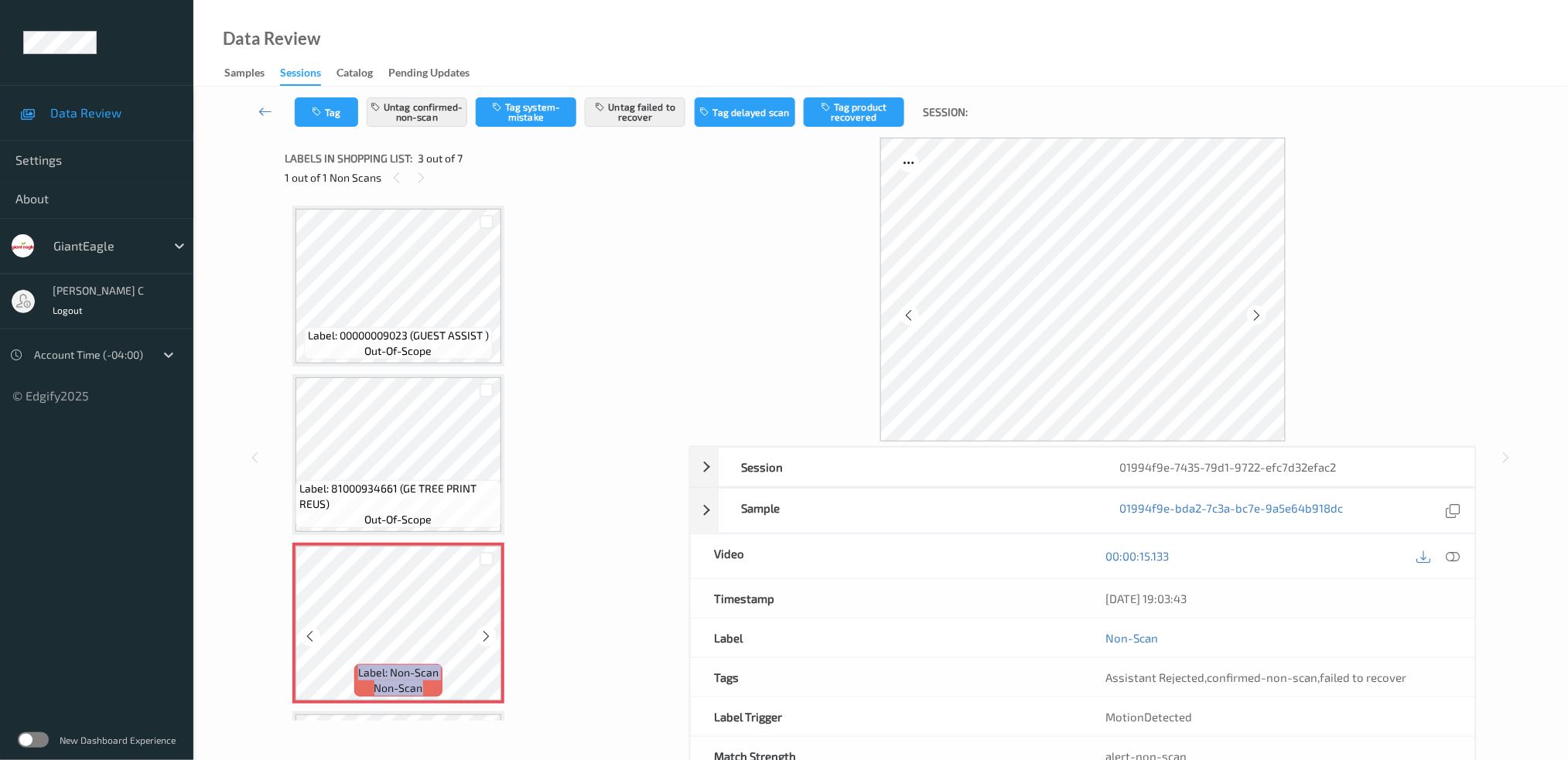
click at [480, 629] on icon at bounding box center [486, 636] width 13 height 14
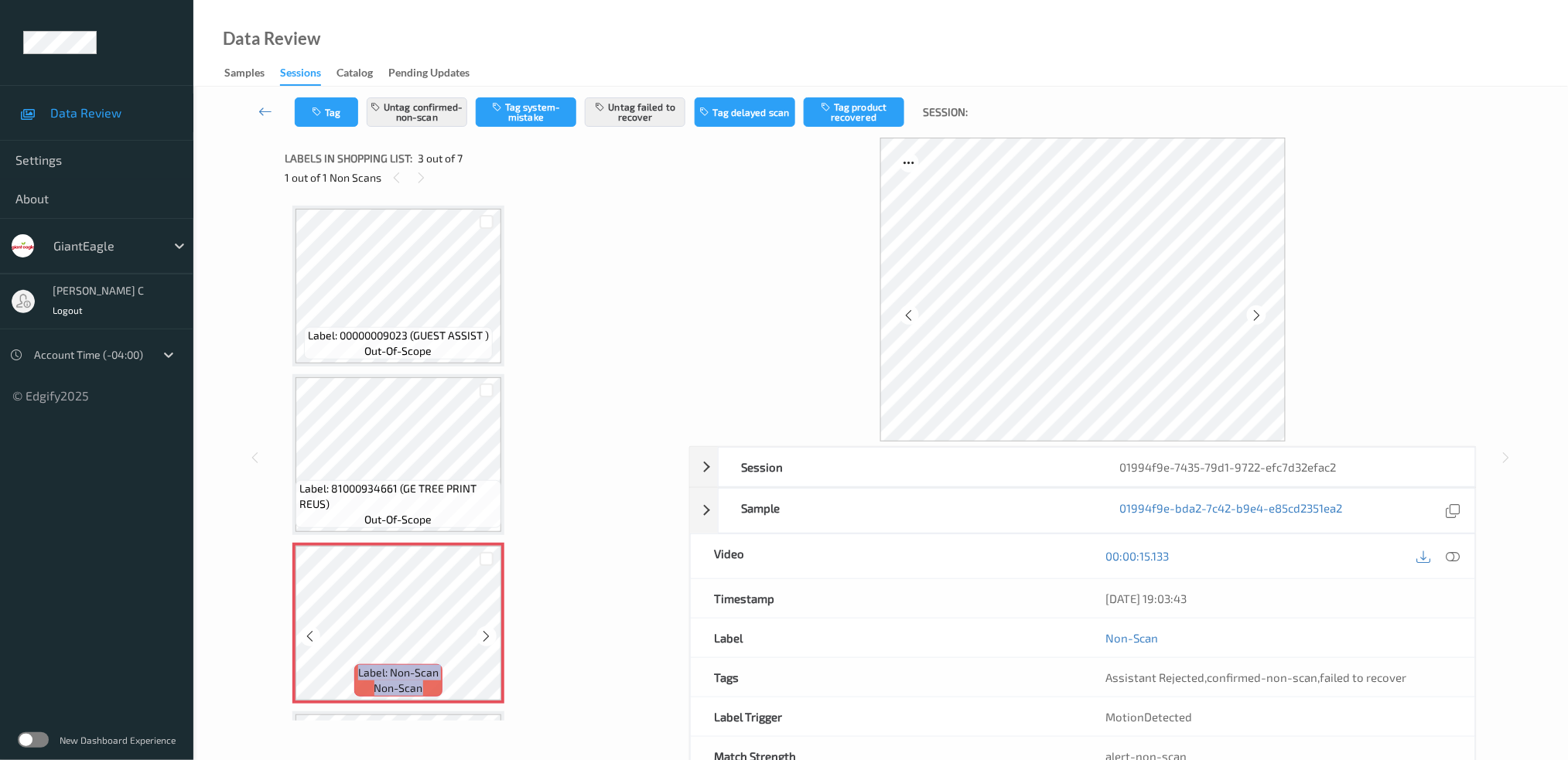
click at [480, 629] on icon at bounding box center [486, 636] width 13 height 14
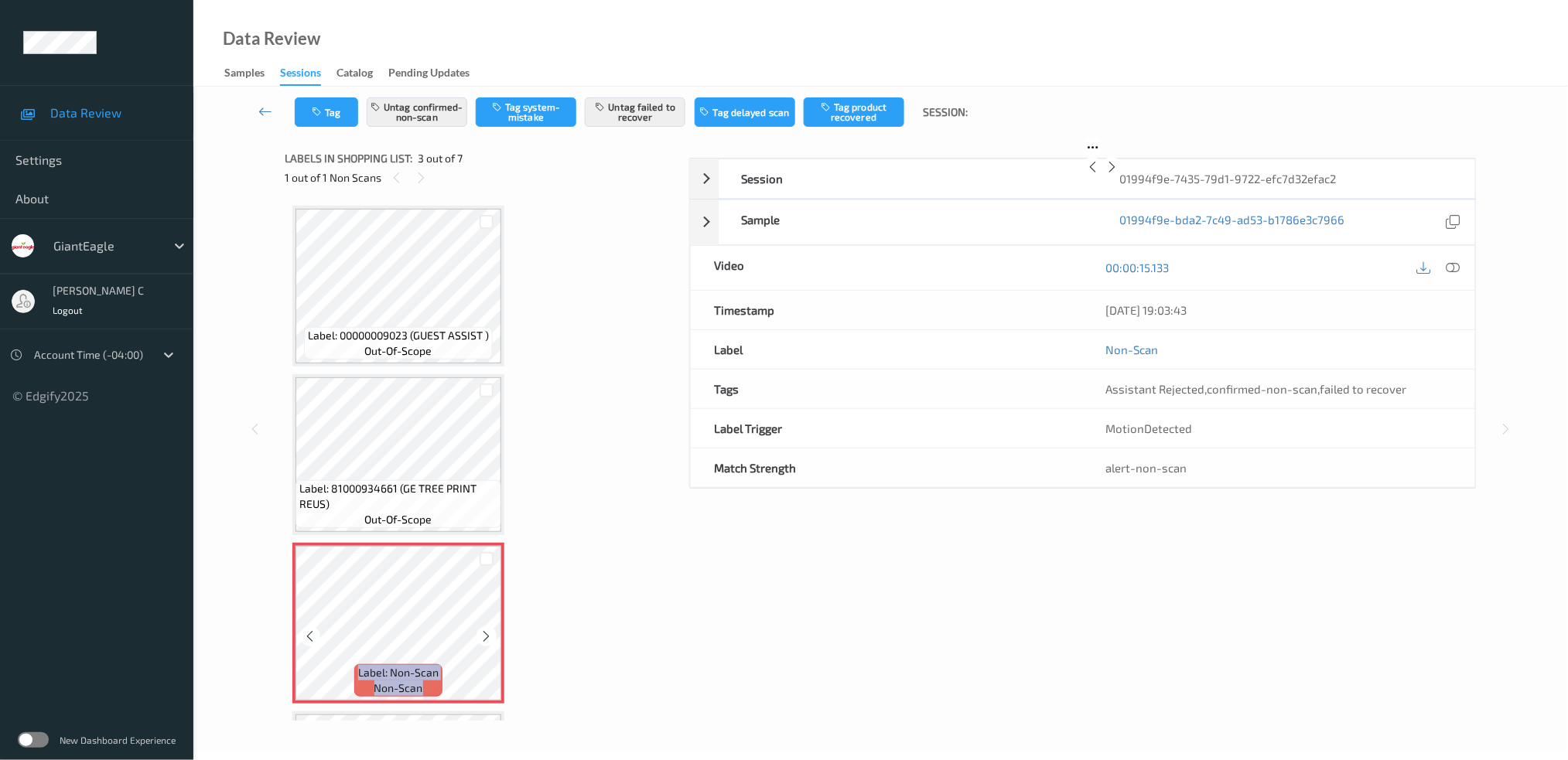
click at [480, 629] on icon at bounding box center [486, 636] width 13 height 14
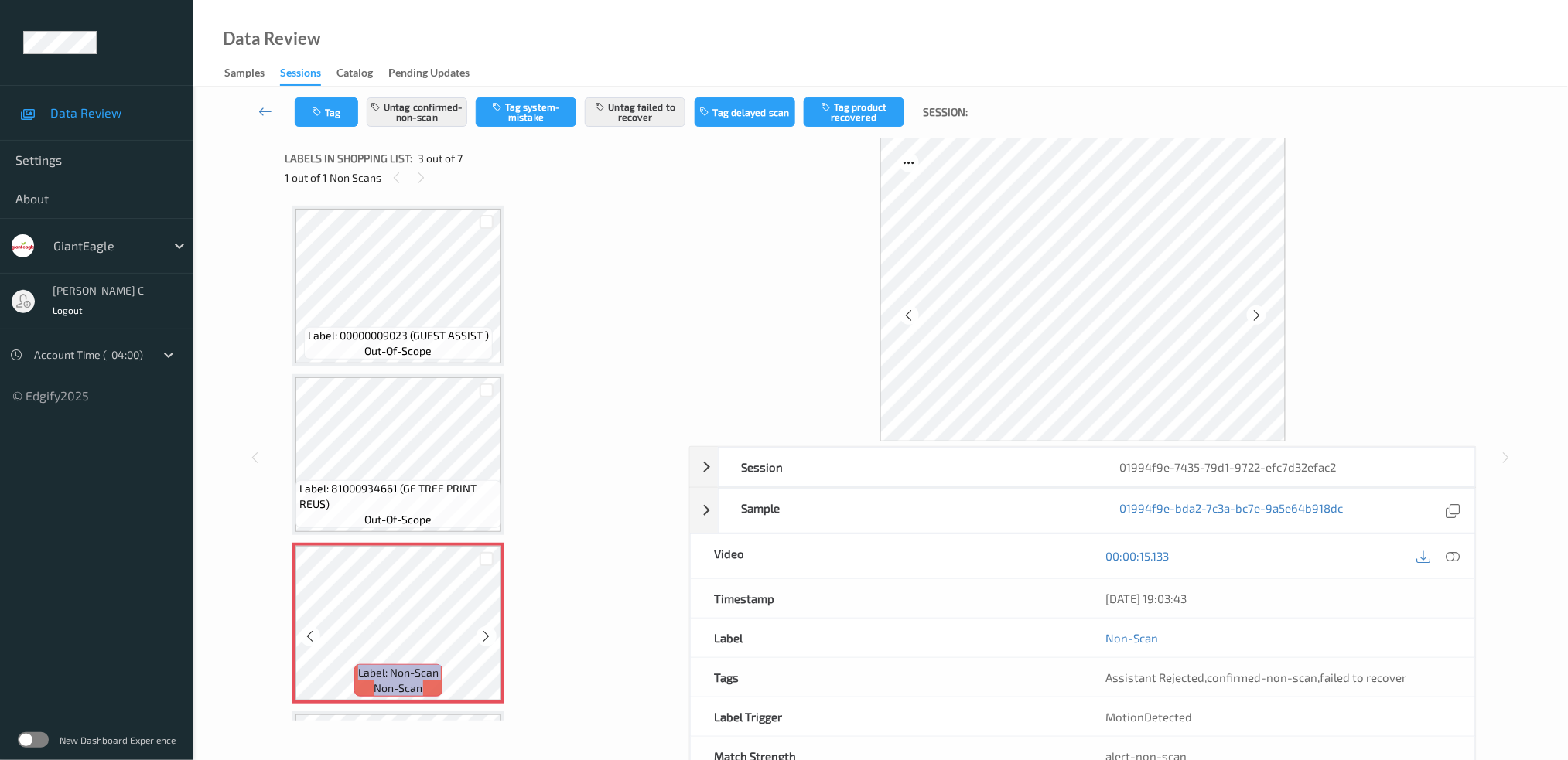
click at [480, 629] on icon at bounding box center [486, 636] width 13 height 14
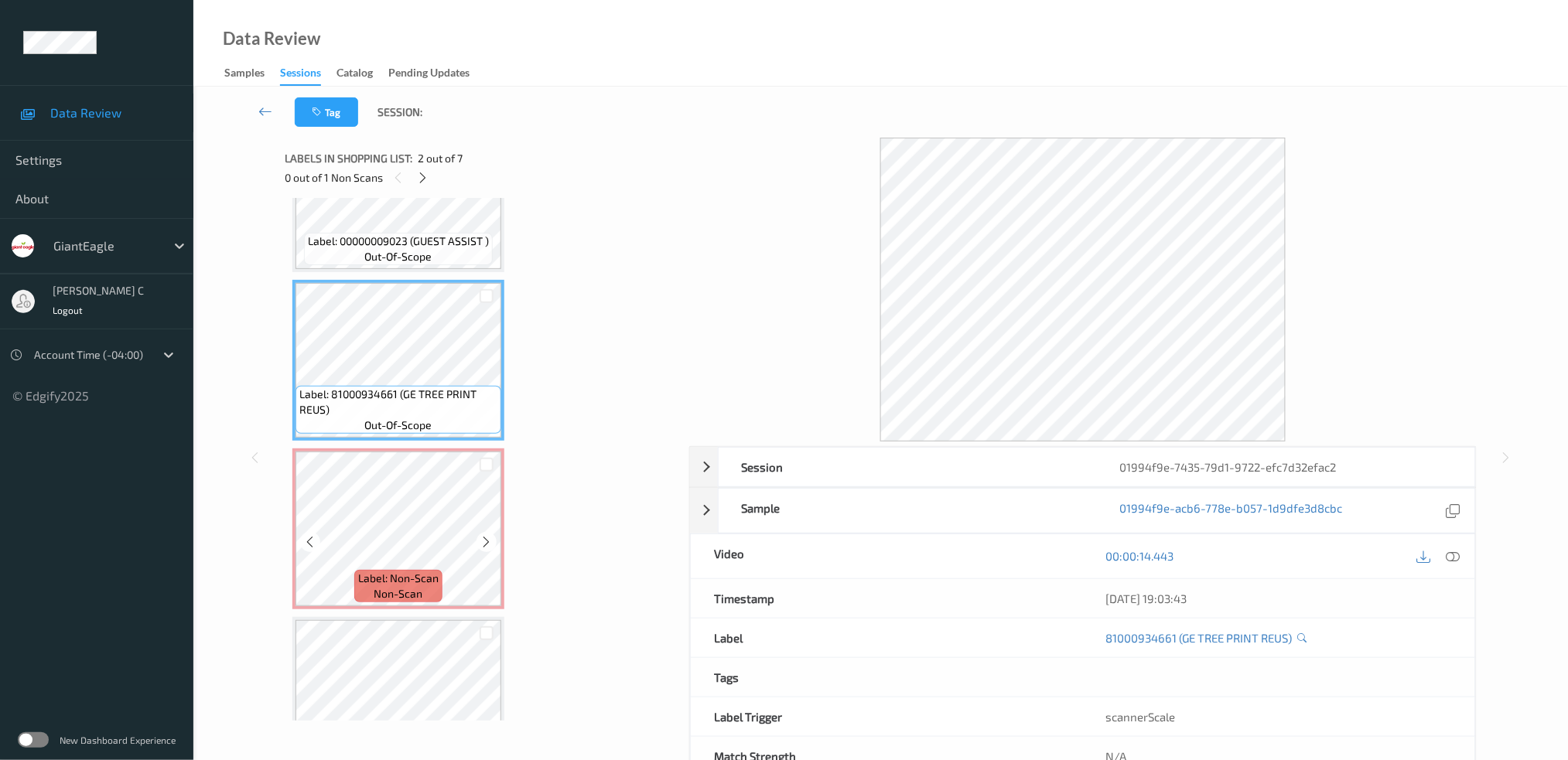
scroll to position [206, 0]
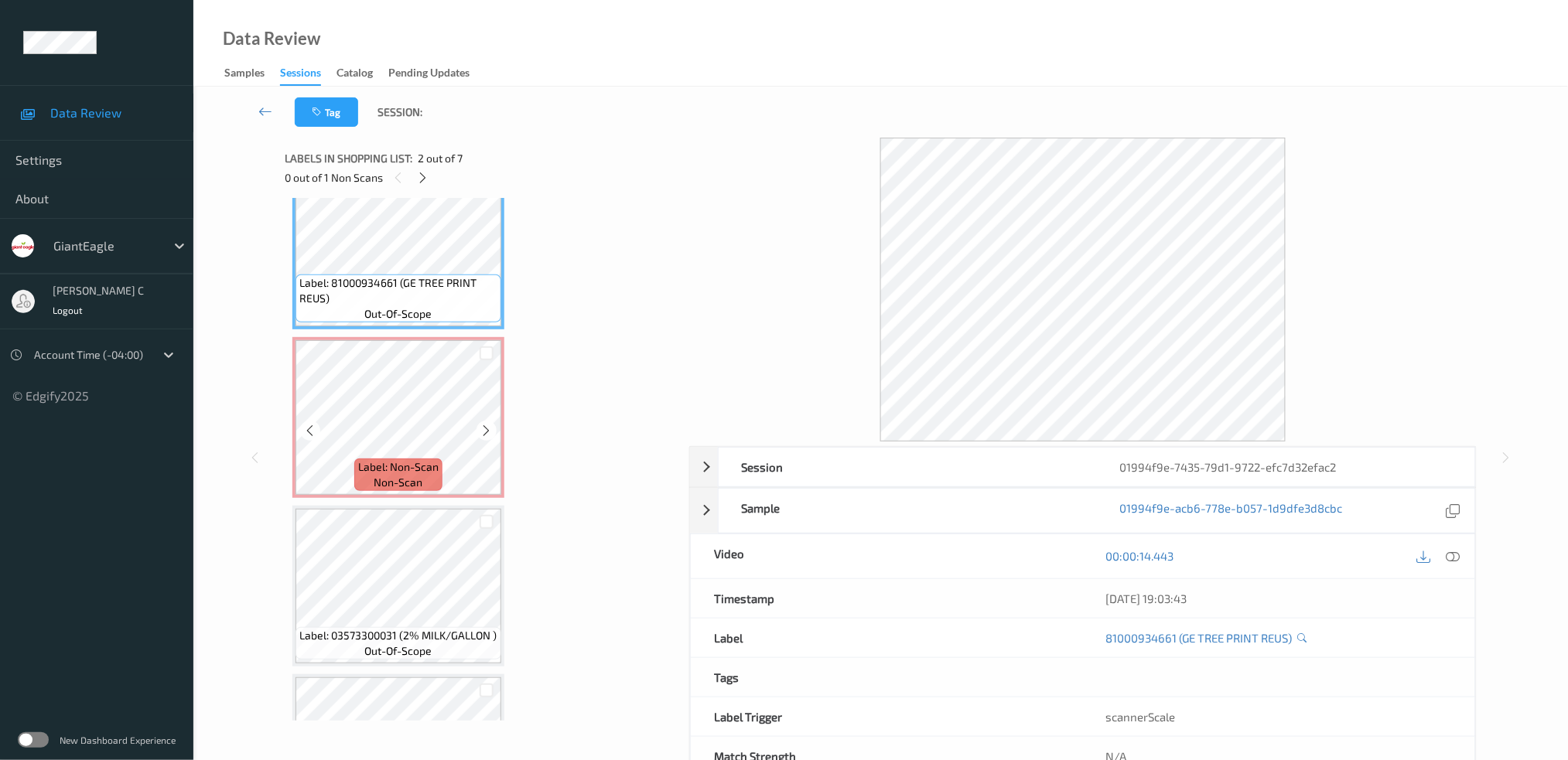
click at [375, 475] on span "non-scan" at bounding box center [398, 482] width 49 height 15
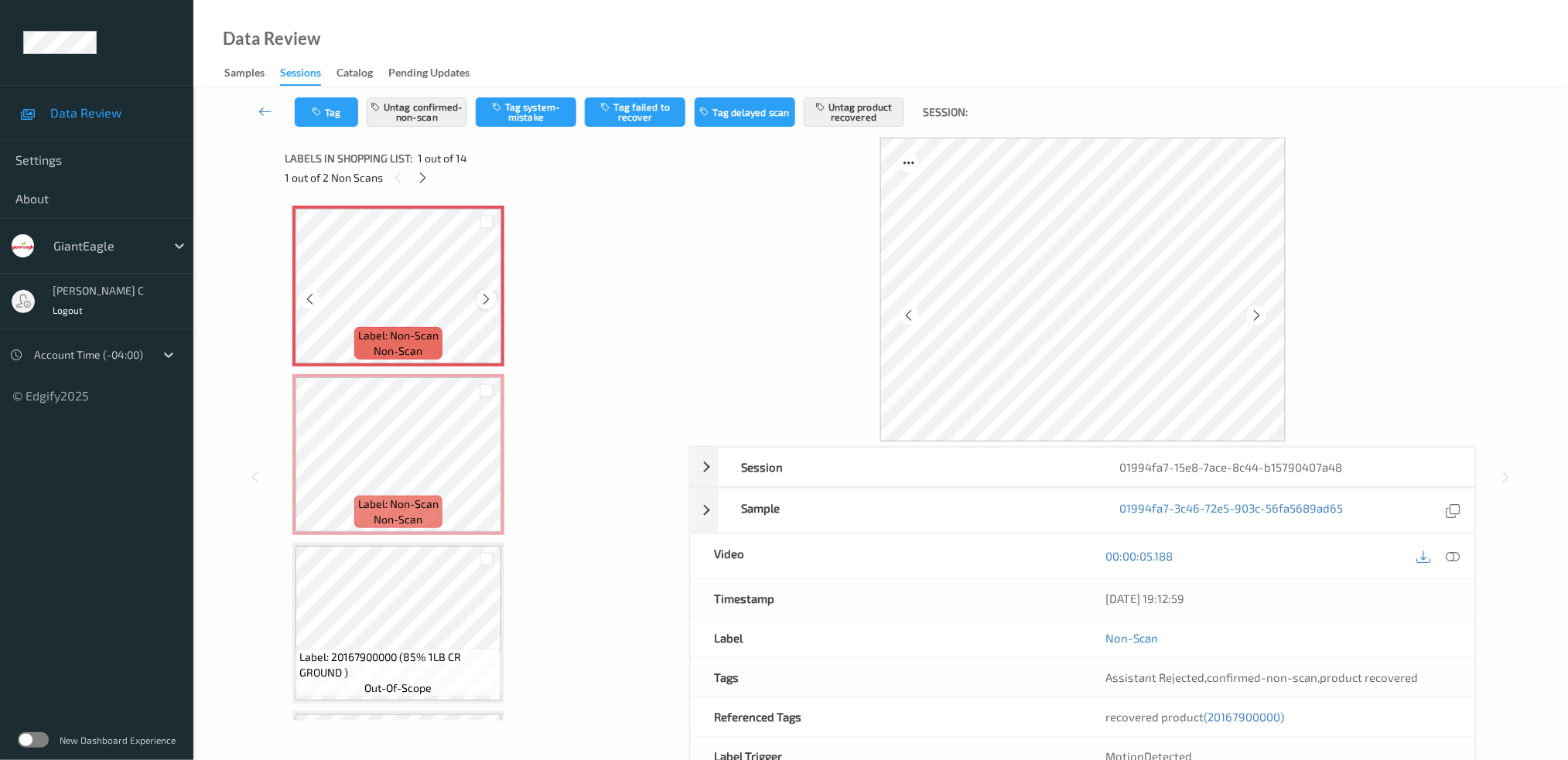
click at [485, 300] on icon at bounding box center [486, 300] width 13 height 14
click at [1443, 556] on div at bounding box center [1453, 556] width 21 height 21
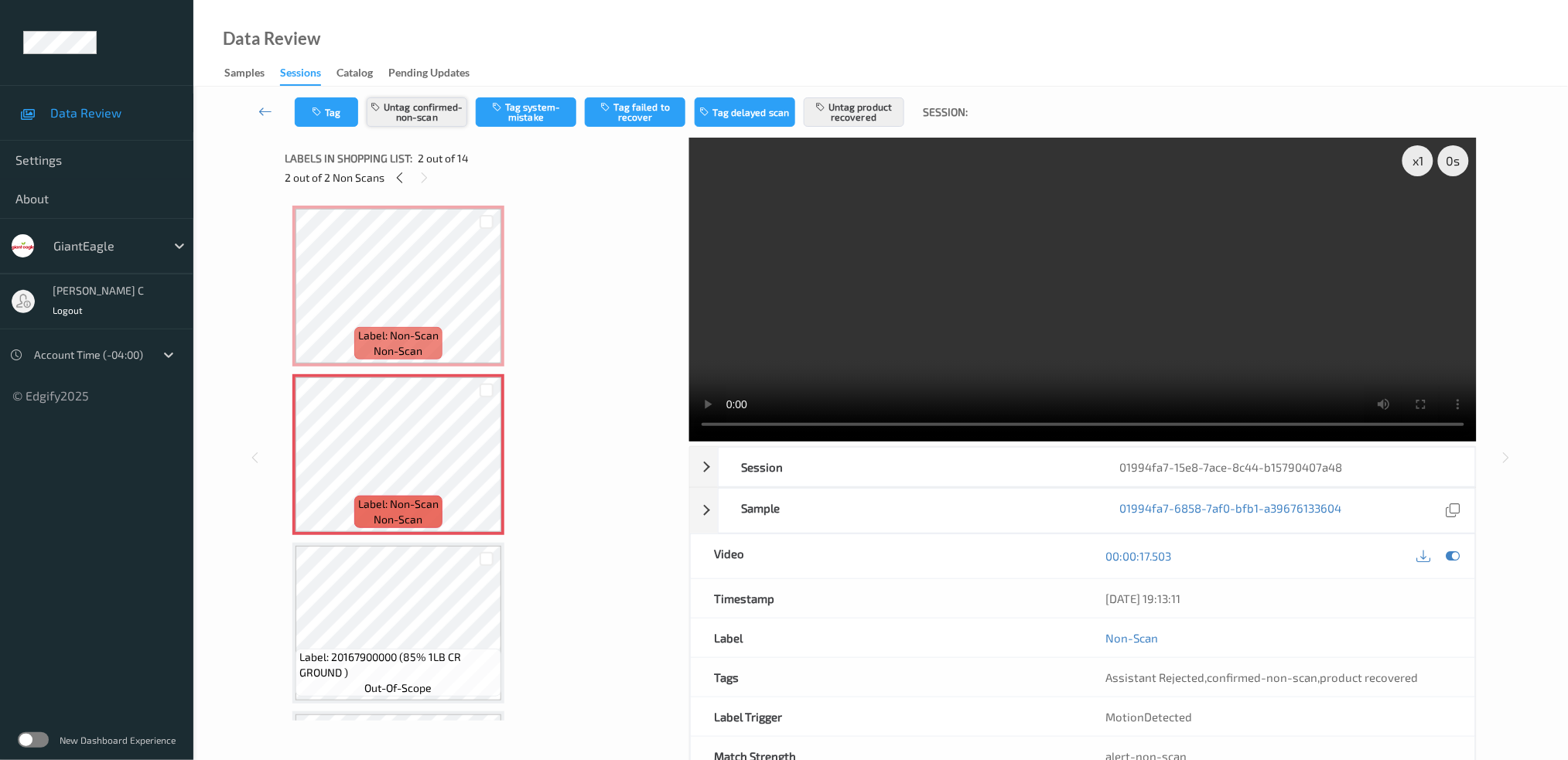
click at [437, 114] on button "Untag confirmed-non-scan" at bounding box center [417, 112] width 101 height 29
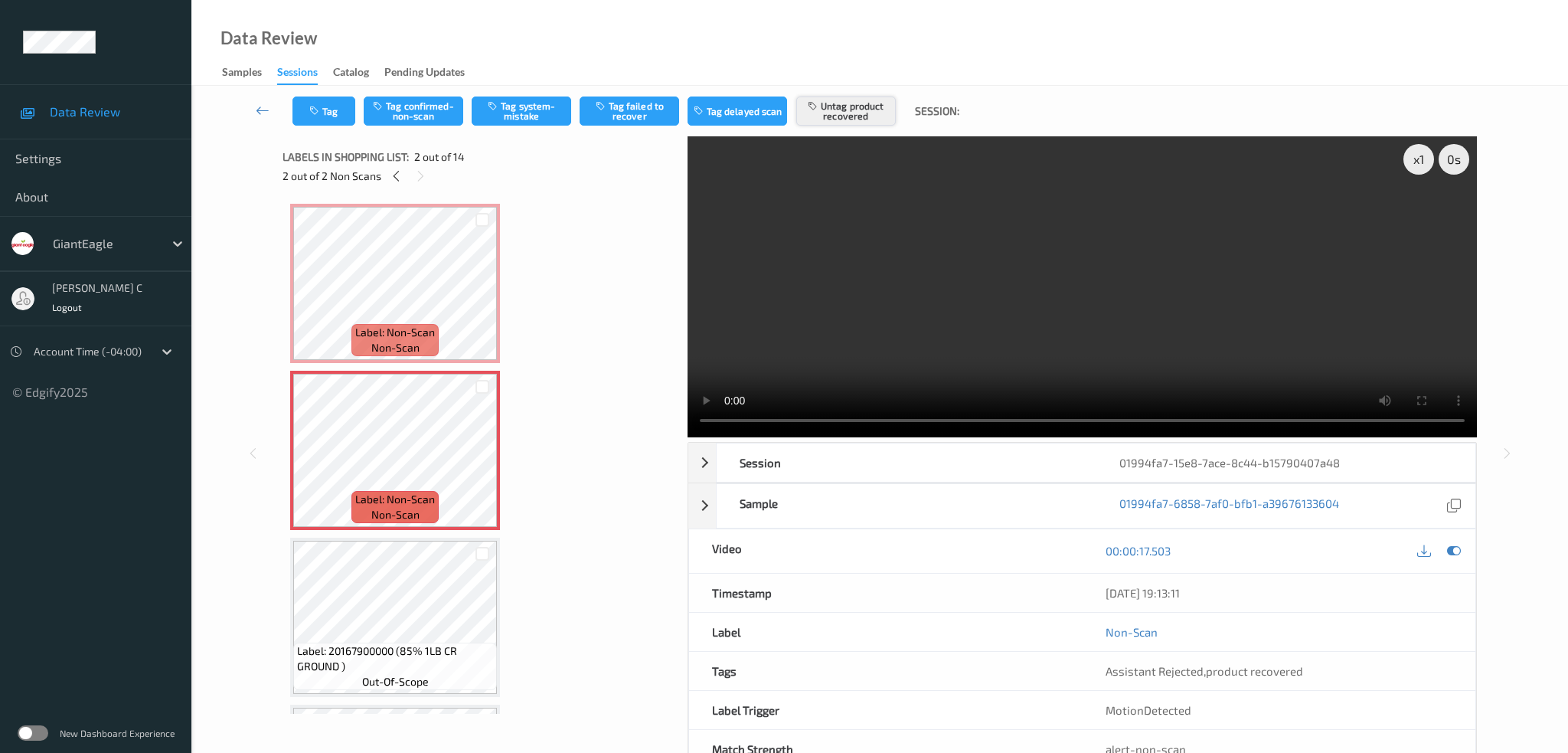
click at [848, 117] on button "Untag product recovered" at bounding box center [846, 111] width 100 height 29
click at [480, 460] on icon at bounding box center [481, 463] width 13 height 14
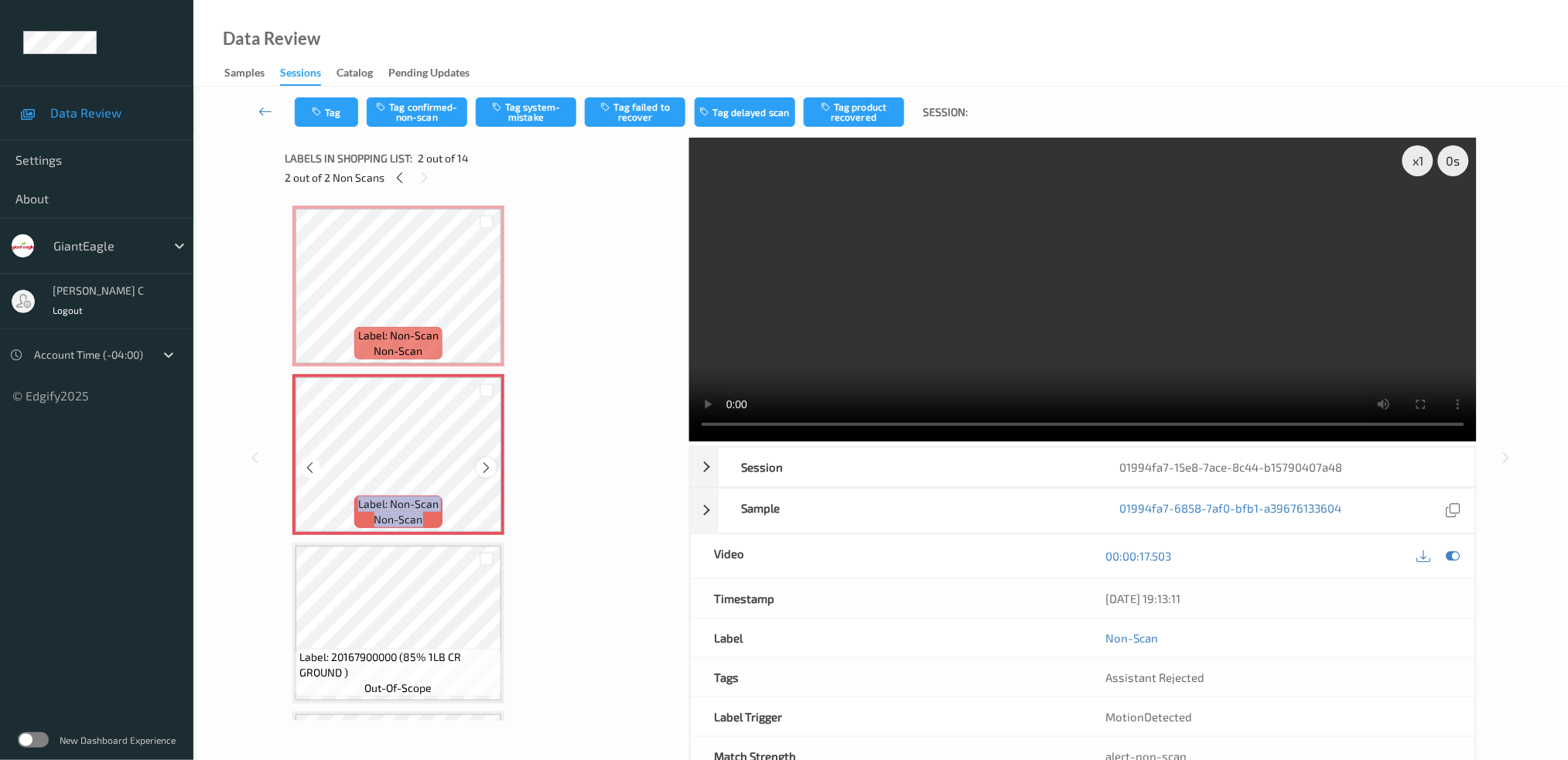
click at [481, 464] on icon at bounding box center [486, 467] width 13 height 14
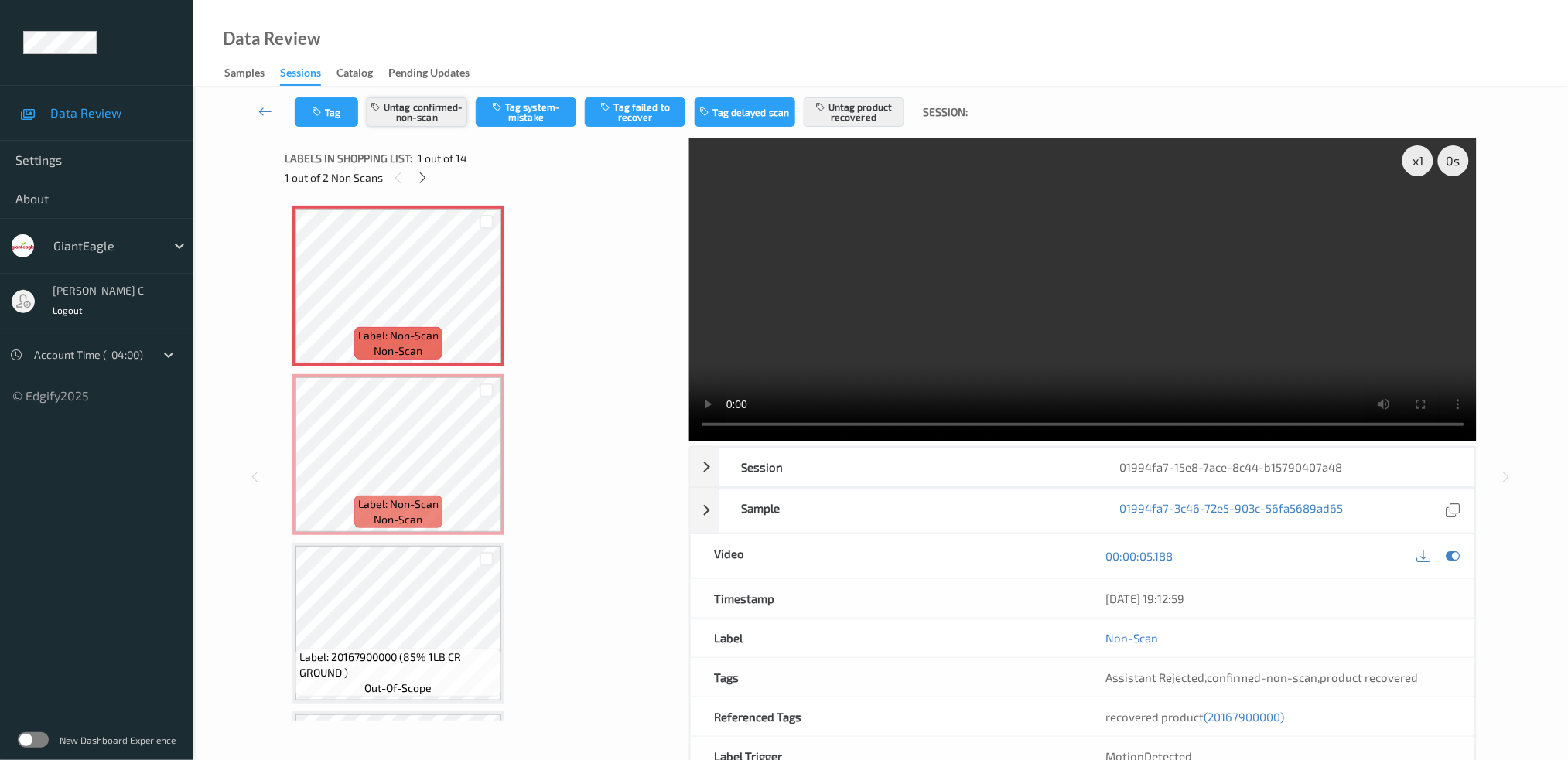
click at [430, 112] on button "Untag confirmed-non-scan" at bounding box center [417, 112] width 101 height 29
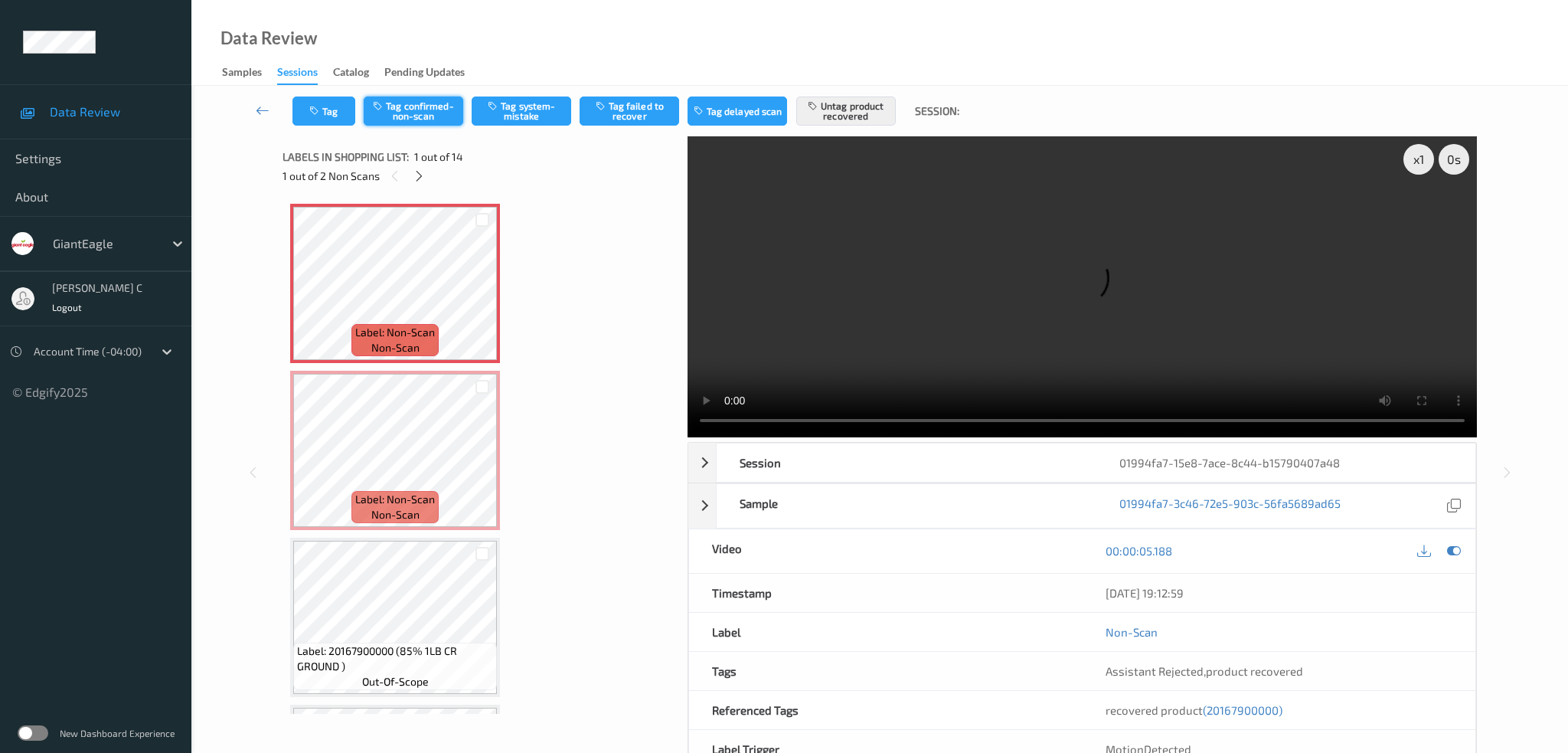
click at [419, 113] on button "Tag confirmed-non-scan" at bounding box center [413, 111] width 100 height 29
click at [836, 115] on button "Untag product recovered" at bounding box center [846, 111] width 100 height 29
click at [836, 115] on button "Tag product recovered" at bounding box center [846, 111] width 100 height 29
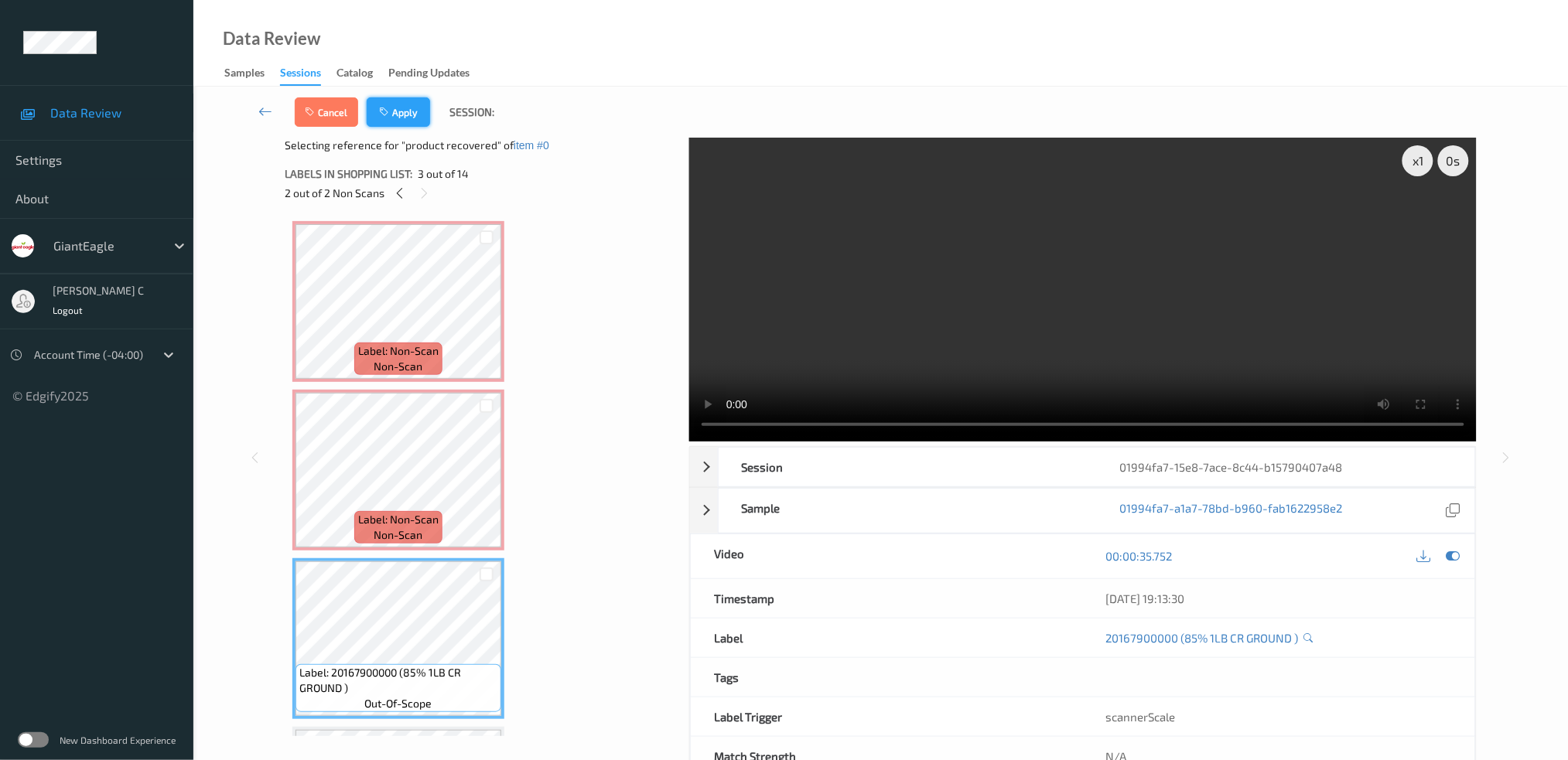
click at [396, 117] on button "Apply" at bounding box center [398, 112] width 63 height 29
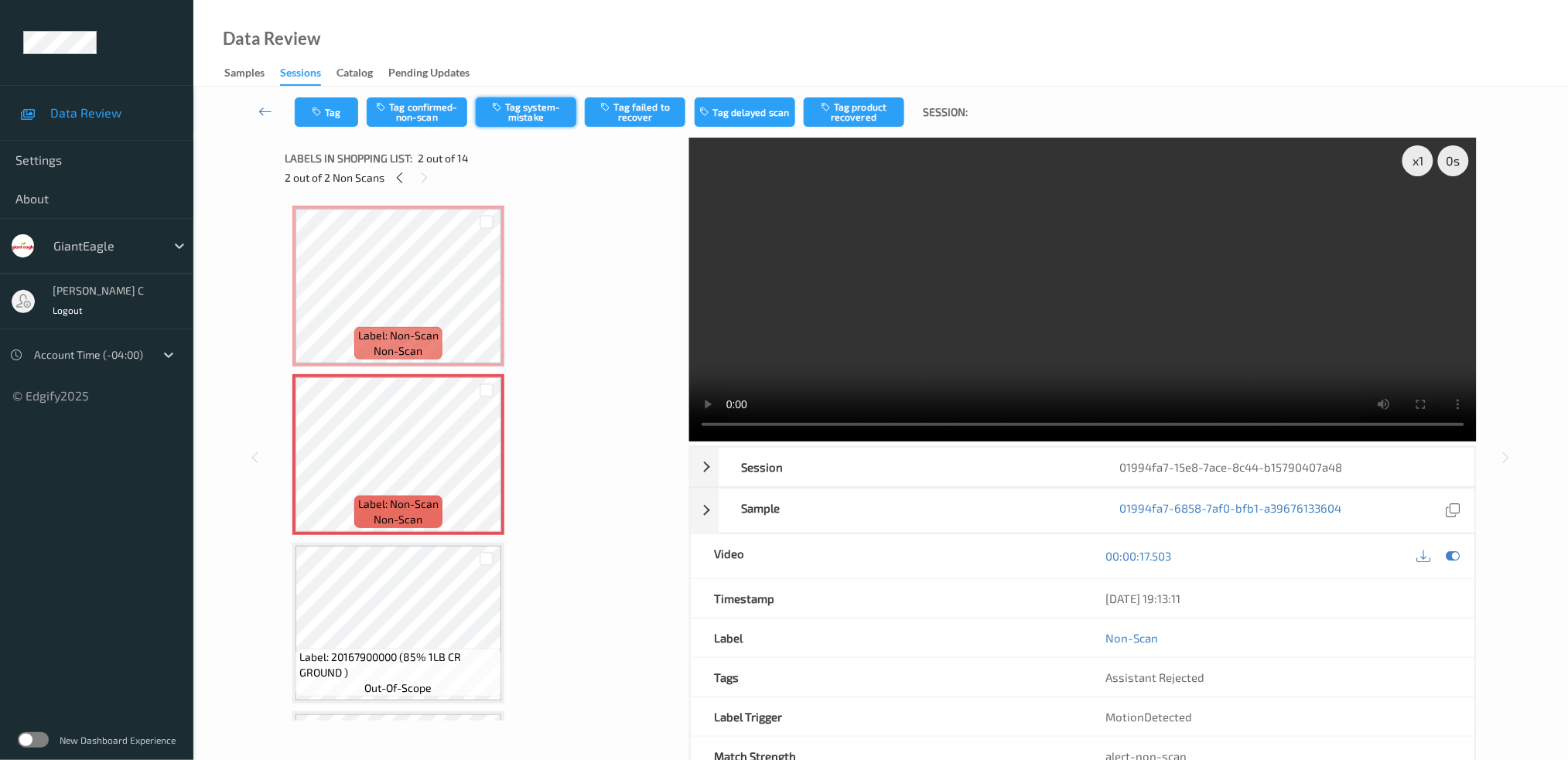
click at [555, 118] on button "Tag system-mistake" at bounding box center [526, 112] width 101 height 29
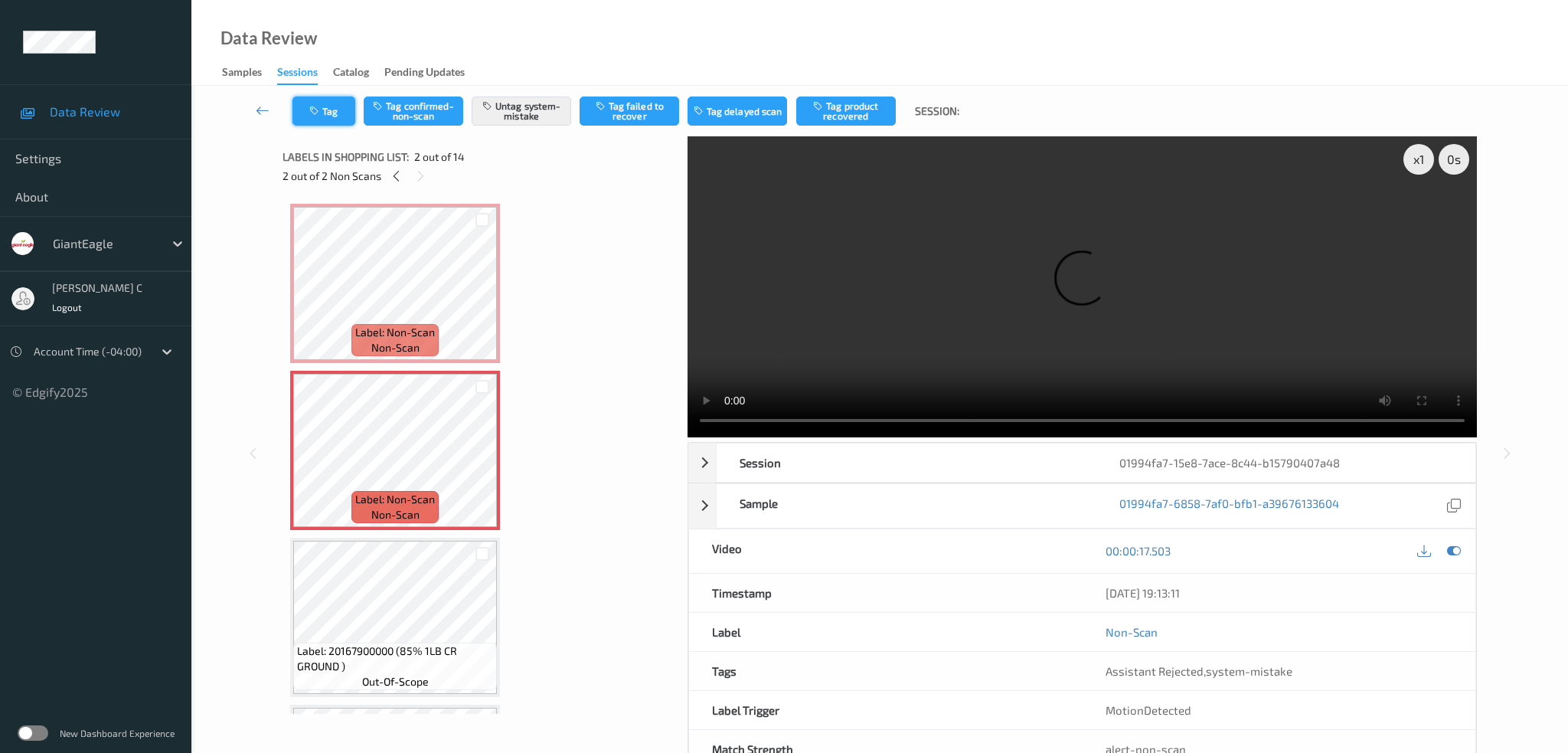
click at [322, 110] on icon "button" at bounding box center [316, 111] width 13 height 11
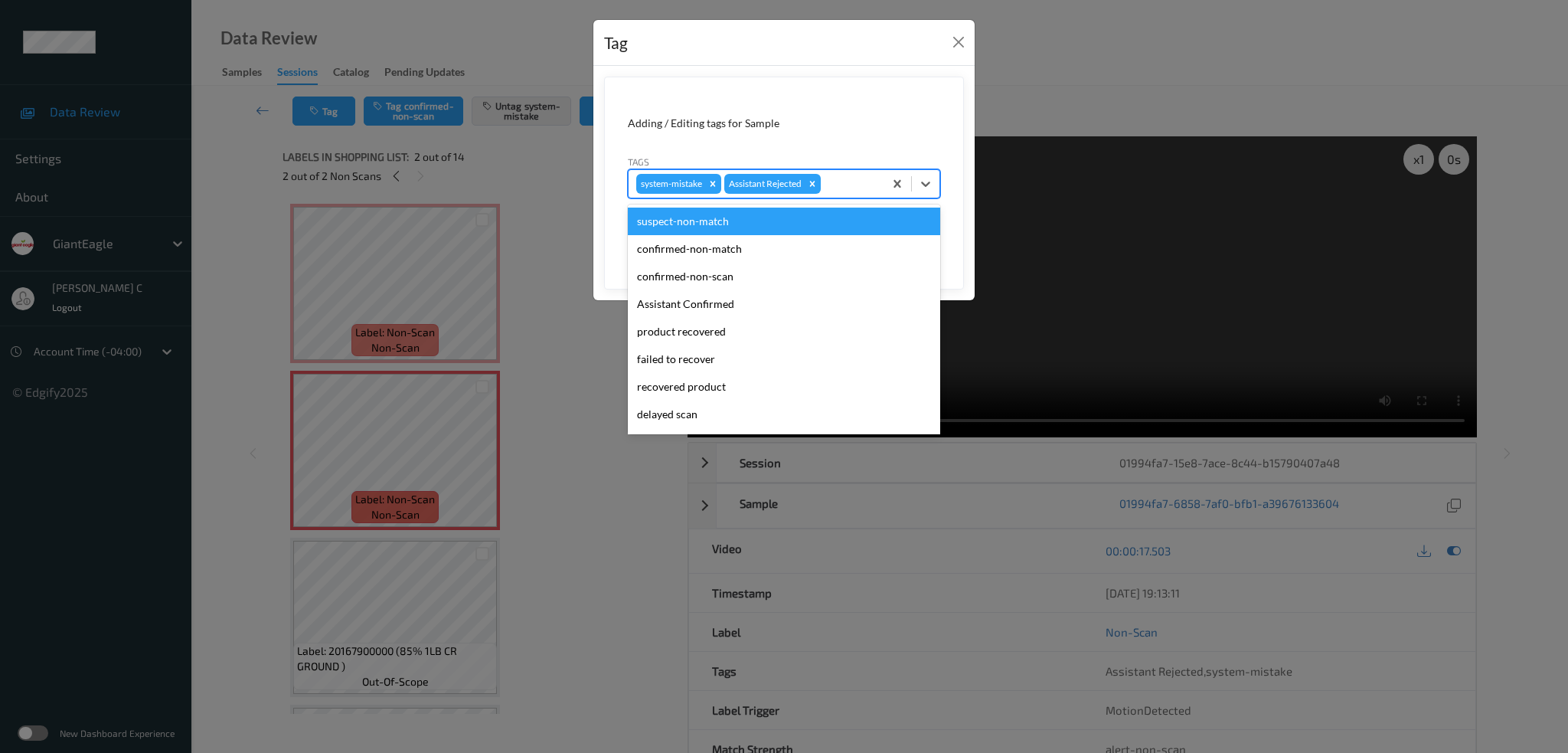
click at [866, 187] on div at bounding box center [850, 184] width 52 height 18
type input "un"
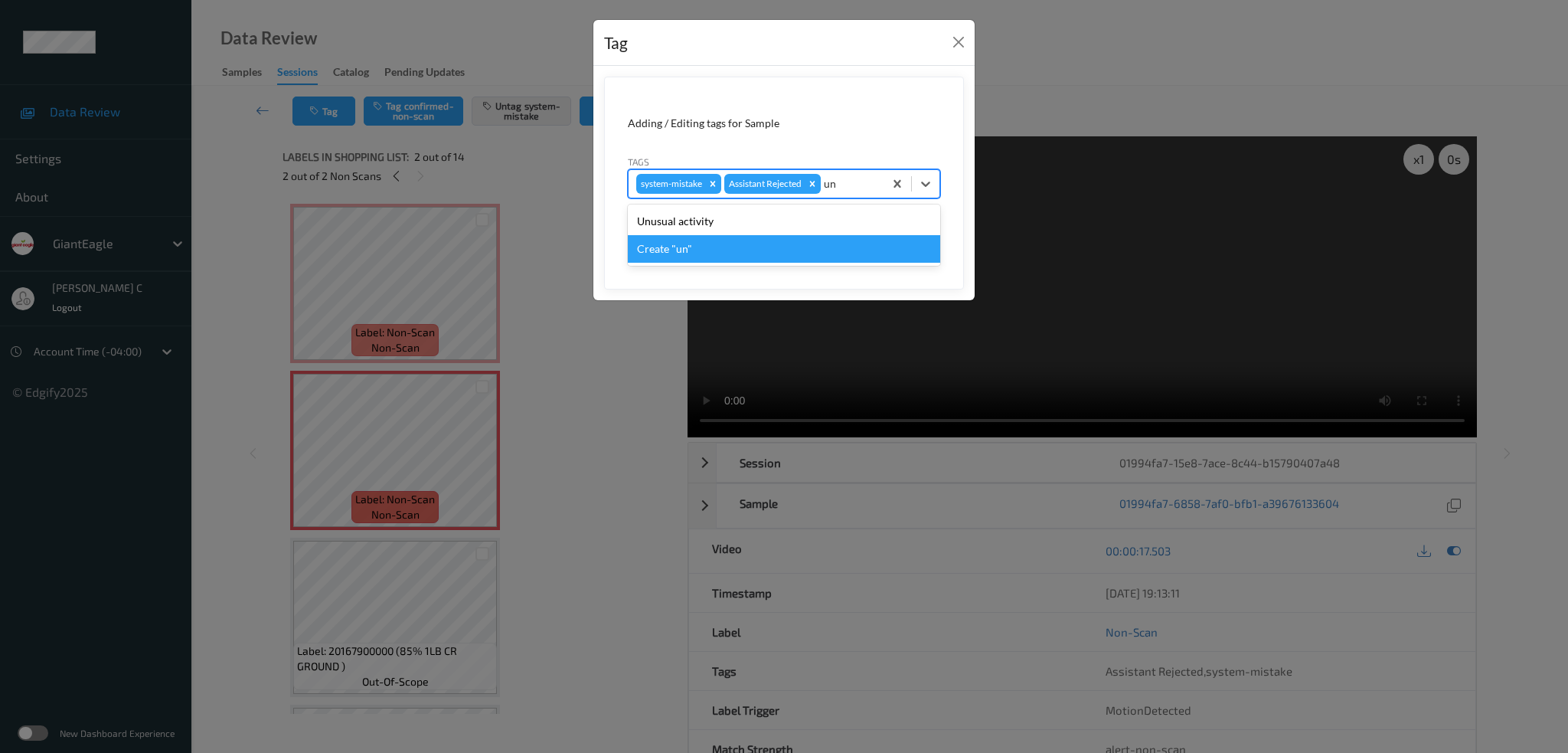
click at [725, 239] on div "Create "un"" at bounding box center [784, 249] width 313 height 28
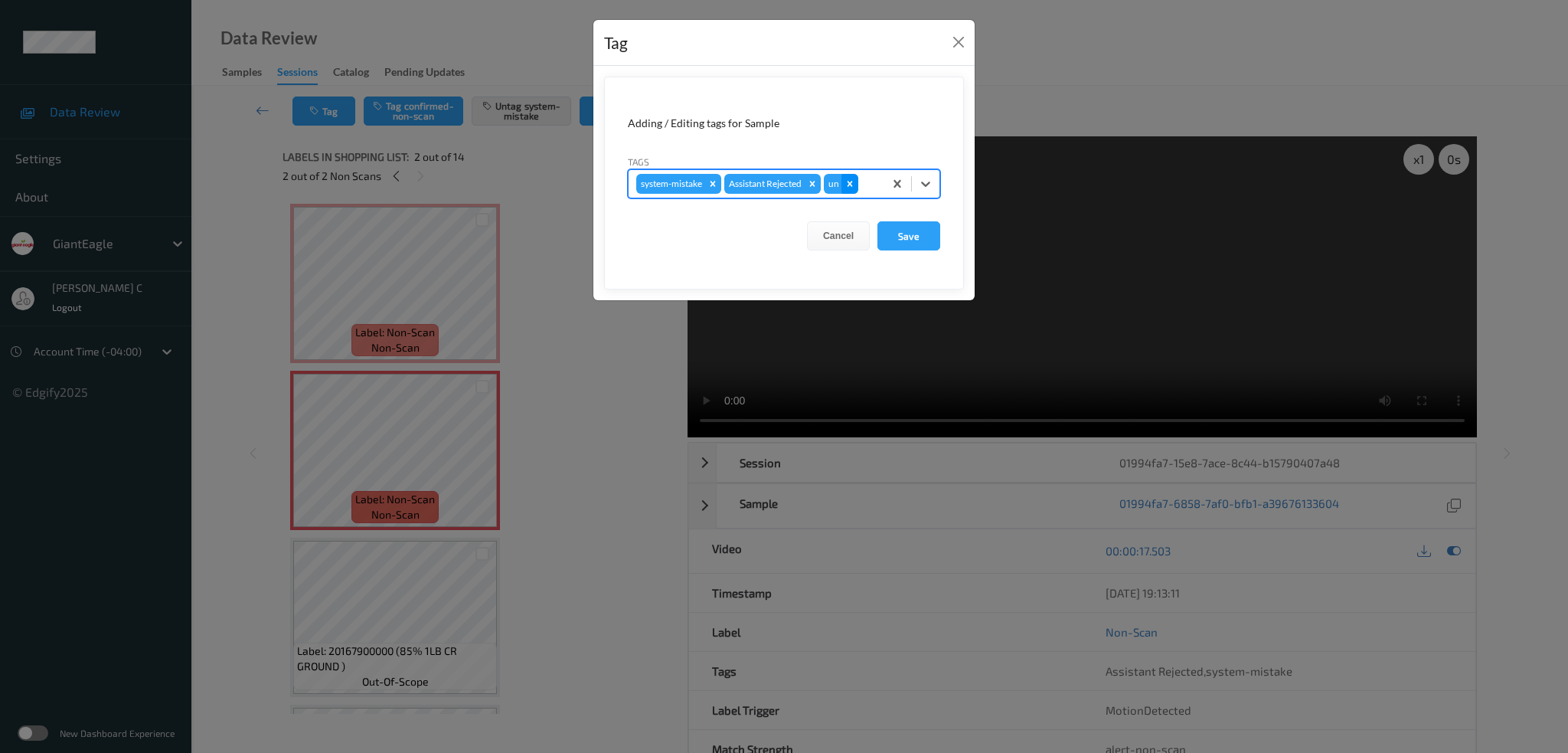
click at [851, 185] on icon "Remove un" at bounding box center [850, 183] width 5 height 5
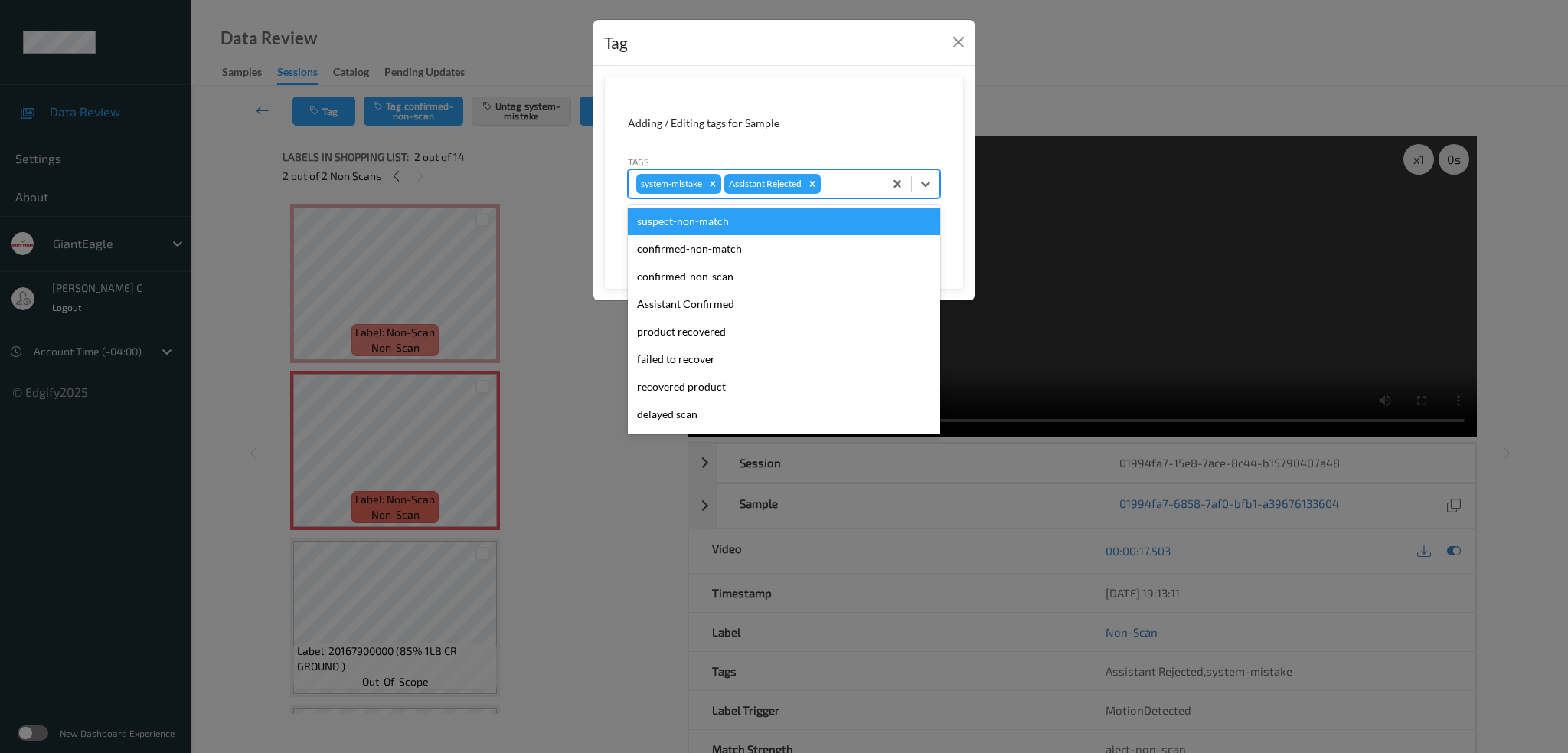
click at [841, 175] on div at bounding box center [850, 184] width 52 height 18
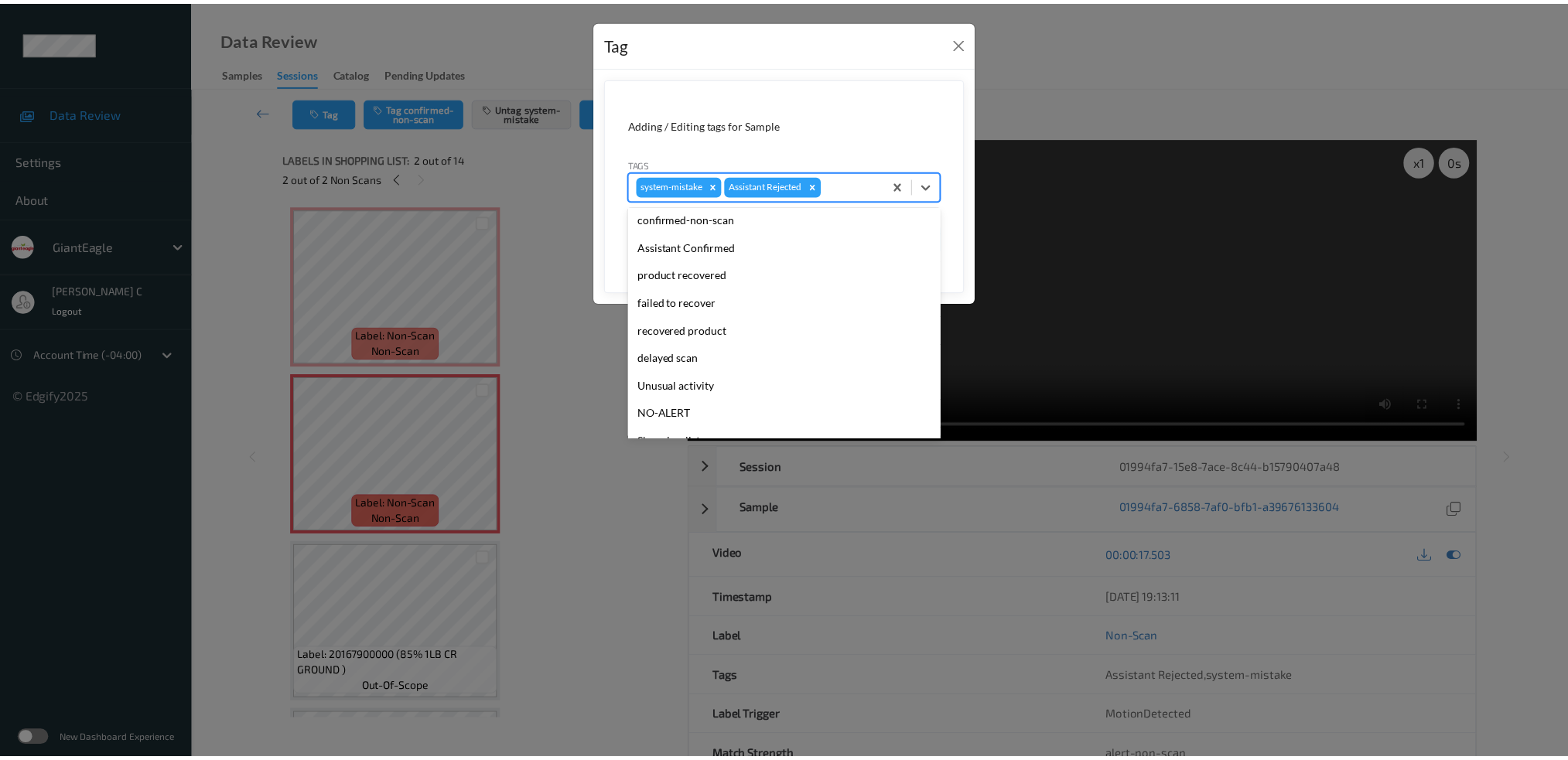
scroll to position [164, 0]
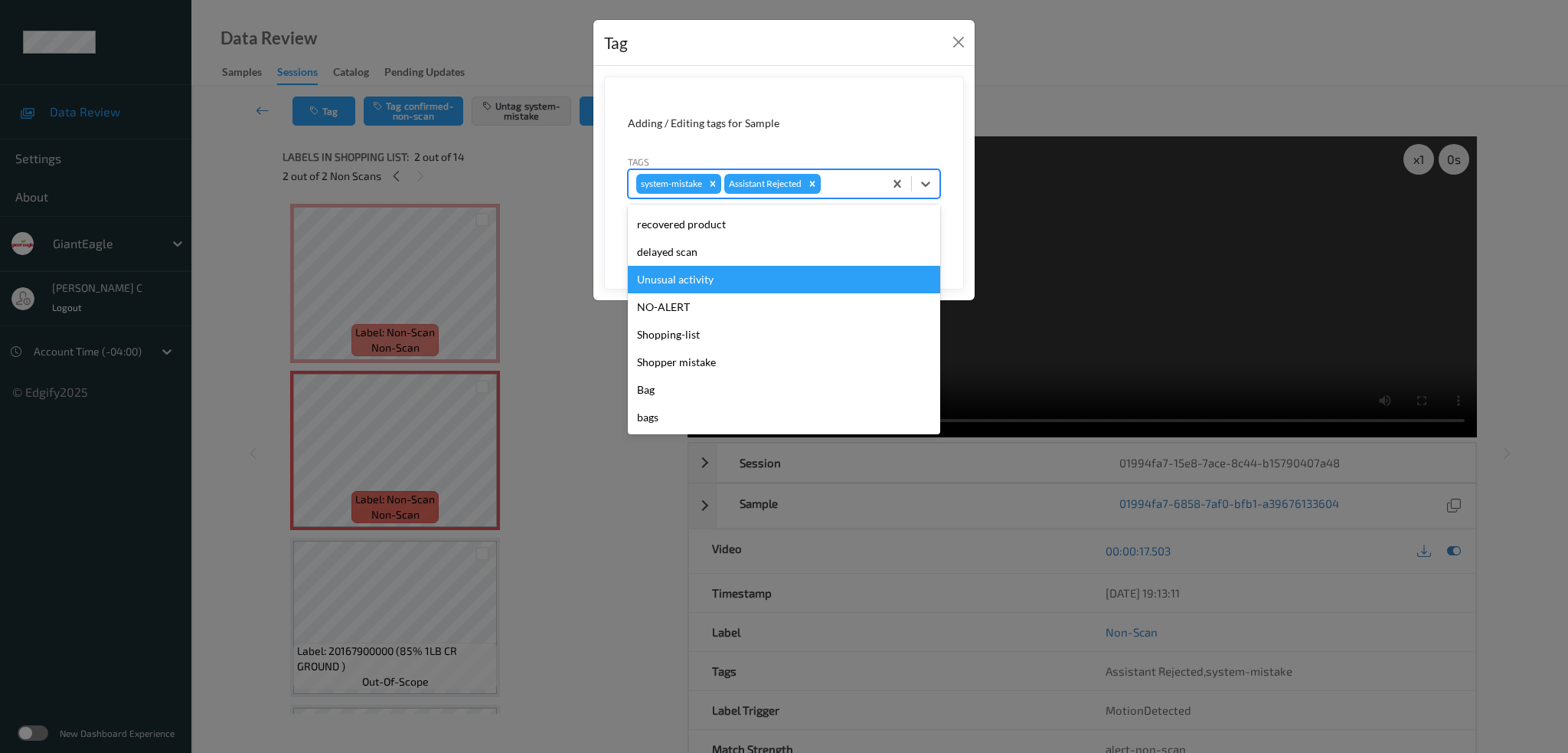
click at [696, 280] on div "Unusual activity" at bounding box center [784, 280] width 313 height 28
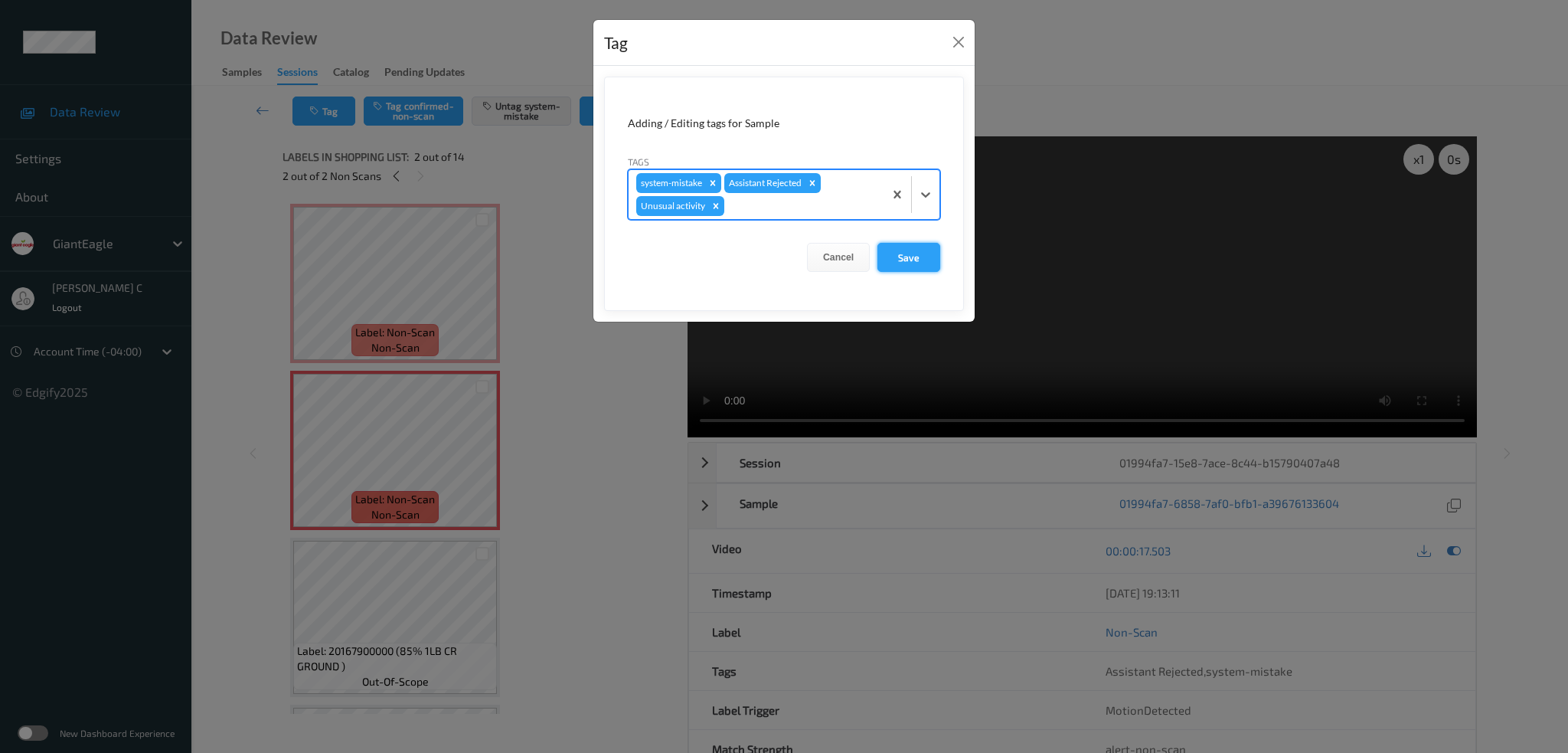
click at [907, 259] on button "Save" at bounding box center [909, 258] width 63 height 29
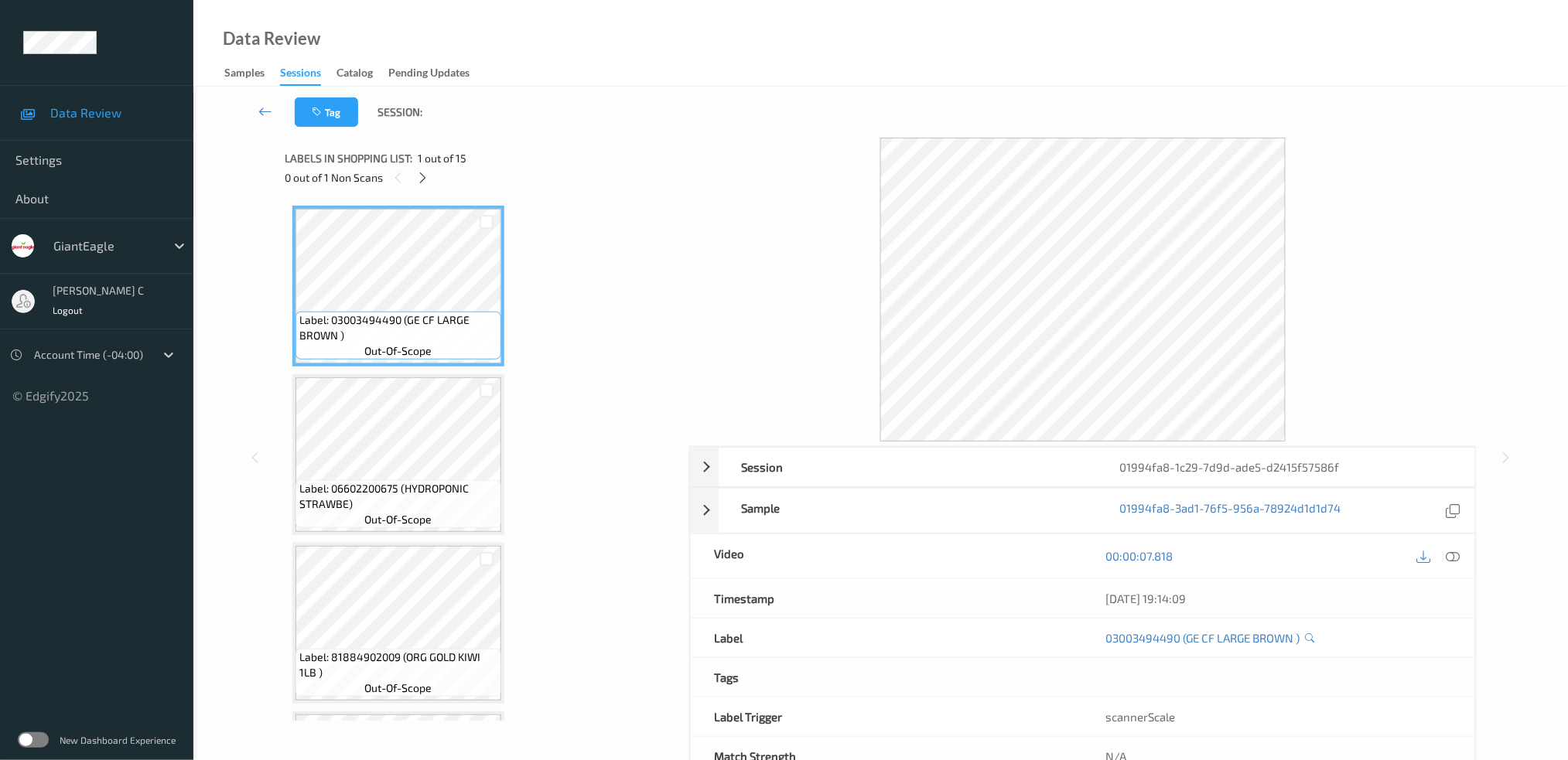
click at [422, 165] on span "1 out of 15" at bounding box center [441, 159] width 49 height 15
click at [422, 177] on icon at bounding box center [422, 178] width 13 height 14
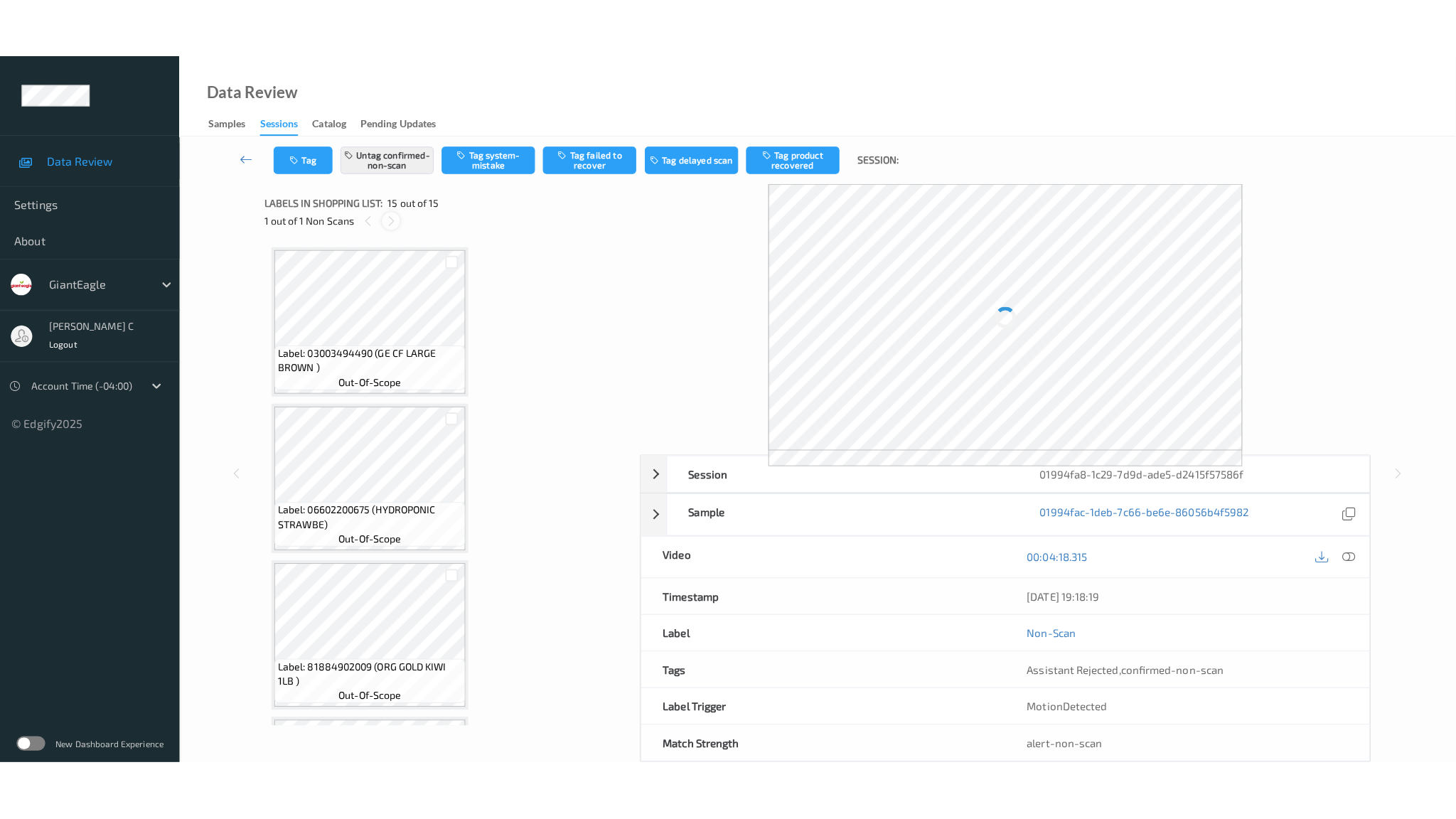
scroll to position [1834, 0]
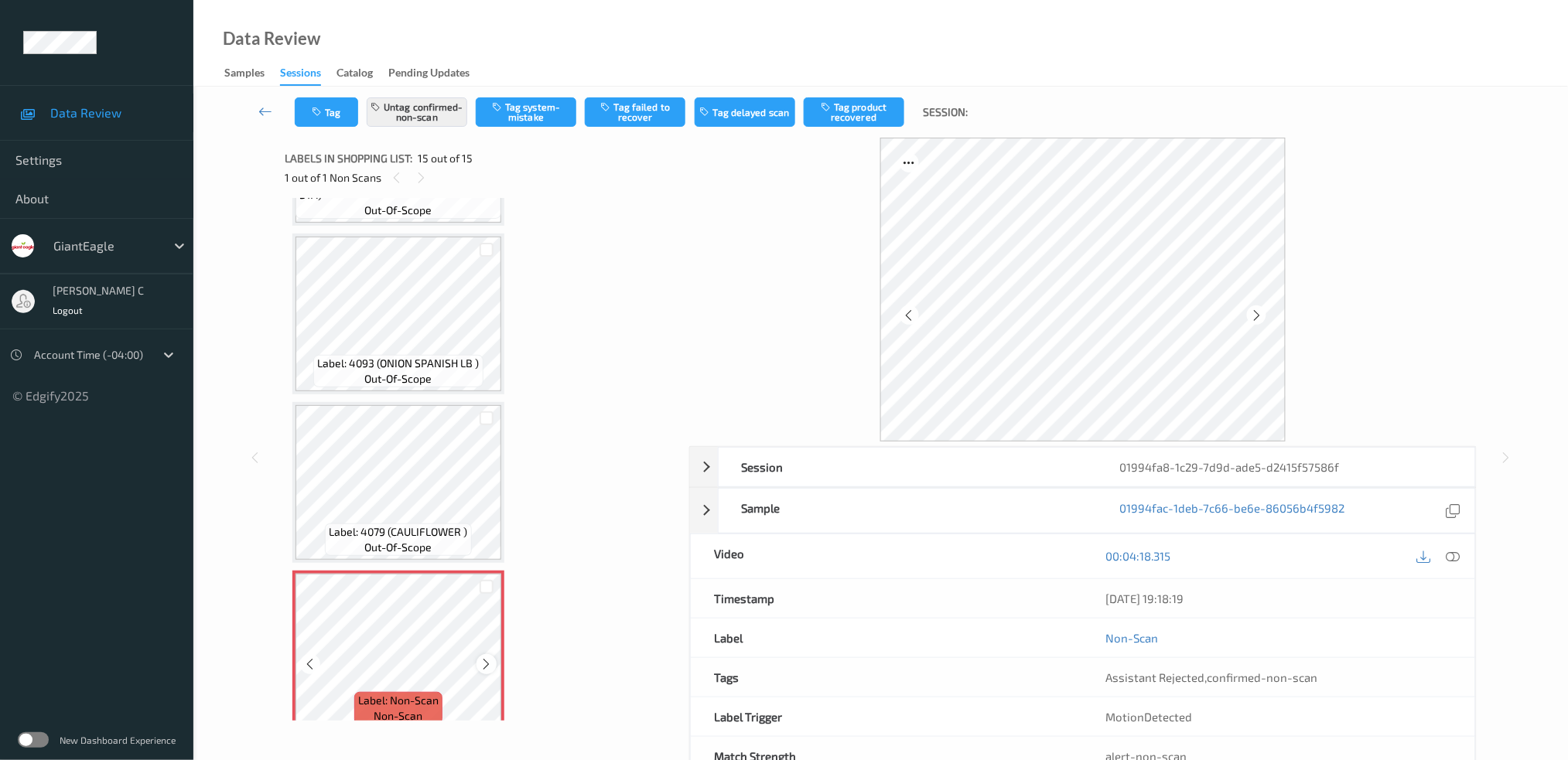
click at [480, 657] on icon at bounding box center [486, 664] width 13 height 14
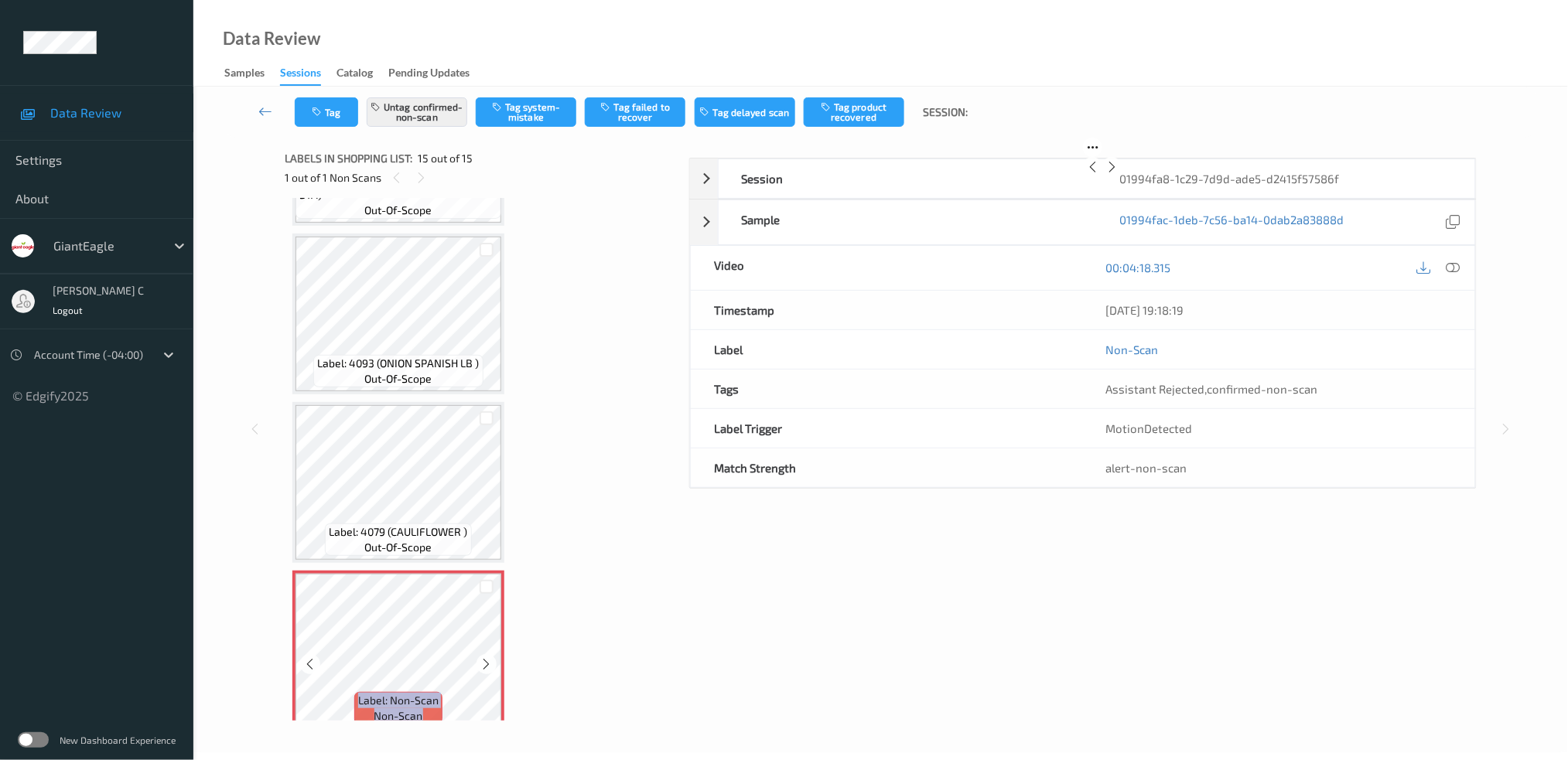
click at [480, 657] on icon at bounding box center [486, 664] width 13 height 14
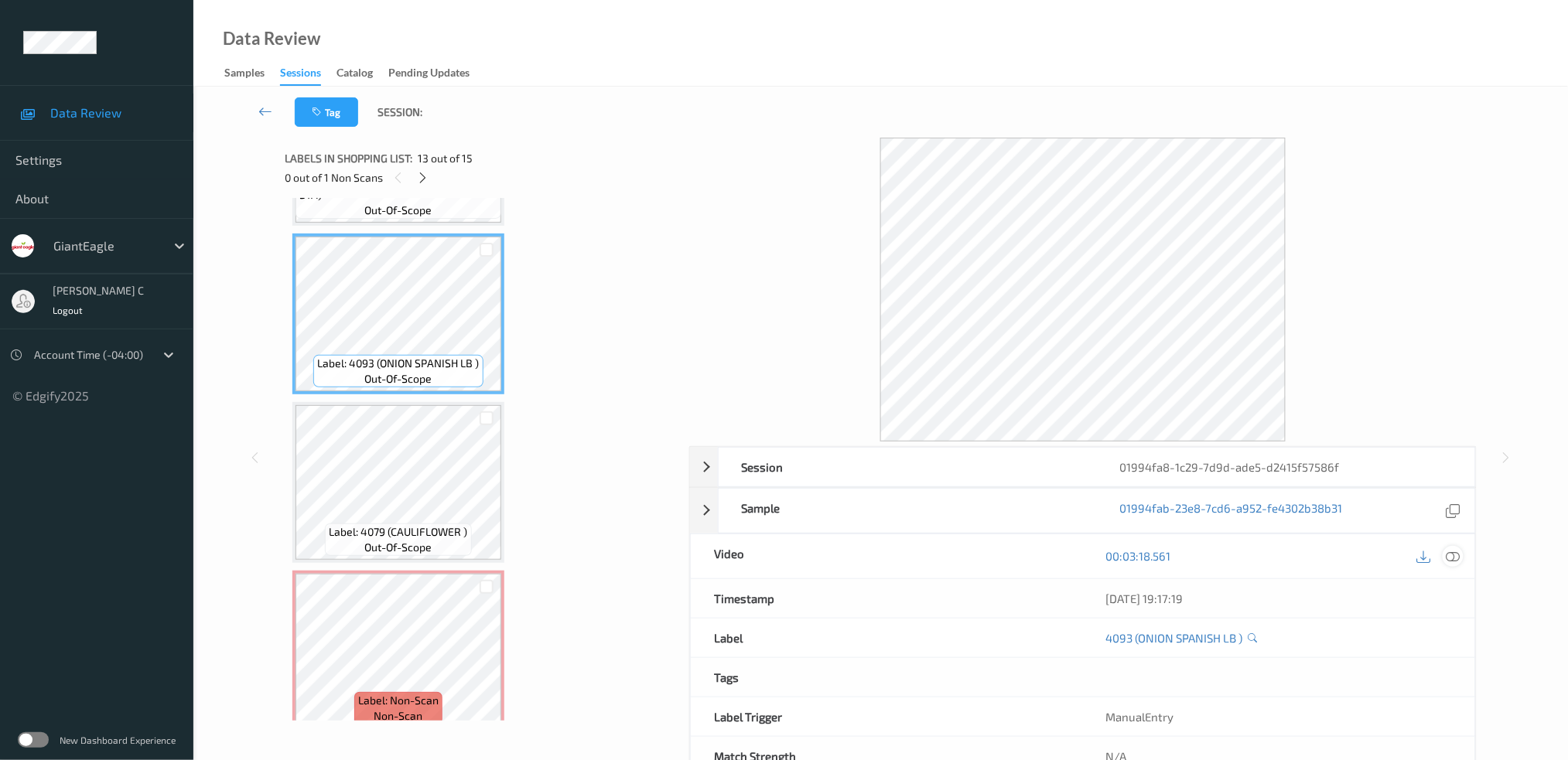
click at [1451, 558] on icon at bounding box center [1453, 556] width 14 height 14
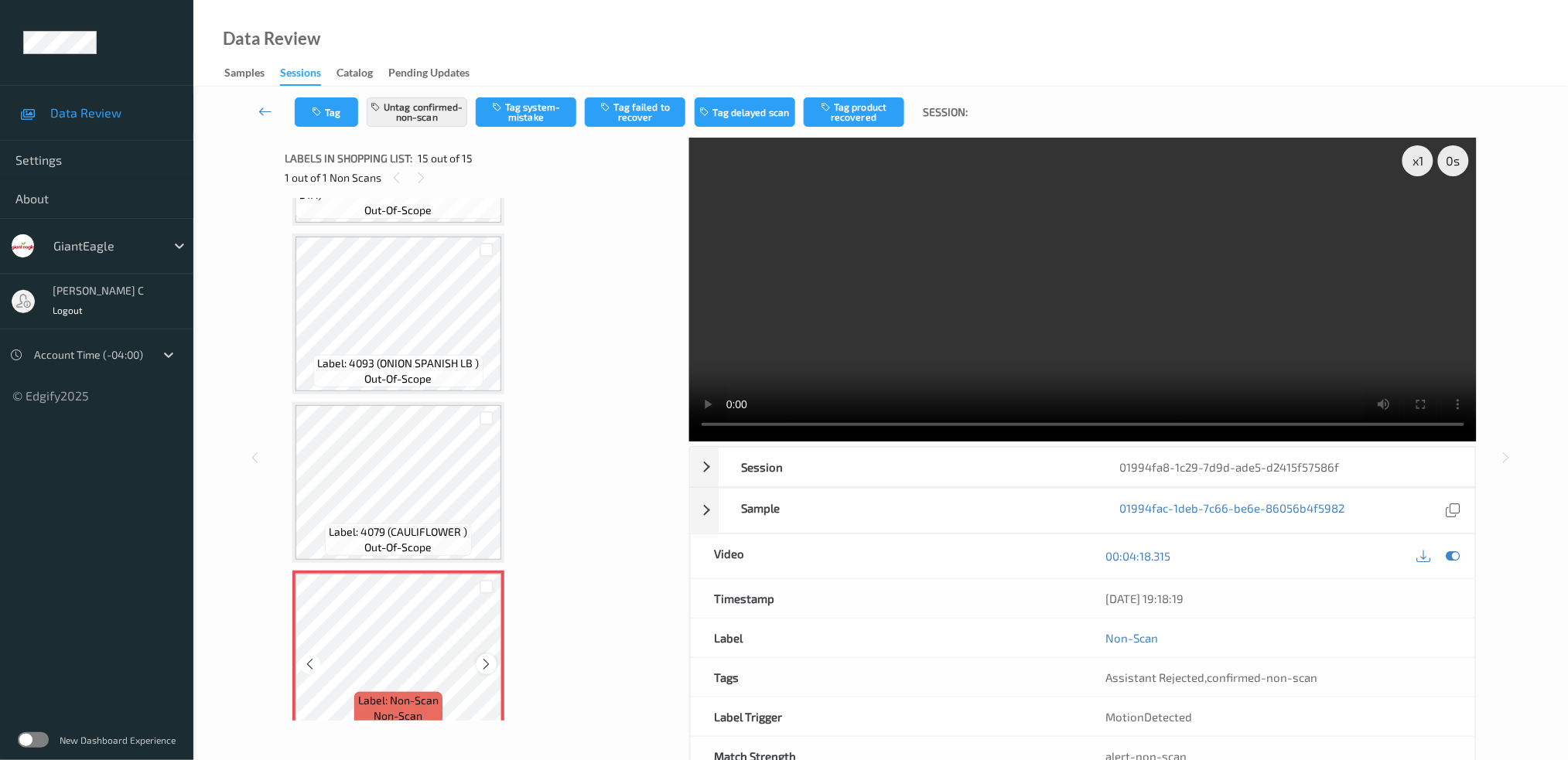
click at [489, 657] on icon at bounding box center [486, 664] width 13 height 14
click at [397, 539] on span "out-of-scope" at bounding box center [398, 547] width 67 height 15
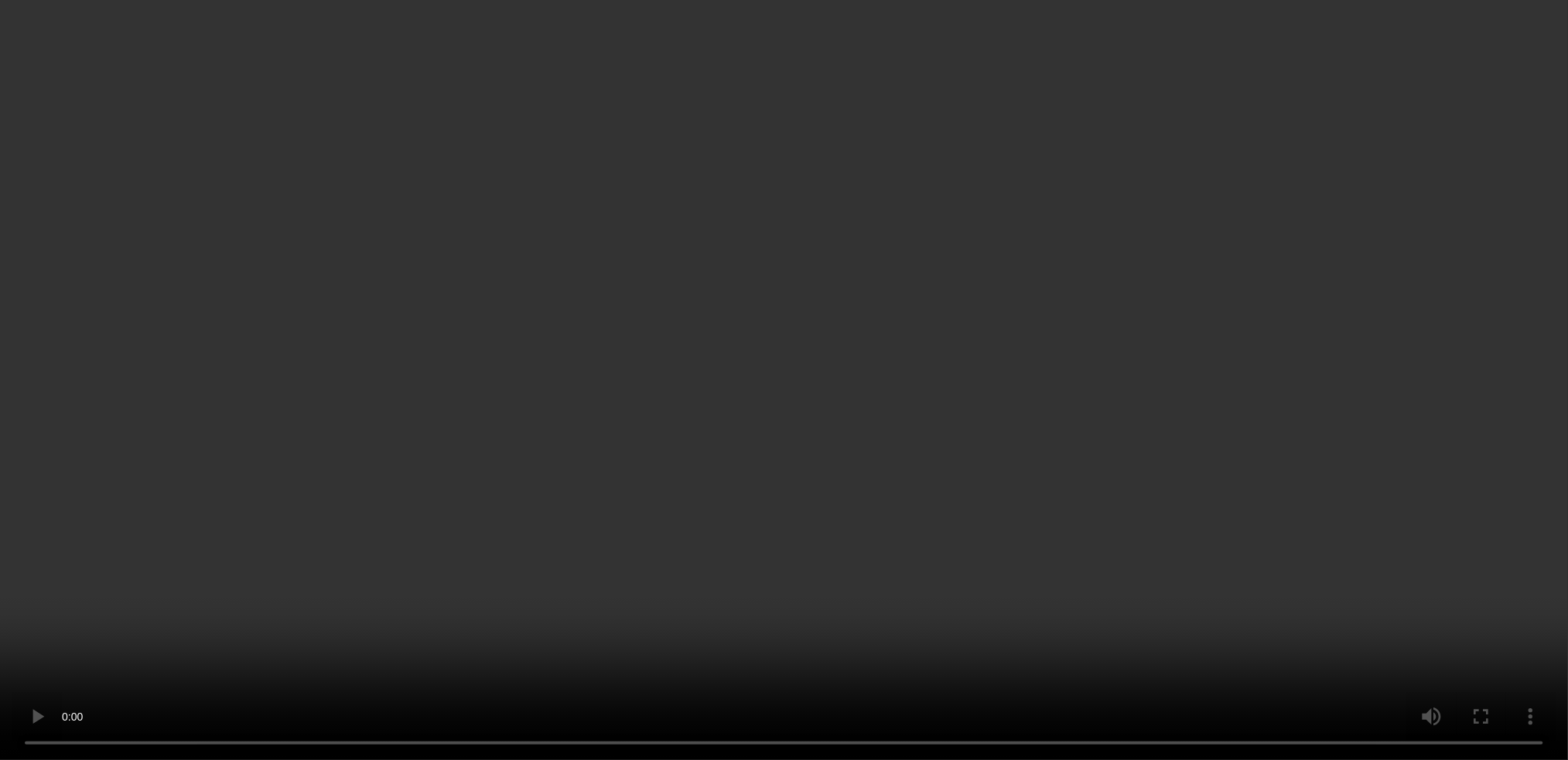
scroll to position [1994, 0]
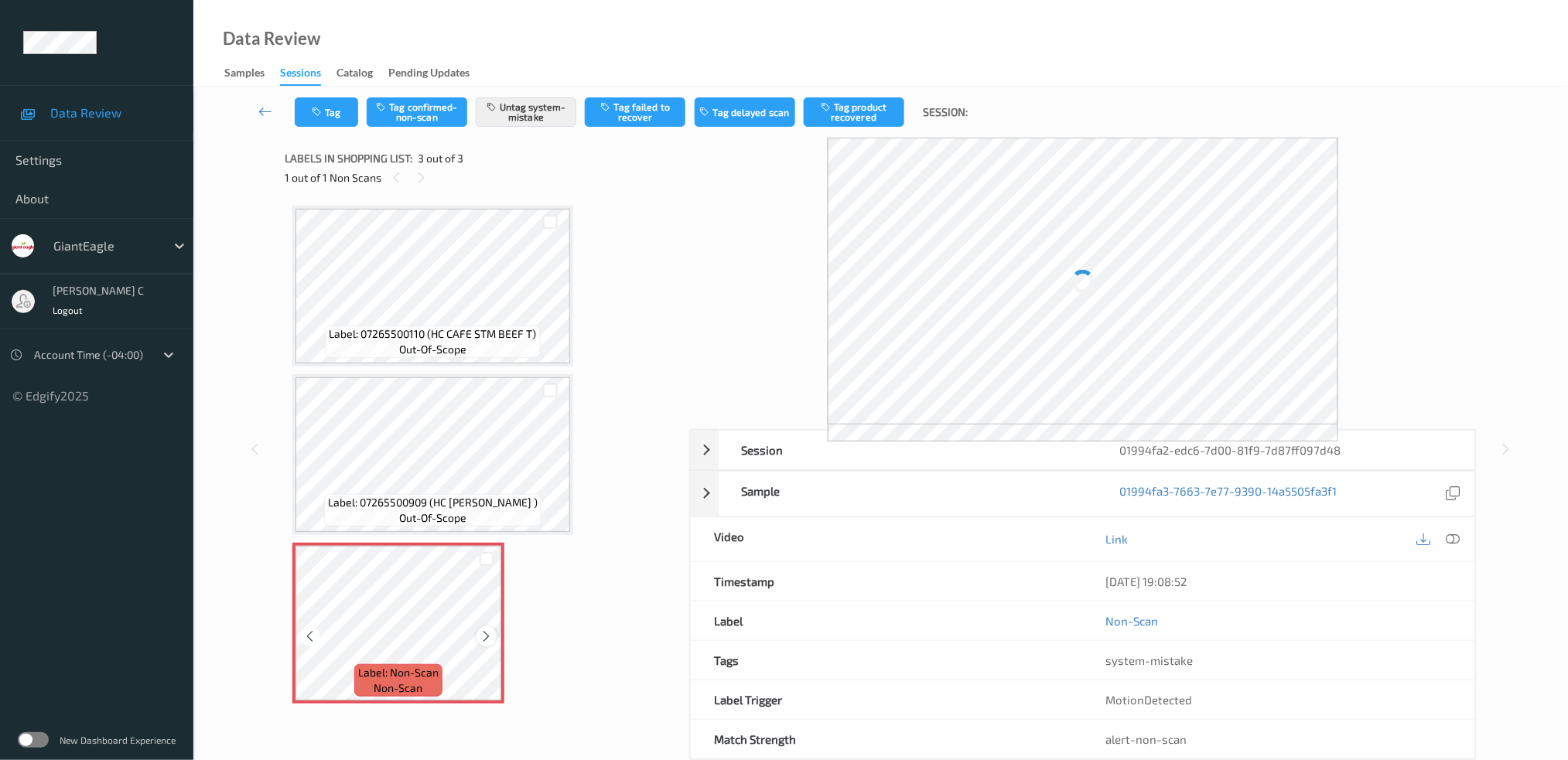
click at [489, 629] on icon at bounding box center [486, 636] width 13 height 14
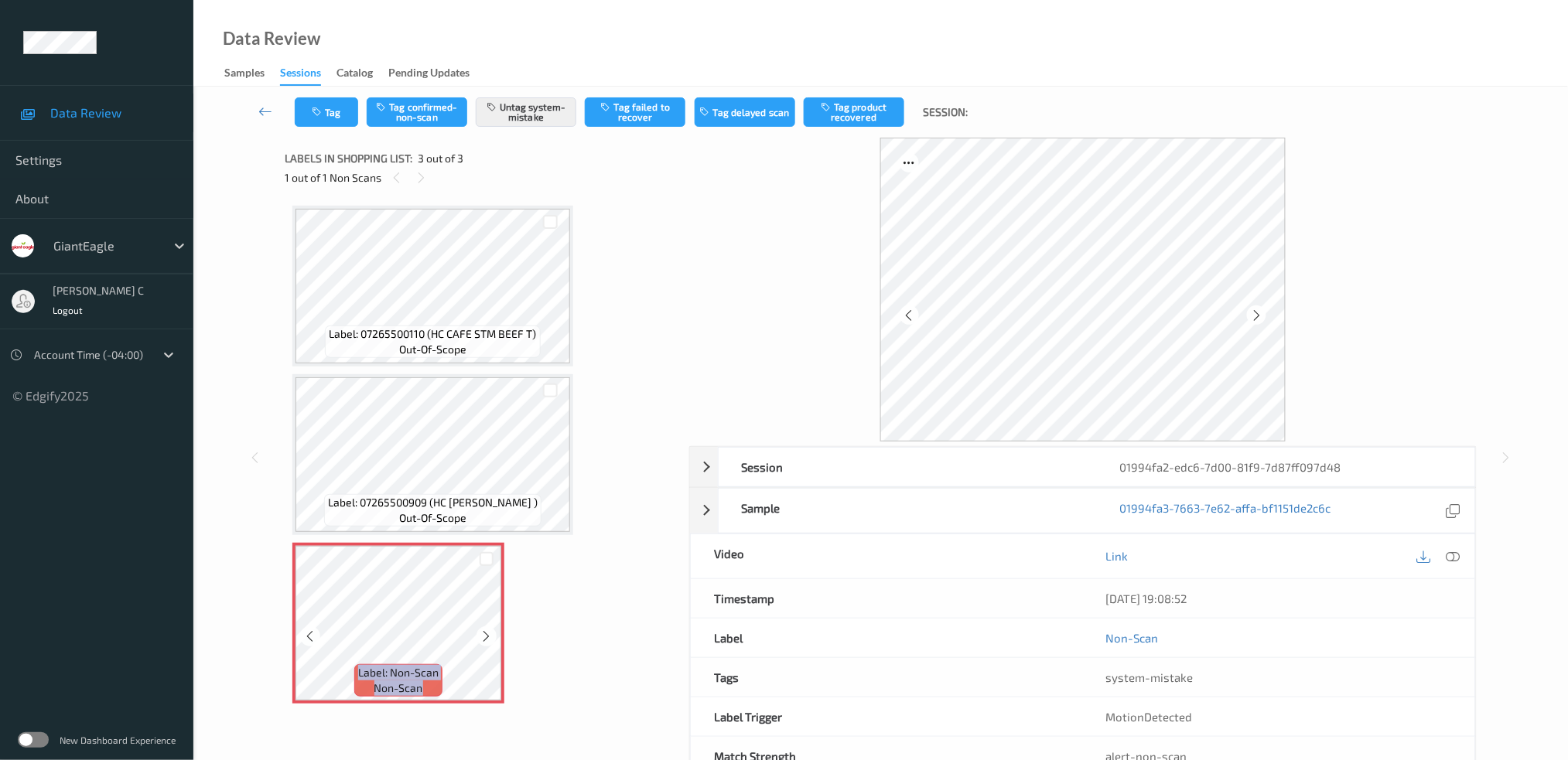
click at [489, 629] on icon at bounding box center [486, 636] width 13 height 14
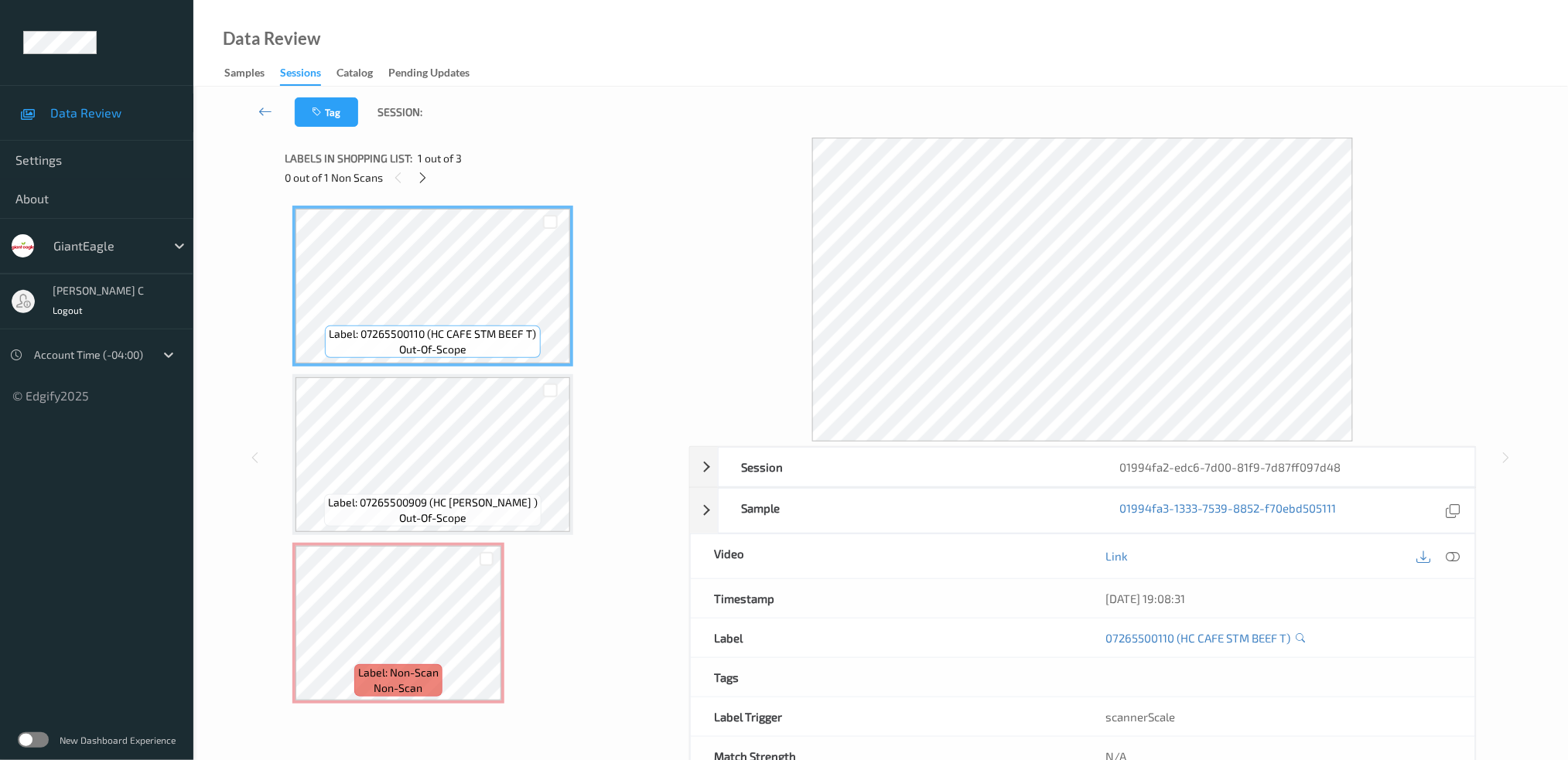
click at [1459, 558] on icon at bounding box center [1453, 556] width 14 height 14
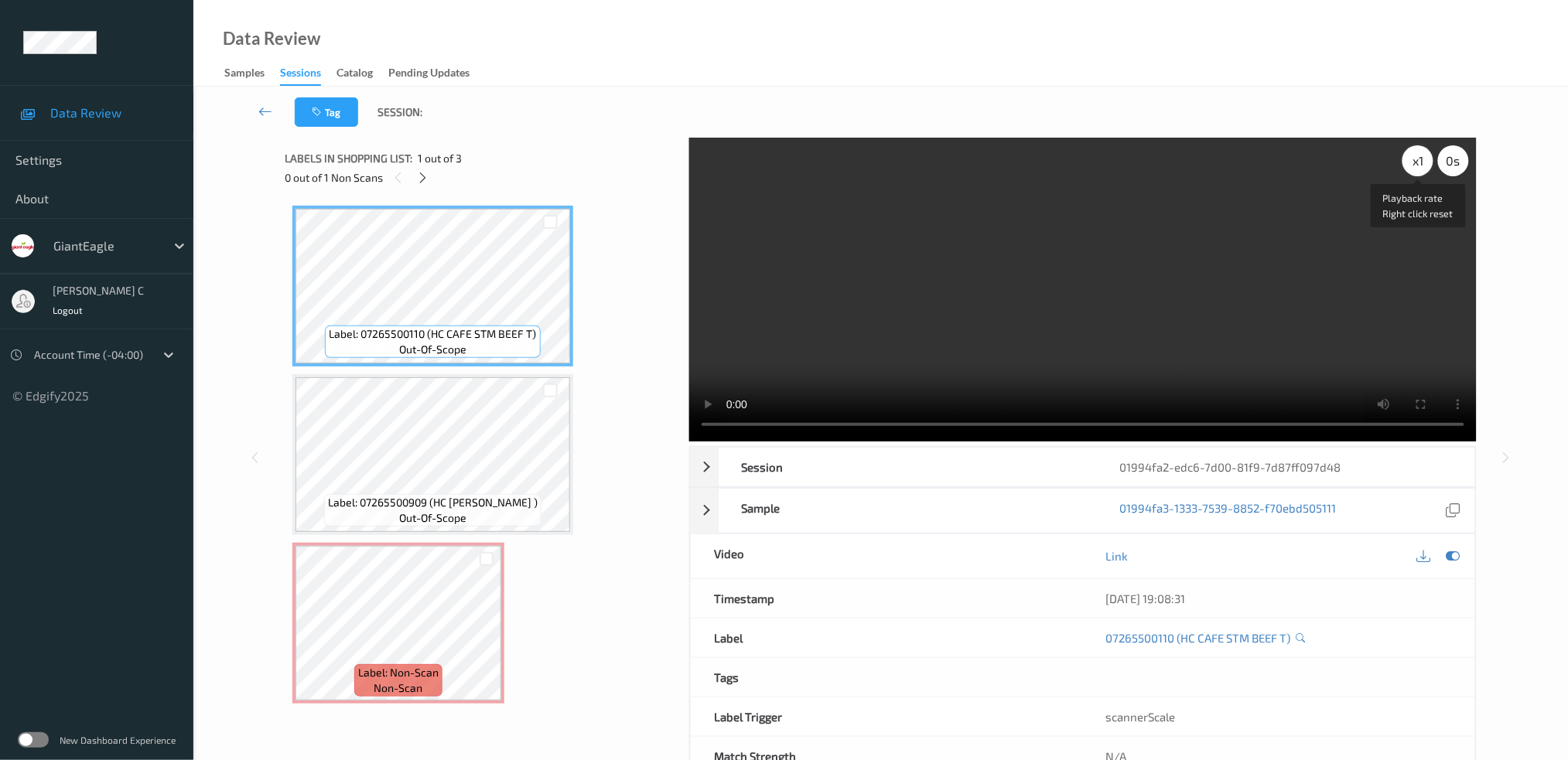
click at [1419, 166] on div "x 1" at bounding box center [1418, 161] width 31 height 31
click at [1419, 166] on div "x 2" at bounding box center [1418, 161] width 31 height 31
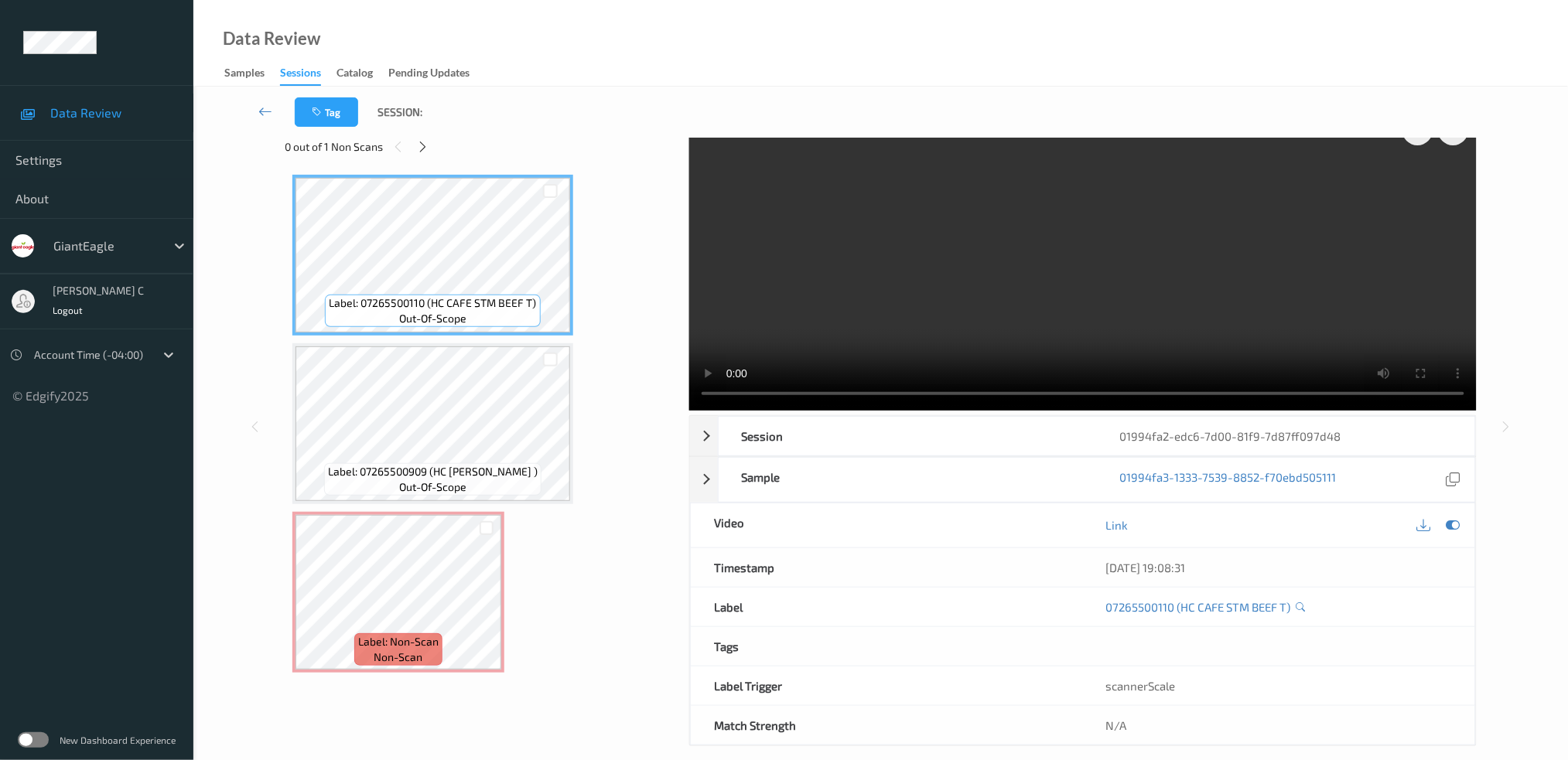
scroll to position [48, 0]
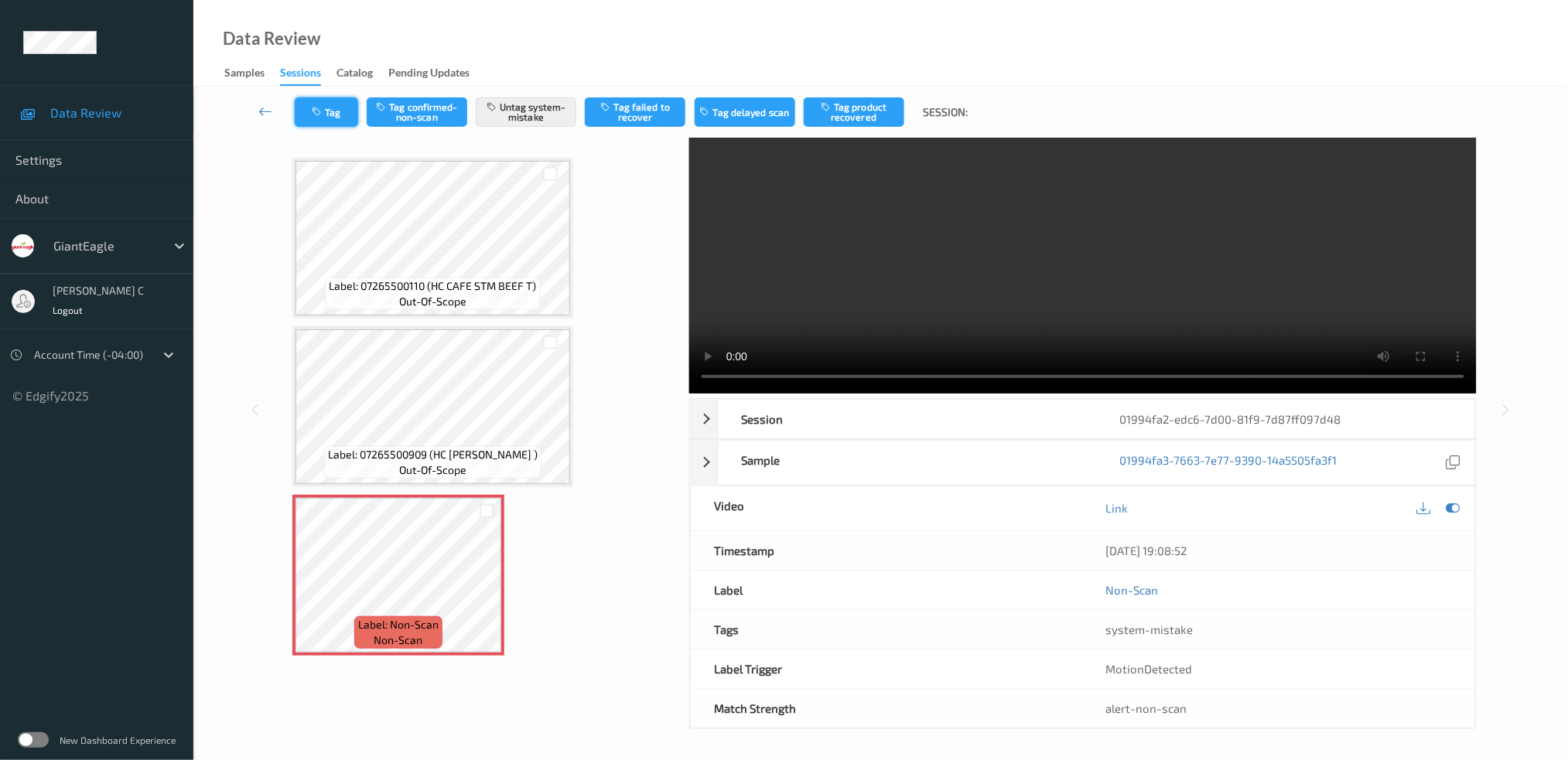
click at [335, 115] on button "Tag" at bounding box center [327, 112] width 63 height 29
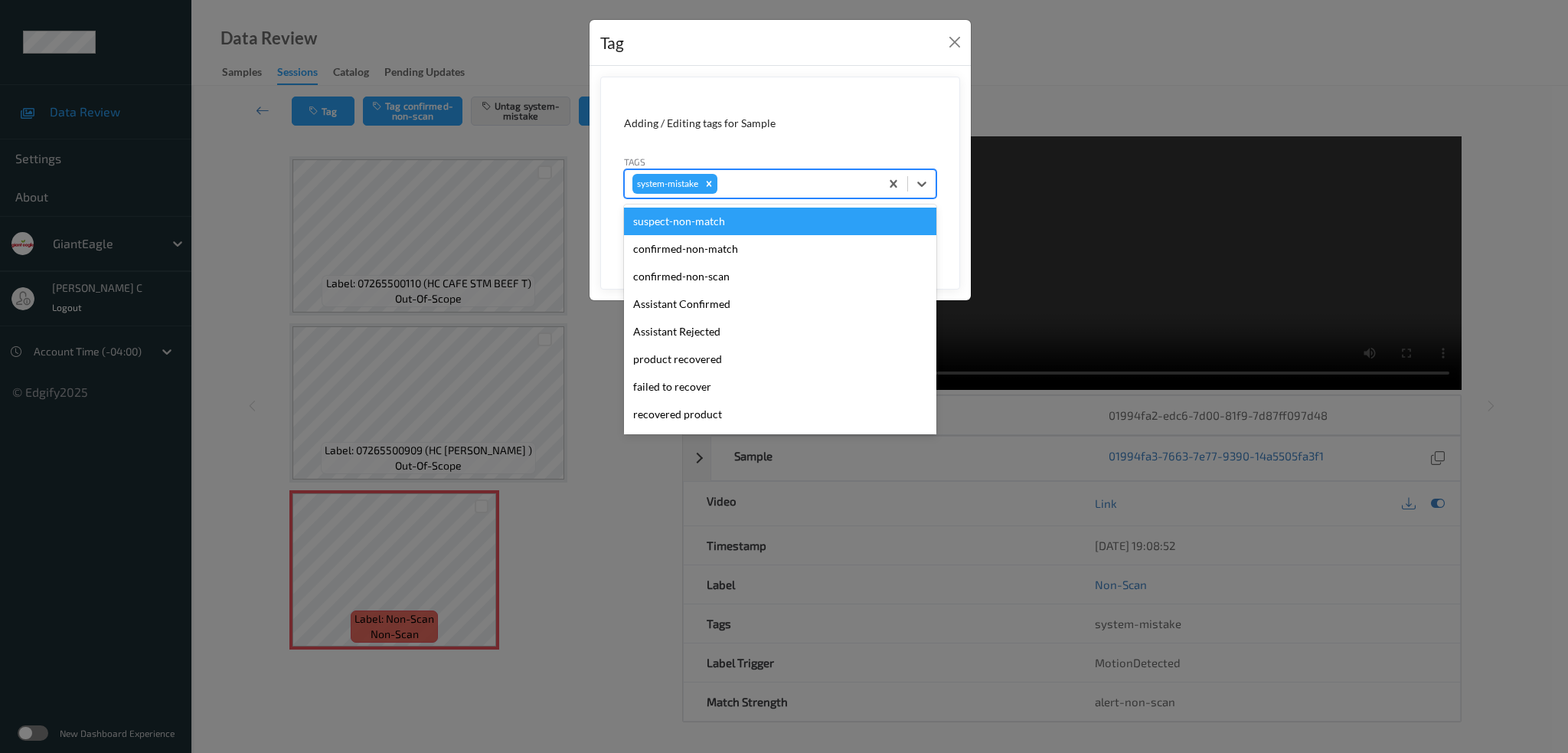
click at [772, 170] on div "system-mistake" at bounding box center [780, 184] width 313 height 29
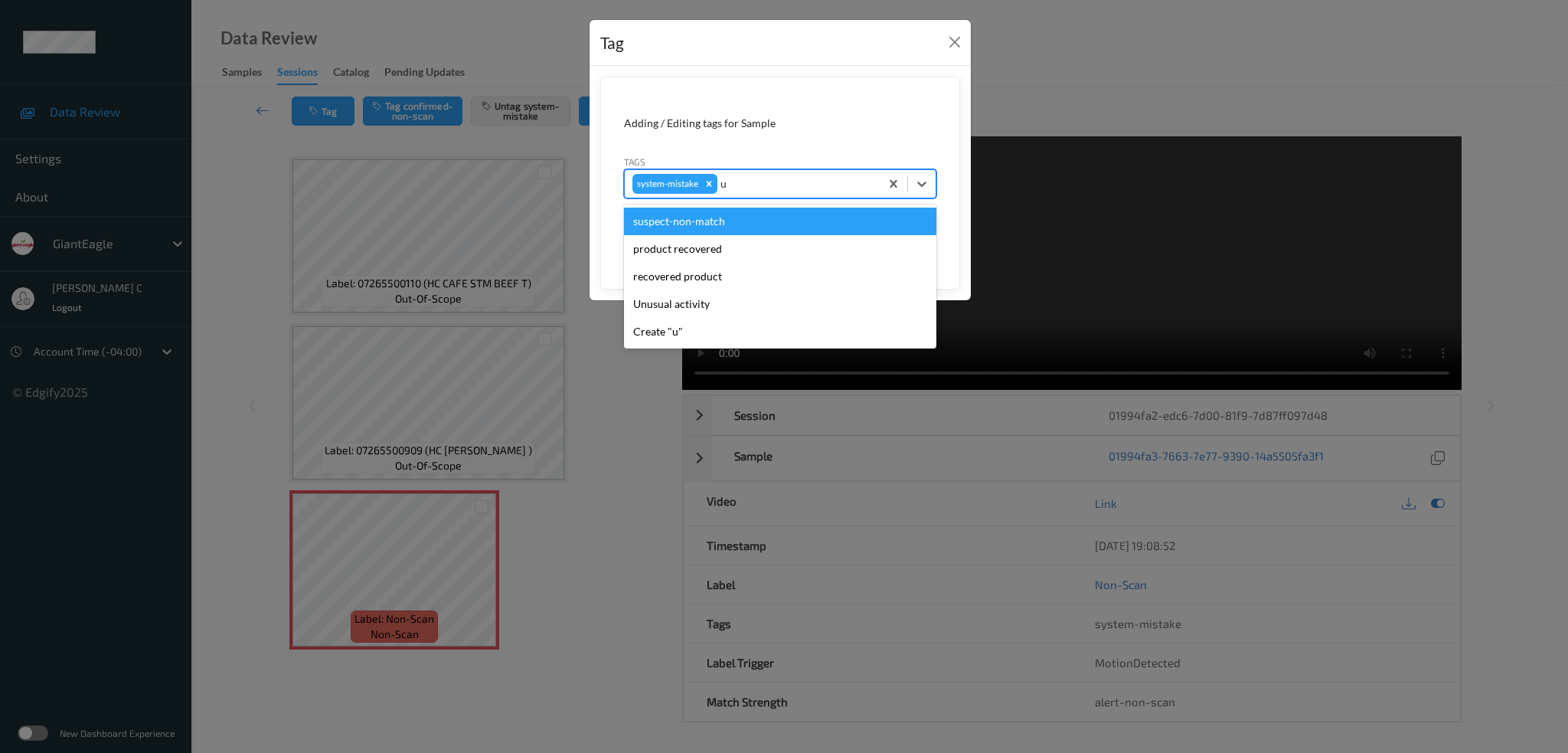
type input "un"
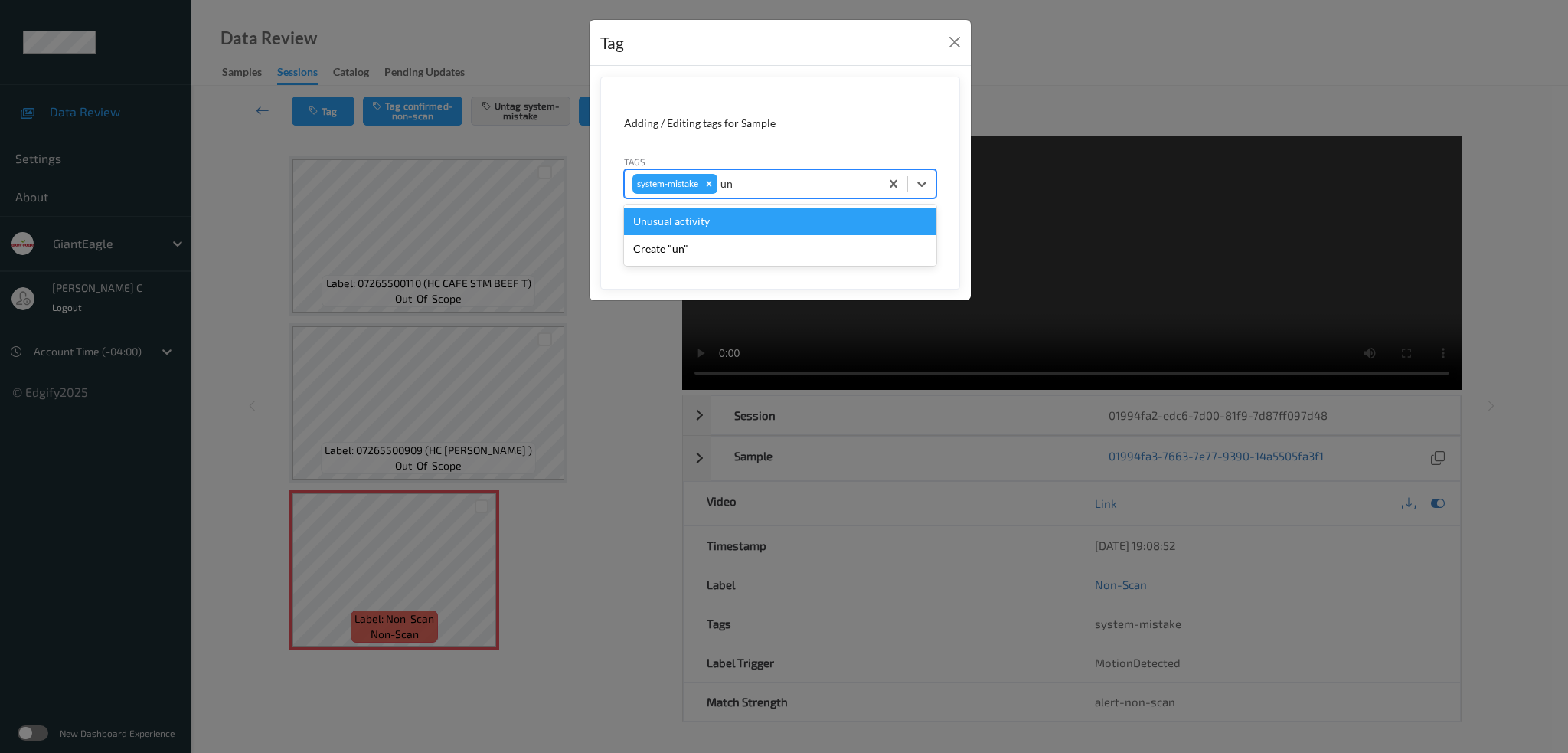
click at [687, 215] on div "Unusual activity" at bounding box center [780, 222] width 313 height 28
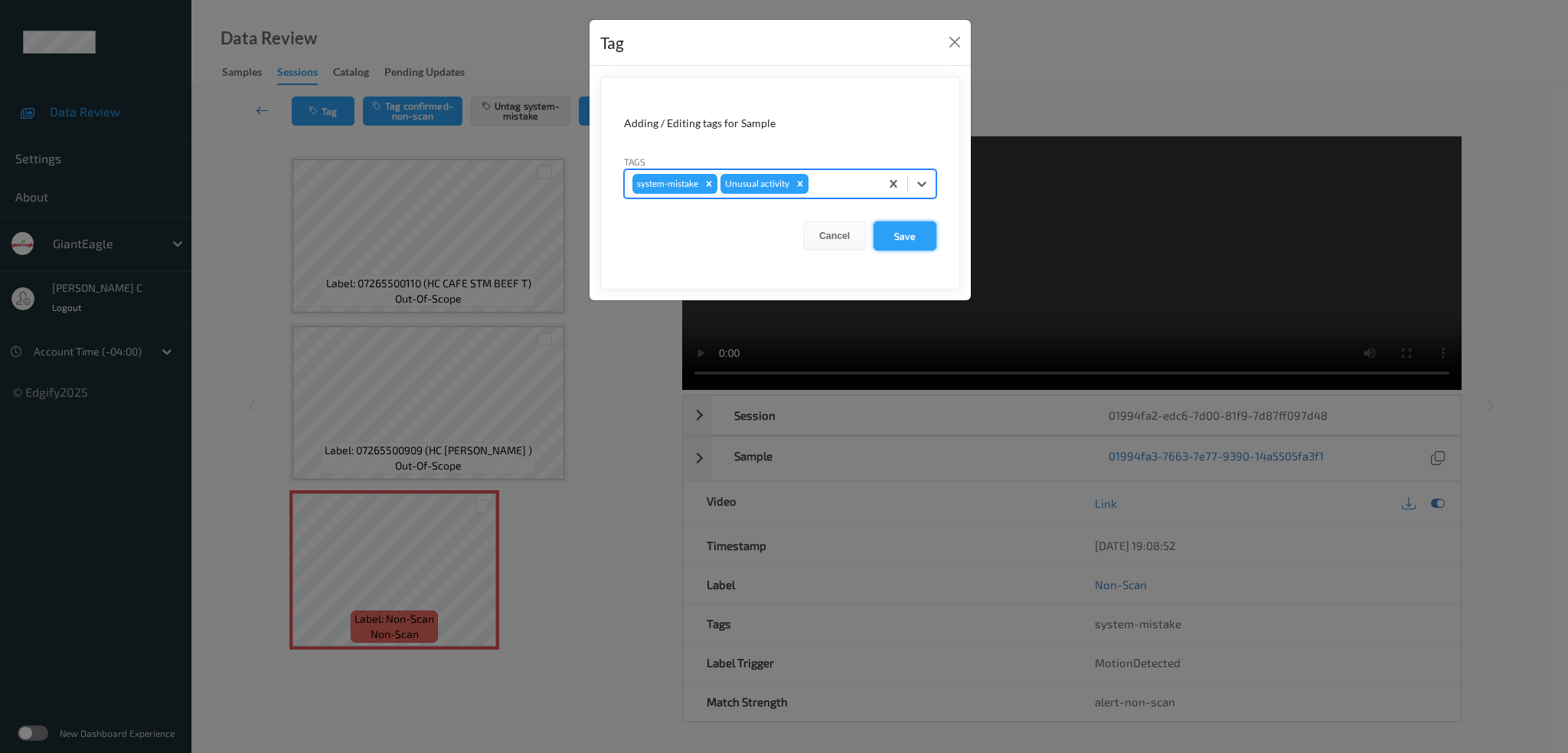
click at [895, 245] on button "Save" at bounding box center [905, 236] width 63 height 29
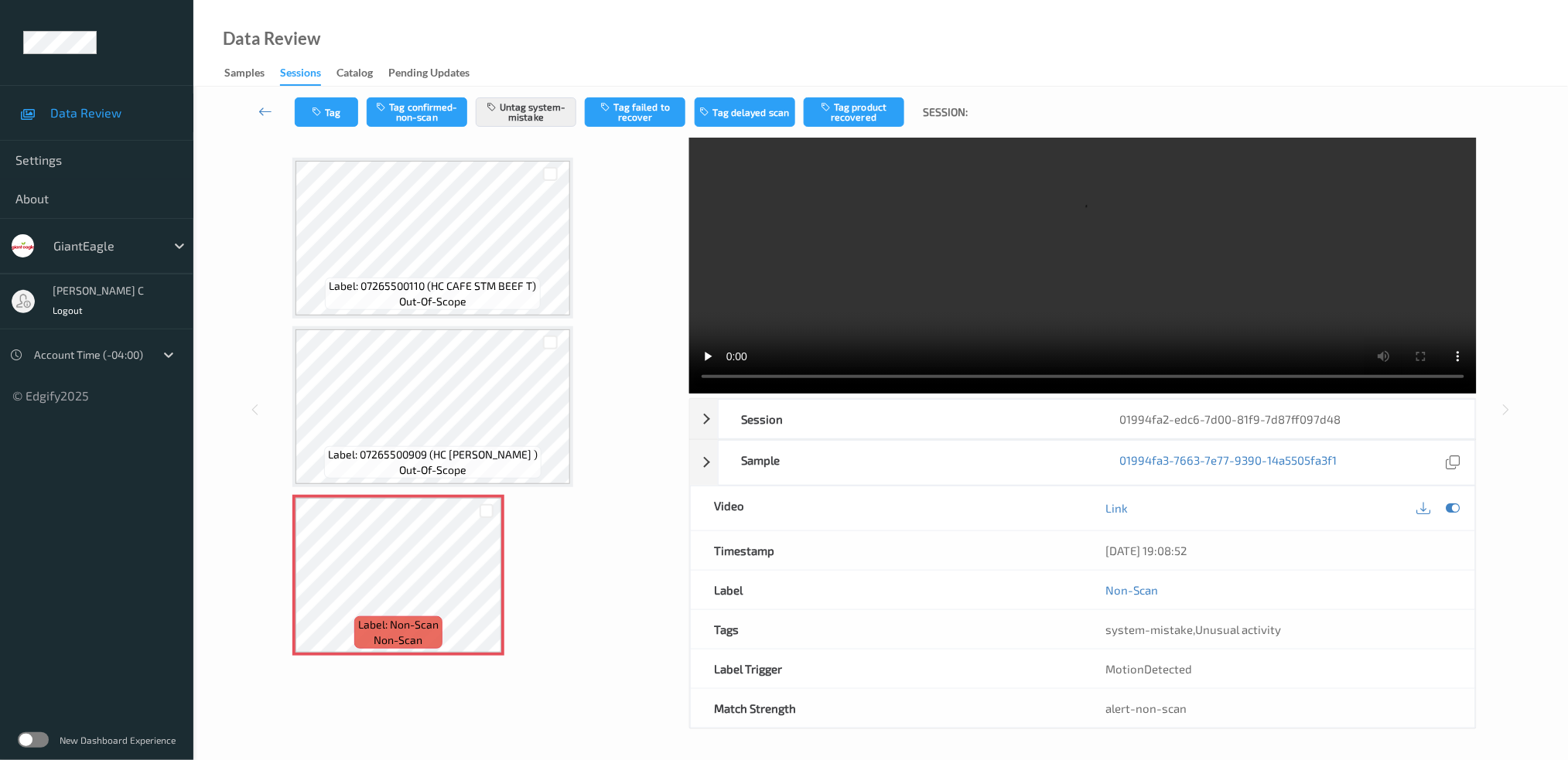
scroll to position [0, 0]
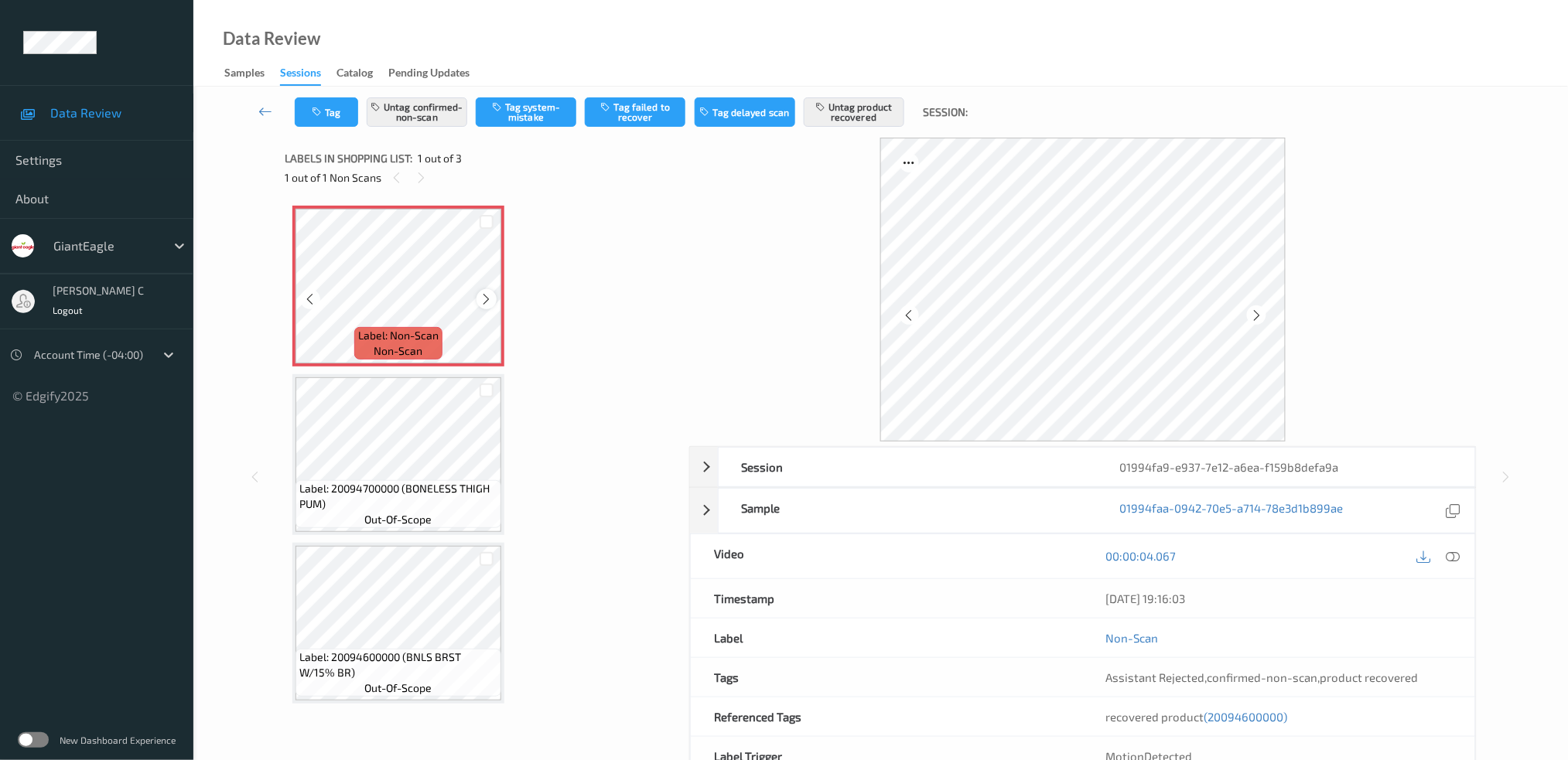
click at [486, 294] on icon at bounding box center [486, 300] width 13 height 14
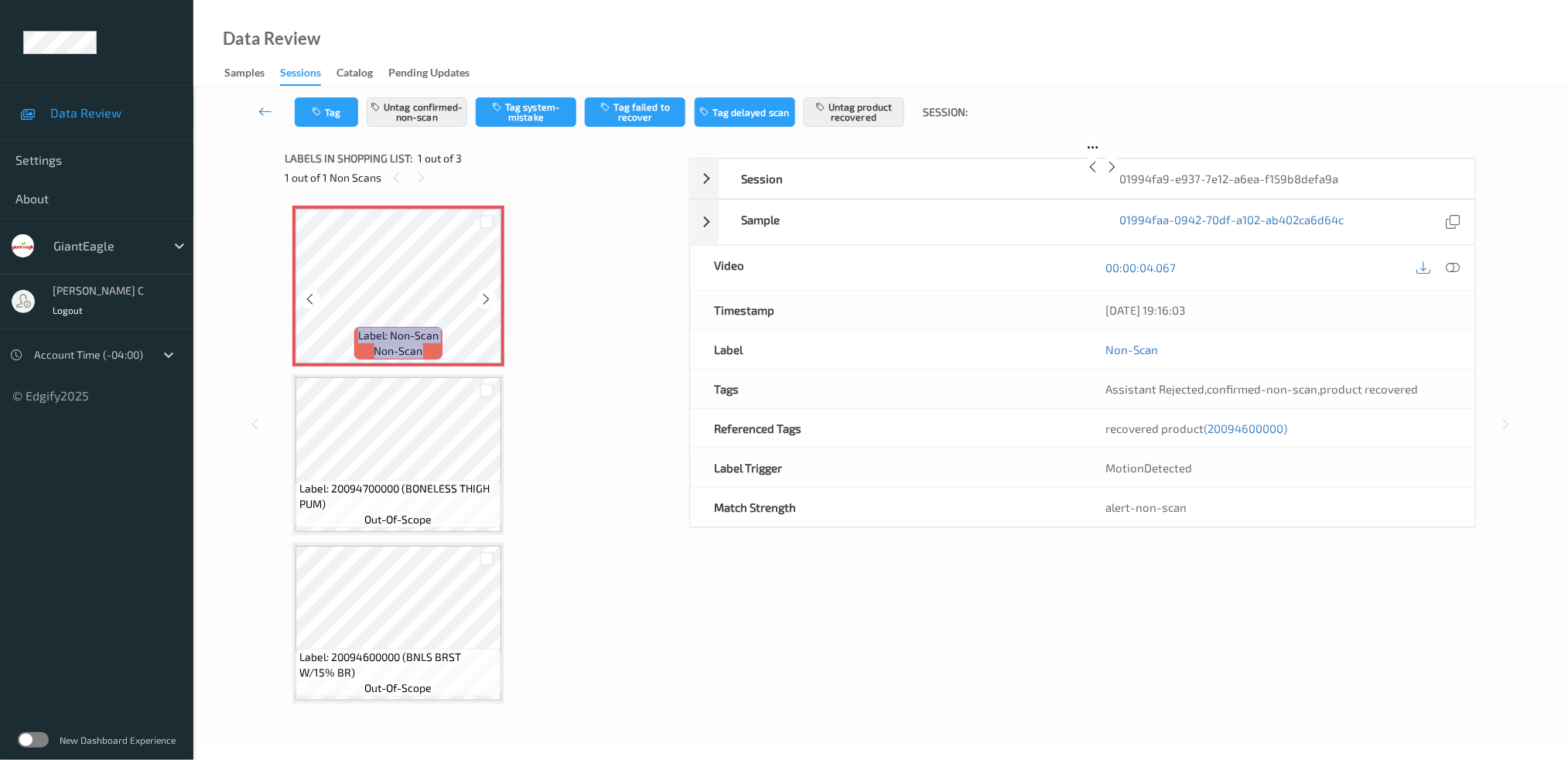
click at [484, 294] on icon at bounding box center [486, 300] width 13 height 14
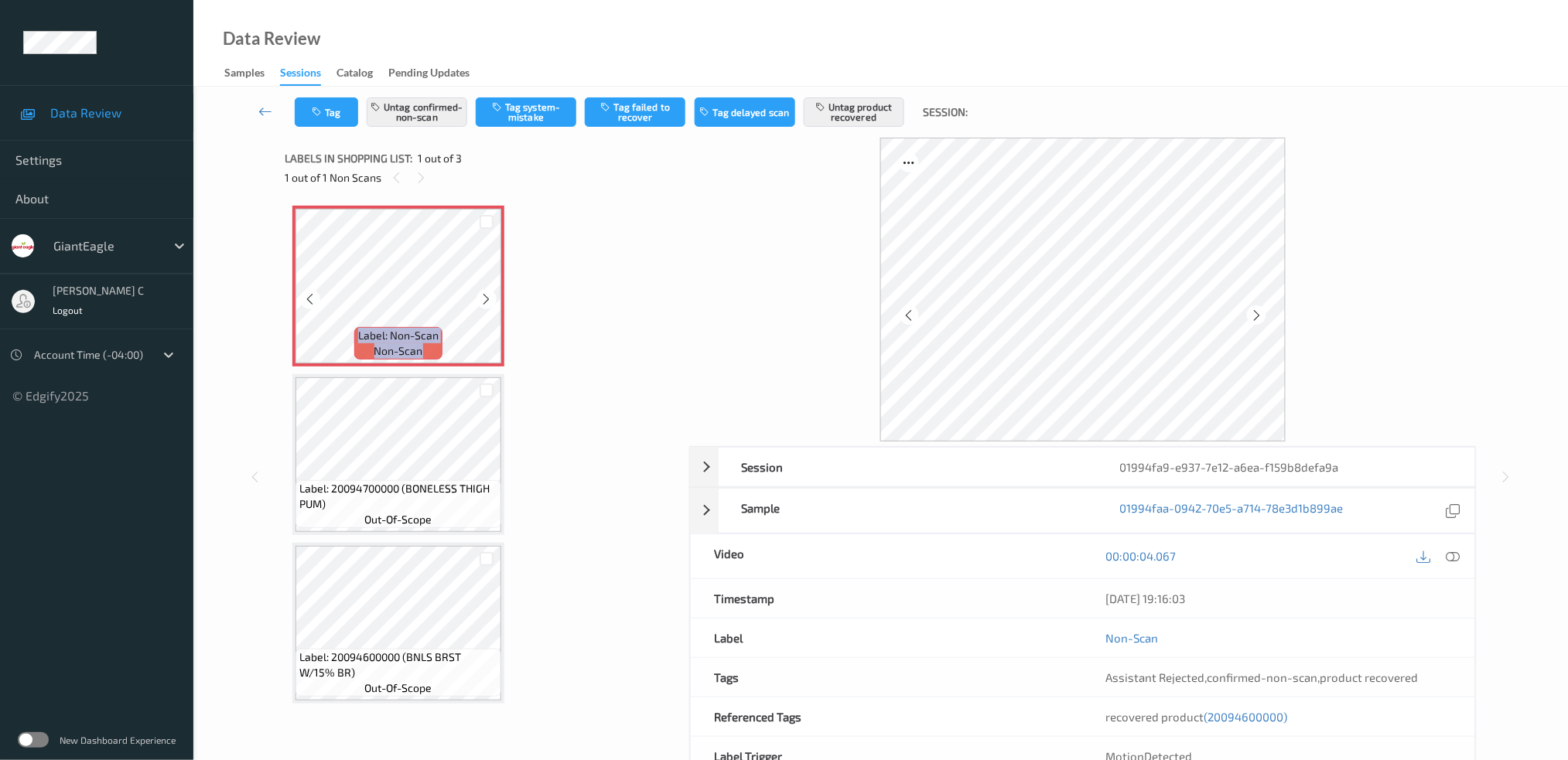
click at [484, 294] on icon at bounding box center [486, 300] width 13 height 14
click at [1446, 559] on icon at bounding box center [1453, 556] width 14 height 14
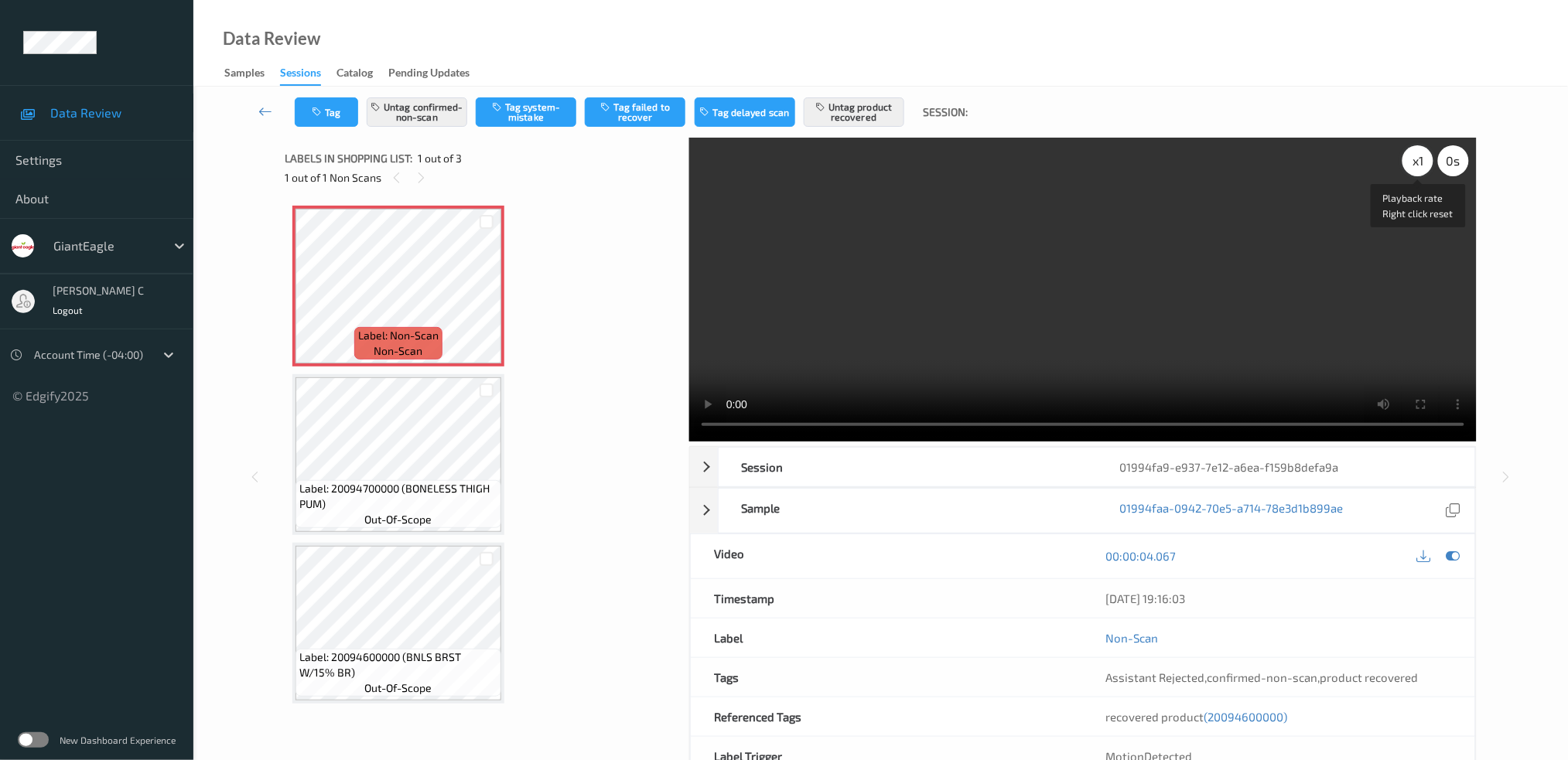
click at [1412, 152] on div "x 1" at bounding box center [1418, 161] width 31 height 31
click at [1412, 152] on div "x 2" at bounding box center [1418, 161] width 31 height 31
click at [488, 301] on icon at bounding box center [486, 300] width 13 height 14
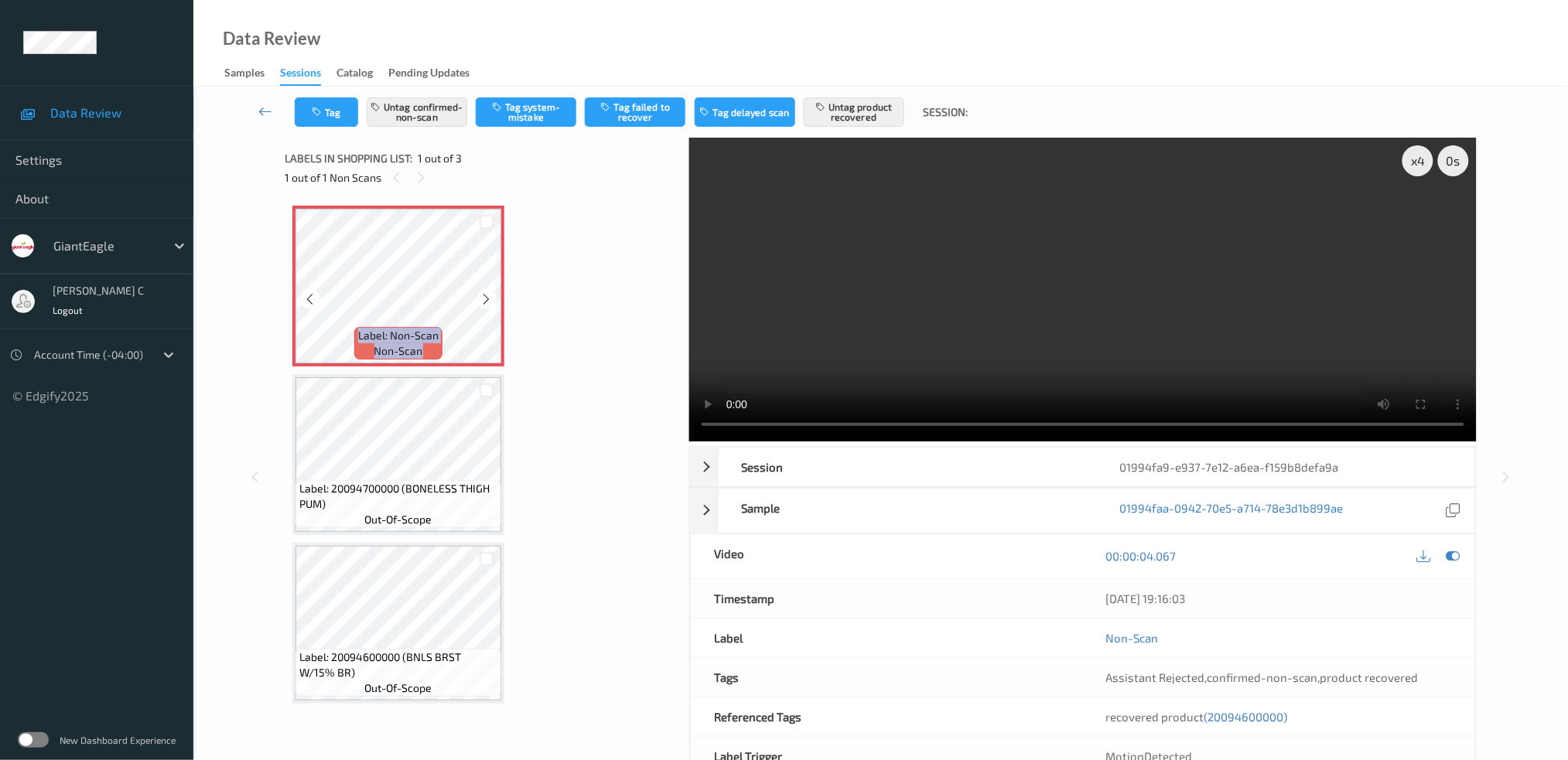
click at [488, 301] on icon at bounding box center [486, 300] width 13 height 14
click at [829, 111] on button "Untag product recovered" at bounding box center [854, 112] width 101 height 29
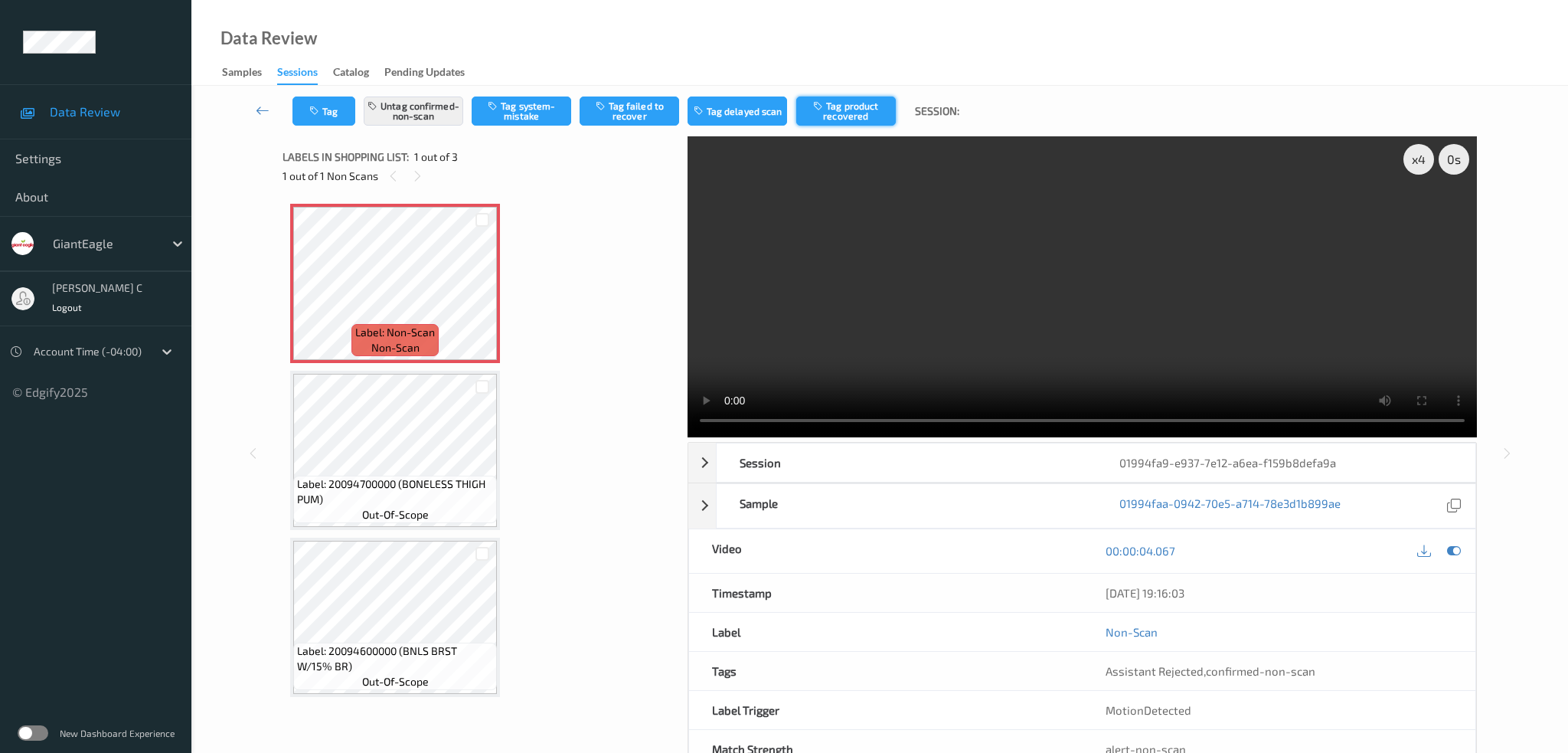
click at [845, 110] on button "Tag product recovered" at bounding box center [846, 111] width 100 height 29
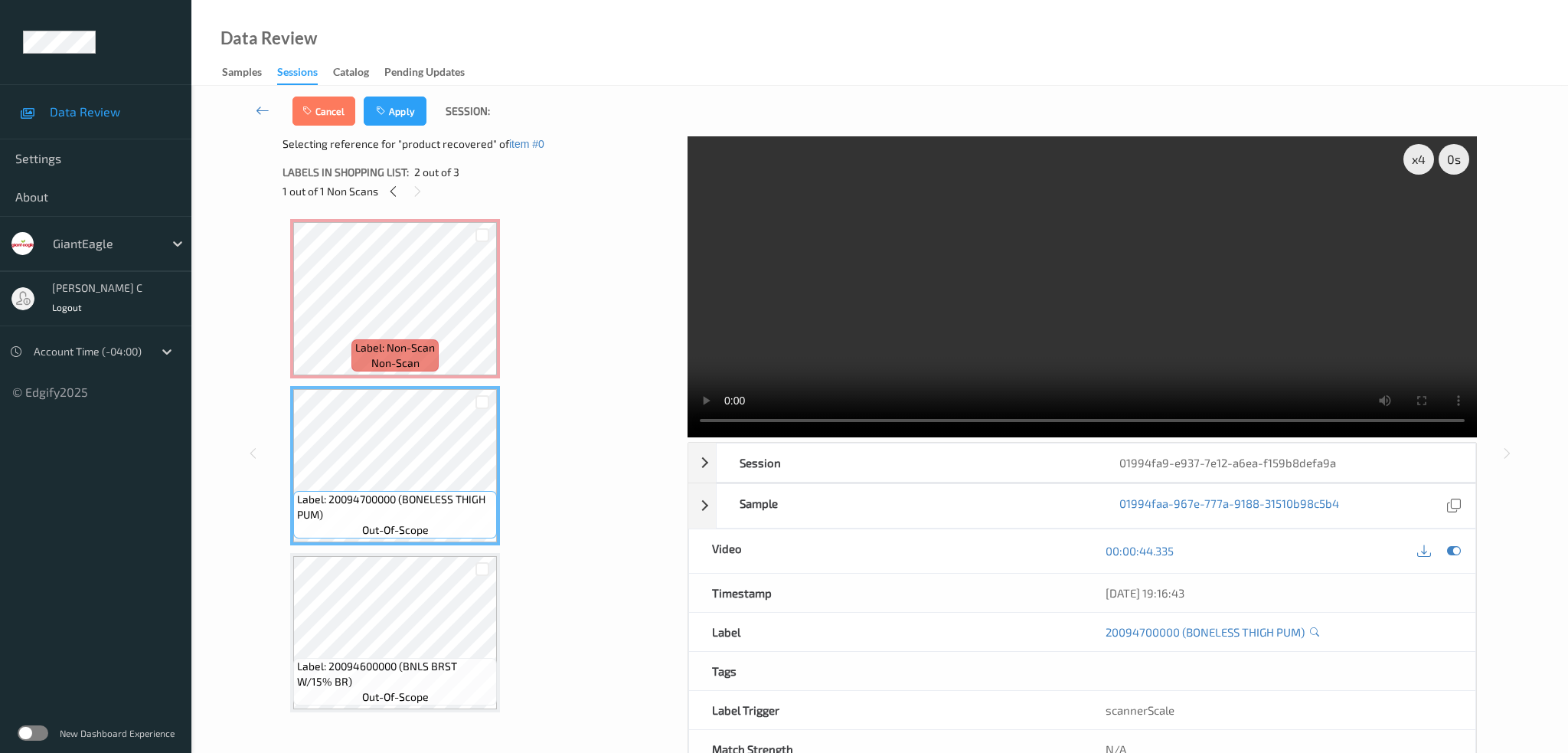
click at [399, 121] on button "Apply" at bounding box center [395, 111] width 63 height 29
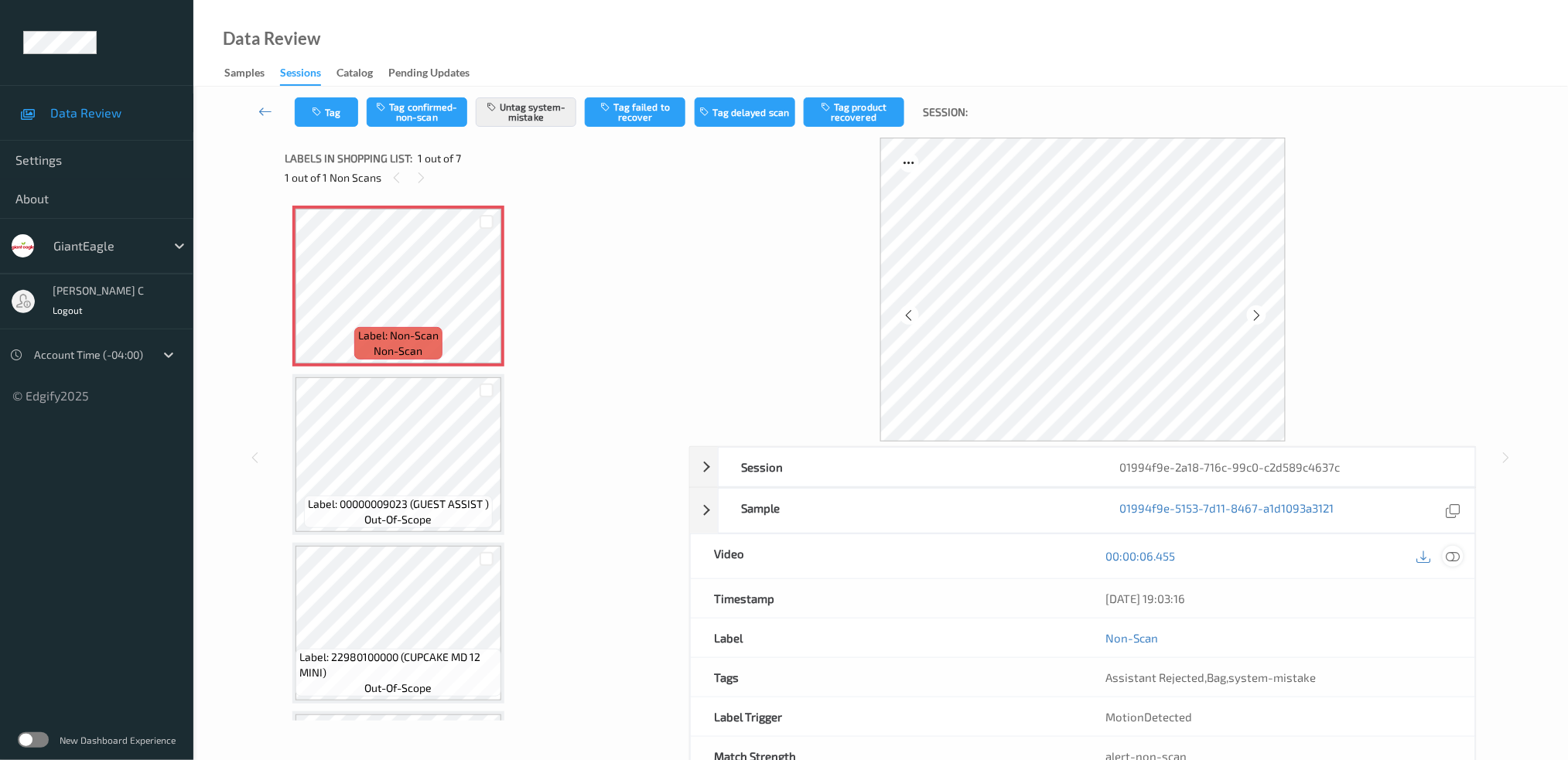
click at [1461, 556] on div at bounding box center [1453, 556] width 21 height 21
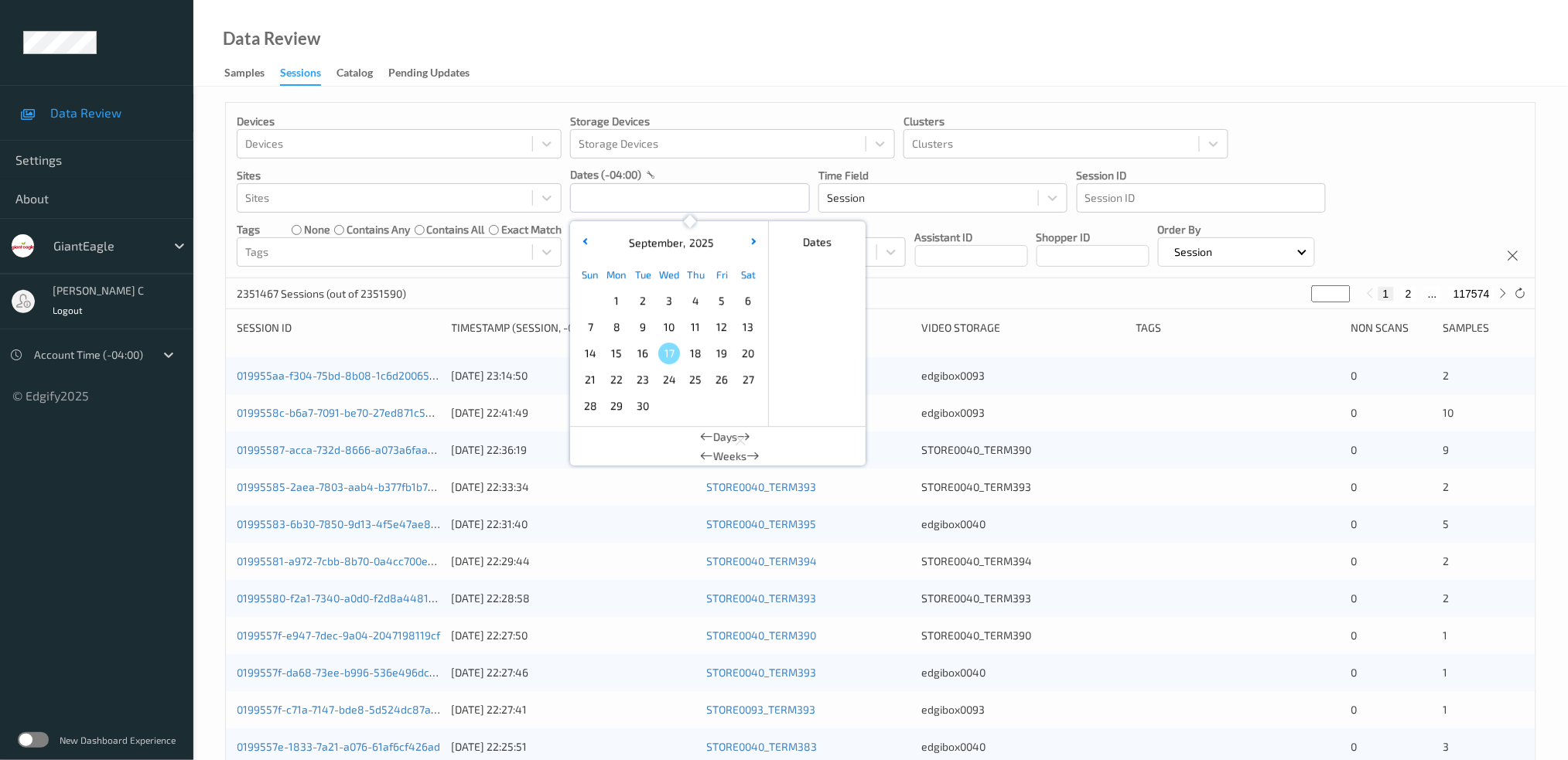
click at [585, 357] on span "14" at bounding box center [590, 354] width 22 height 22
type input "[DATE] 00:00 -> [DATE] 23:59"
click at [688, 84] on div "Data Review Samples Sessions Catalog Pending Updates" at bounding box center [880, 43] width 1374 height 87
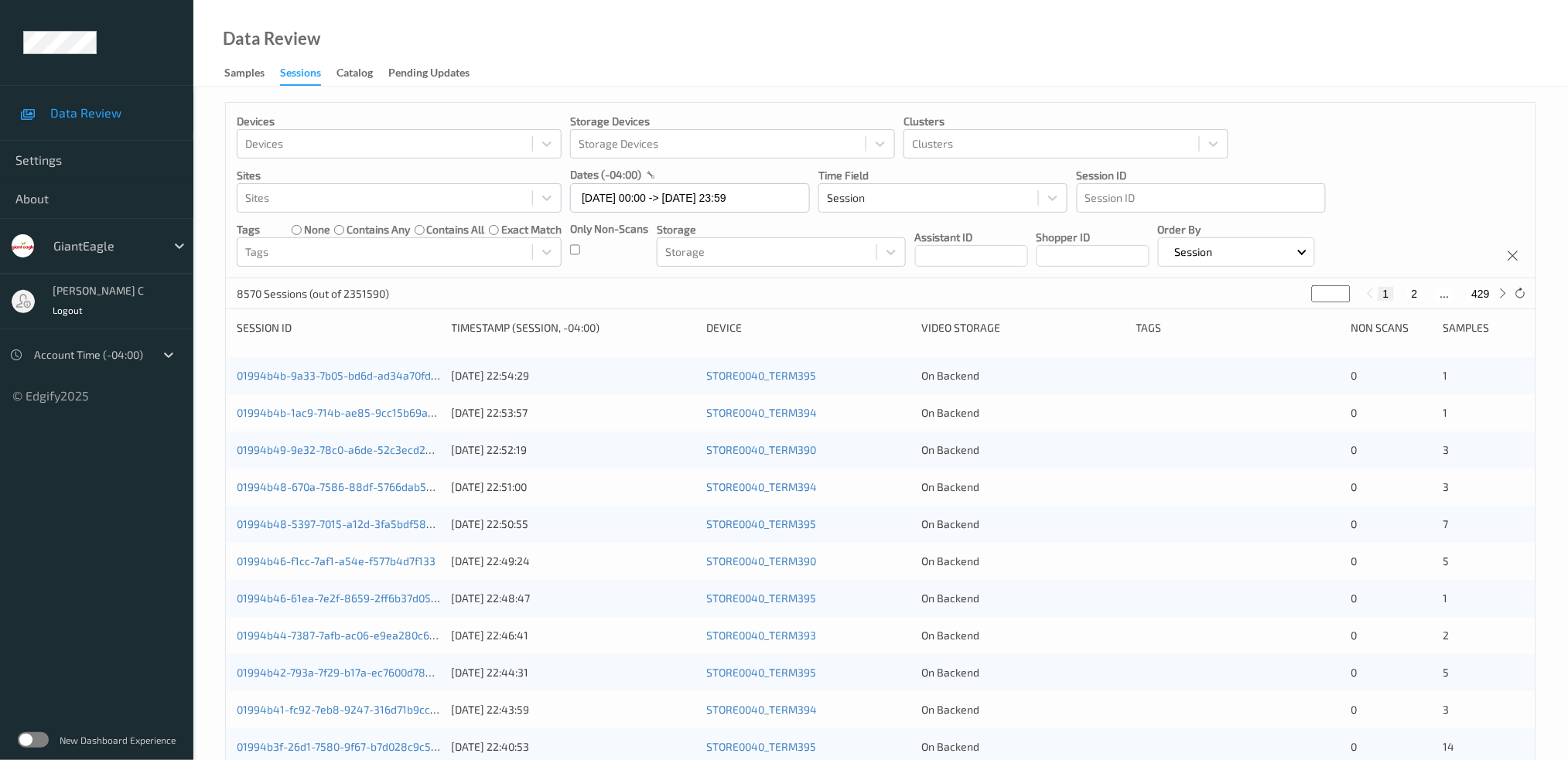
click at [1412, 300] on button "2" at bounding box center [1415, 294] width 15 height 14
type input "*"
click at [332, 374] on link "01994b35-a326-7531-8767-8456caa8c9dc" at bounding box center [343, 375] width 212 height 13
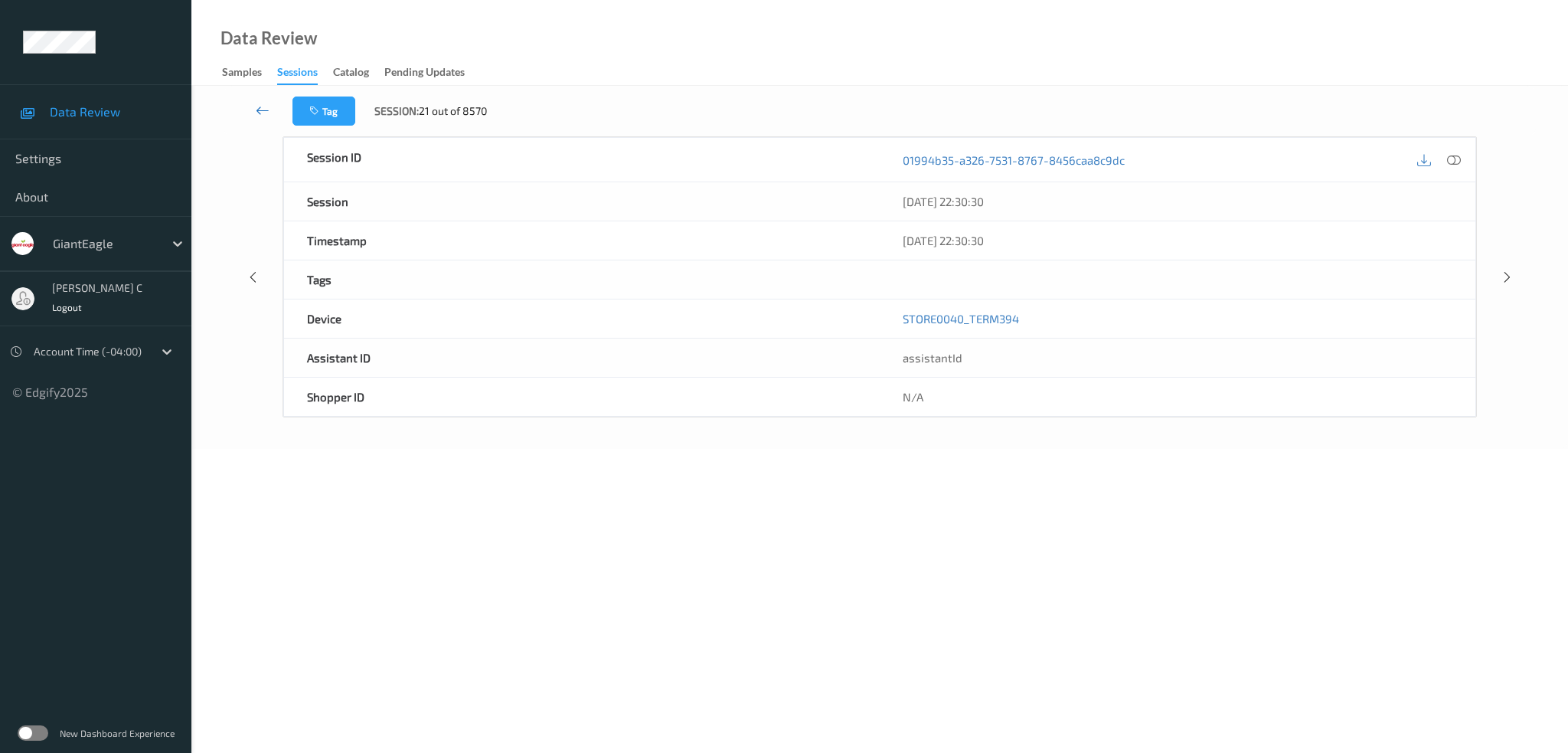
click at [256, 109] on icon at bounding box center [263, 110] width 14 height 15
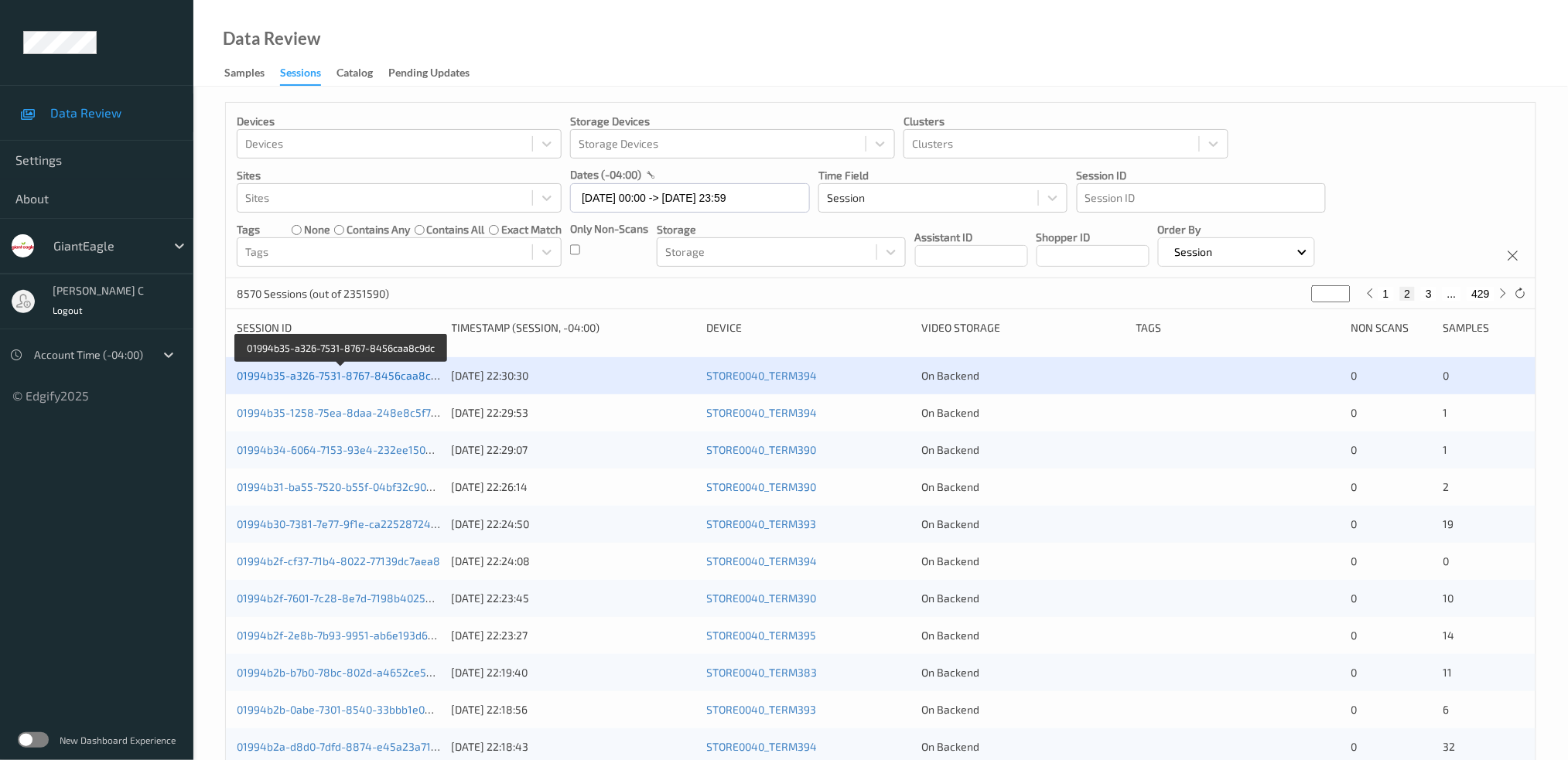
click at [347, 377] on link "01994b35-a326-7531-8767-8456caa8c9dc" at bounding box center [343, 375] width 212 height 13
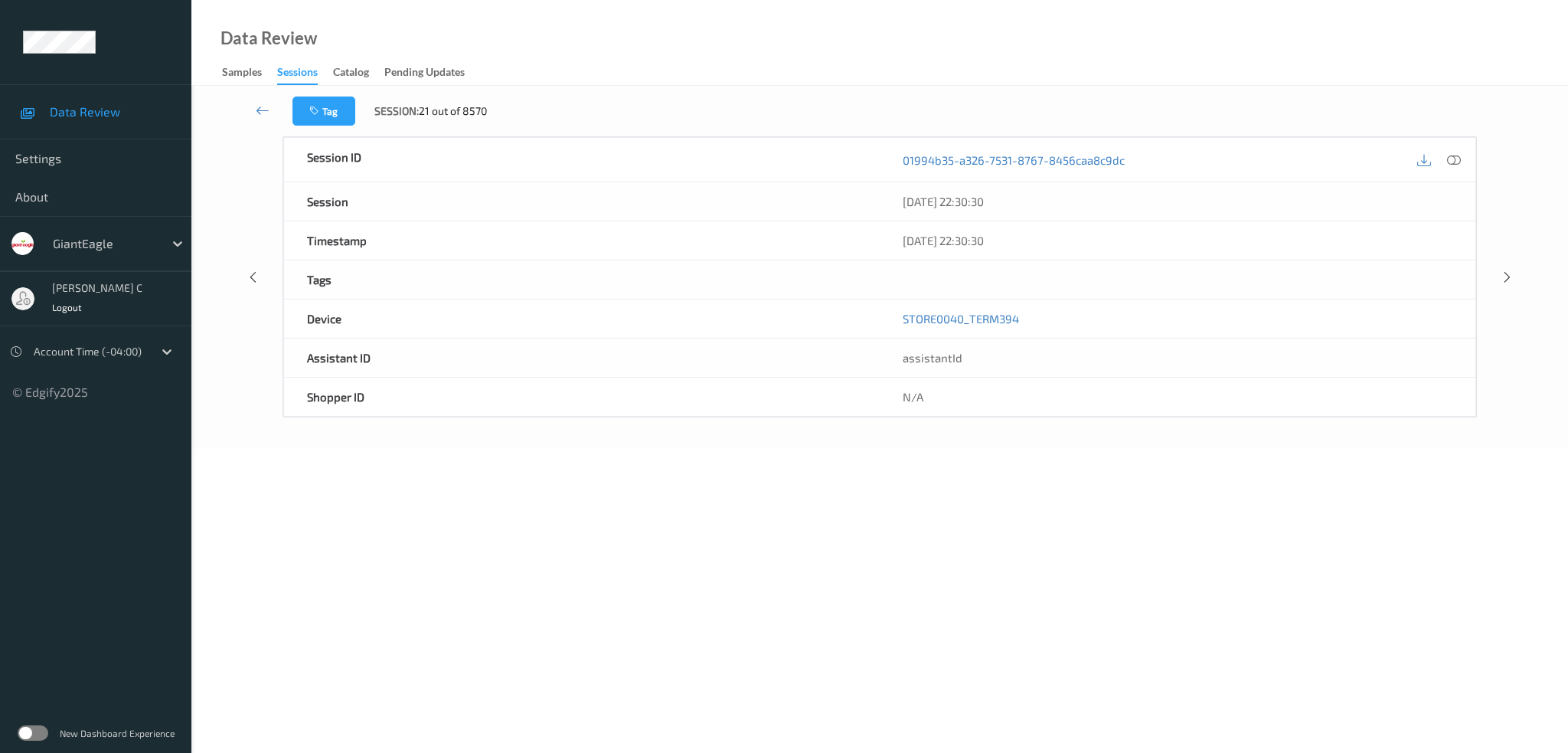
click at [439, 611] on body "Data Review Settings About GiantEagle Rajasekhar C Logout Account Time (-04:00)…" at bounding box center [784, 376] width 1568 height 753
click at [1455, 160] on icon at bounding box center [1454, 159] width 14 height 14
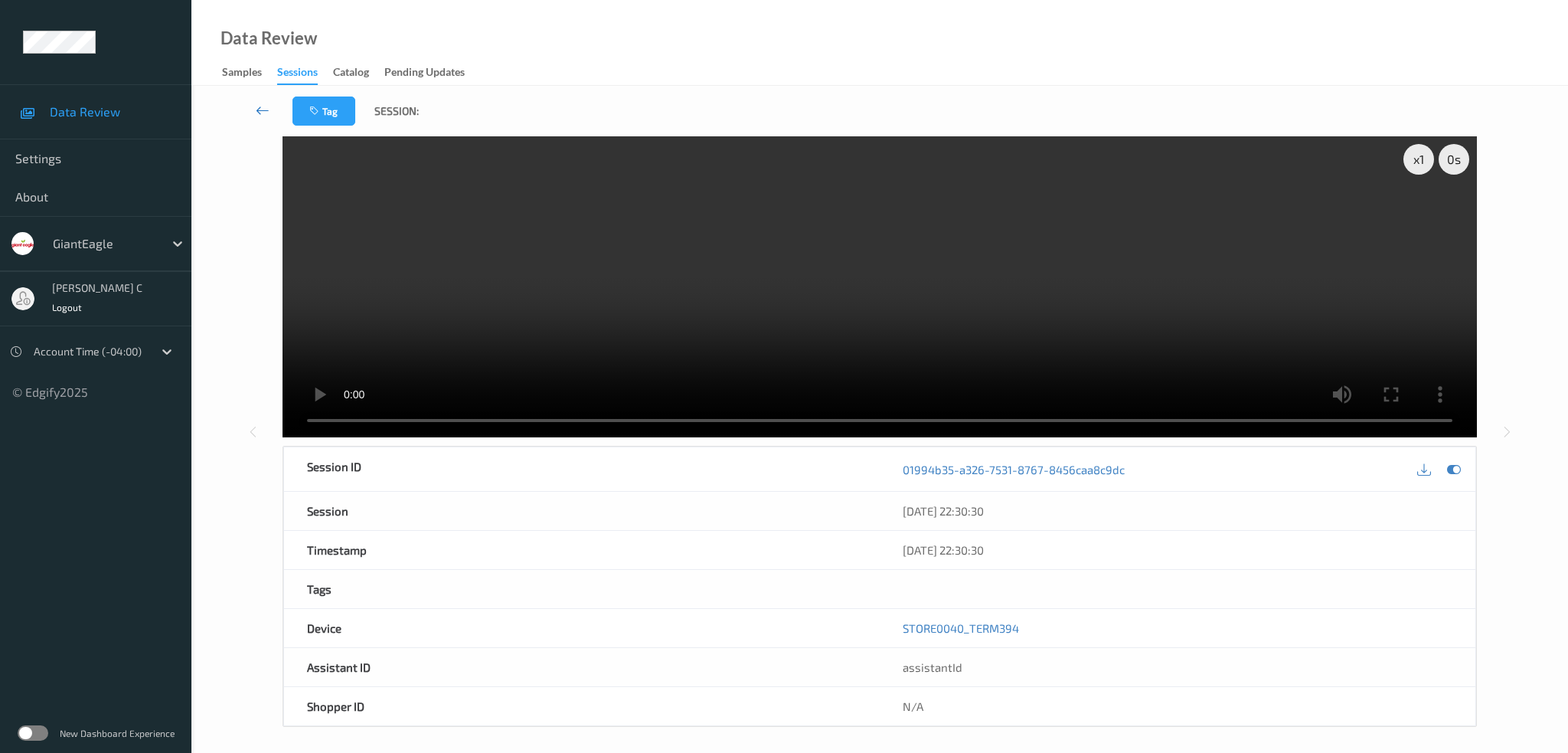
click at [252, 117] on link at bounding box center [263, 111] width 59 height 29
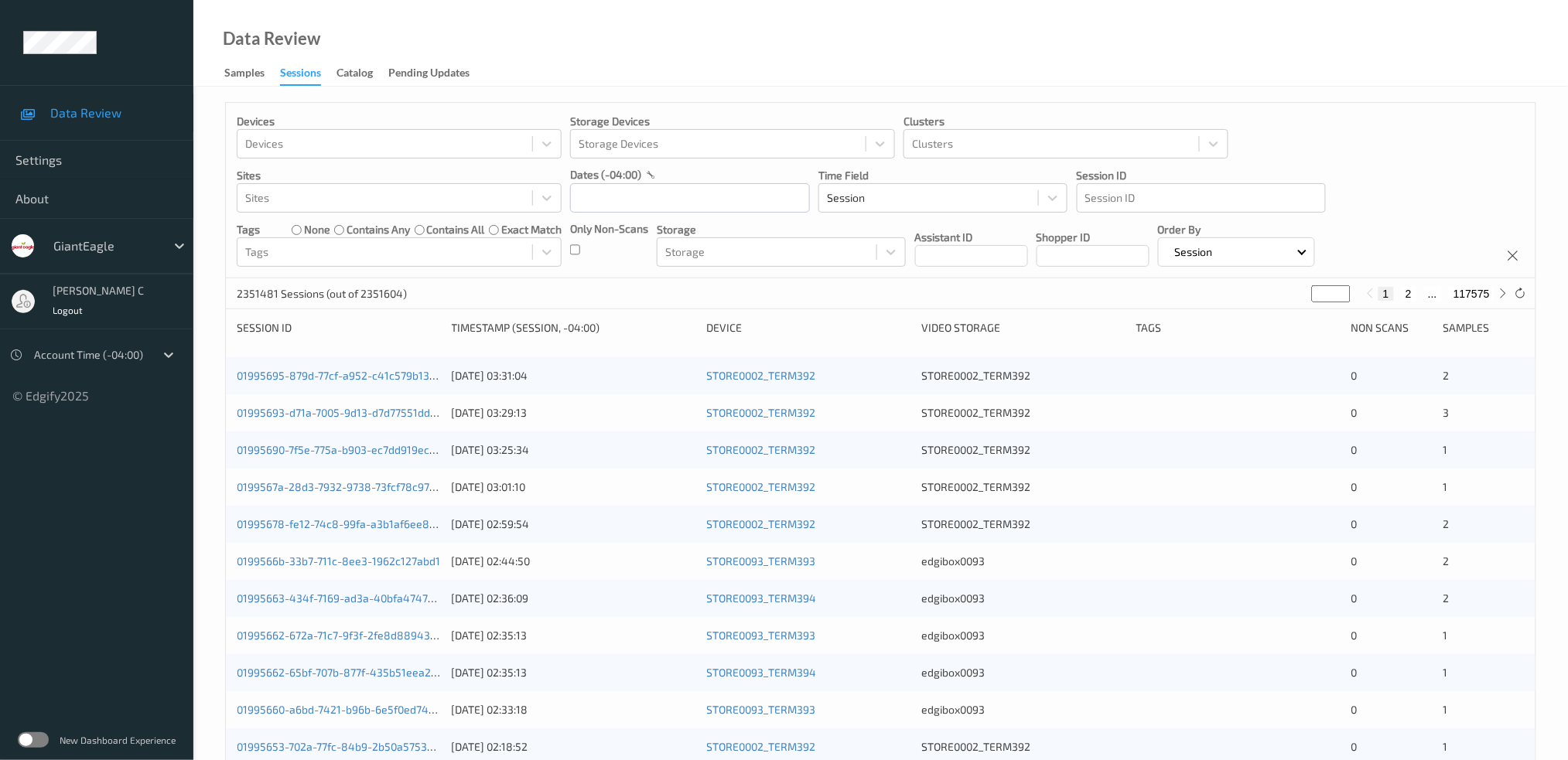
click at [698, 180] on div "dates (-04:00)" at bounding box center [690, 175] width 240 height 15
click at [691, 195] on input "text" at bounding box center [690, 198] width 240 height 29
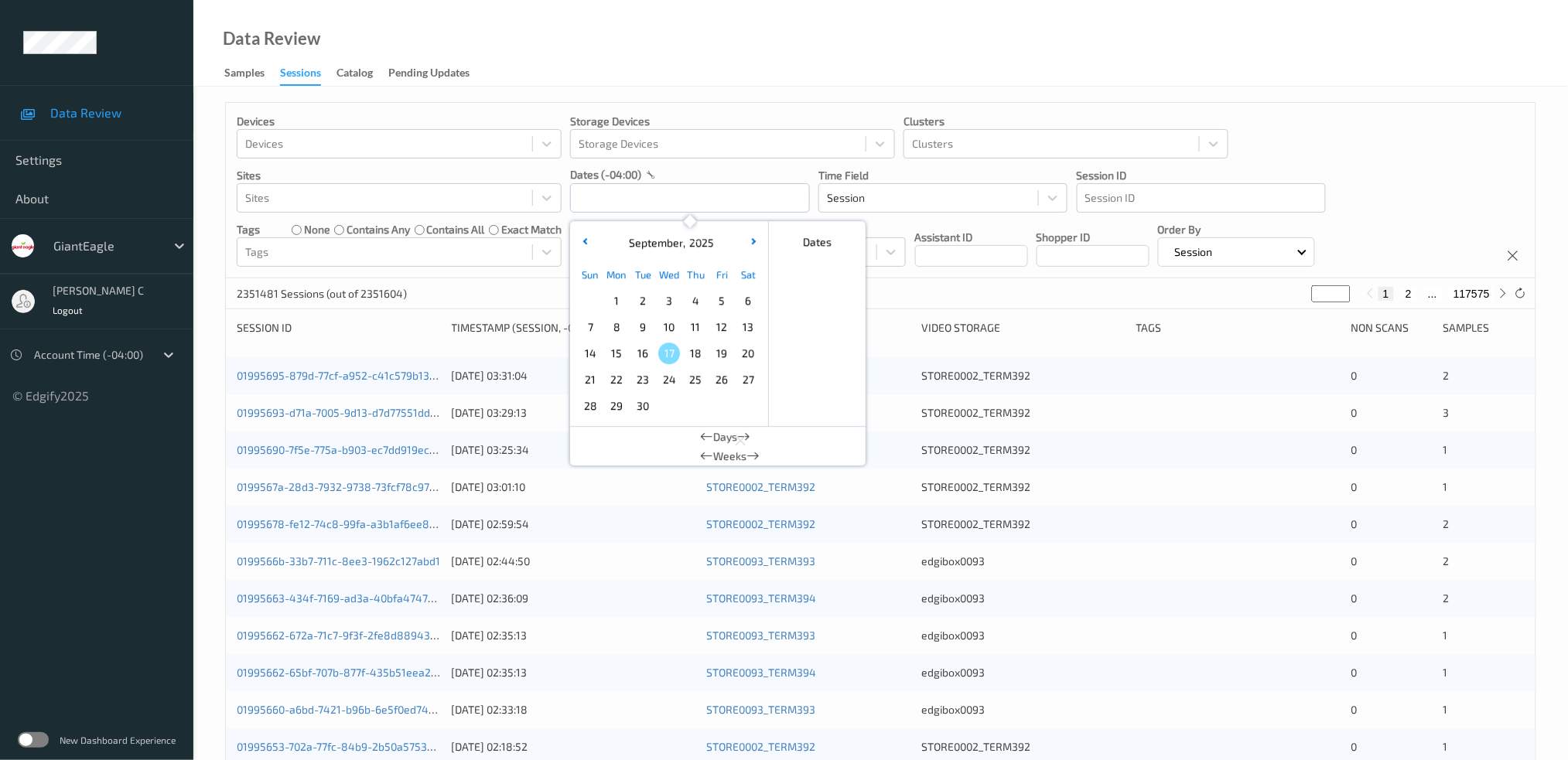
click at [590, 359] on span "14" at bounding box center [590, 354] width 22 height 22
type input "[DATE] 00:00 -> [DATE] 23:59"
click at [747, 84] on div "Data Review Samples Sessions Catalog Pending Updates" at bounding box center [880, 43] width 1374 height 87
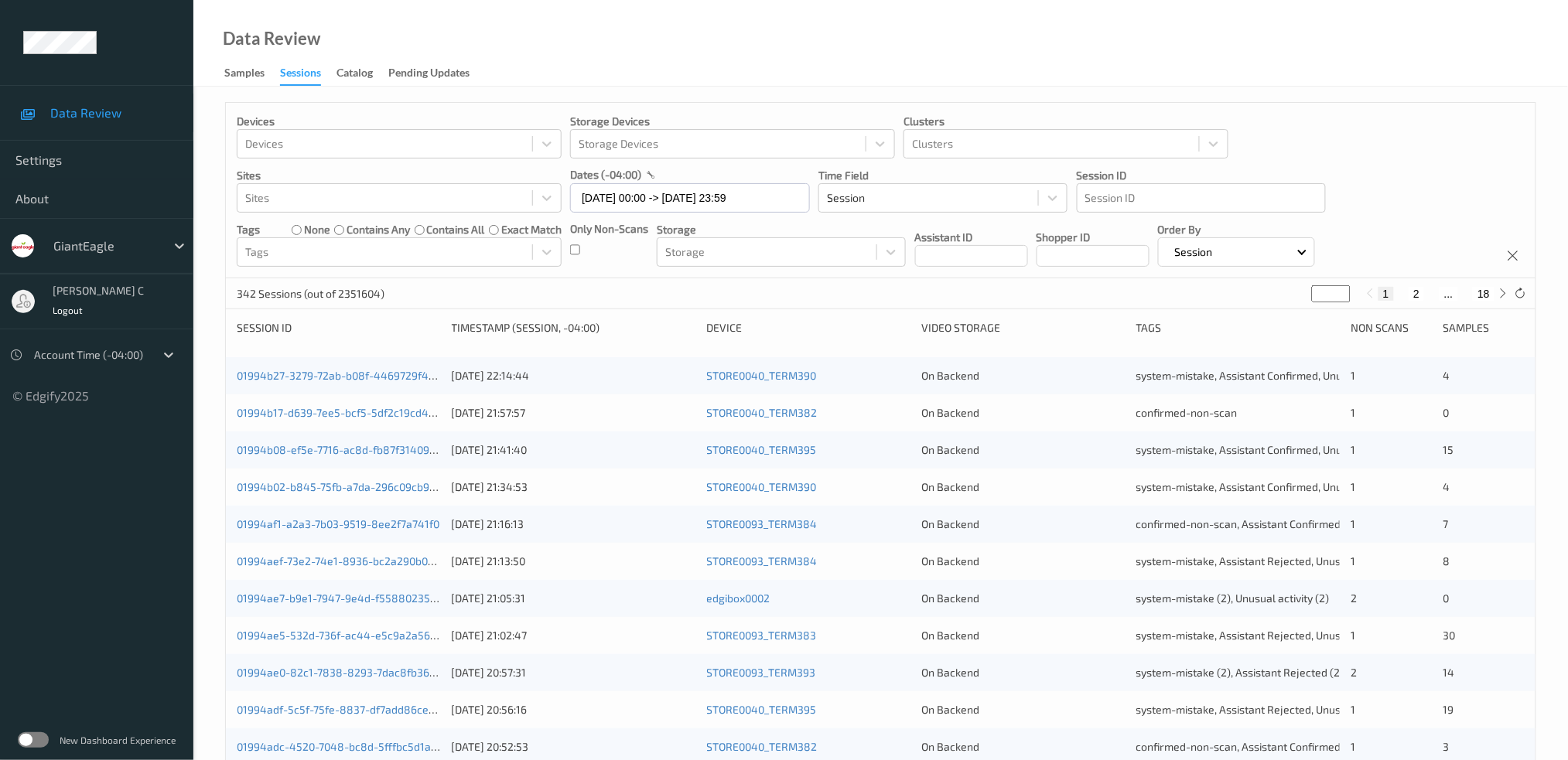
click at [1415, 291] on button "2" at bounding box center [1416, 294] width 15 height 14
type input "*"
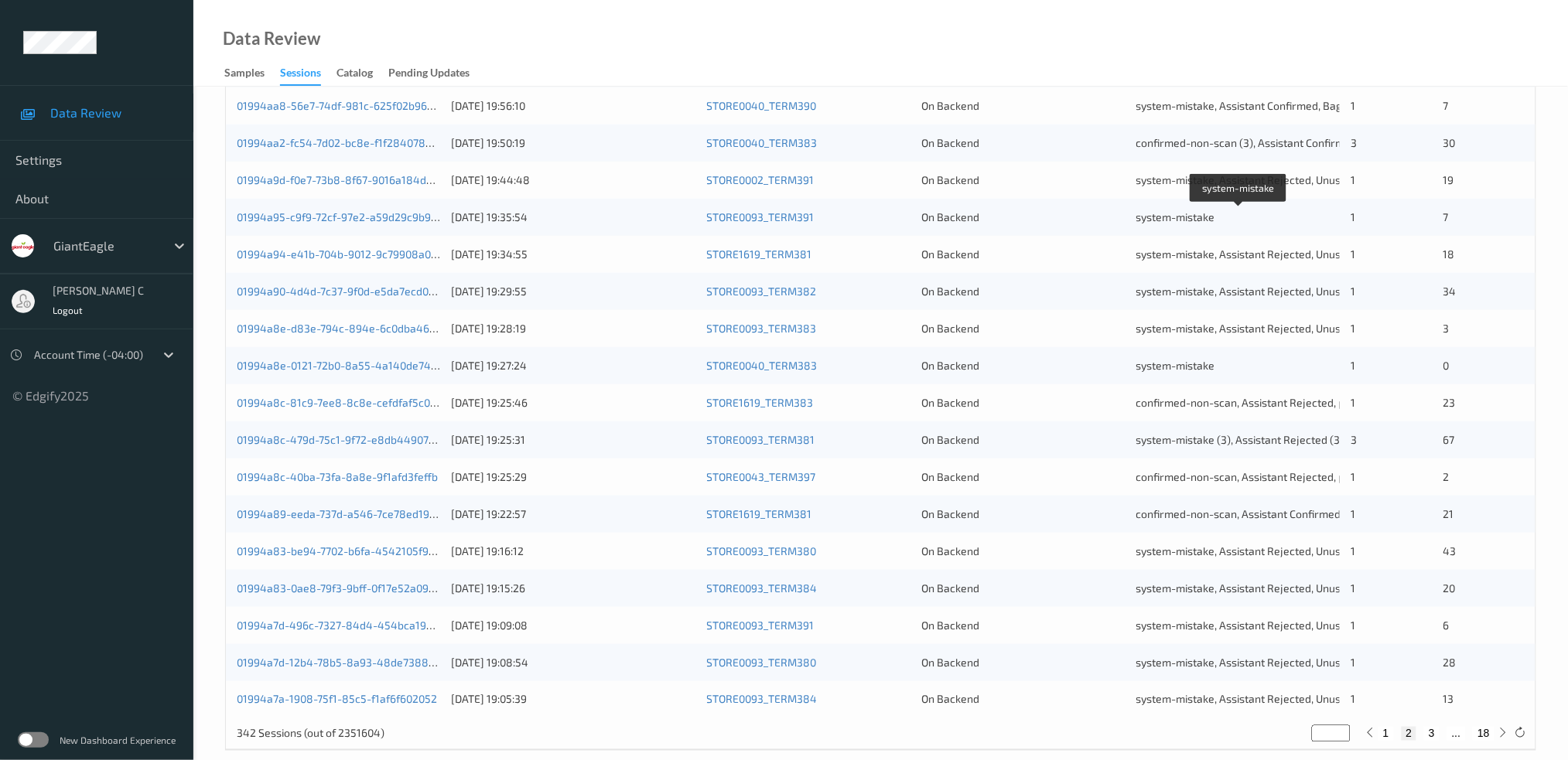
scroll to position [402, 0]
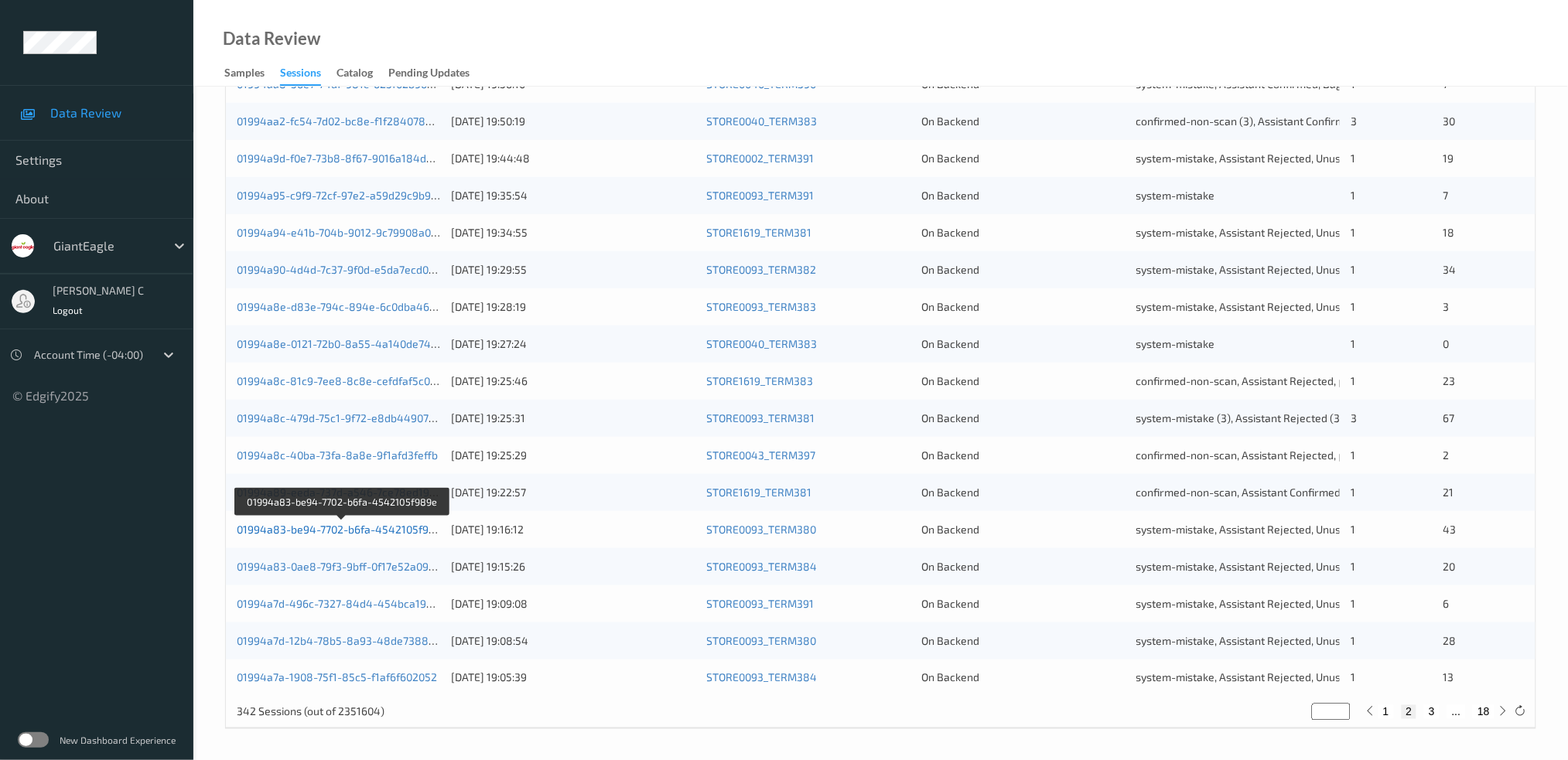
click at [359, 529] on link "01994a83-be94-7702-b6fa-4542105f989e" at bounding box center [342, 529] width 211 height 13
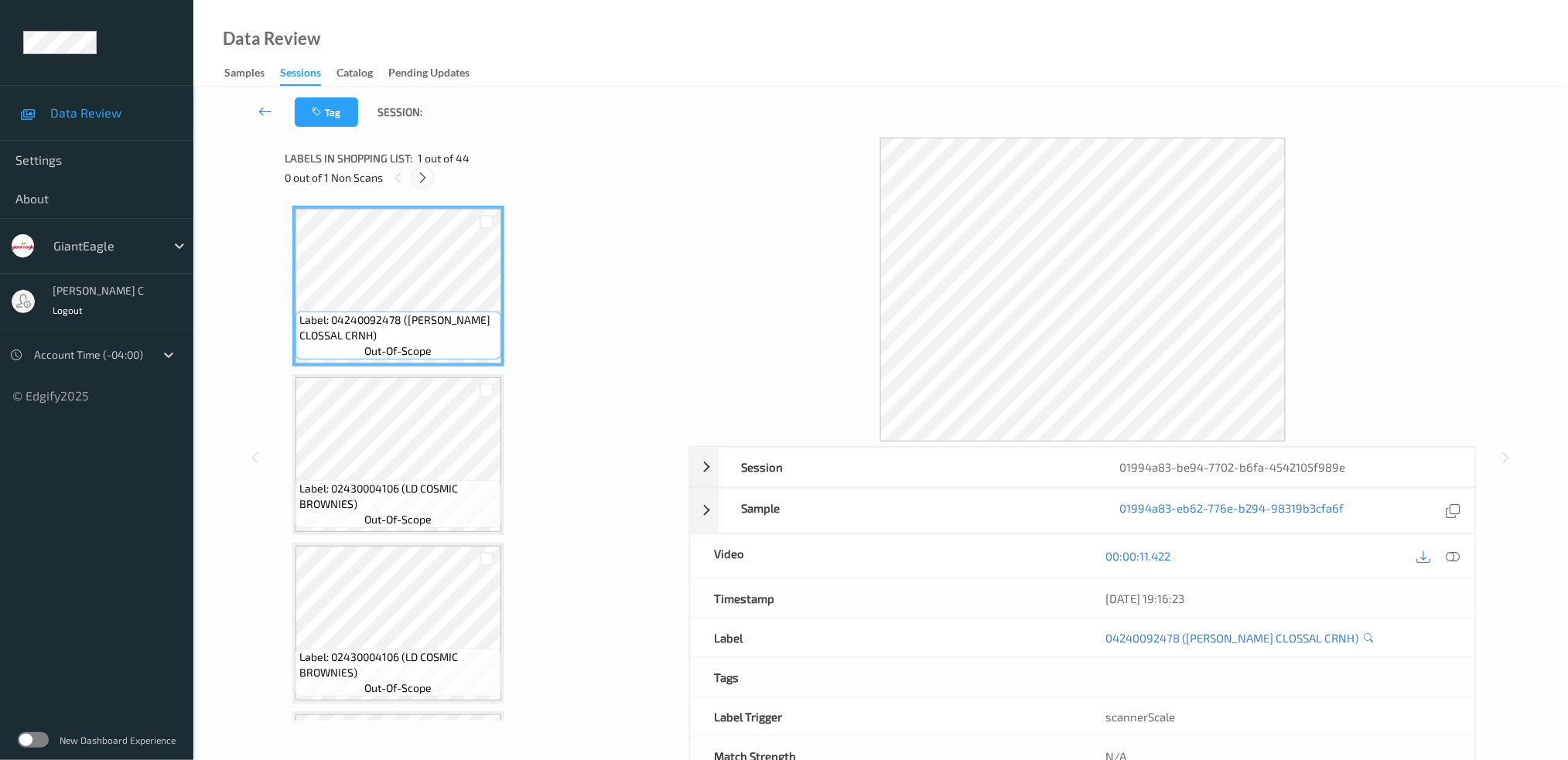
click at [425, 176] on icon at bounding box center [422, 178] width 13 height 14
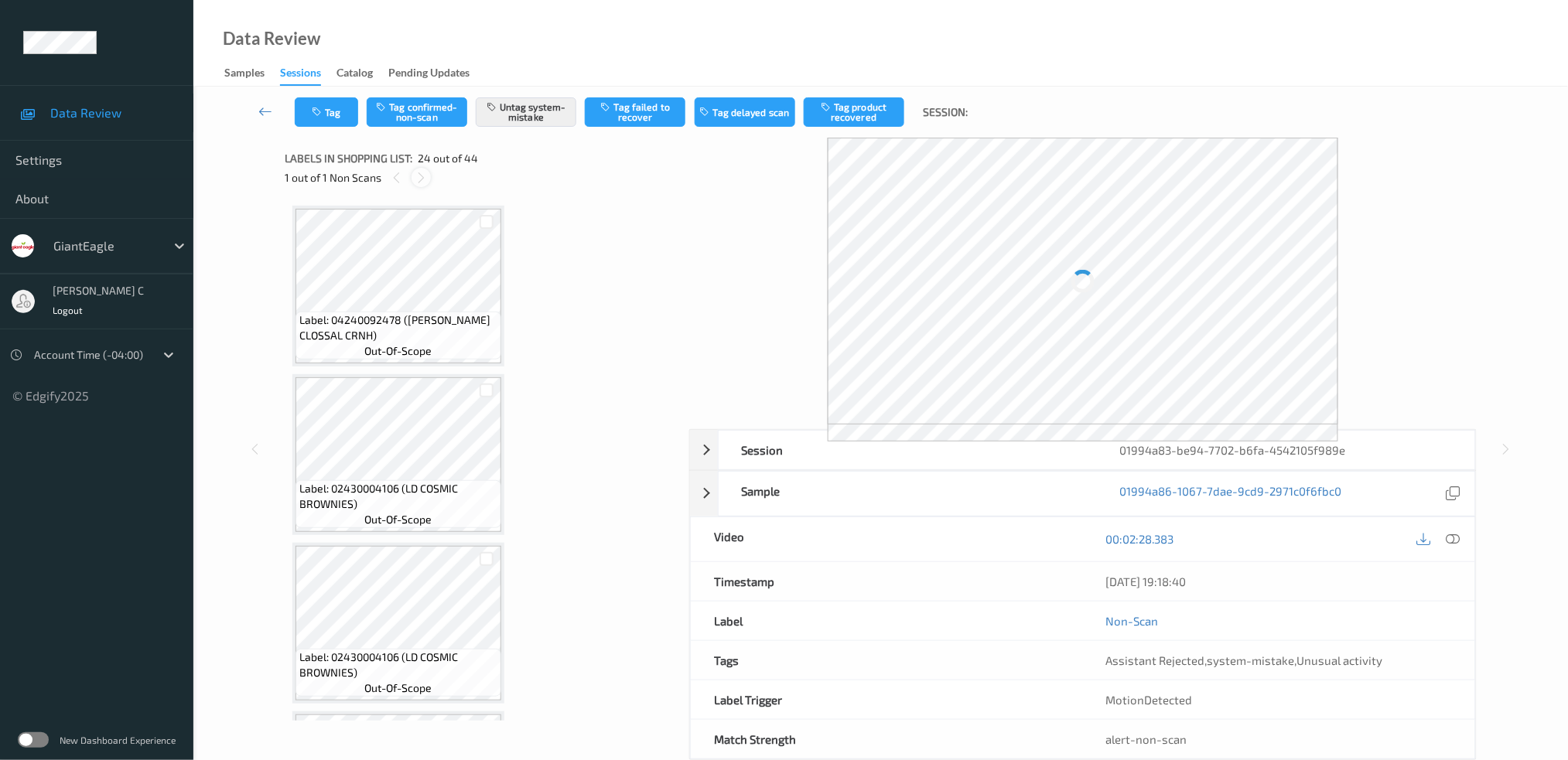
scroll to position [3689, 0]
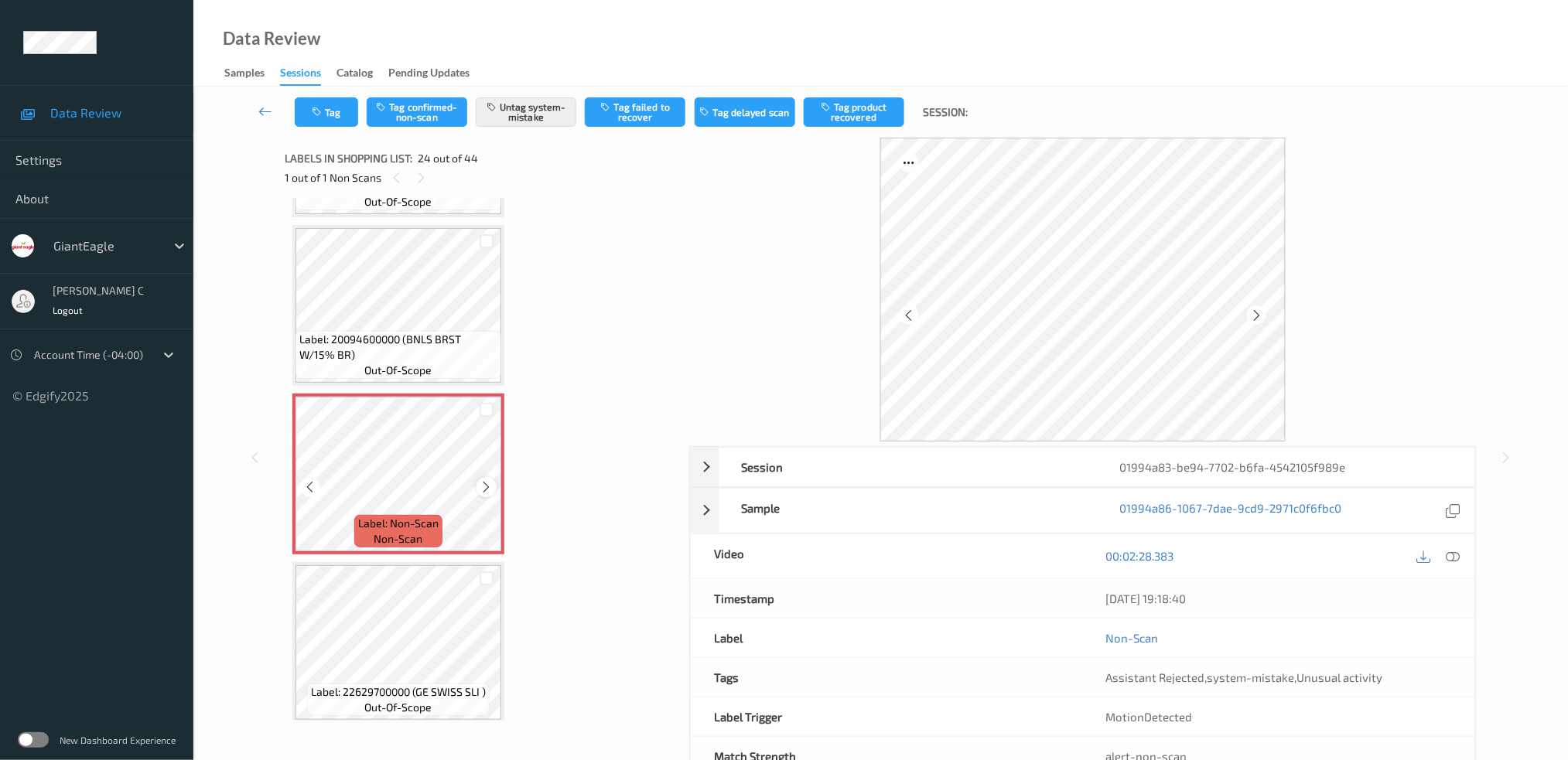
click at [489, 477] on div at bounding box center [485, 486] width 19 height 19
click at [491, 480] on icon at bounding box center [486, 487] width 13 height 14
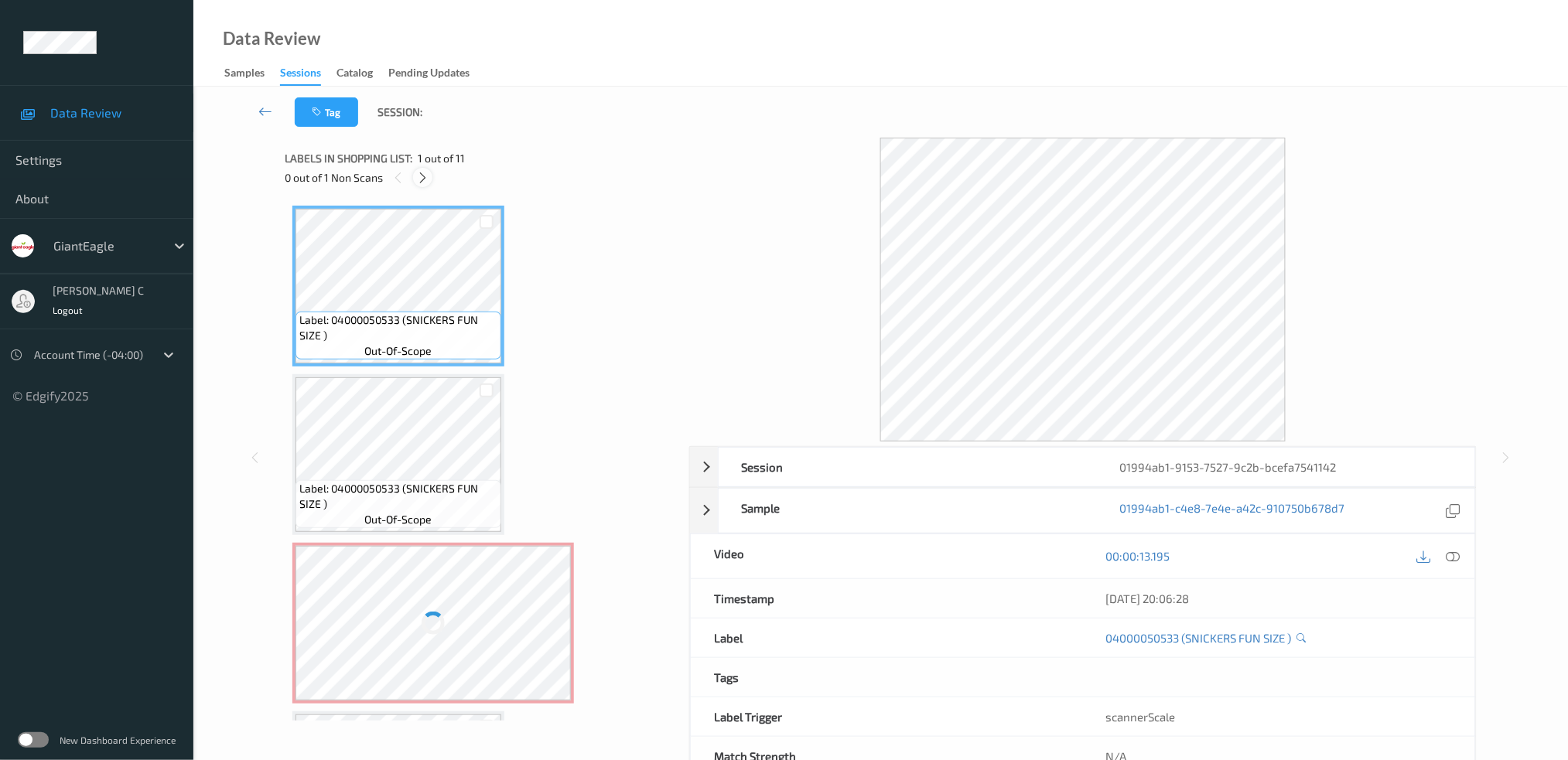
click at [424, 183] on icon at bounding box center [422, 178] width 13 height 14
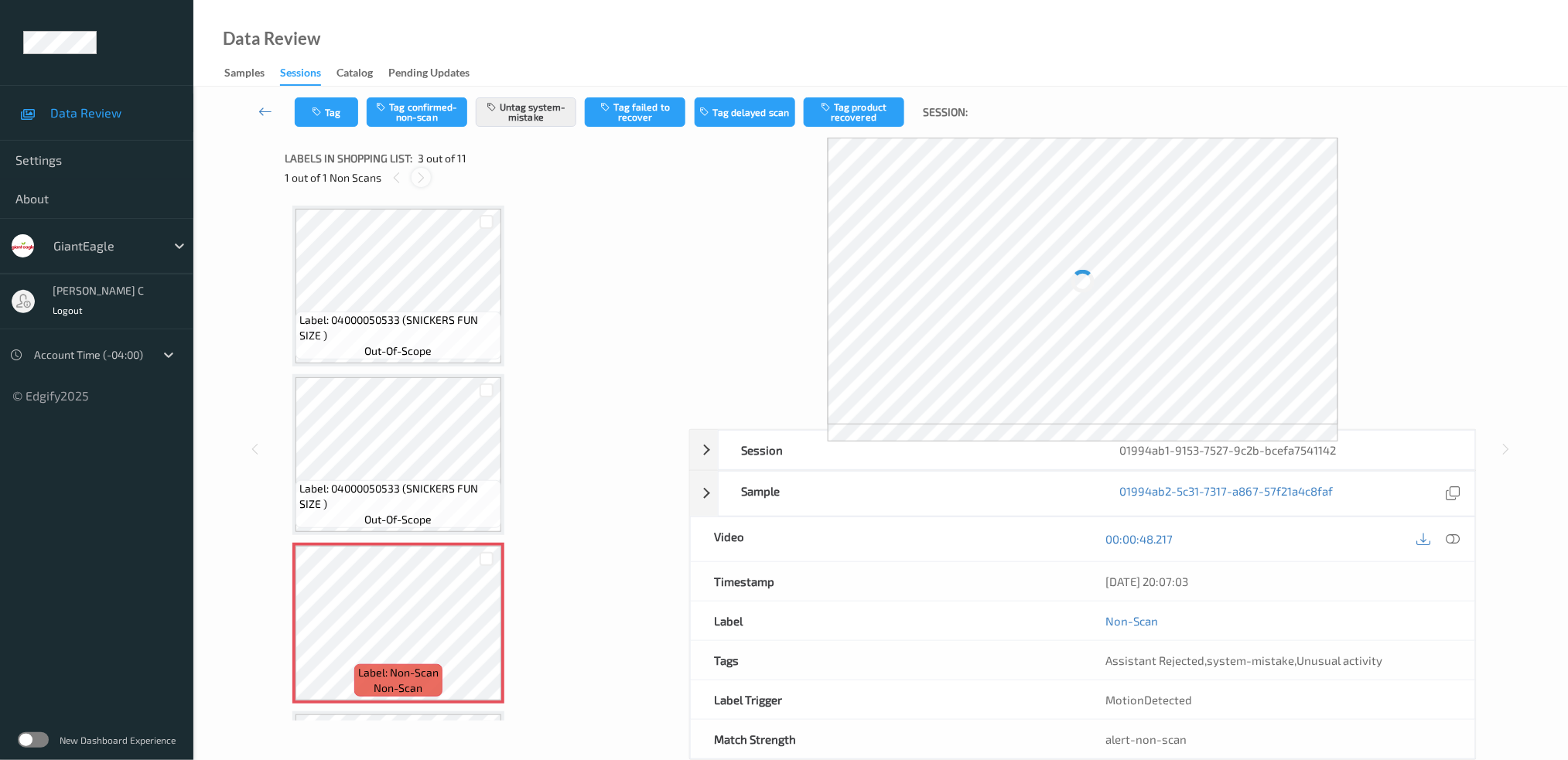
scroll to position [175, 0]
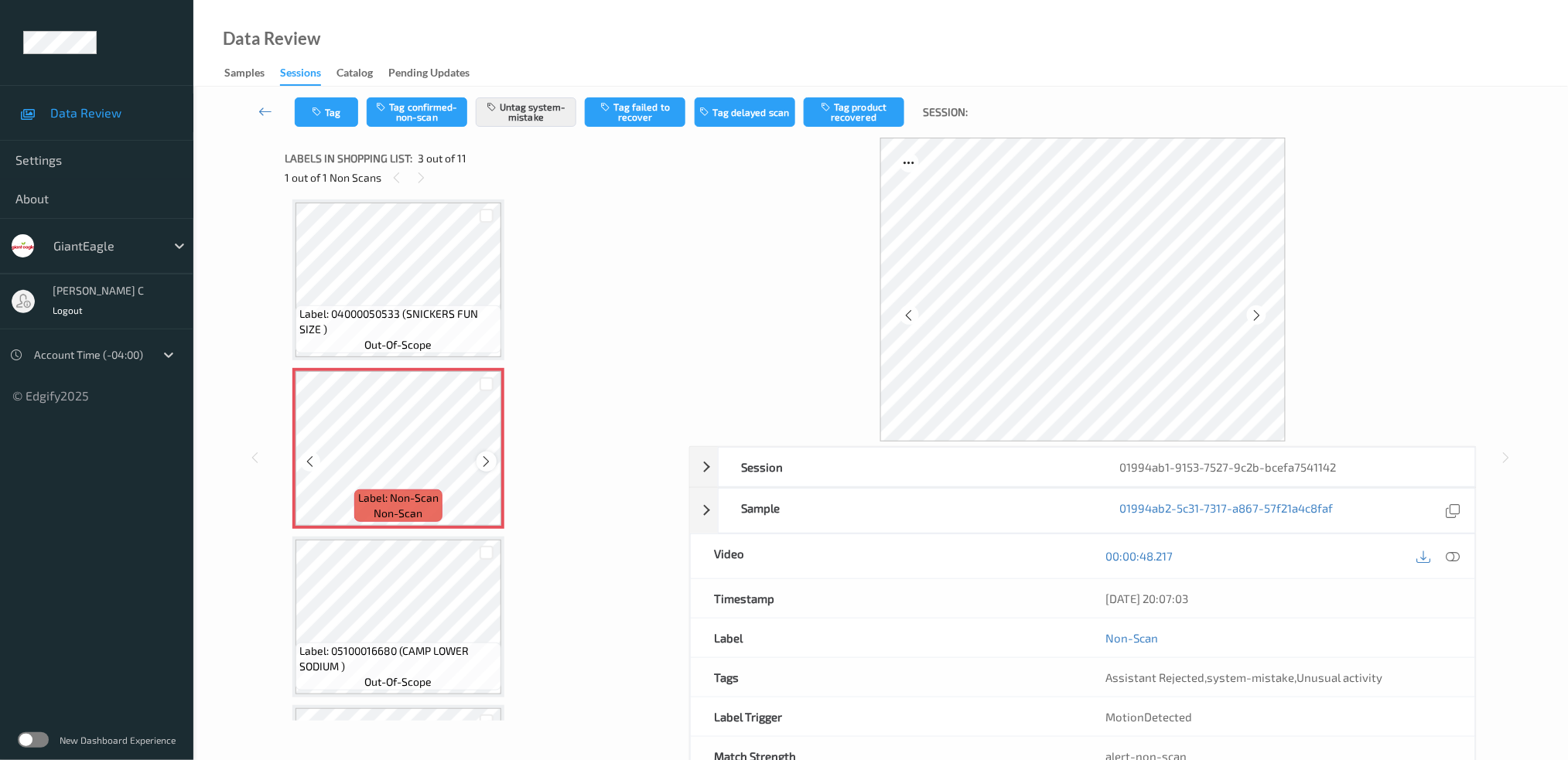
click at [492, 457] on div at bounding box center [485, 460] width 19 height 19
click at [489, 455] on div at bounding box center [434, 448] width 276 height 155
click at [489, 455] on icon at bounding box center [486, 461] width 13 height 14
click at [296, 386] on div at bounding box center [296, 378] width 0 height 15
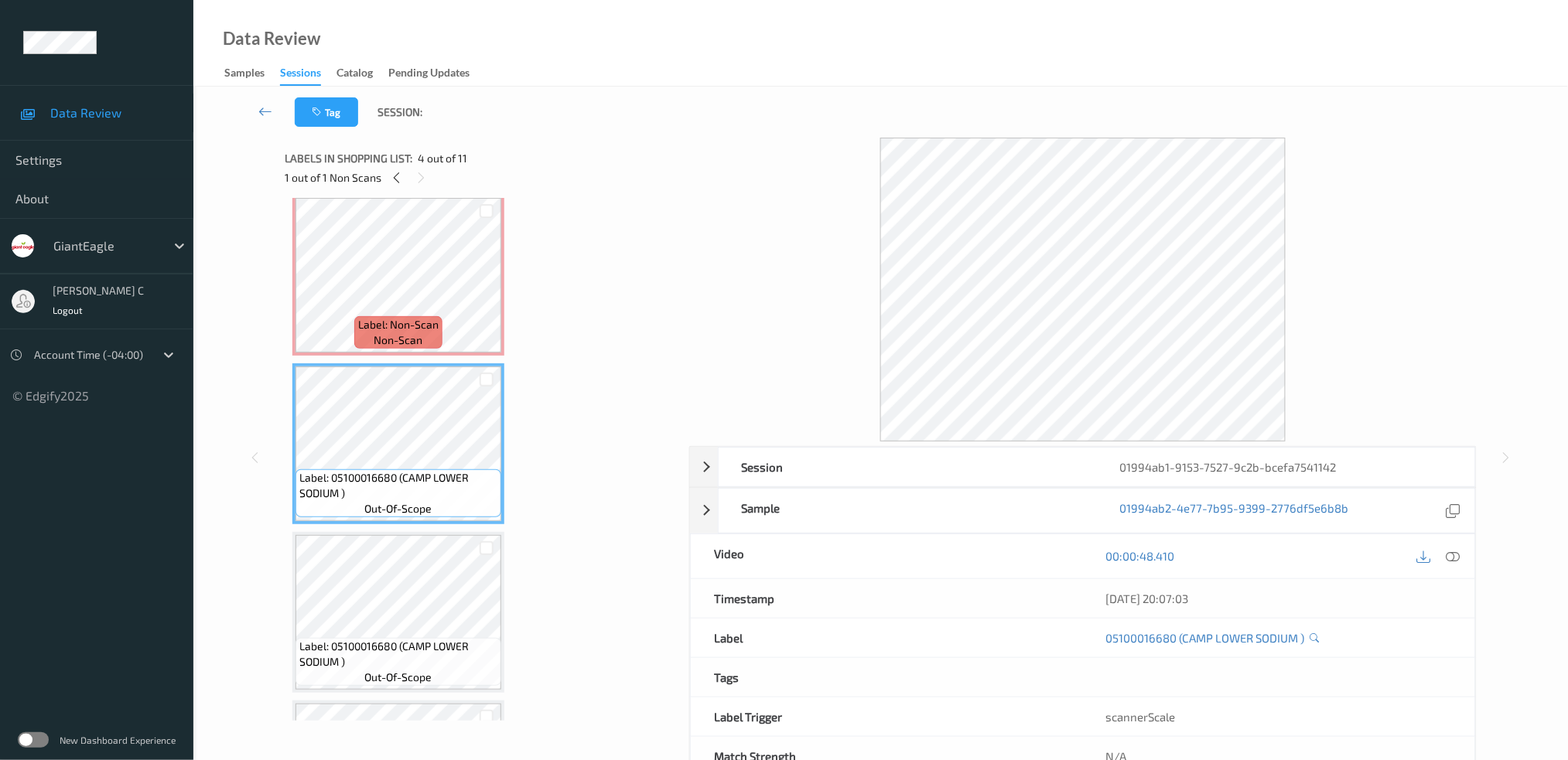
scroll to position [380, 0]
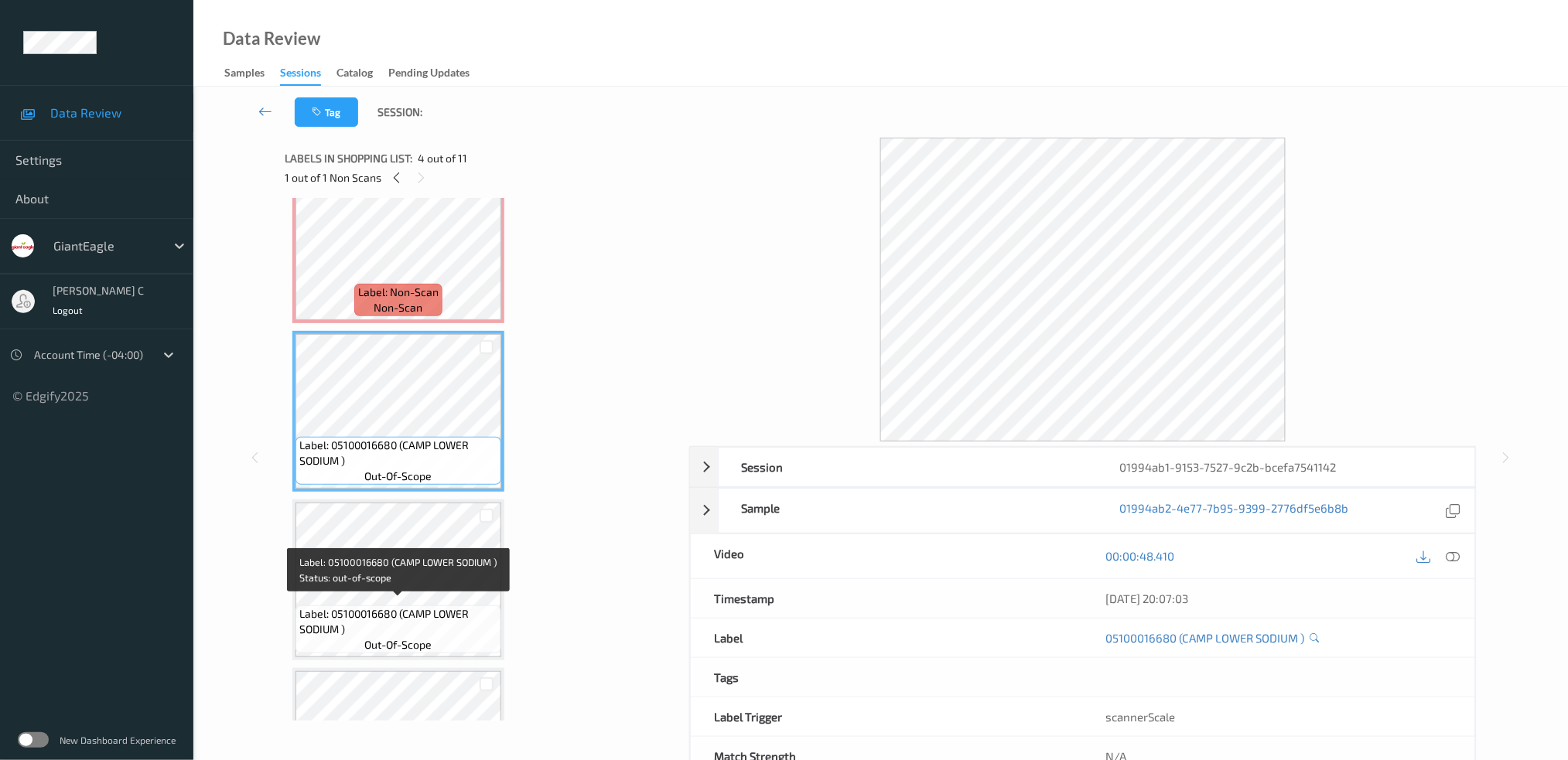
click at [412, 606] on span "Label: 05100016680 (CAMP LOWER SODIUM )" at bounding box center [399, 621] width 198 height 31
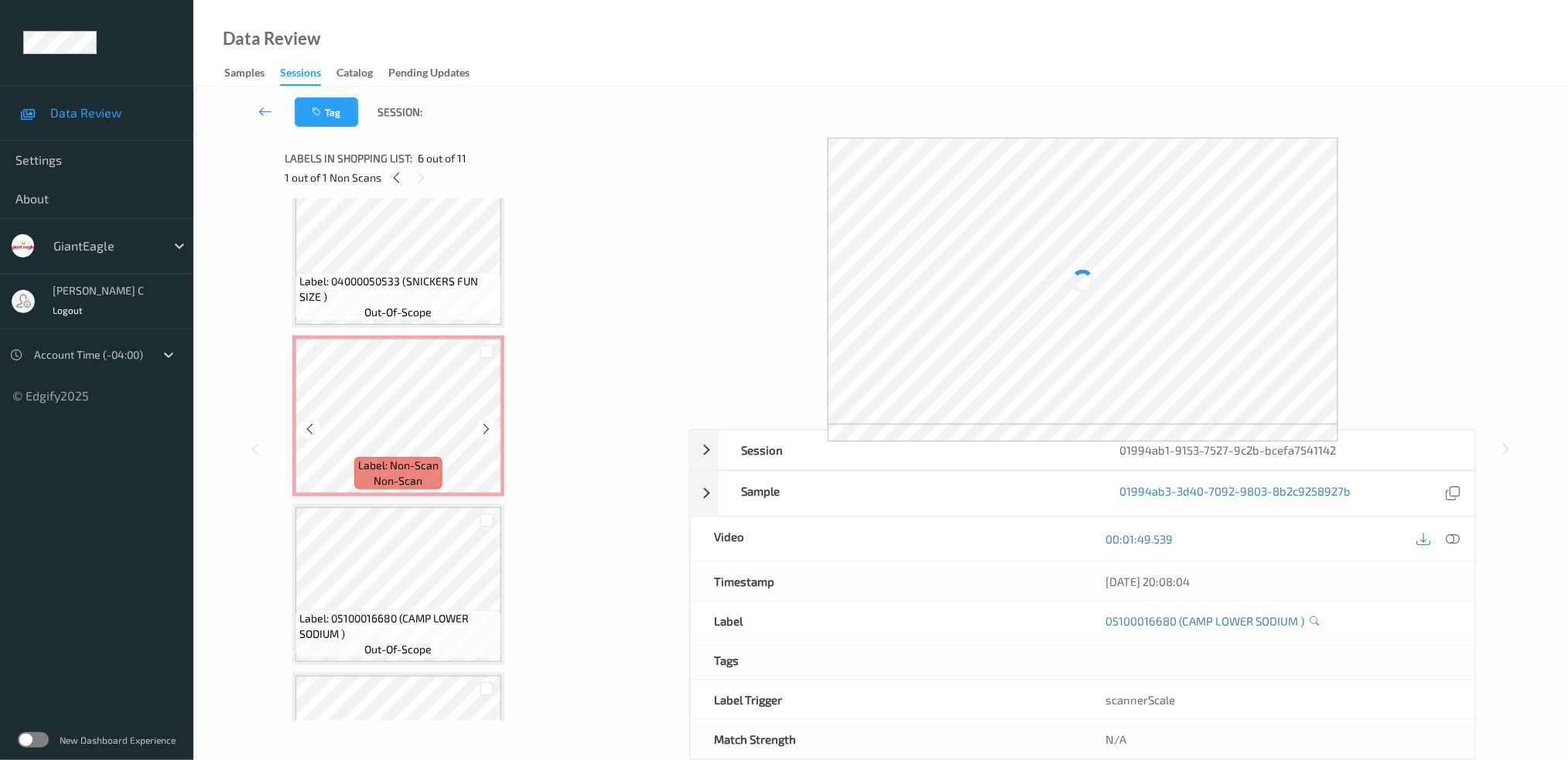
scroll to position [175, 0]
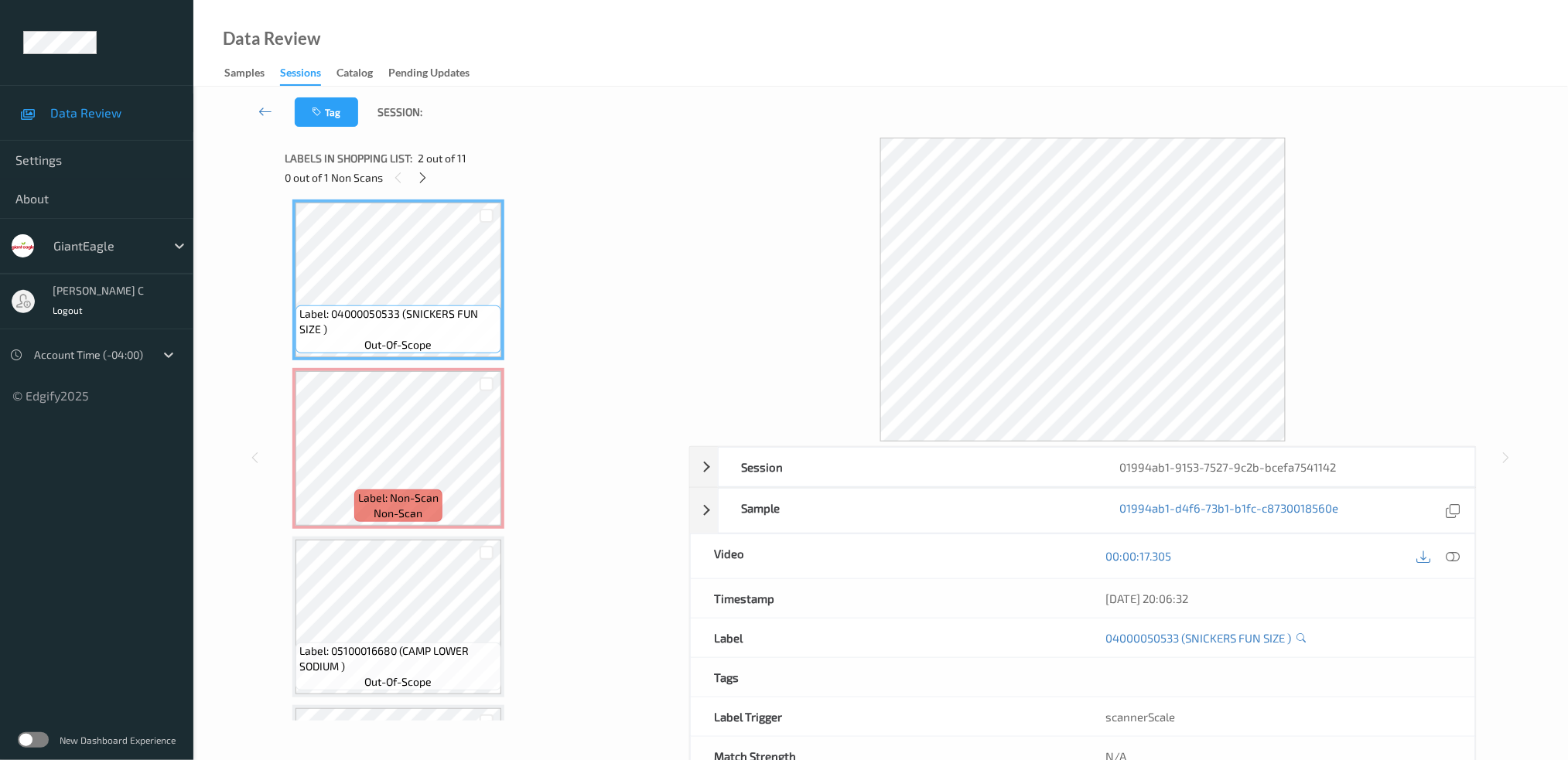
drag, startPoint x: 1453, startPoint y: 553, endPoint x: 1420, endPoint y: 588, distance: 48.1
click at [1453, 555] on icon at bounding box center [1453, 556] width 14 height 14
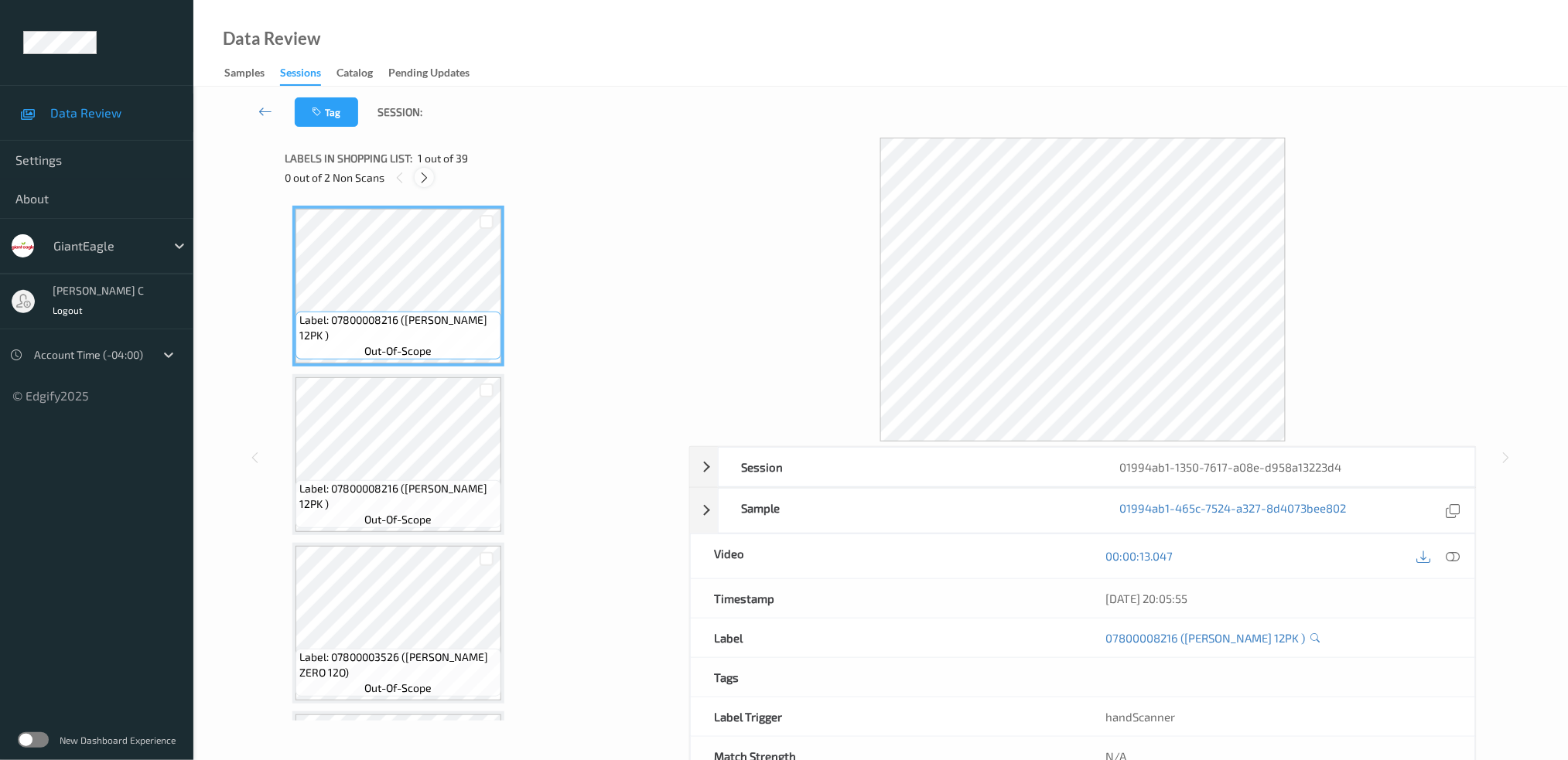
click at [425, 184] on icon at bounding box center [424, 178] width 13 height 14
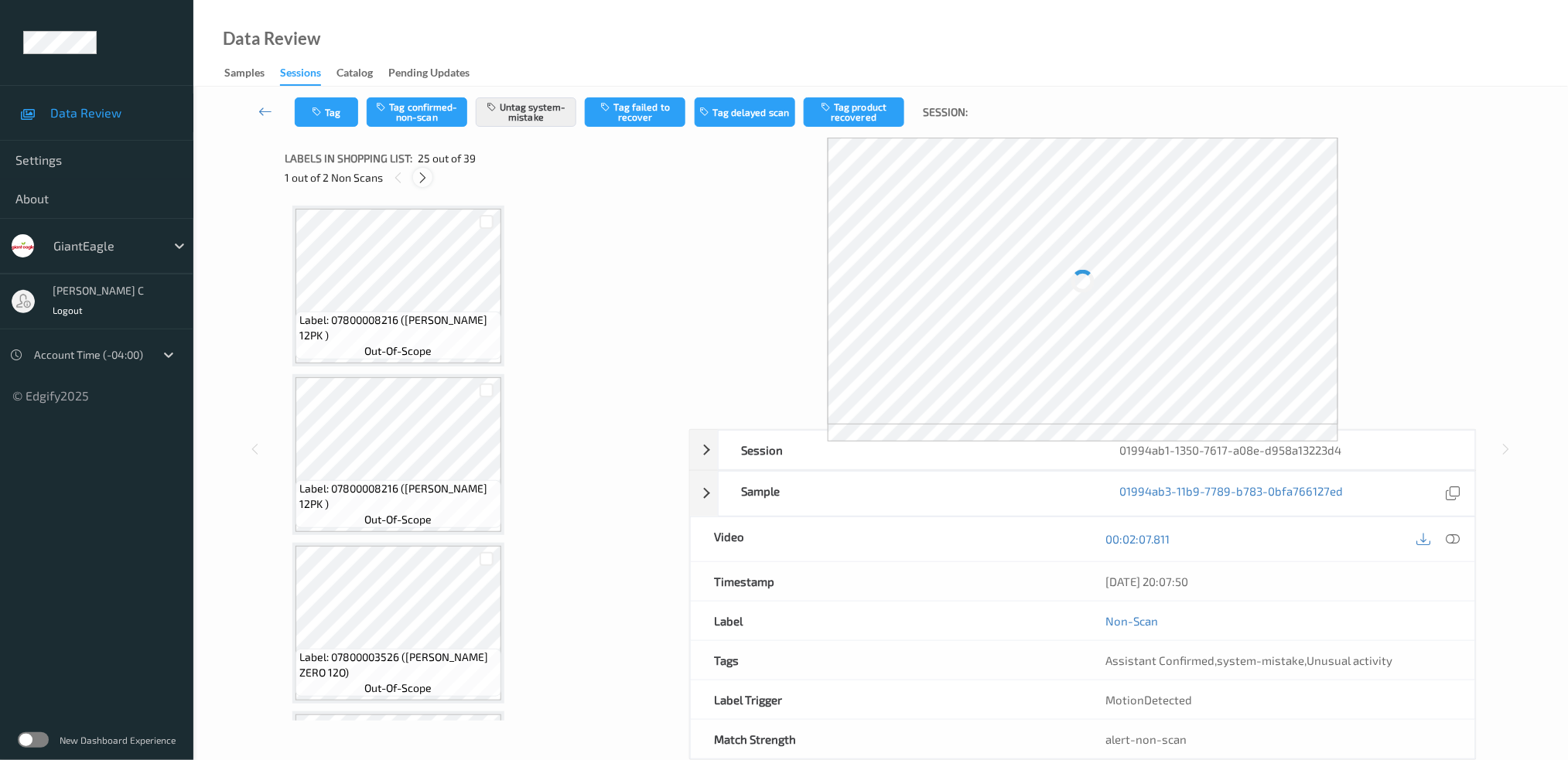
scroll to position [3854, 0]
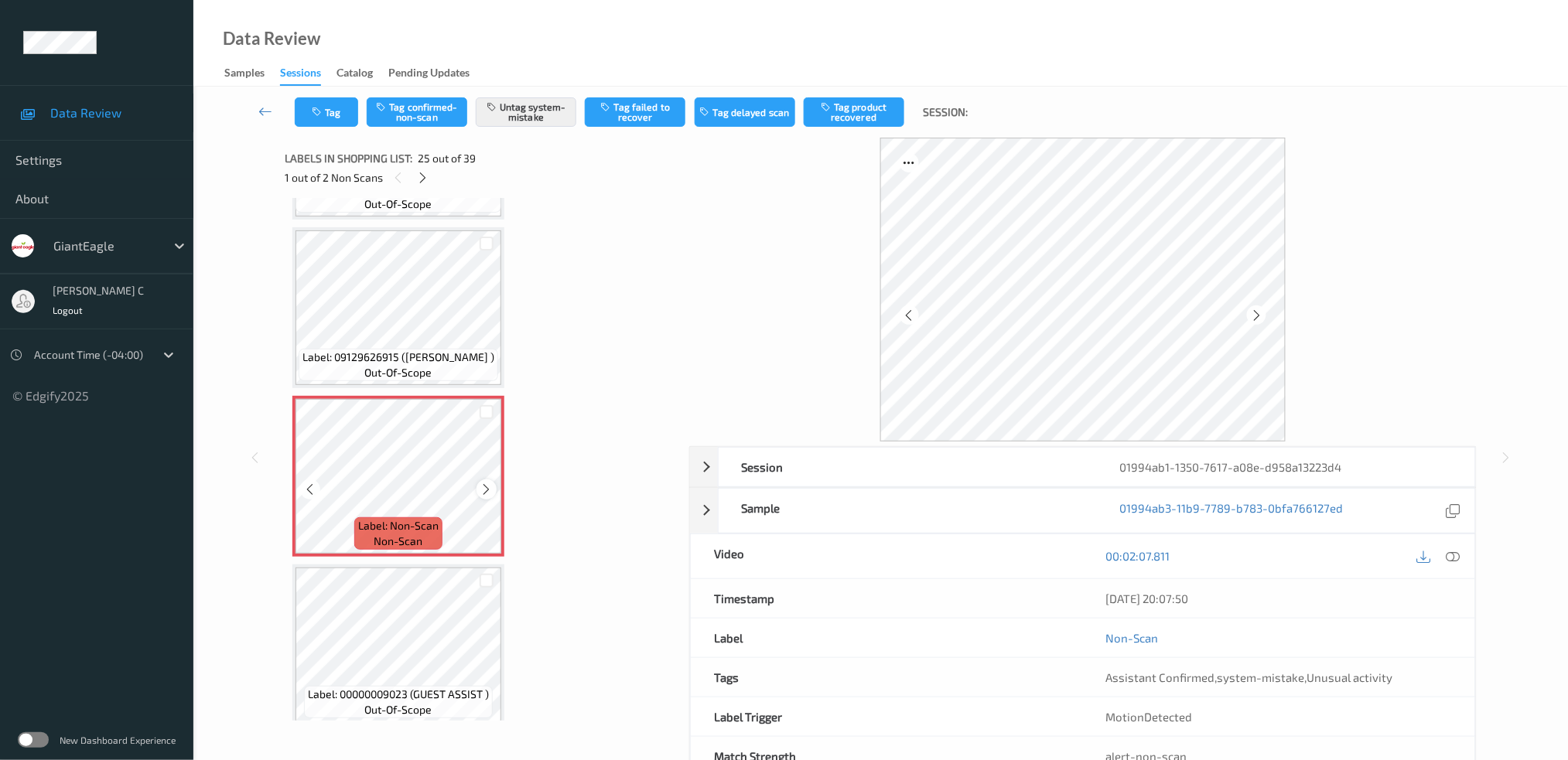
click at [481, 482] on icon at bounding box center [486, 489] width 13 height 14
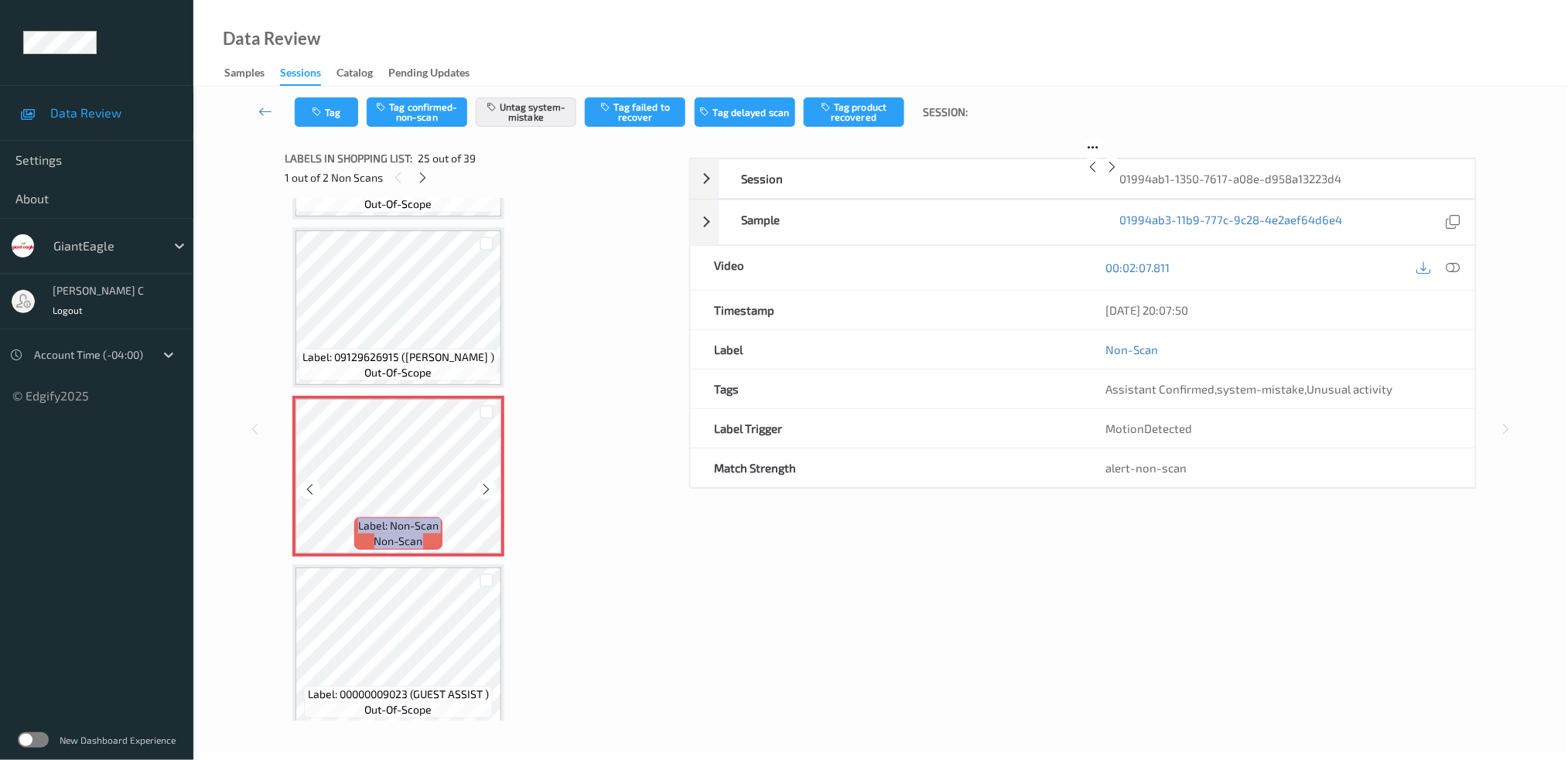
click at [481, 482] on icon at bounding box center [486, 489] width 13 height 14
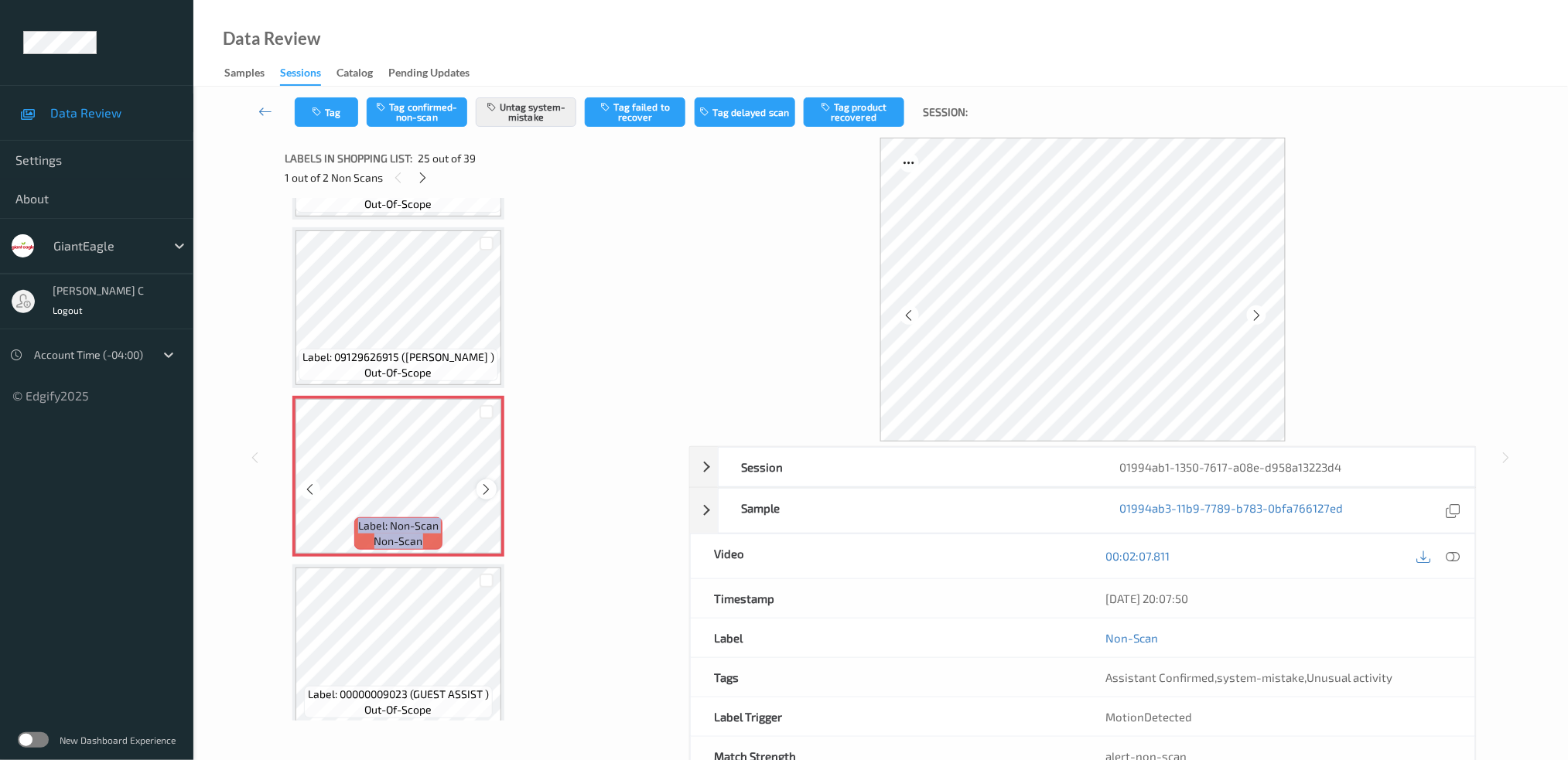
click at [484, 482] on icon at bounding box center [486, 489] width 13 height 14
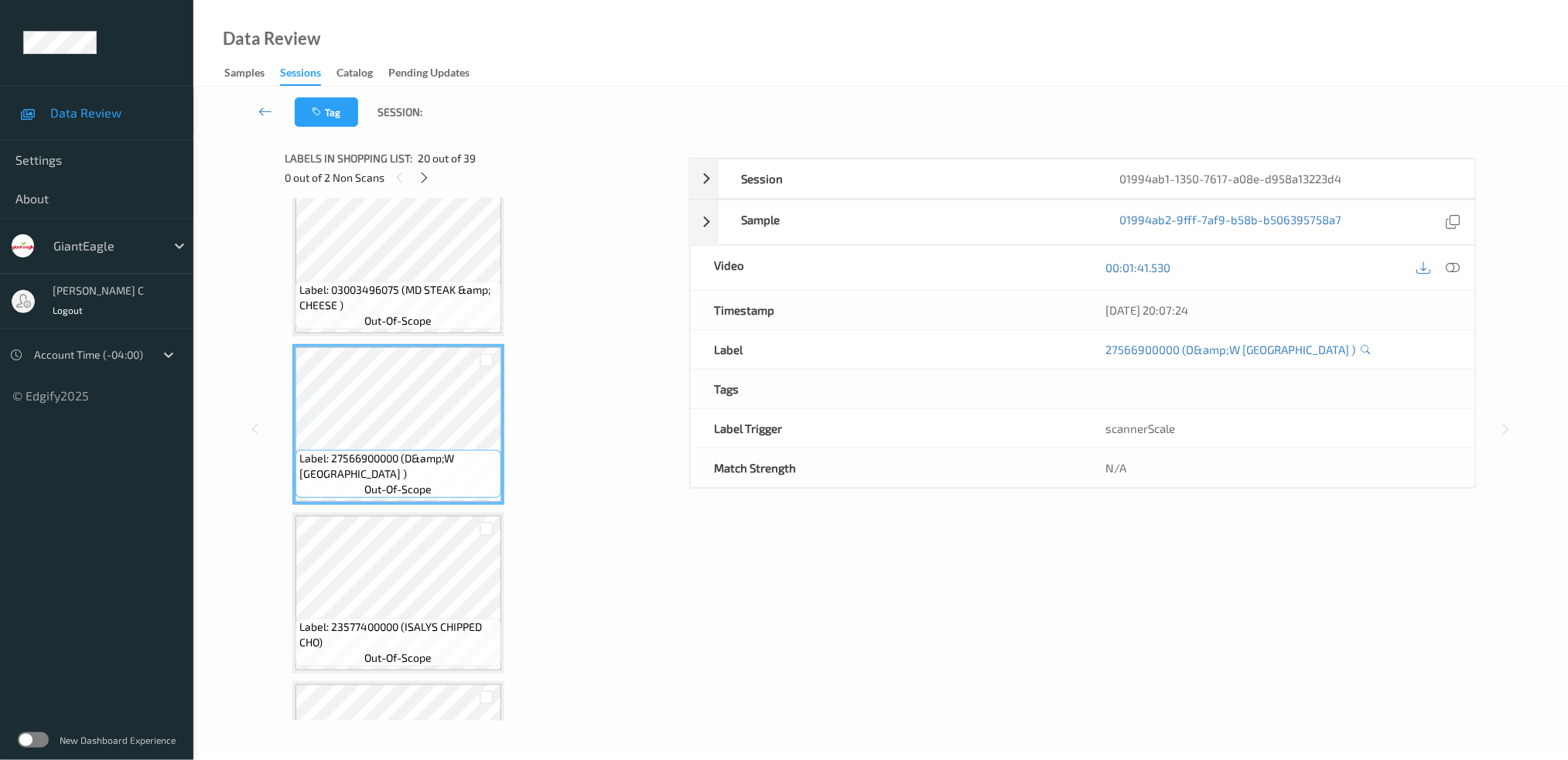
scroll to position [3031, 0]
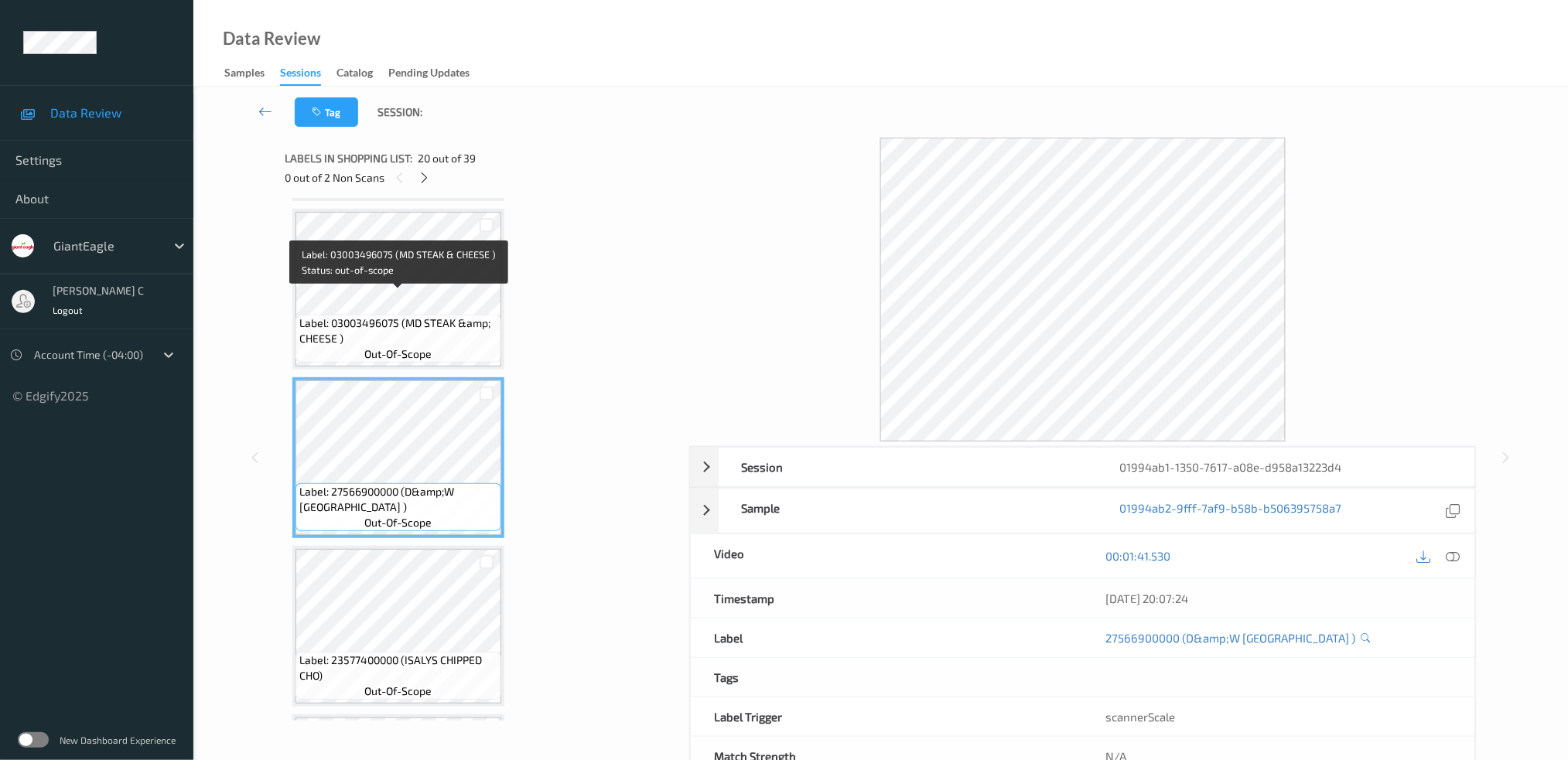
click at [393, 315] on div "Label: 03003496075 (MD STEAK &amp; CHEESE ) out-of-scope" at bounding box center [399, 339] width 206 height 48
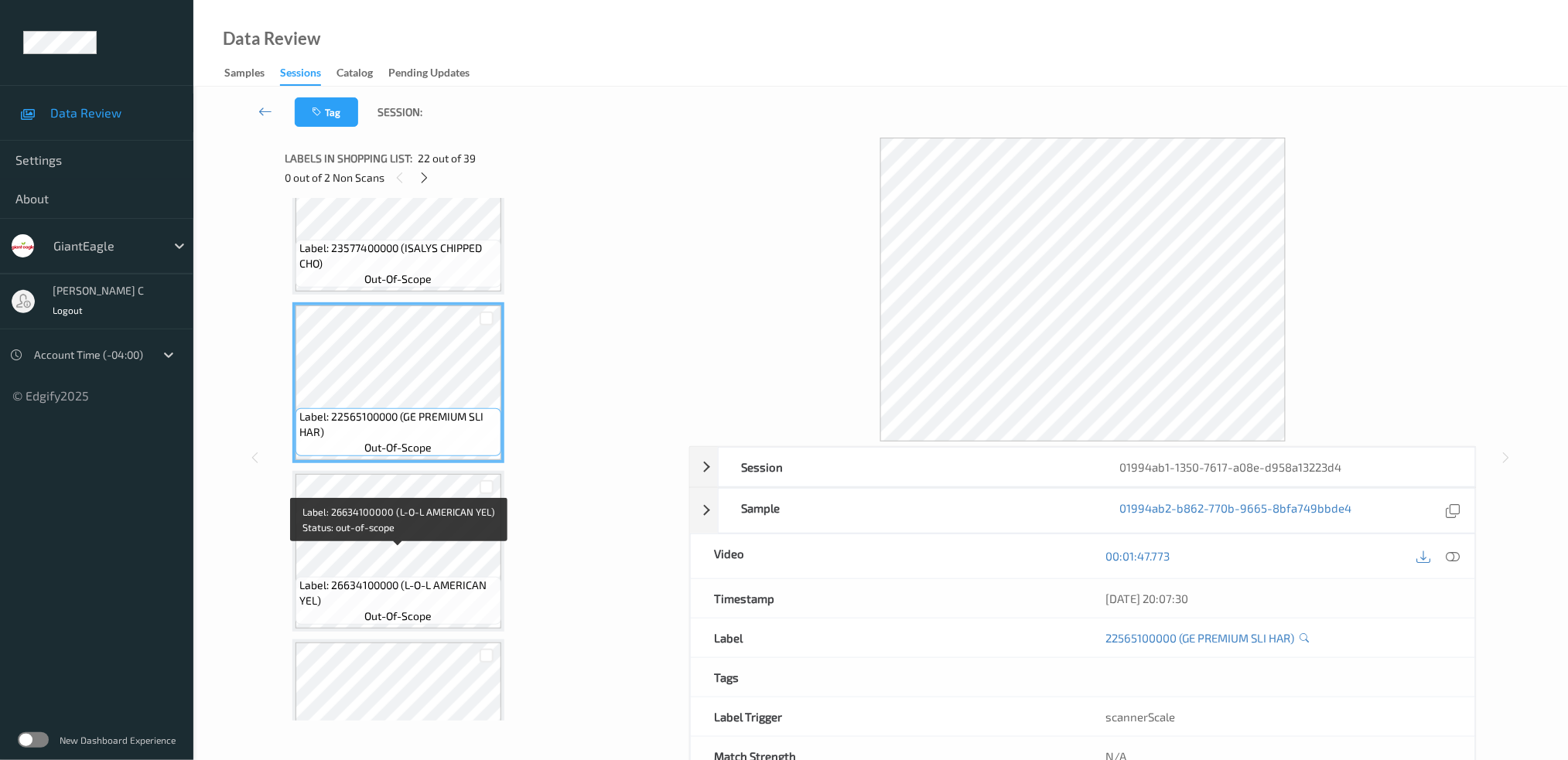
click at [410, 577] on span "Label: 26634100000 (L-O-L AMERICAN YEL)" at bounding box center [399, 593] width 198 height 31
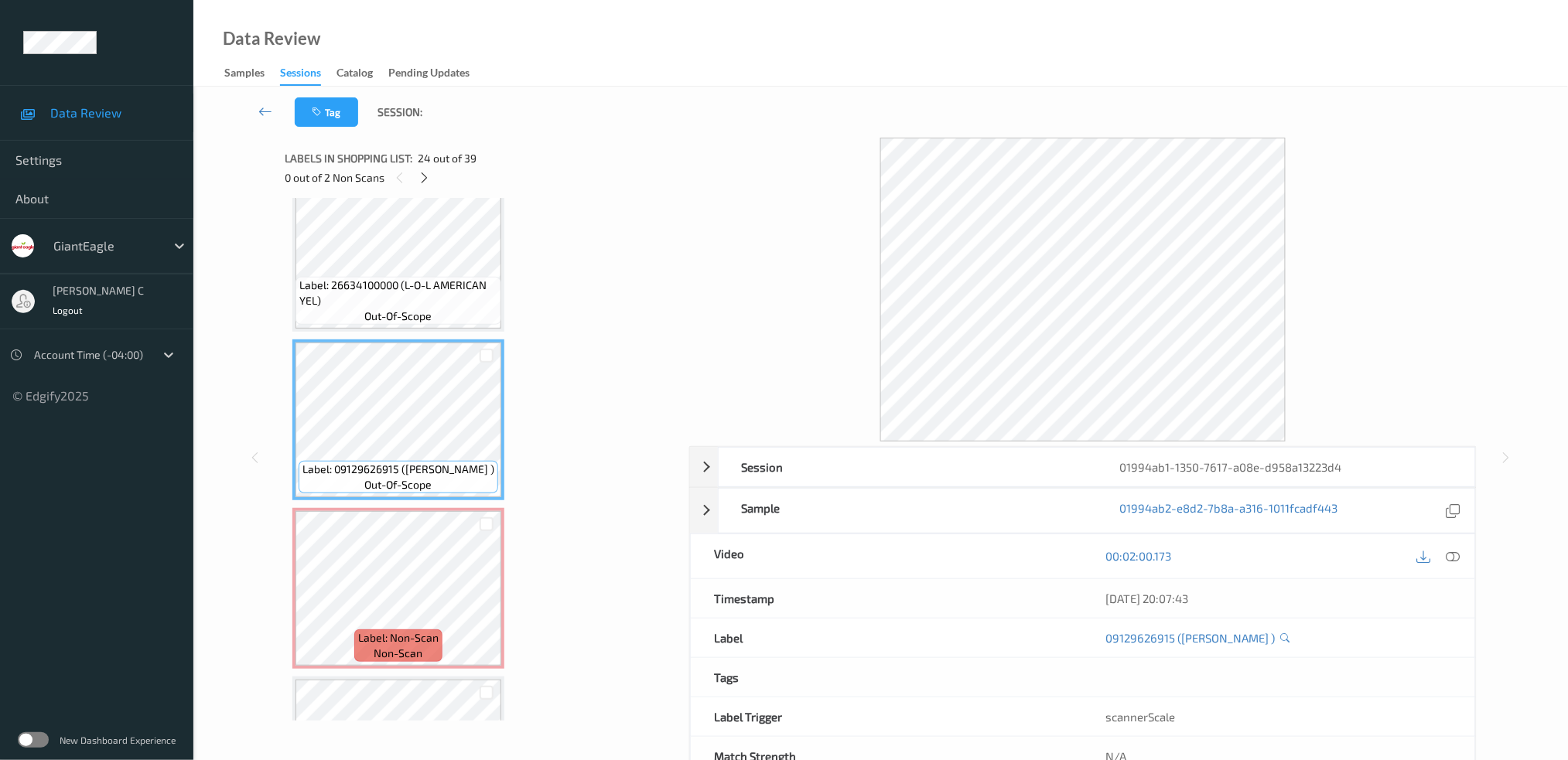
scroll to position [3752, 0]
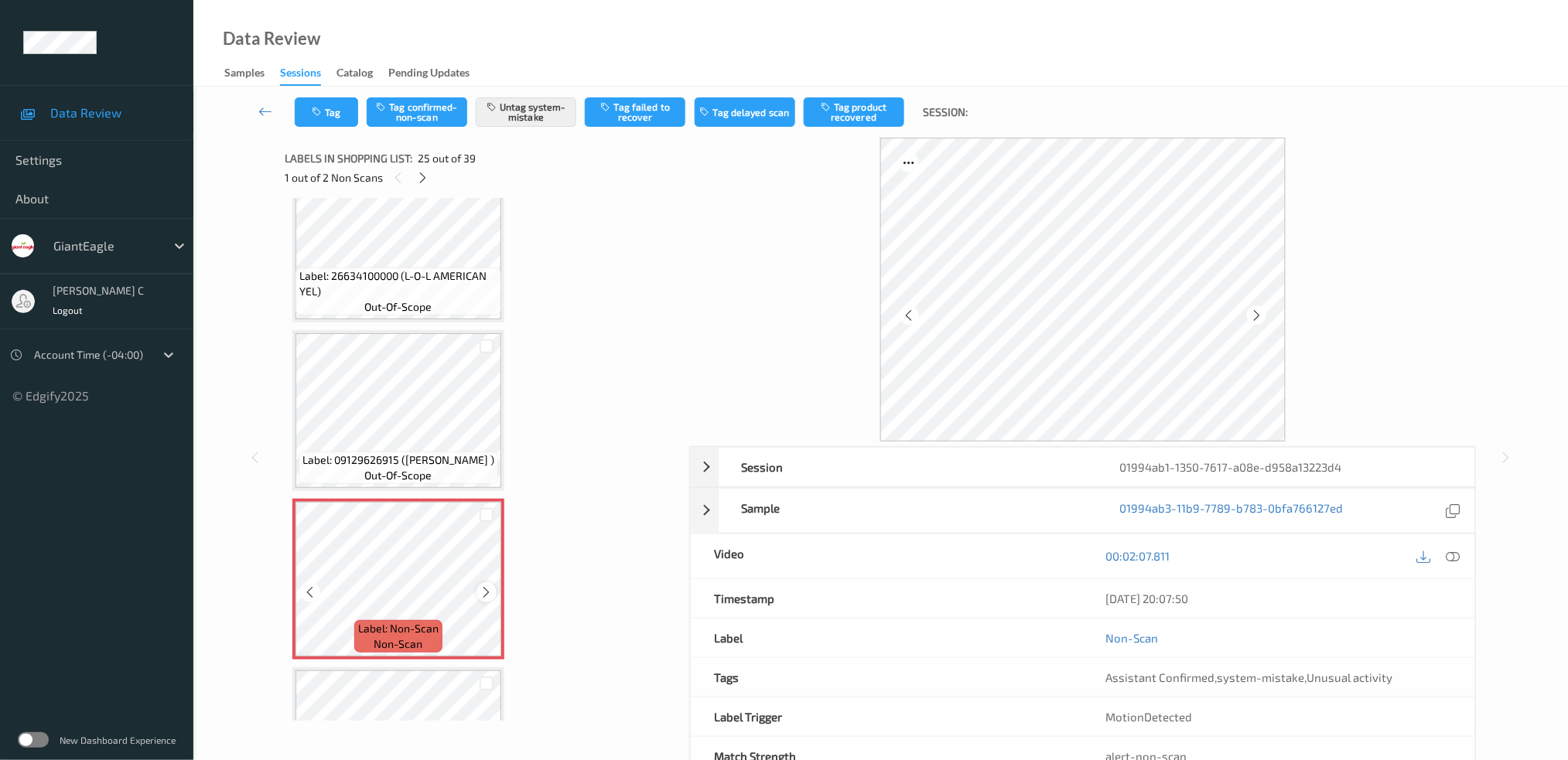
click at [487, 585] on icon at bounding box center [486, 592] width 13 height 14
click at [362, 271] on span "Label: 26634100000 (L-O-L AMERICAN YEL)" at bounding box center [399, 284] width 198 height 31
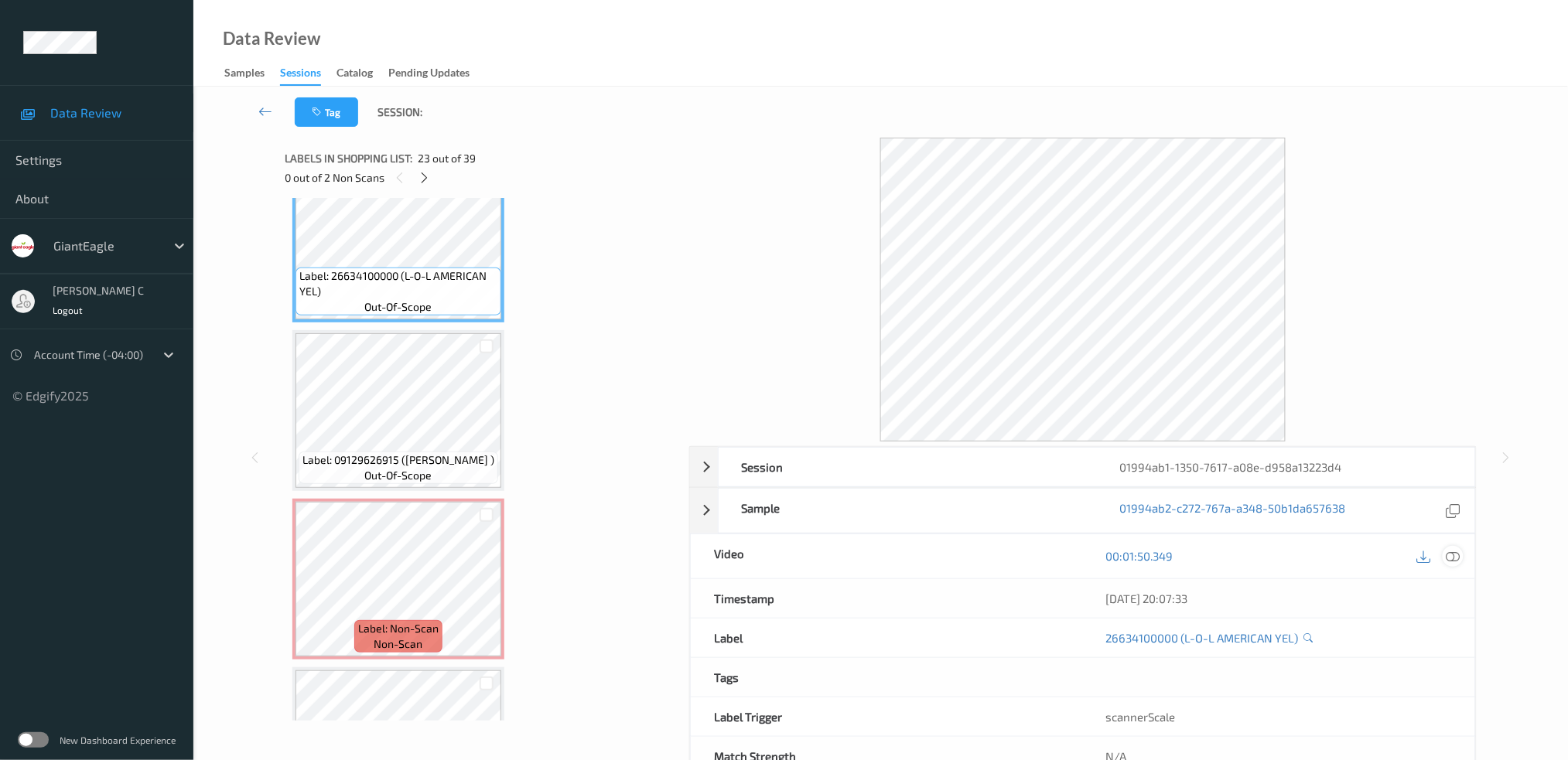
click at [1449, 557] on icon at bounding box center [1453, 556] width 14 height 14
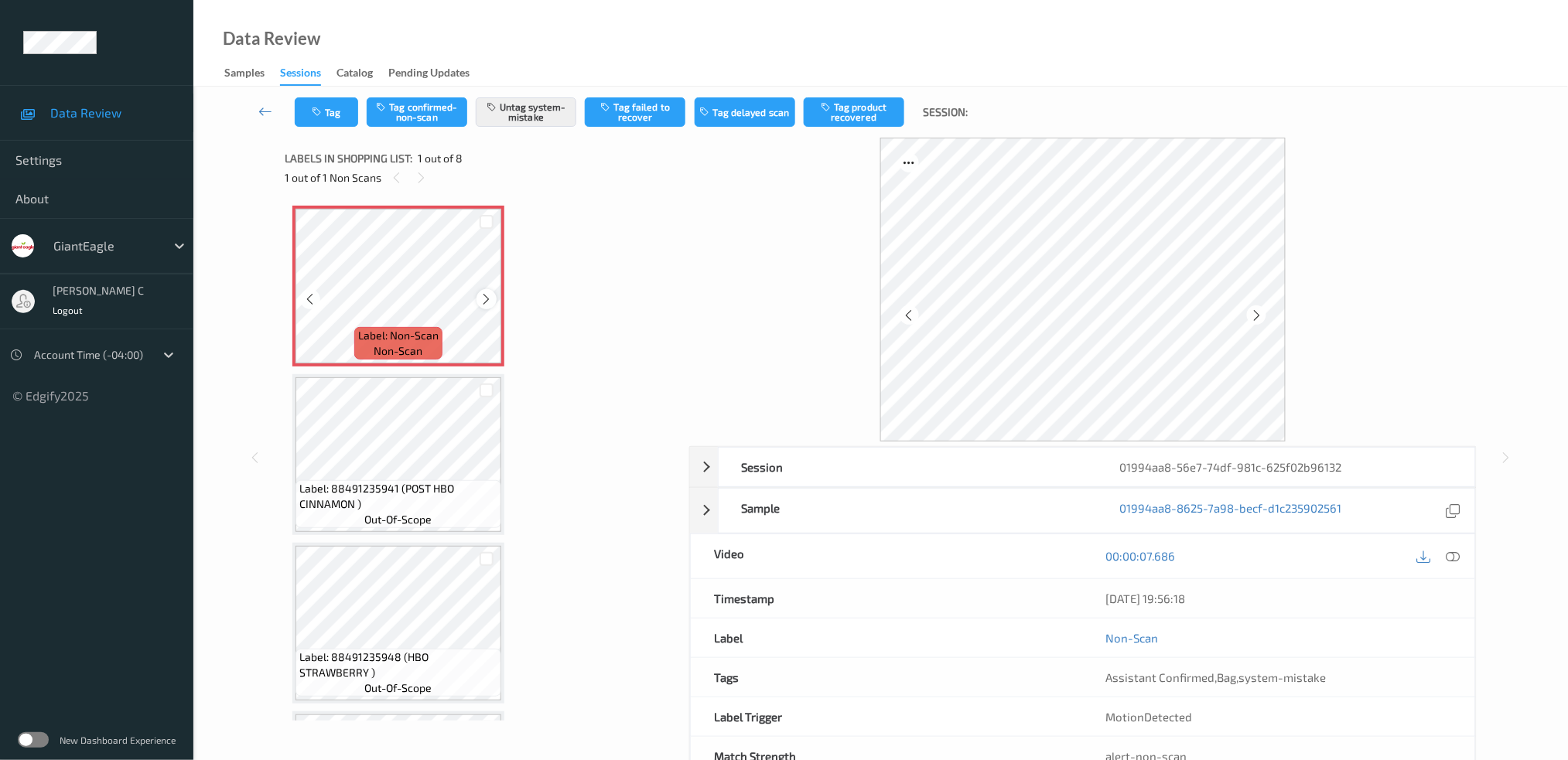
click at [480, 301] on icon at bounding box center [486, 300] width 13 height 14
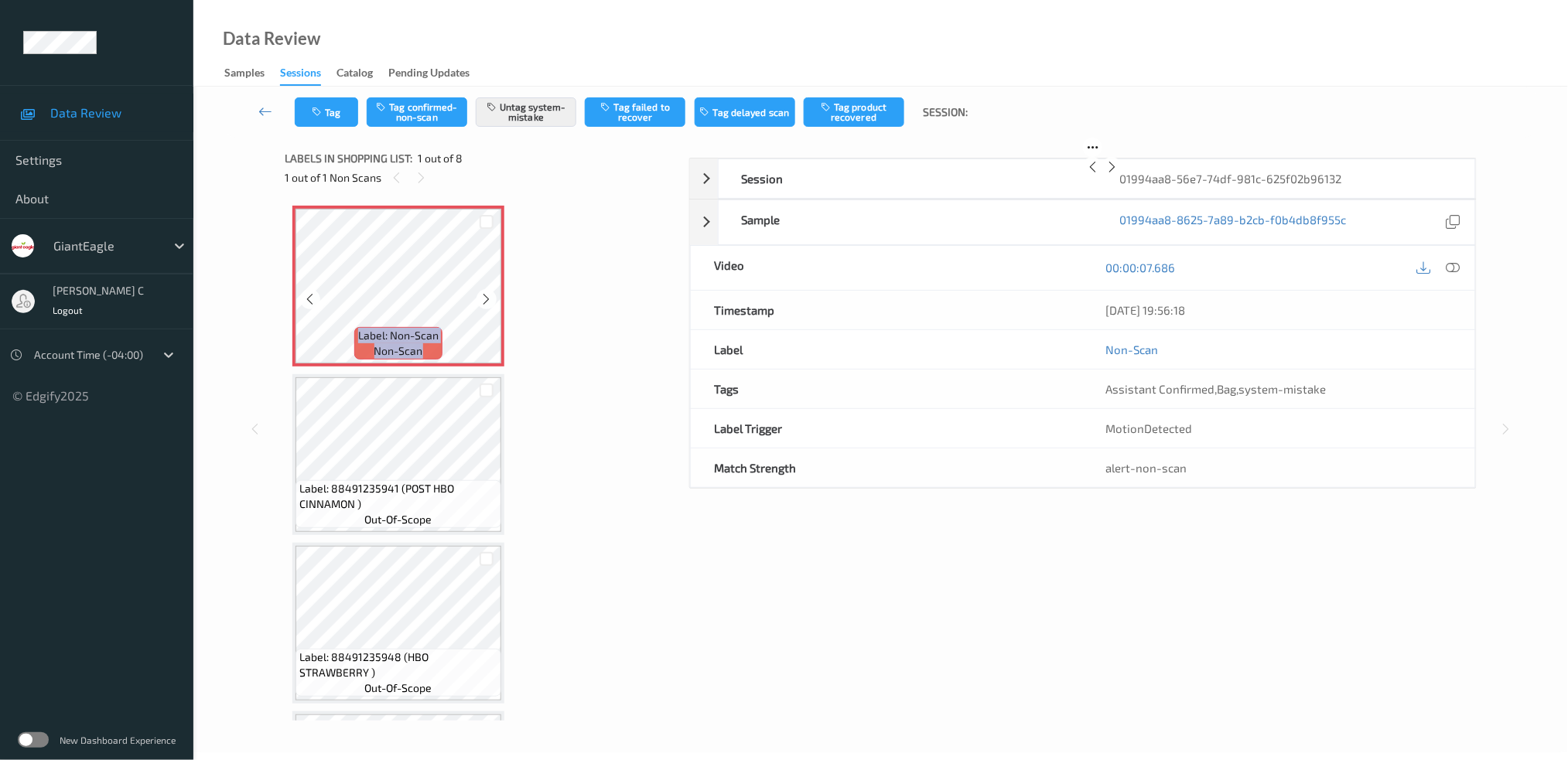
click at [480, 301] on icon at bounding box center [486, 300] width 13 height 14
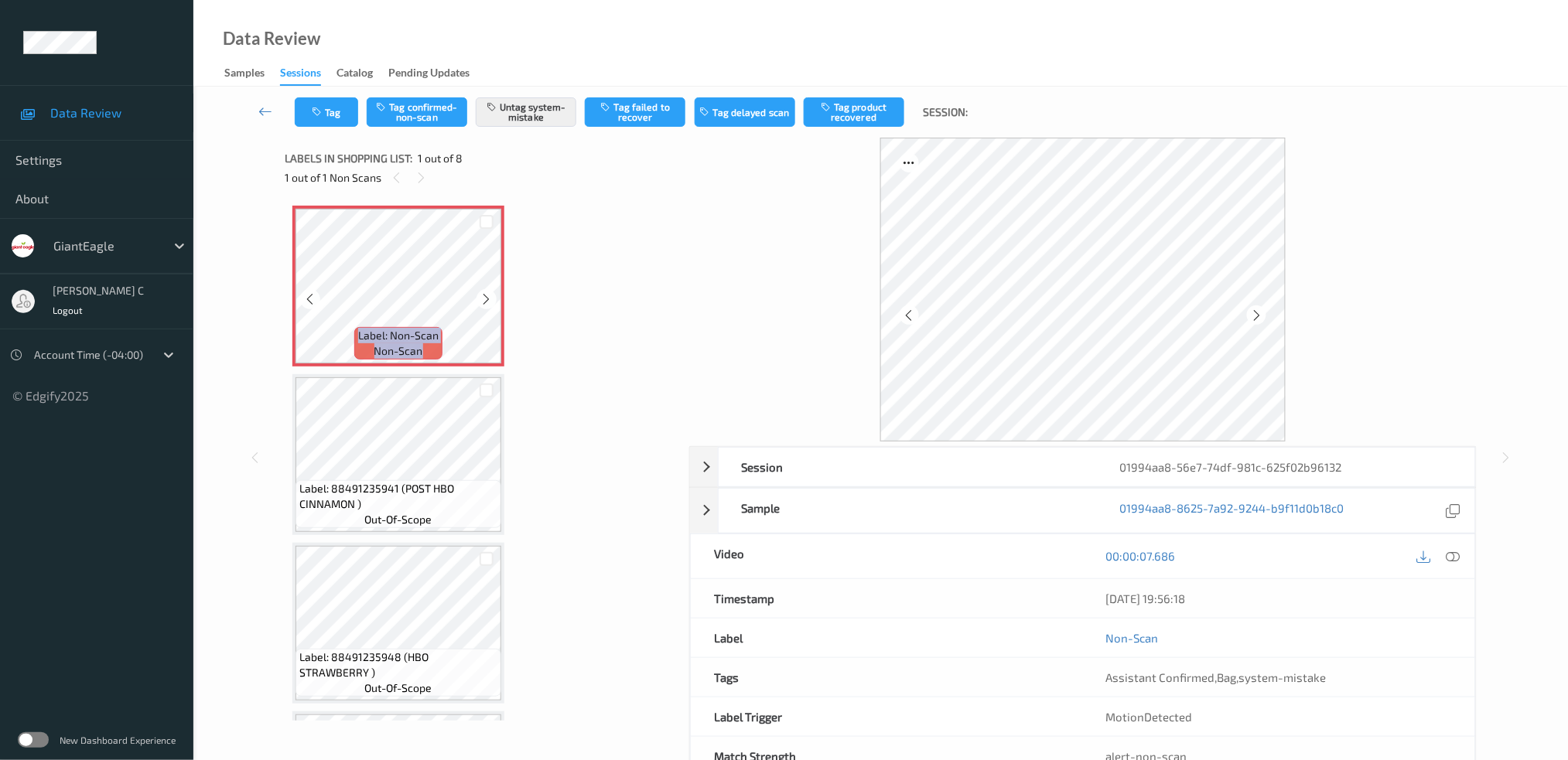
click at [480, 301] on icon at bounding box center [486, 300] width 13 height 14
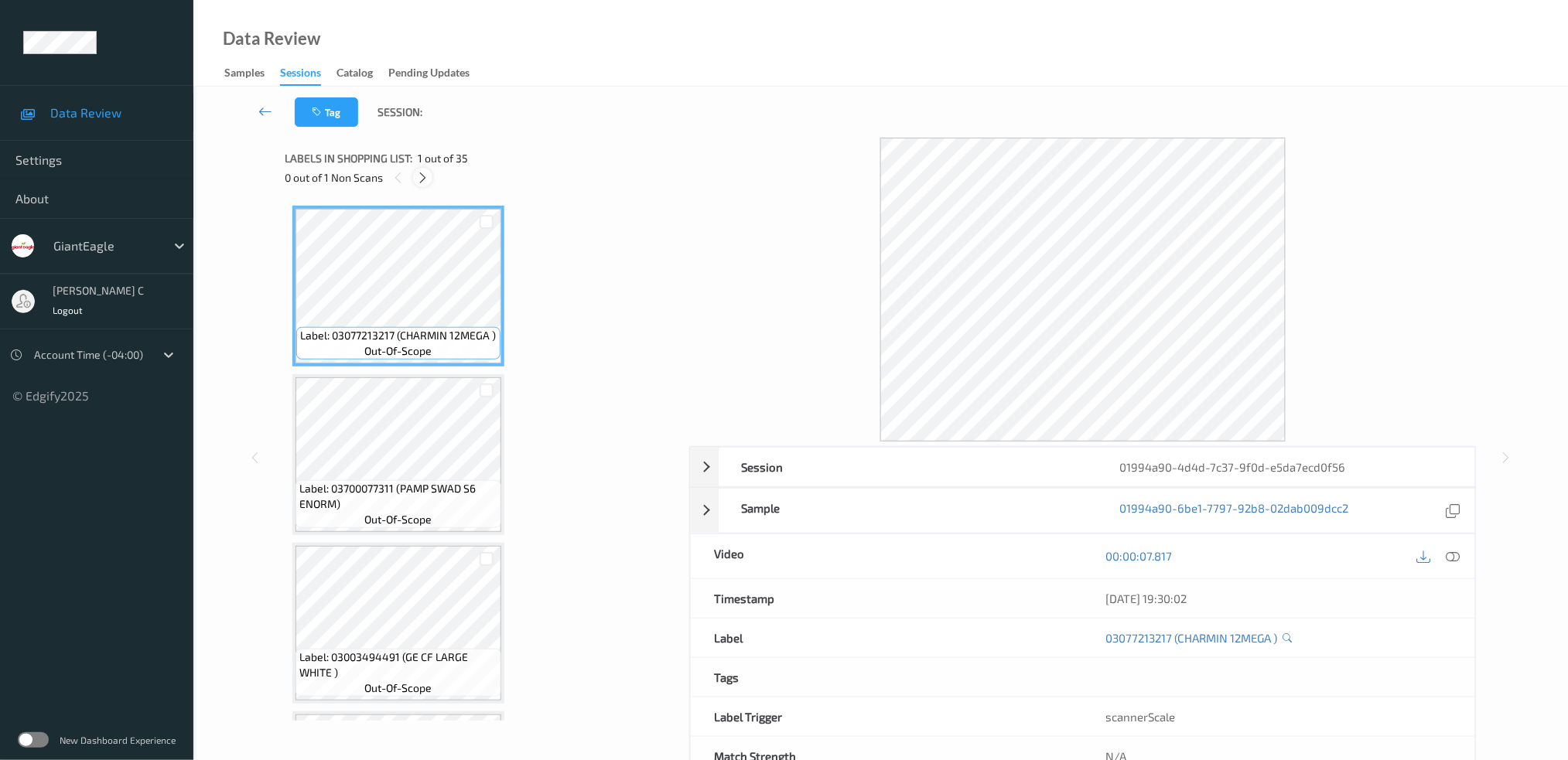
click at [417, 174] on icon at bounding box center [422, 178] width 13 height 14
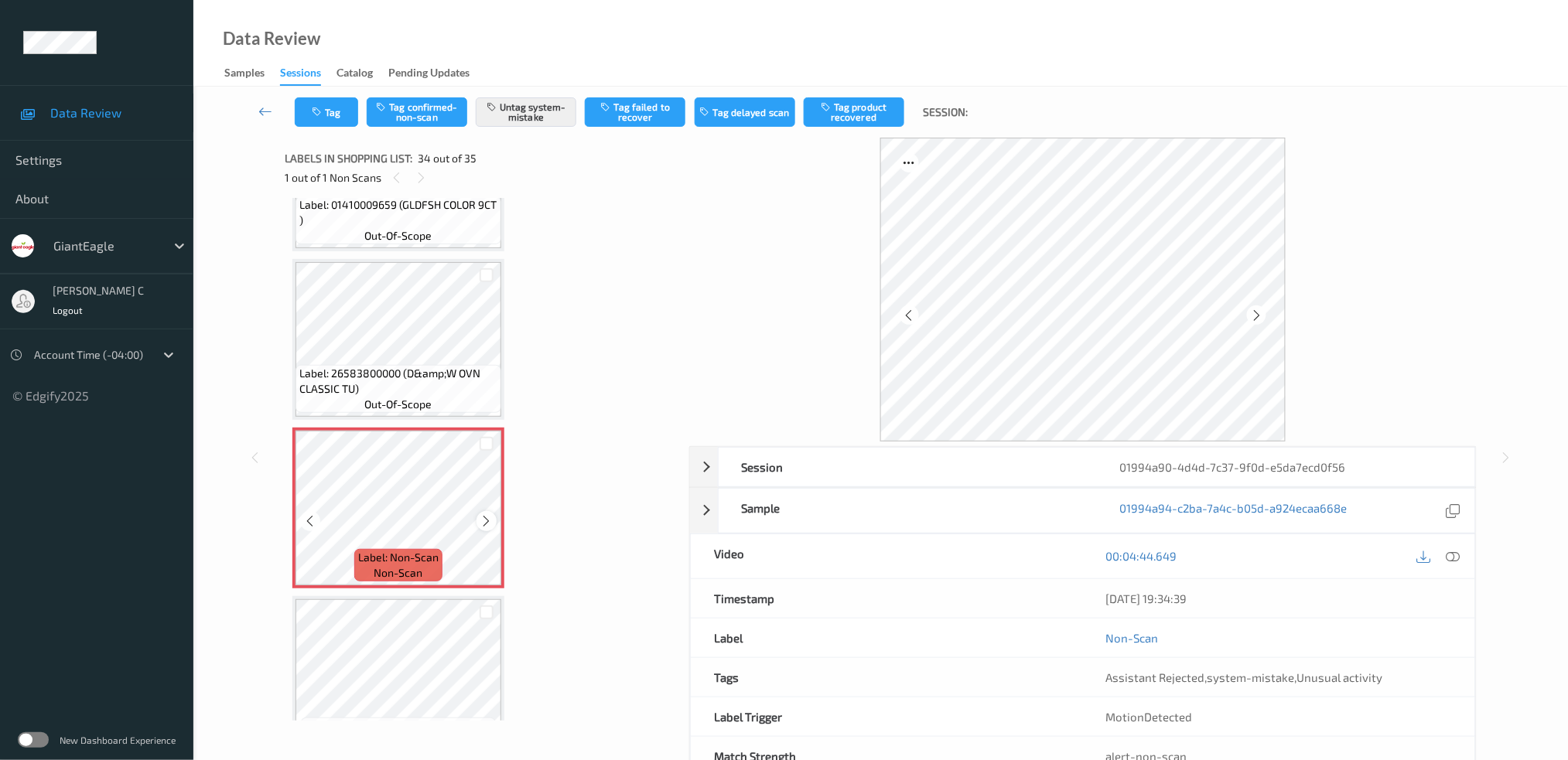
click at [489, 511] on div at bounding box center [485, 520] width 19 height 19
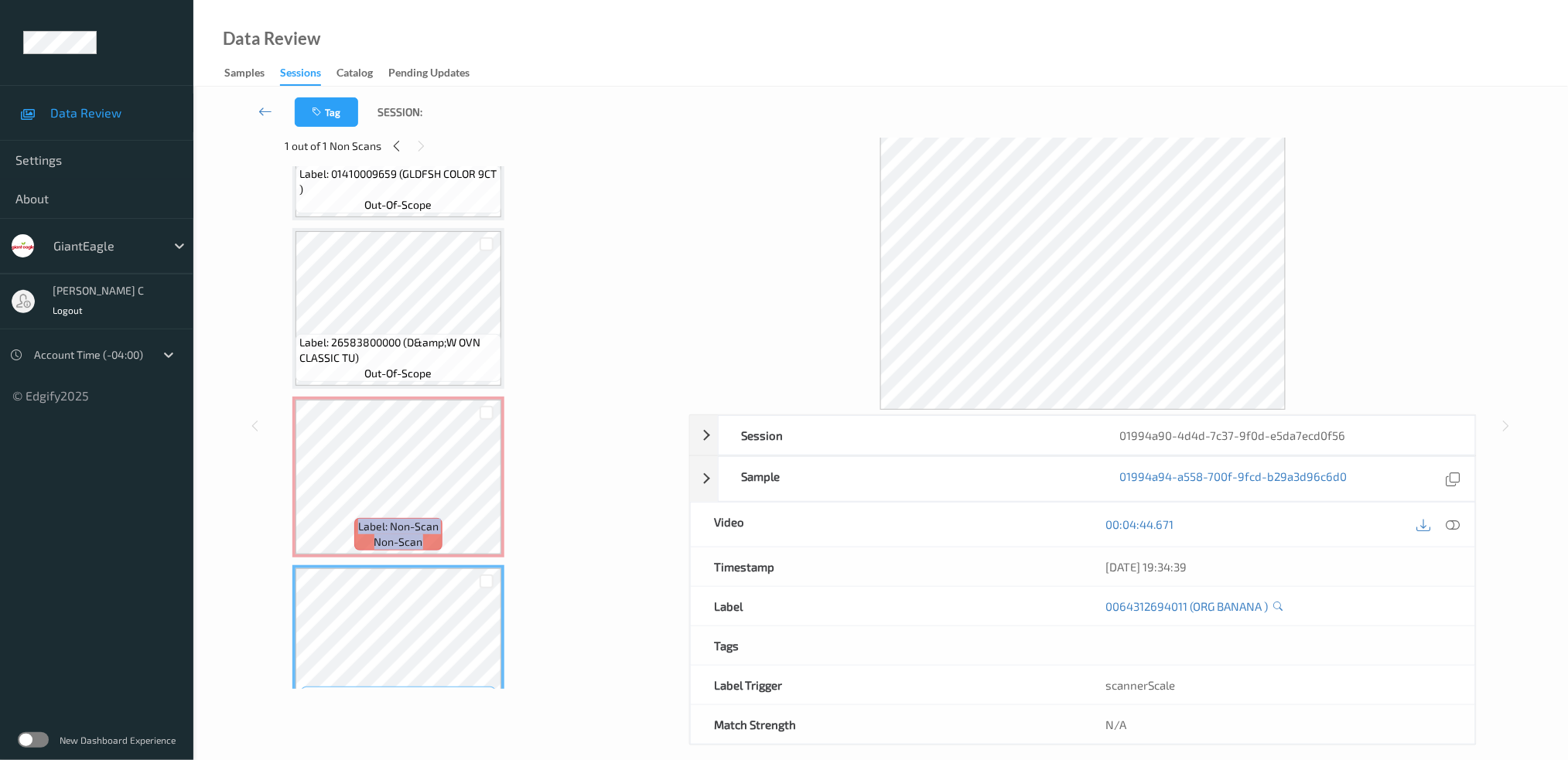
scroll to position [48, 0]
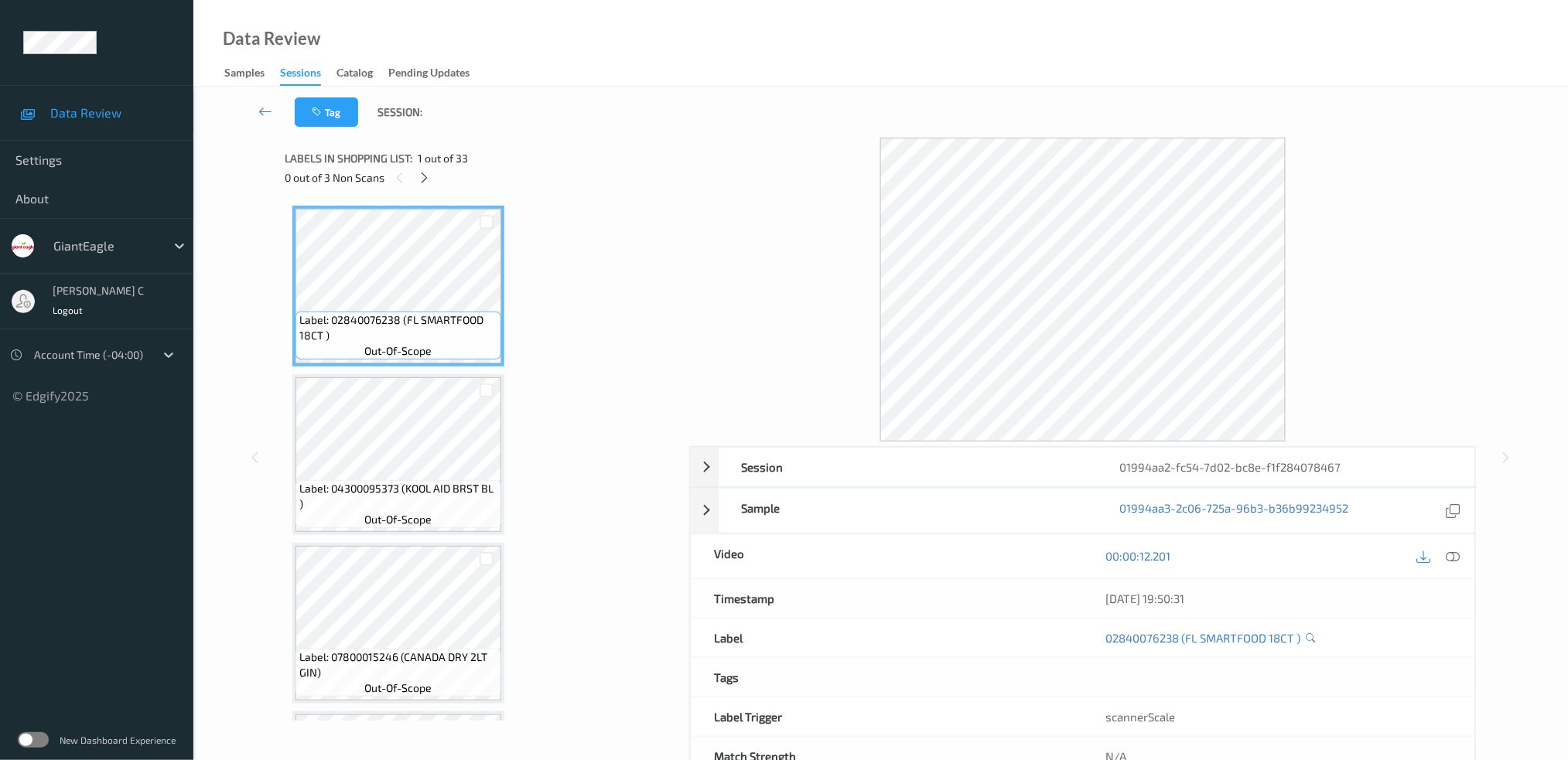
click at [434, 173] on div "0 out of 3 Non Scans" at bounding box center [482, 177] width 393 height 19
click at [414, 181] on div "0 out of 3 Non Scans" at bounding box center [482, 177] width 393 height 19
click at [433, 183] on div at bounding box center [424, 177] width 19 height 19
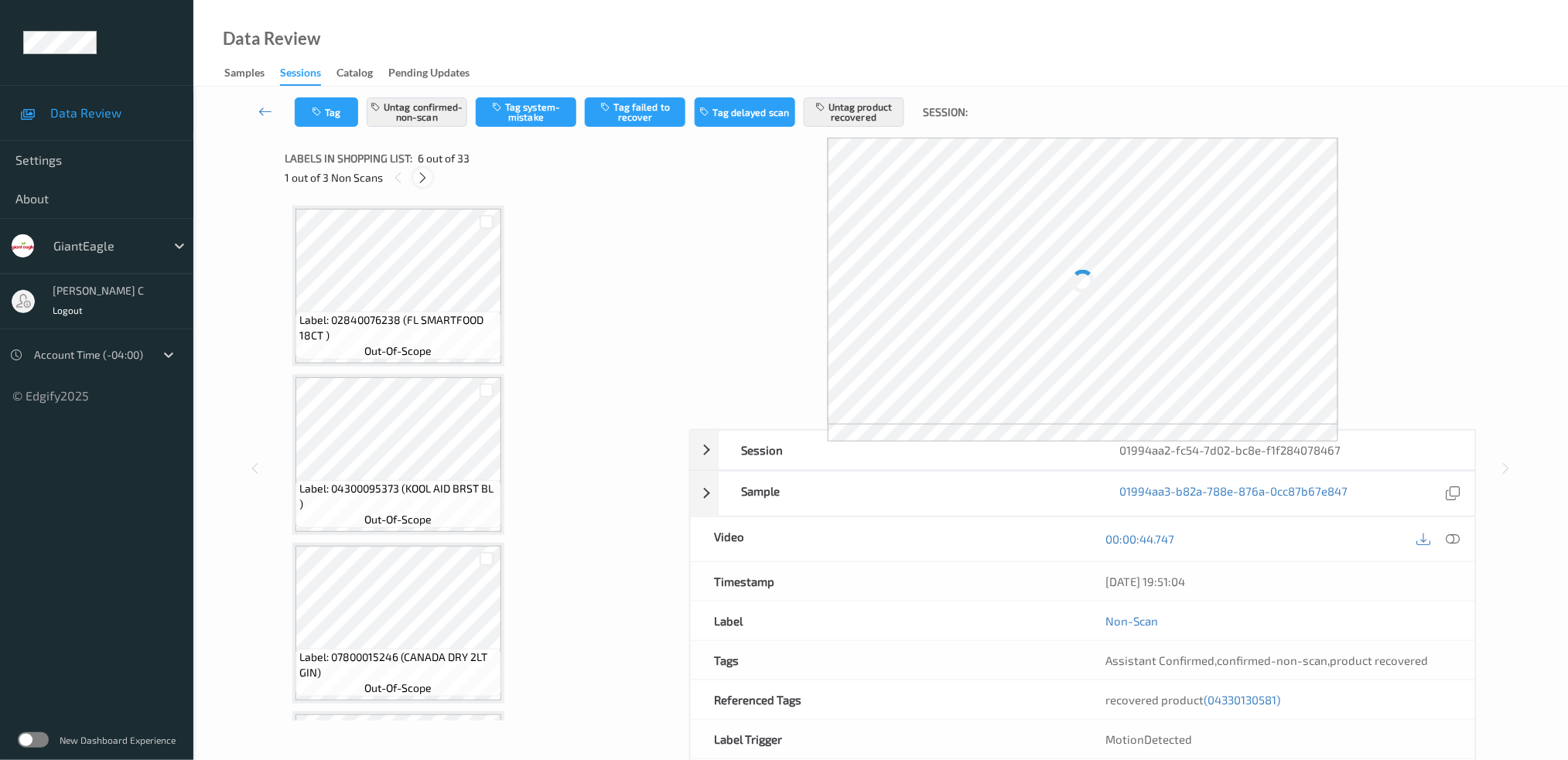
scroll to position [676, 0]
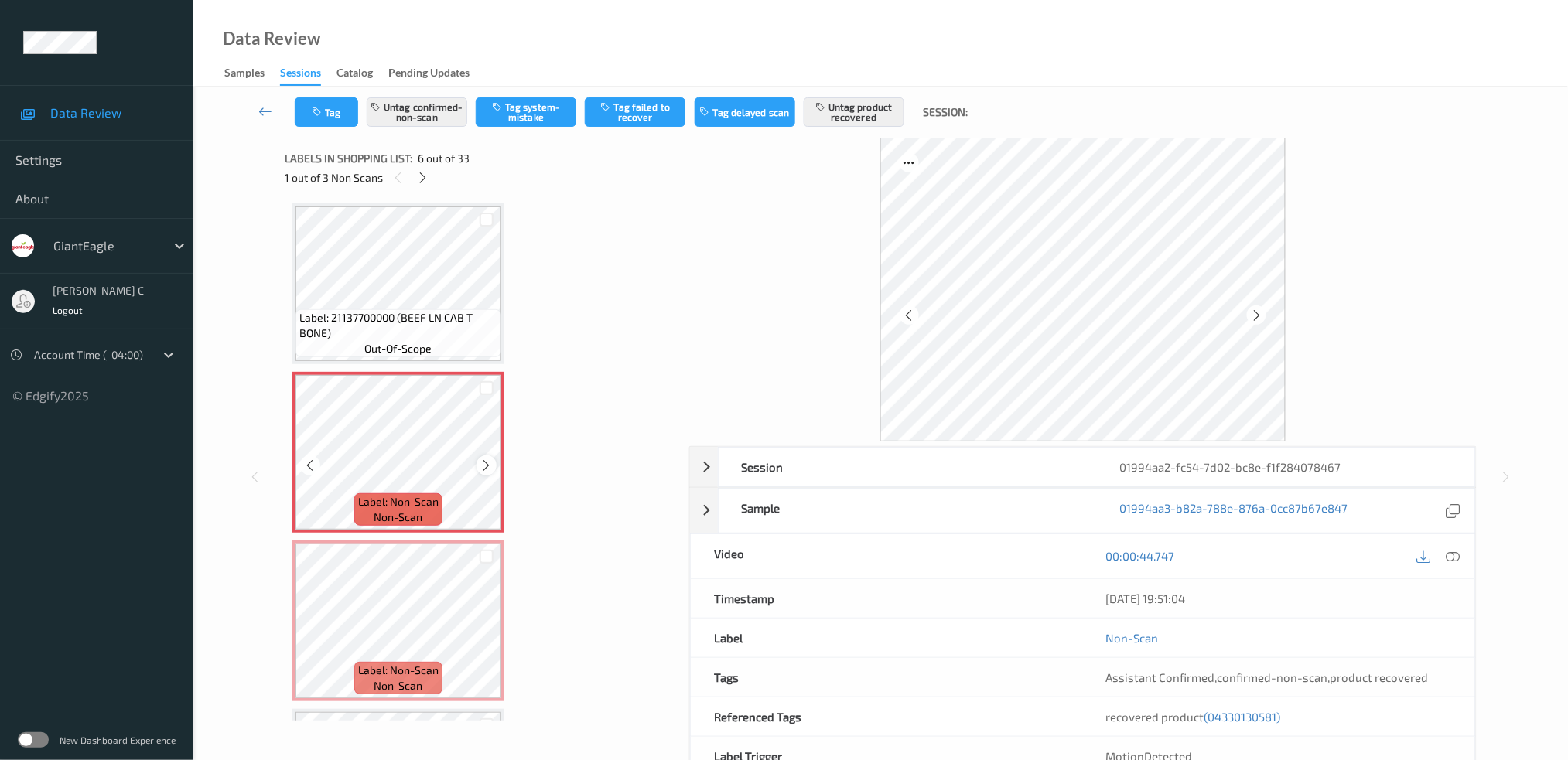
click at [489, 458] on icon at bounding box center [486, 465] width 13 height 14
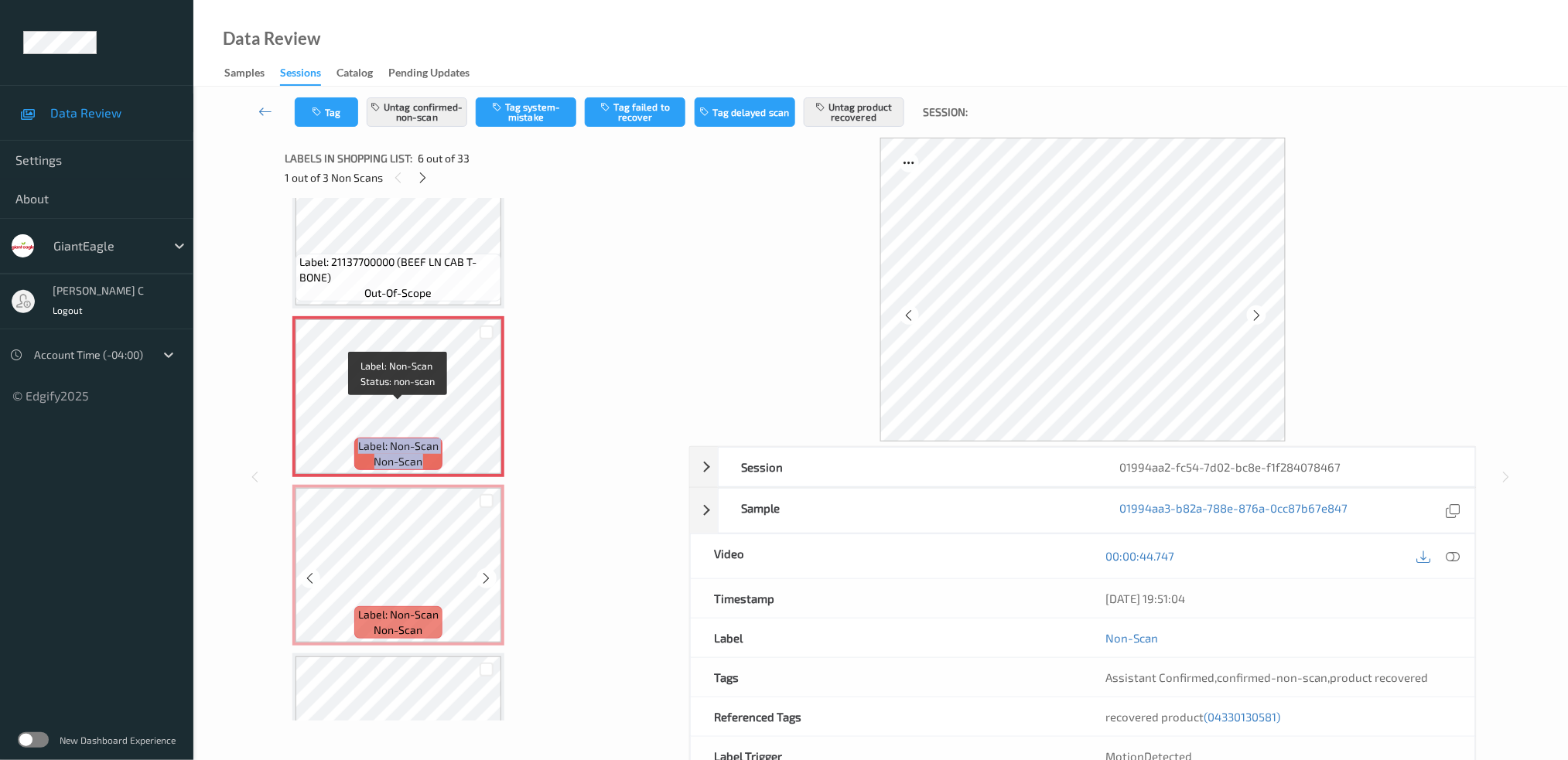
scroll to position [780, 0]
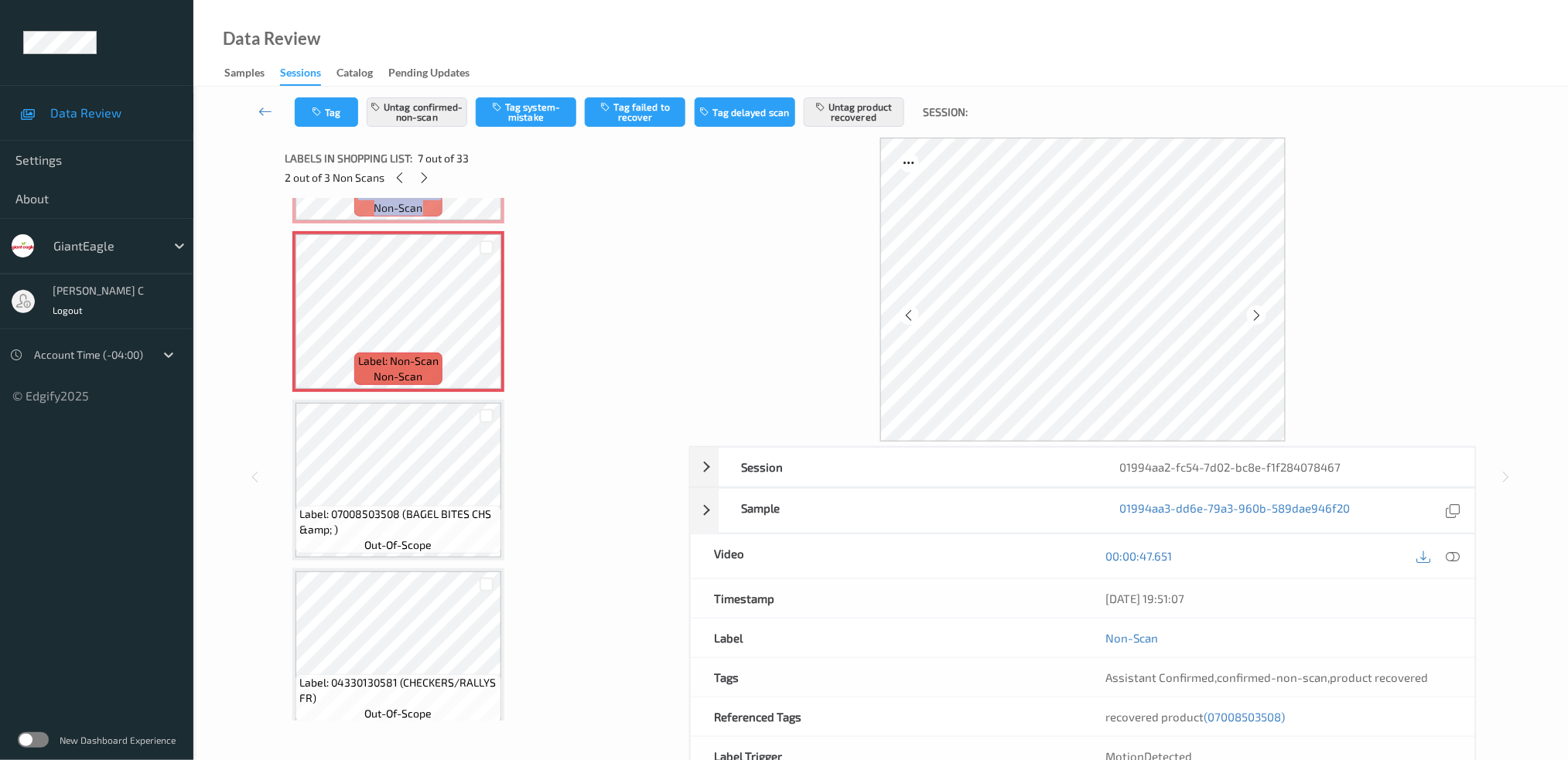
click at [393, 508] on span "Label: 07008503508 (BAGEL BITES CHS &amp; )" at bounding box center [399, 522] width 198 height 31
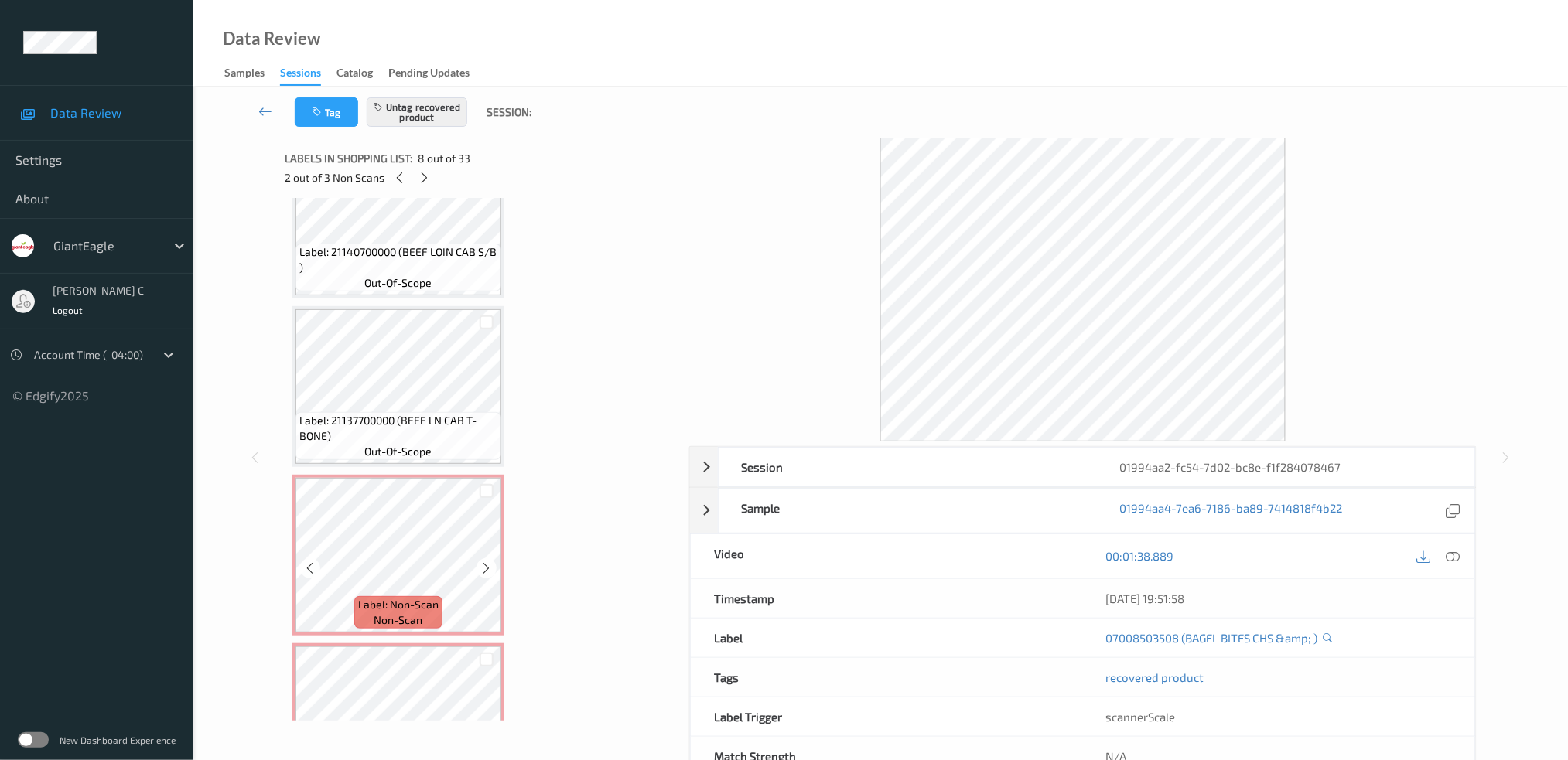
scroll to position [471, 0]
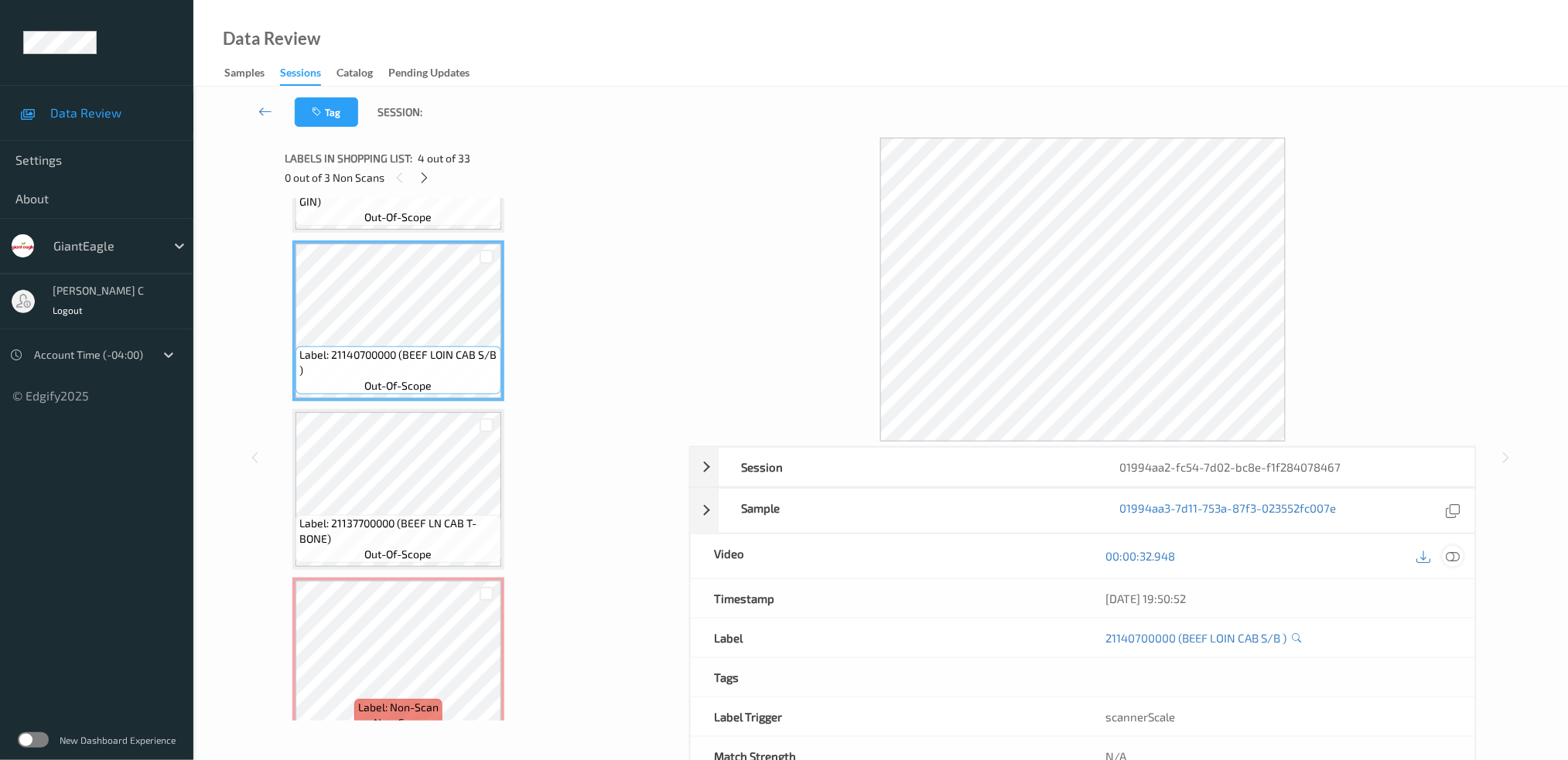
click at [1453, 550] on icon at bounding box center [1453, 556] width 14 height 14
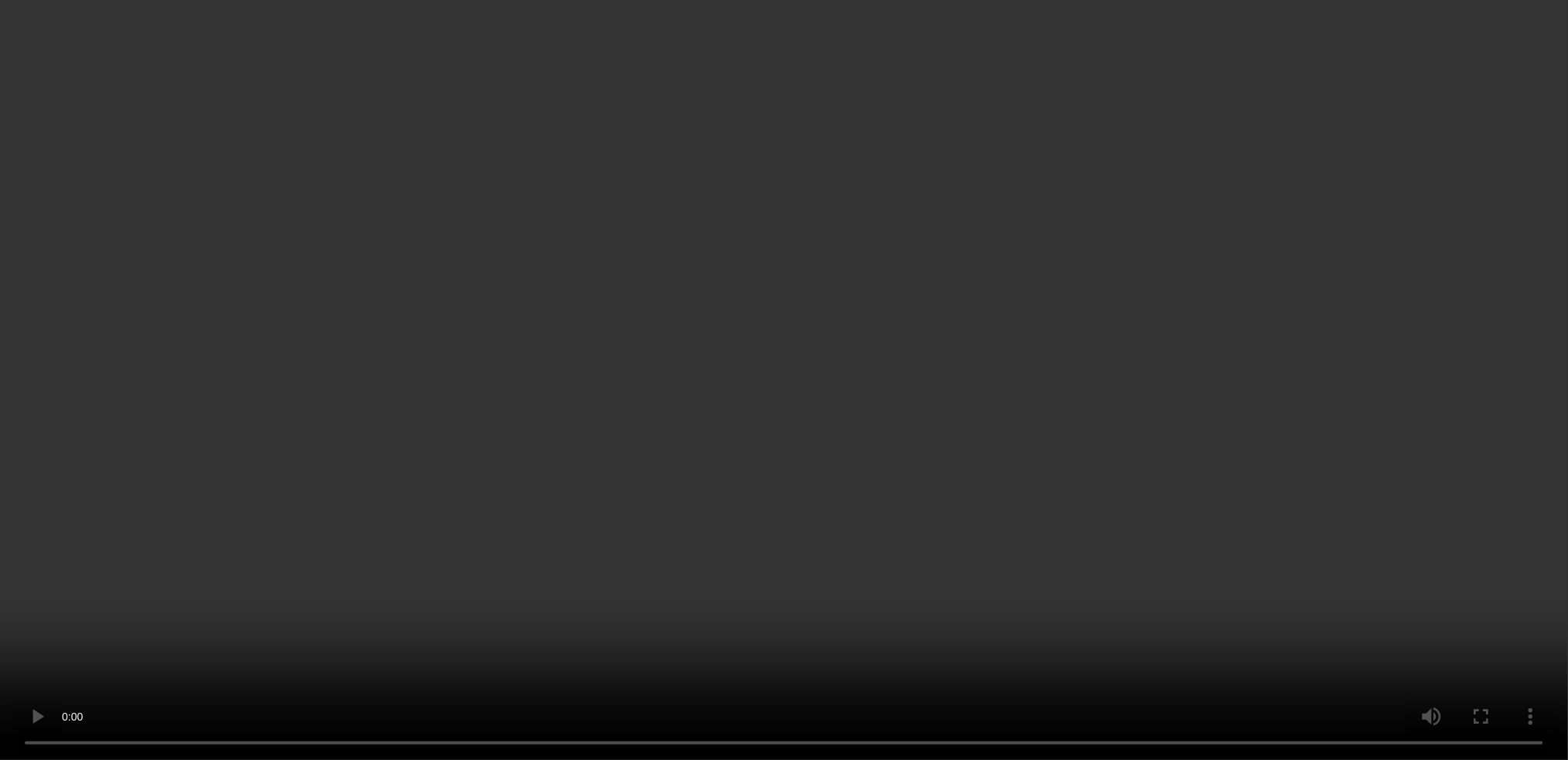
scroll to position [986, 0]
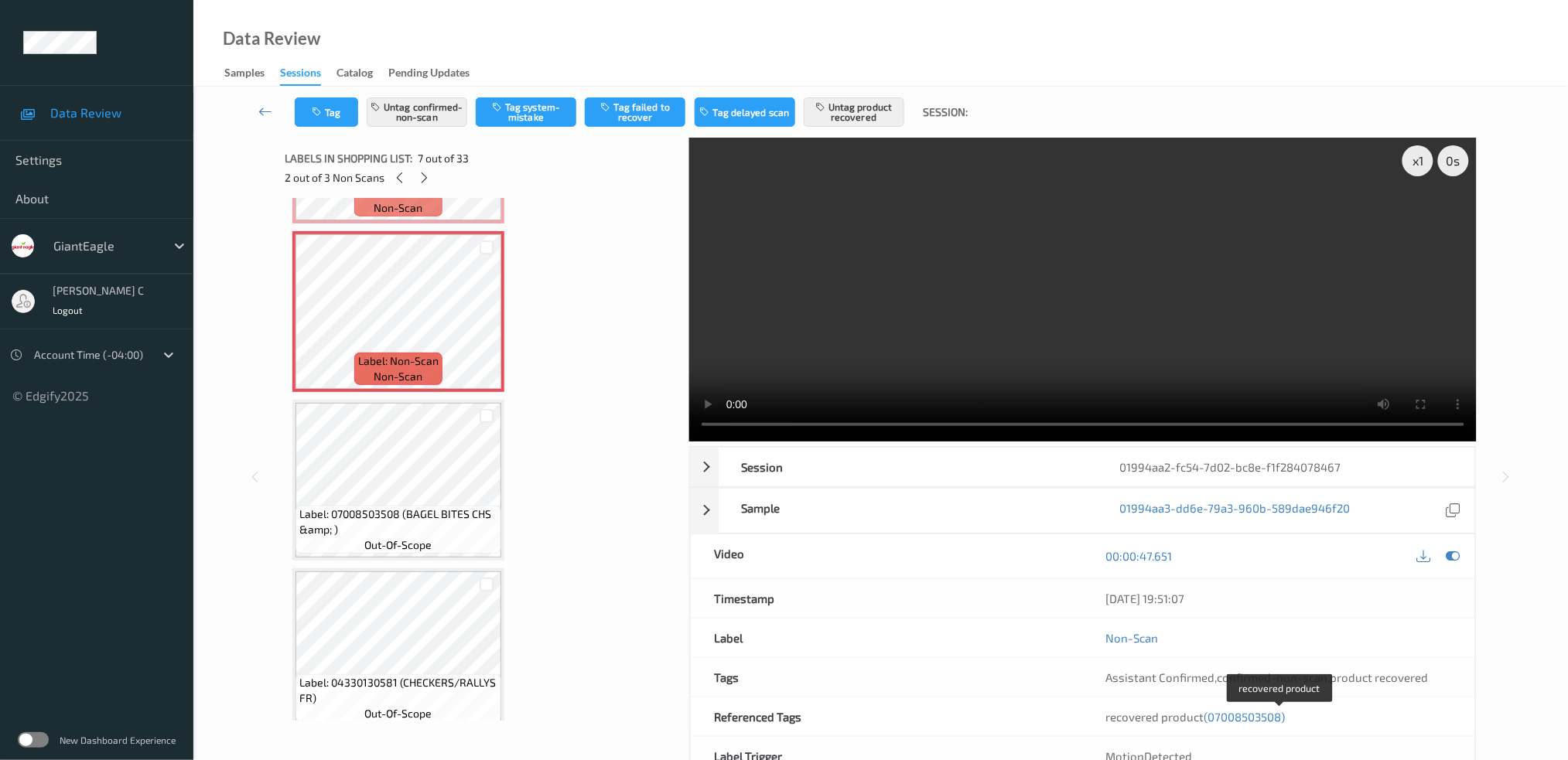
click at [1257, 716] on span "(07008503508)" at bounding box center [1244, 717] width 81 height 14
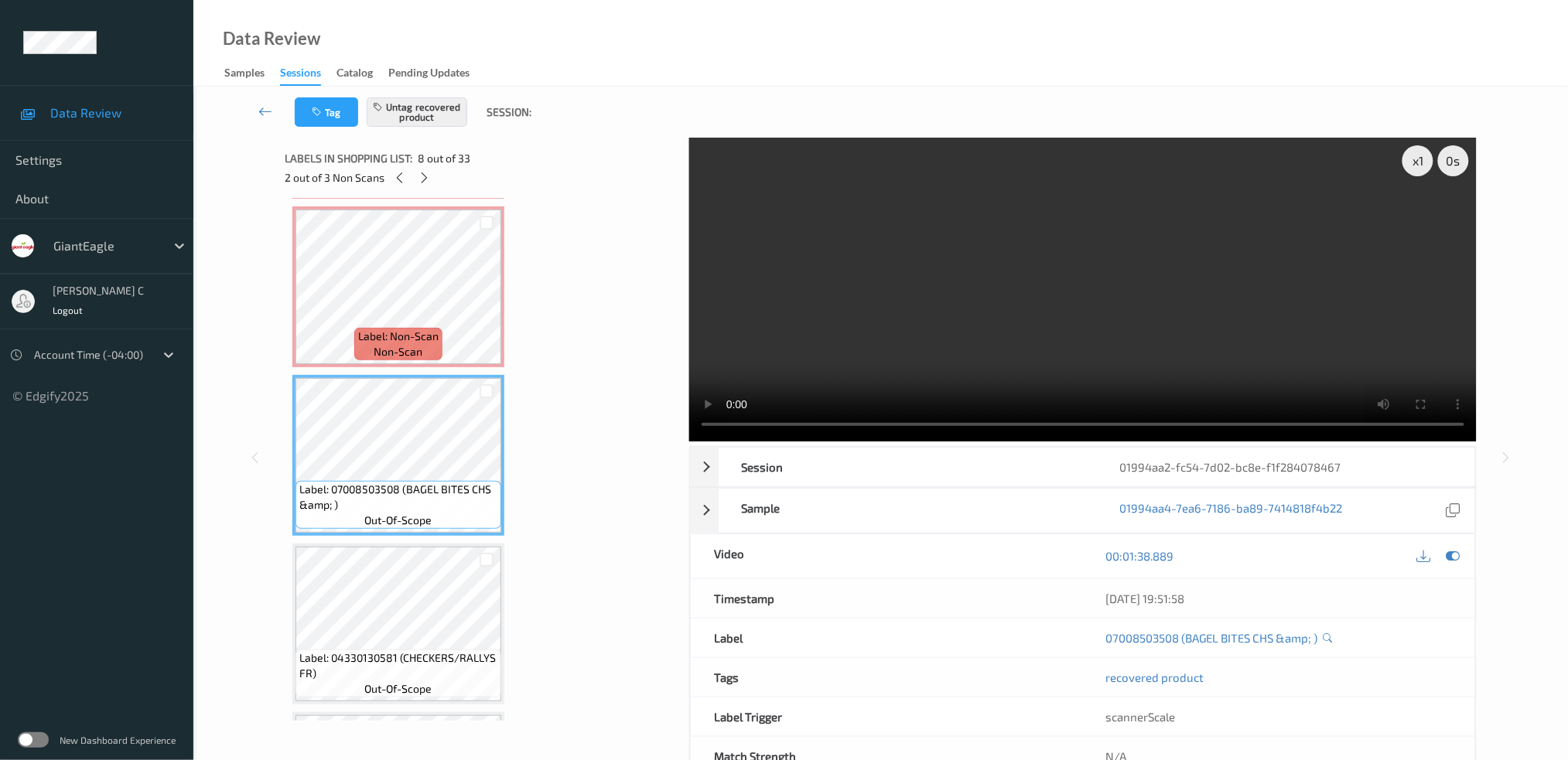
scroll to position [805, 0]
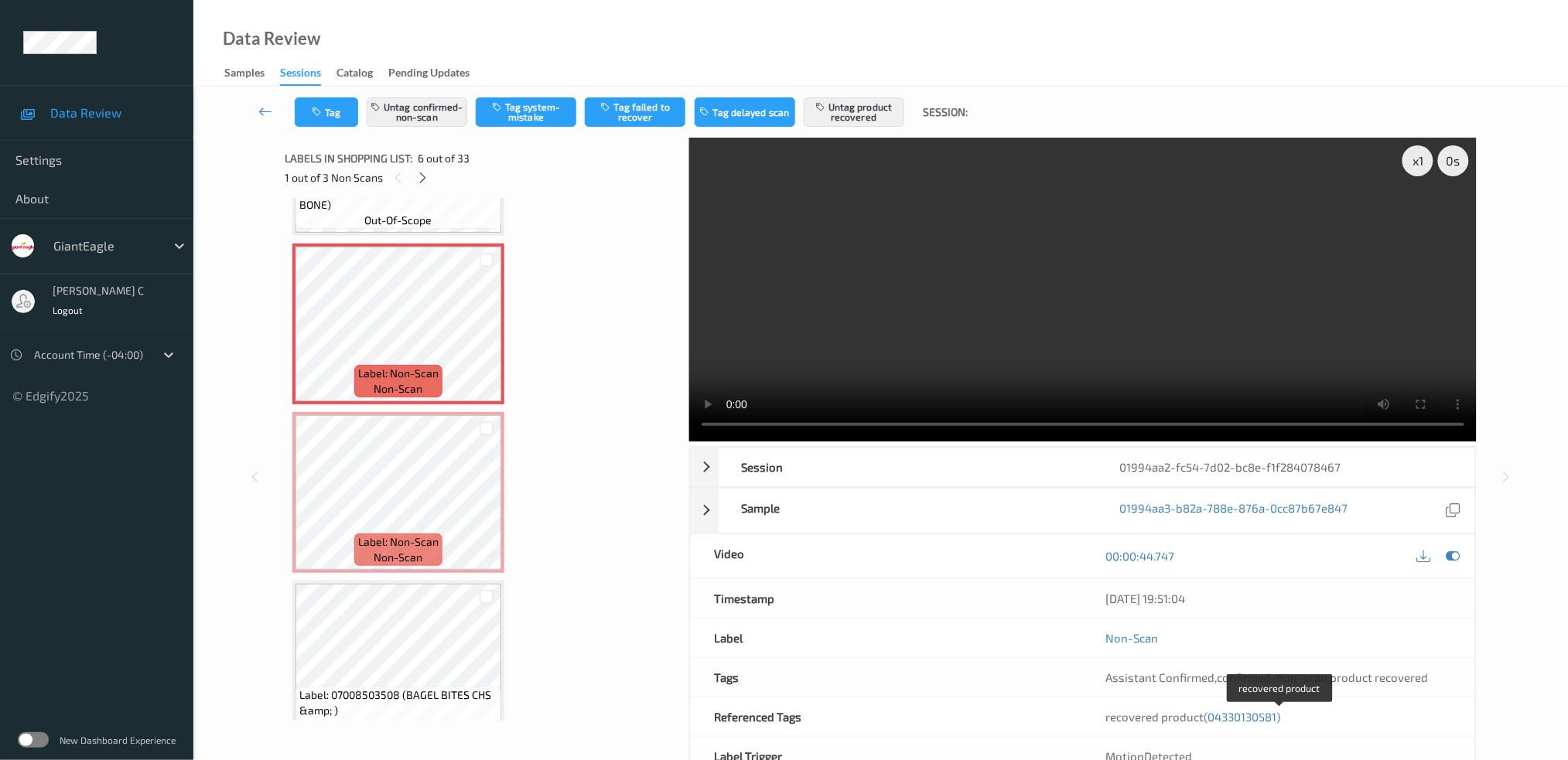
click at [1233, 715] on span "(04330130581)" at bounding box center [1242, 717] width 77 height 14
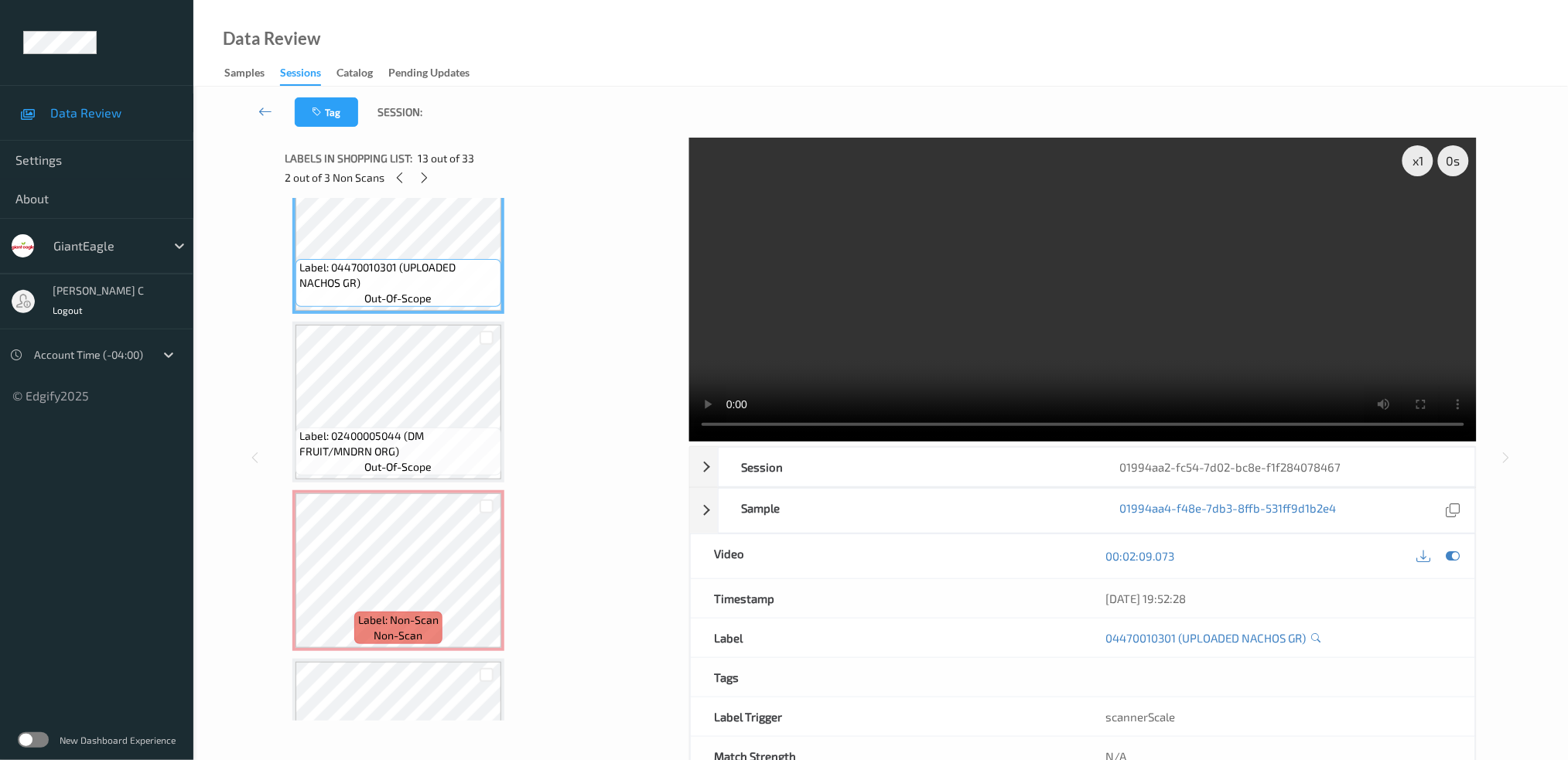
scroll to position [2107, 0]
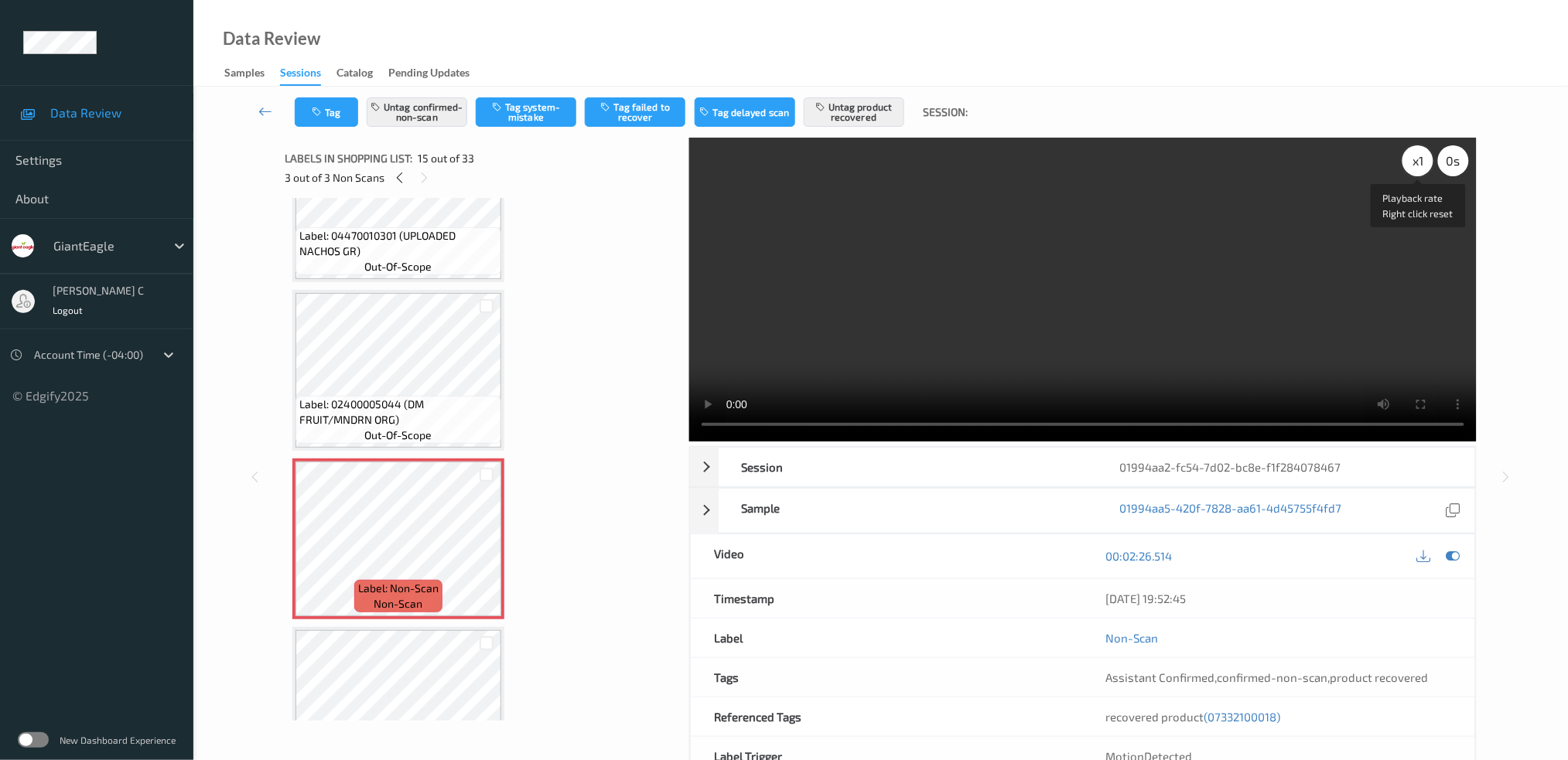
click at [1431, 156] on div "x 1" at bounding box center [1418, 161] width 31 height 31
click at [1234, 721] on span "(07332100018)" at bounding box center [1242, 717] width 77 height 14
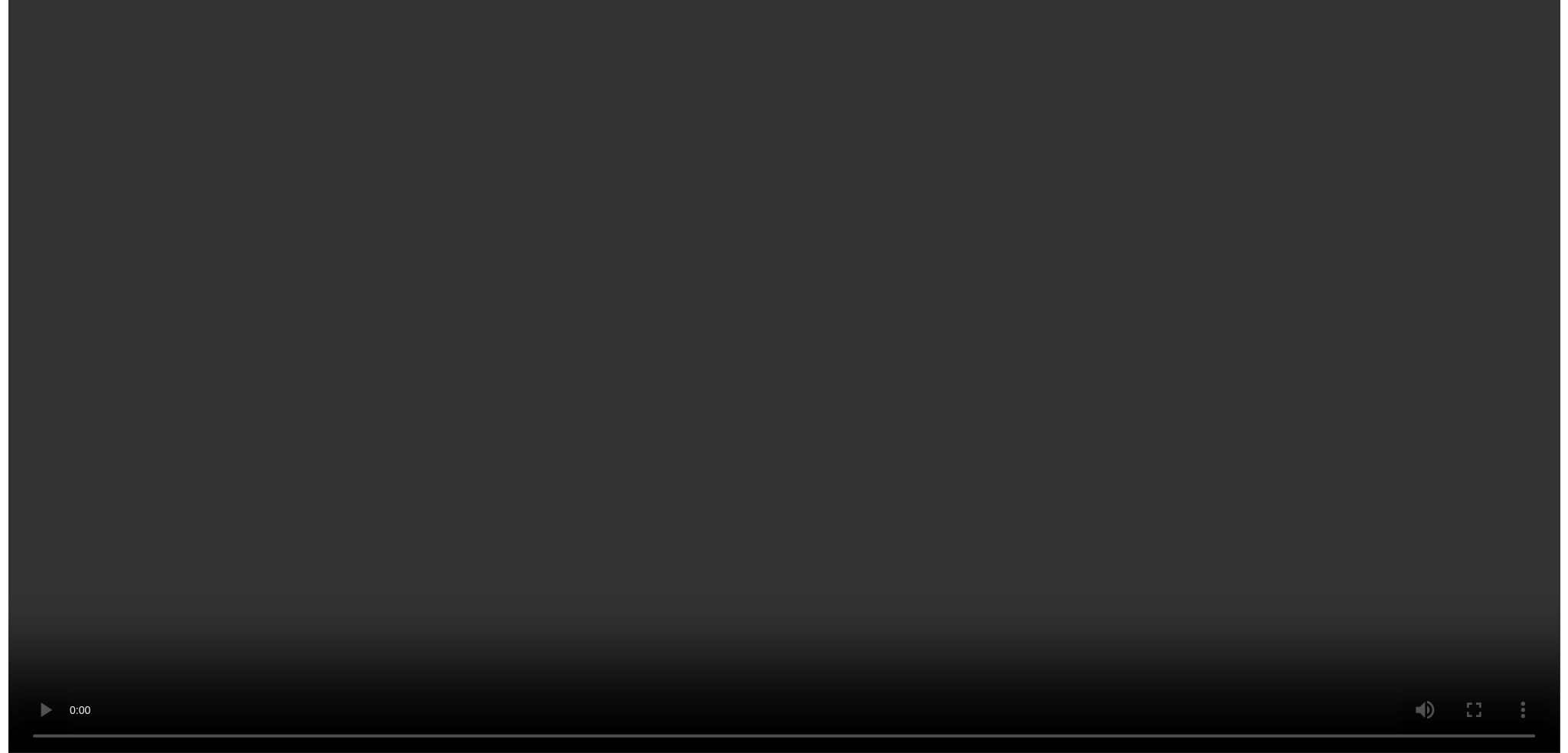
scroll to position [2353, 0]
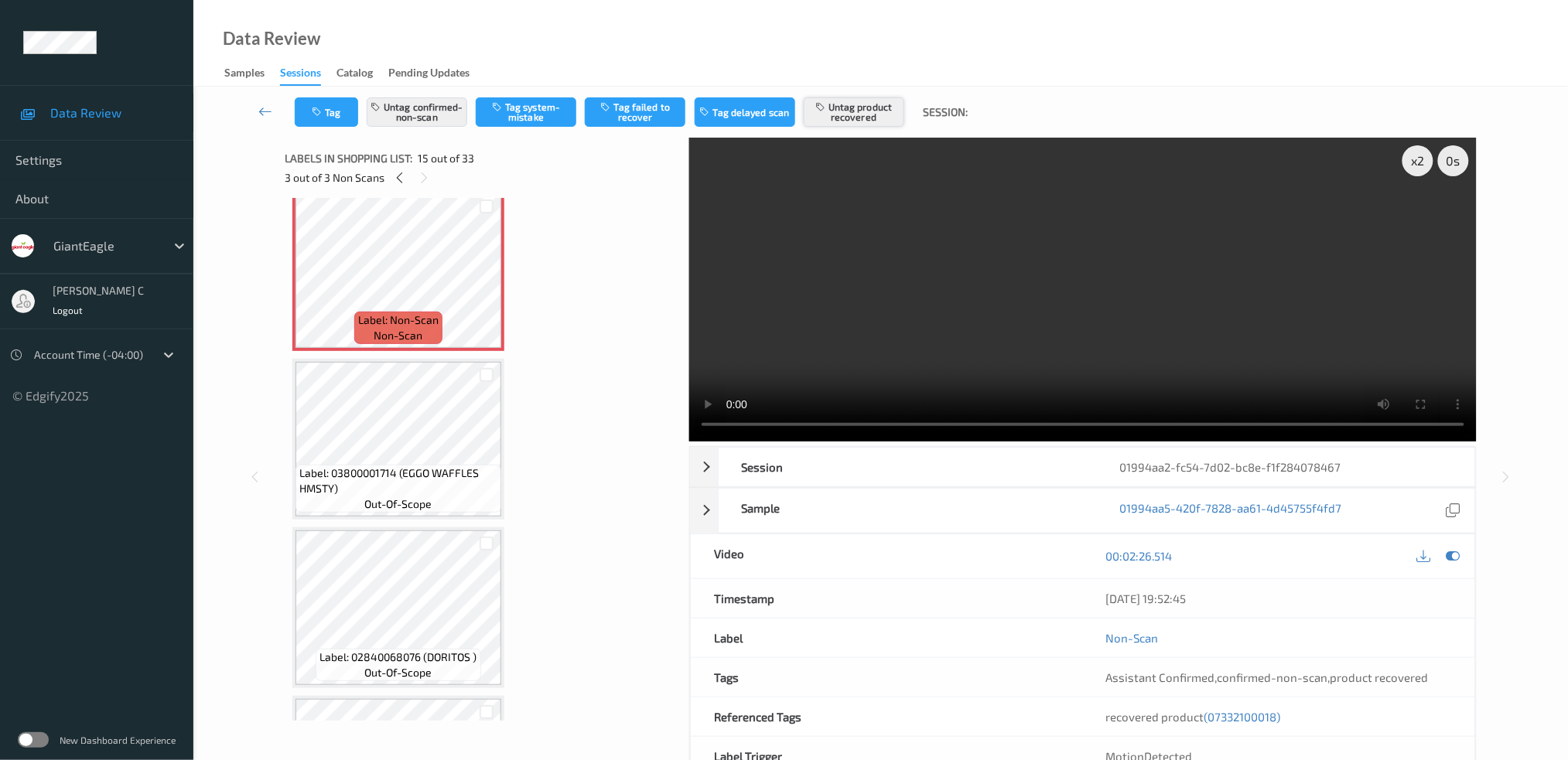
click at [865, 113] on button "Untag product recovered" at bounding box center [854, 112] width 101 height 29
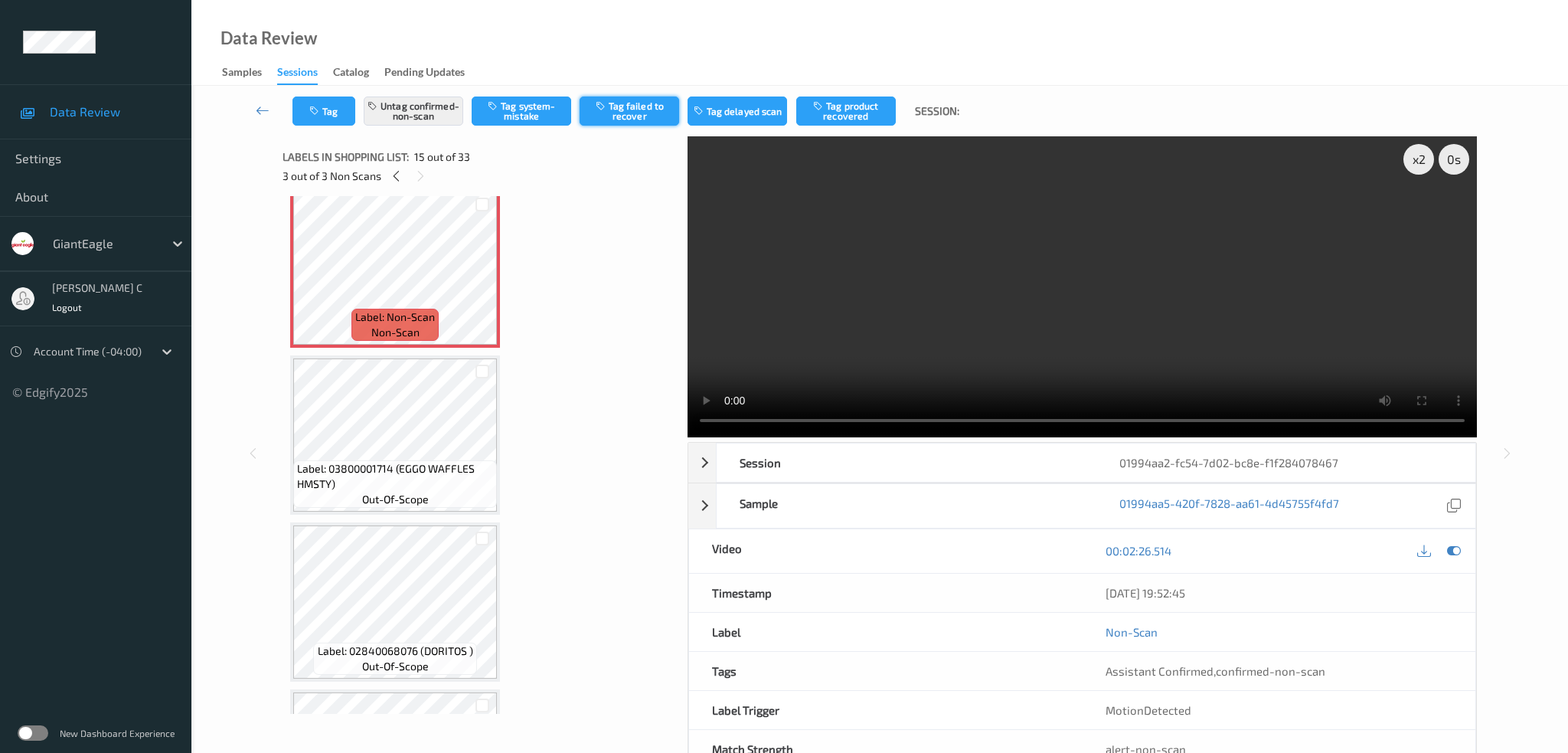
click at [657, 110] on button "Tag failed to recover" at bounding box center [629, 111] width 100 height 29
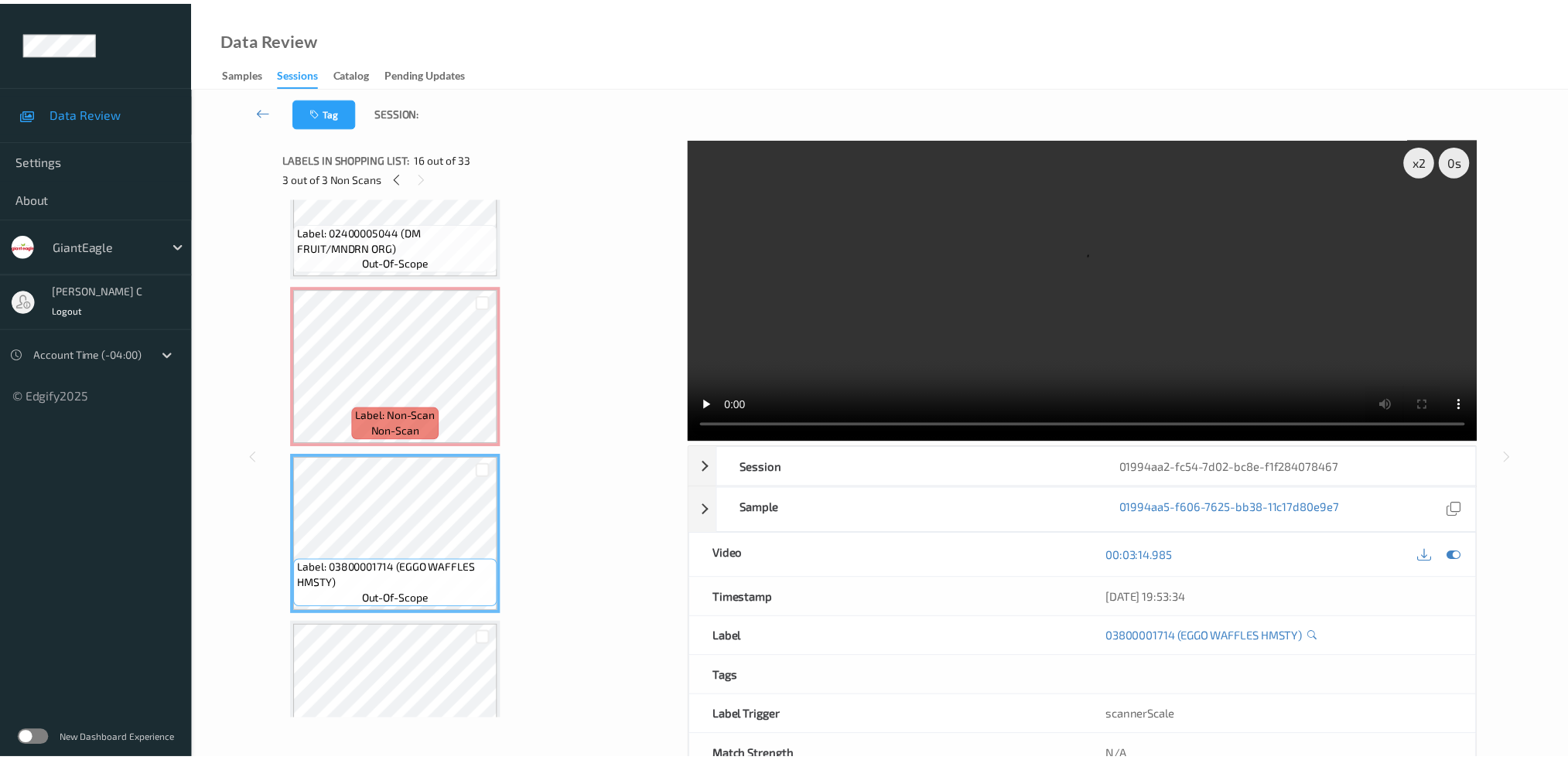
scroll to position [2169, 0]
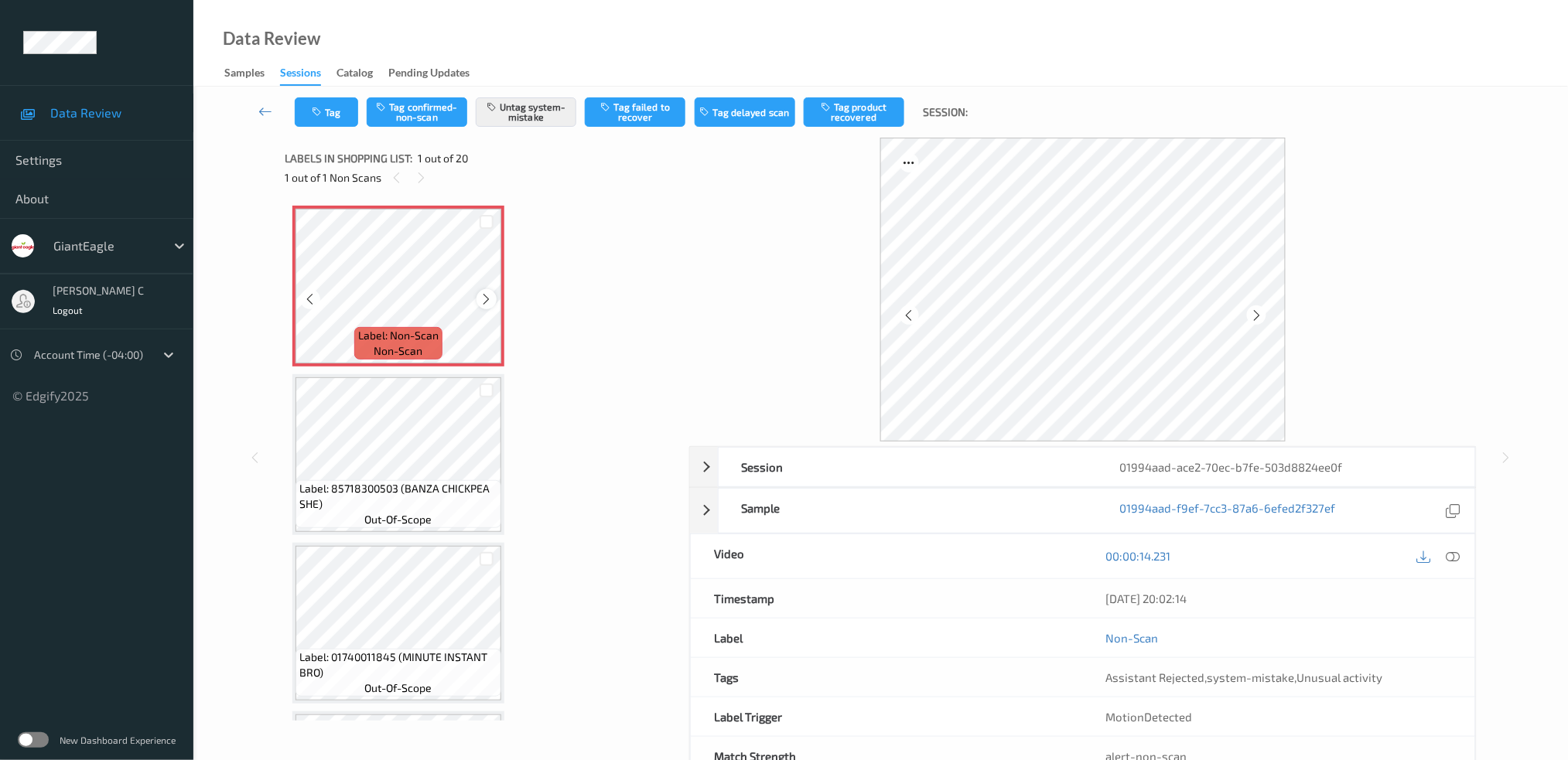
click at [480, 296] on icon at bounding box center [486, 300] width 13 height 14
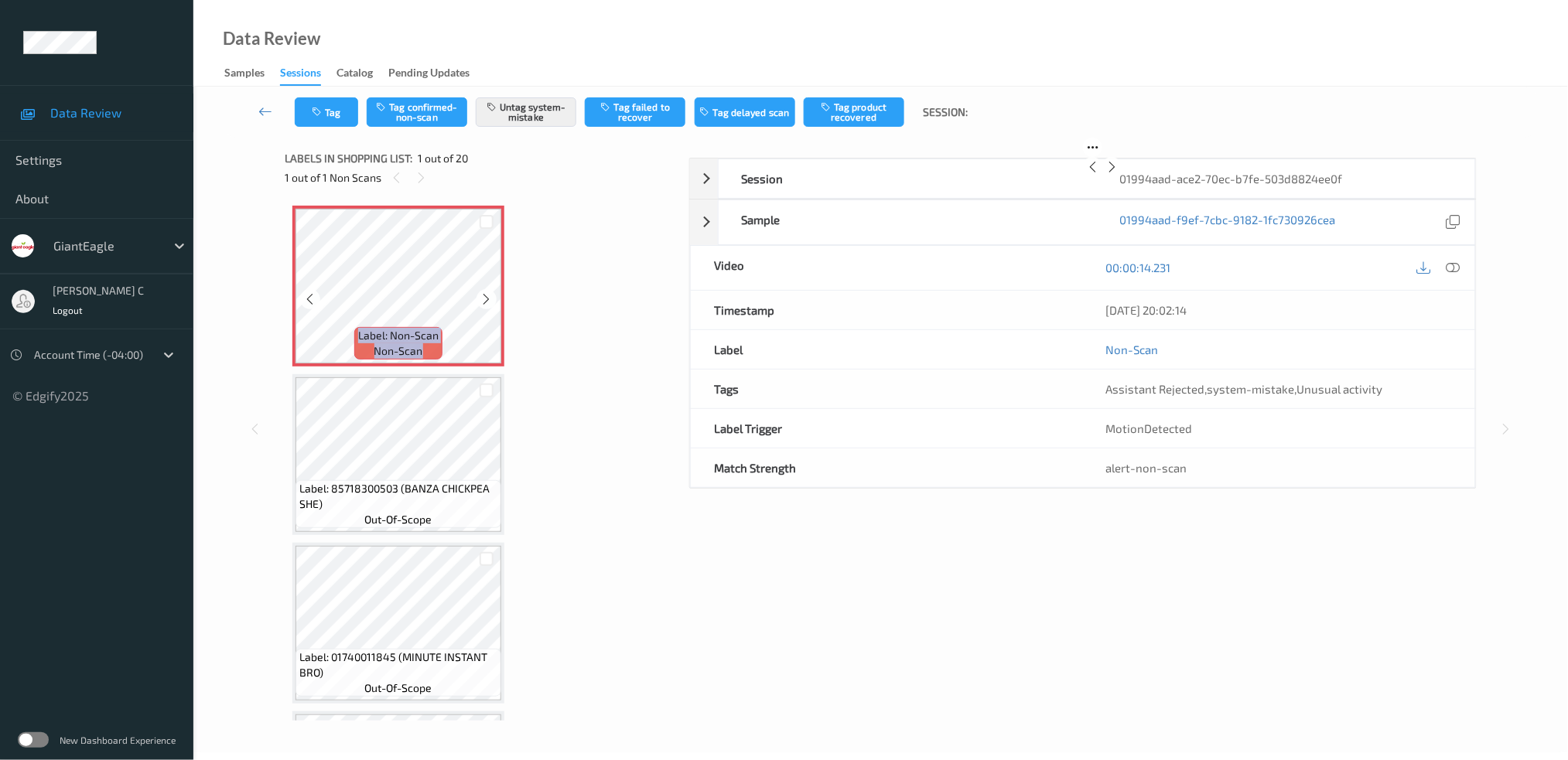
click at [480, 296] on icon at bounding box center [486, 300] width 13 height 14
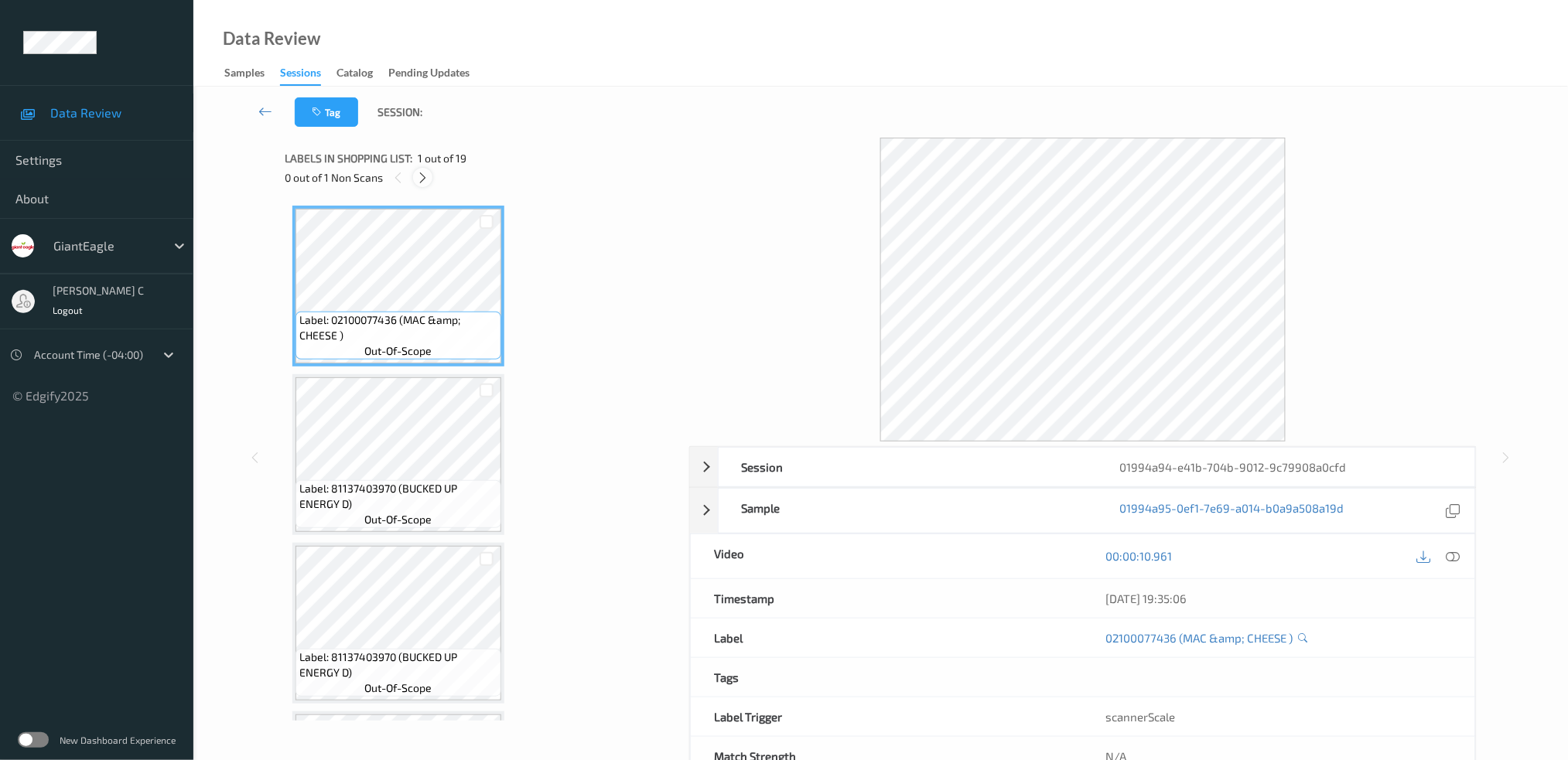
click at [420, 176] on icon at bounding box center [422, 178] width 13 height 14
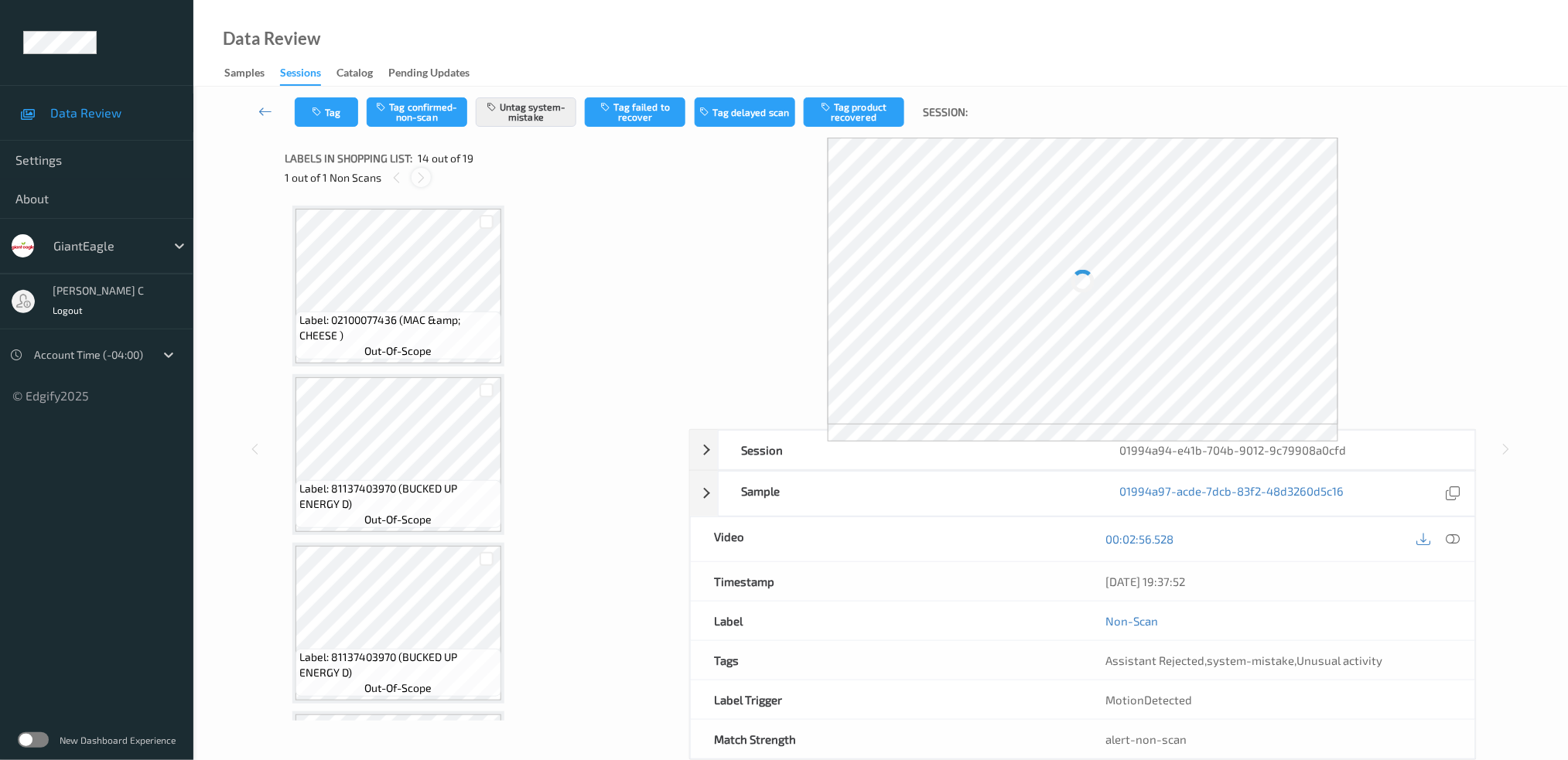
scroll to position [2015, 0]
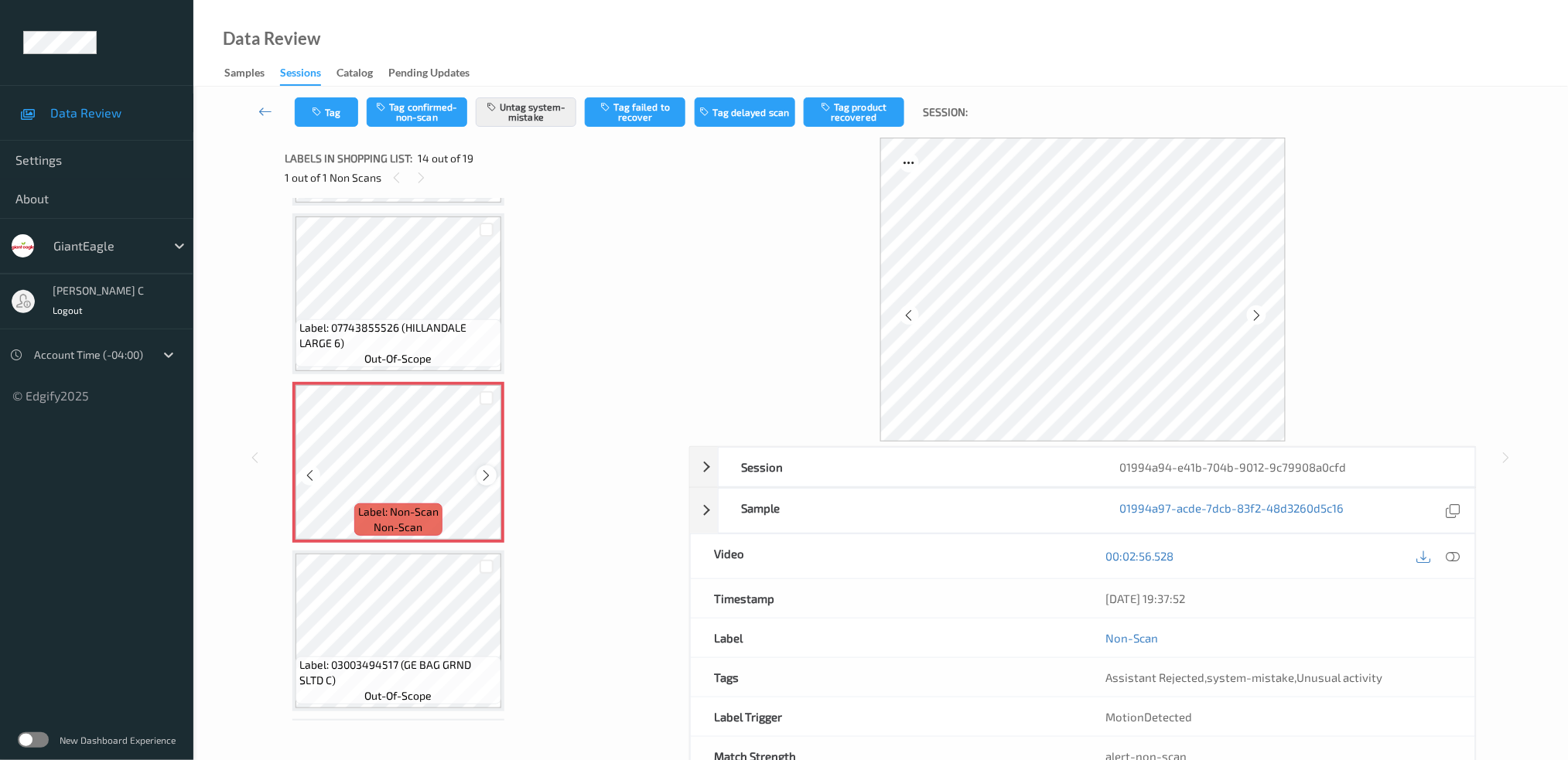
drag, startPoint x: 410, startPoint y: 484, endPoint x: 485, endPoint y: 467, distance: 76.9
click at [485, 467] on div at bounding box center [485, 474] width 19 height 19
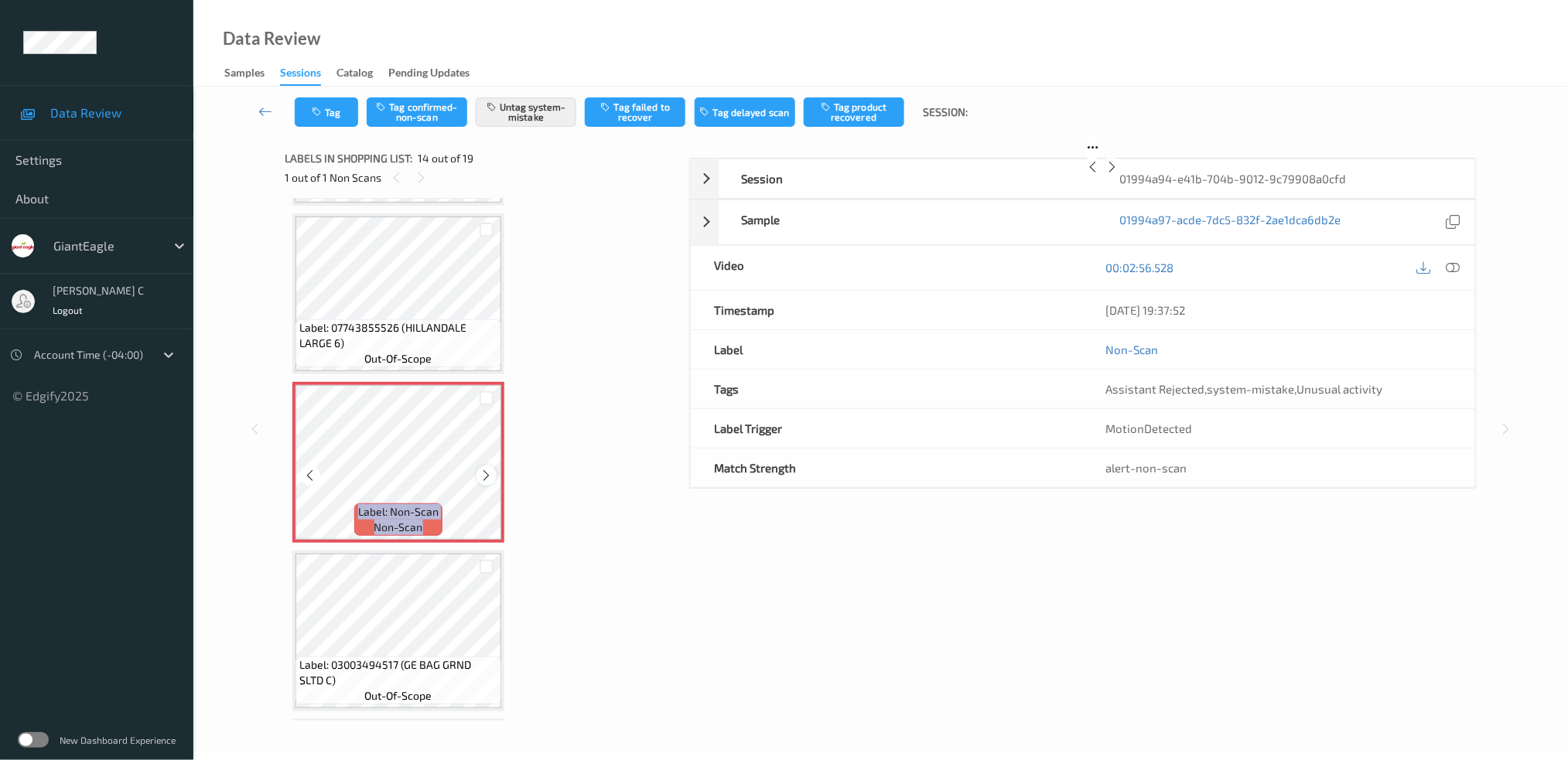
click at [489, 465] on div at bounding box center [485, 474] width 19 height 19
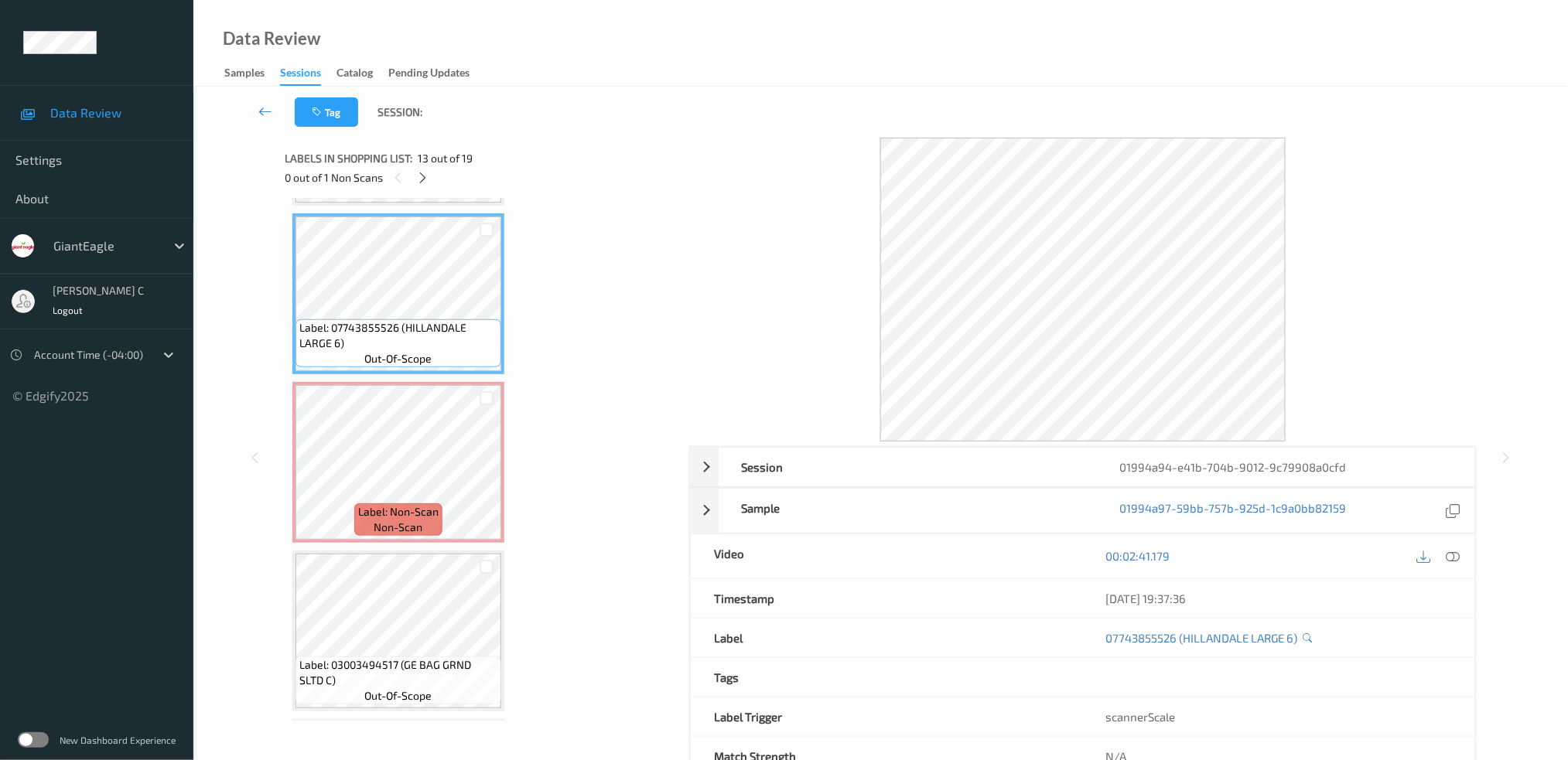
scroll to position [1912, 0]
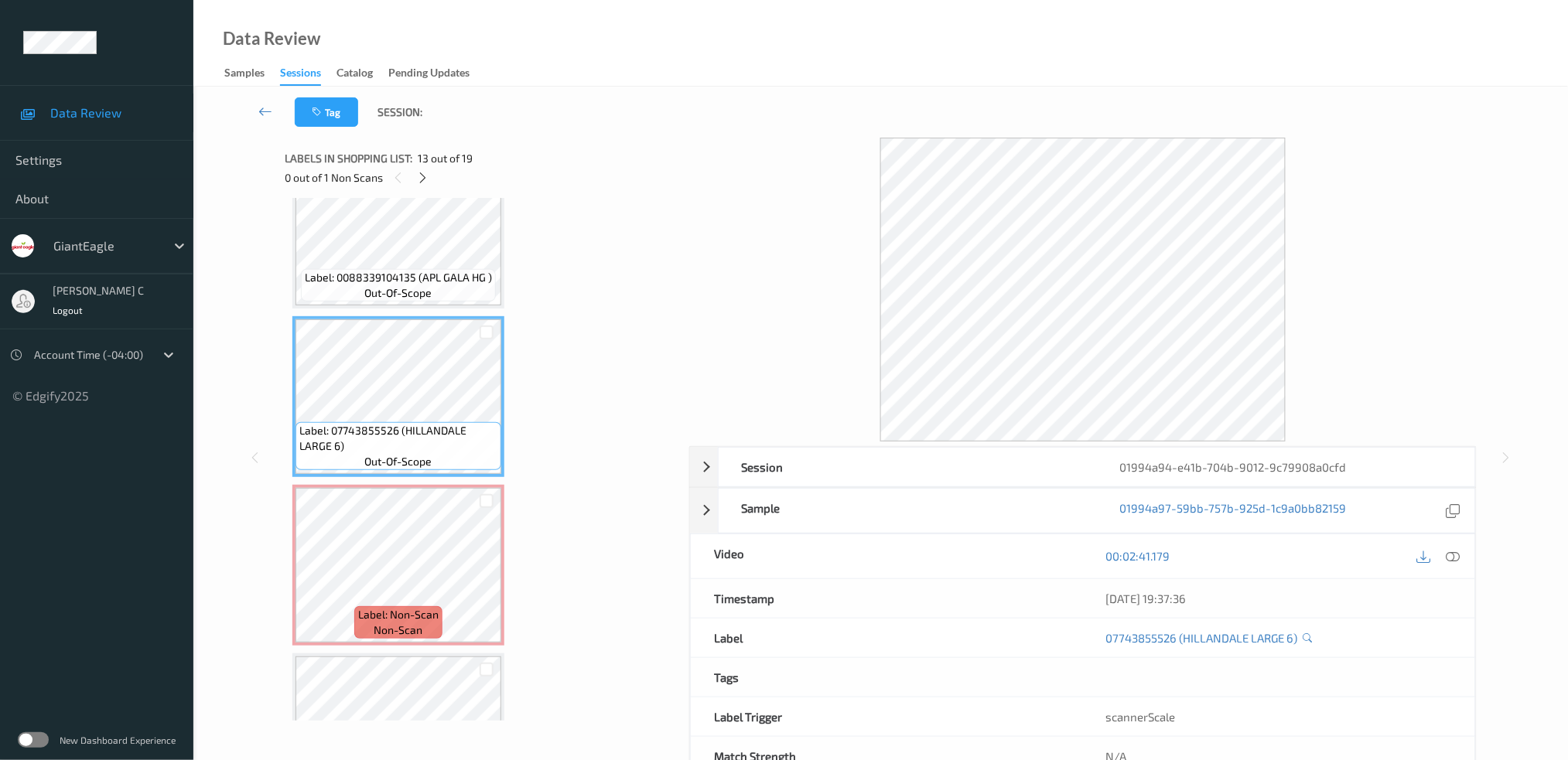
click at [431, 270] on span "Label: 0088339104135 (APL GALA HG )" at bounding box center [399, 278] width 187 height 15
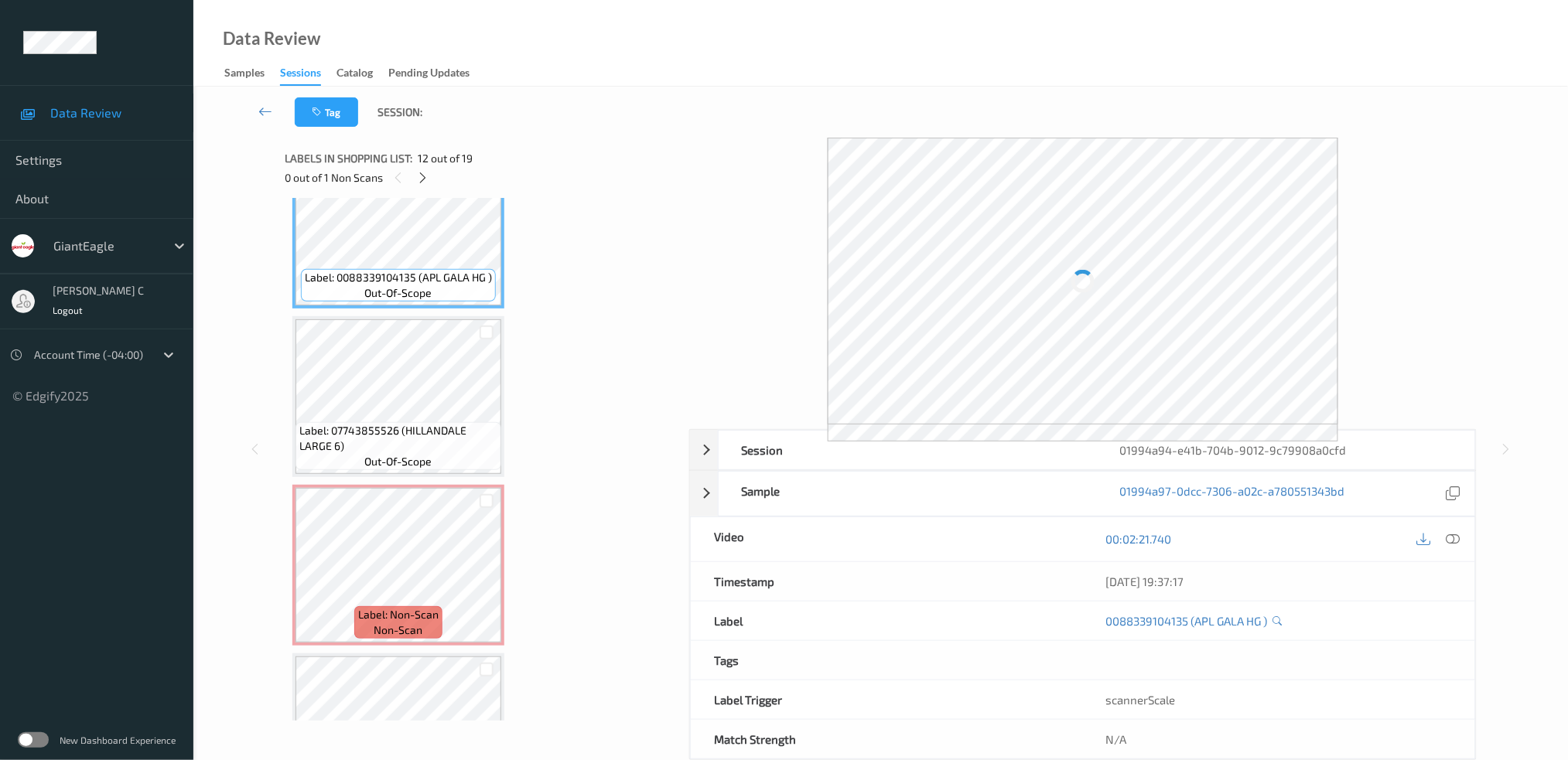
click at [412, 423] on span "Label: 07743855526 (HILLANDALE LARGE 6)" at bounding box center [399, 438] width 198 height 31
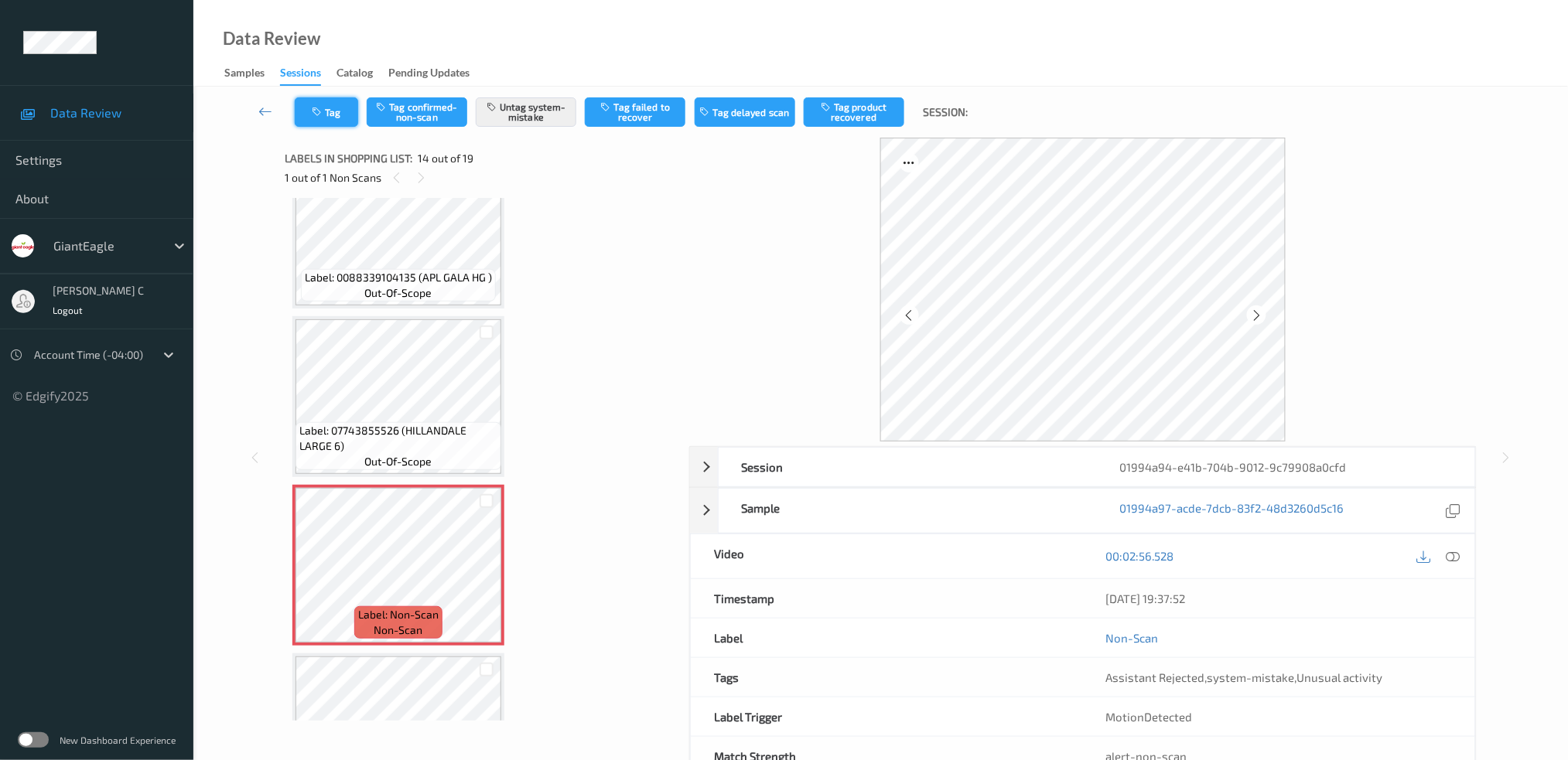
click at [317, 110] on icon "button" at bounding box center [318, 112] width 13 height 11
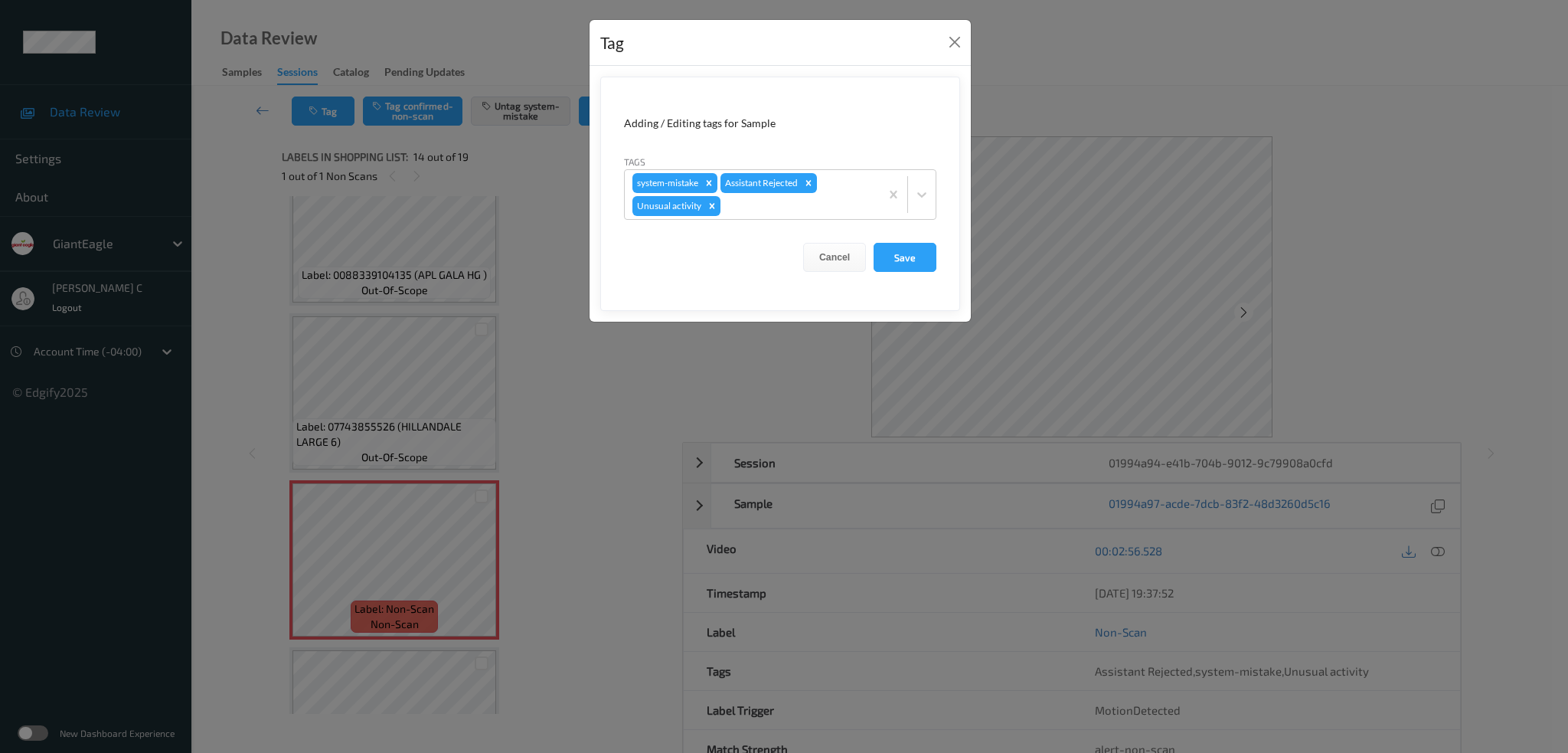
click at [717, 206] on icon "Remove Unusual activity" at bounding box center [712, 206] width 11 height 11
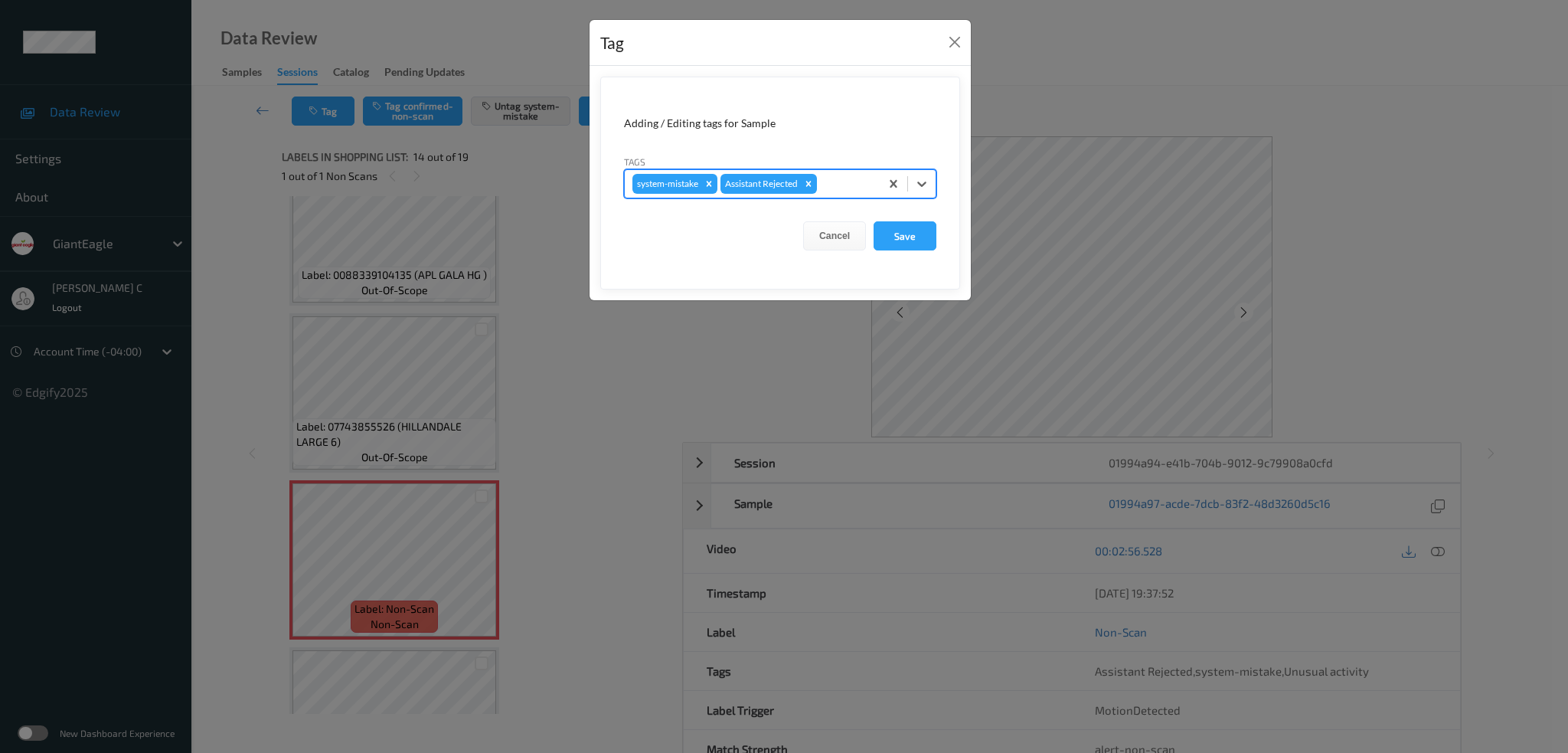
click at [944, 243] on form "Adding / Editing tags for Sample Tags options system-mistake,Assistant Rejected…" at bounding box center [779, 183] width 359 height 213
click at [933, 237] on button "Save" at bounding box center [905, 236] width 63 height 29
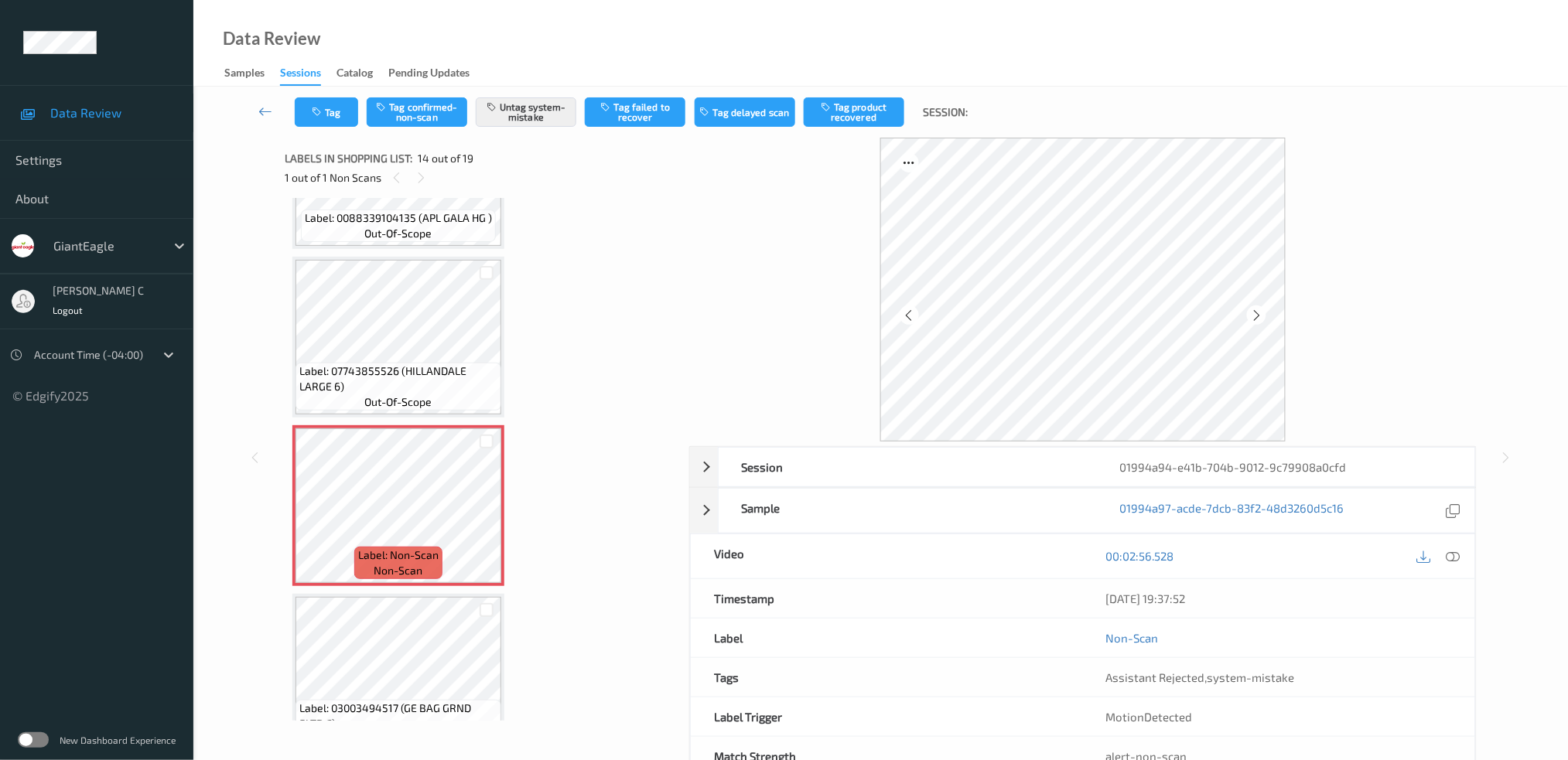
scroll to position [2118, 0]
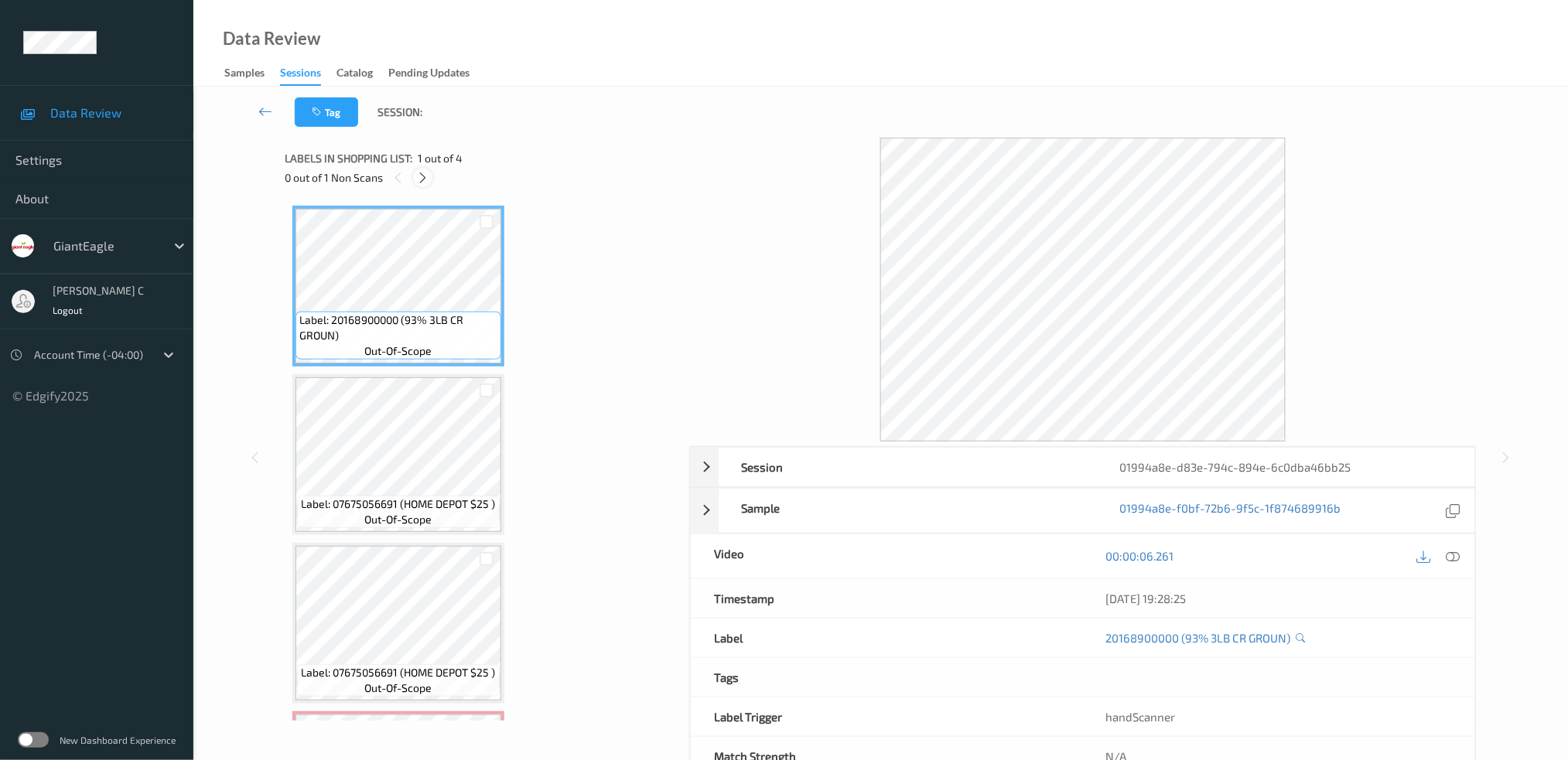
click at [420, 177] on icon at bounding box center [422, 178] width 13 height 14
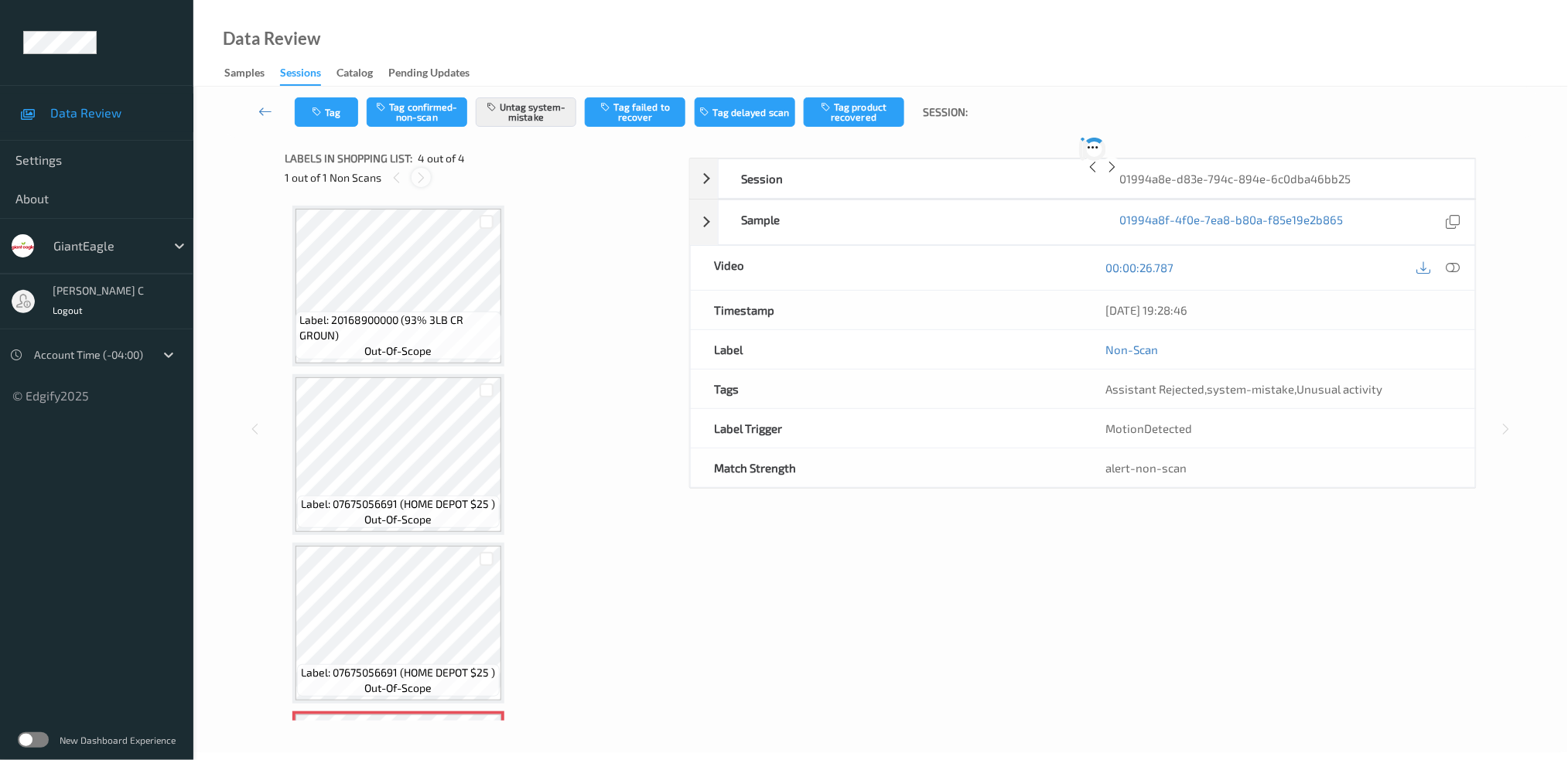
scroll to position [154, 0]
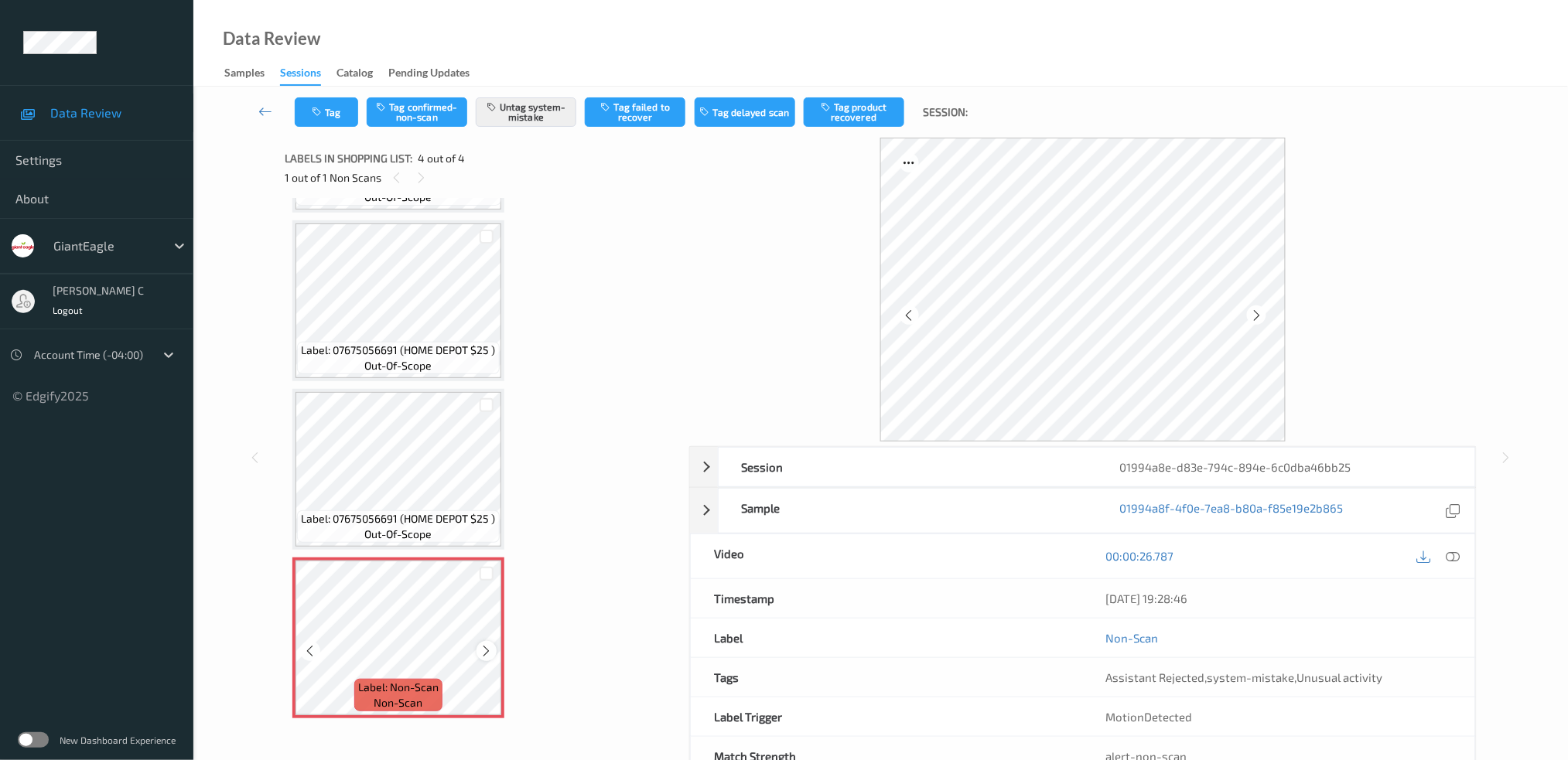
click at [479, 655] on div at bounding box center [485, 650] width 19 height 19
click at [481, 655] on div at bounding box center [485, 650] width 19 height 19
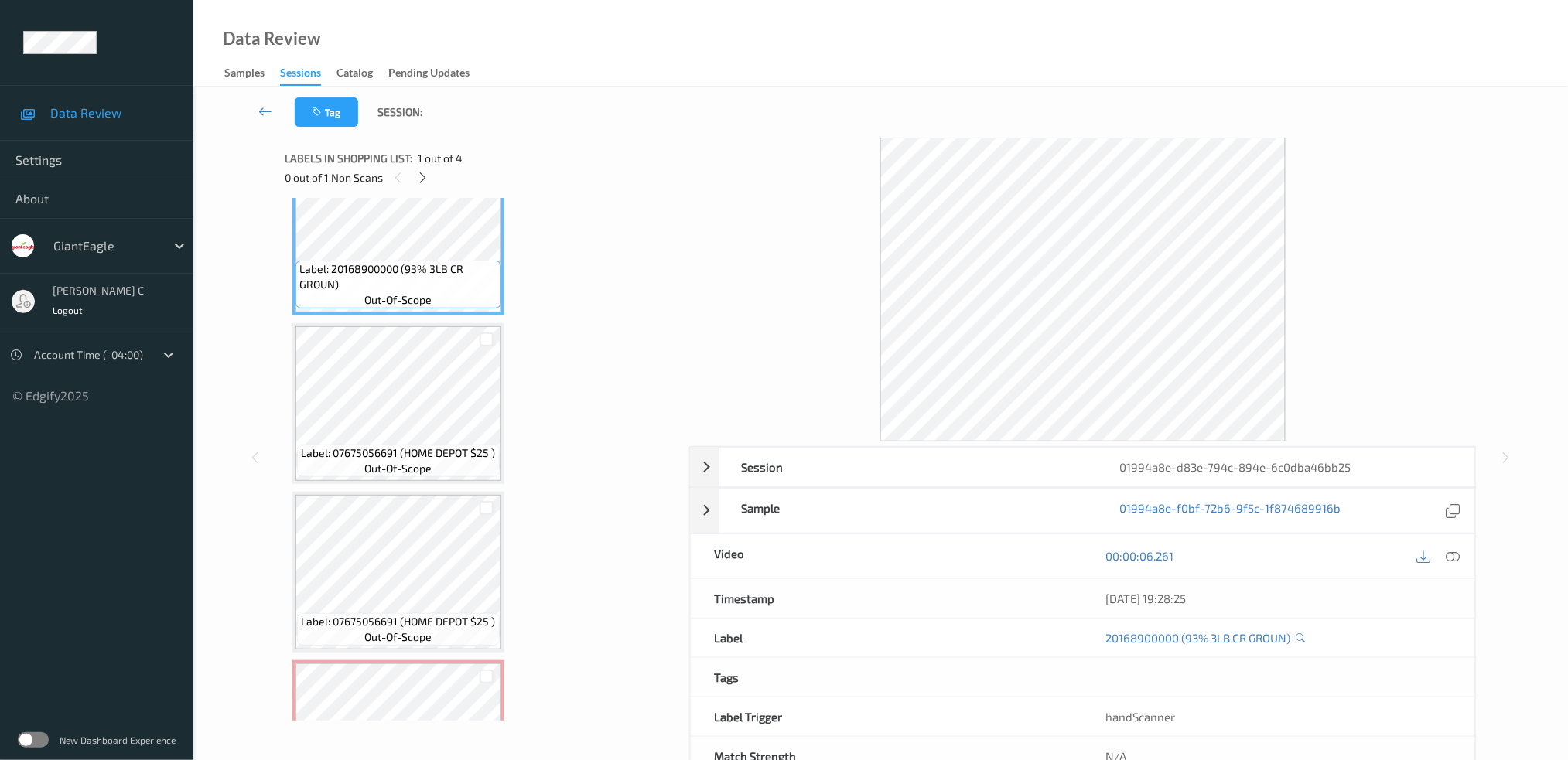
scroll to position [153, 0]
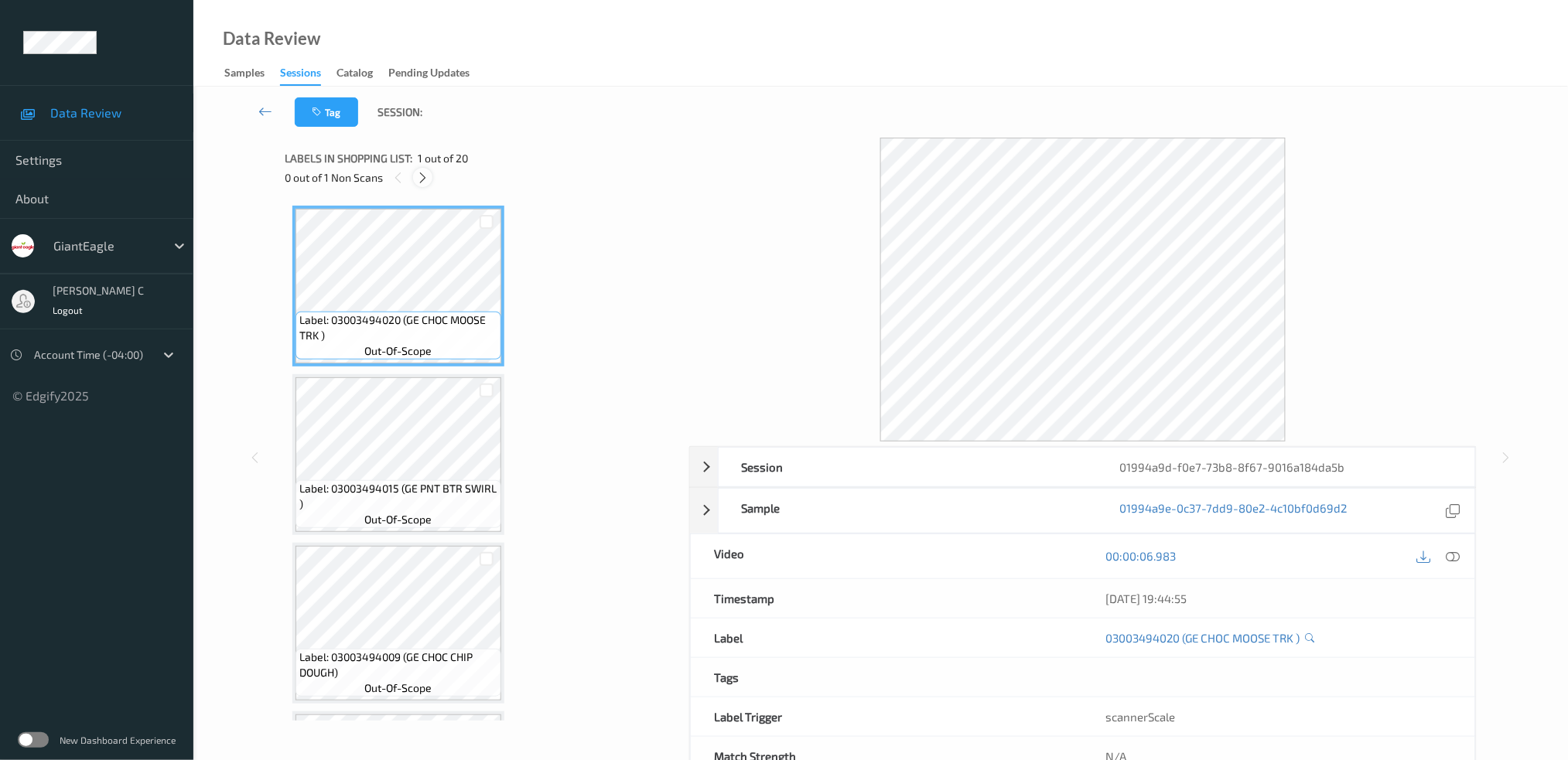
click at [425, 173] on icon at bounding box center [422, 178] width 13 height 14
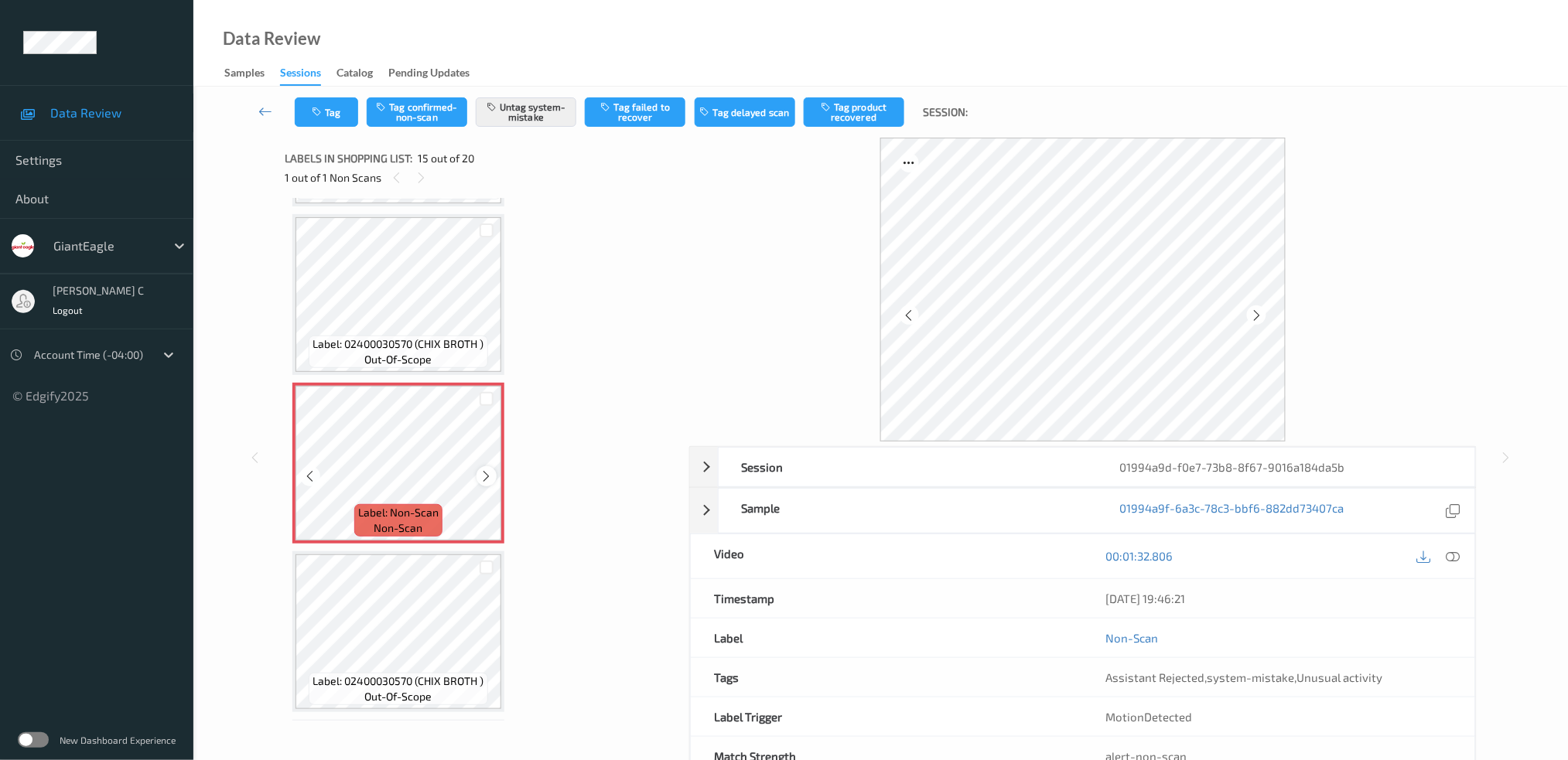
click at [485, 469] on icon at bounding box center [486, 476] width 13 height 14
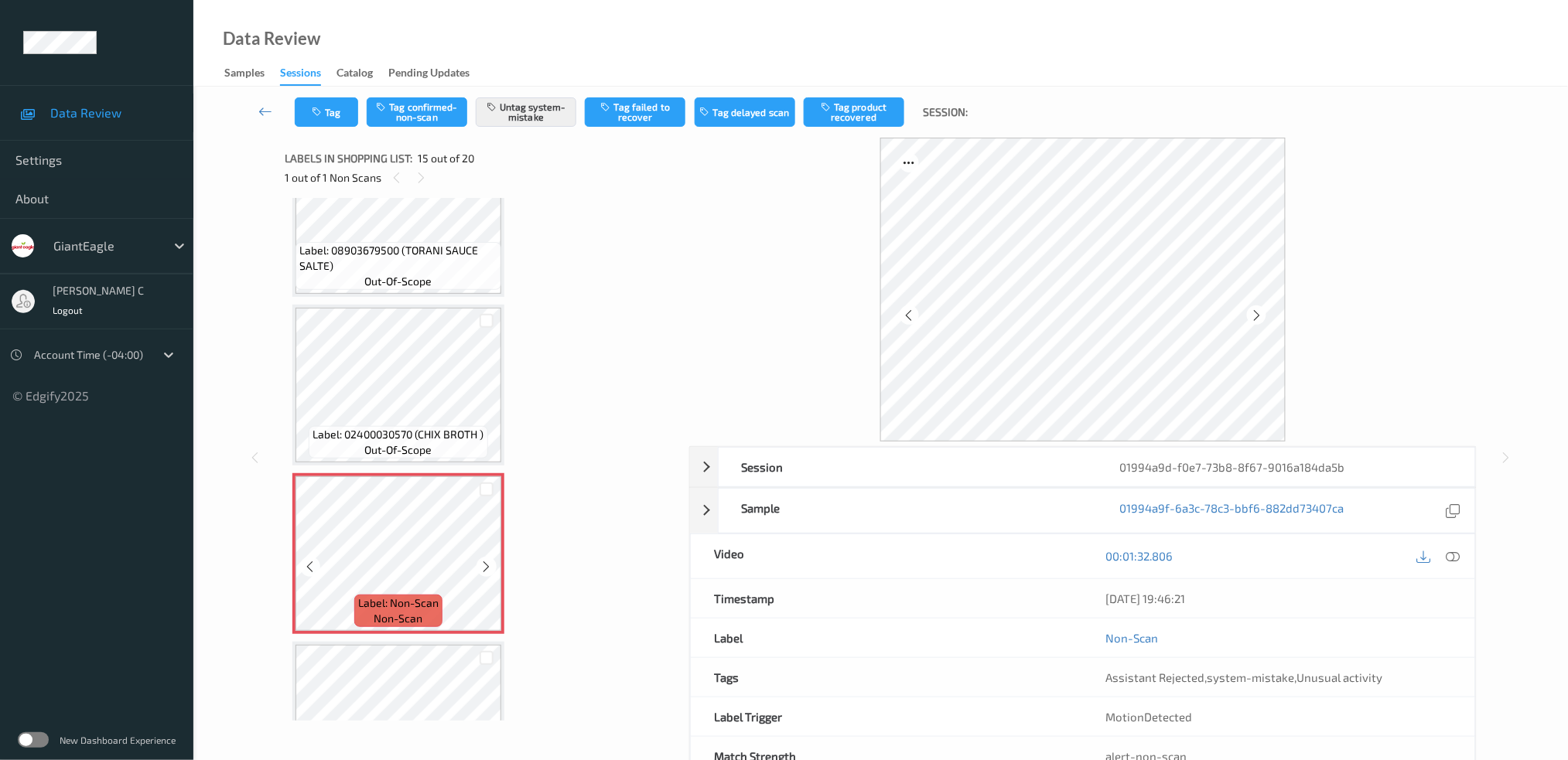
scroll to position [1976, 0]
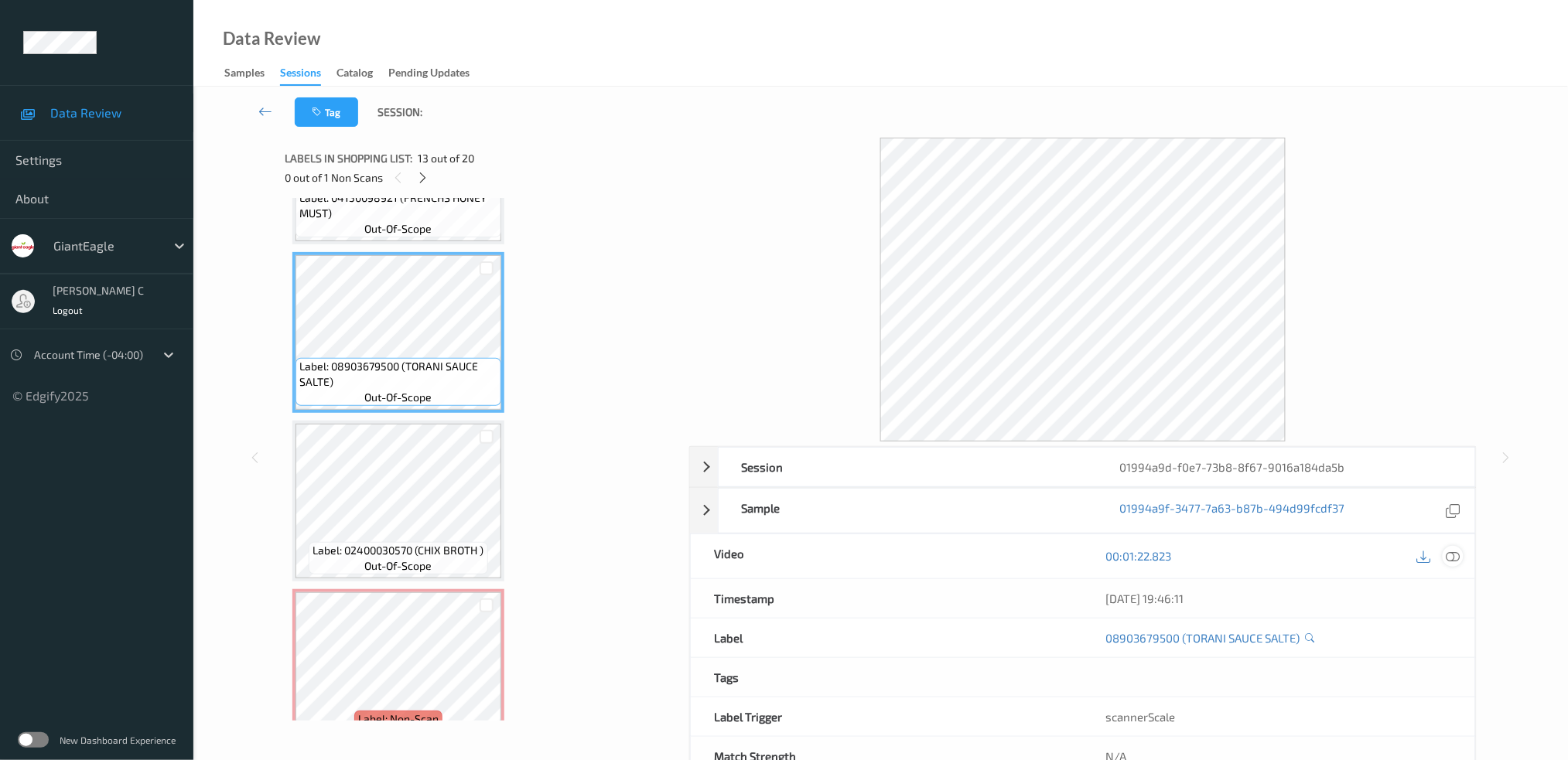
click at [1459, 560] on icon at bounding box center [1453, 556] width 14 height 14
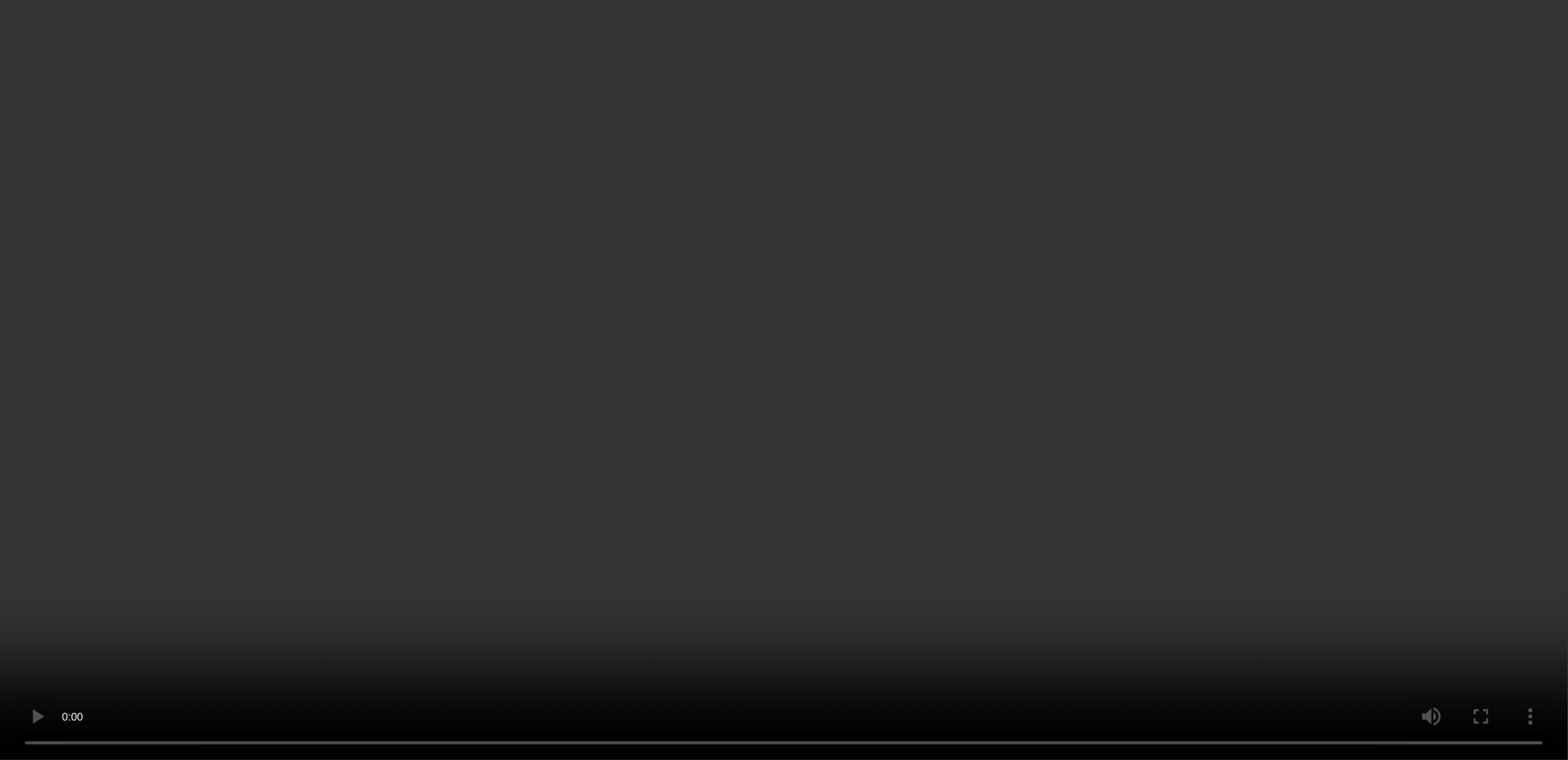
scroll to position [2285, 0]
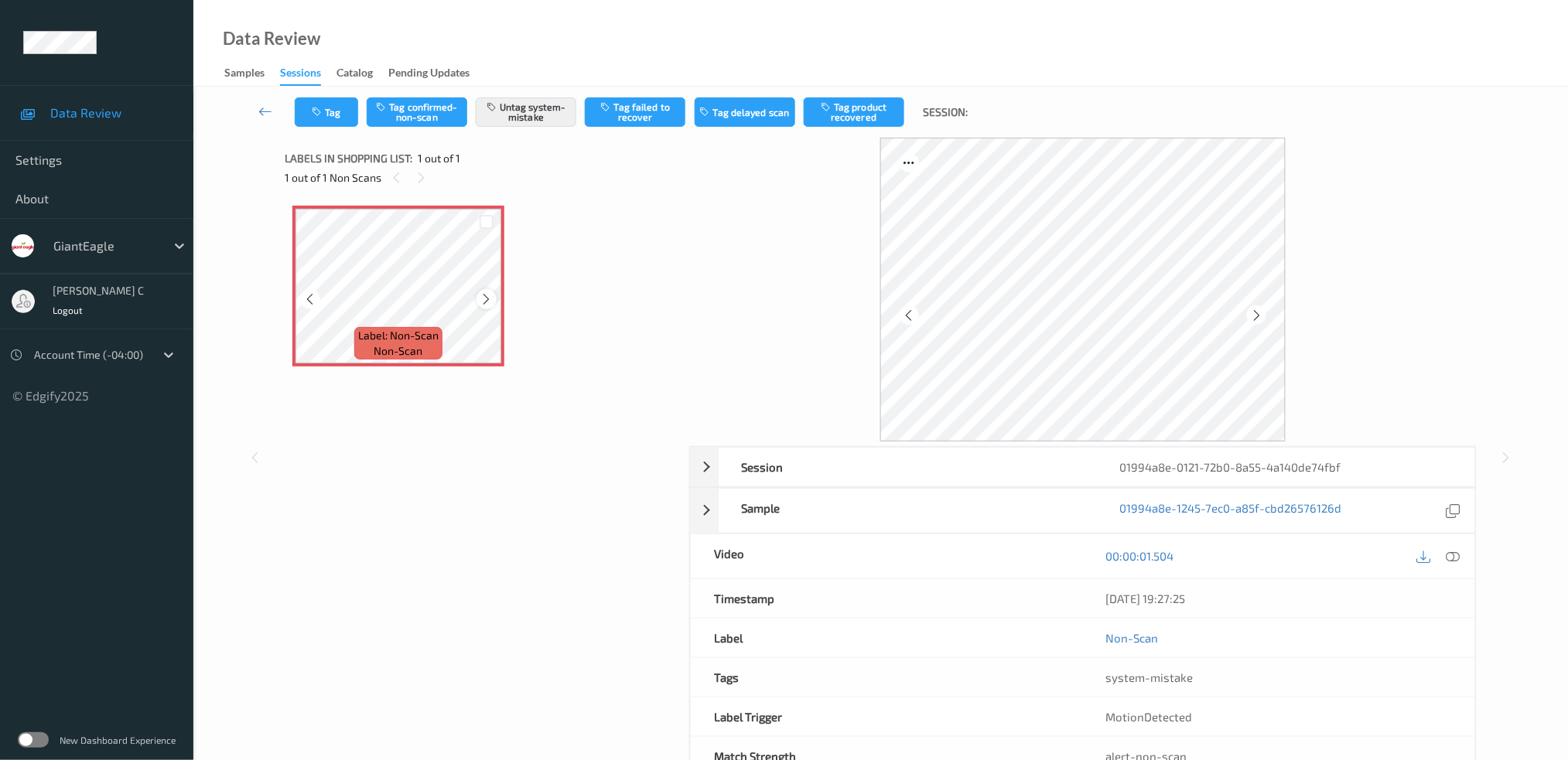
click at [485, 302] on icon at bounding box center [486, 300] width 13 height 14
click at [1454, 553] on icon at bounding box center [1453, 556] width 14 height 14
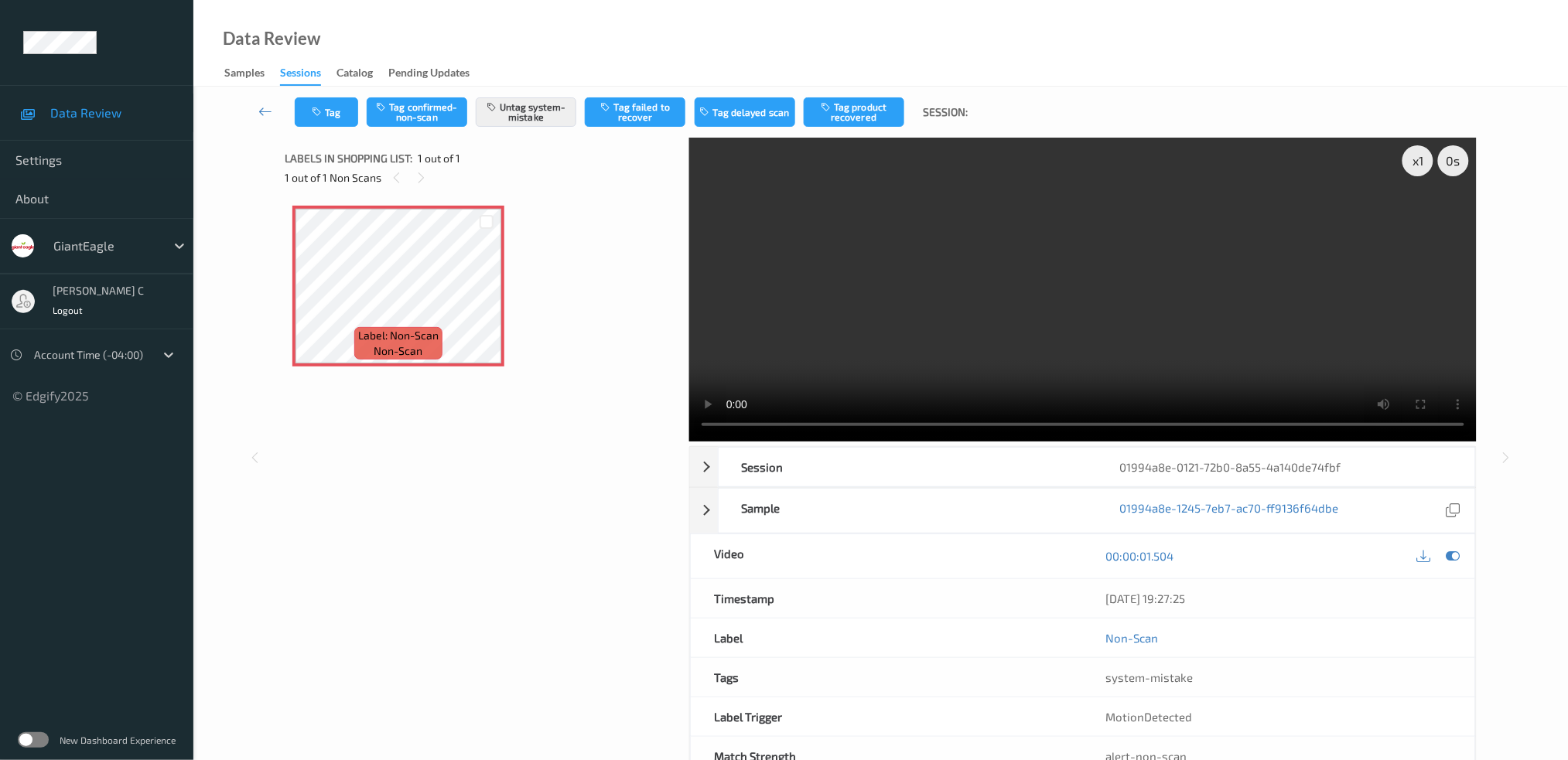
click at [657, 431] on div "x 1 0 s Session 01994a8e-0121-72b0-8a55-4a140de74fbf Session ID 01994a8e-0121-7…" at bounding box center [880, 457] width 1192 height 639
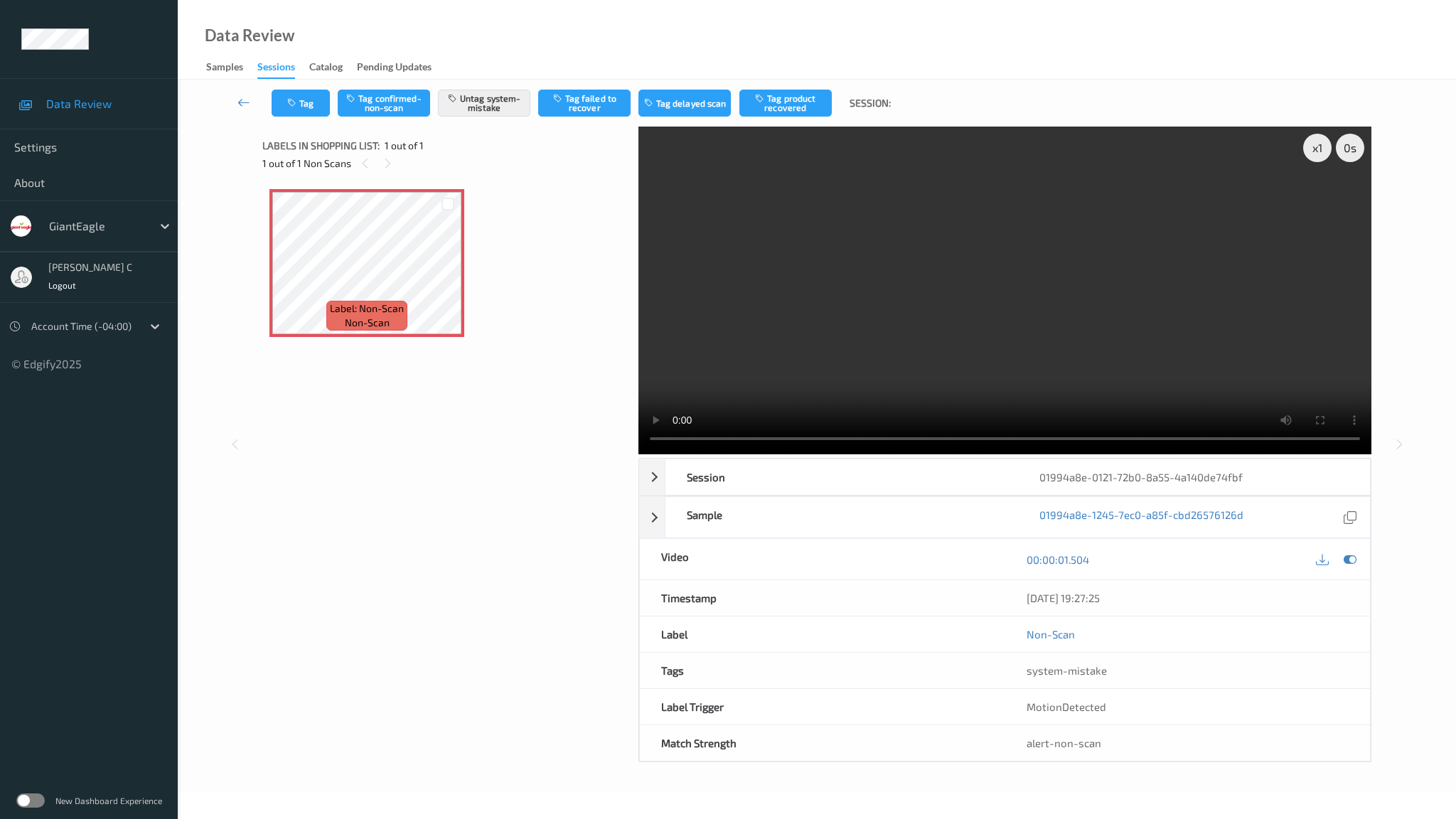
click at [1243, 454] on video at bounding box center [1005, 290] width 733 height 327
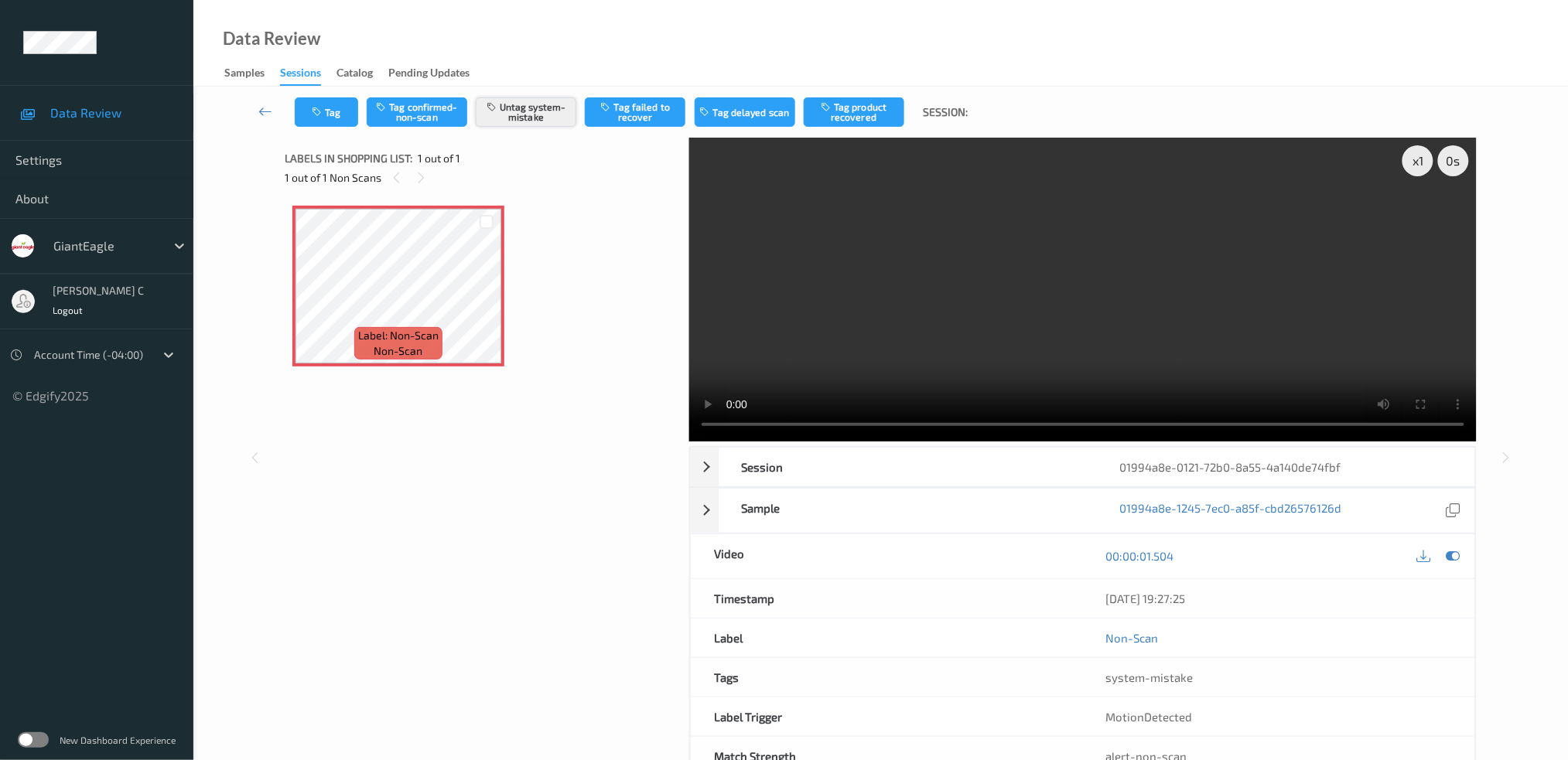
click at [507, 121] on button "Untag system-mistake" at bounding box center [526, 112] width 101 height 29
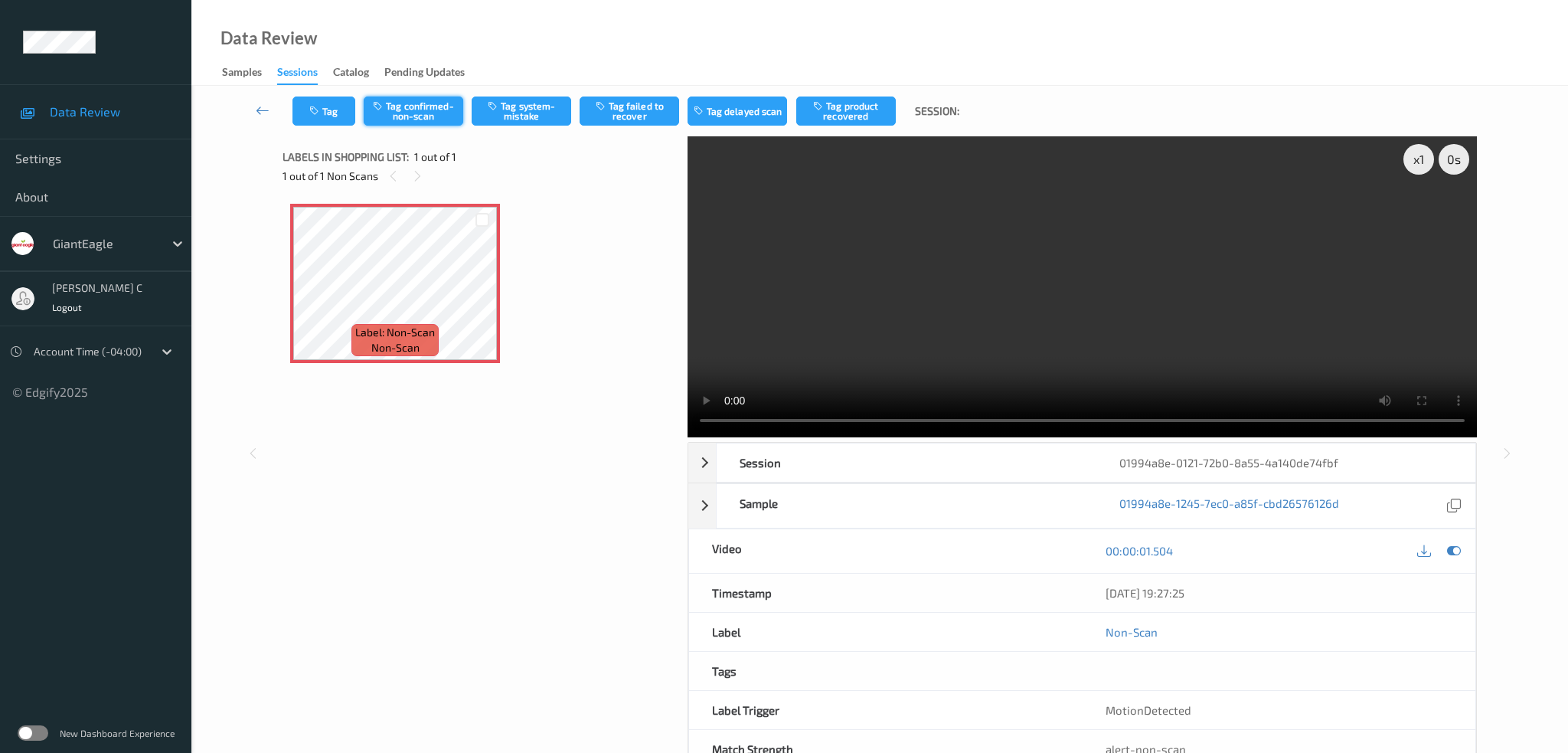
click at [398, 98] on button "Tag confirmed-non-scan" at bounding box center [413, 111] width 100 height 29
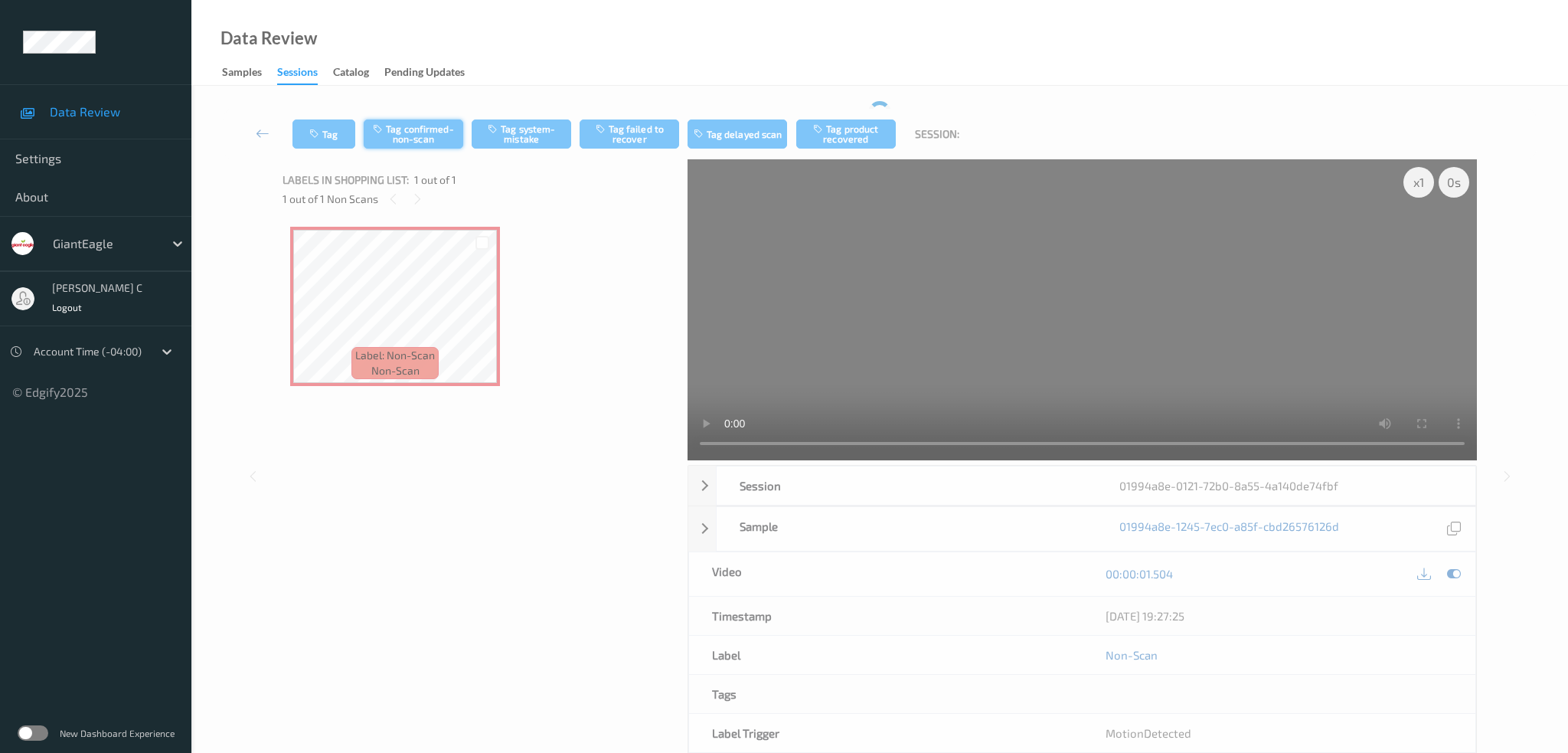
click at [395, 120] on button "Tag confirmed-non-scan" at bounding box center [413, 134] width 100 height 29
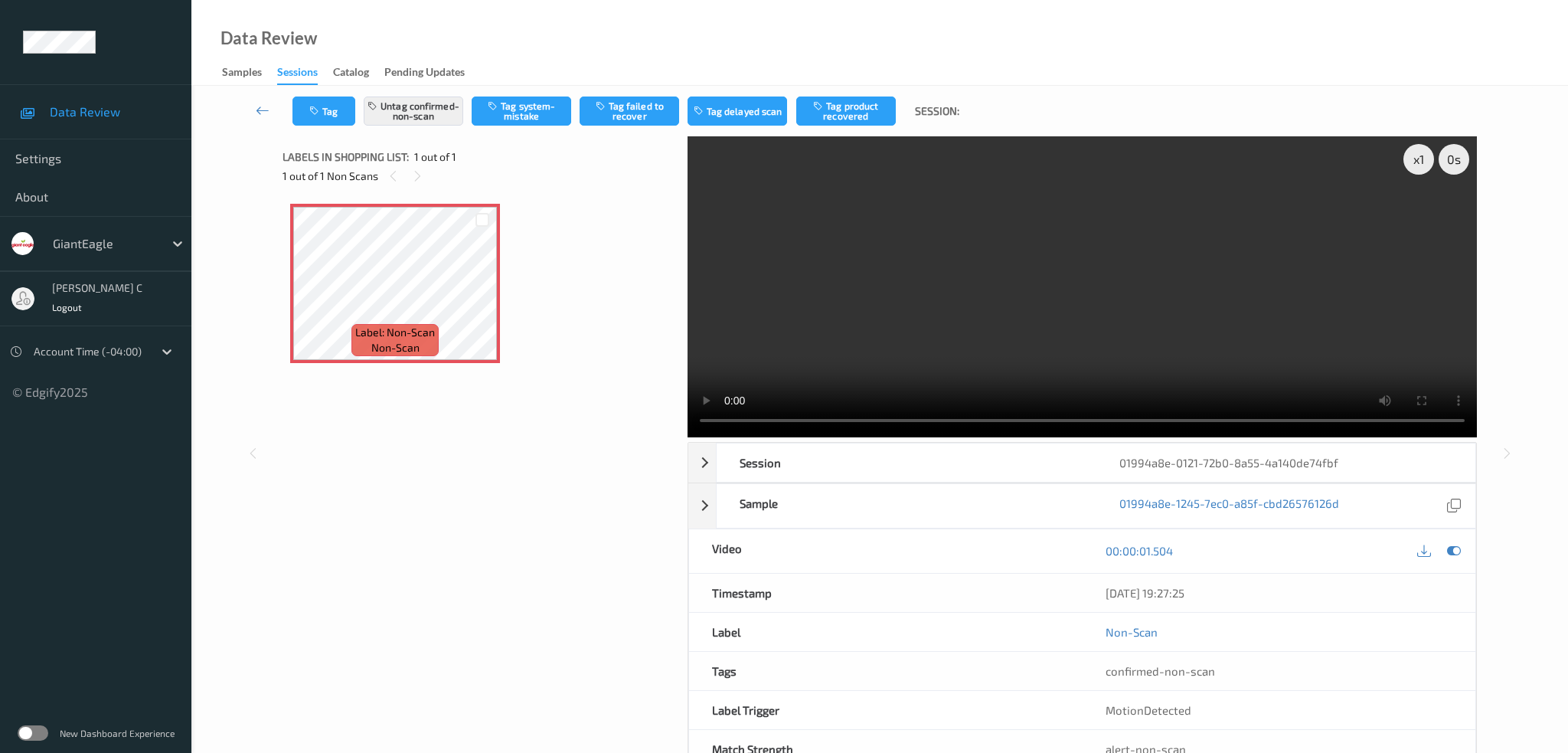
drag, startPoint x: 476, startPoint y: 451, endPoint x: 488, endPoint y: 452, distance: 12.0
click at [487, 455] on div "Label: Non-Scan non-scan Label: Non-Scan non-scan" at bounding box center [480, 384] width 394 height 376
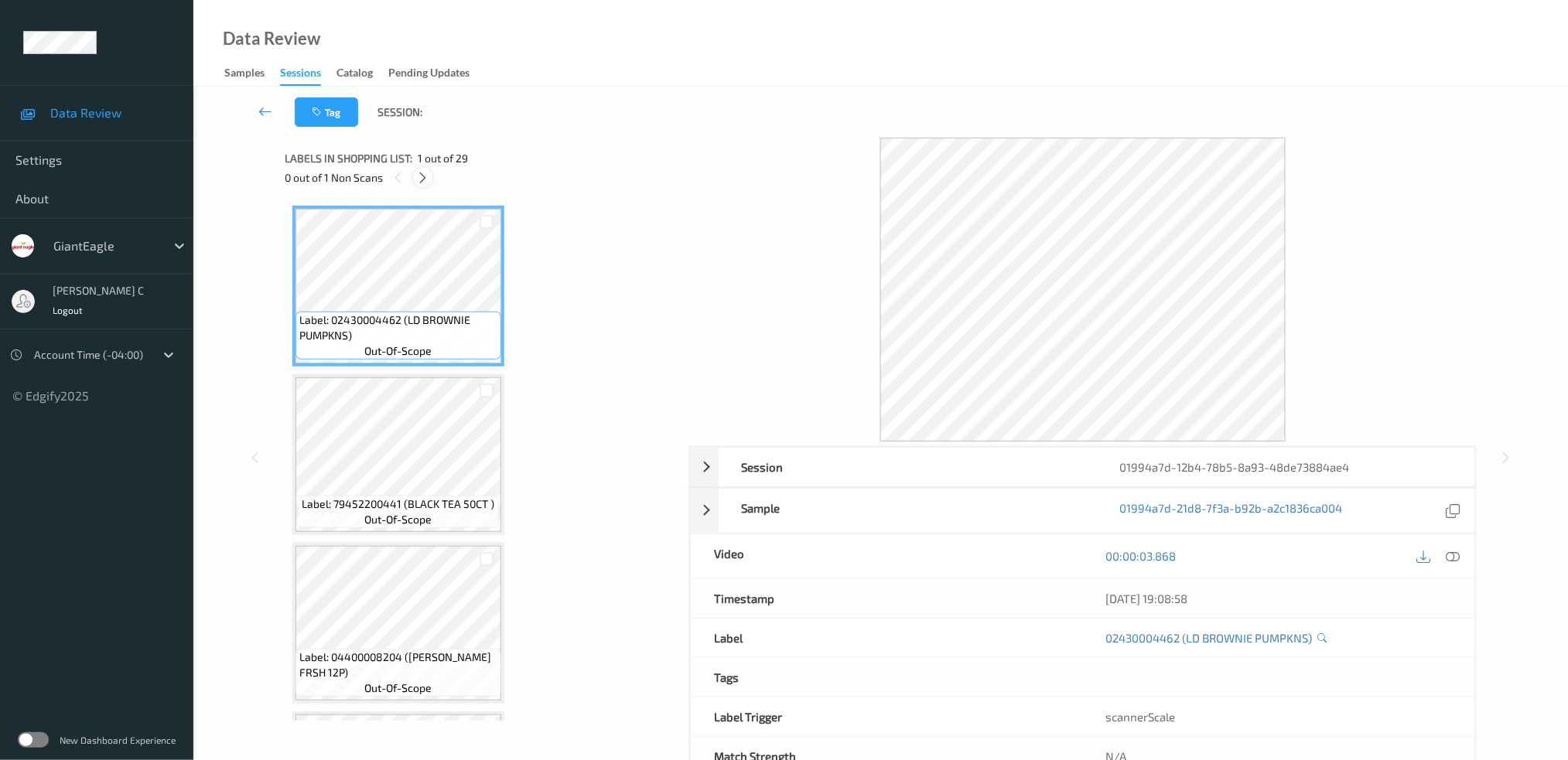
click at [422, 169] on div at bounding box center [422, 177] width 19 height 19
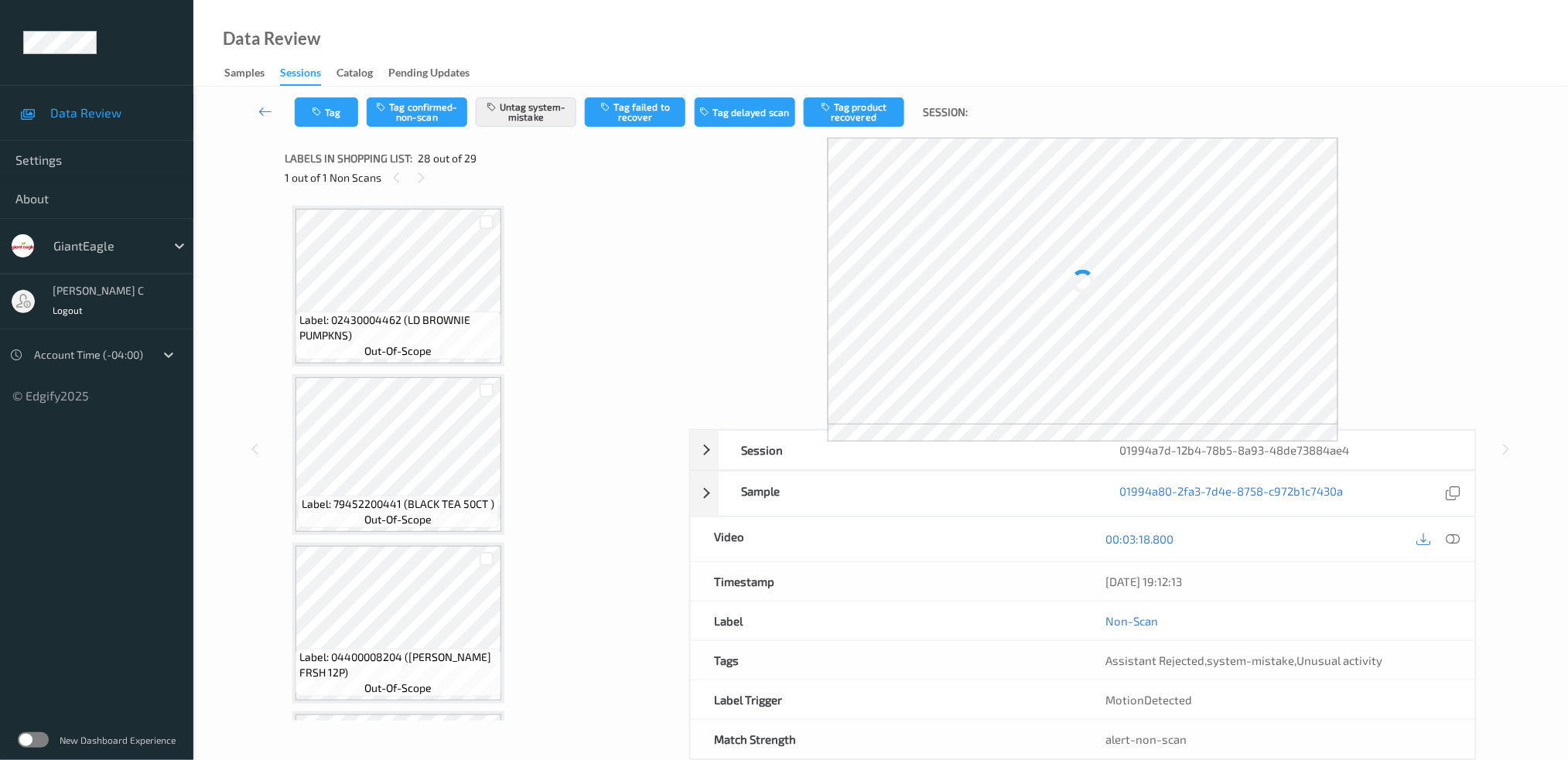
scroll to position [4336, 0]
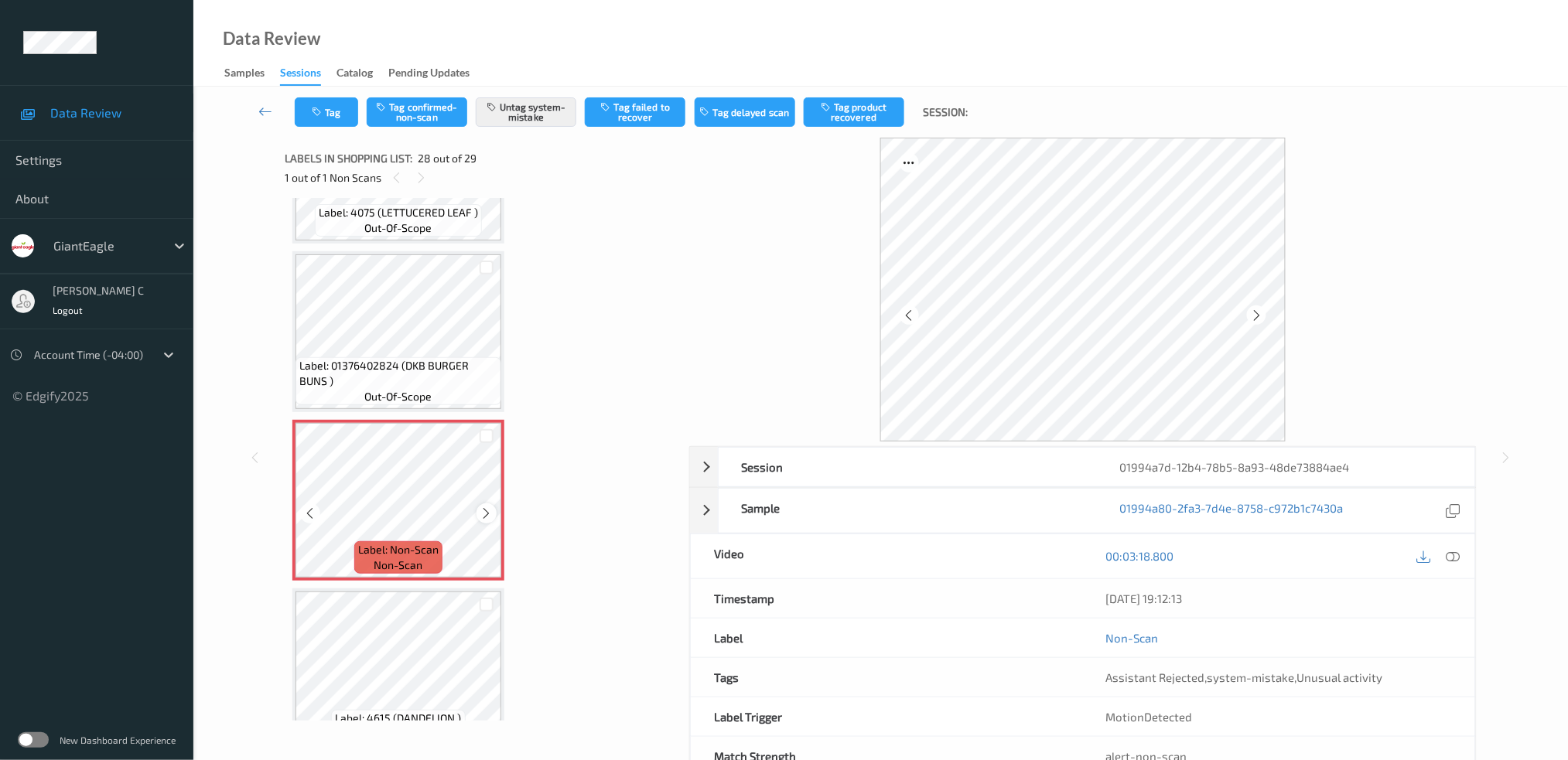
click at [493, 503] on div at bounding box center [485, 512] width 19 height 19
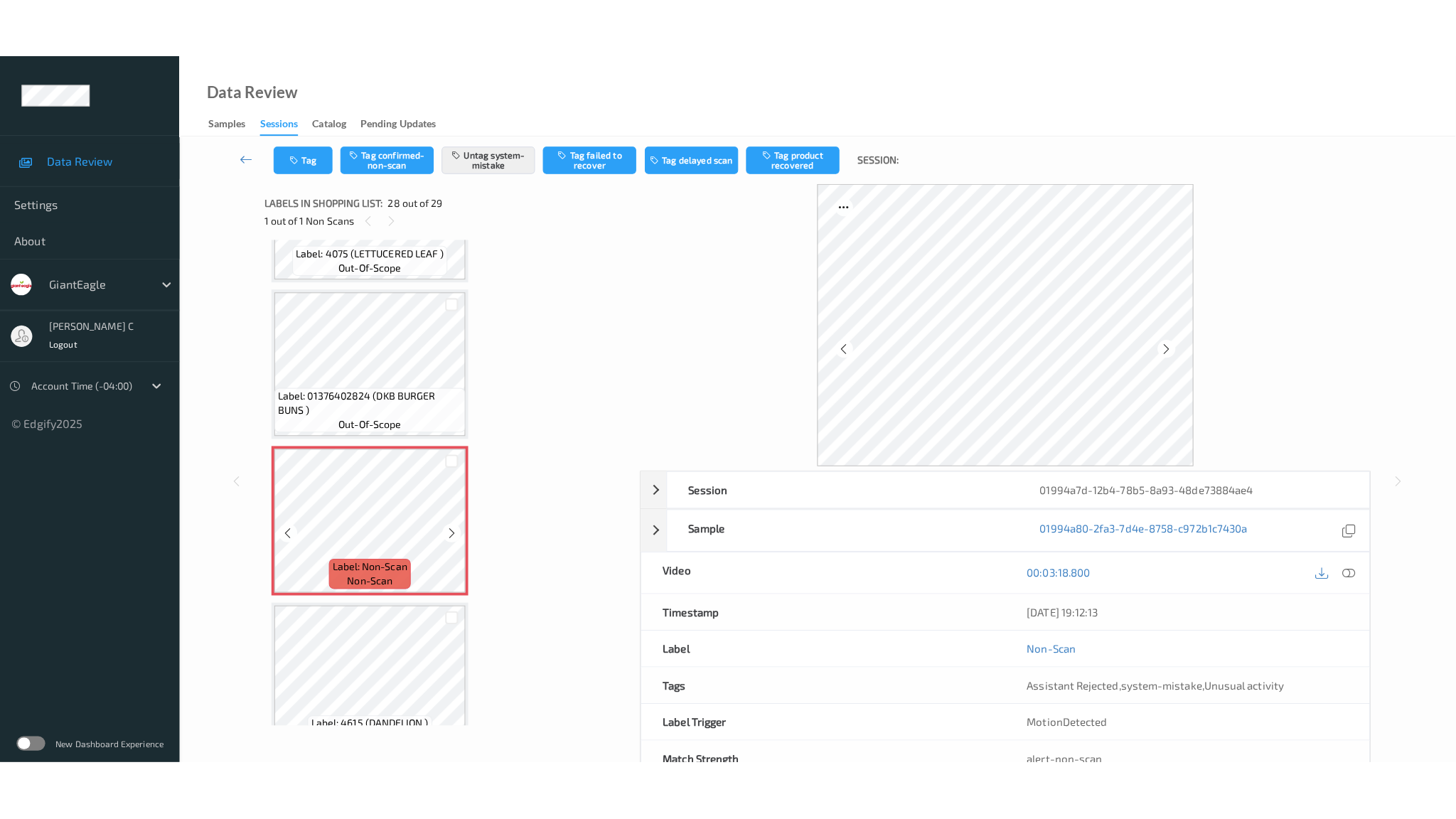
scroll to position [3986, 0]
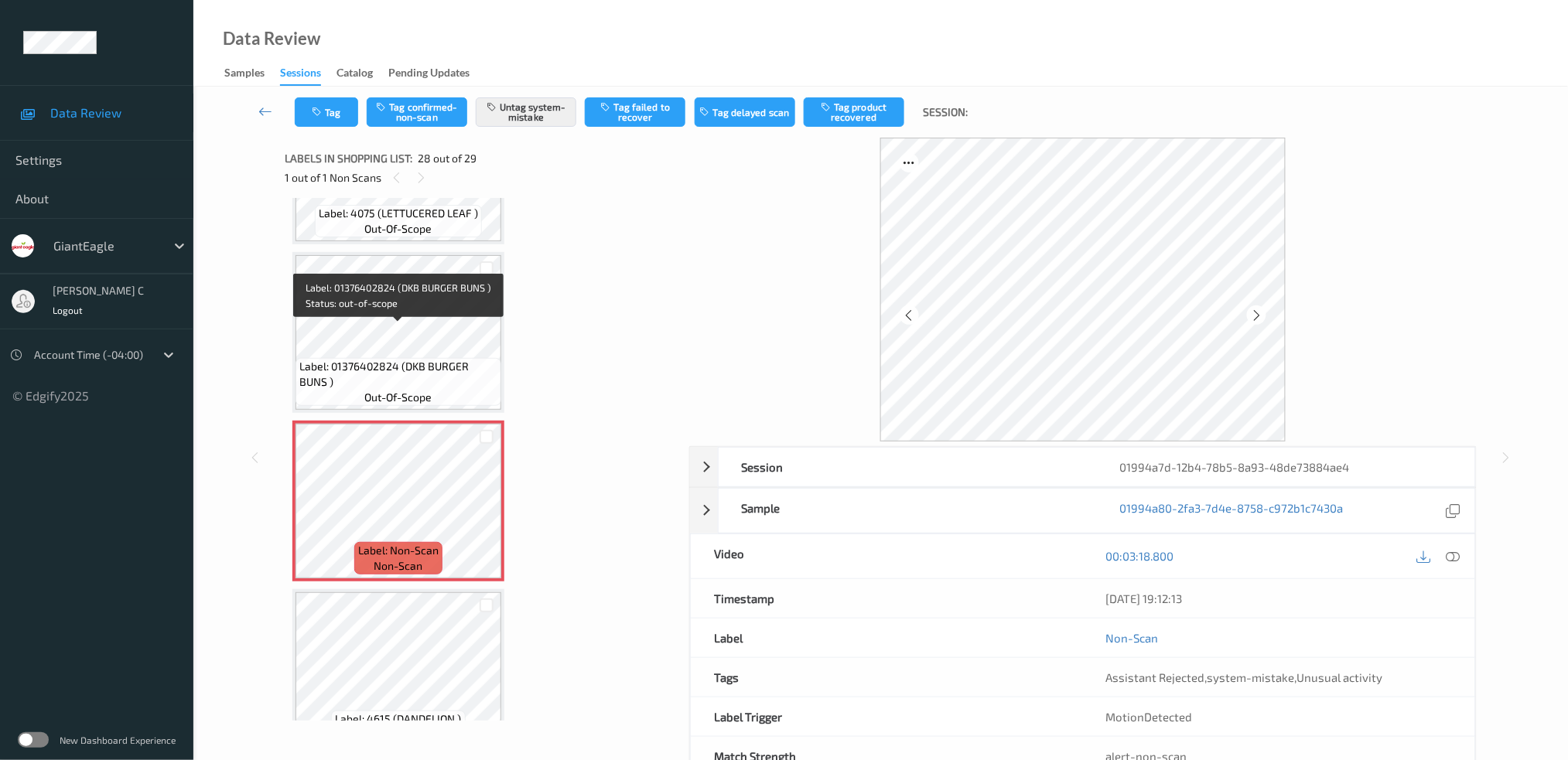
click at [362, 361] on div "Label: 01376402824 (DKB BURGER BUNS ) out-of-scope" at bounding box center [399, 382] width 206 height 48
click at [486, 507] on icon at bounding box center [486, 514] width 13 height 14
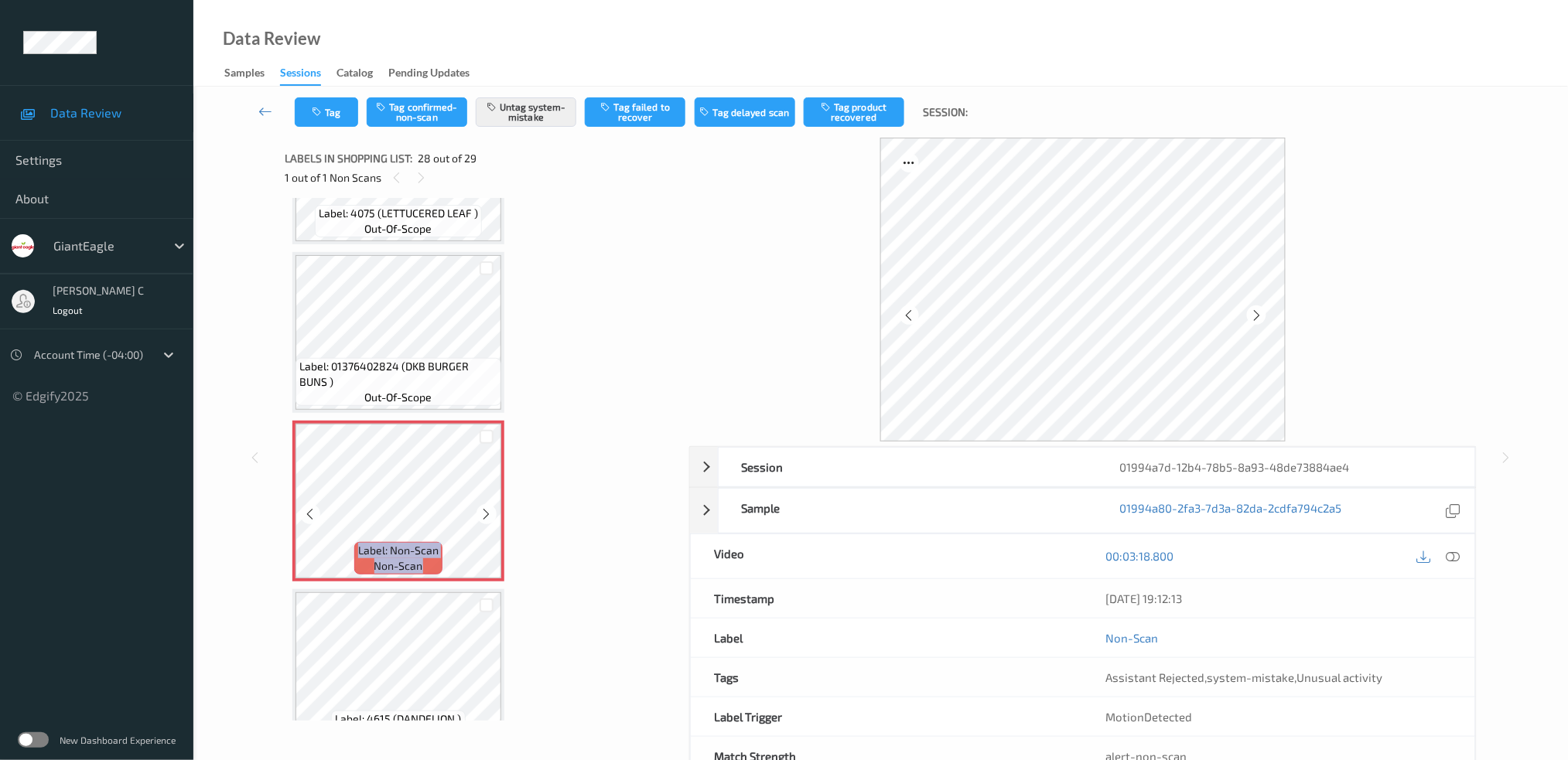
click at [486, 507] on icon at bounding box center [486, 514] width 13 height 14
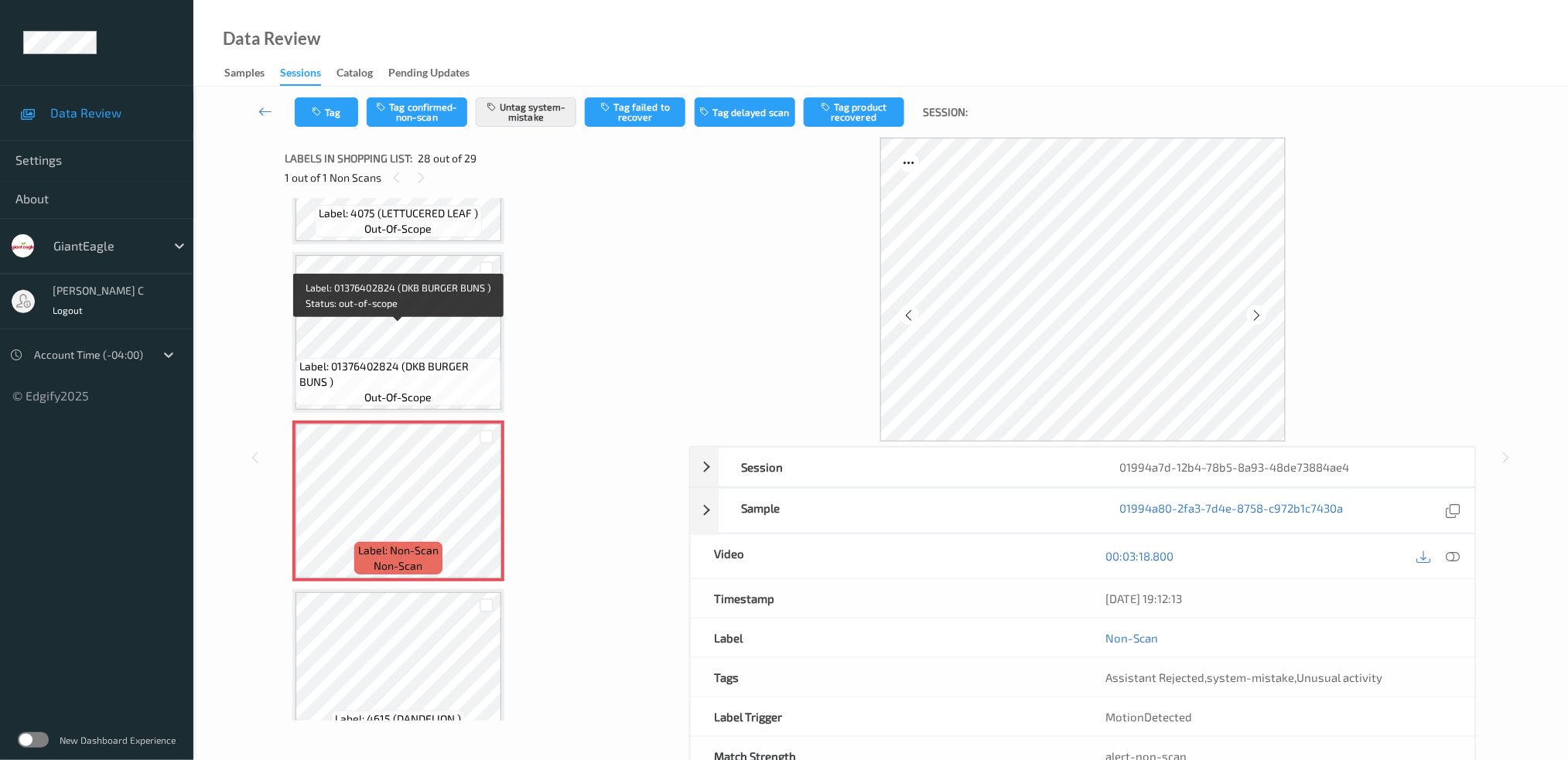
click at [410, 358] on span "Label: 01376402824 (DKB BURGER BUNS )" at bounding box center [399, 374] width 198 height 31
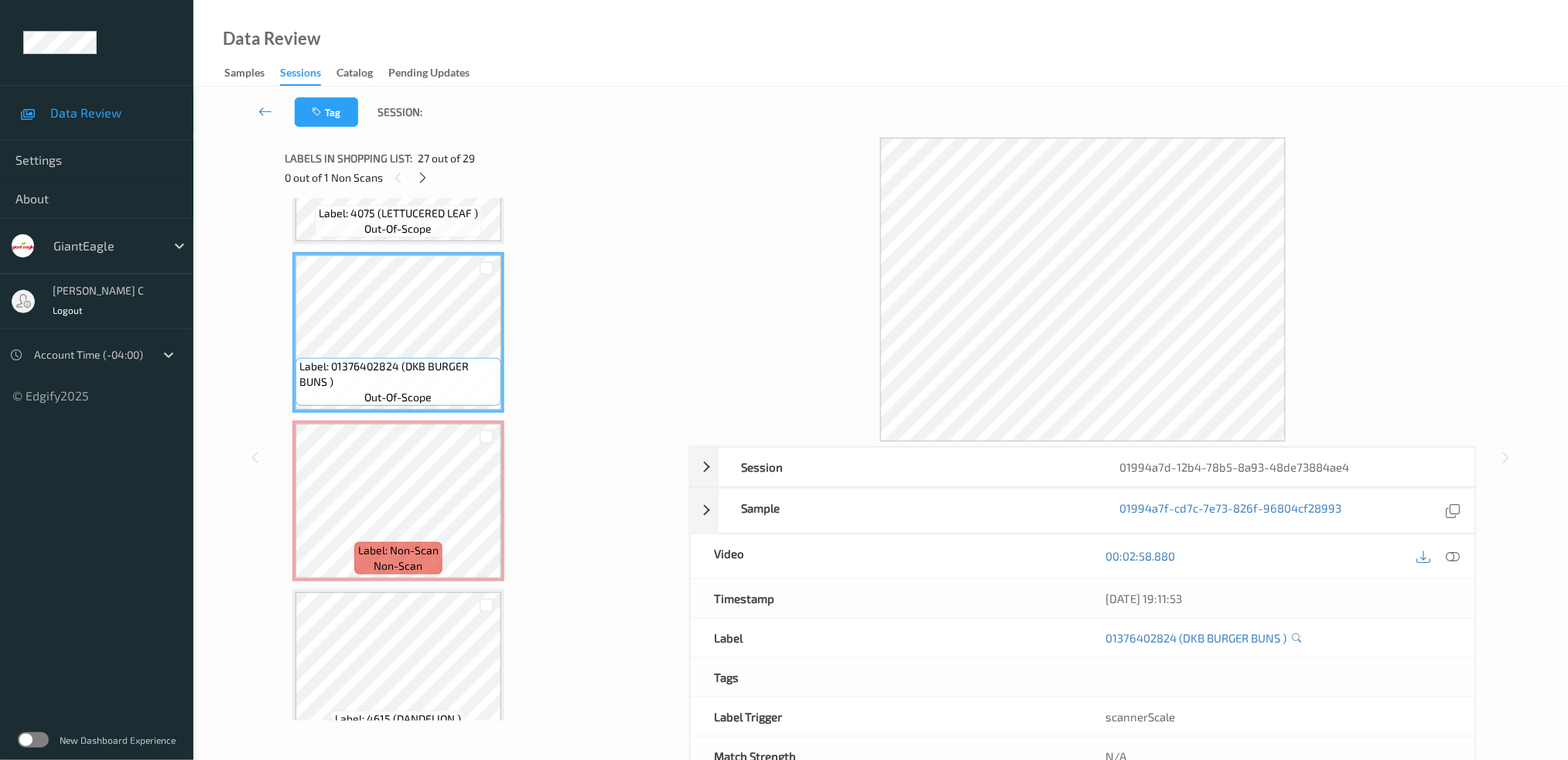
click at [1446, 563] on div at bounding box center [1453, 556] width 21 height 21
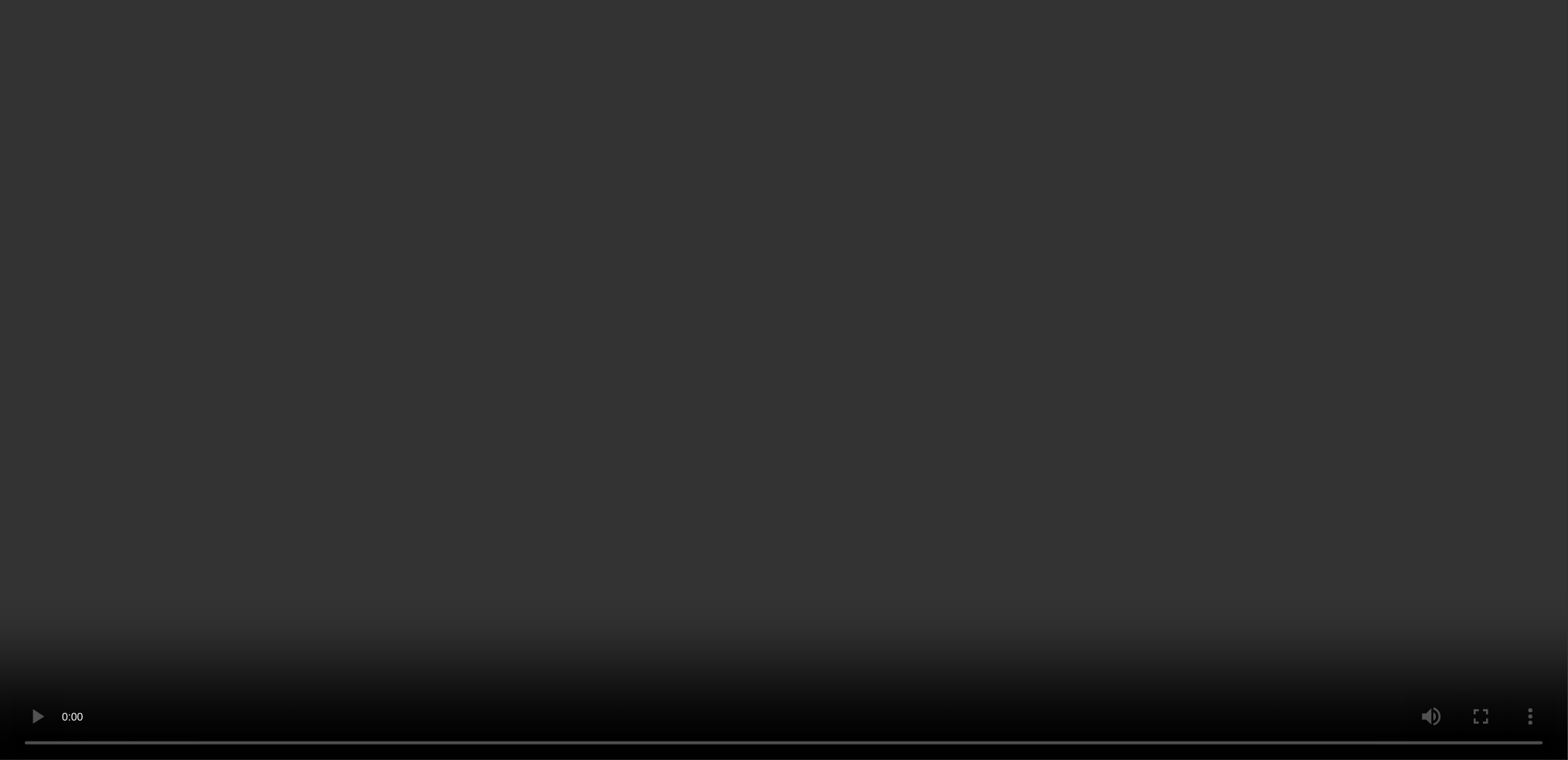
scroll to position [4309, 0]
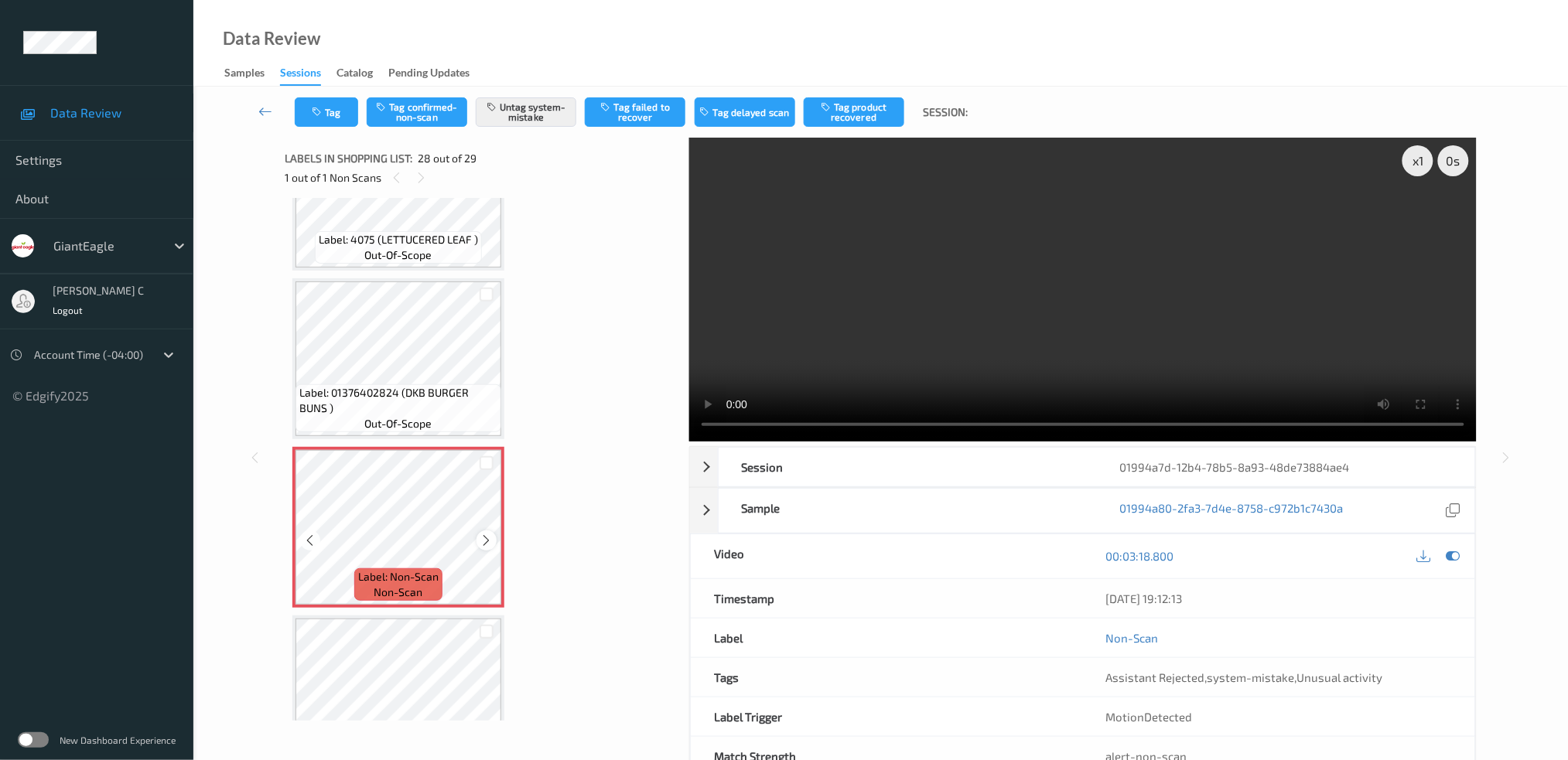
click at [484, 533] on icon at bounding box center [486, 540] width 13 height 14
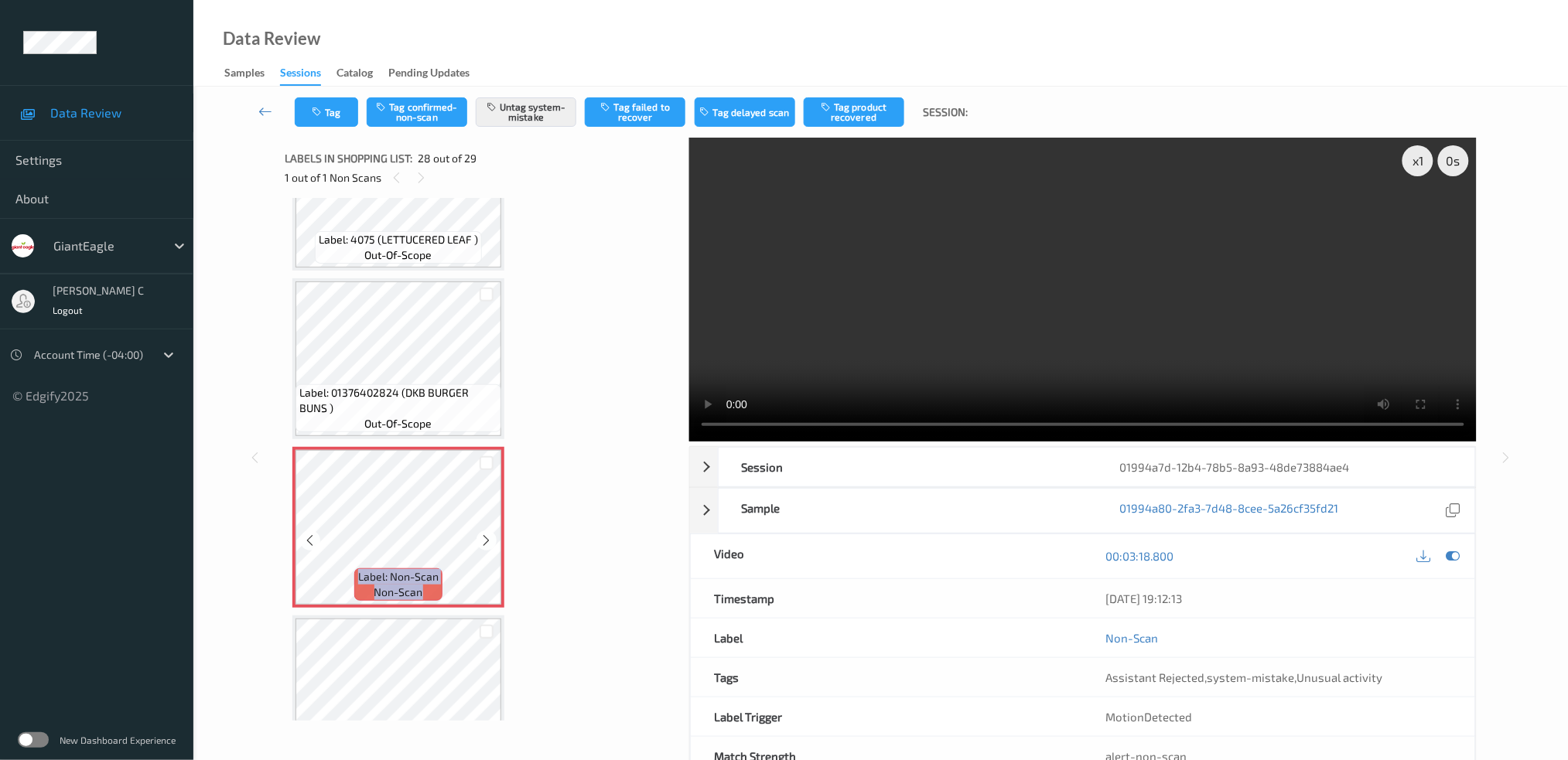
click at [484, 533] on icon at bounding box center [486, 540] width 13 height 14
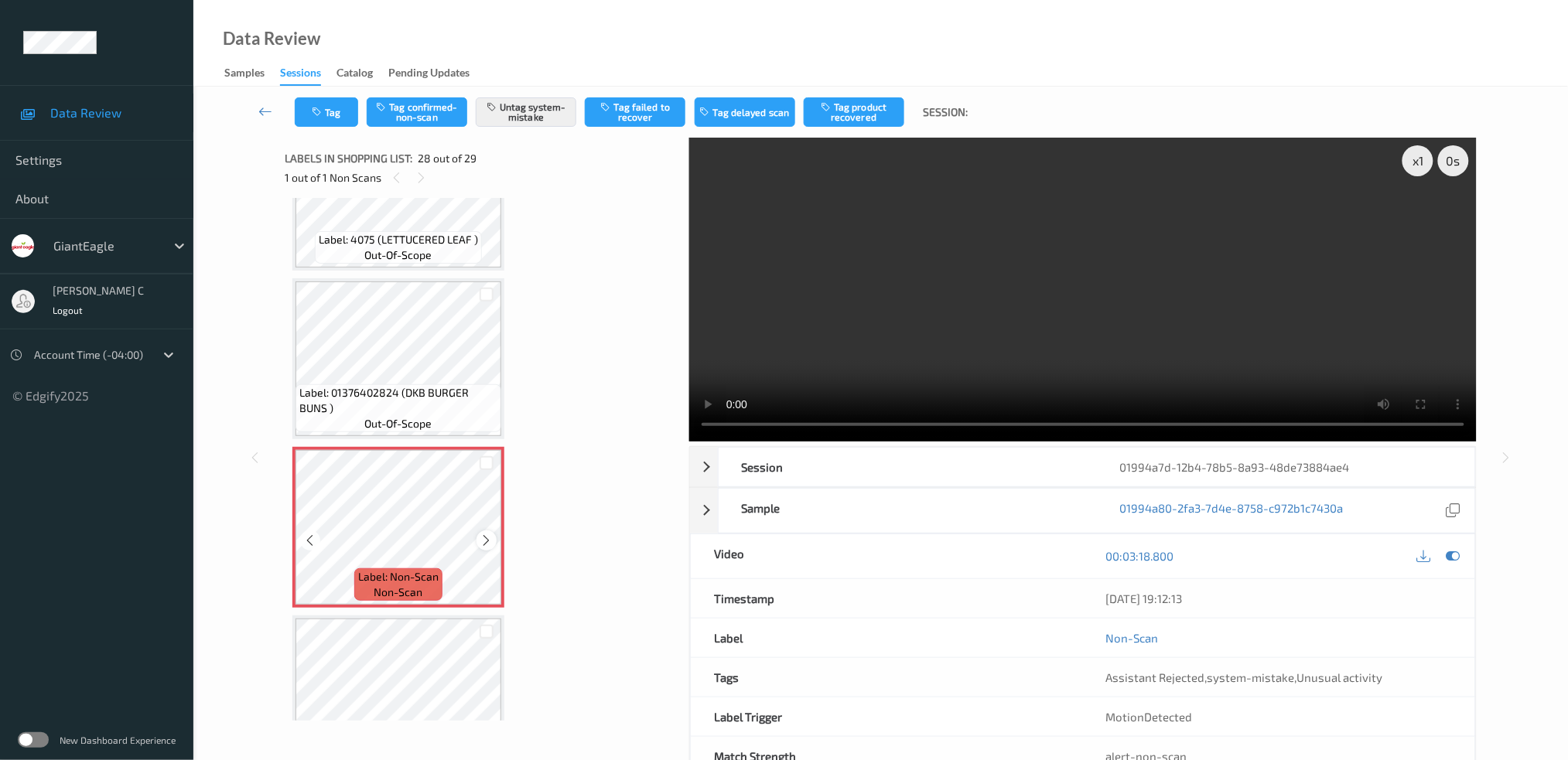
click at [479, 530] on div at bounding box center [485, 539] width 19 height 19
click at [484, 533] on icon at bounding box center [486, 540] width 13 height 14
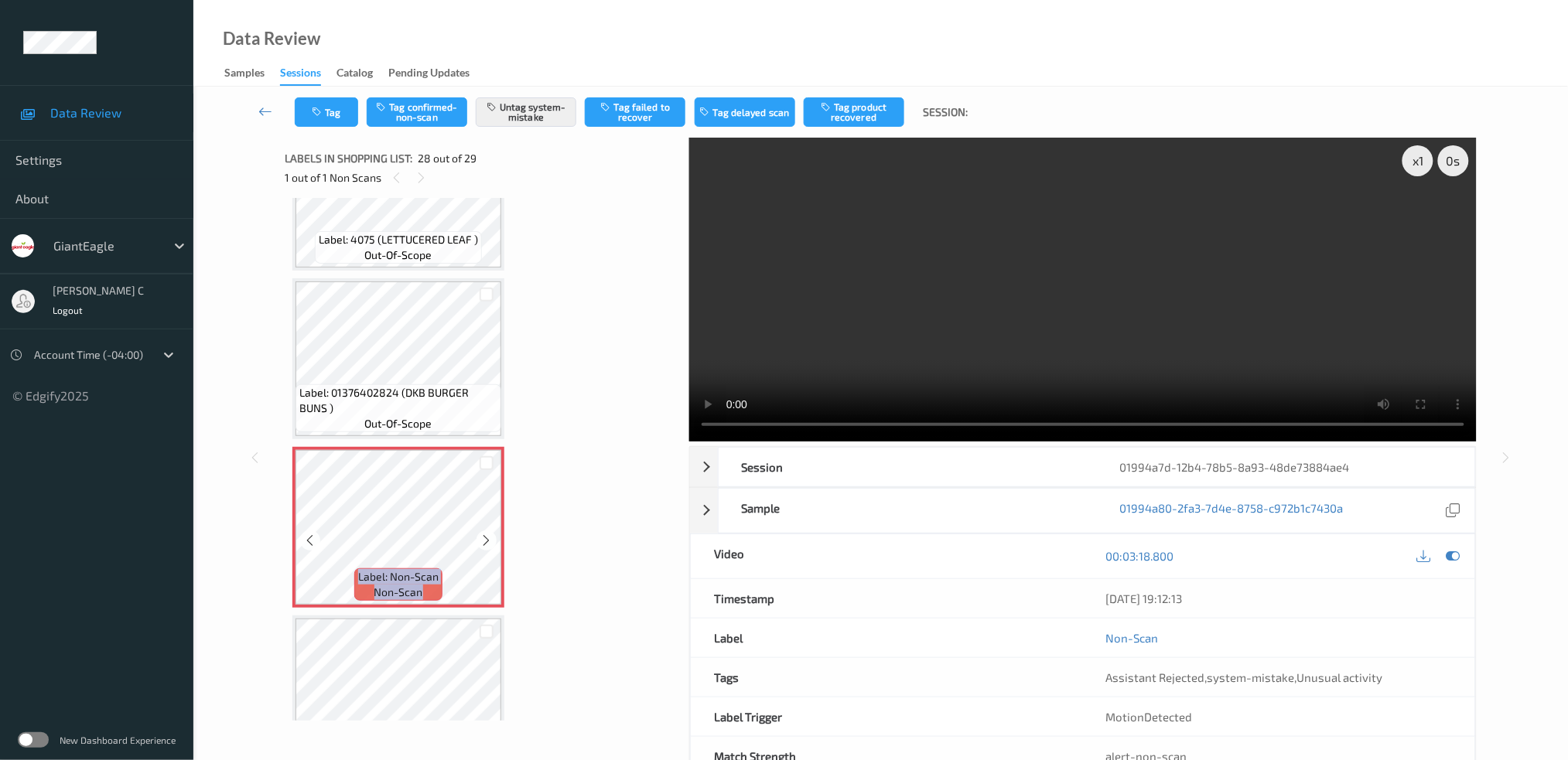
click at [484, 533] on icon at bounding box center [486, 540] width 13 height 14
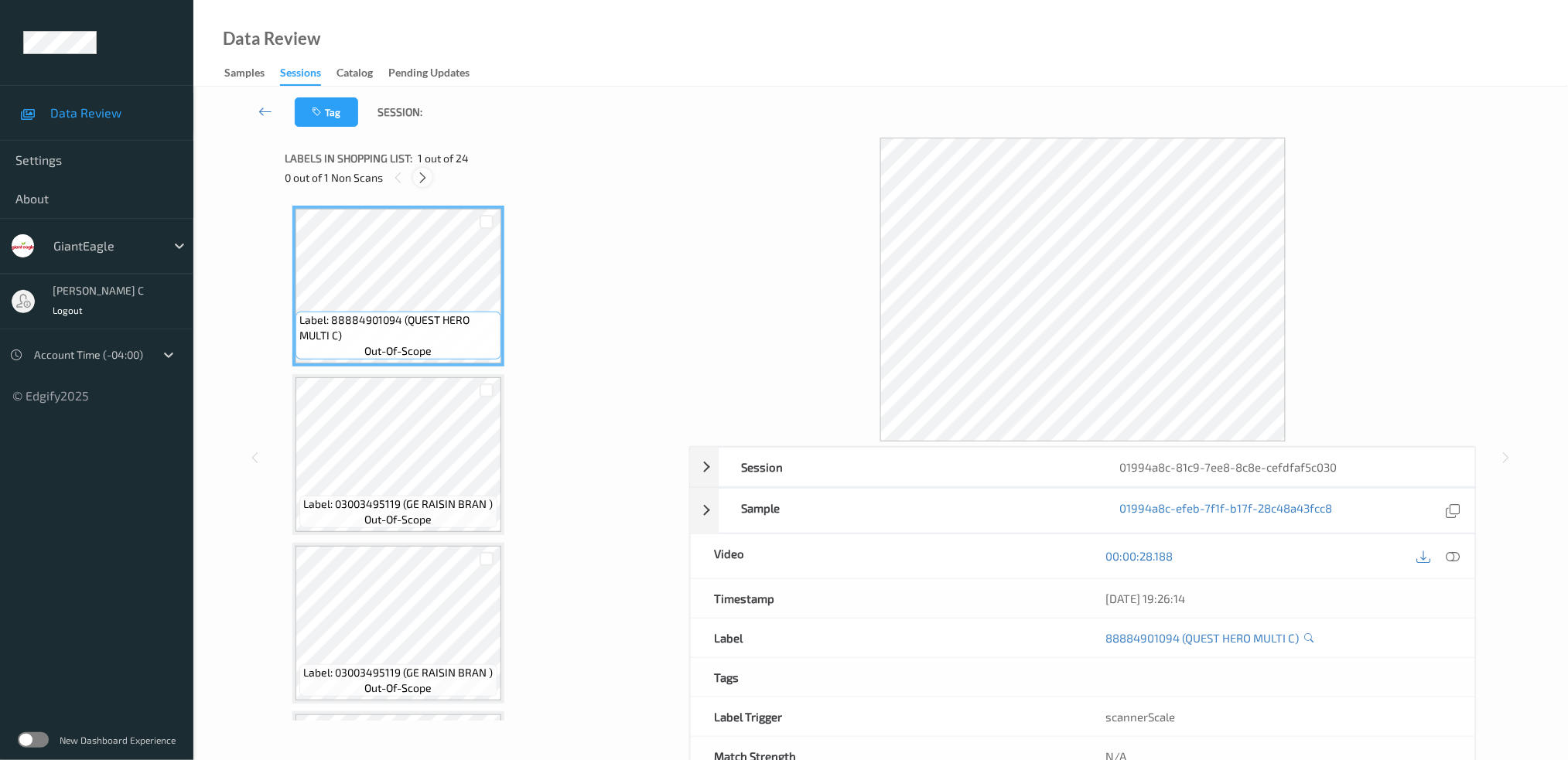
click at [430, 173] on div at bounding box center [422, 177] width 19 height 19
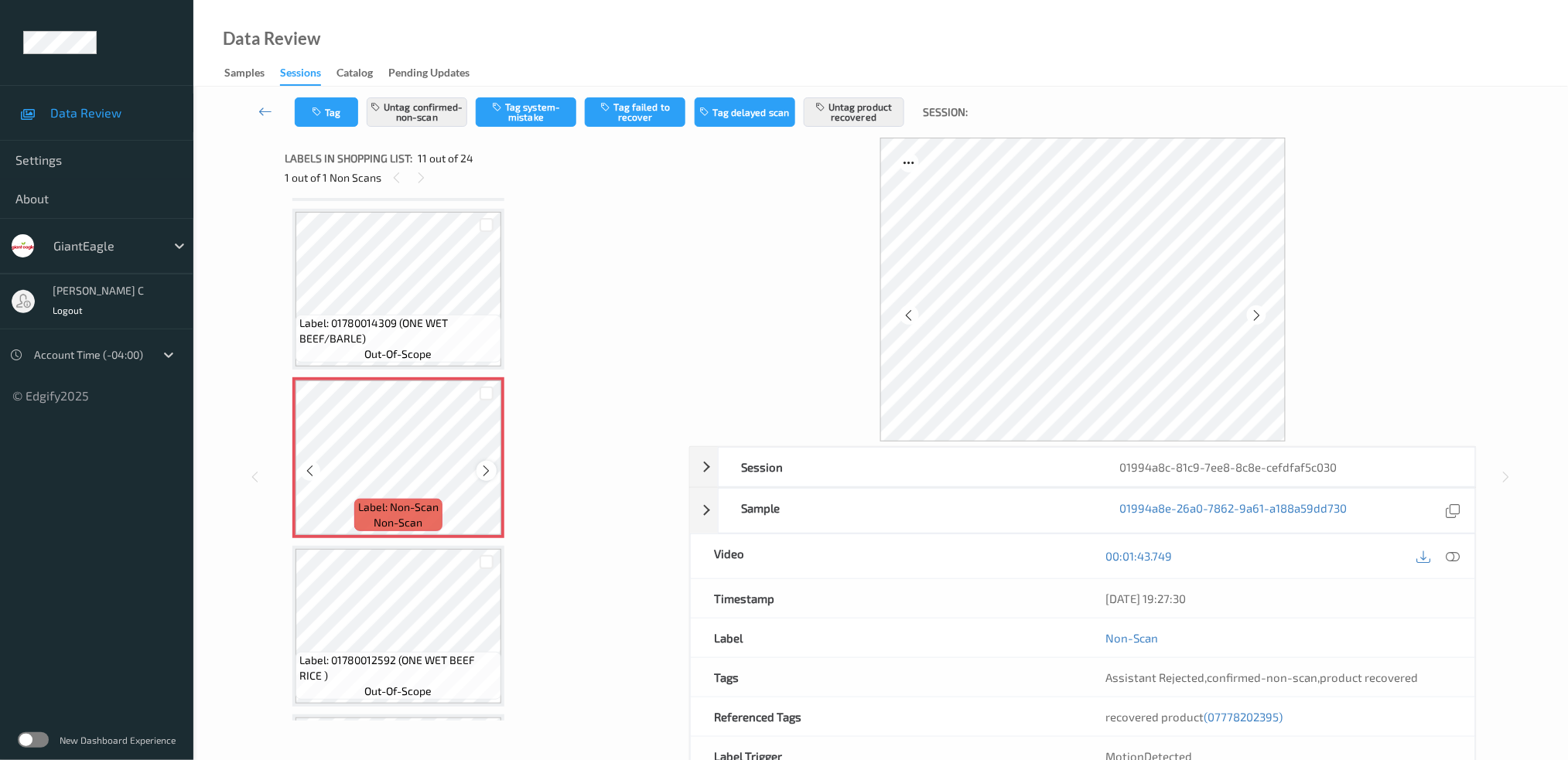
click at [485, 464] on icon at bounding box center [486, 471] width 13 height 14
click at [486, 464] on icon at bounding box center [486, 471] width 13 height 14
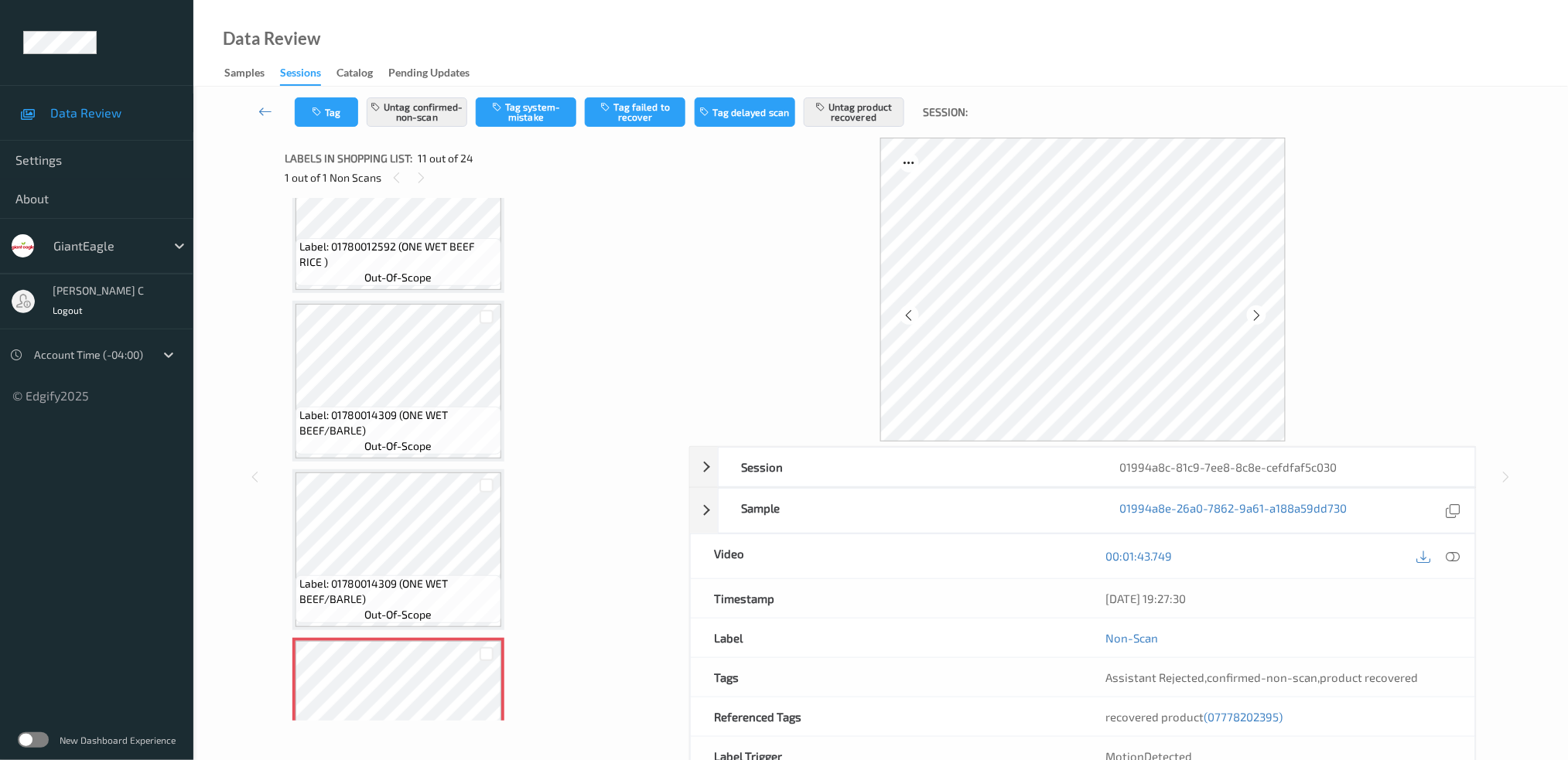
scroll to position [1204, 0]
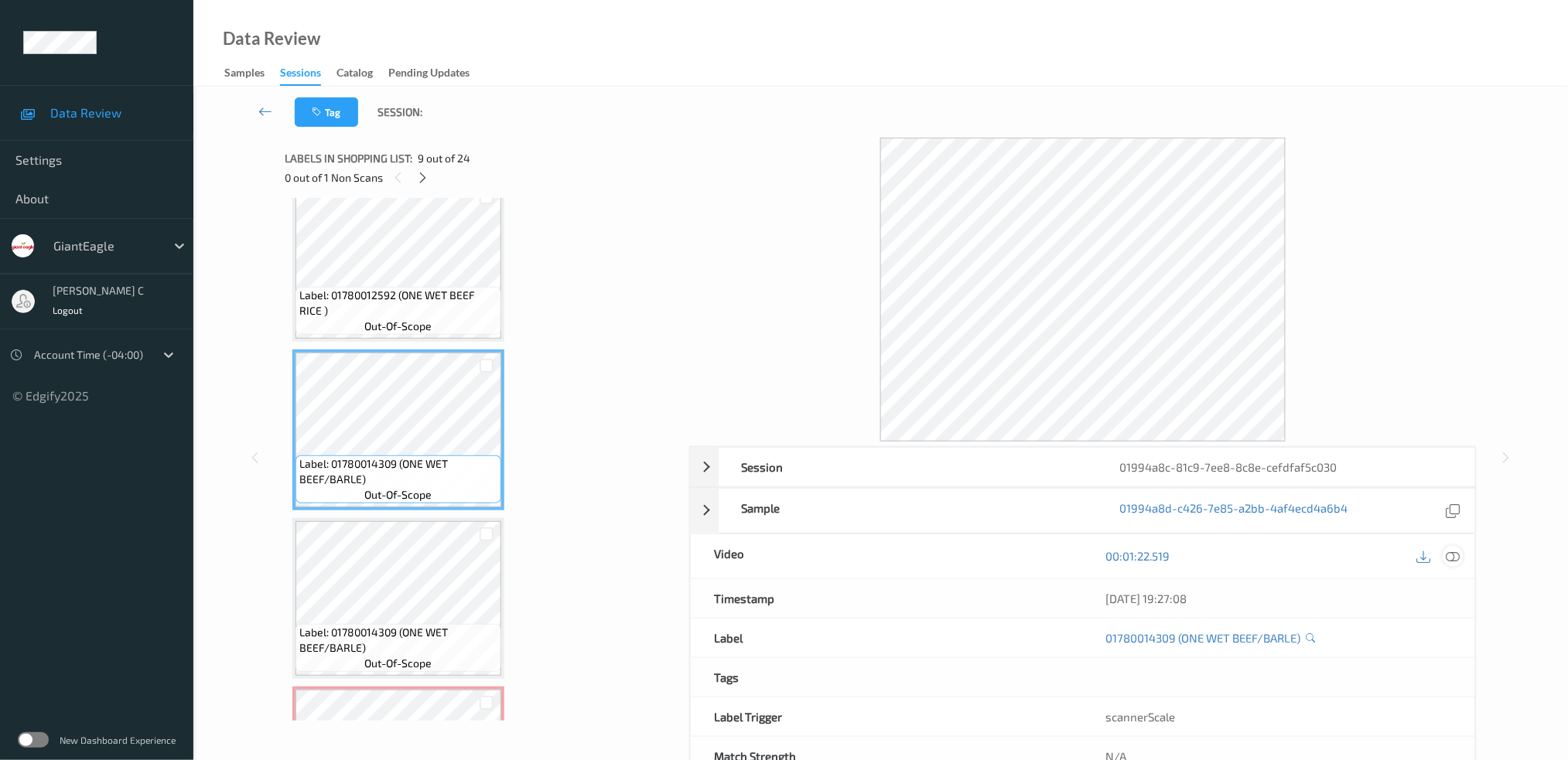
click at [1455, 560] on icon at bounding box center [1453, 556] width 14 height 14
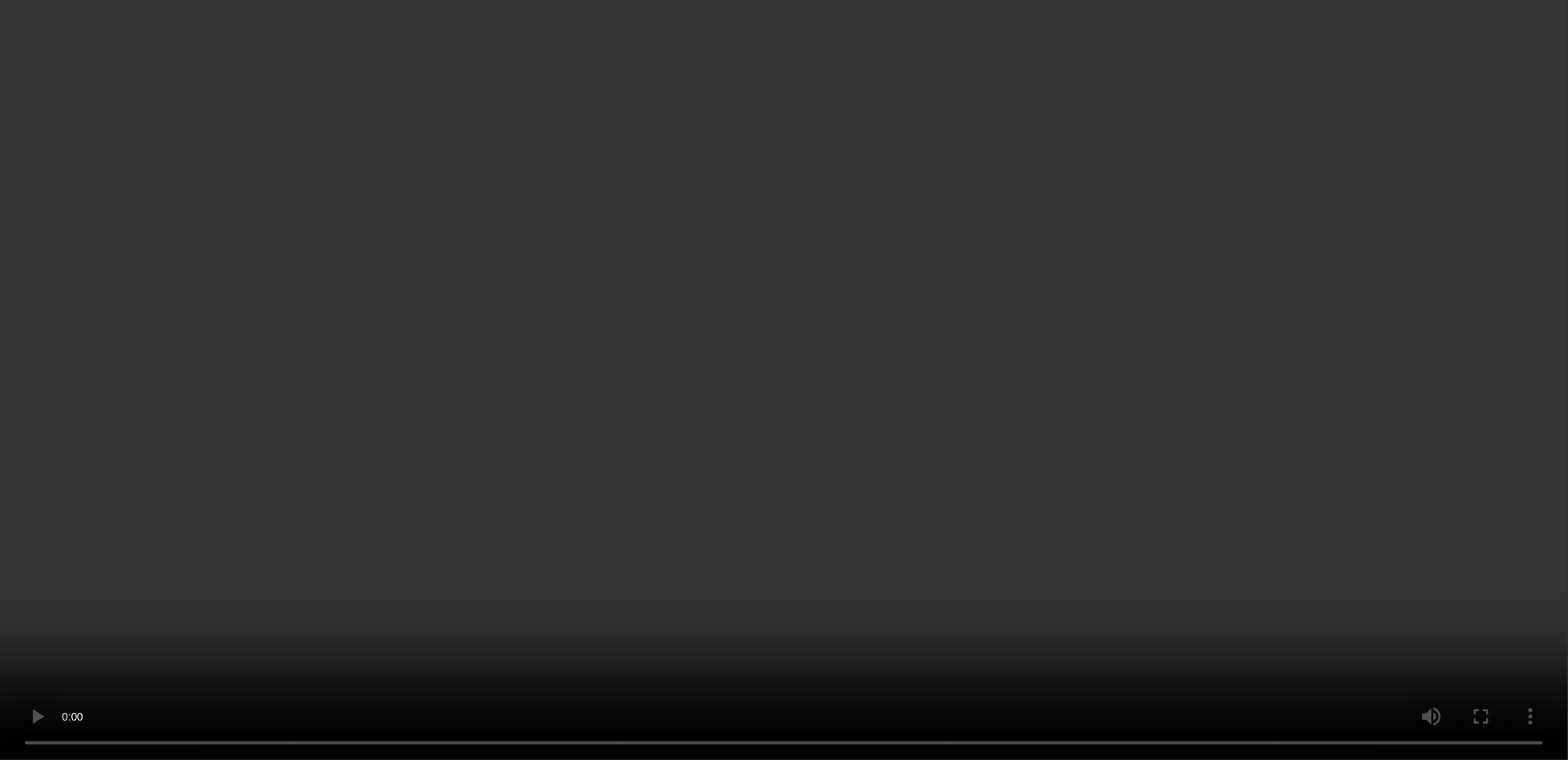
scroll to position [1720, 0]
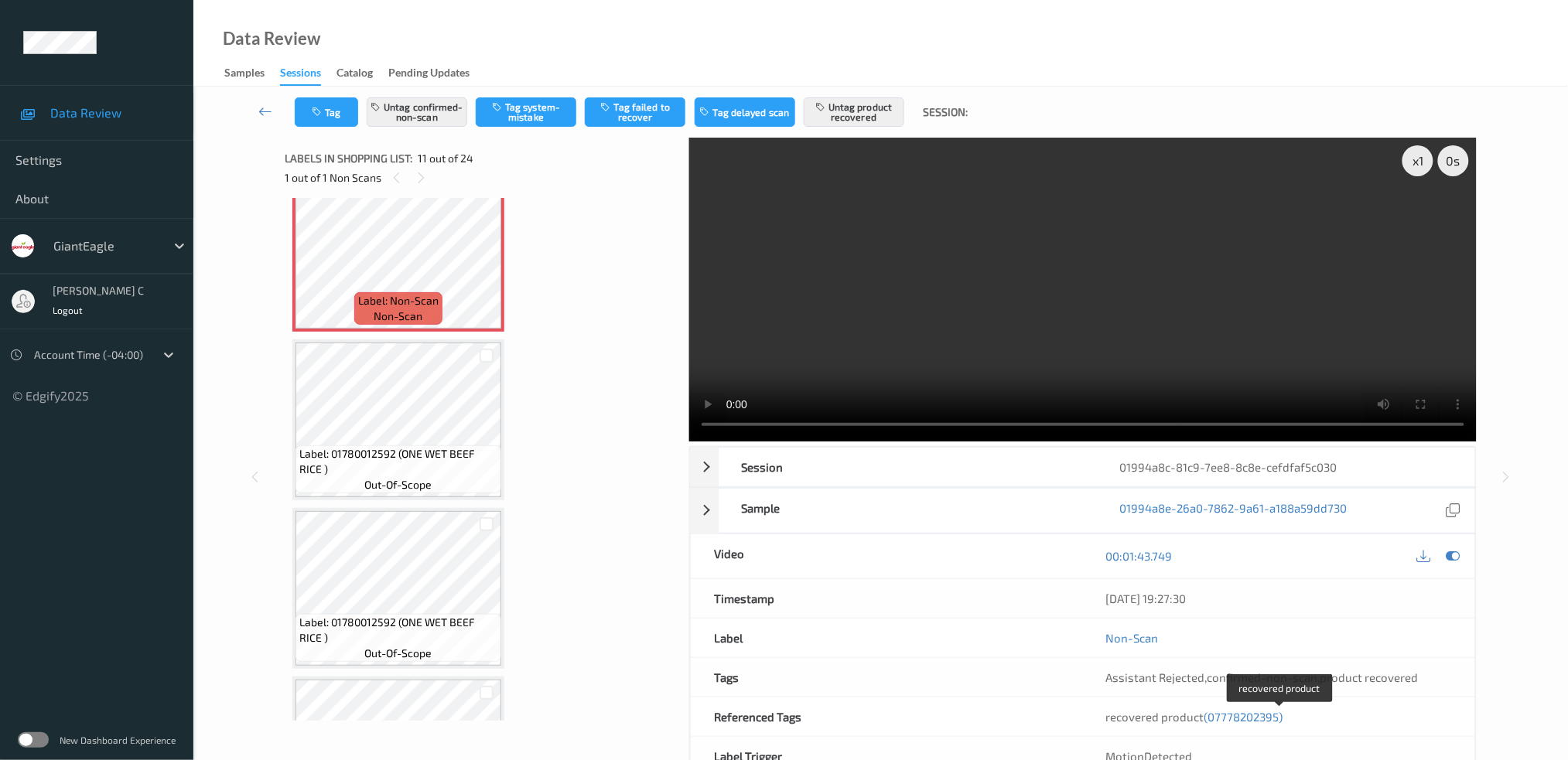
click at [1239, 719] on span "(07778202395)" at bounding box center [1244, 717] width 79 height 14
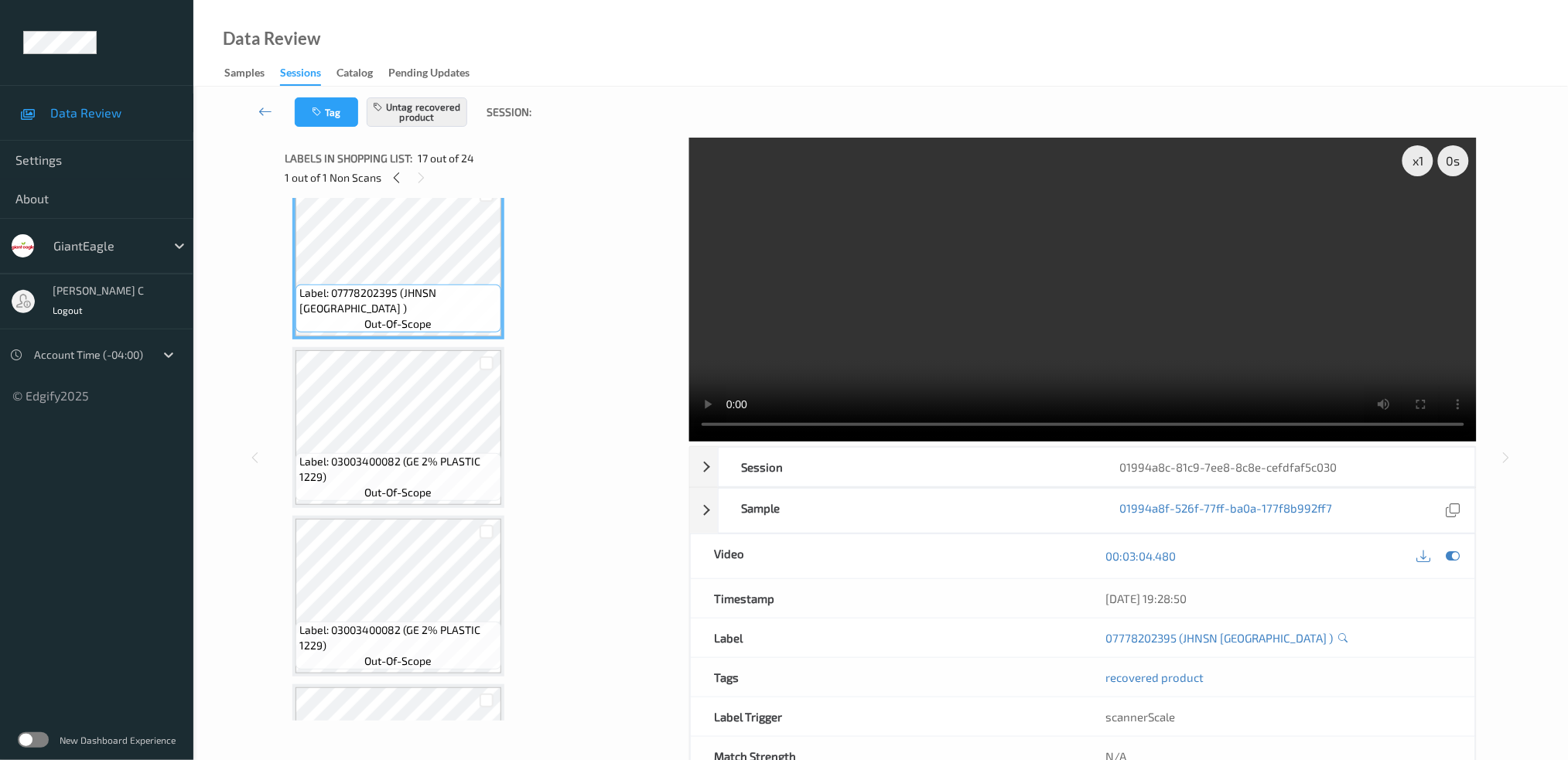
scroll to position [2620, 0]
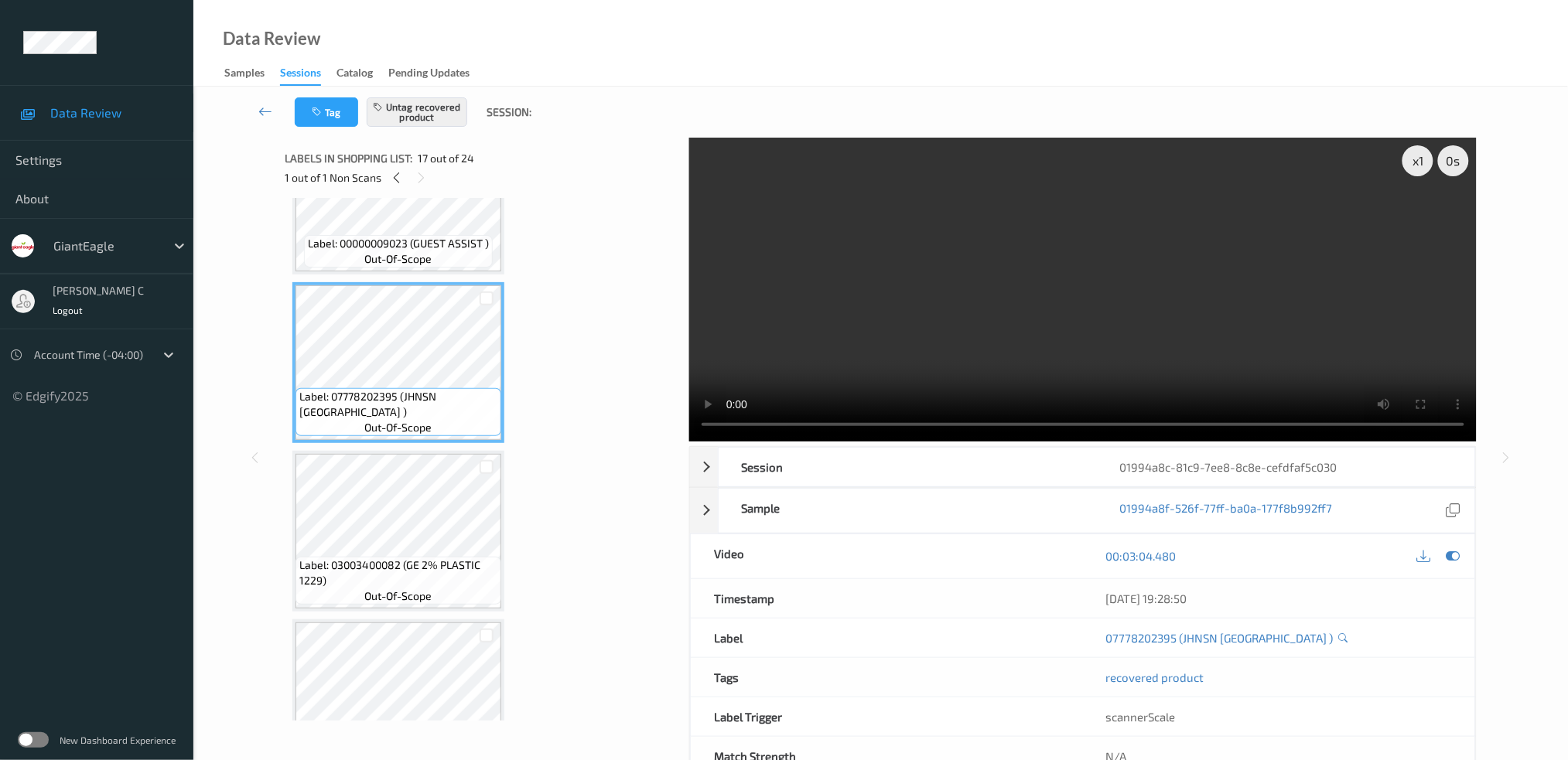
click at [473, 389] on span "Label: 07778202395 (JHNSN NEW ORLEANS )" at bounding box center [399, 404] width 198 height 31
click at [1456, 561] on icon at bounding box center [1453, 556] width 14 height 14
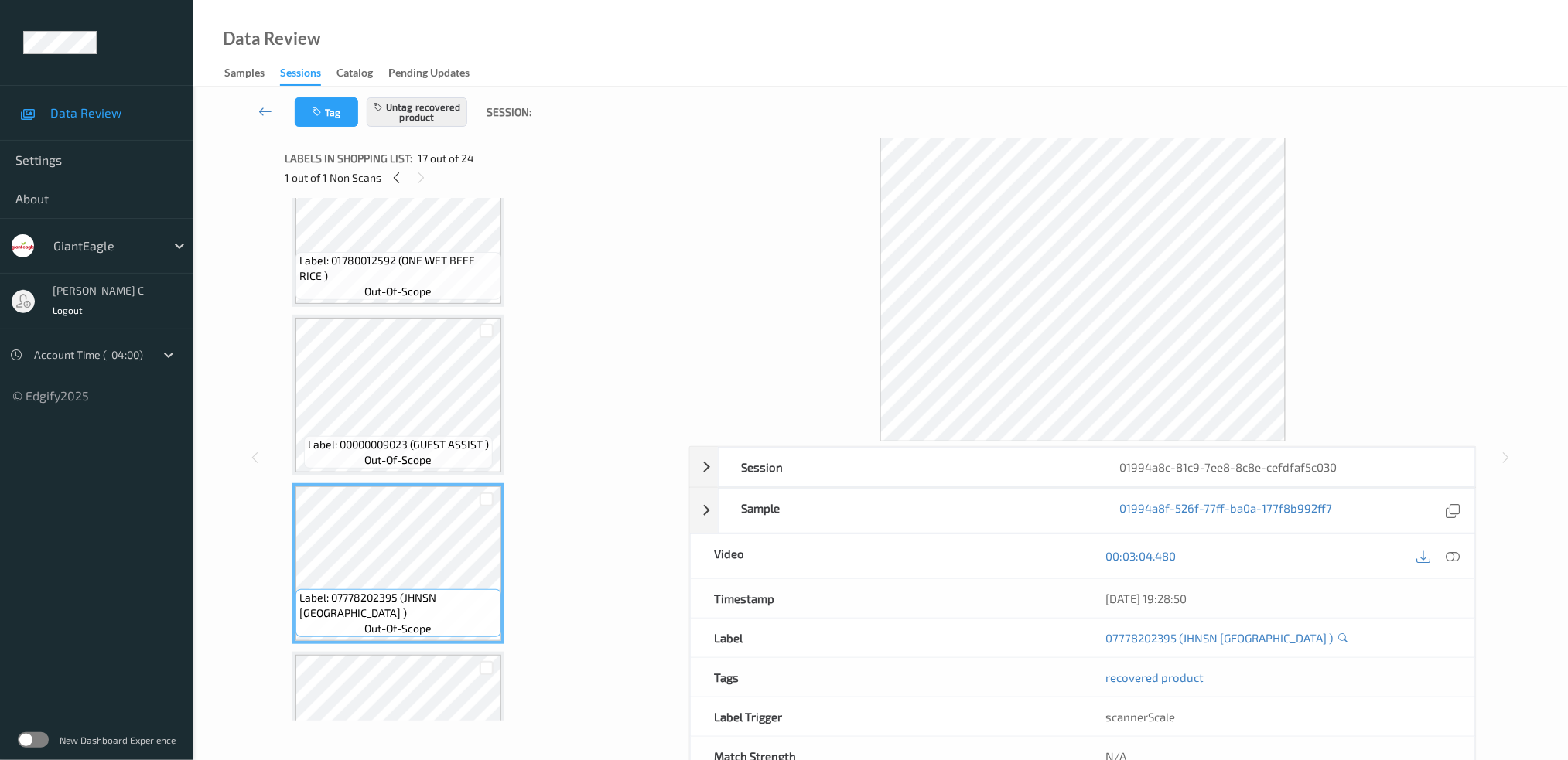
scroll to position [2415, 0]
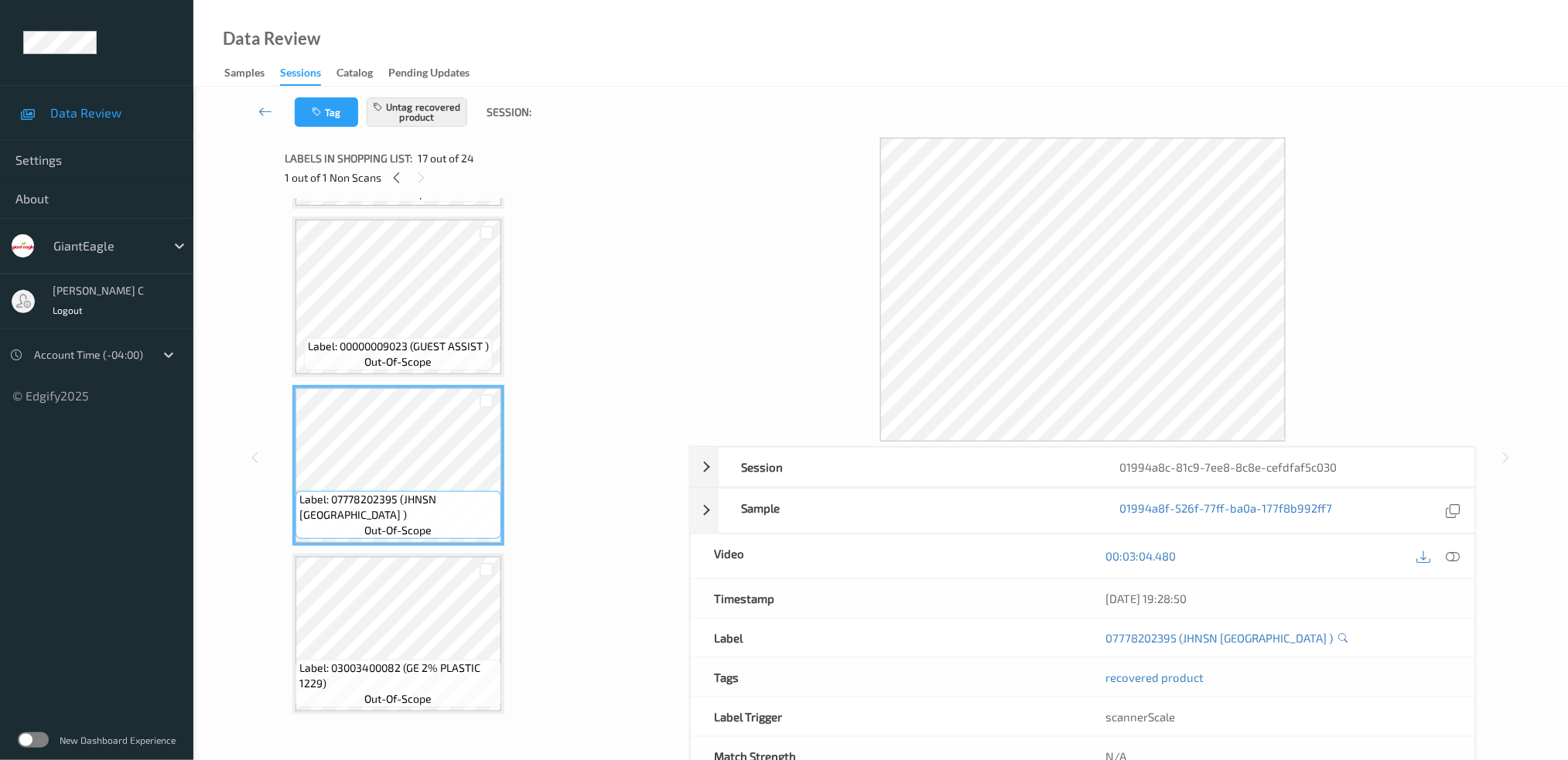
scroll to position [2620, 0]
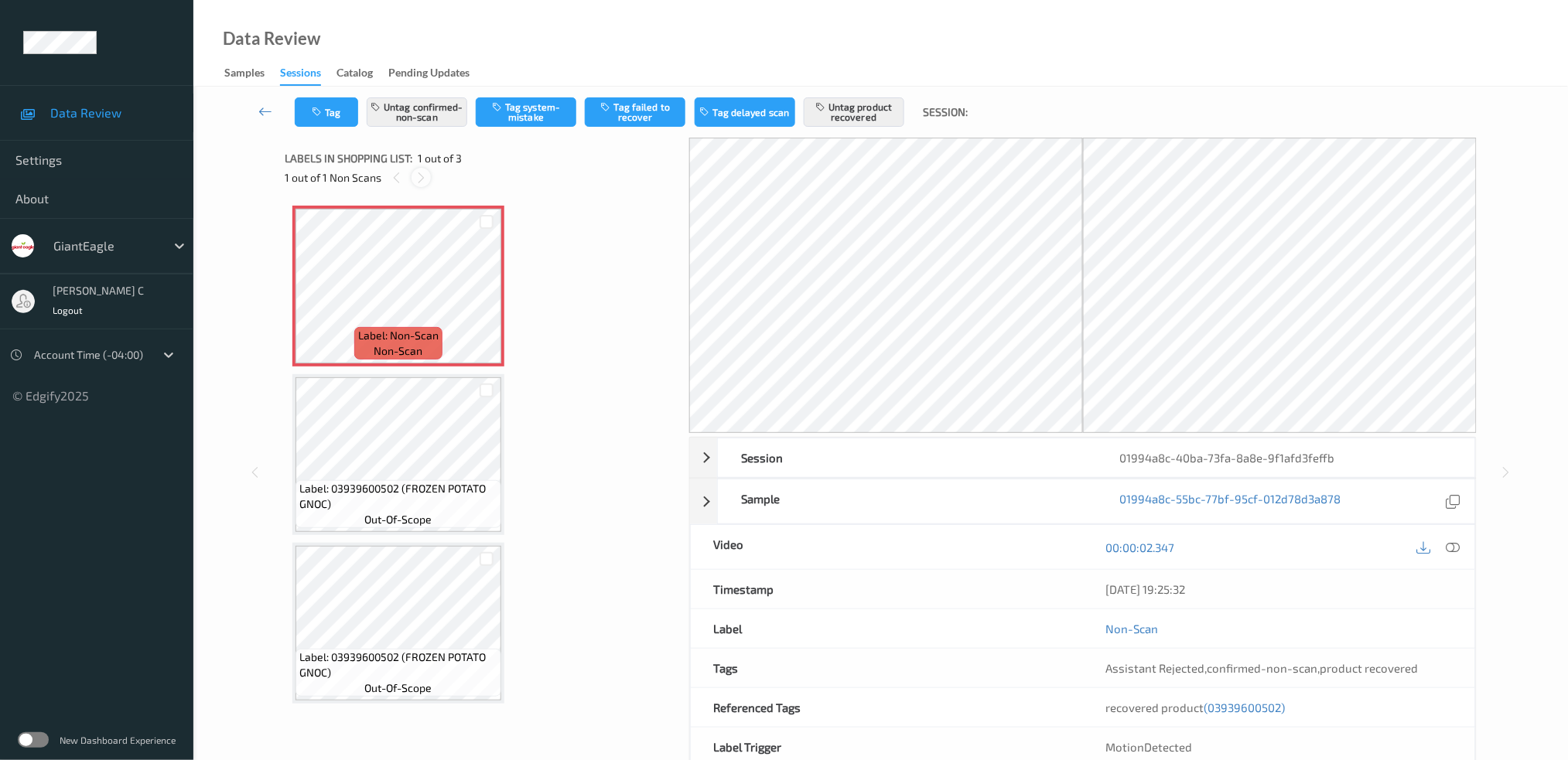
click at [423, 172] on icon at bounding box center [420, 178] width 13 height 14
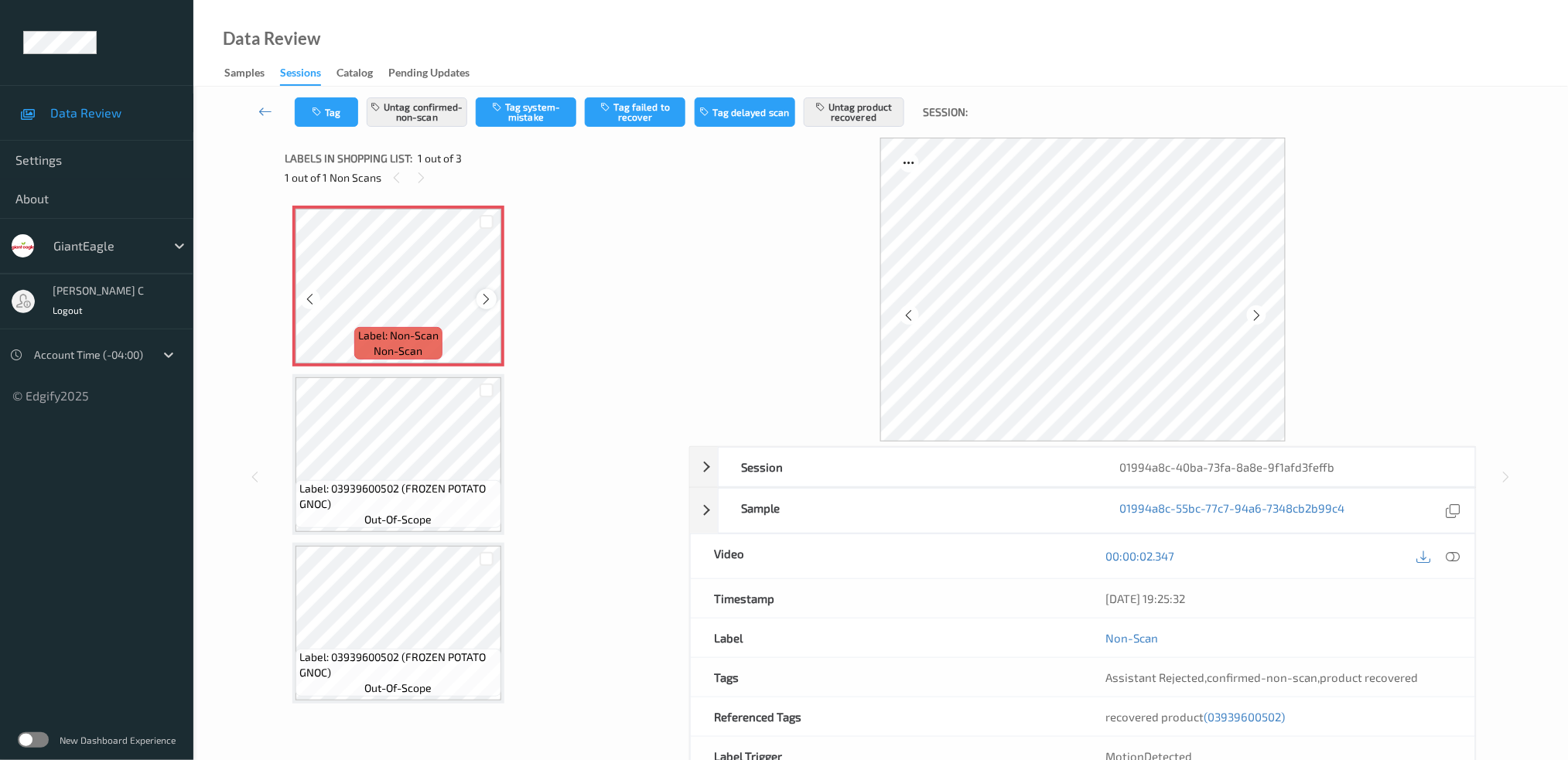
click at [484, 299] on icon at bounding box center [486, 300] width 13 height 14
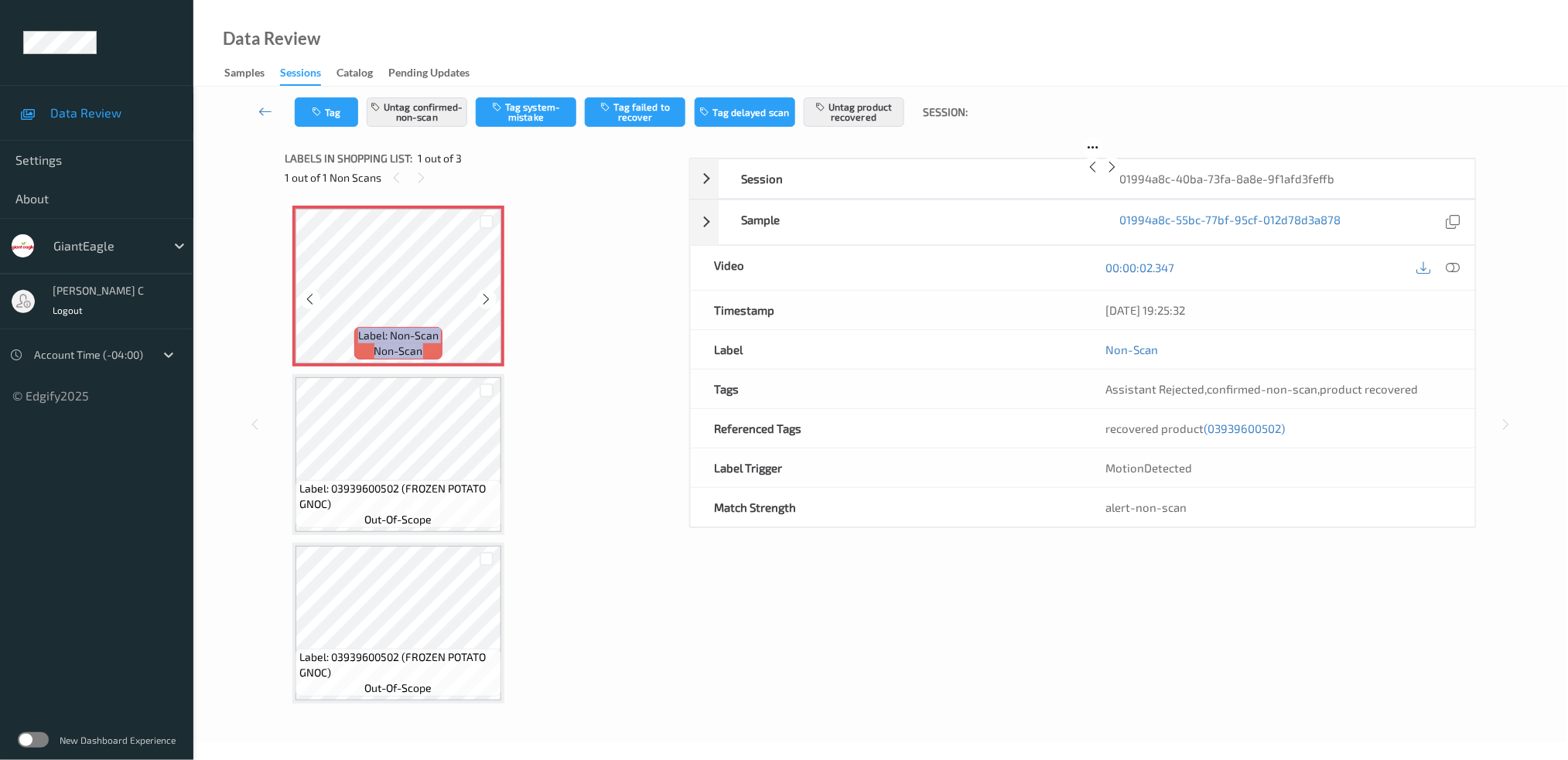
click at [484, 299] on icon at bounding box center [486, 300] width 13 height 14
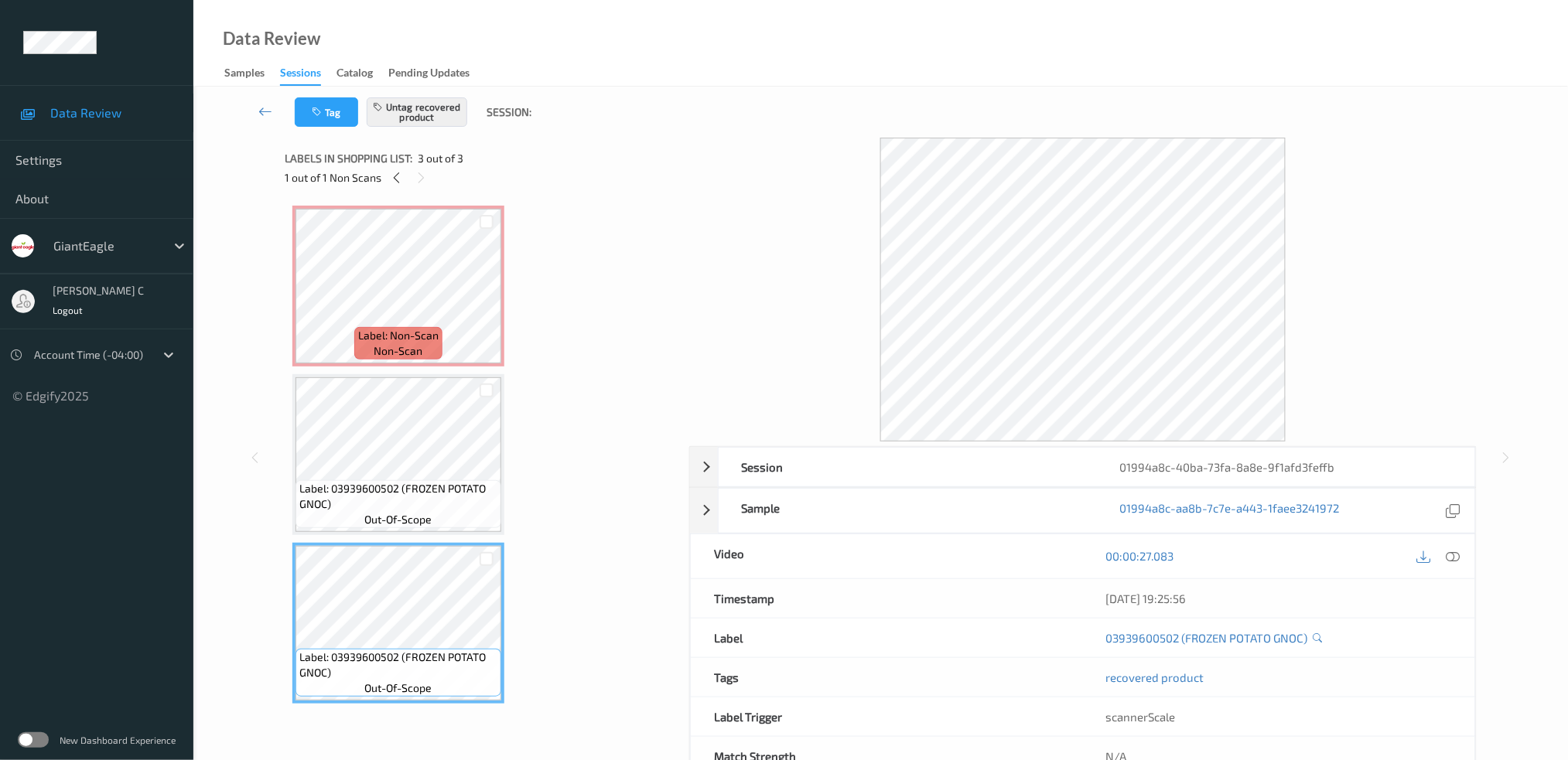
click at [414, 481] on span "Label: 03939600502 (FROZEN POTATO GNOC)" at bounding box center [399, 496] width 198 height 31
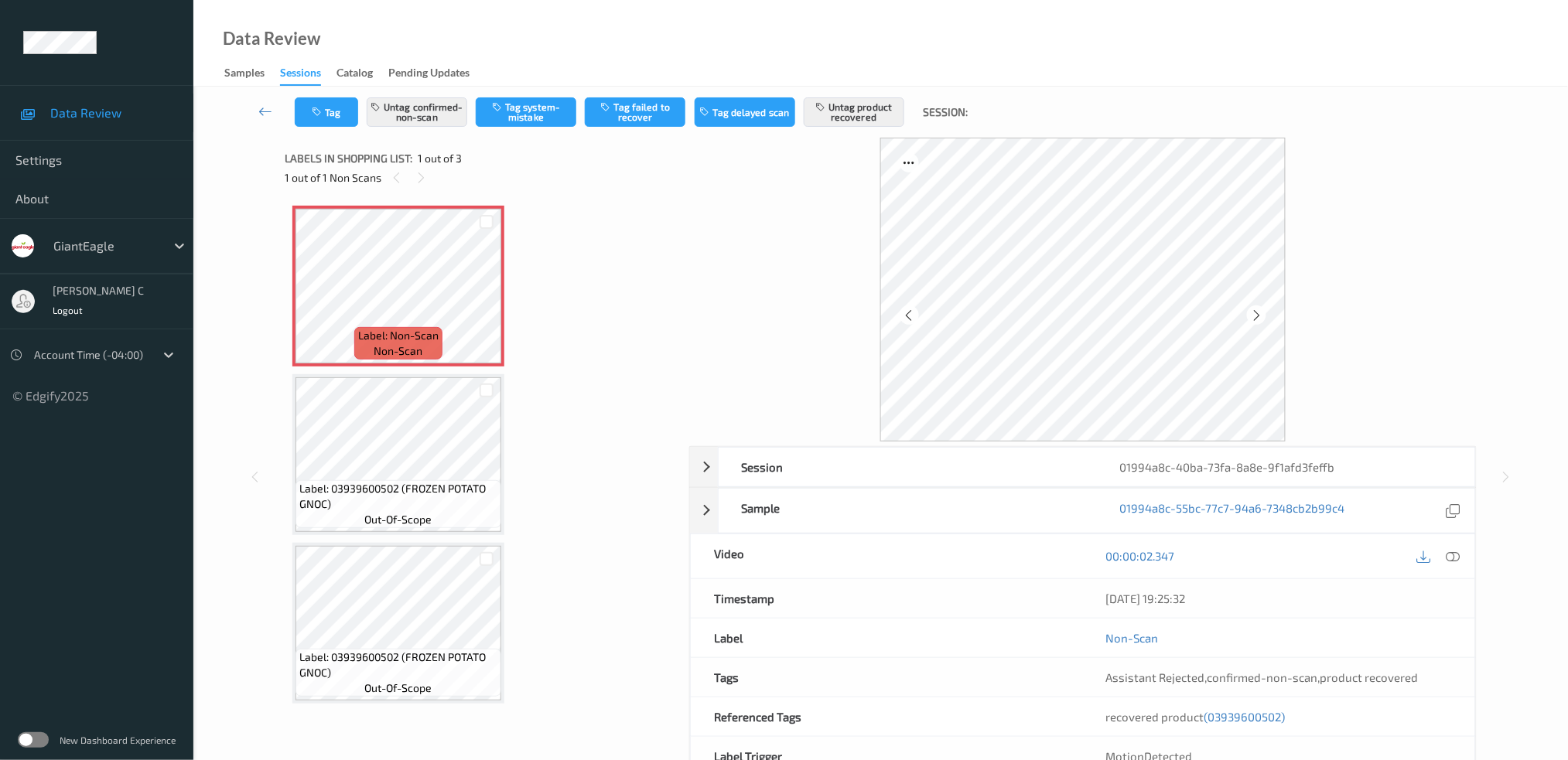
click at [1459, 555] on icon at bounding box center [1453, 556] width 14 height 14
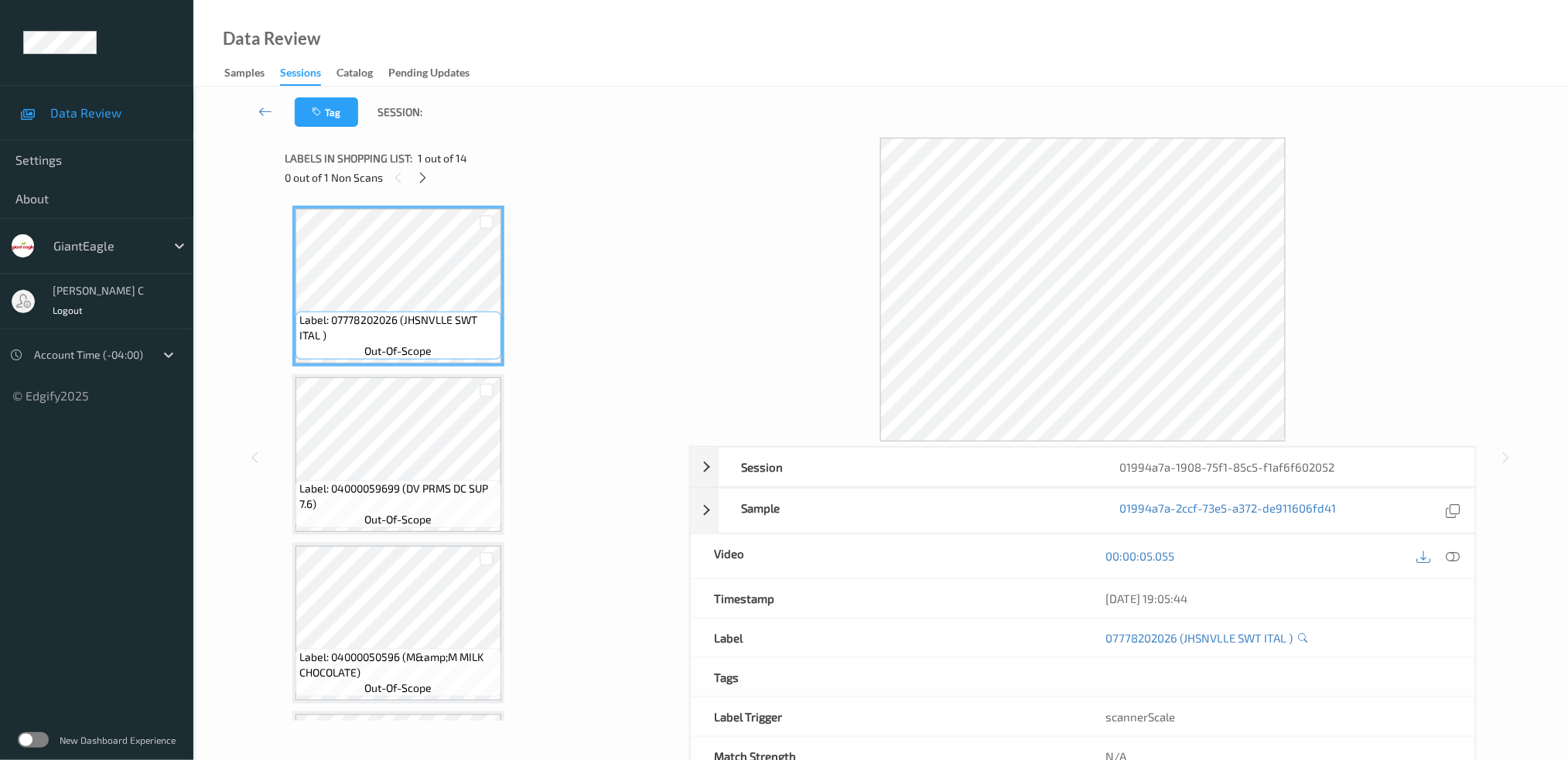
click at [429, 183] on div at bounding box center [422, 177] width 19 height 19
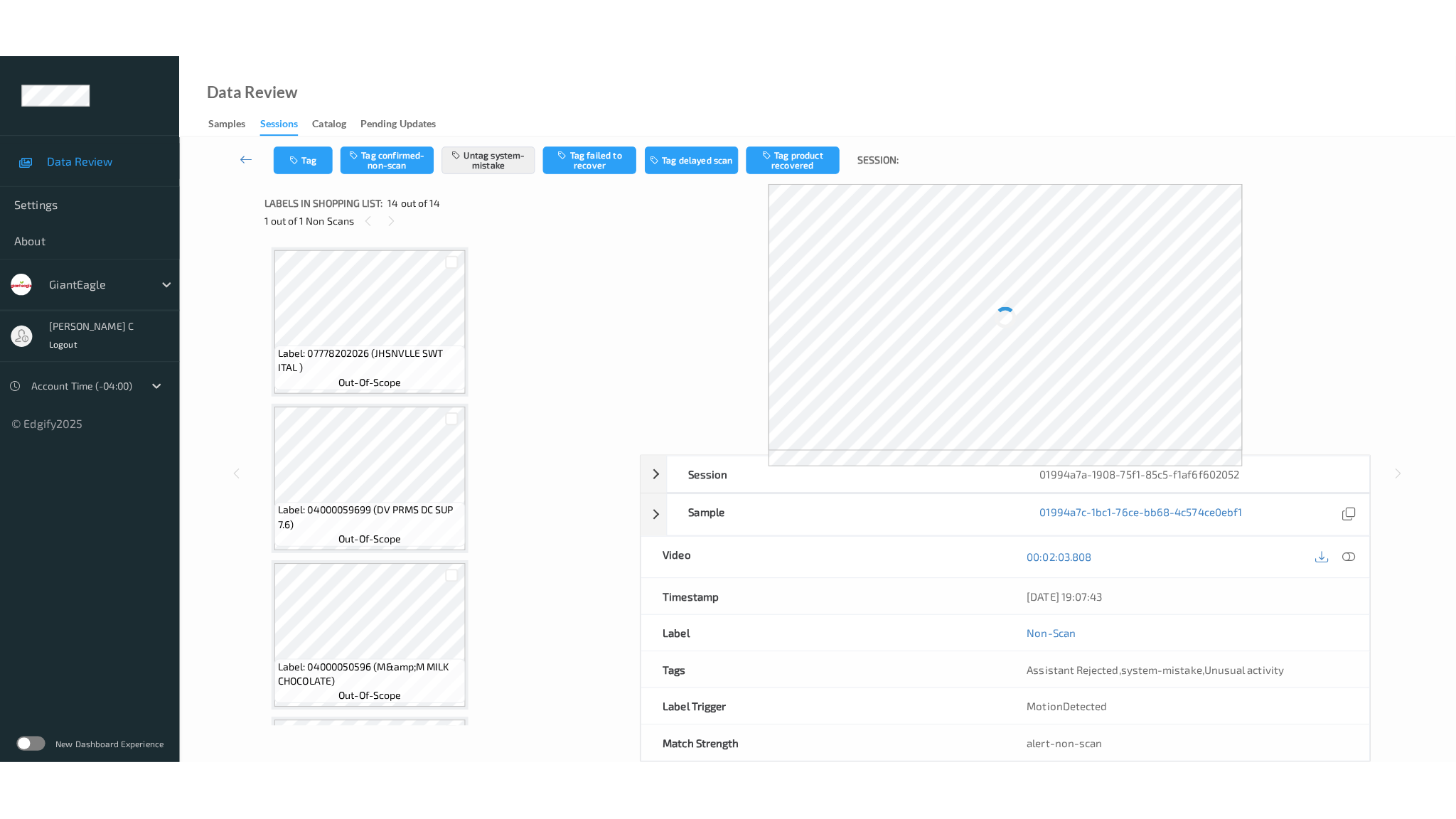
scroll to position [1679, 0]
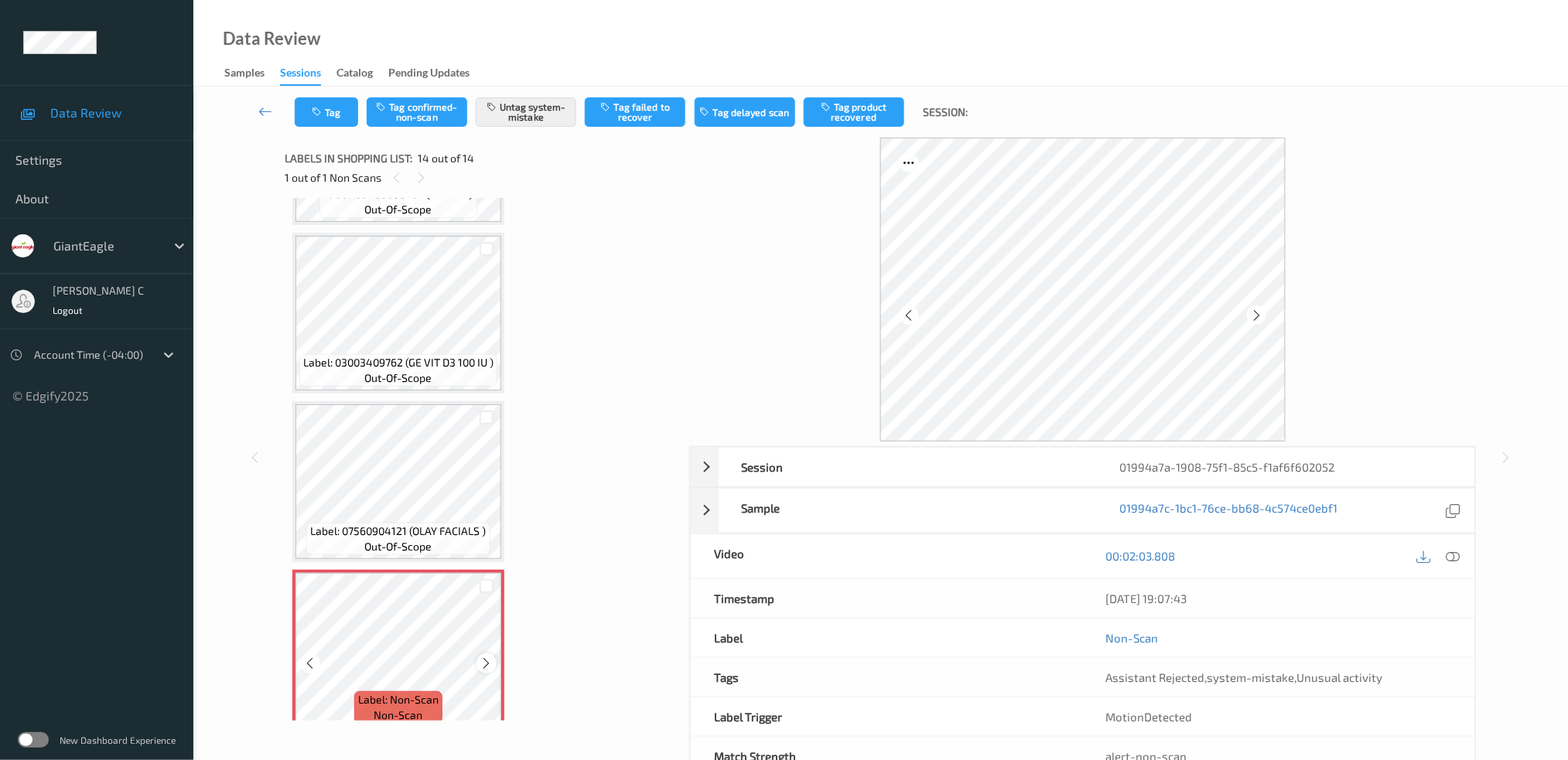
click at [483, 647] on div "Label: Non-Scan non-scan" at bounding box center [399, 650] width 212 height 161
click at [489, 656] on icon at bounding box center [486, 663] width 13 height 14
click at [487, 656] on icon at bounding box center [486, 663] width 13 height 14
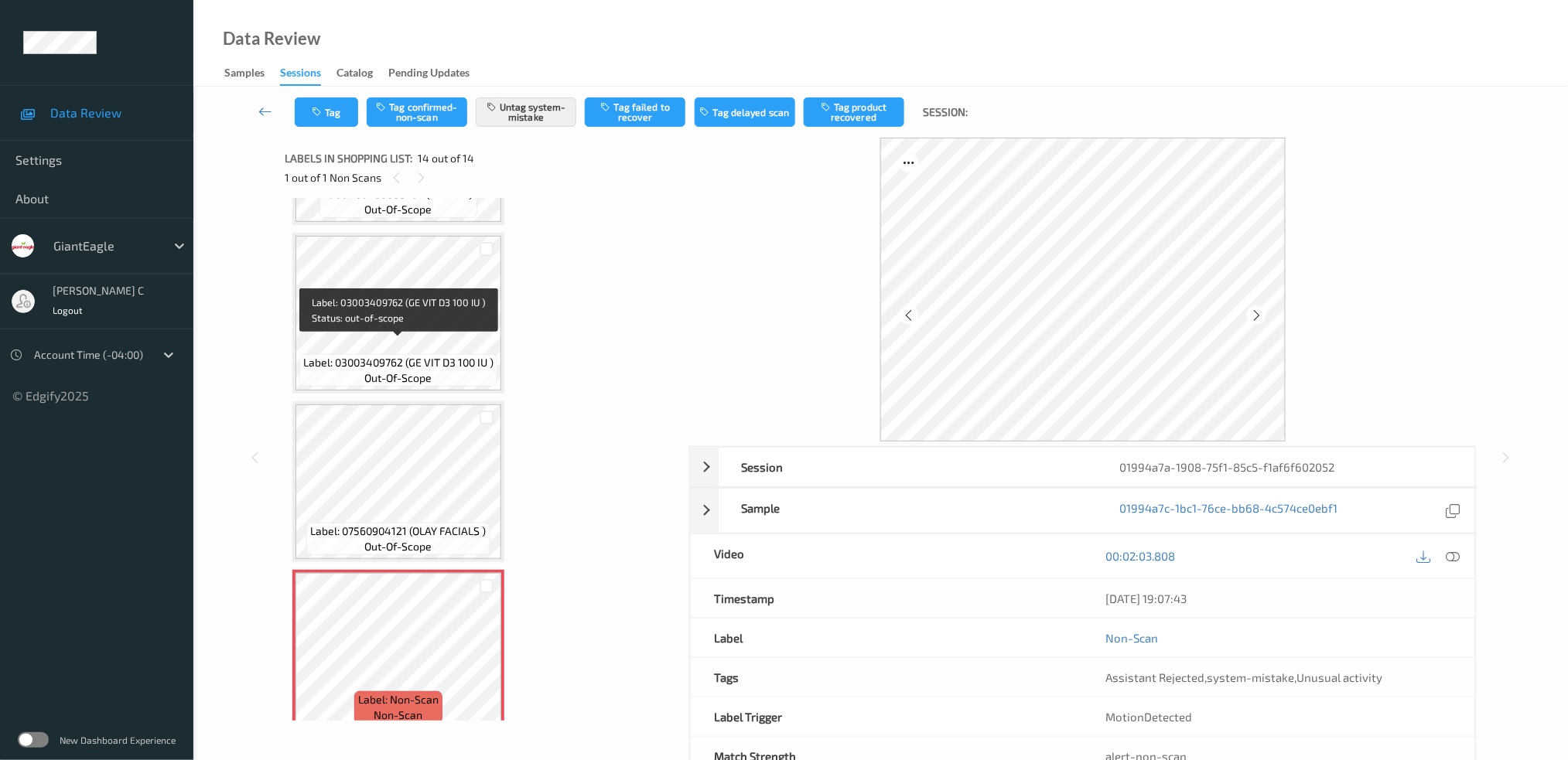
click at [385, 354] on span "Label: 03003409762 (GE VIT D3 100 IU )" at bounding box center [399, 362] width 190 height 15
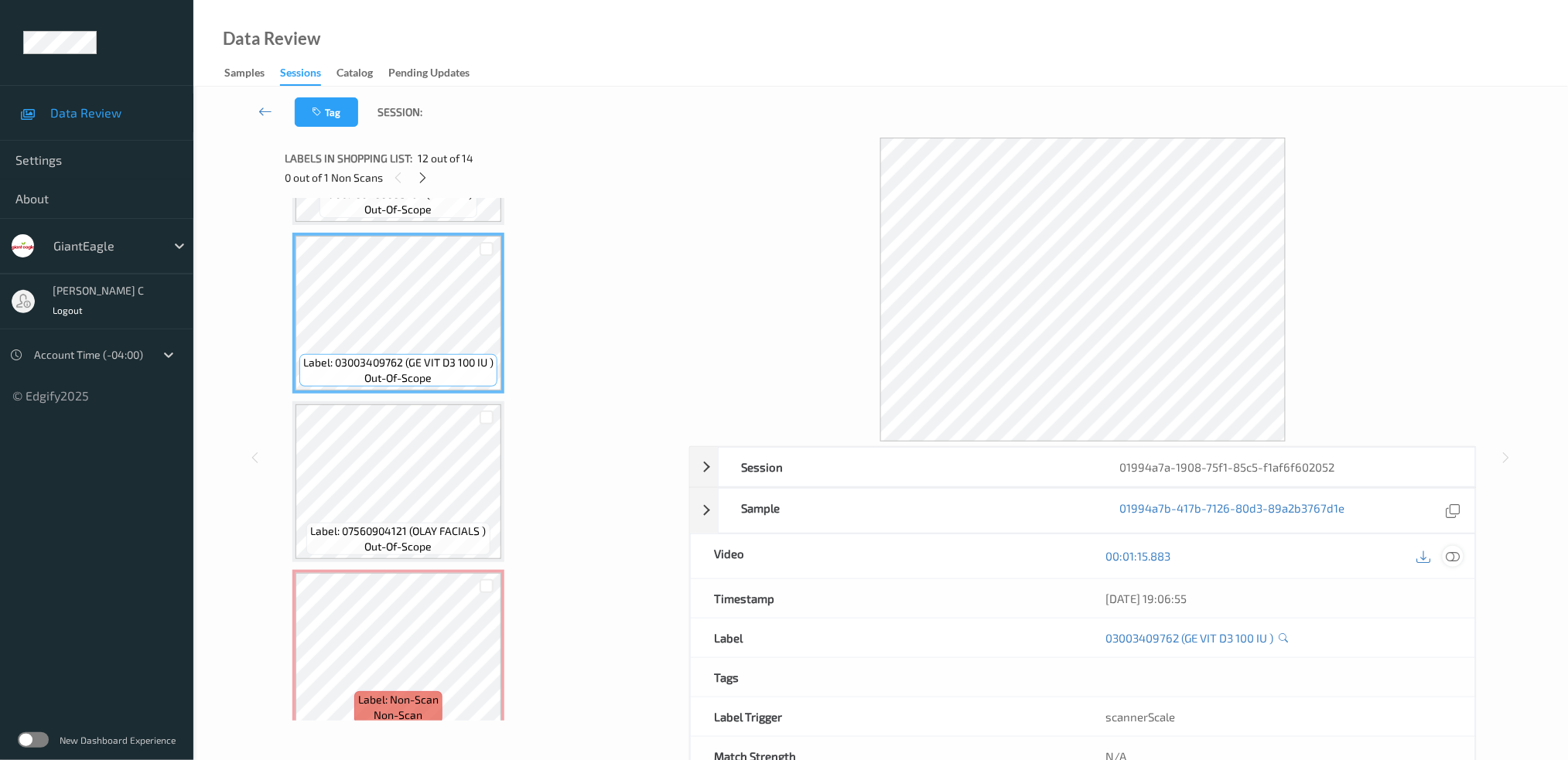
click at [1452, 550] on icon at bounding box center [1453, 556] width 14 height 14
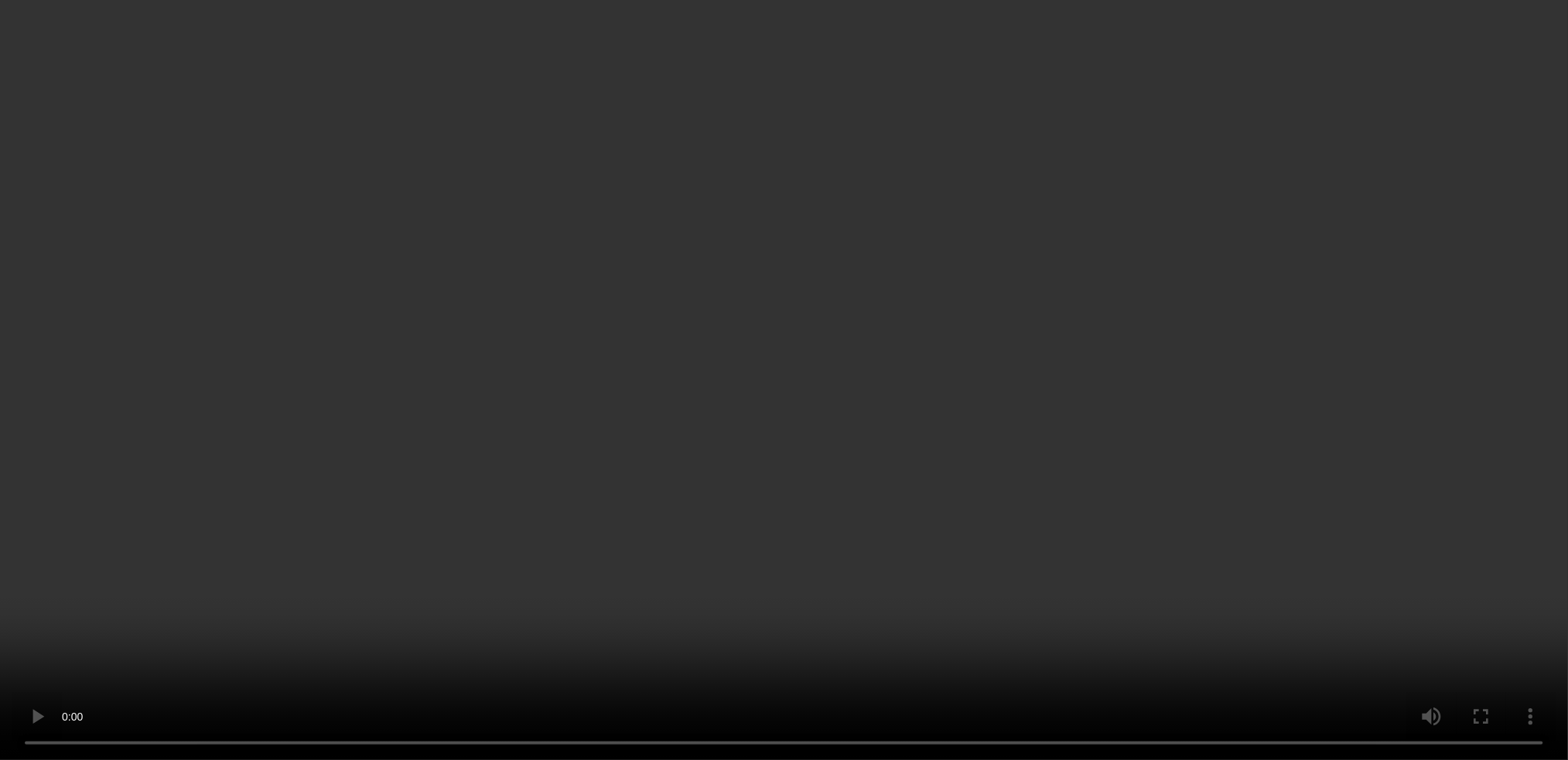
scroll to position [1826, 0]
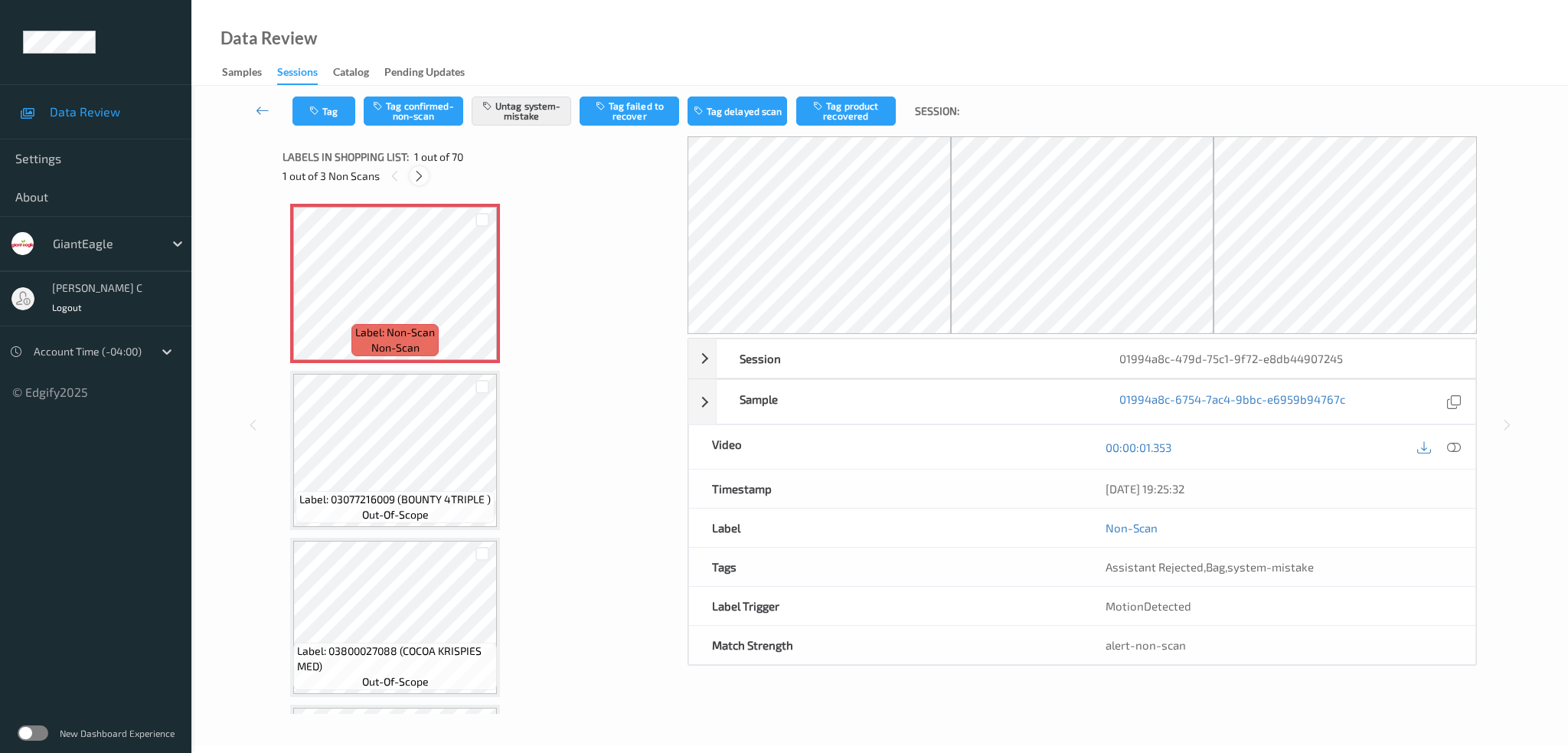
click at [415, 169] on icon at bounding box center [418, 176] width 13 height 14
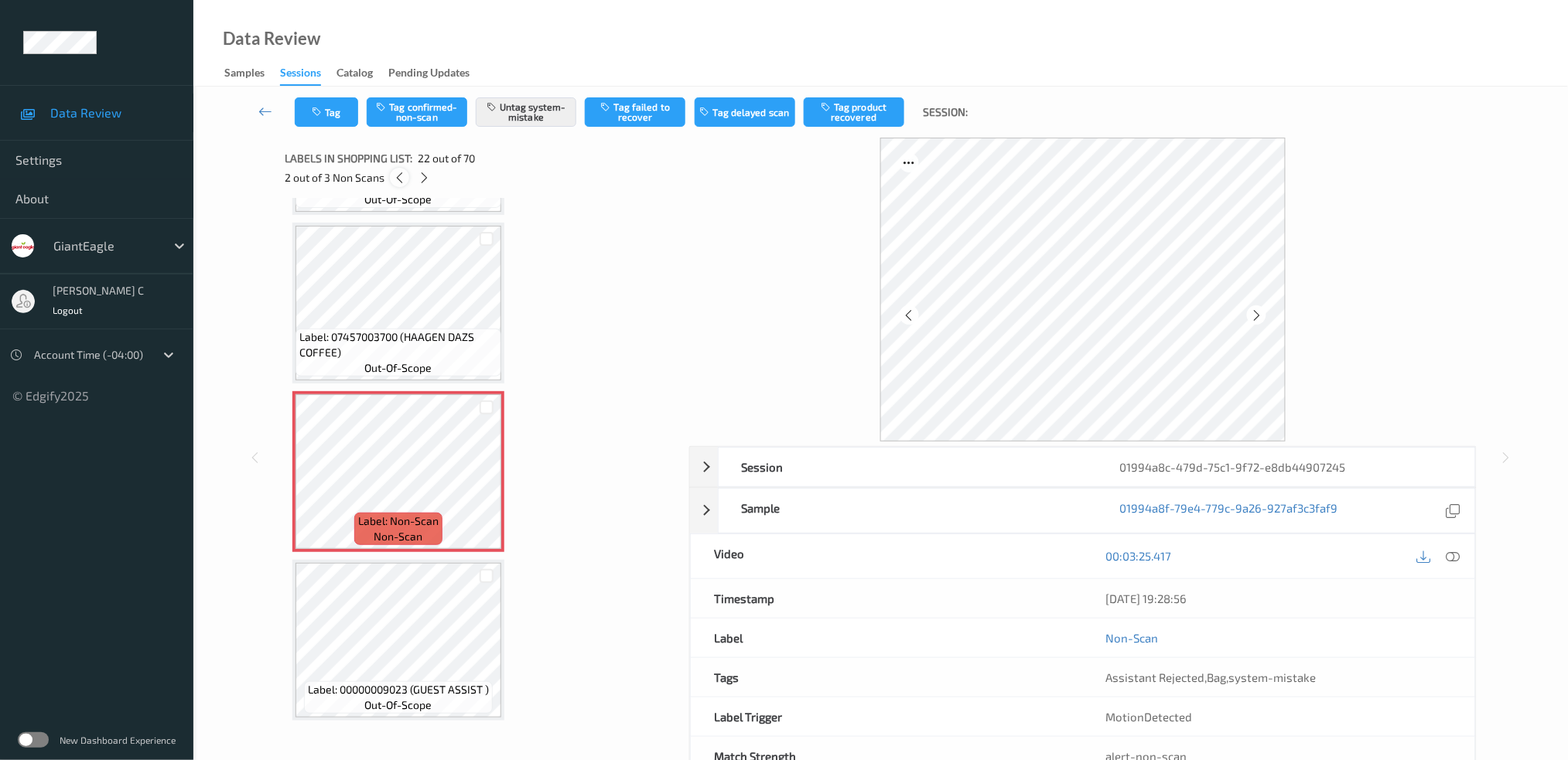
click at [397, 176] on icon at bounding box center [399, 178] width 13 height 14
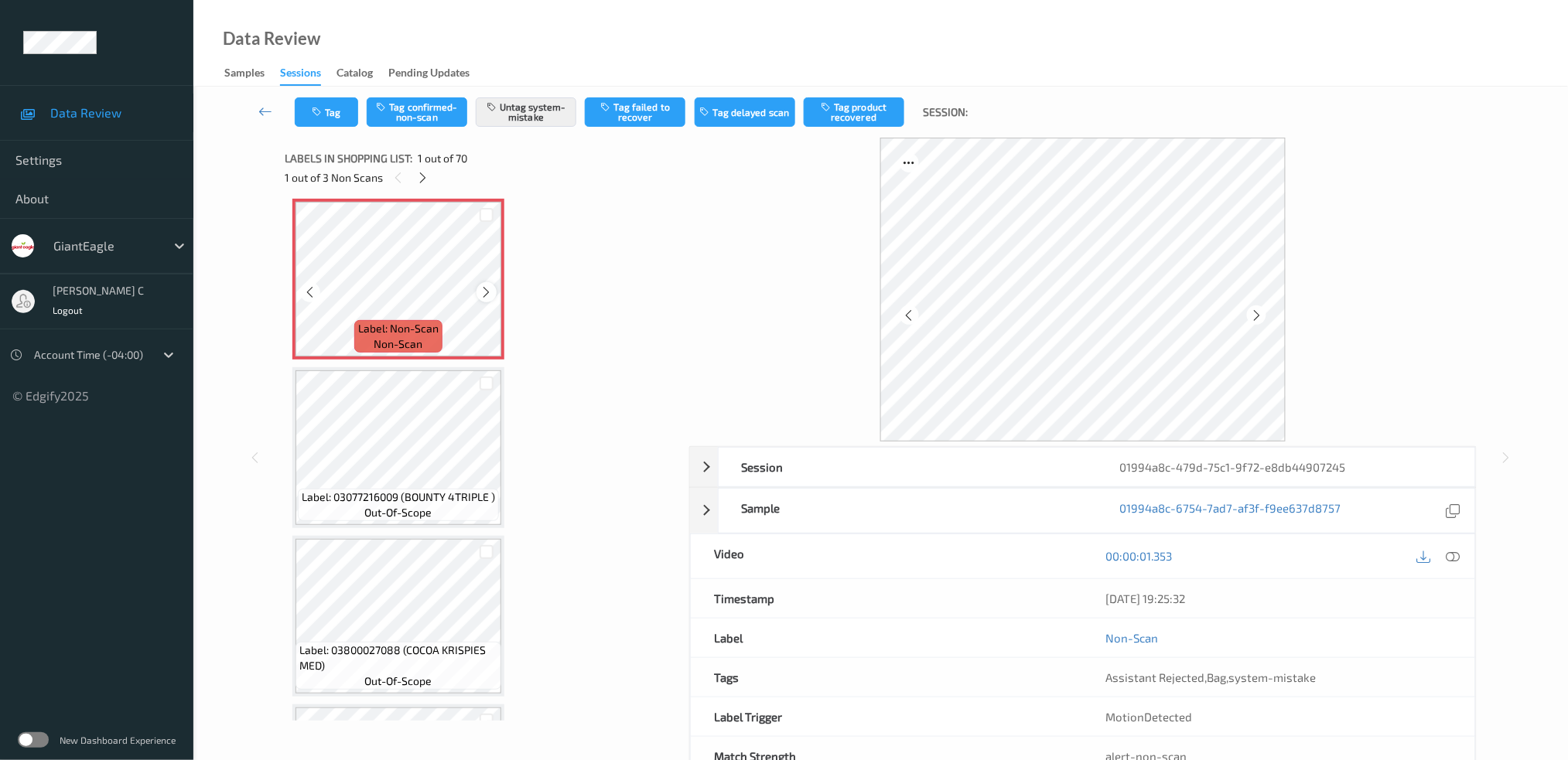
click at [491, 293] on icon at bounding box center [486, 293] width 13 height 14
click at [422, 180] on icon at bounding box center [422, 178] width 13 height 14
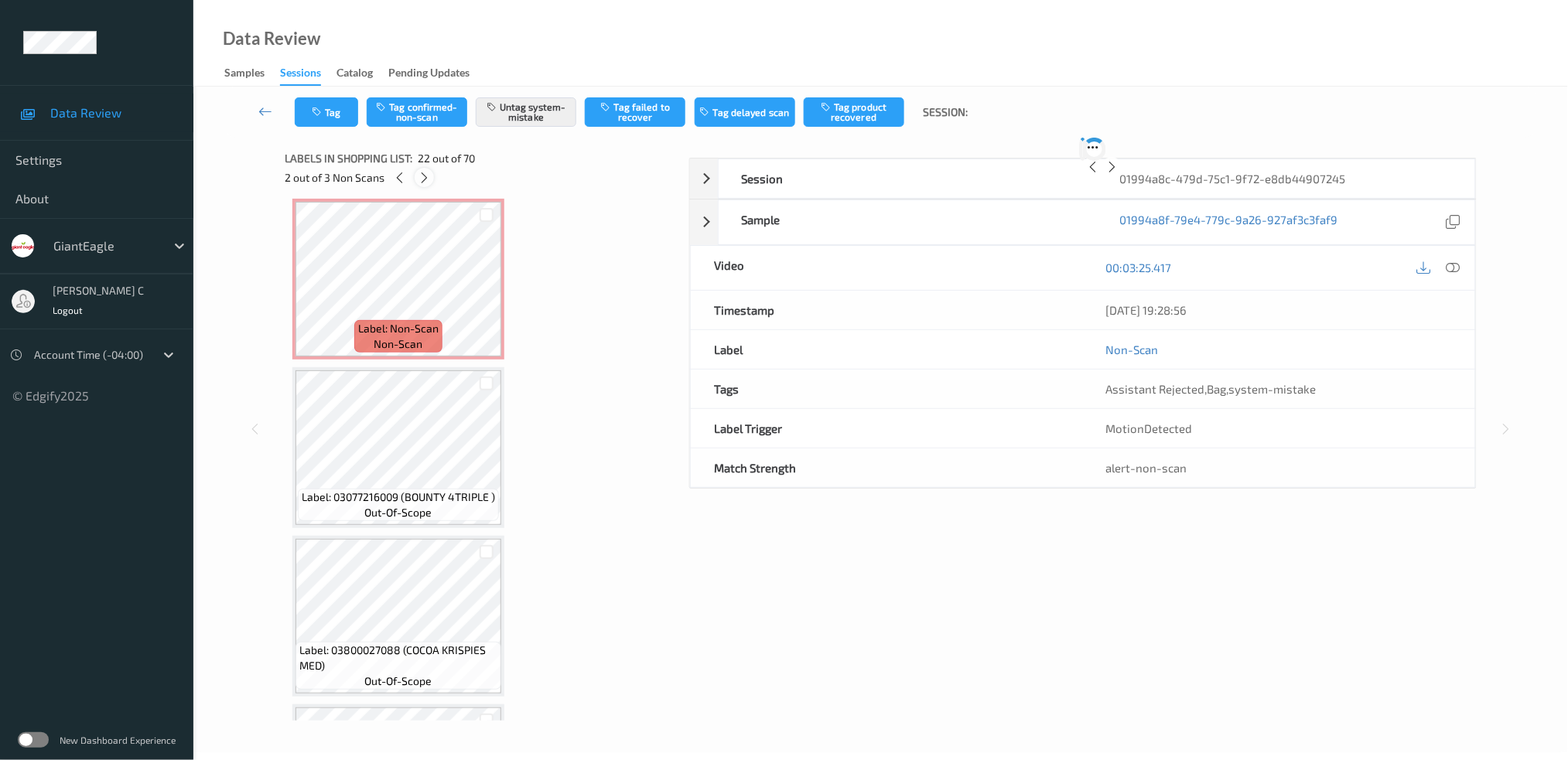
scroll to position [3353, 0]
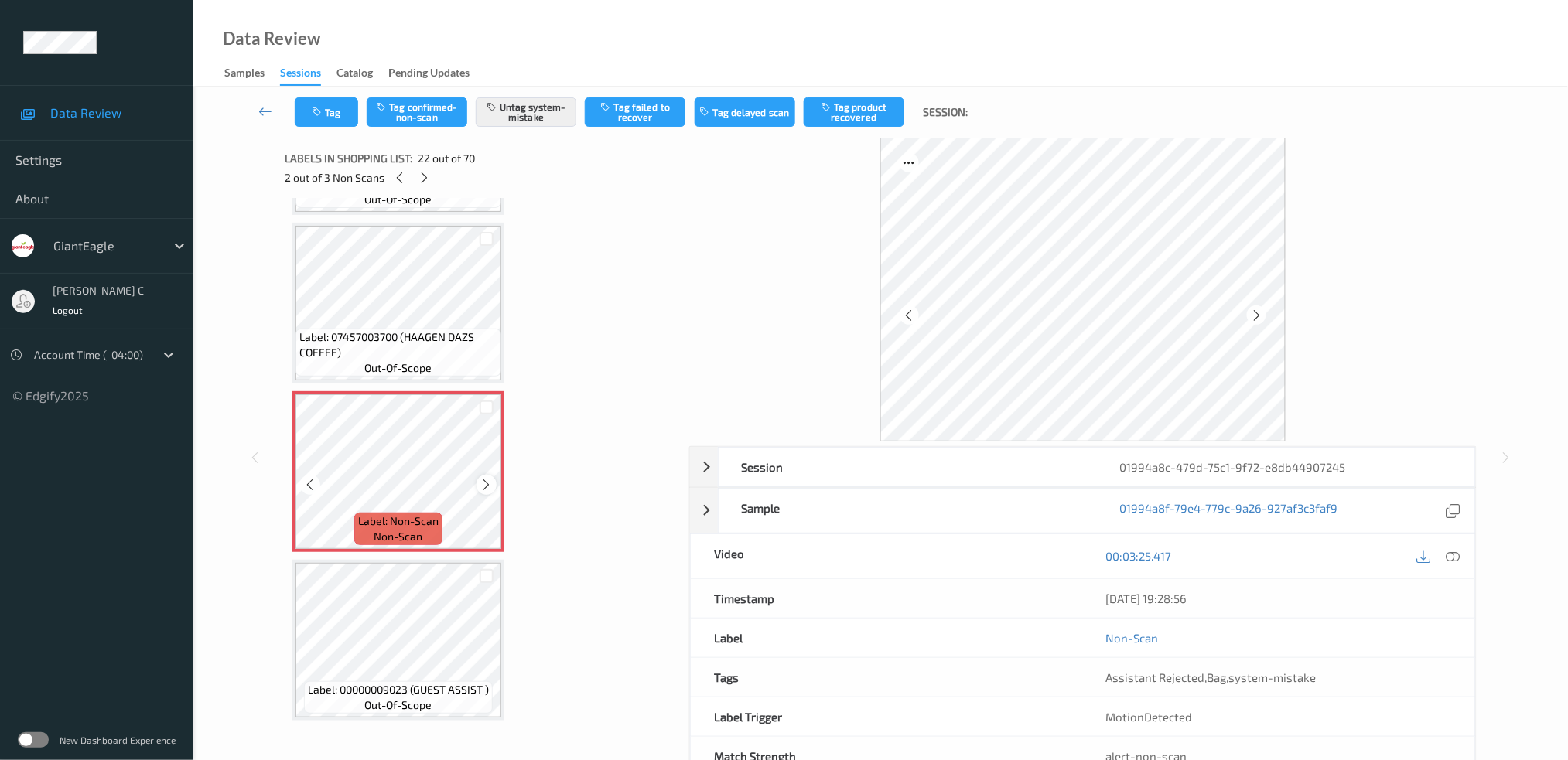
click at [489, 478] on icon at bounding box center [486, 484] width 13 height 14
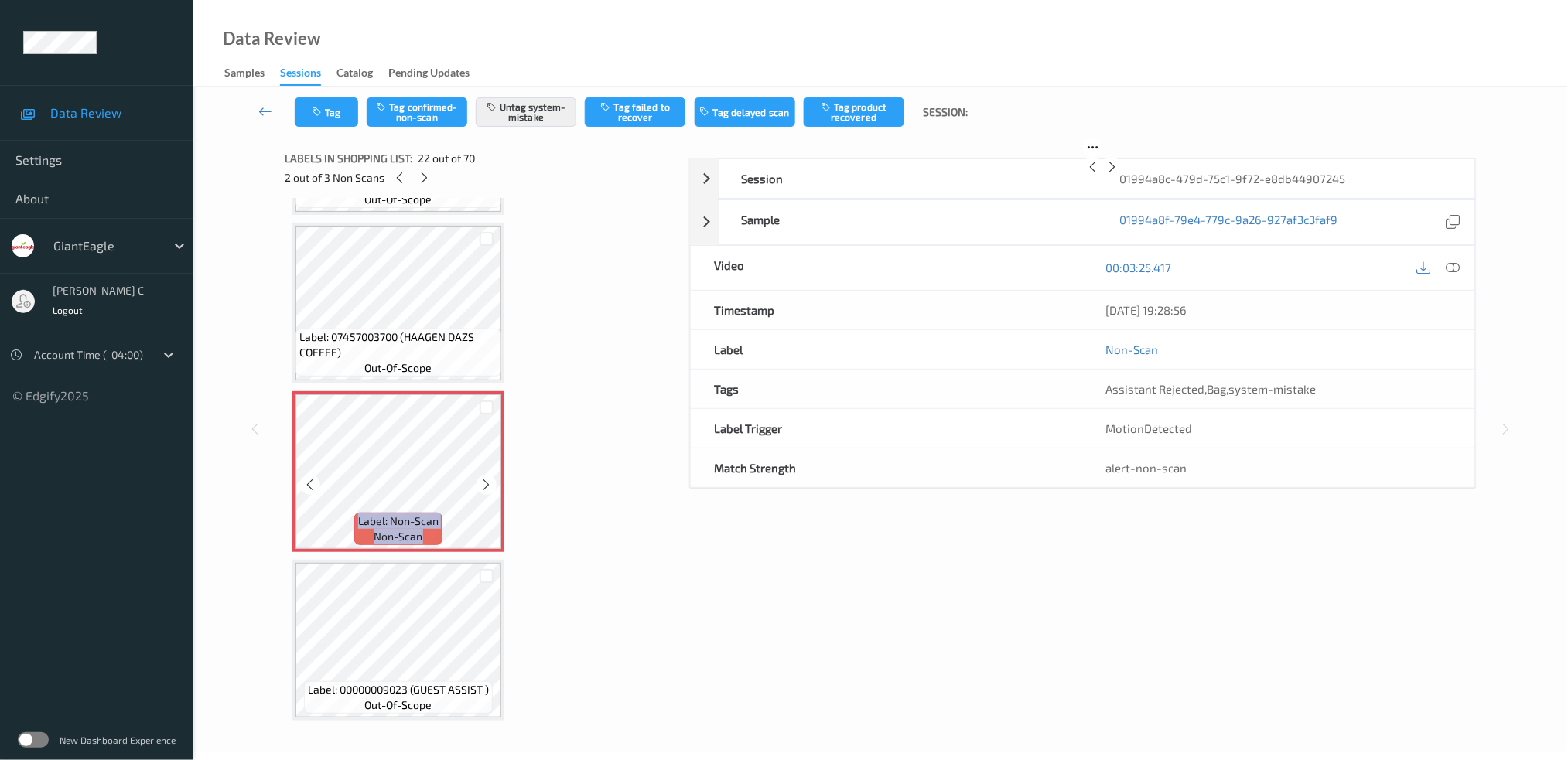
click at [489, 478] on icon at bounding box center [486, 484] width 13 height 14
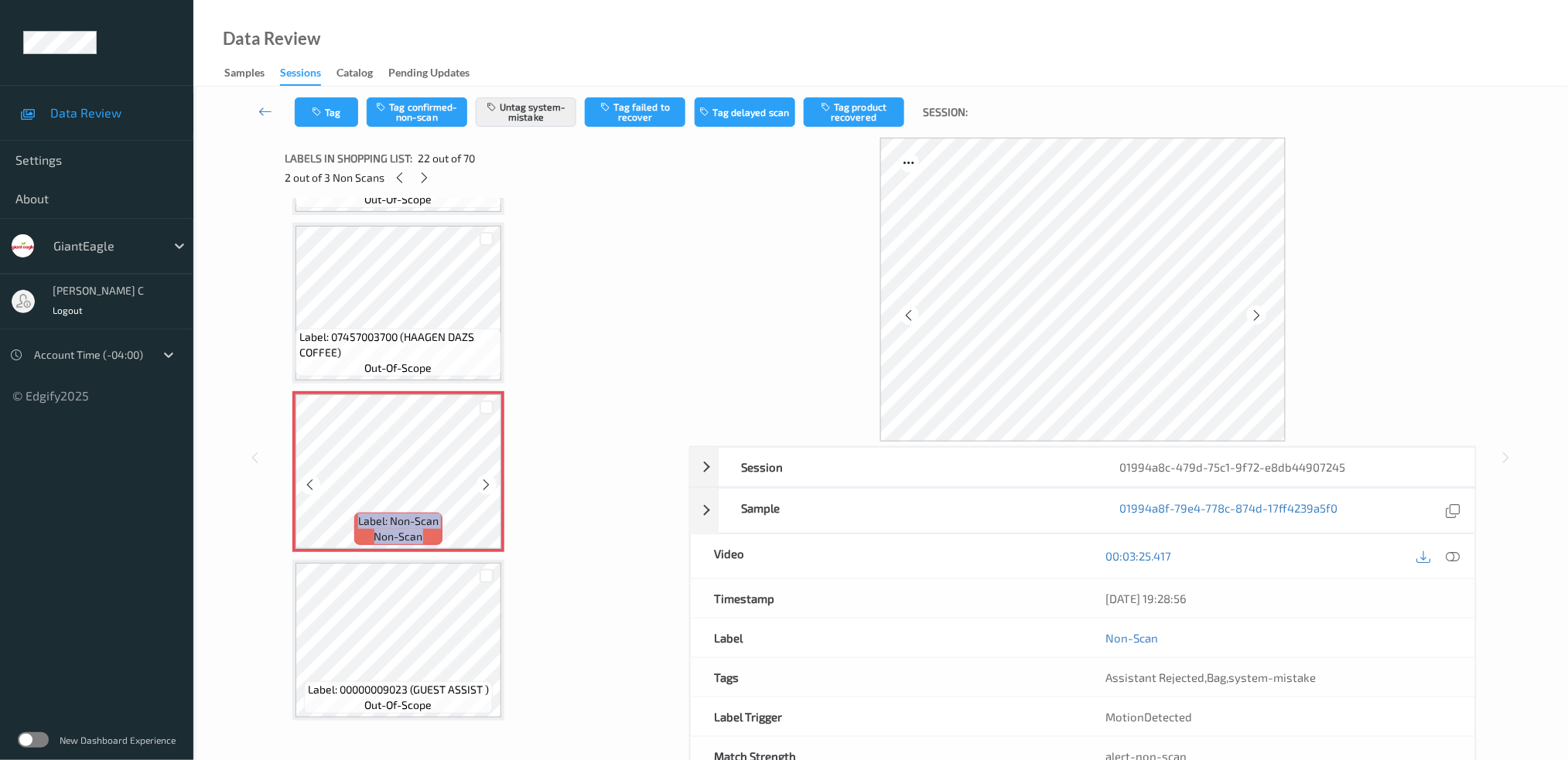
click at [489, 478] on icon at bounding box center [486, 484] width 13 height 14
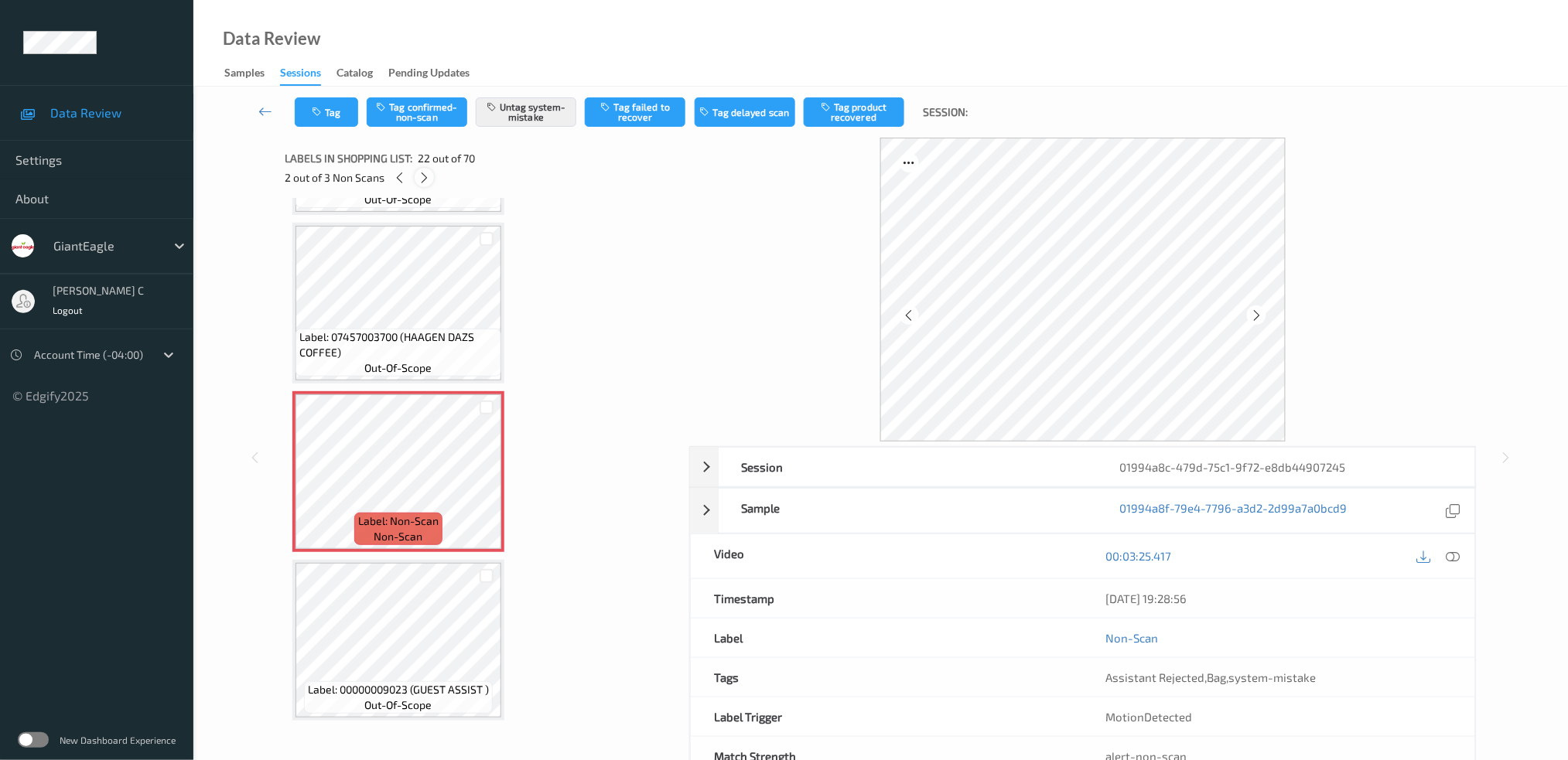
click at [423, 174] on icon at bounding box center [424, 178] width 13 height 14
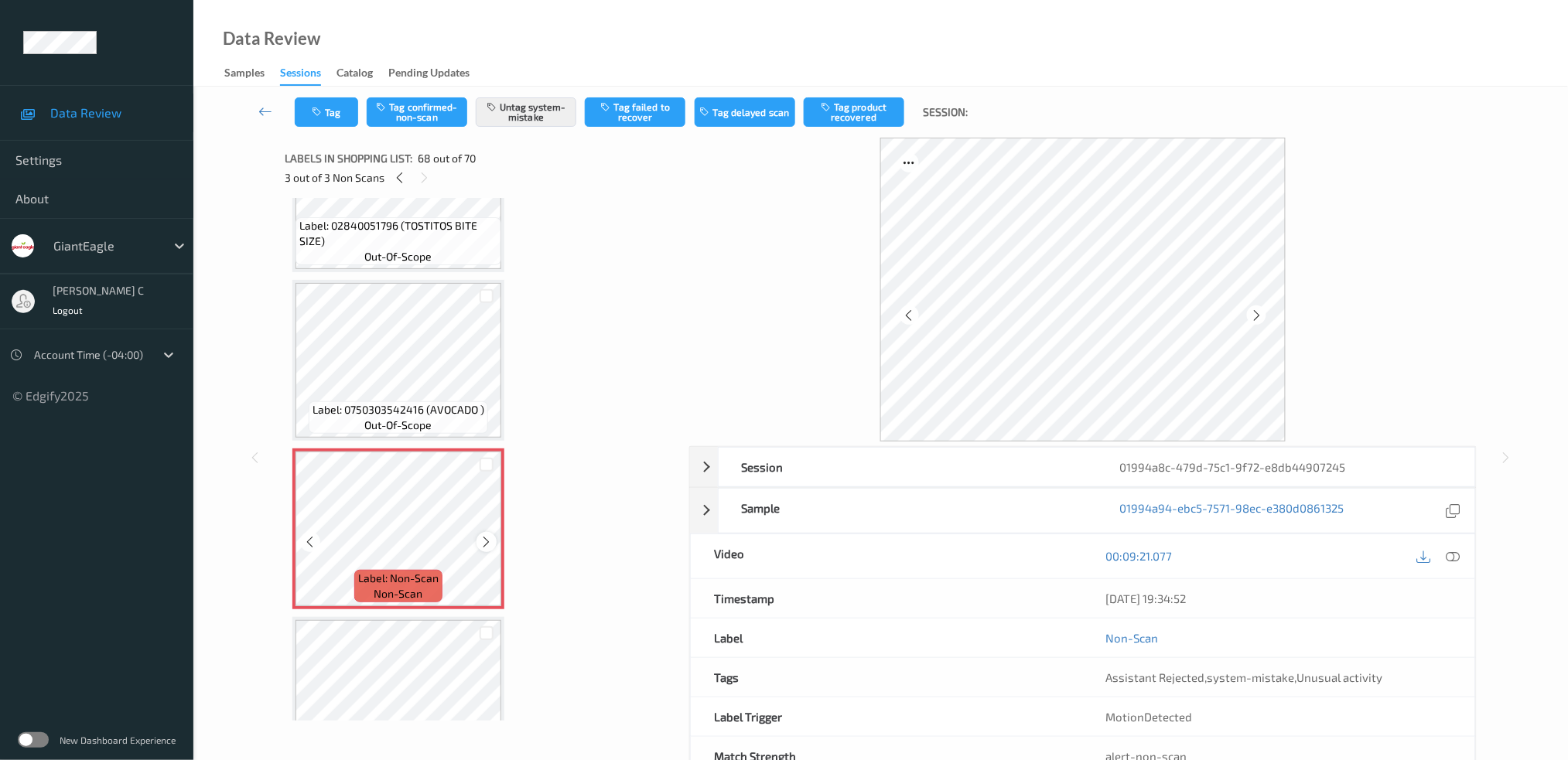
click at [495, 532] on div at bounding box center [485, 541] width 19 height 19
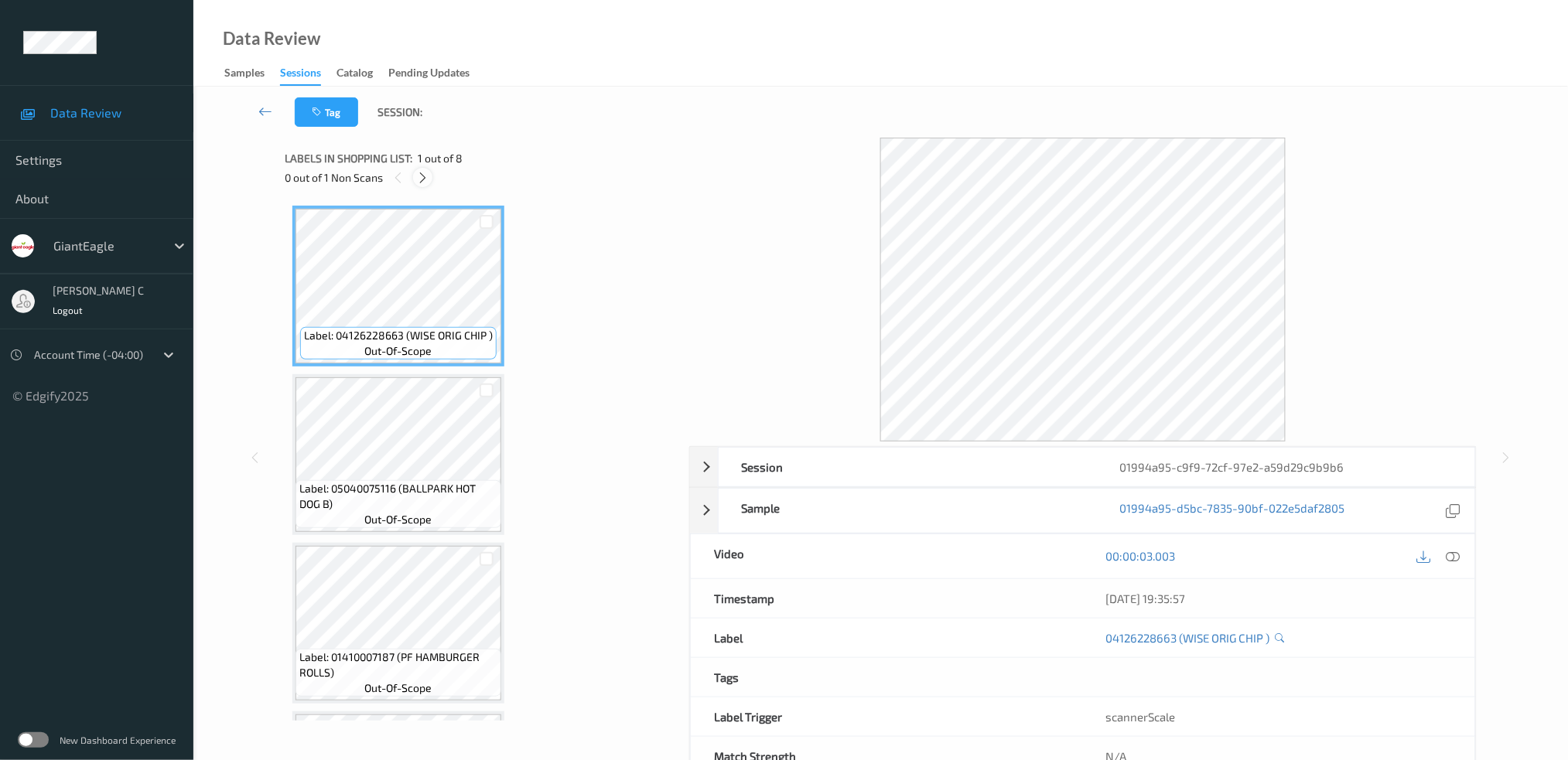
click at [424, 173] on icon at bounding box center [422, 178] width 13 height 14
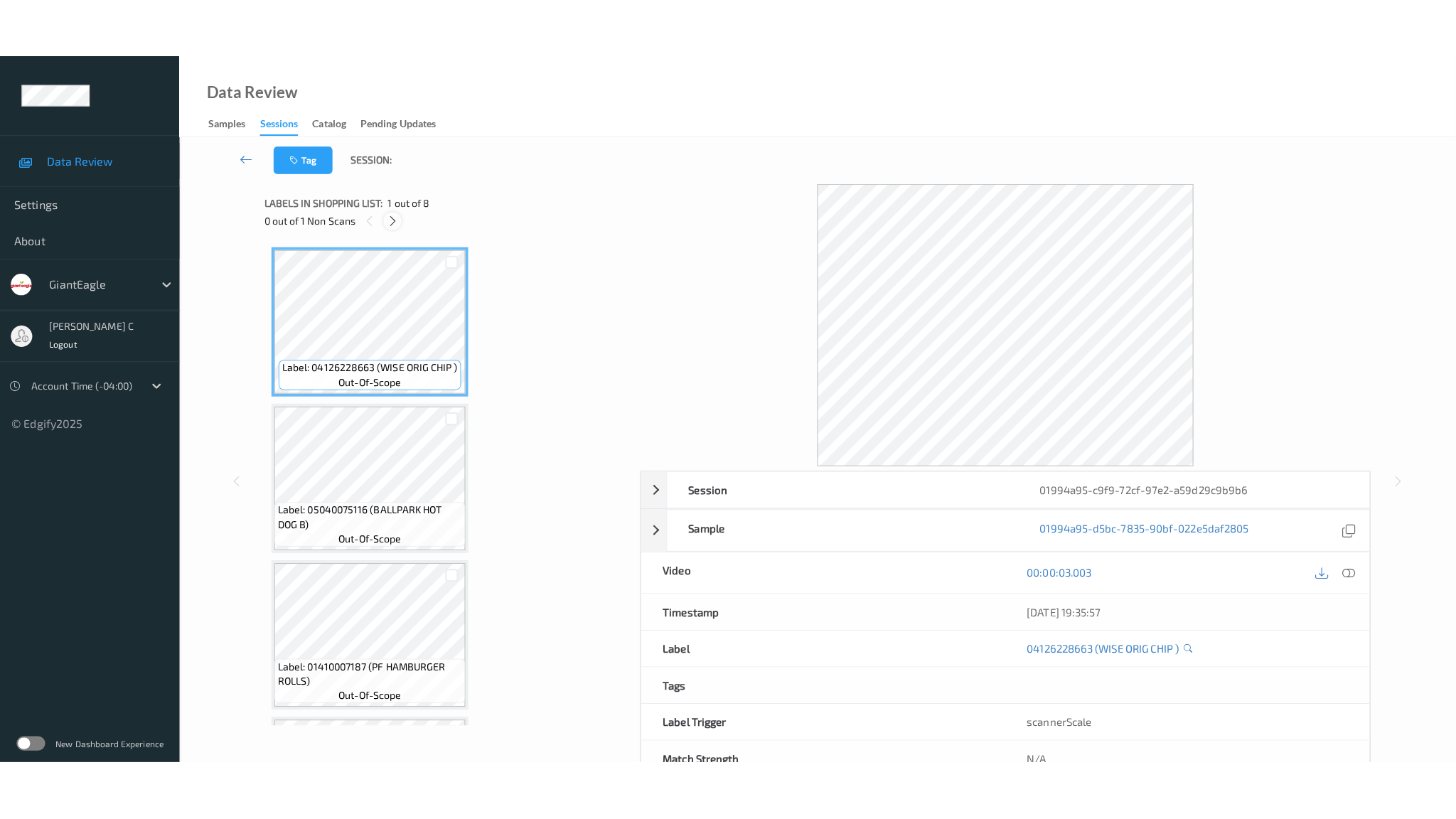
scroll to position [756, 0]
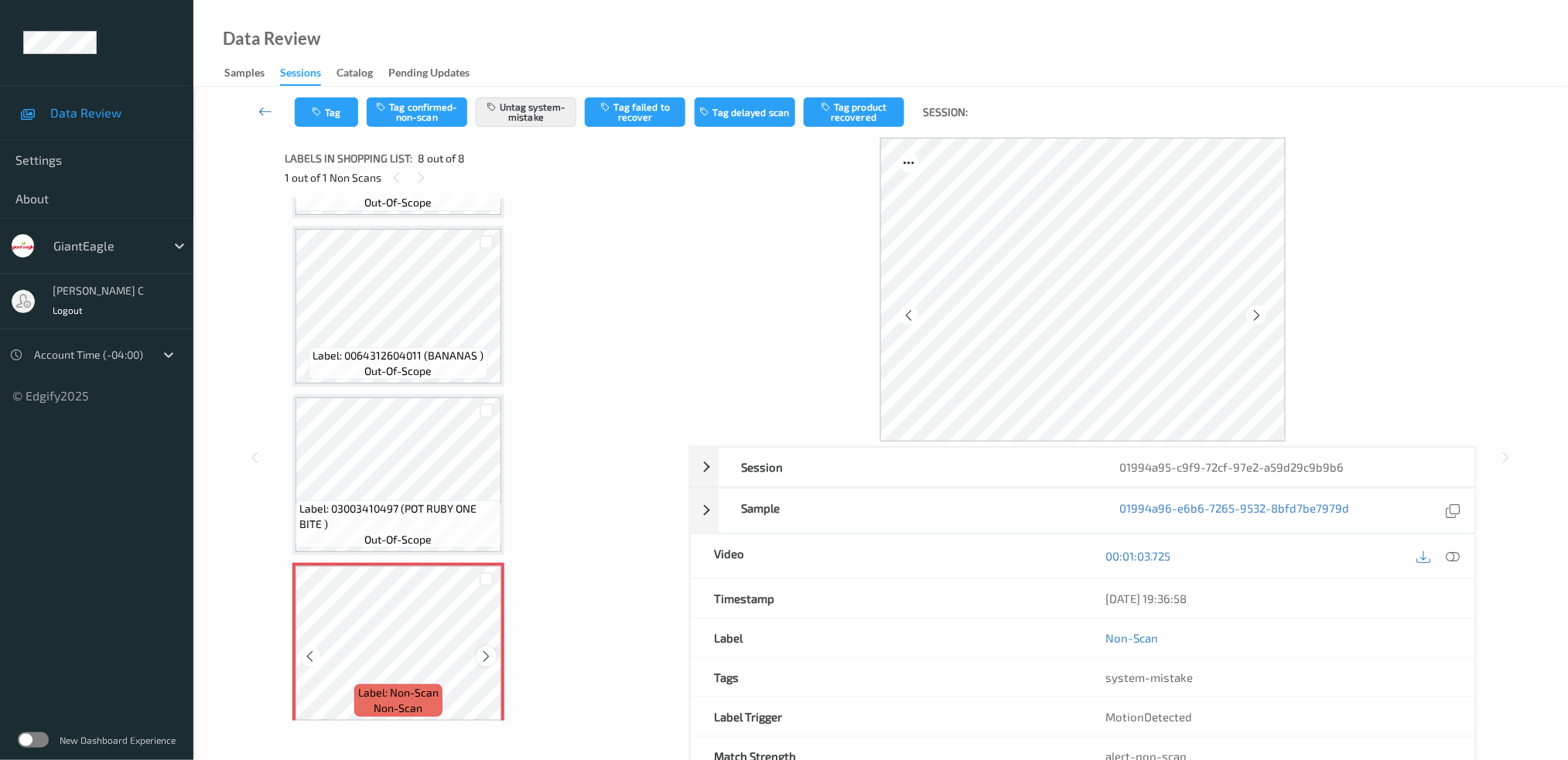
click at [480, 649] on icon at bounding box center [486, 656] width 13 height 14
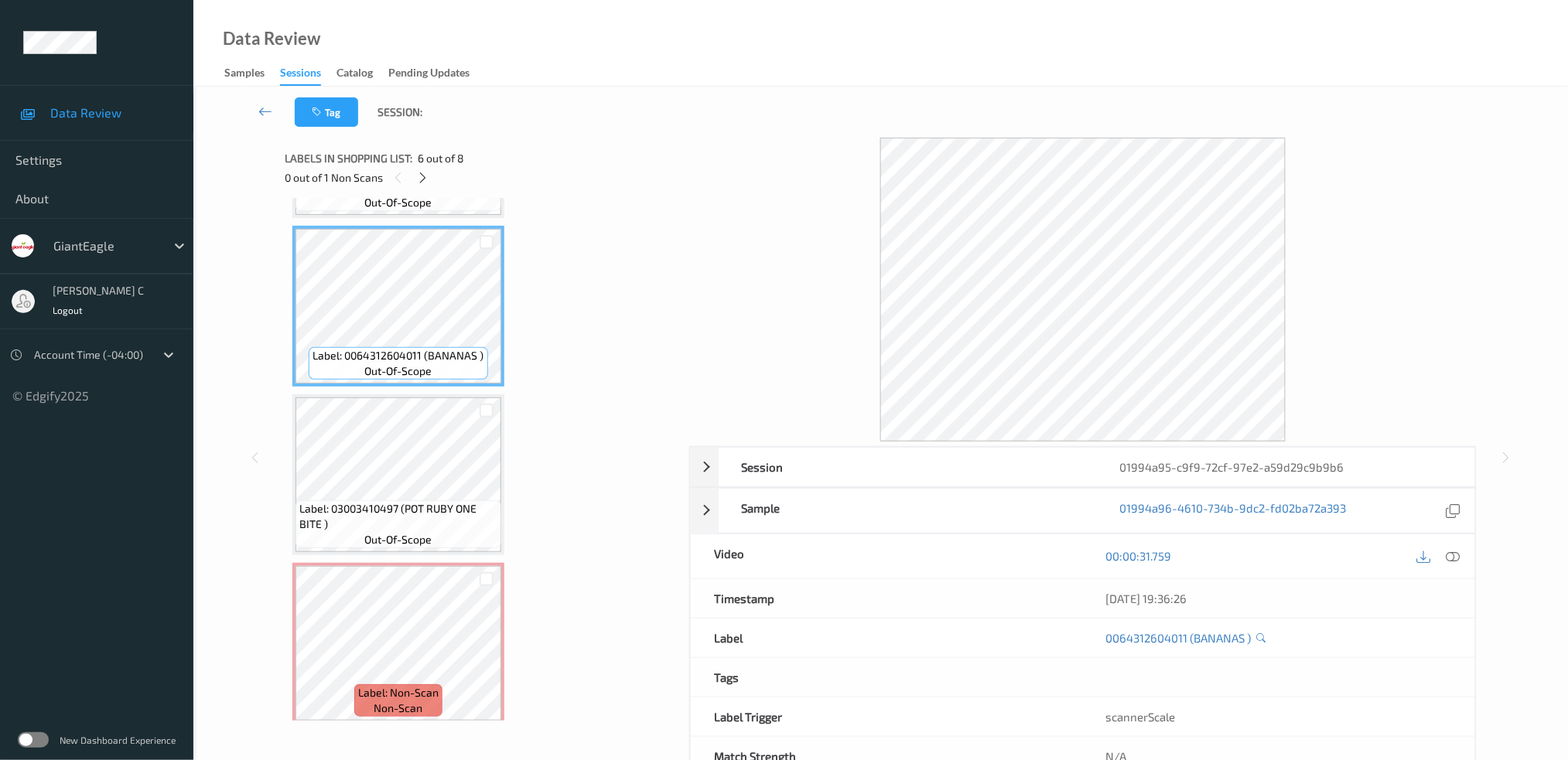
click at [1456, 560] on icon at bounding box center [1453, 556] width 14 height 14
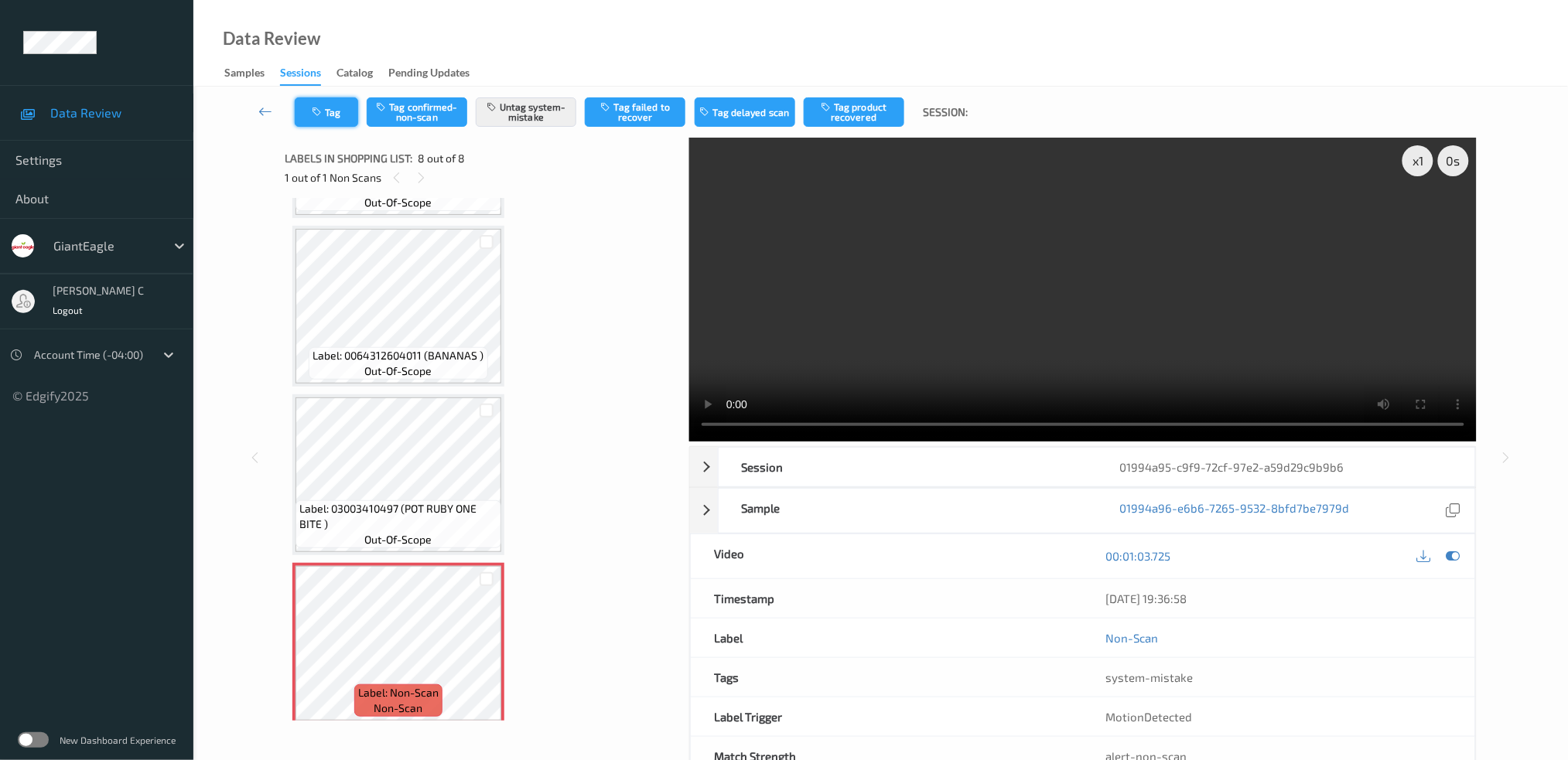
click at [343, 122] on button "Tag" at bounding box center [327, 112] width 63 height 29
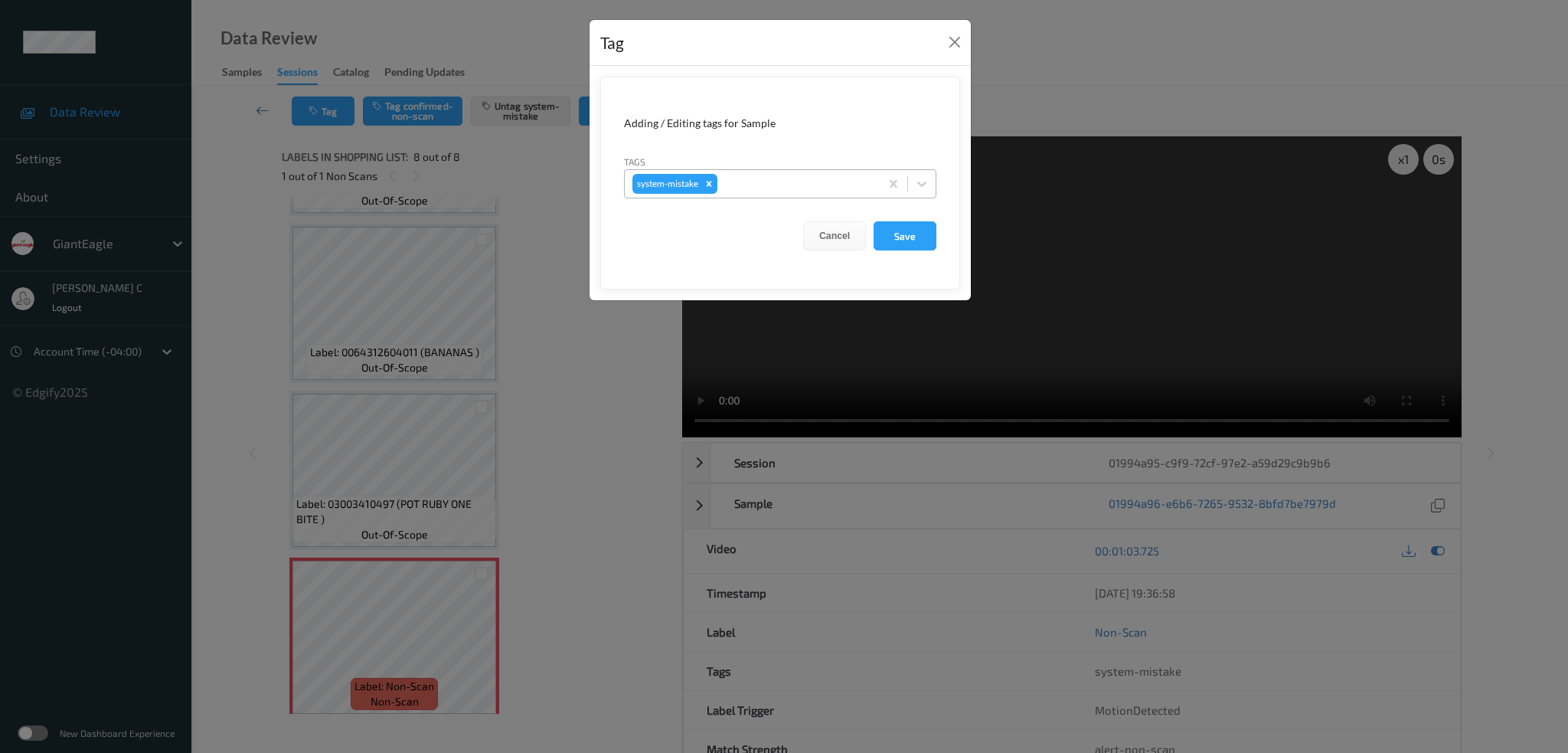
click at [764, 176] on div at bounding box center [796, 184] width 152 height 18
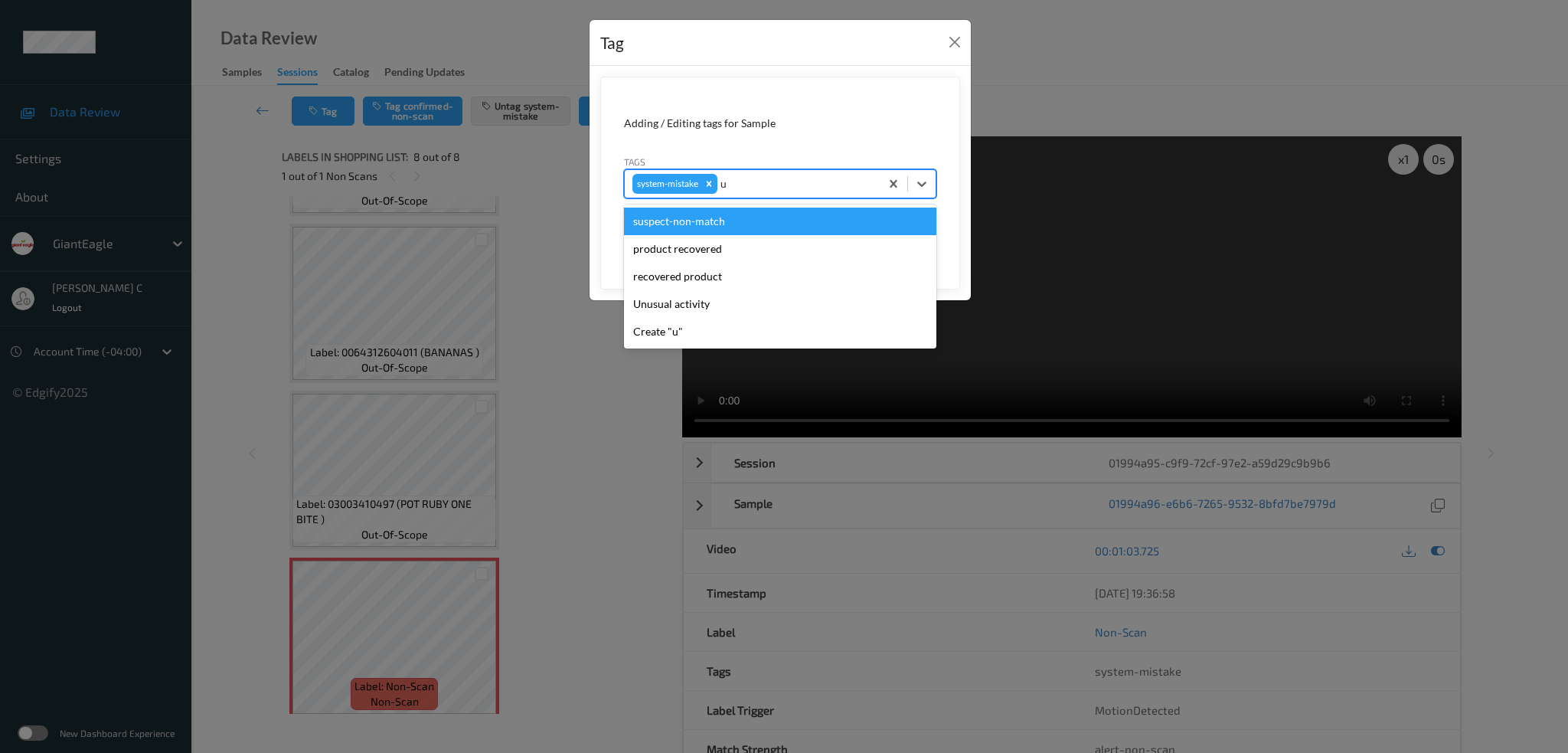
type input "un"
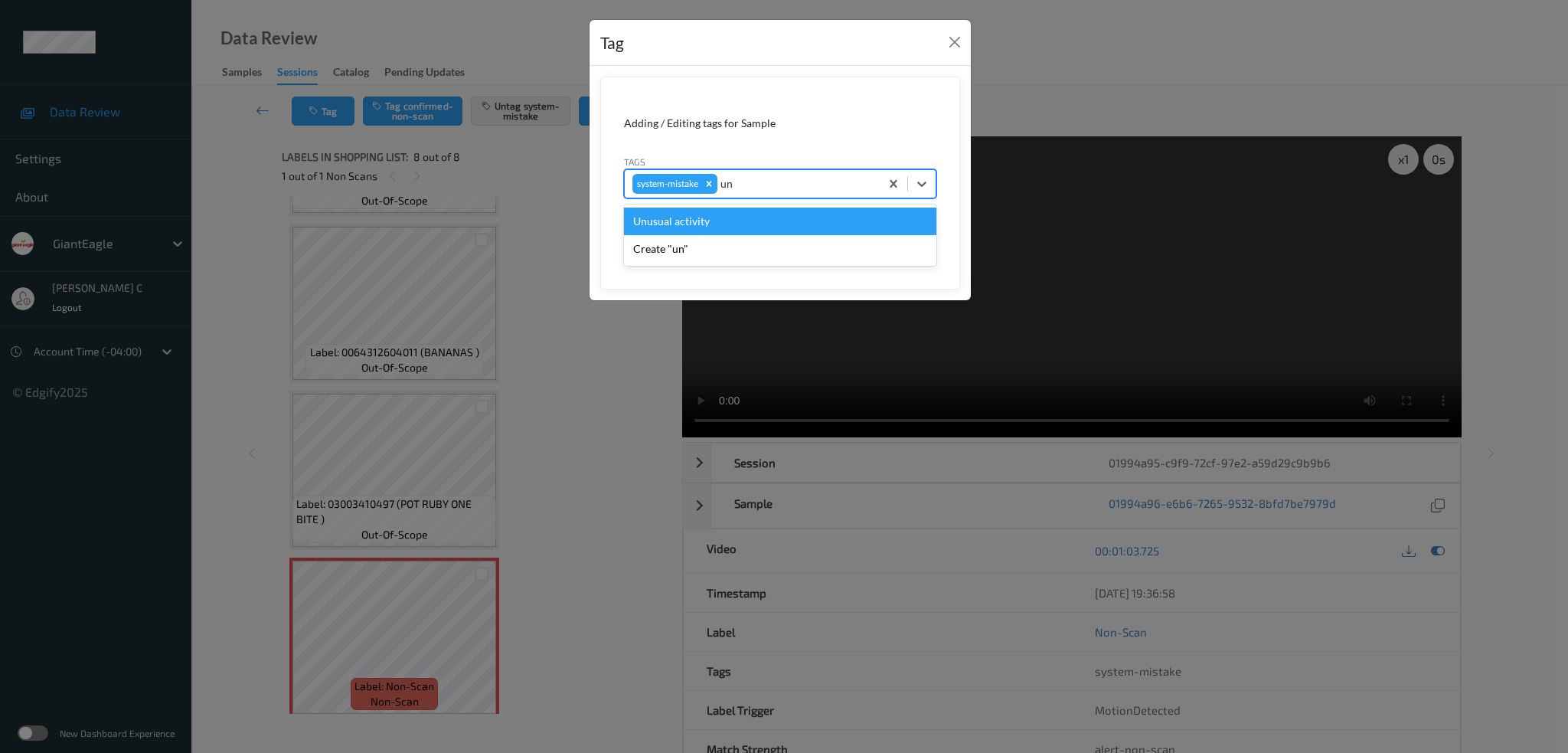
click at [717, 223] on div "Unusual activity" at bounding box center [780, 222] width 313 height 28
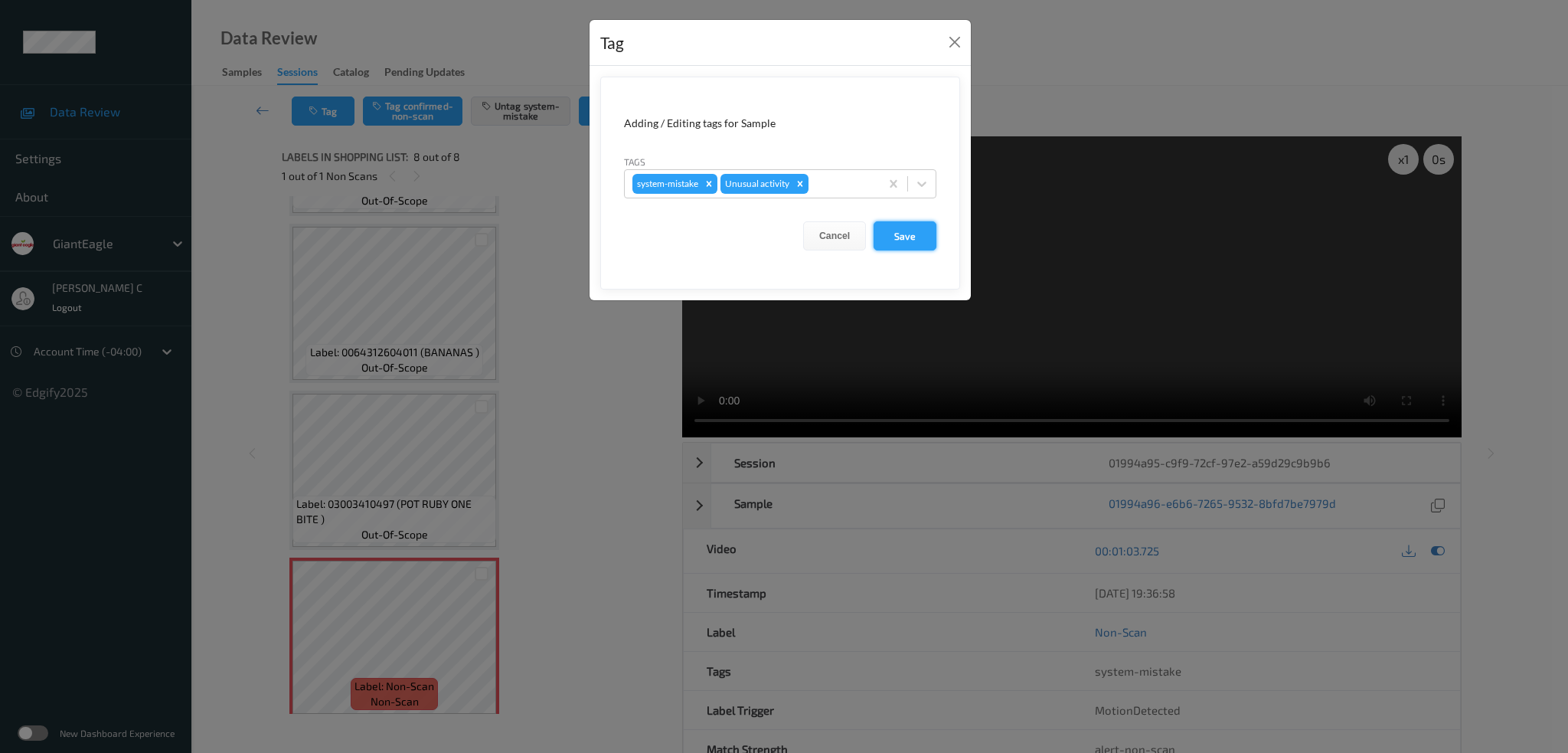
click at [925, 235] on button "Save" at bounding box center [905, 236] width 63 height 29
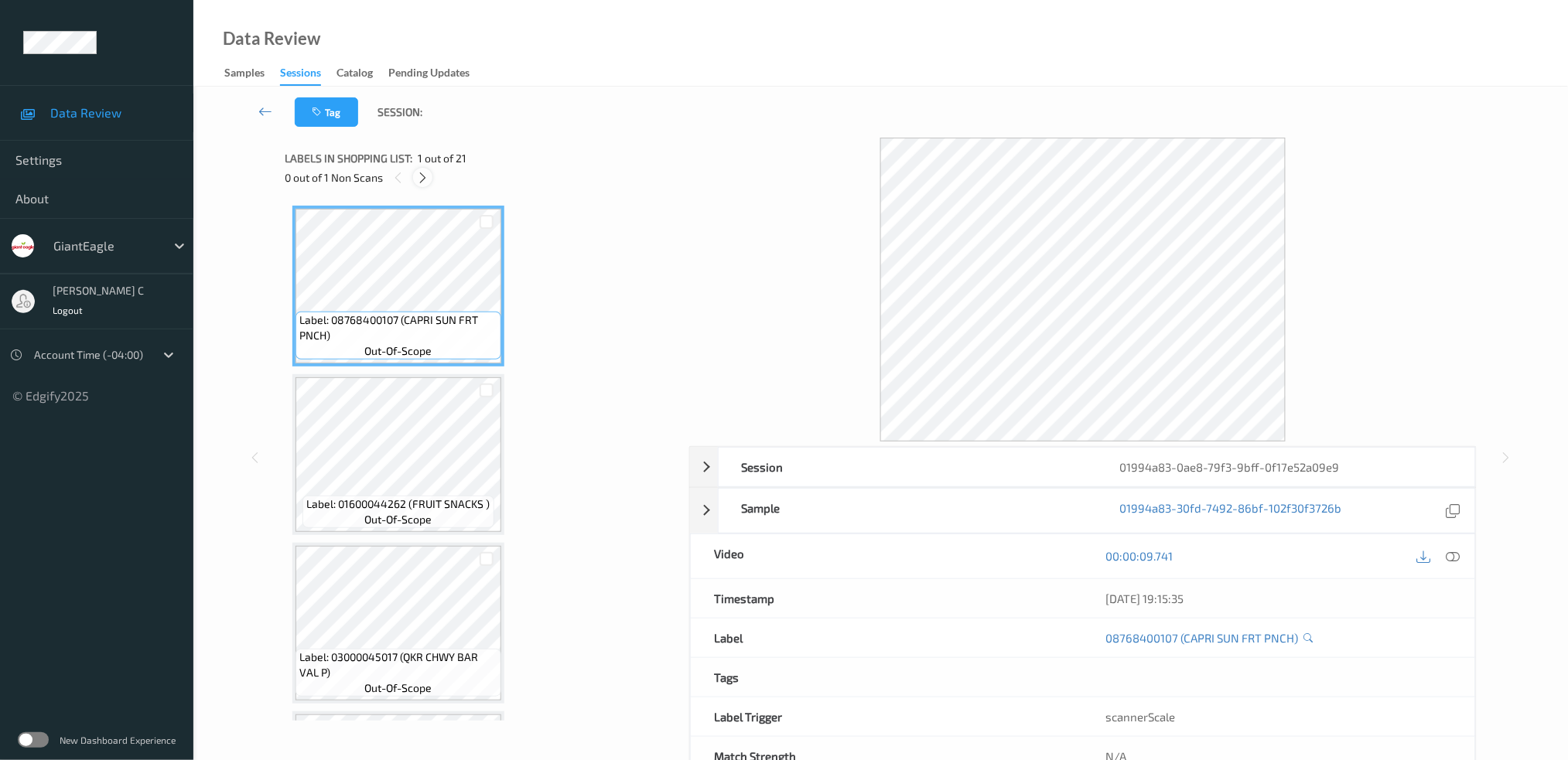
click at [424, 179] on icon at bounding box center [422, 178] width 13 height 14
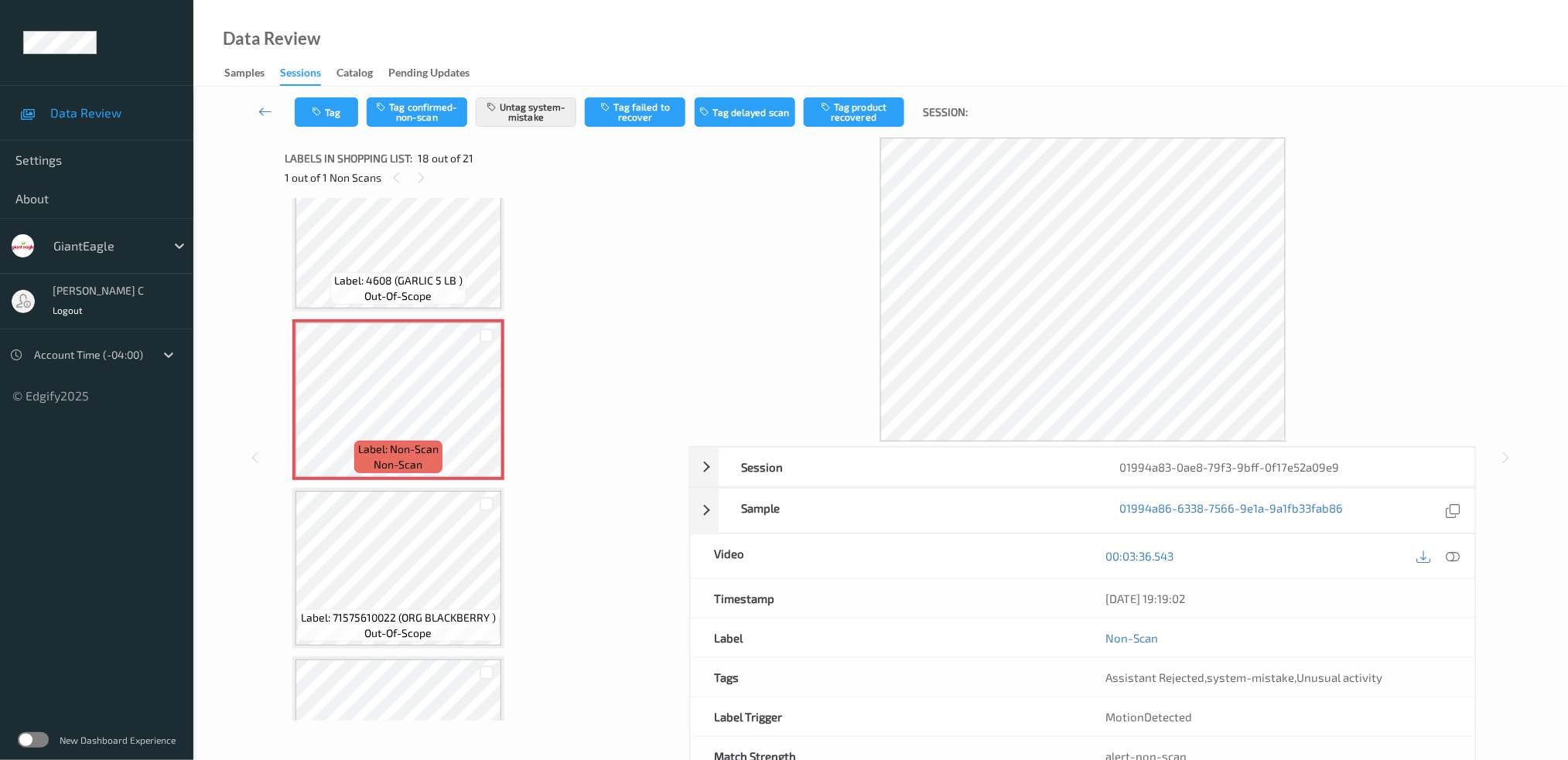
scroll to position [2787, 0]
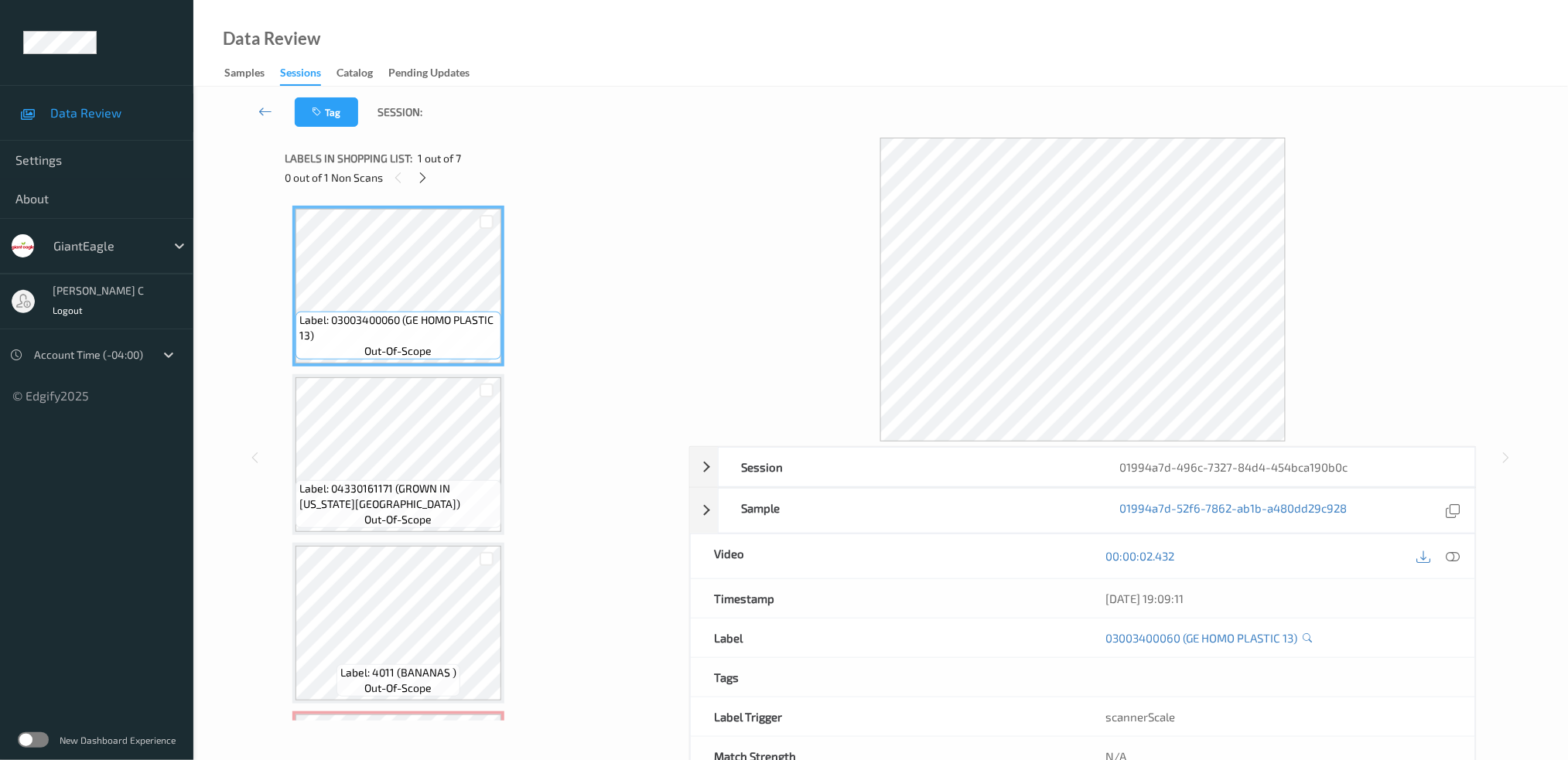
click at [441, 168] on div "0 out of 1 Non Scans" at bounding box center [482, 177] width 393 height 19
click at [429, 174] on div at bounding box center [422, 177] width 19 height 19
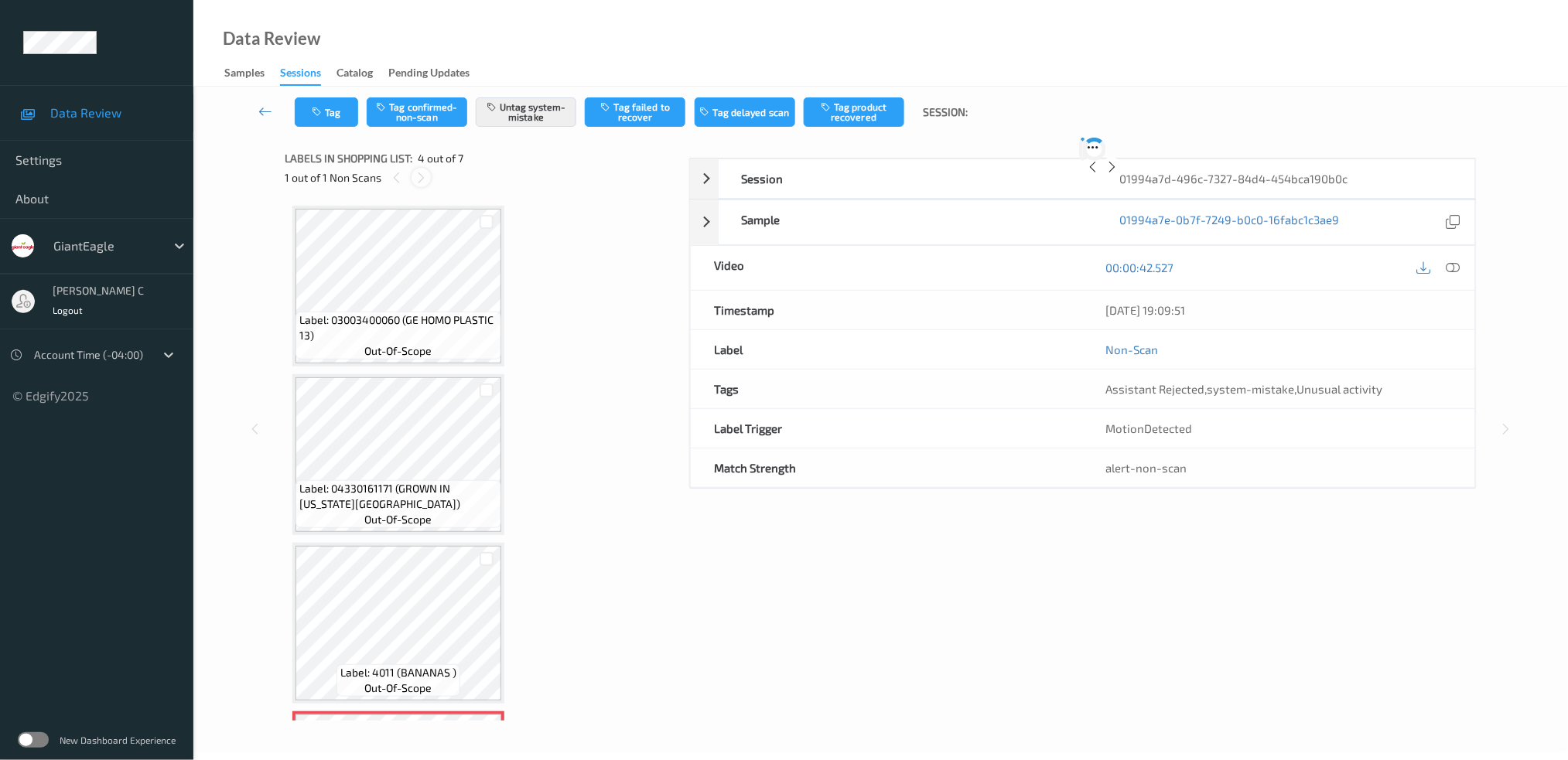
scroll to position [342, 0]
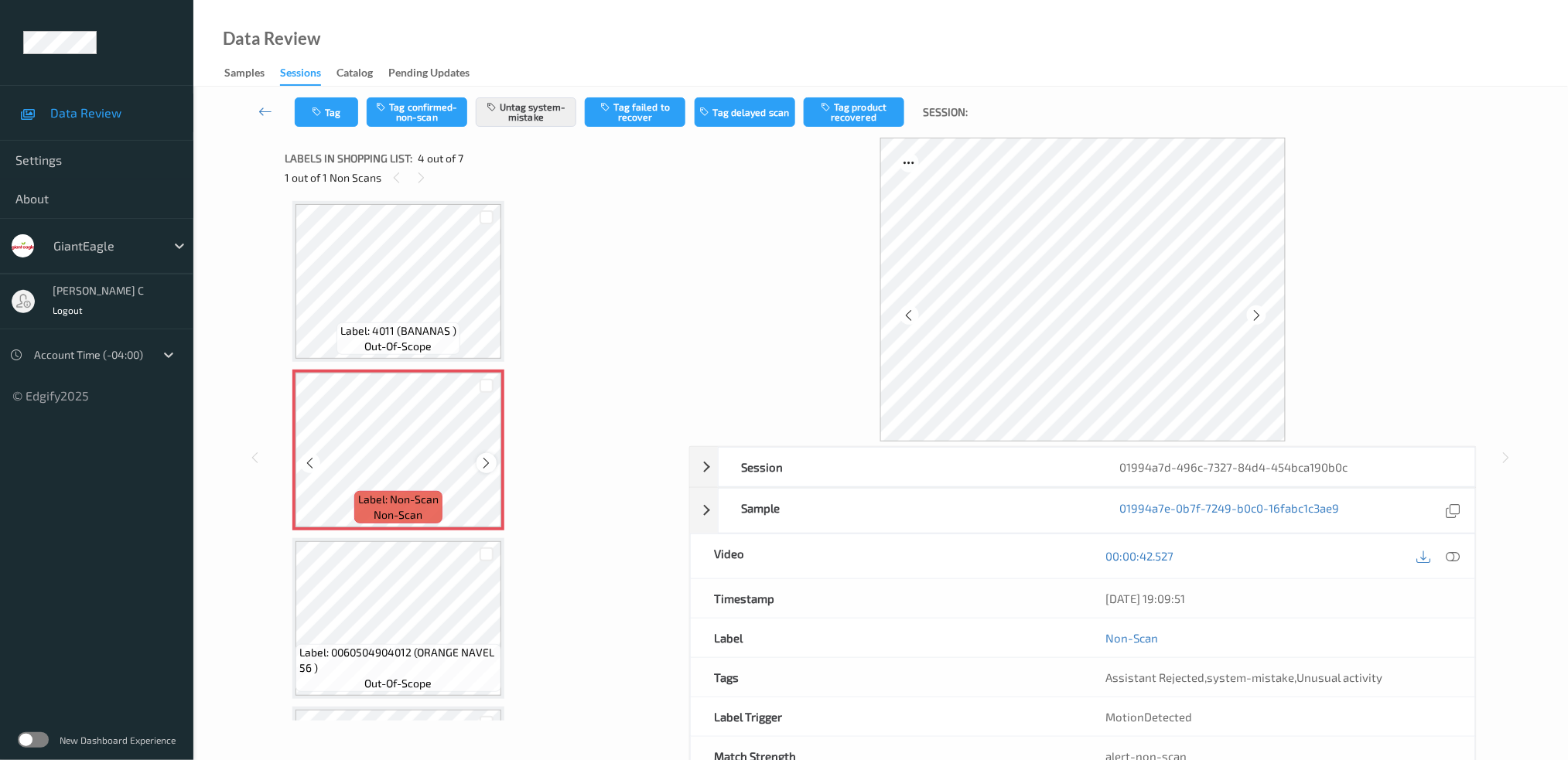
click at [491, 456] on icon at bounding box center [486, 463] width 13 height 14
click at [489, 456] on icon at bounding box center [486, 463] width 13 height 14
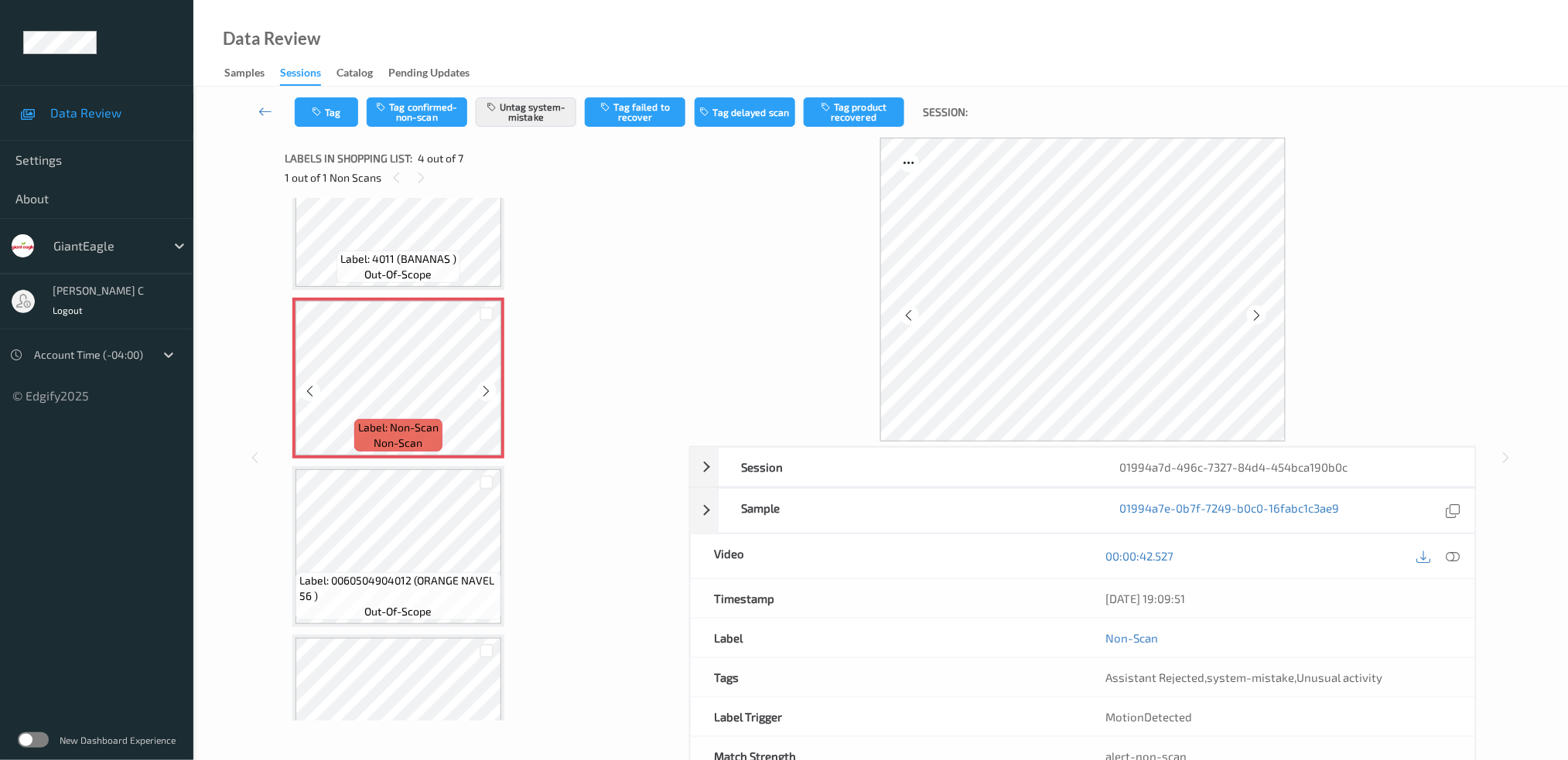
scroll to position [445, 0]
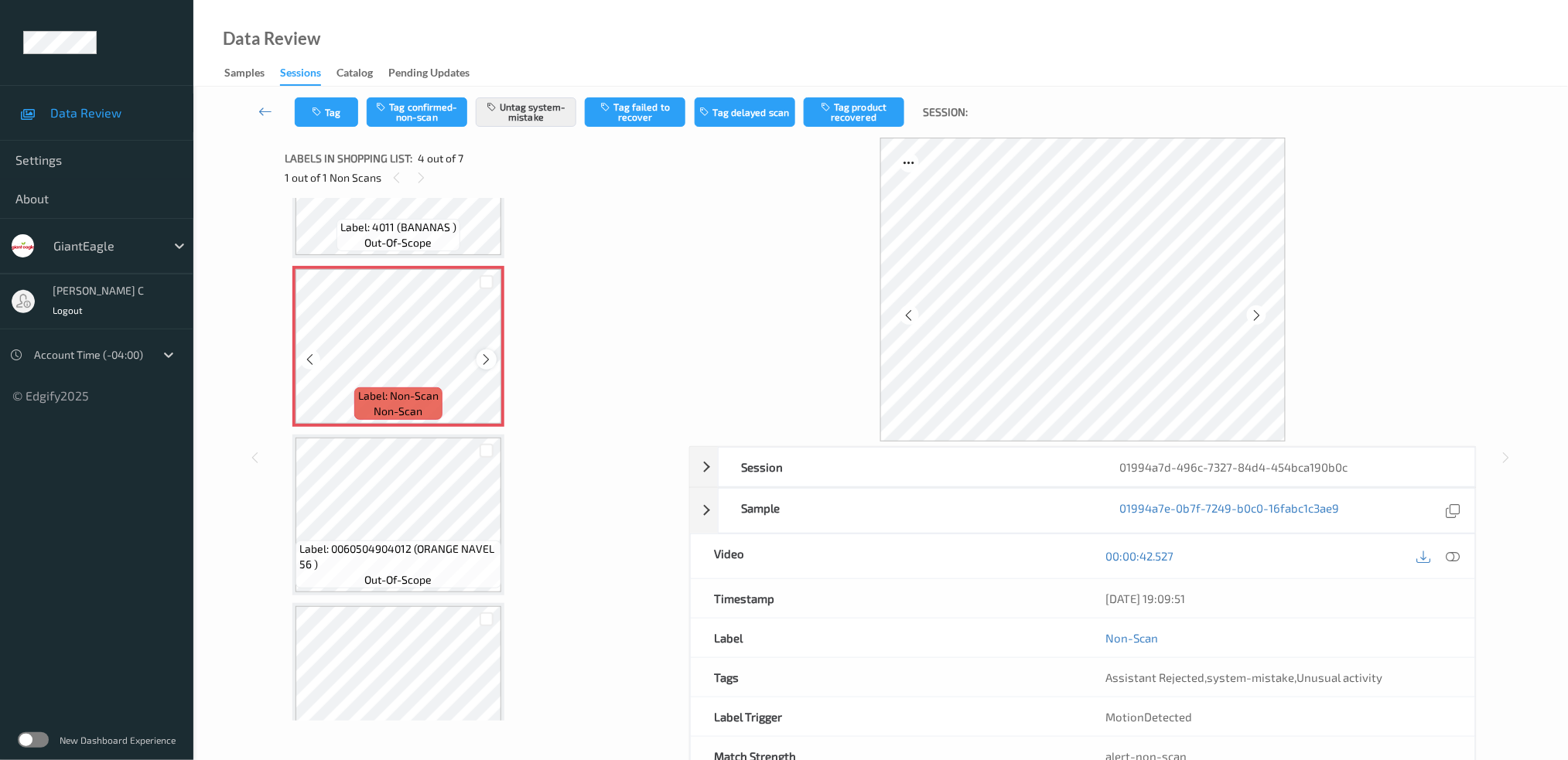
click at [477, 355] on div at bounding box center [485, 358] width 19 height 19
click at [482, 357] on icon at bounding box center [486, 359] width 13 height 14
click at [448, 555] on span "Label: 0060504904012 (ORANGE NAVEL 56 )" at bounding box center [399, 556] width 198 height 31
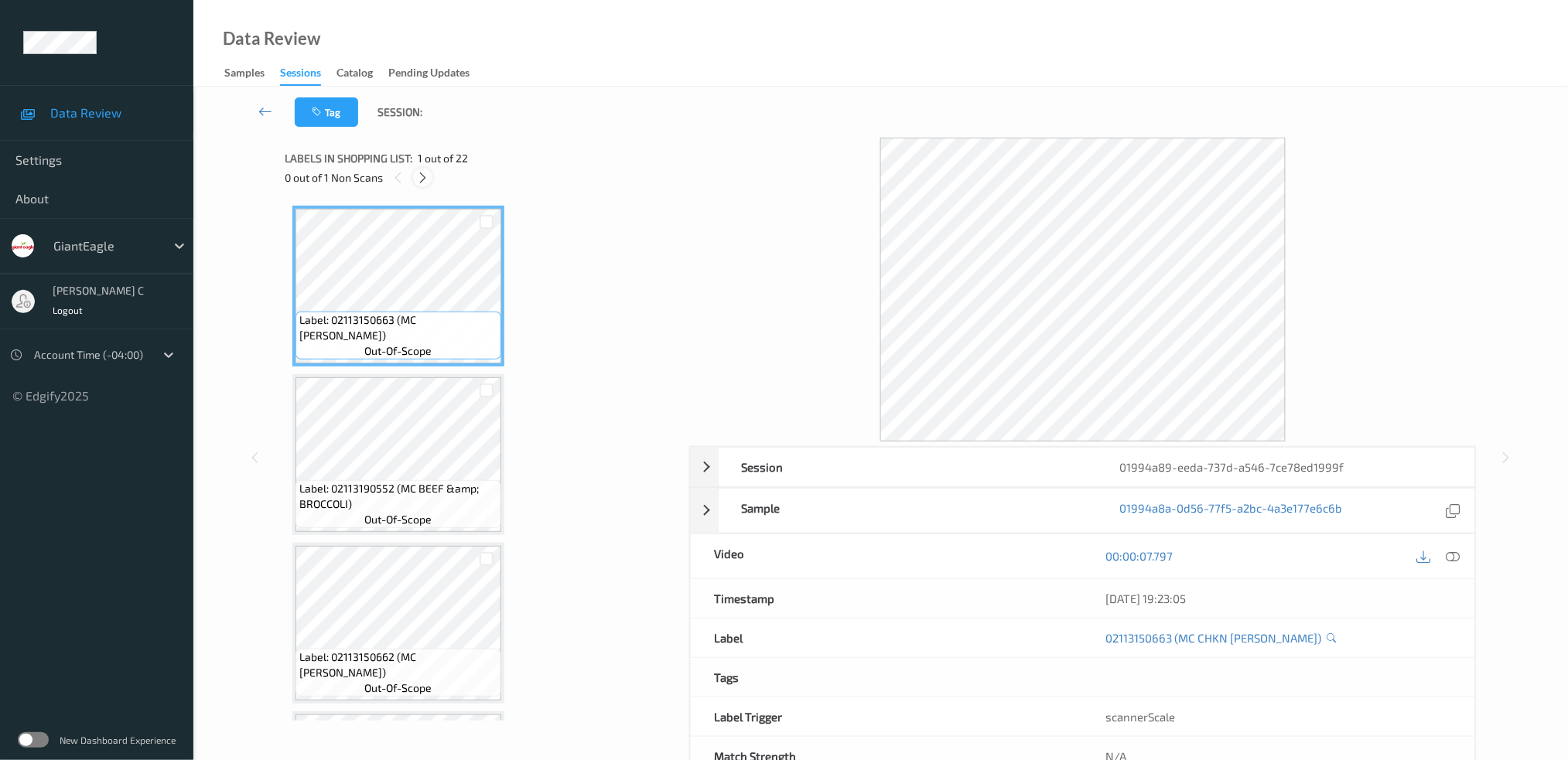
click at [415, 179] on div at bounding box center [422, 177] width 19 height 19
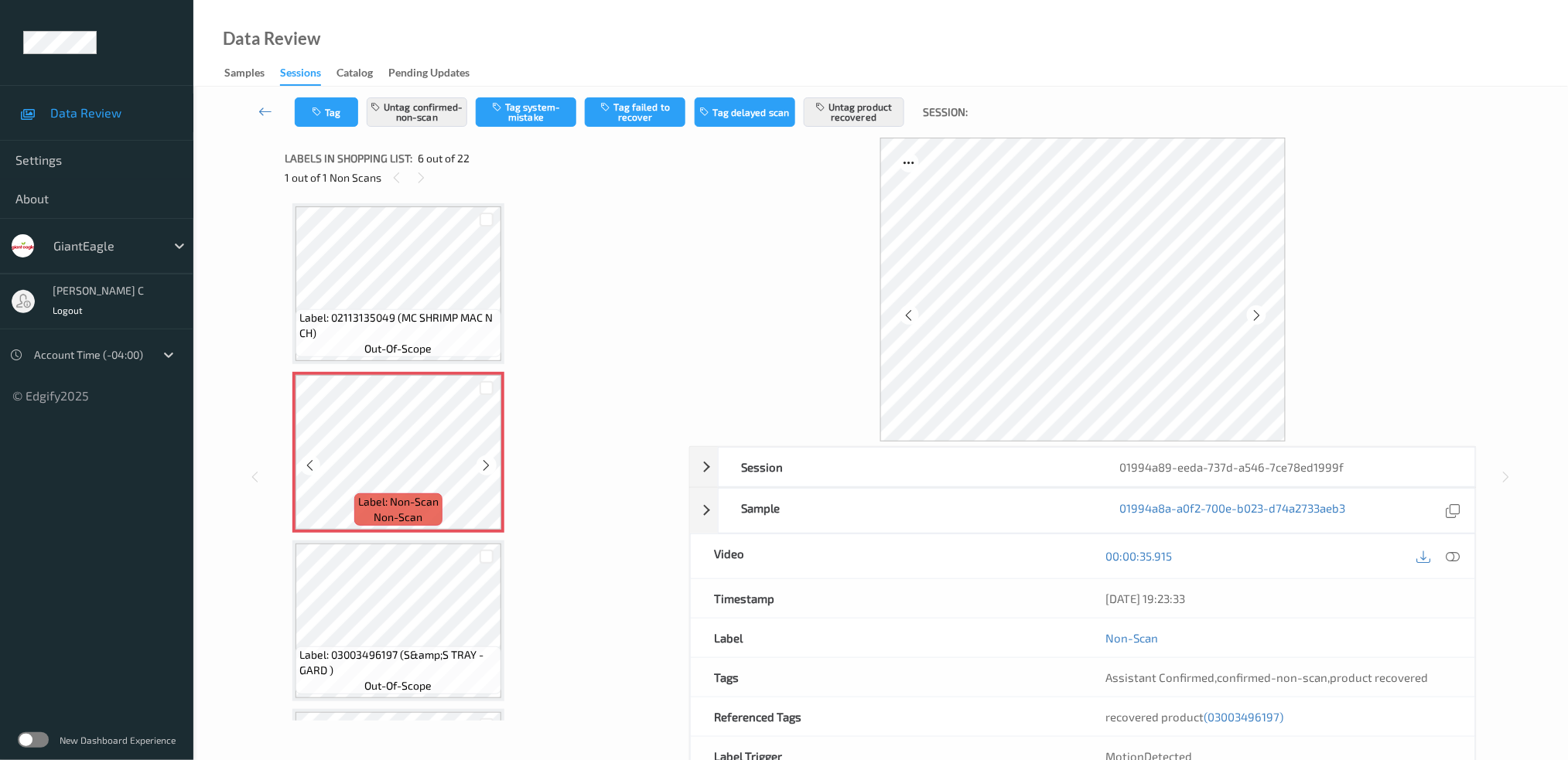
click at [430, 517] on div "Label: Non-Scan non-scan" at bounding box center [398, 509] width 88 height 33
click at [485, 458] on icon at bounding box center [486, 465] width 13 height 14
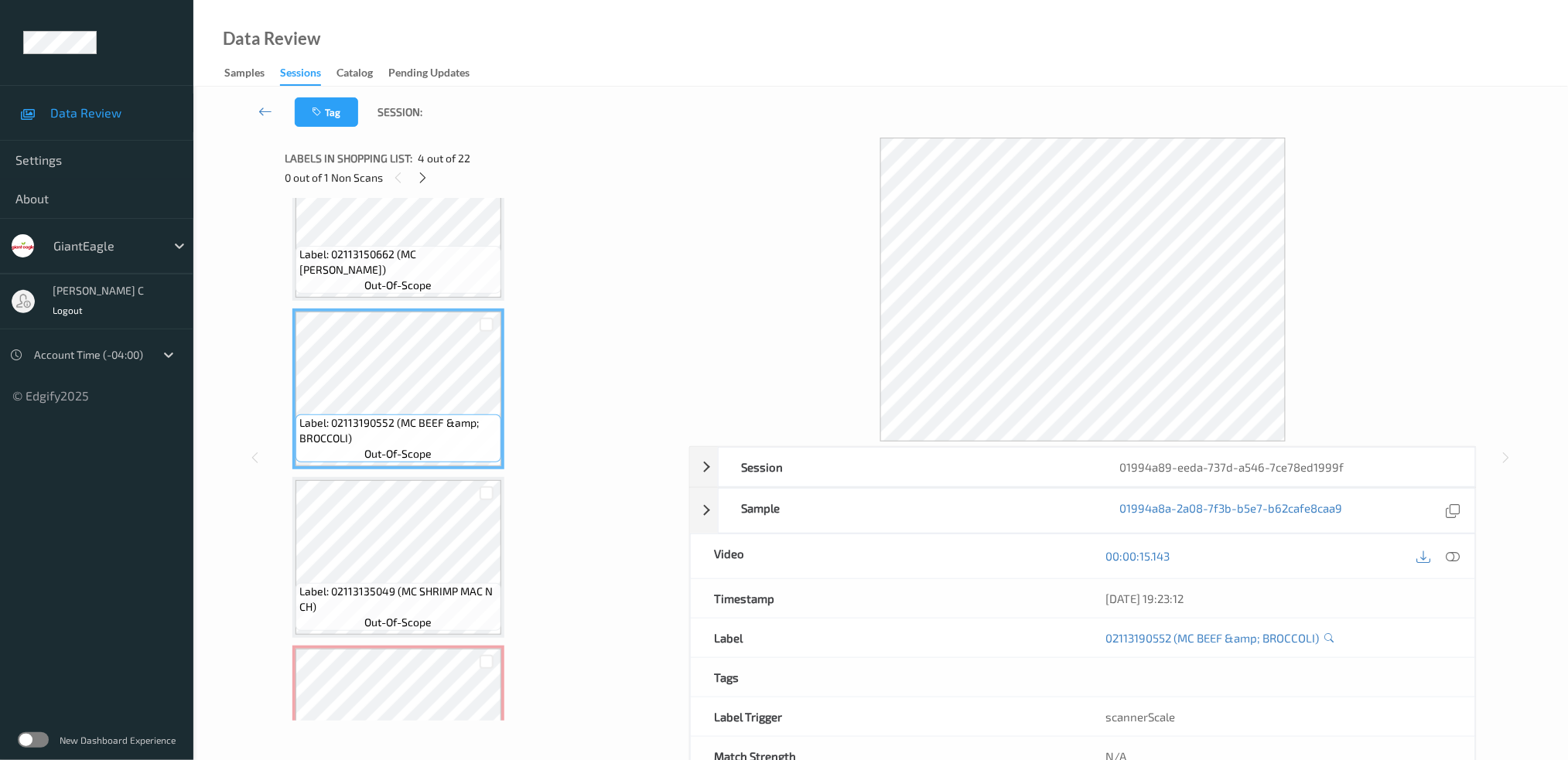
scroll to position [367, 0]
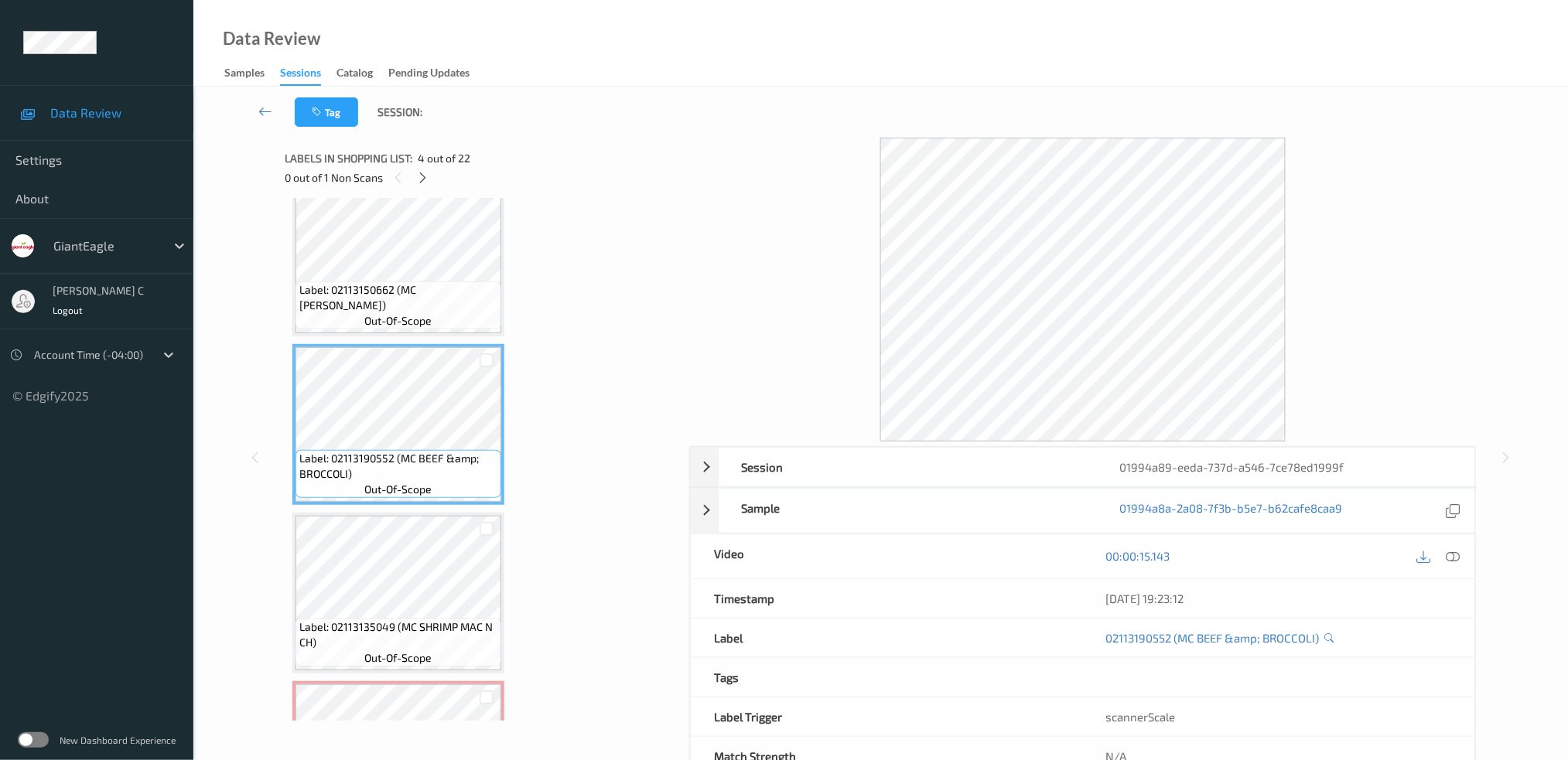
click at [406, 282] on div "Label: 02113150662 (MC CHESY CHKN RICE) out-of-scope" at bounding box center [399, 306] width 206 height 48
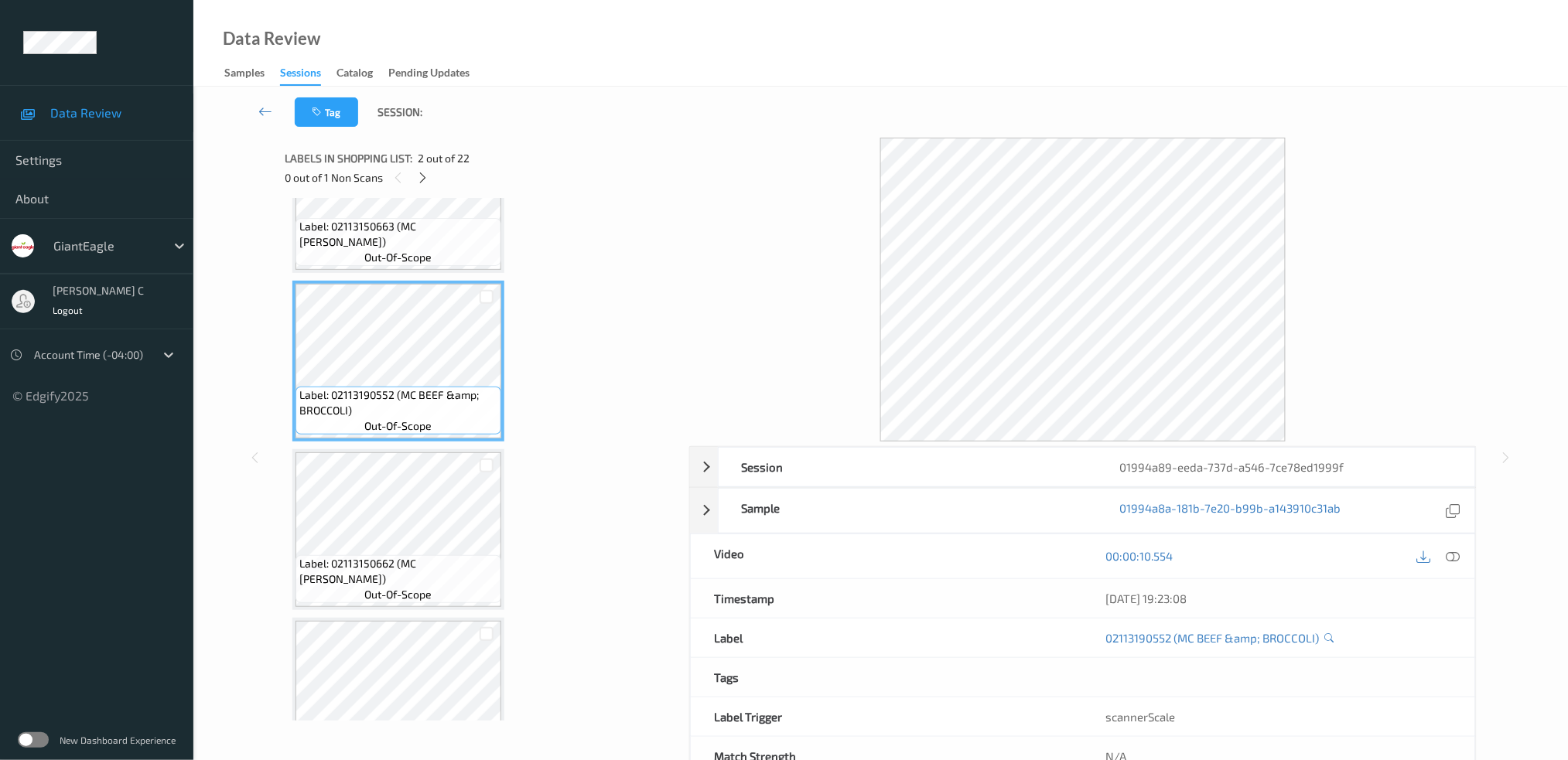
scroll to position [58, 0]
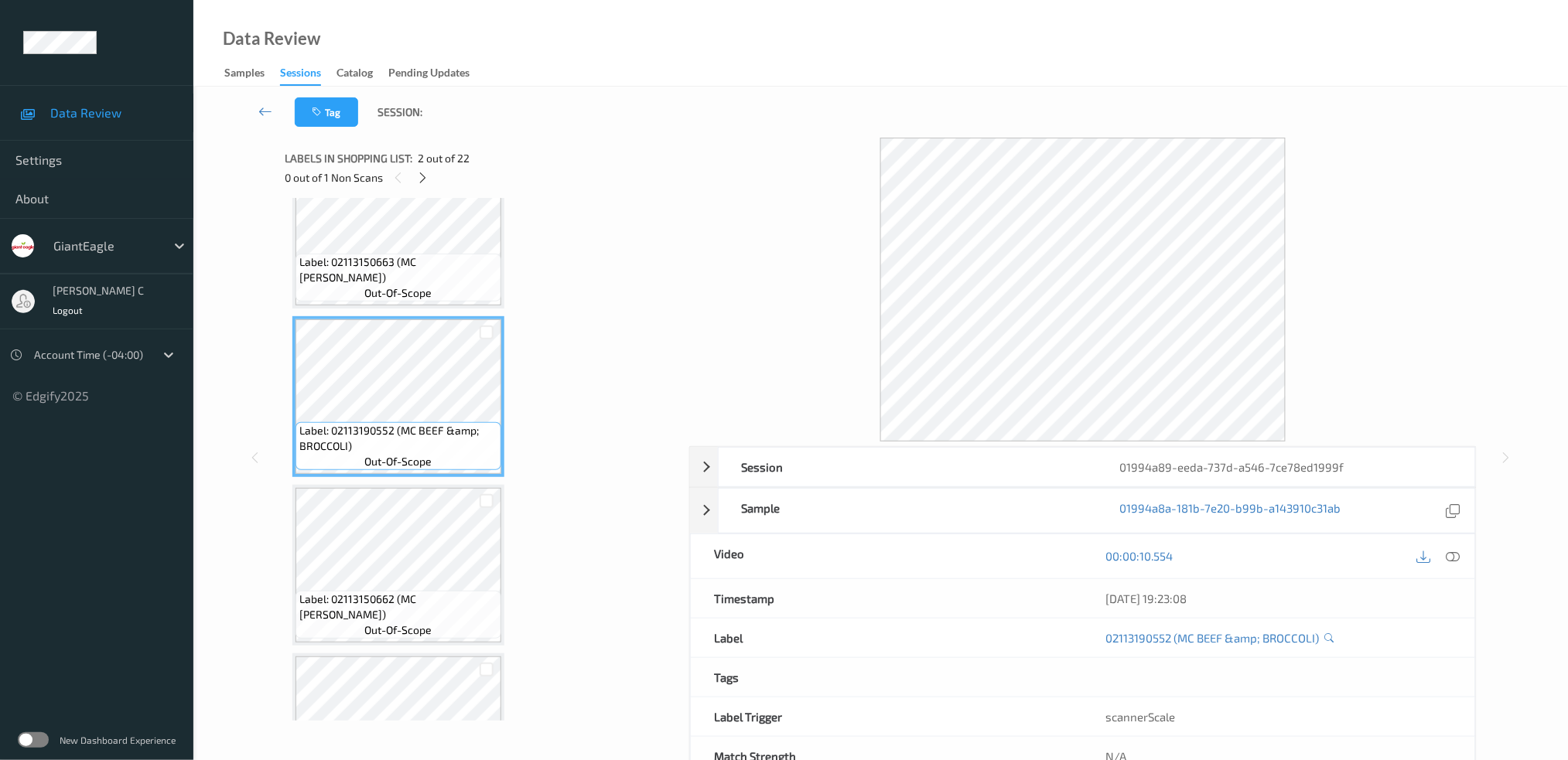
click at [406, 277] on span "Label: 02113150663 (MC CHKN ALFREDO SC)" at bounding box center [399, 270] width 198 height 31
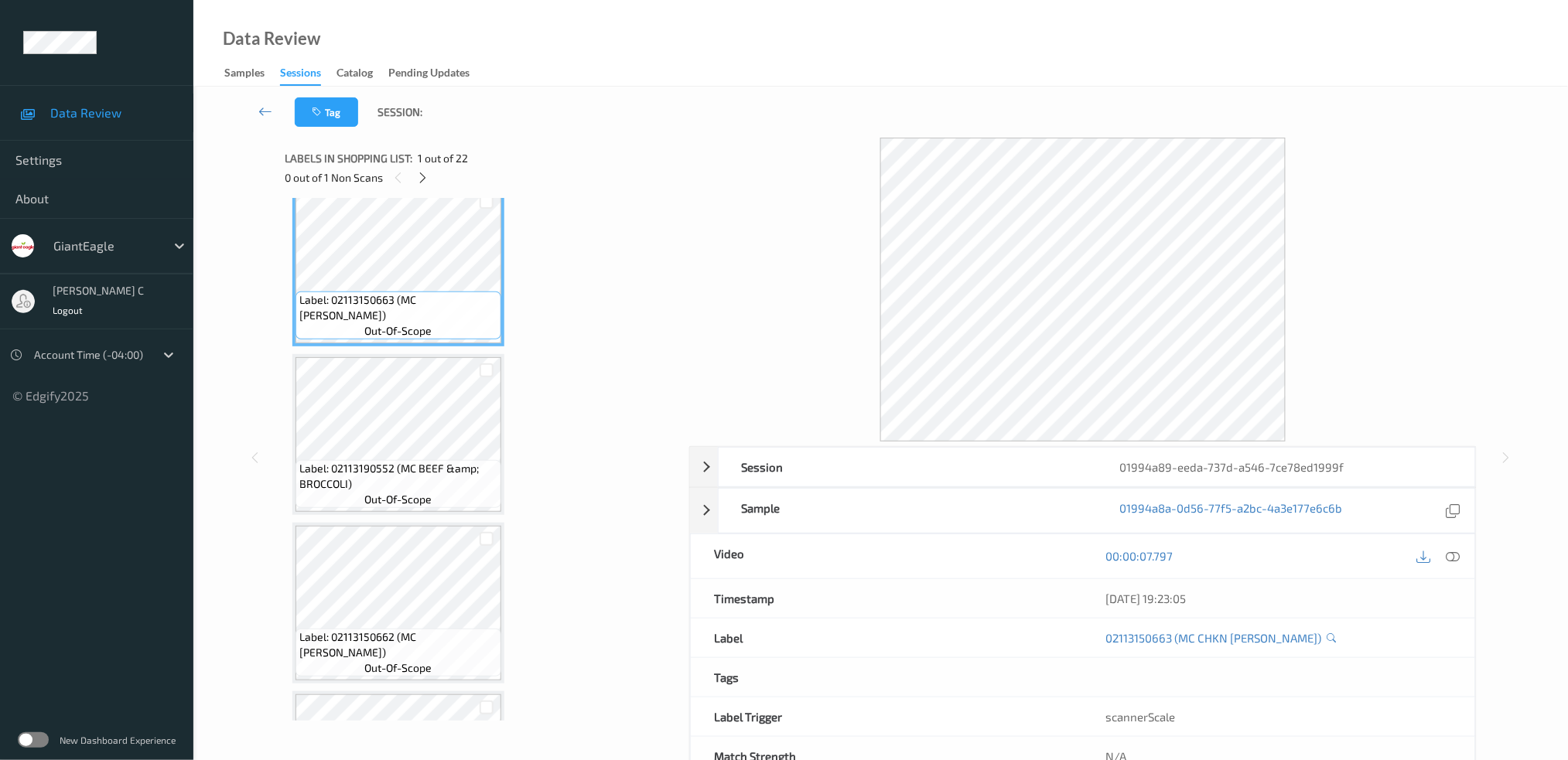
scroll to position [0, 0]
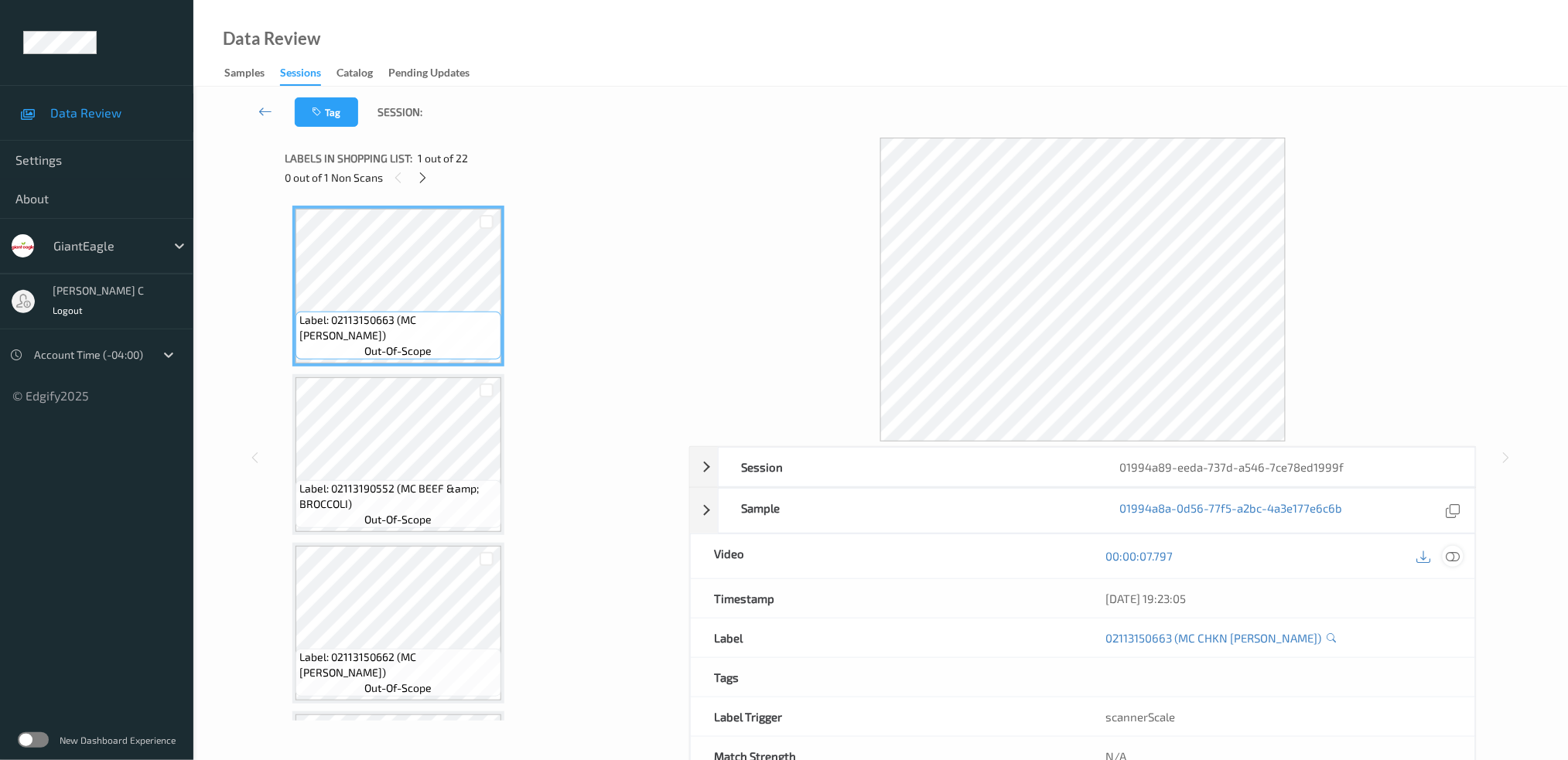
click at [1457, 556] on icon at bounding box center [1453, 556] width 14 height 14
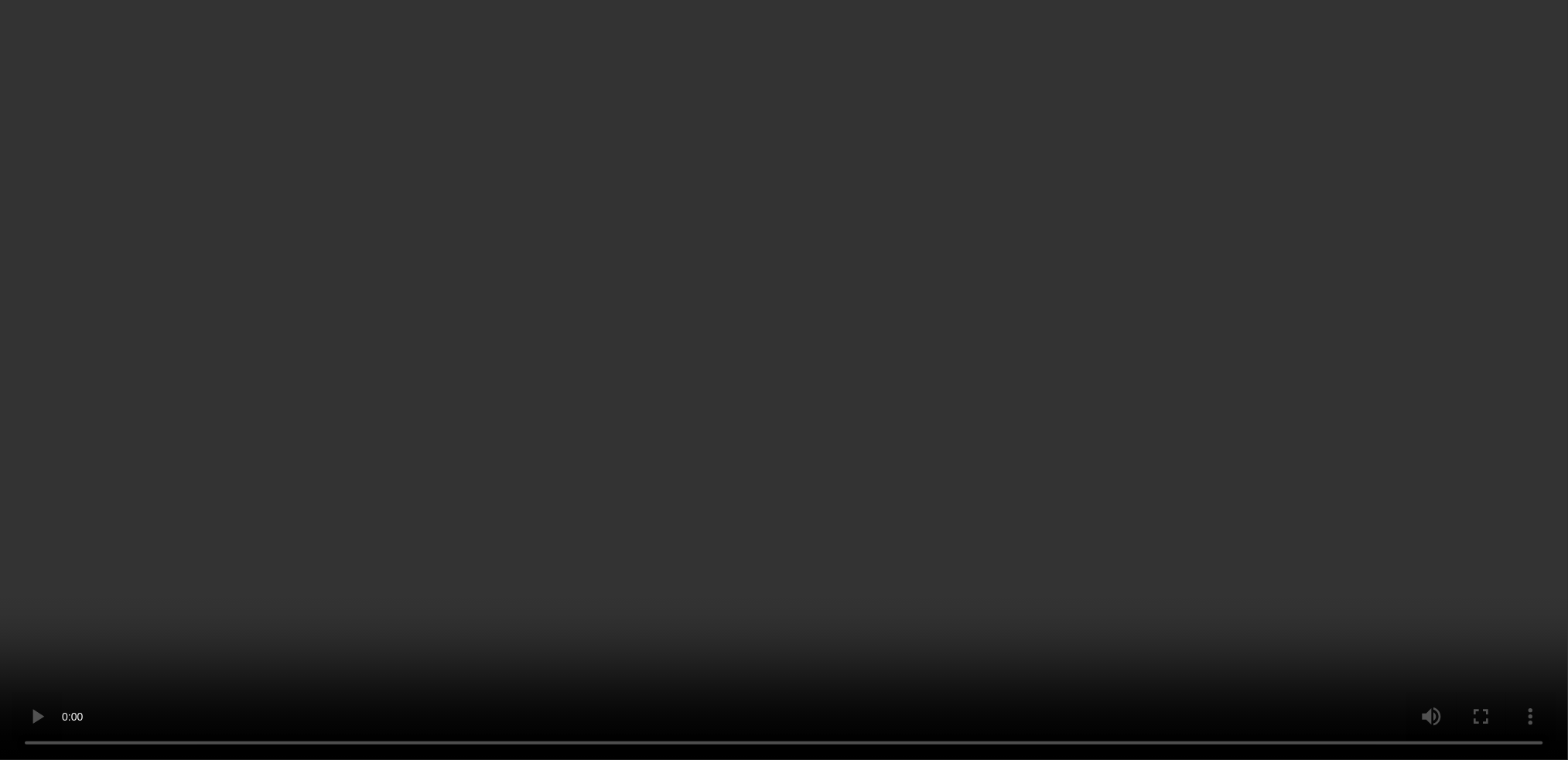
scroll to position [928, 0]
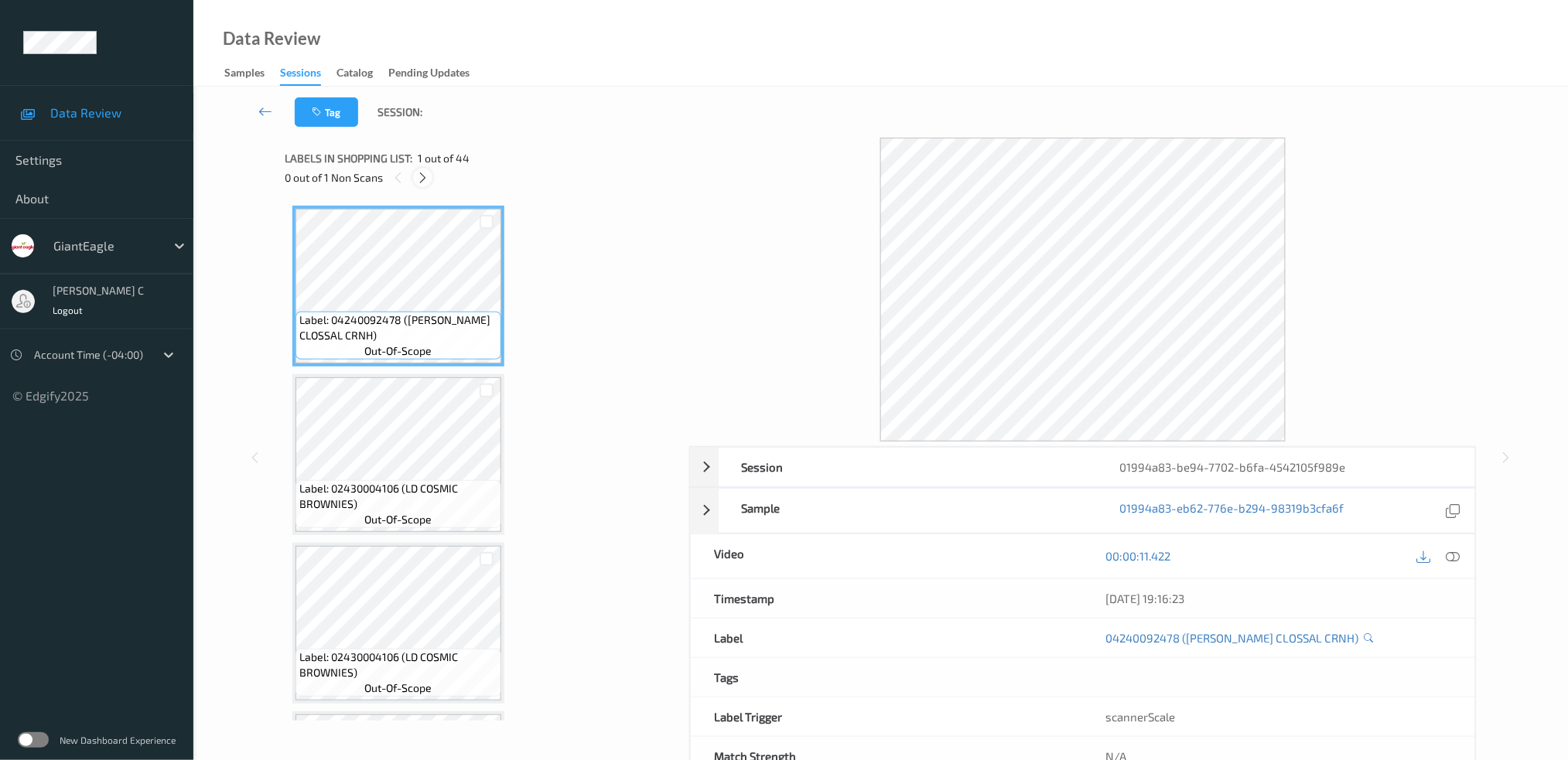
click at [431, 176] on div at bounding box center [422, 177] width 19 height 19
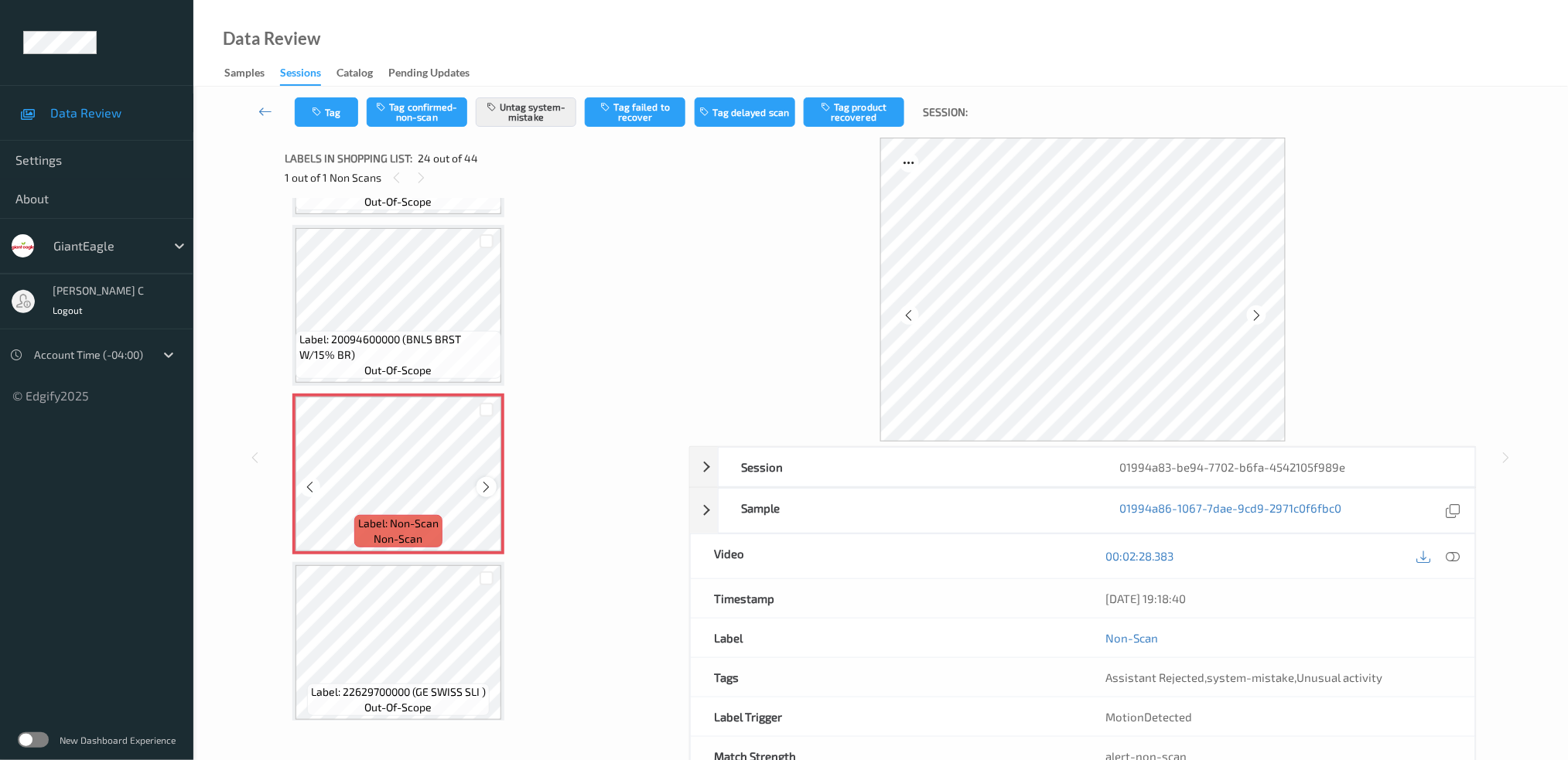
click at [481, 480] on icon at bounding box center [486, 487] width 13 height 14
click at [484, 480] on icon at bounding box center [486, 487] width 13 height 14
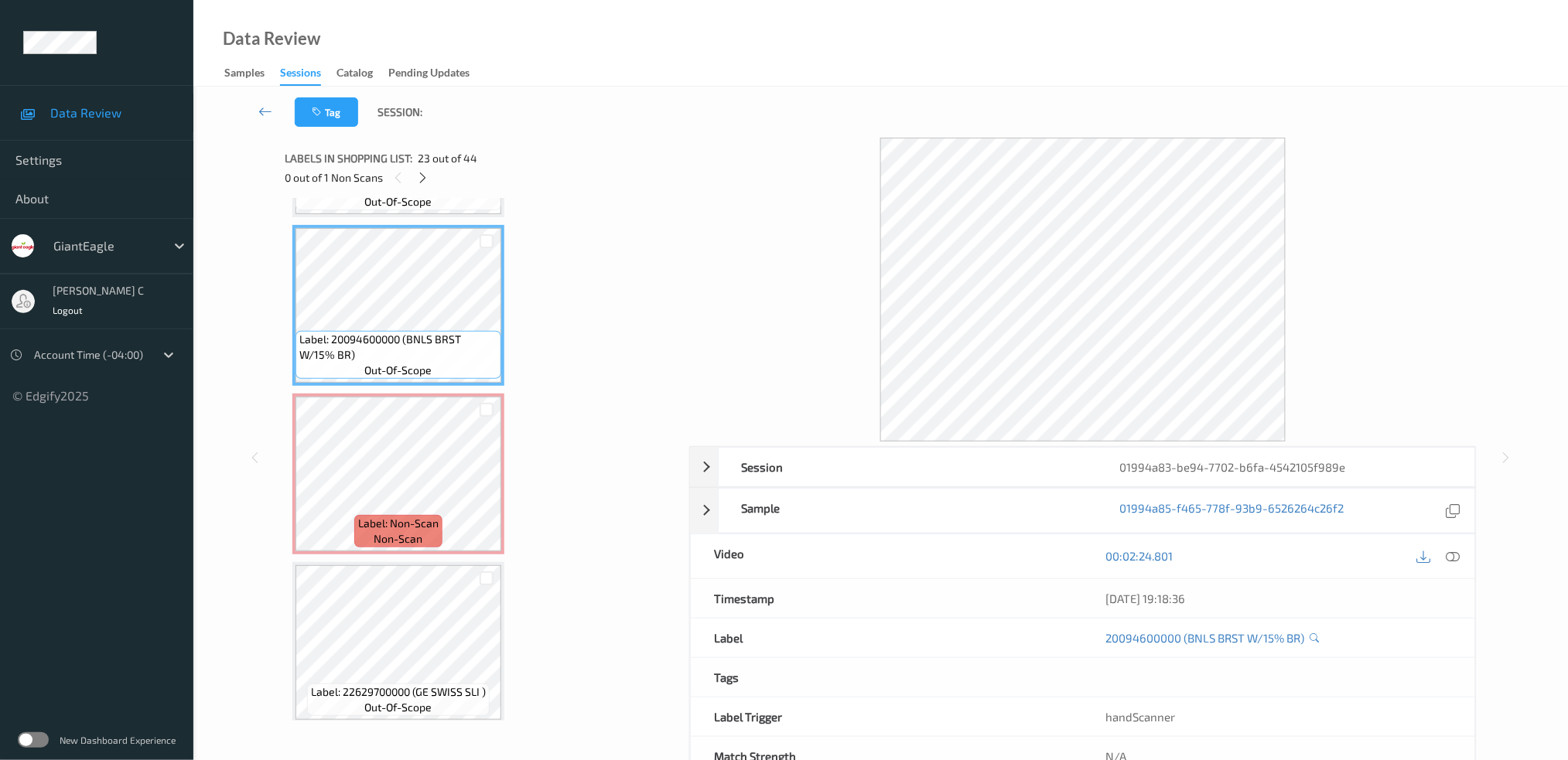
scroll to position [3585, 0]
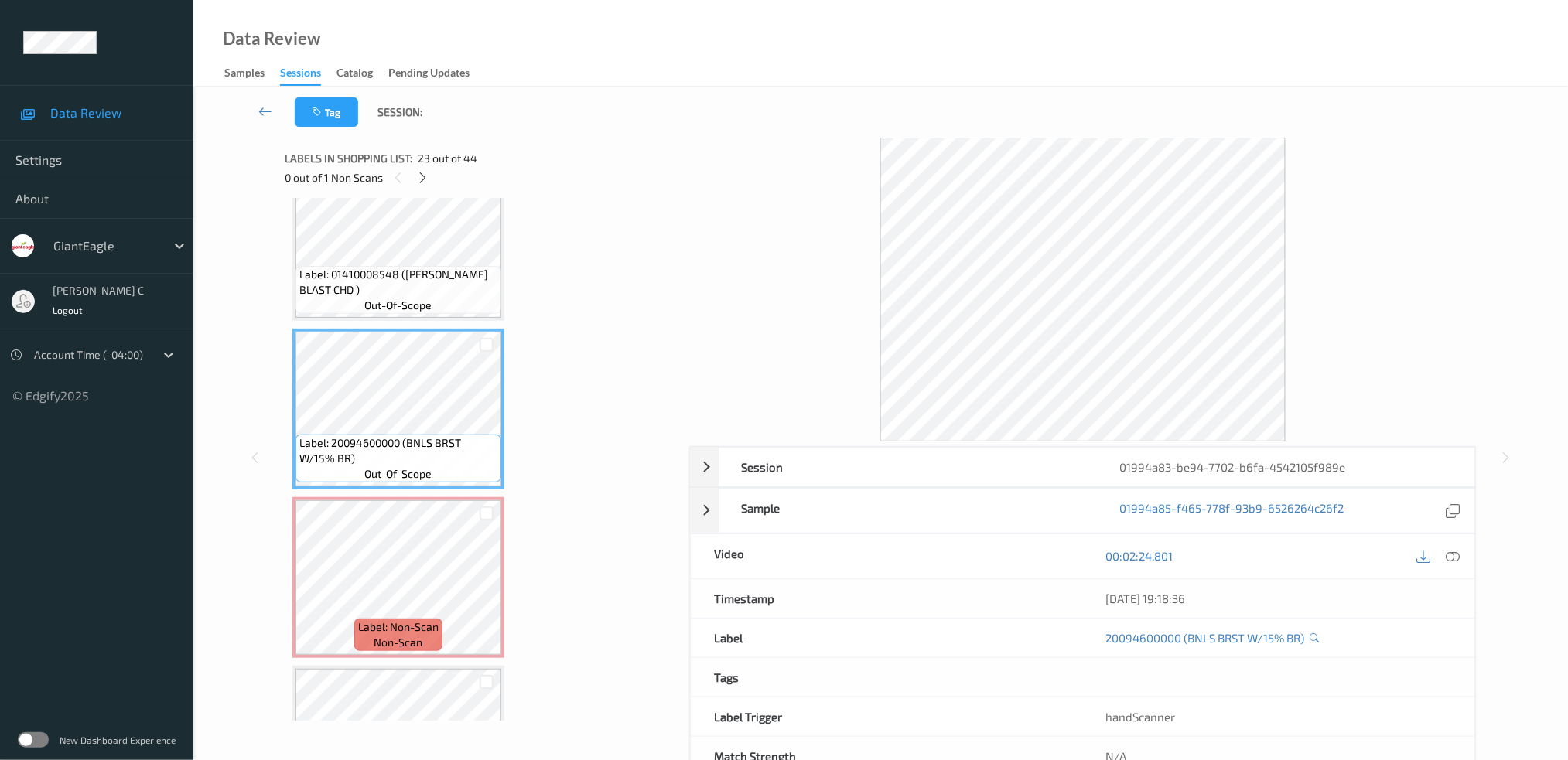
click at [398, 267] on span "Label: 01410008548 ([PERSON_NAME] BLAST CHD )" at bounding box center [399, 282] width 198 height 31
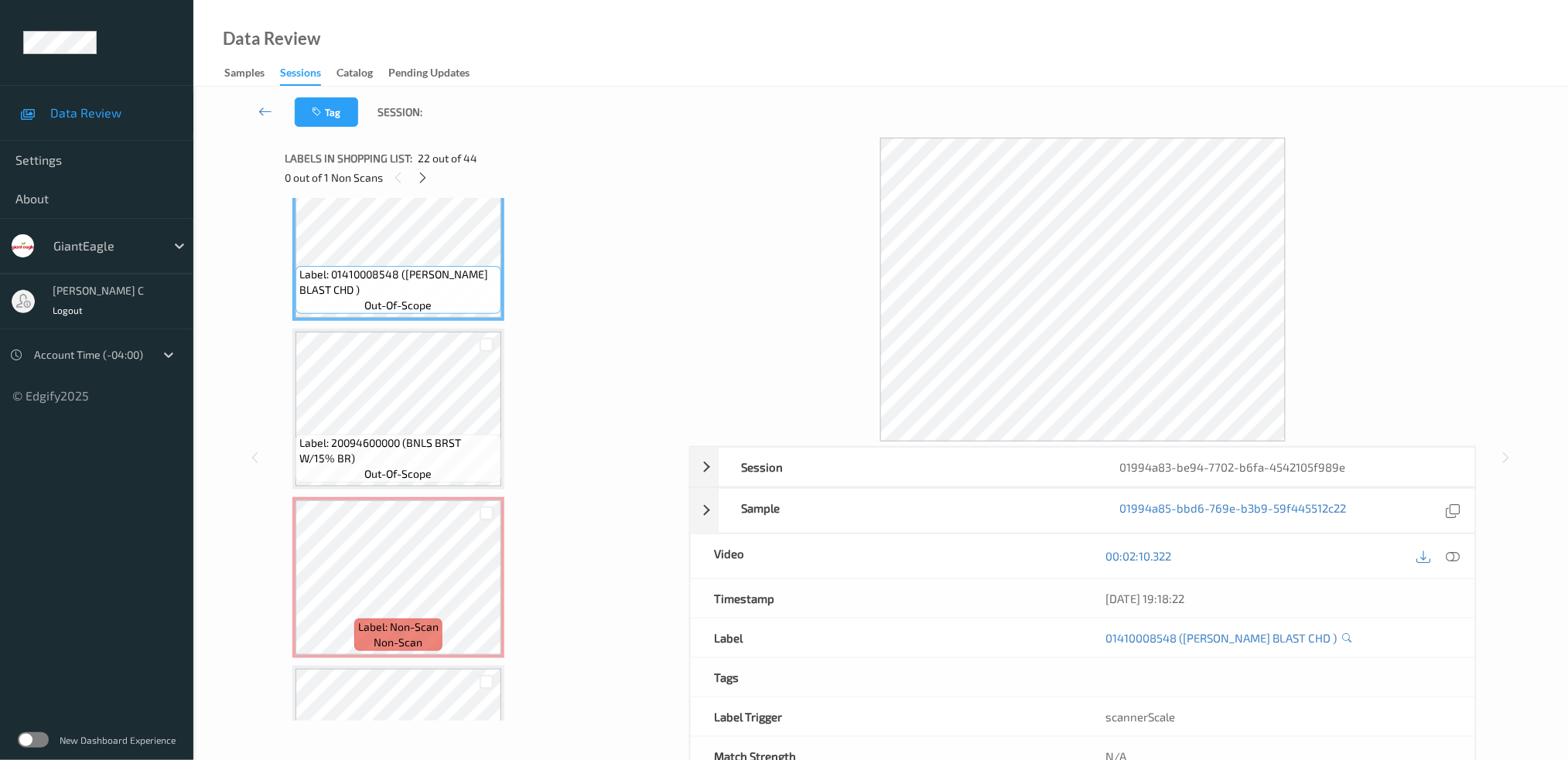
scroll to position [3482, 0]
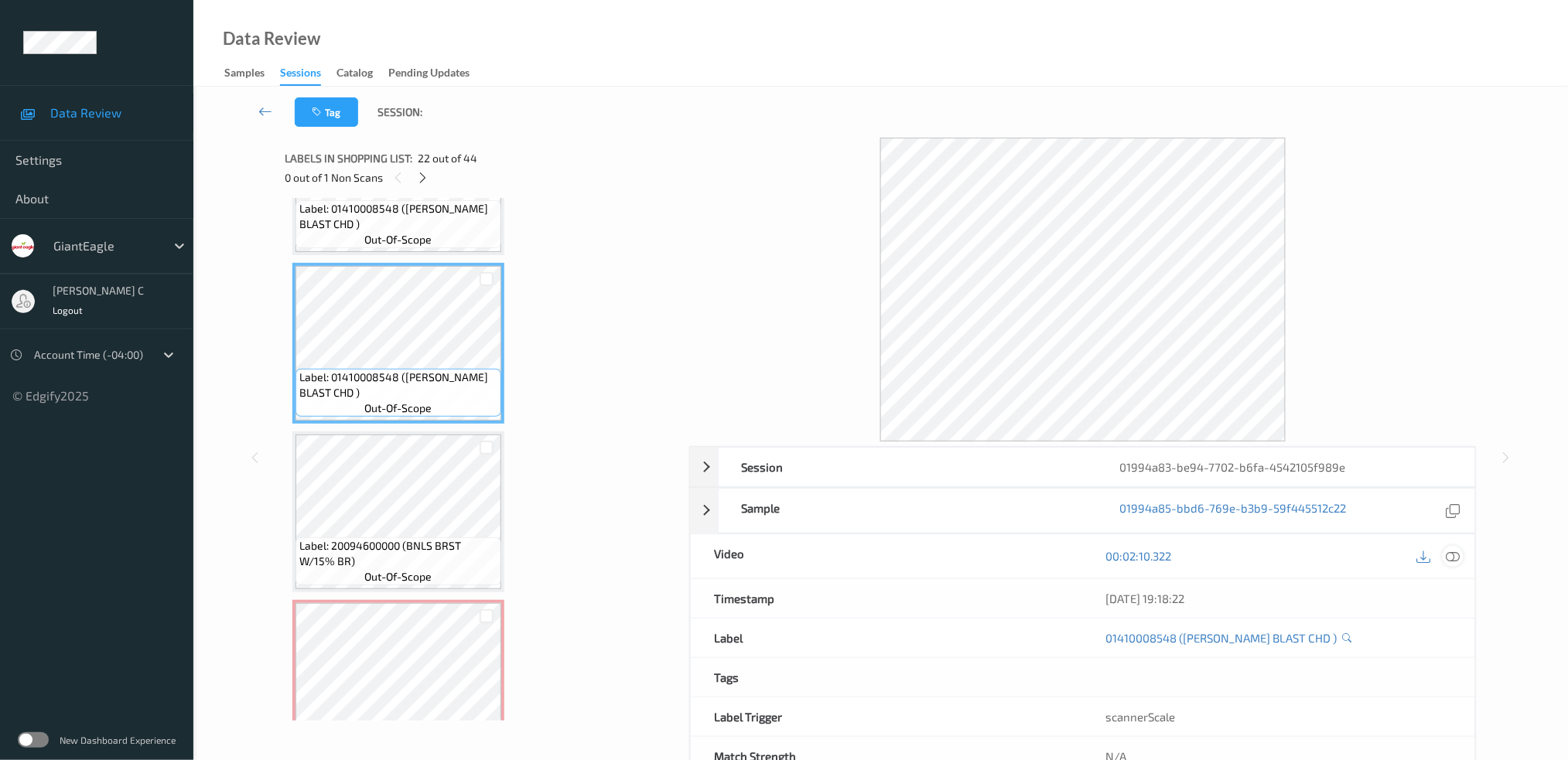
click at [1454, 549] on icon at bounding box center [1453, 556] width 14 height 14
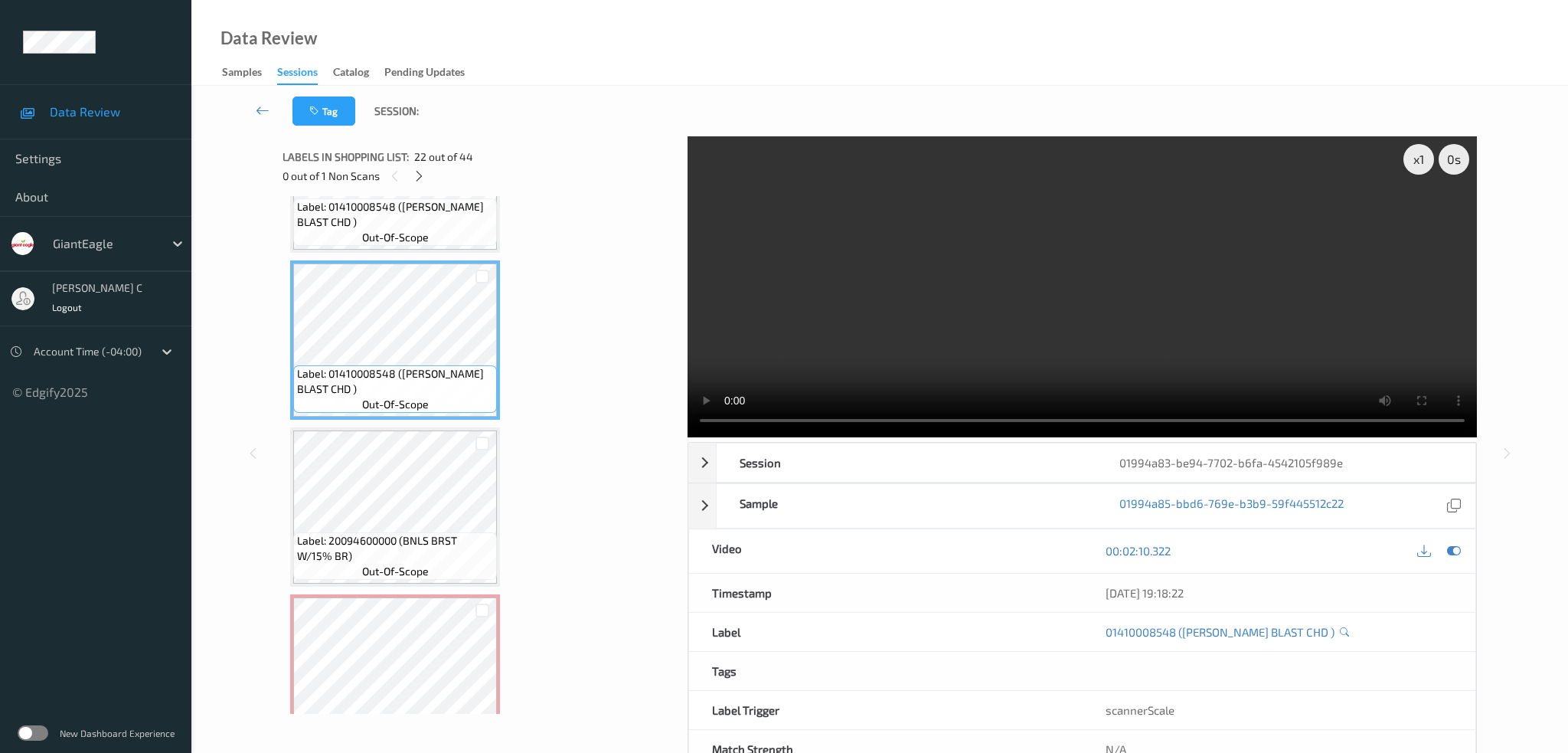
click at [684, 206] on div "x 1 0 s Session 01994a83-be94-7702-b6fa-4542105f989e Session ID 01994a83-be94-7…" at bounding box center [880, 453] width 1194 height 633
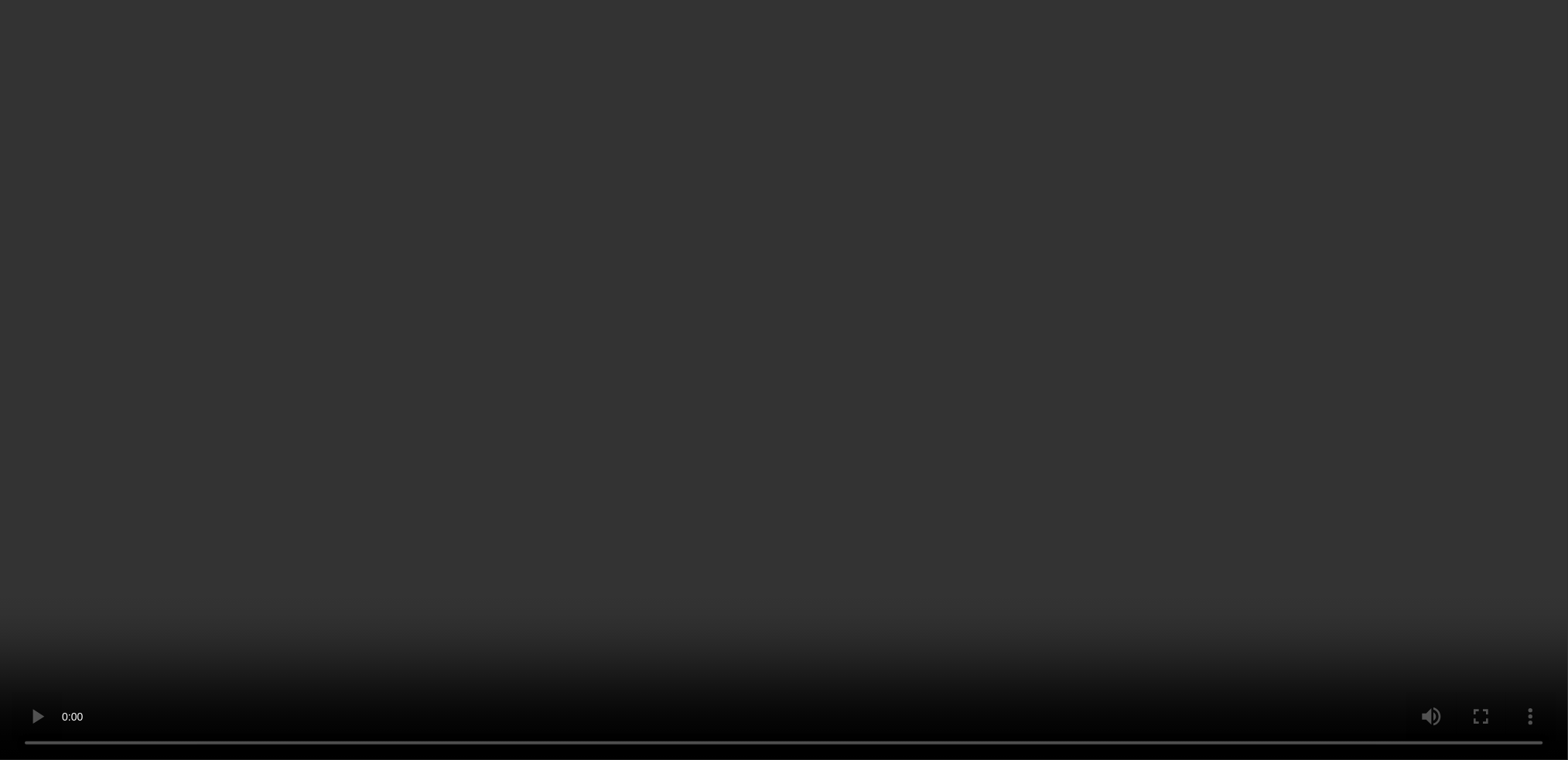
scroll to position [3791, 0]
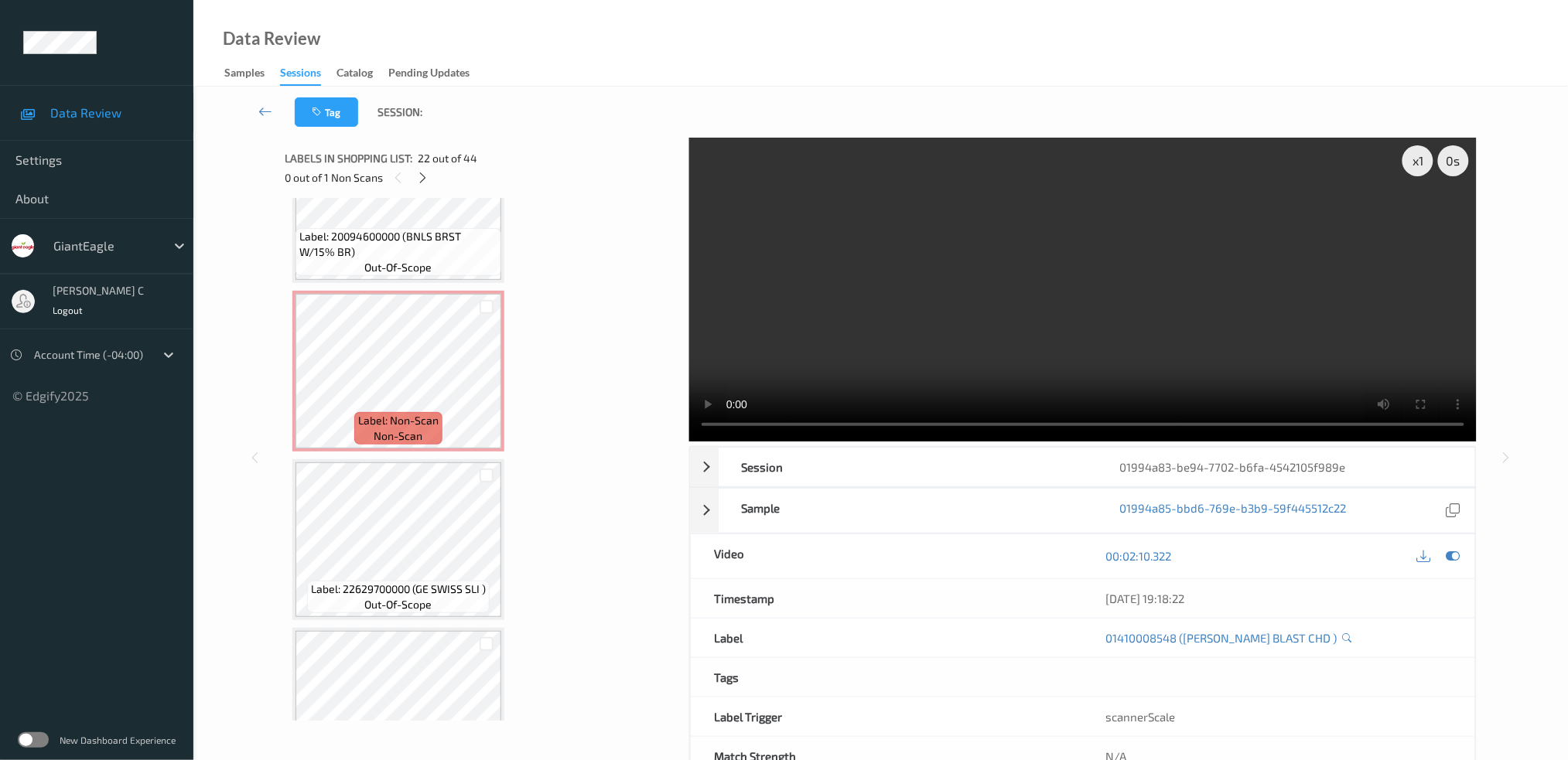
click at [404, 413] on span "Label: Non-Scan" at bounding box center [398, 420] width 81 height 15
